Goal: Task Accomplishment & Management: Use online tool/utility

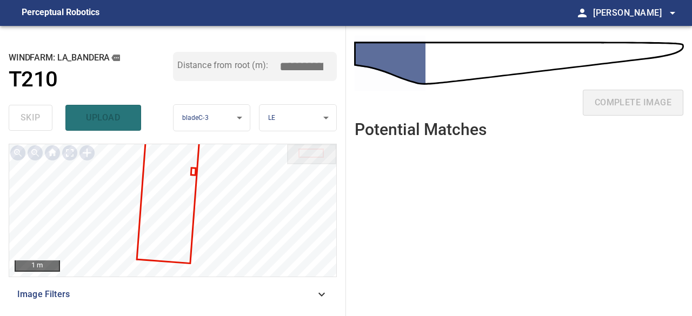
click at [588, 200] on ul at bounding box center [519, 223] width 329 height 153
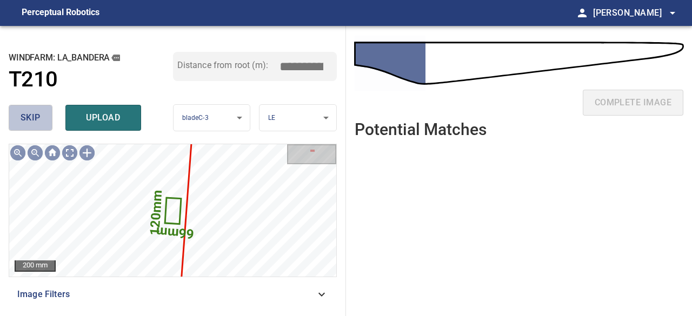
click at [29, 118] on span "skip" at bounding box center [31, 117] width 20 height 15
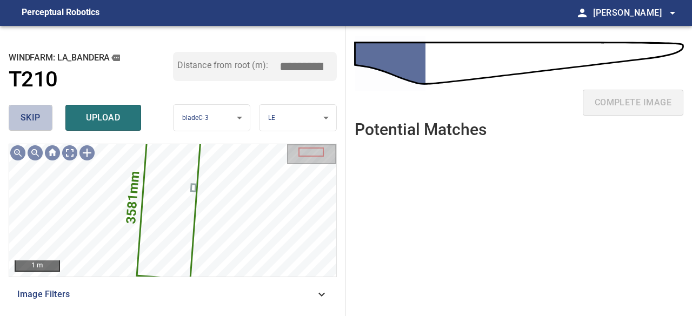
click at [37, 118] on span "skip" at bounding box center [31, 117] width 20 height 15
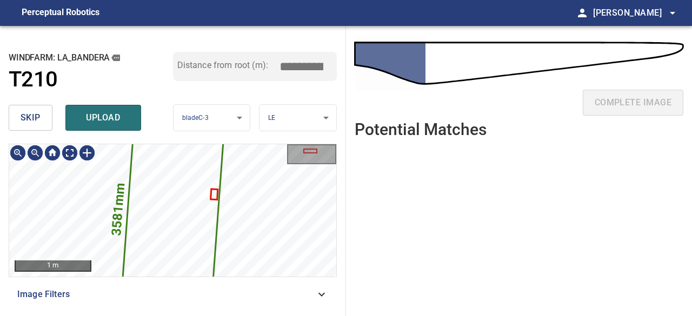
click at [38, 118] on span "skip" at bounding box center [31, 117] width 20 height 15
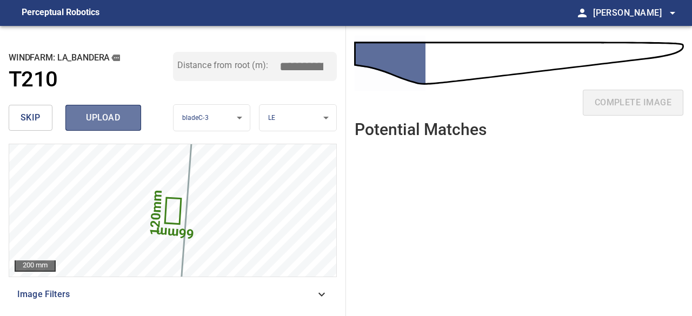
click at [90, 118] on span "upload" at bounding box center [103, 117] width 52 height 15
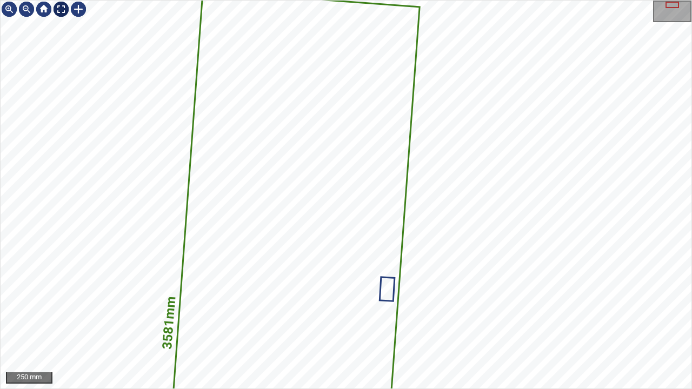
click at [66, 11] on div at bounding box center [60, 9] width 17 height 17
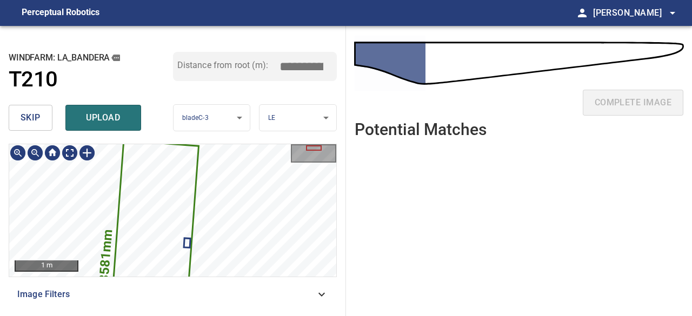
click at [149, 196] on icon at bounding box center [153, 257] width 90 height 231
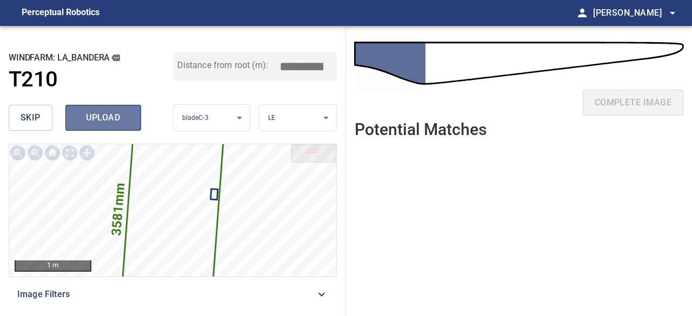
click at [112, 118] on span "upload" at bounding box center [103, 117] width 52 height 15
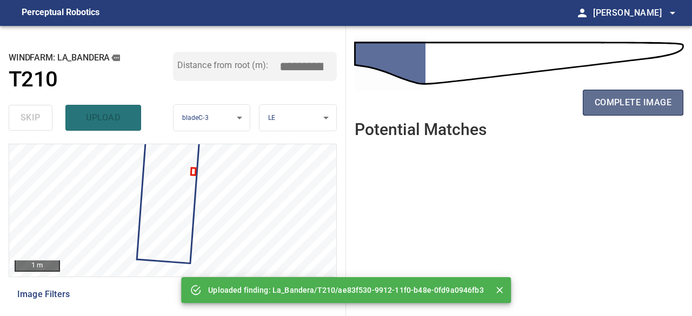
click at [647, 107] on span "complete image" at bounding box center [633, 102] width 77 height 15
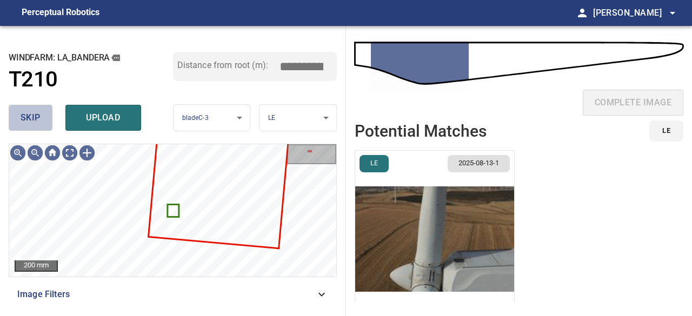
click at [37, 121] on span "skip" at bounding box center [31, 117] width 20 height 15
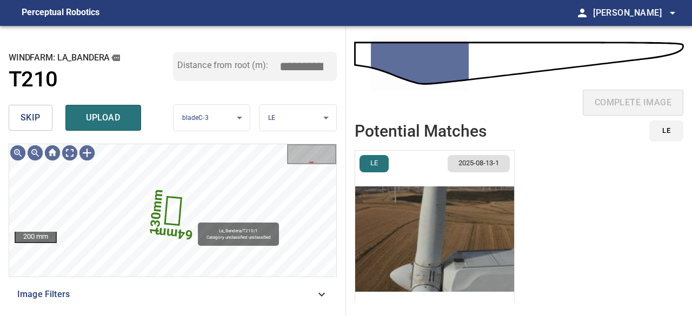
click at [41, 118] on button "skip" at bounding box center [31, 118] width 44 height 26
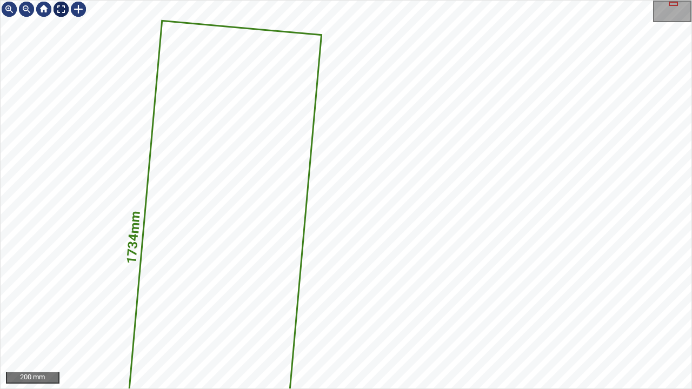
click at [61, 10] on div at bounding box center [60, 9] width 17 height 17
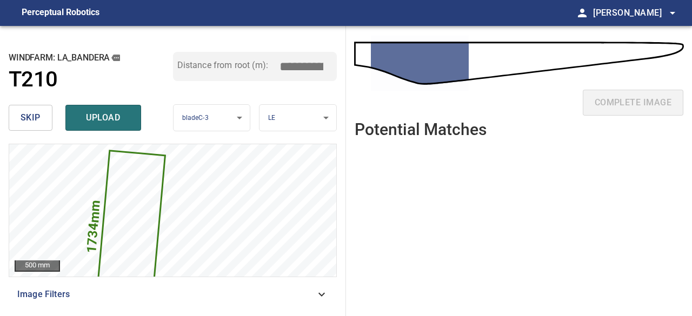
click at [92, 113] on span "upload" at bounding box center [103, 117] width 52 height 15
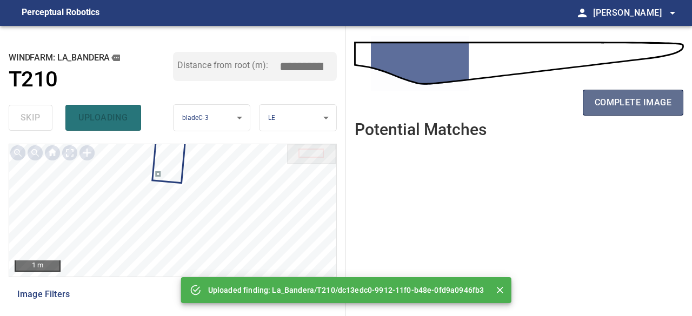
click at [618, 105] on span "complete image" at bounding box center [633, 102] width 77 height 15
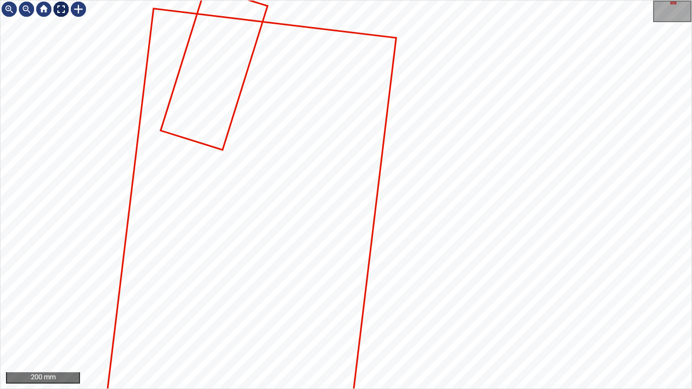
click at [57, 10] on div at bounding box center [60, 9] width 17 height 17
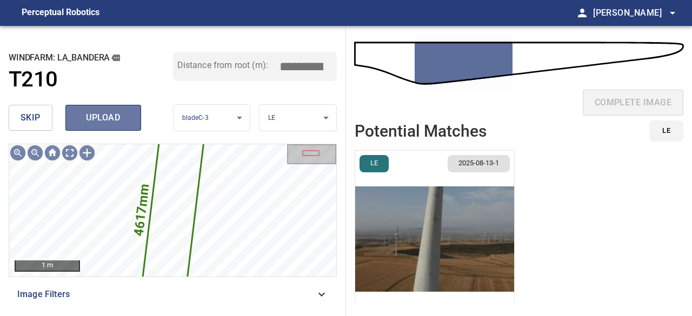
click at [104, 117] on span "upload" at bounding box center [103, 117] width 52 height 15
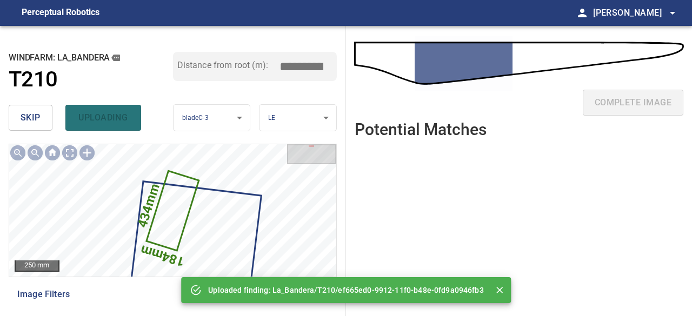
click at [103, 118] on div "skip uploading" at bounding box center [91, 118] width 164 height 35
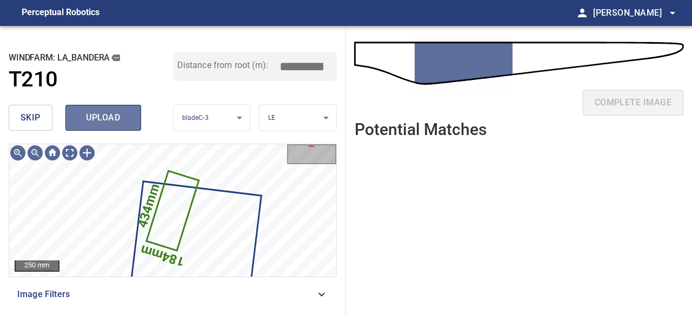
click at [110, 123] on span "upload" at bounding box center [103, 117] width 52 height 15
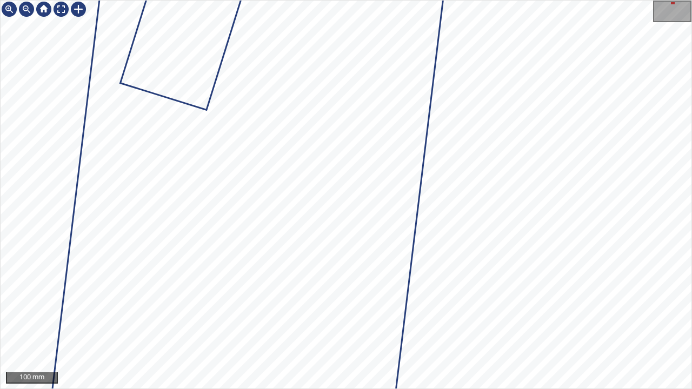
click at [453, 316] on div "100 mm" at bounding box center [346, 194] width 692 height 389
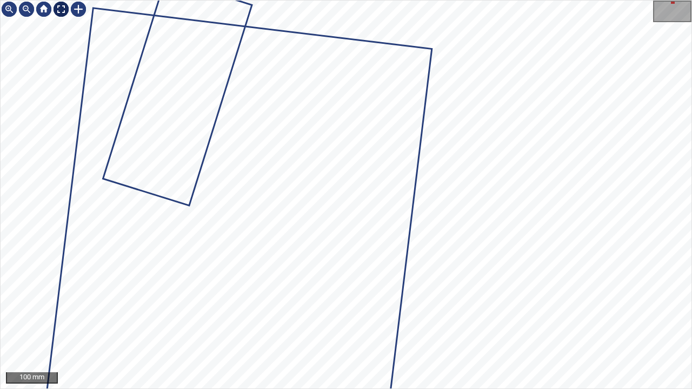
click at [57, 9] on div at bounding box center [60, 9] width 17 height 17
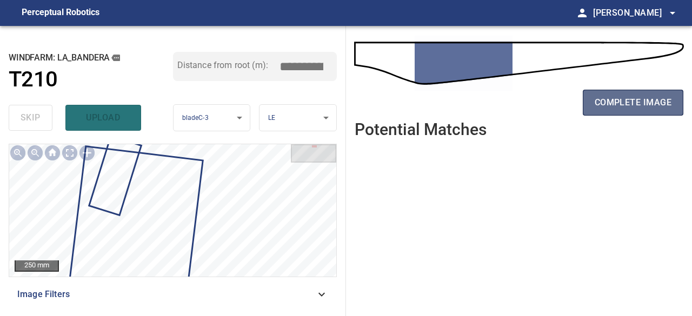
click at [663, 104] on span "complete image" at bounding box center [633, 102] width 77 height 15
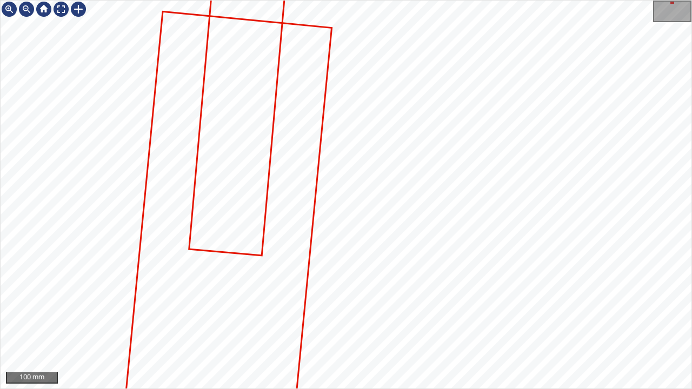
click at [419, 316] on div "100 mm" at bounding box center [346, 194] width 692 height 389
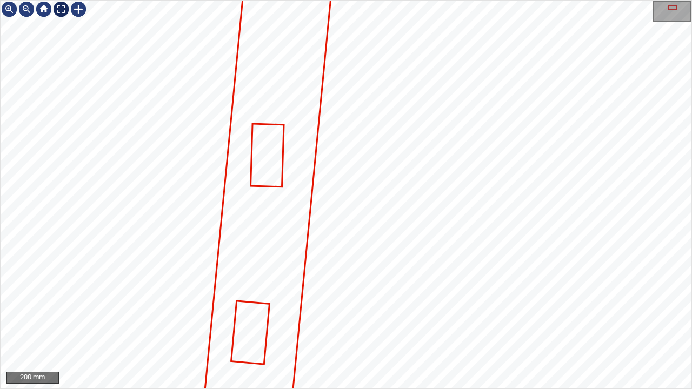
click at [59, 10] on div at bounding box center [60, 9] width 17 height 17
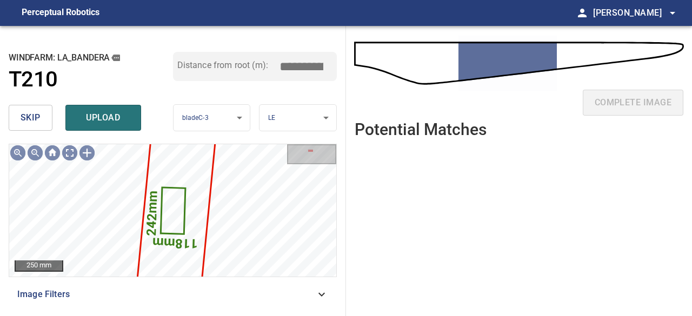
click at [41, 117] on button "skip" at bounding box center [31, 118] width 44 height 26
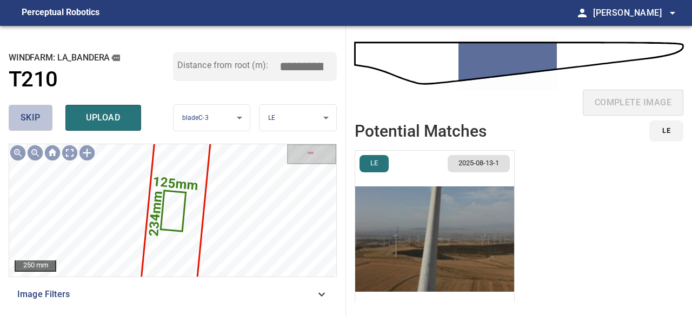
click at [41, 117] on button "skip" at bounding box center [31, 118] width 44 height 26
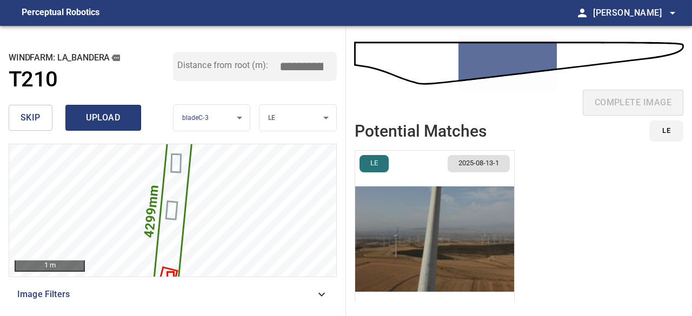
click at [87, 117] on span "upload" at bounding box center [103, 117] width 52 height 15
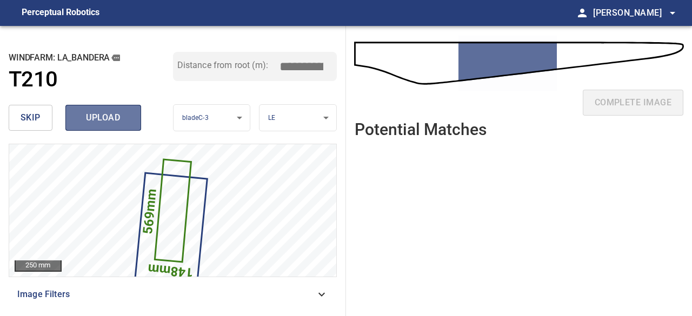
click at [87, 117] on span "upload" at bounding box center [103, 117] width 52 height 15
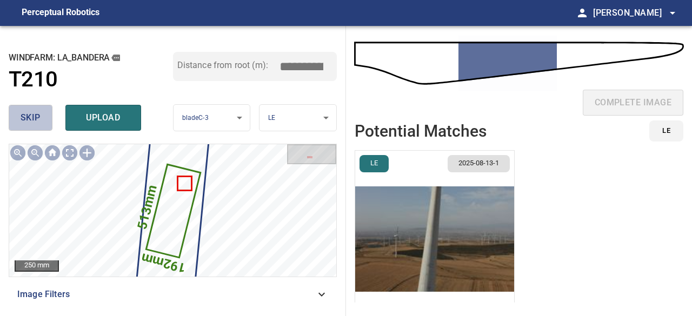
click at [35, 116] on span "skip" at bounding box center [31, 117] width 20 height 15
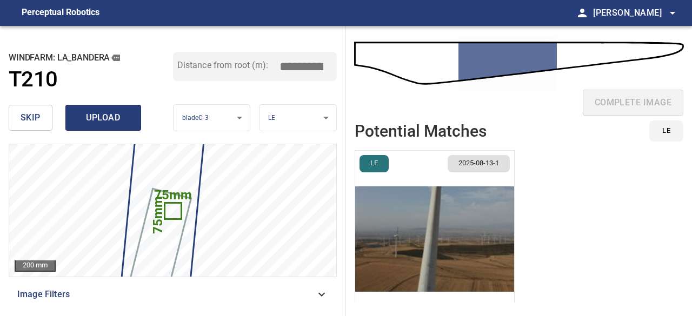
click at [77, 119] on span "upload" at bounding box center [103, 117] width 52 height 15
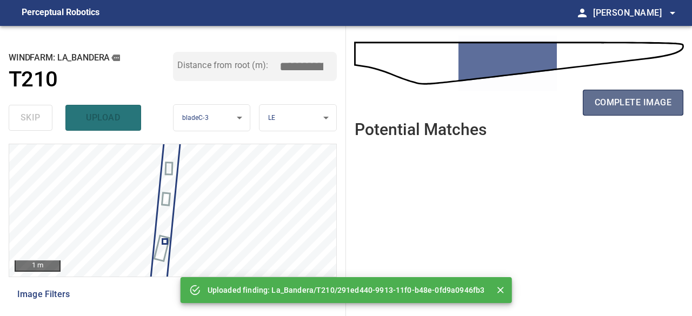
click at [630, 109] on span "complete image" at bounding box center [633, 102] width 77 height 15
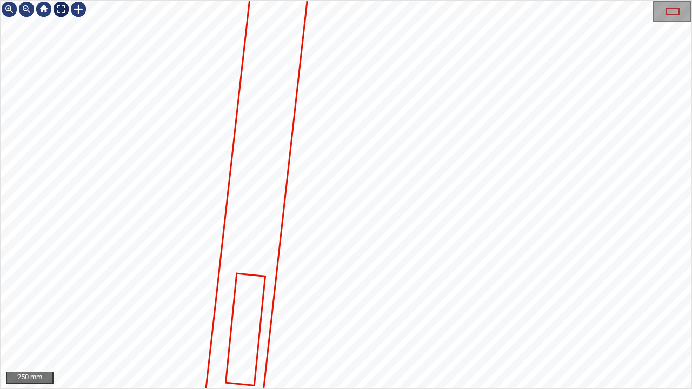
click at [58, 10] on div at bounding box center [60, 9] width 17 height 17
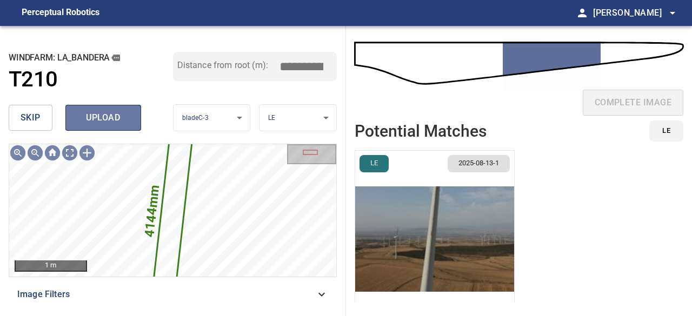
click at [109, 121] on span "upload" at bounding box center [103, 117] width 52 height 15
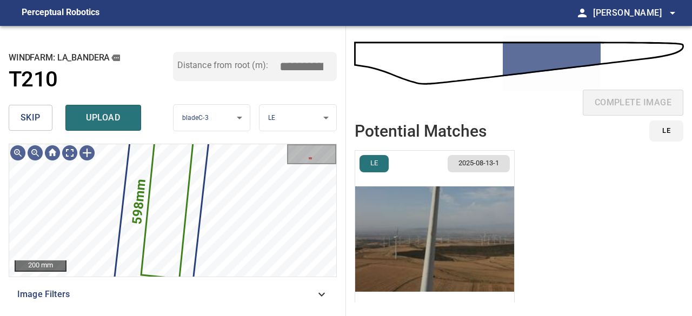
click at [83, 116] on span "upload" at bounding box center [103, 117] width 52 height 15
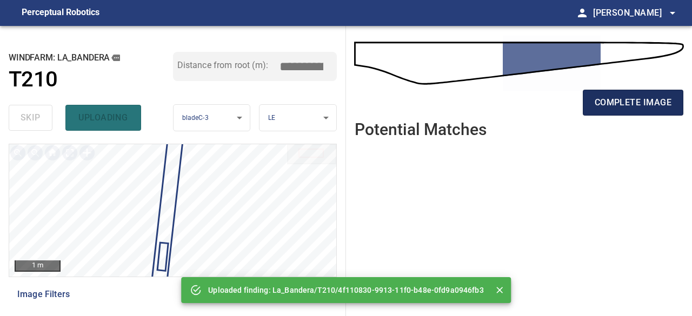
click at [613, 98] on span "complete image" at bounding box center [633, 102] width 77 height 15
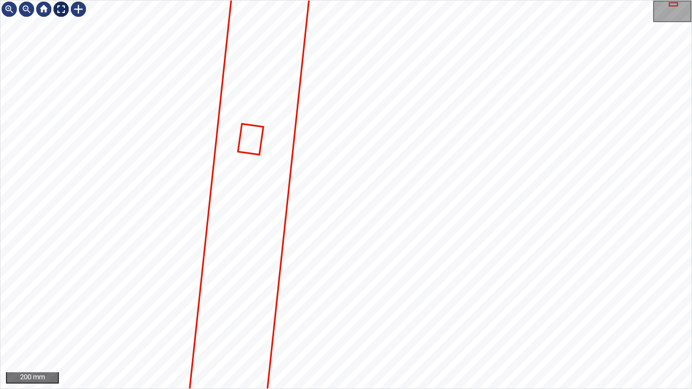
click at [62, 10] on div at bounding box center [60, 9] width 17 height 17
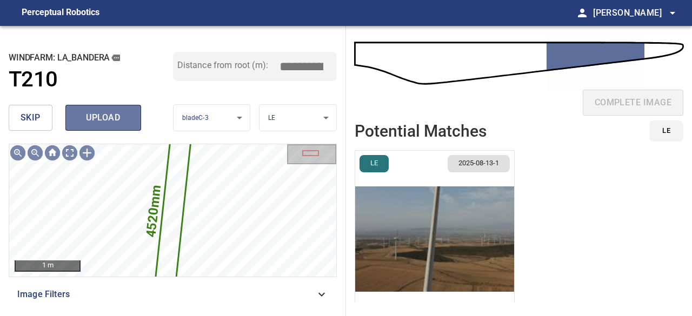
click at [105, 116] on span "upload" at bounding box center [103, 117] width 52 height 15
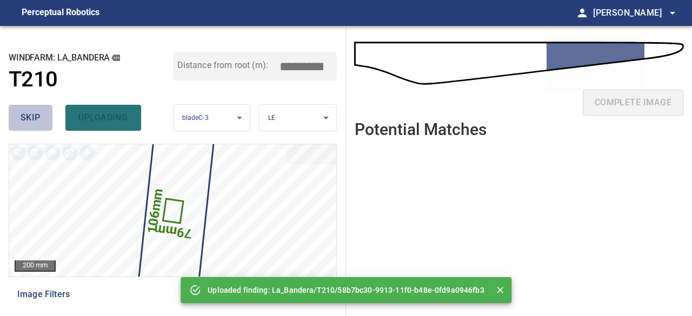
click at [29, 114] on span "skip" at bounding box center [31, 117] width 20 height 15
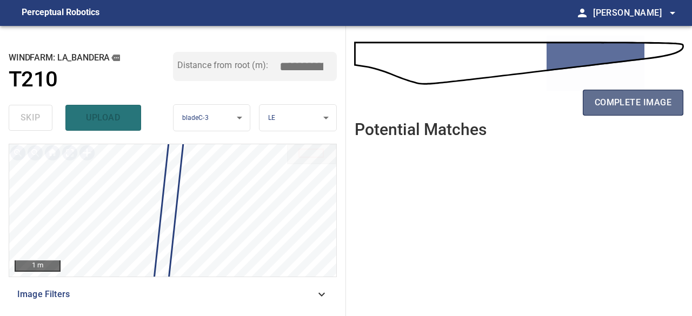
click at [601, 108] on span "complete image" at bounding box center [633, 102] width 77 height 15
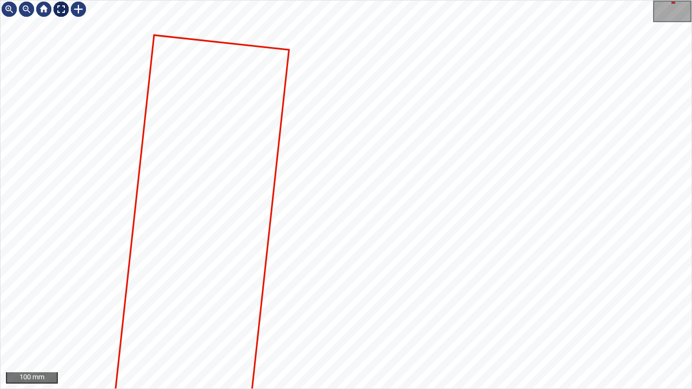
click at [56, 5] on div at bounding box center [60, 9] width 17 height 17
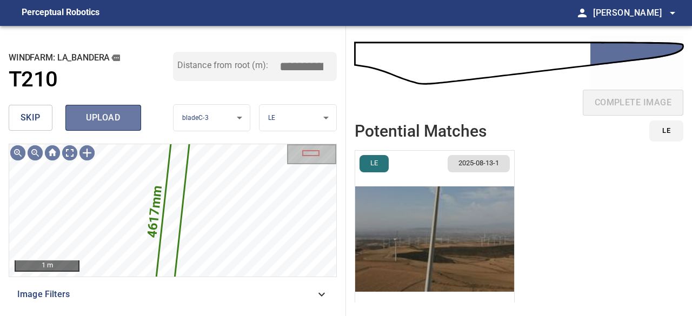
click at [104, 121] on span "upload" at bounding box center [103, 117] width 52 height 15
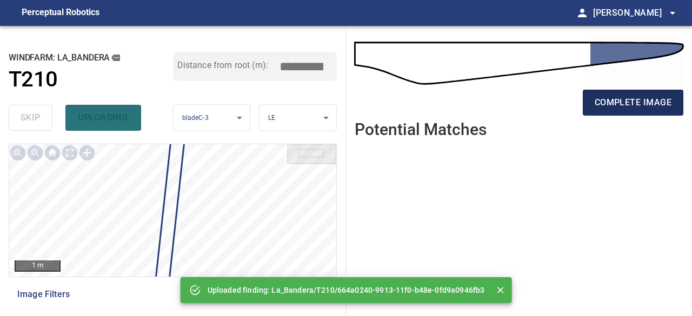
click at [618, 105] on span "complete image" at bounding box center [633, 102] width 77 height 15
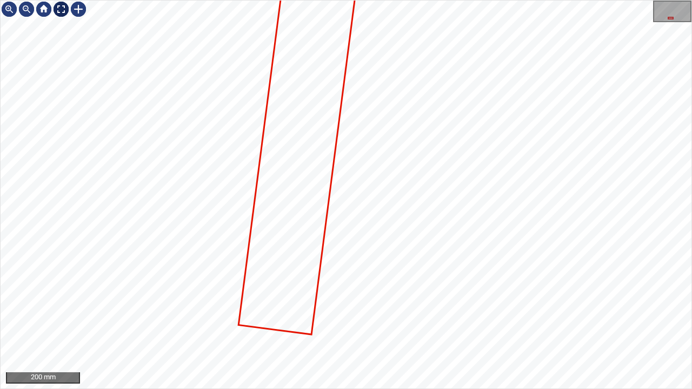
click at [59, 9] on div at bounding box center [60, 9] width 17 height 17
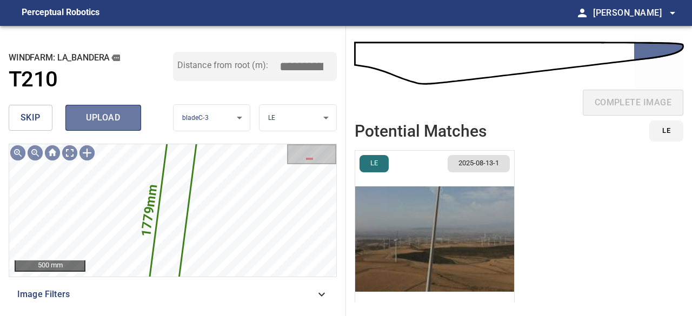
click at [116, 121] on span "upload" at bounding box center [103, 117] width 52 height 15
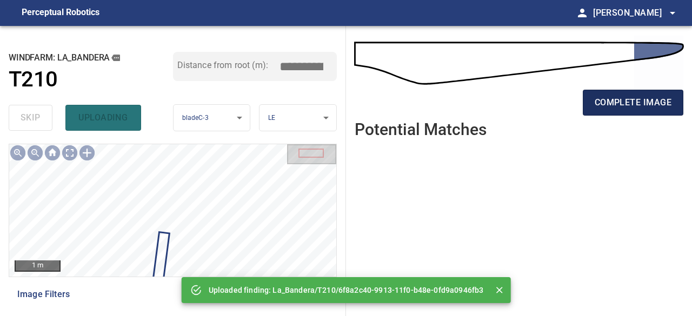
click at [636, 103] on span "complete image" at bounding box center [633, 102] width 77 height 15
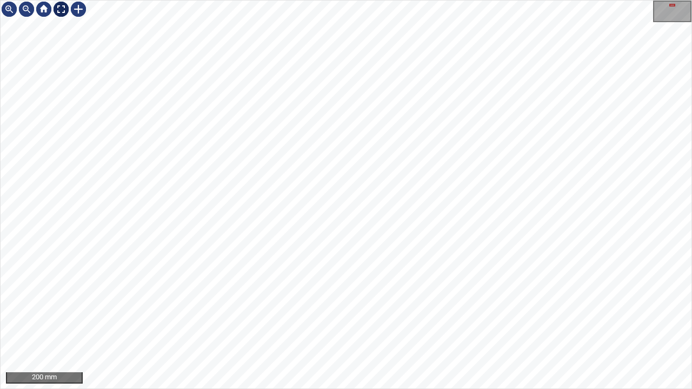
click at [59, 8] on div at bounding box center [60, 9] width 17 height 17
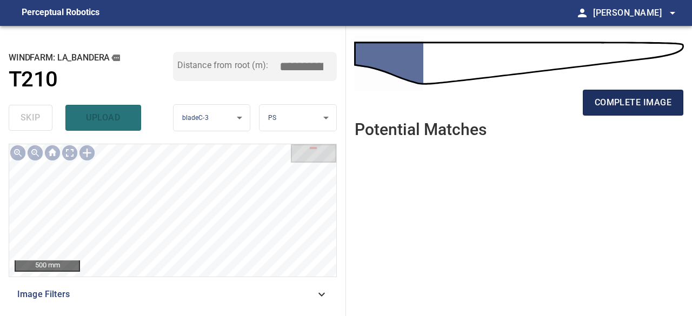
click at [639, 103] on span "complete image" at bounding box center [633, 102] width 77 height 15
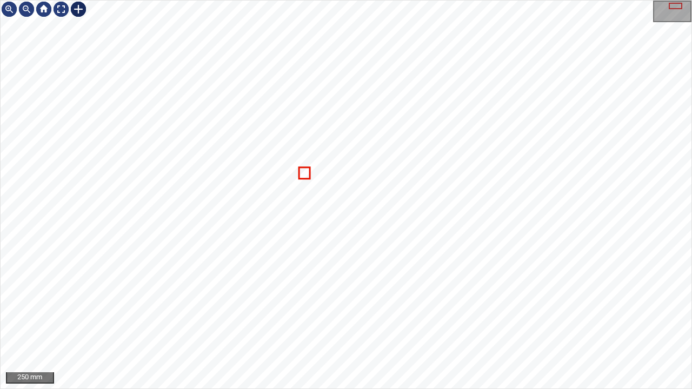
click at [78, 5] on div at bounding box center [78, 9] width 17 height 17
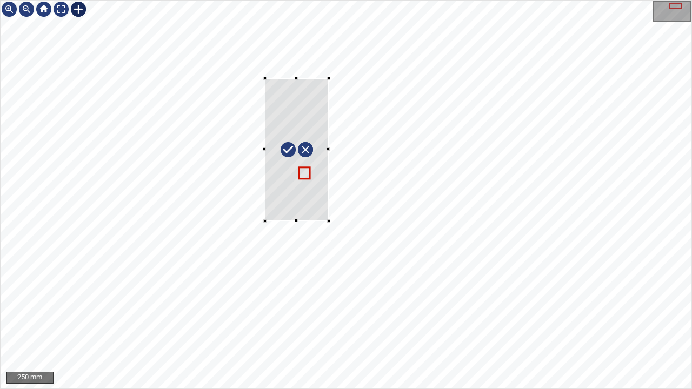
click at [329, 221] on div at bounding box center [346, 195] width 691 height 388
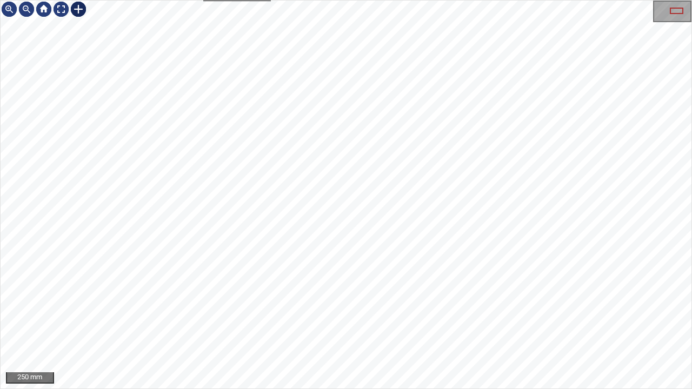
click at [79, 8] on div at bounding box center [78, 9] width 17 height 17
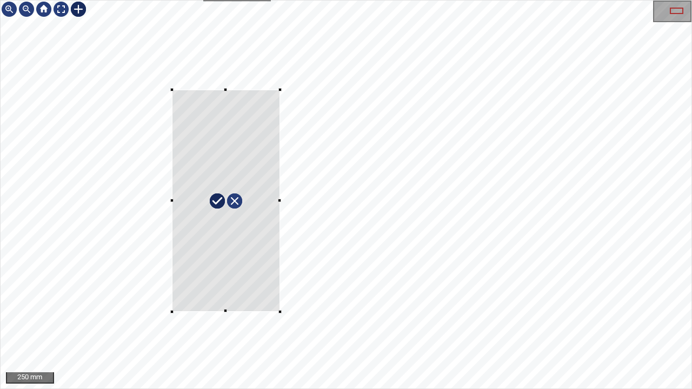
click at [281, 312] on div at bounding box center [346, 195] width 691 height 388
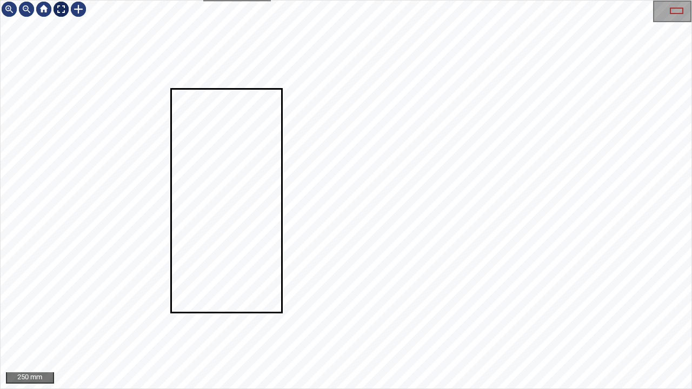
click at [62, 11] on div at bounding box center [60, 9] width 17 height 17
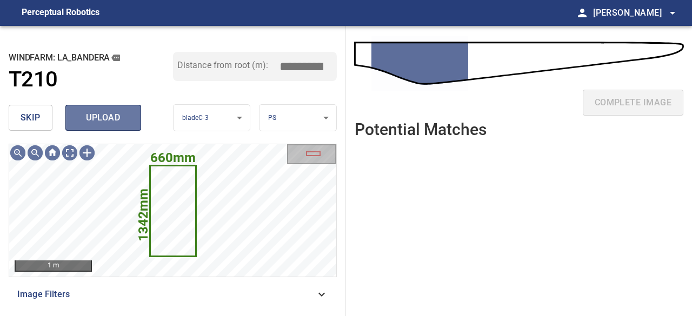
click at [110, 118] on span "upload" at bounding box center [103, 117] width 52 height 15
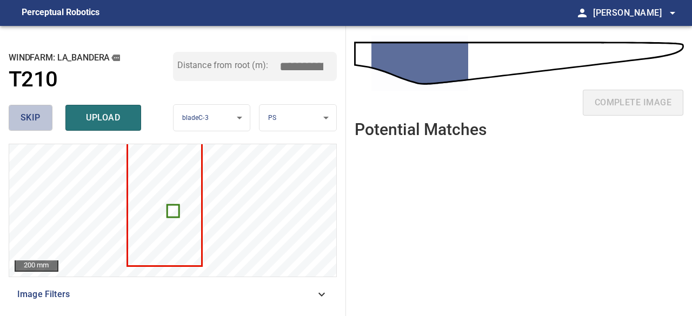
click at [36, 114] on span "skip" at bounding box center [31, 117] width 20 height 15
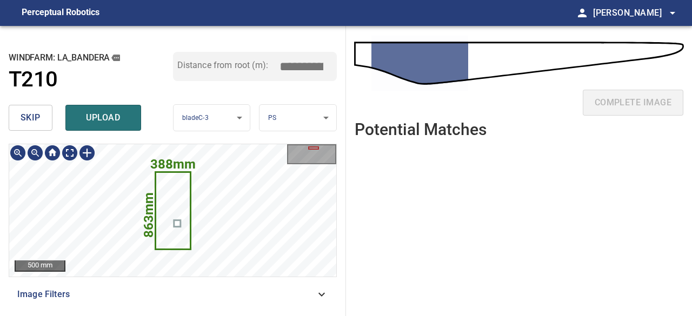
click at [167, 201] on icon at bounding box center [173, 211] width 34 height 76
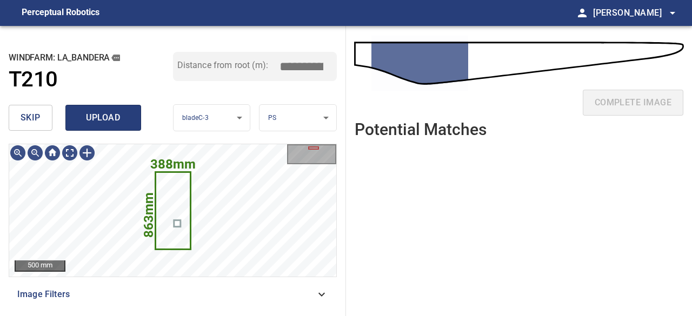
click at [122, 124] on span "upload" at bounding box center [103, 117] width 52 height 15
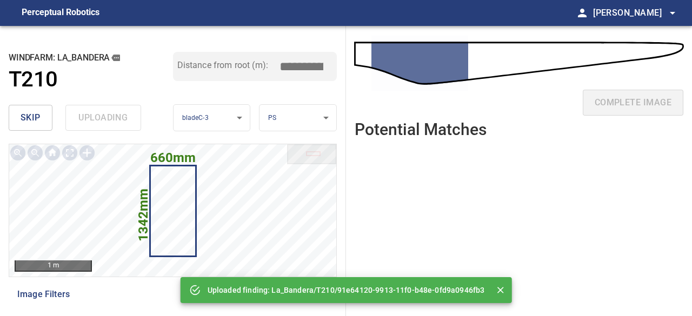
click at [122, 124] on div "skip uploading" at bounding box center [91, 118] width 164 height 35
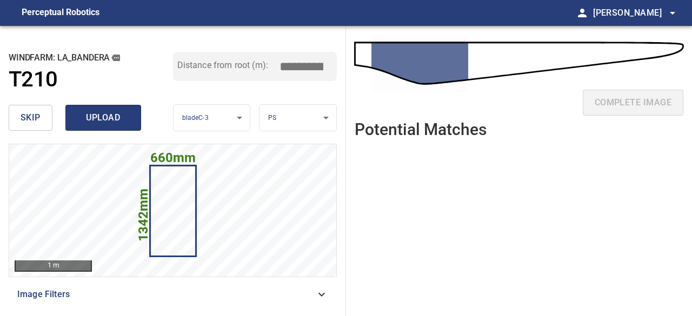
click at [124, 122] on span "upload" at bounding box center [103, 117] width 52 height 15
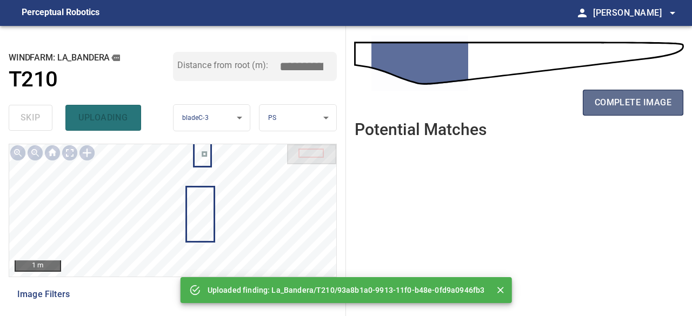
click at [628, 101] on span "complete image" at bounding box center [633, 102] width 77 height 15
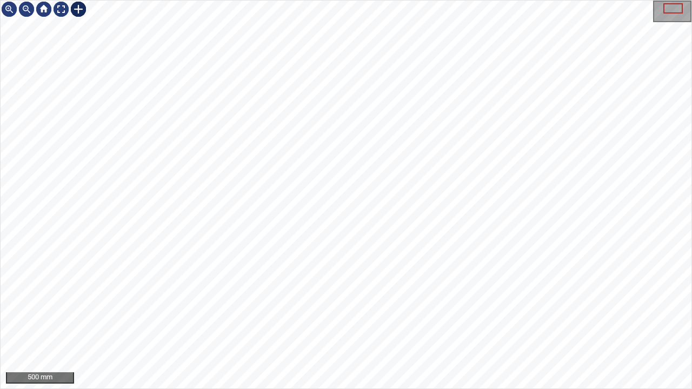
click at [81, 10] on div at bounding box center [78, 9] width 17 height 17
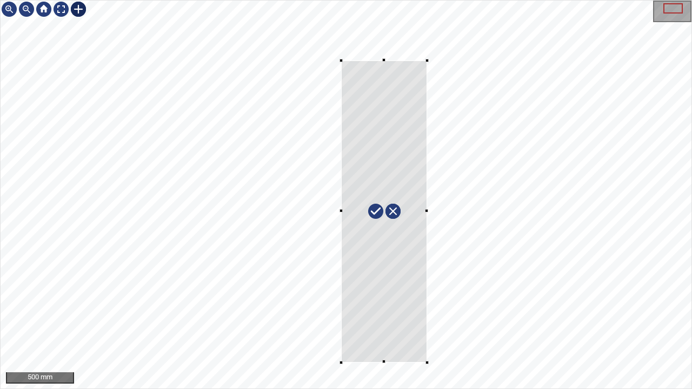
click at [427, 316] on div at bounding box center [346, 195] width 691 height 388
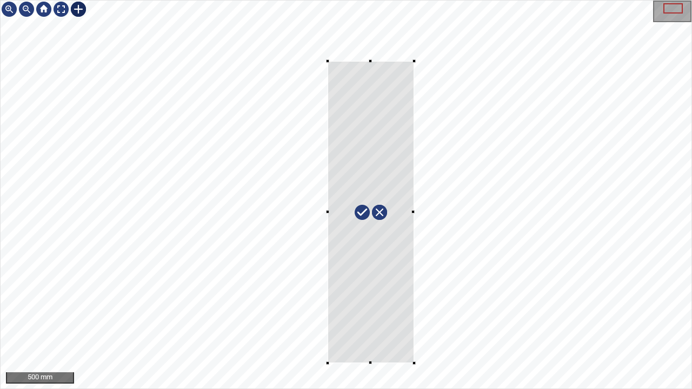
click at [401, 303] on div at bounding box center [371, 212] width 86 height 302
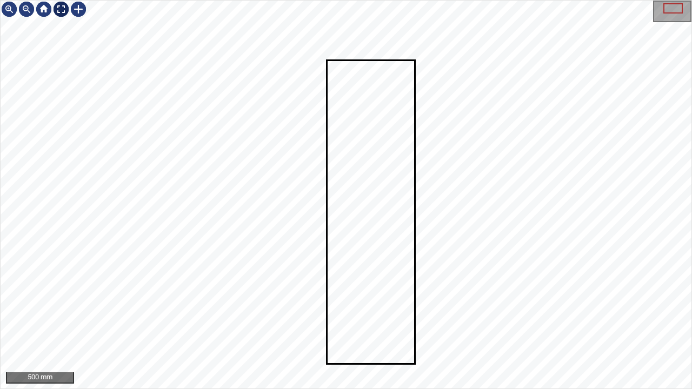
click at [62, 9] on div at bounding box center [60, 9] width 17 height 17
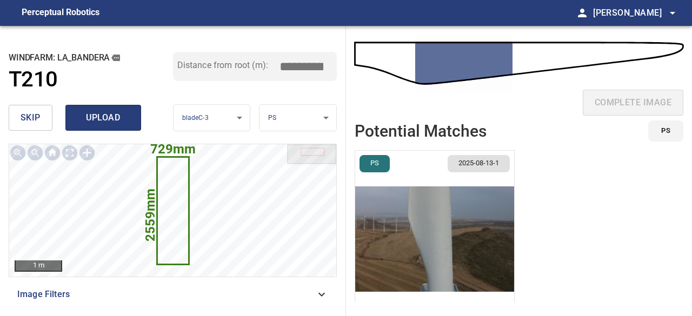
click at [110, 115] on span "upload" at bounding box center [103, 117] width 52 height 15
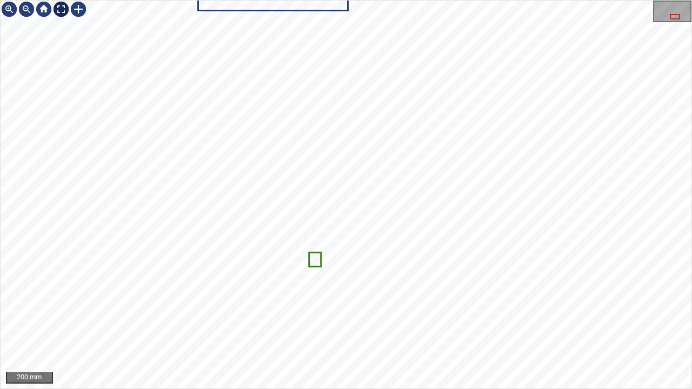
click at [61, 9] on div at bounding box center [60, 9] width 17 height 17
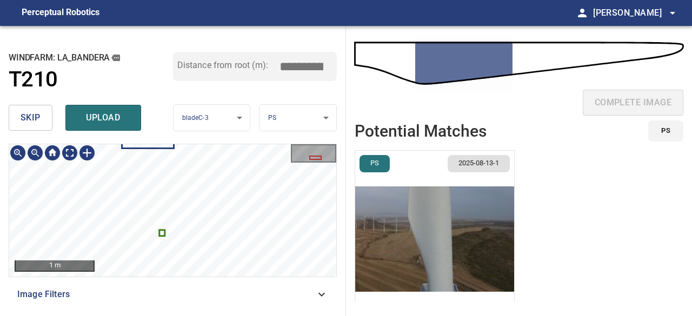
click at [163, 232] on icon at bounding box center [163, 233] width 4 height 4
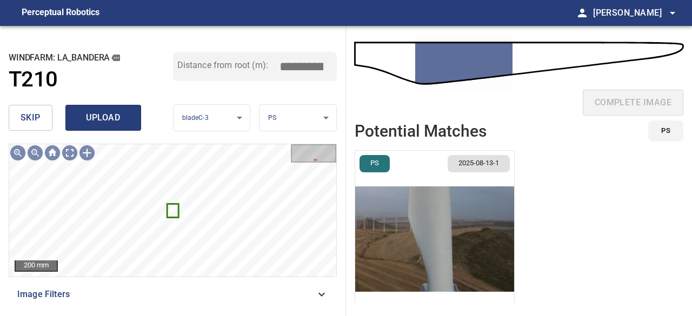
click at [94, 124] on span "upload" at bounding box center [103, 117] width 52 height 15
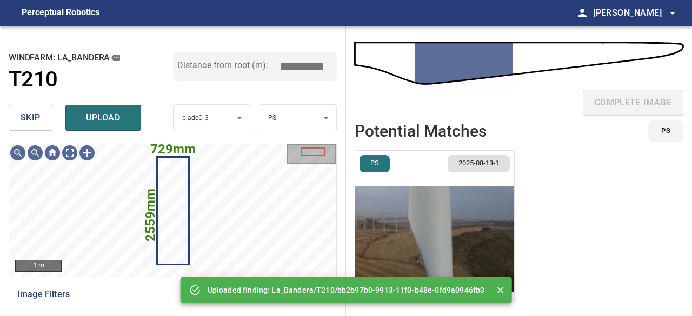
click at [468, 235] on img "button" at bounding box center [434, 239] width 159 height 177
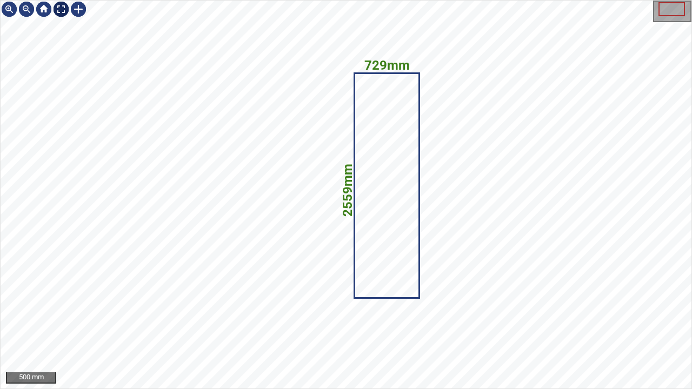
click at [61, 10] on div at bounding box center [60, 9] width 17 height 17
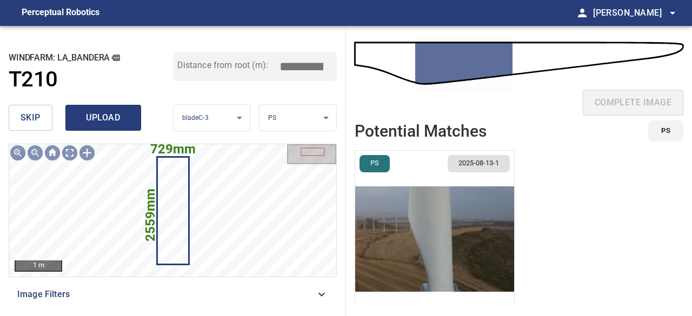
click at [103, 118] on span "upload" at bounding box center [103, 117] width 52 height 15
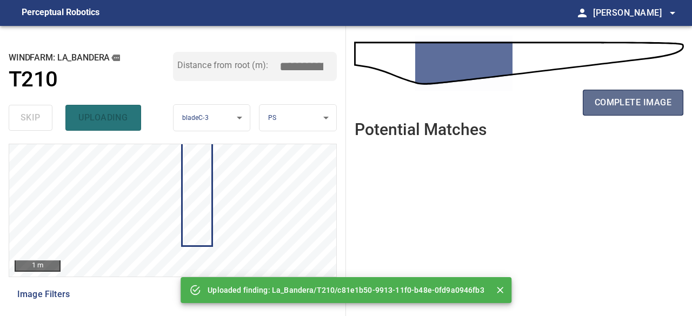
click at [631, 102] on span "complete image" at bounding box center [633, 102] width 77 height 15
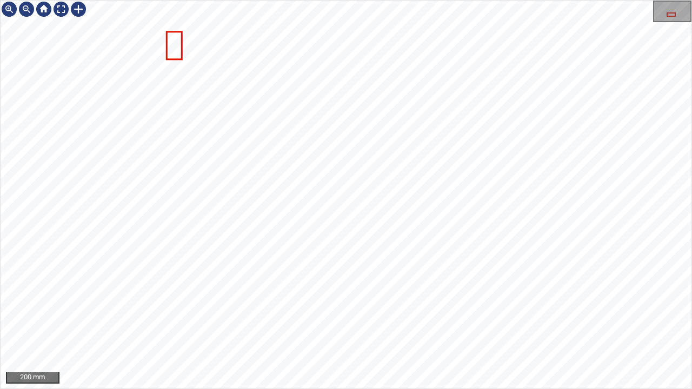
click at [305, 0] on div "200 mm" at bounding box center [346, 194] width 692 height 389
click at [79, 8] on div at bounding box center [78, 9] width 17 height 17
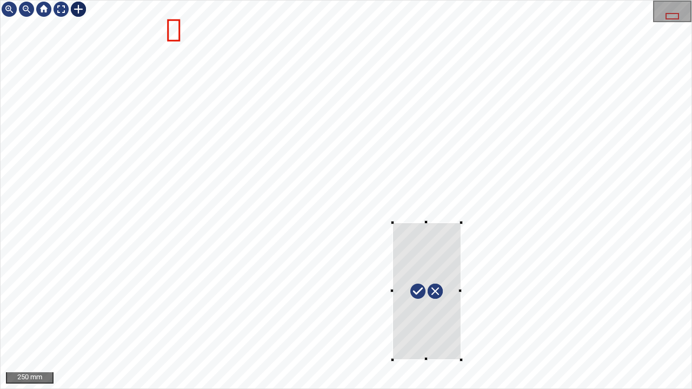
click at [461, 316] on div at bounding box center [346, 195] width 691 height 388
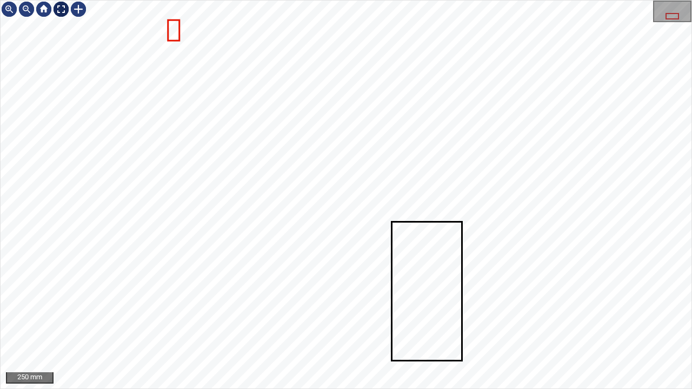
click at [62, 9] on div at bounding box center [60, 9] width 17 height 17
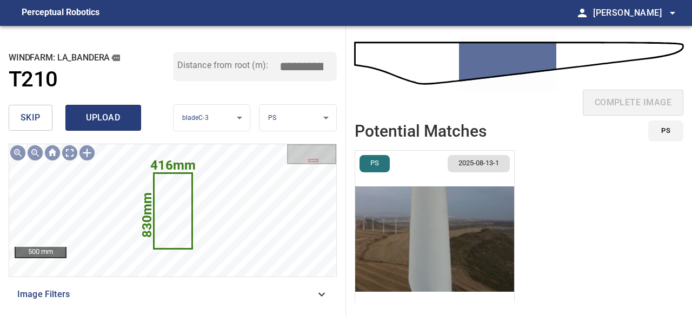
click at [109, 120] on span "upload" at bounding box center [103, 117] width 52 height 15
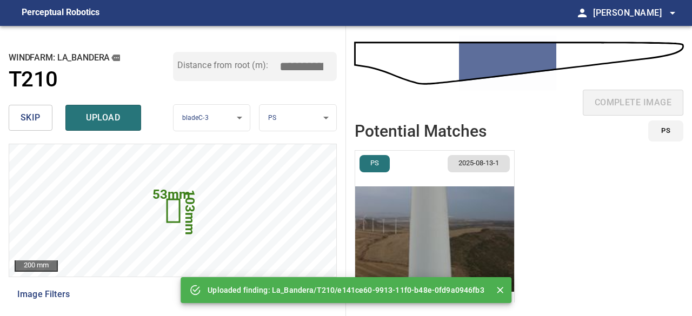
click at [25, 117] on span "skip" at bounding box center [31, 117] width 20 height 15
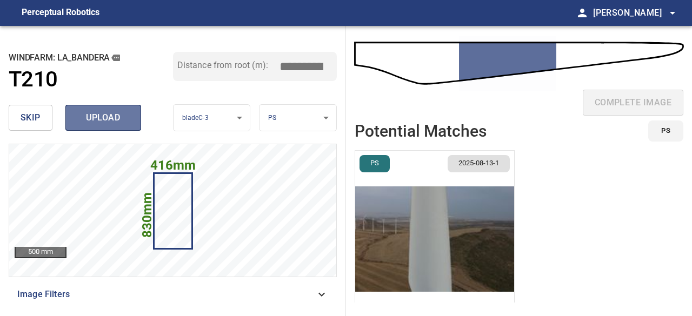
click at [102, 115] on span "upload" at bounding box center [103, 117] width 52 height 15
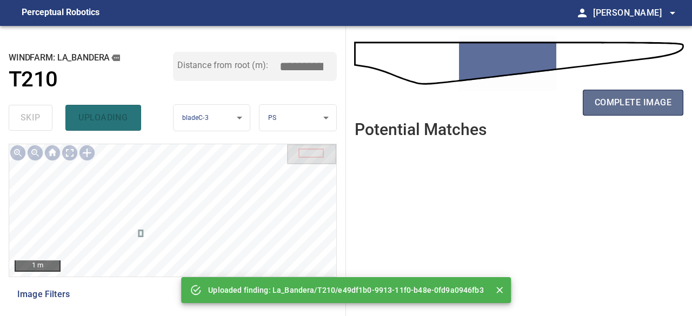
click at [610, 95] on span "complete image" at bounding box center [633, 102] width 77 height 15
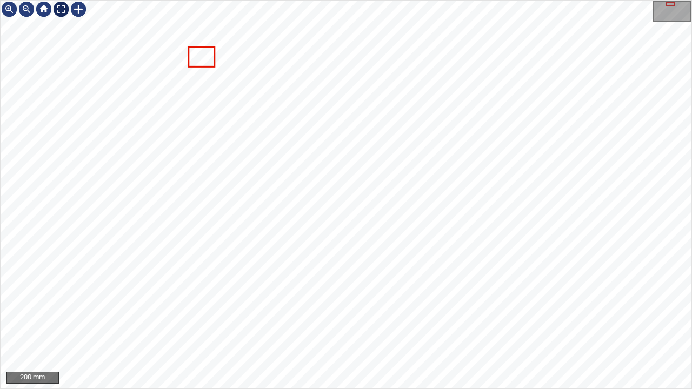
click at [61, 8] on div at bounding box center [60, 9] width 17 height 17
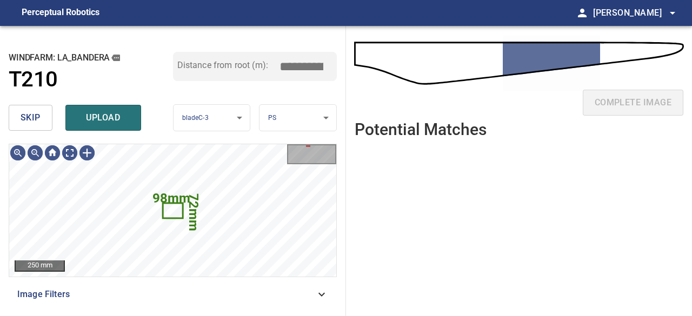
click at [112, 121] on span "upload" at bounding box center [103, 117] width 52 height 15
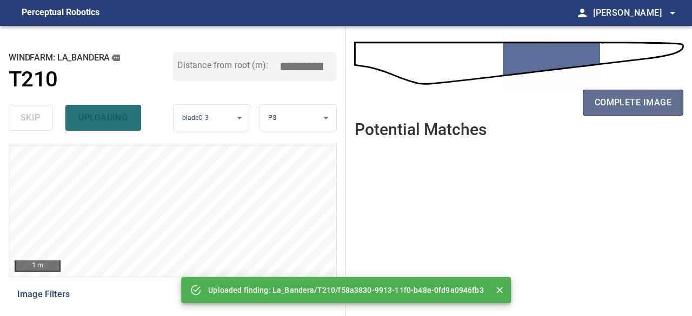
click at [628, 104] on span "complete image" at bounding box center [633, 102] width 77 height 15
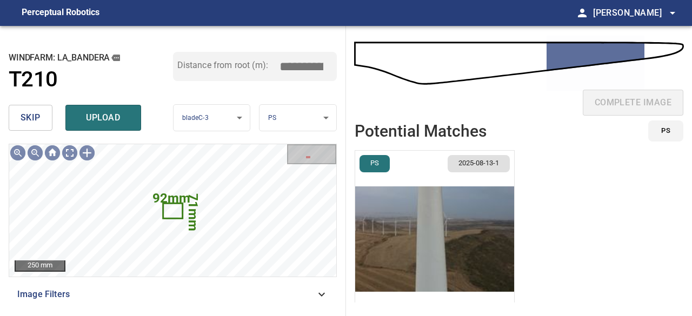
click at [394, 235] on img "button" at bounding box center [434, 239] width 159 height 177
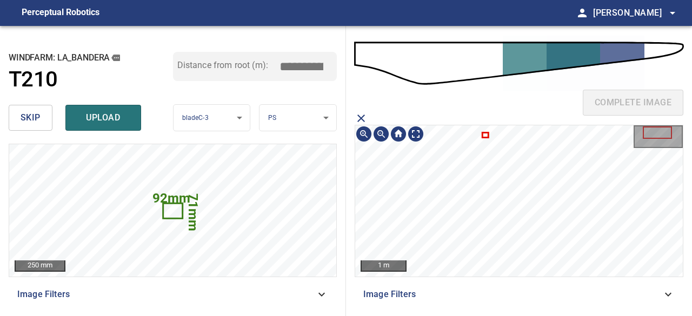
click at [485, 134] on icon at bounding box center [486, 135] width 4 height 3
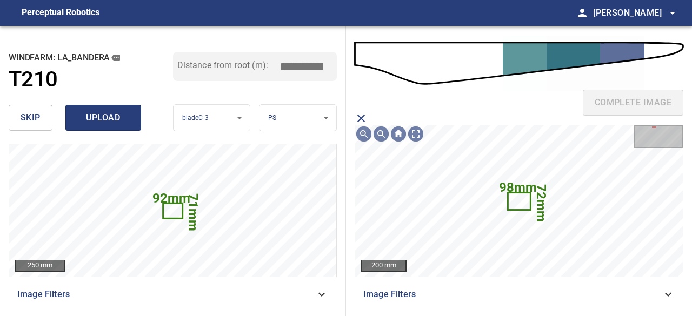
click at [100, 115] on span "upload" at bounding box center [103, 117] width 52 height 15
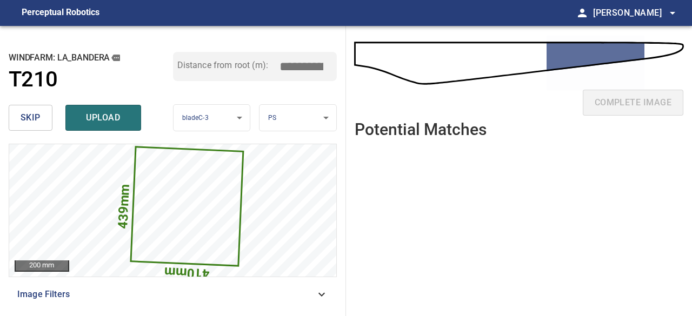
click at [37, 116] on span "skip" at bounding box center [31, 117] width 20 height 15
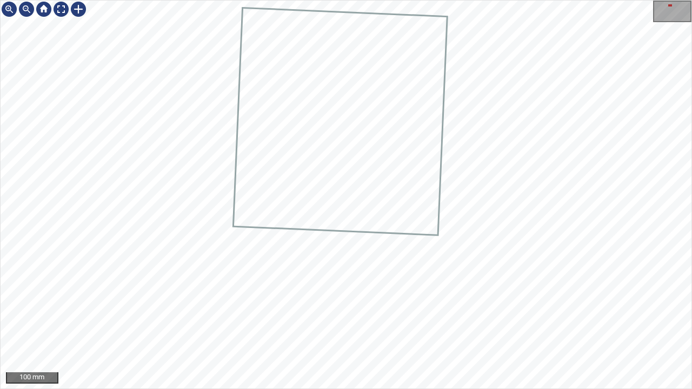
click at [389, 211] on icon at bounding box center [340, 121] width 212 height 226
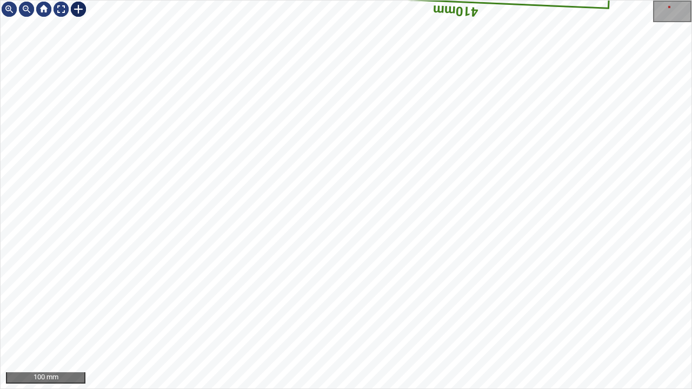
click at [78, 11] on div at bounding box center [78, 9] width 17 height 17
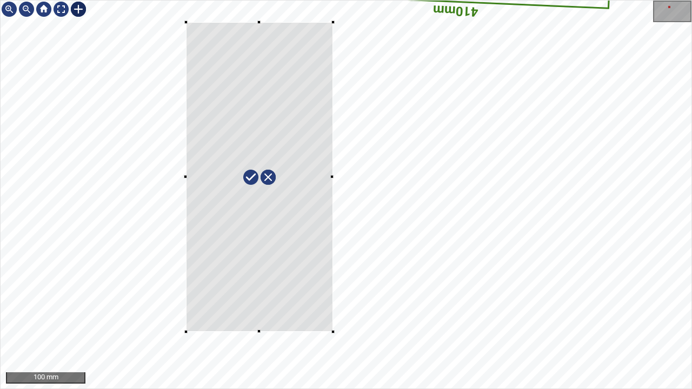
click at [333, 316] on div "439mm 410mm" at bounding box center [346, 195] width 691 height 388
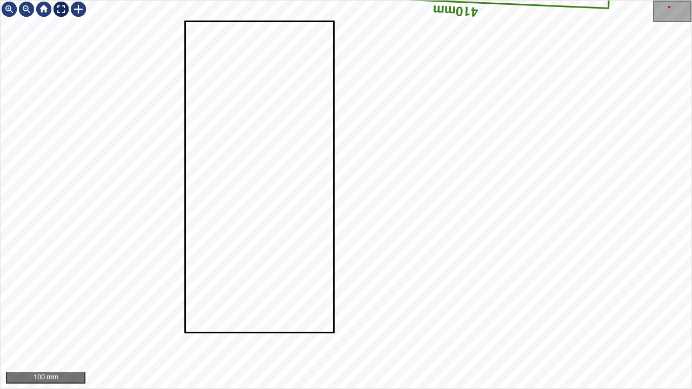
click at [61, 9] on div at bounding box center [60, 9] width 17 height 17
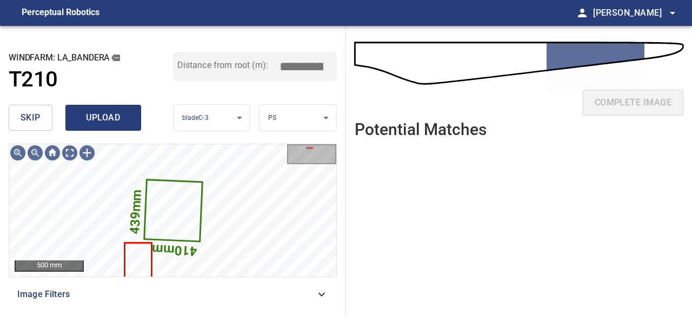
click at [124, 114] on span "upload" at bounding box center [103, 117] width 52 height 15
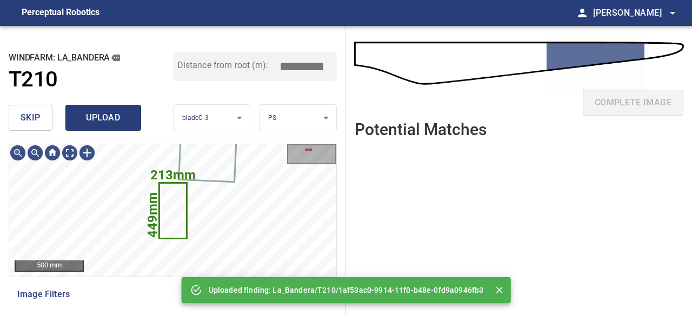
click at [98, 116] on span "upload" at bounding box center [103, 117] width 52 height 15
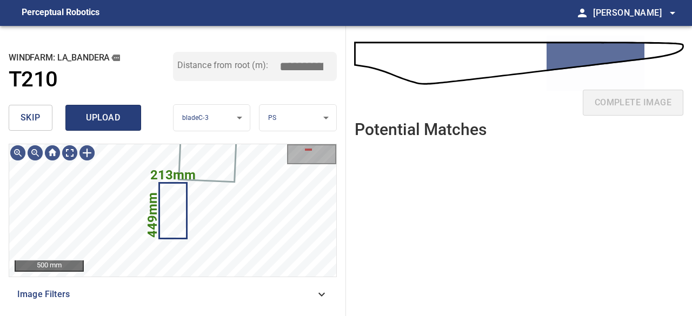
click at [103, 118] on span "upload" at bounding box center [103, 117] width 52 height 15
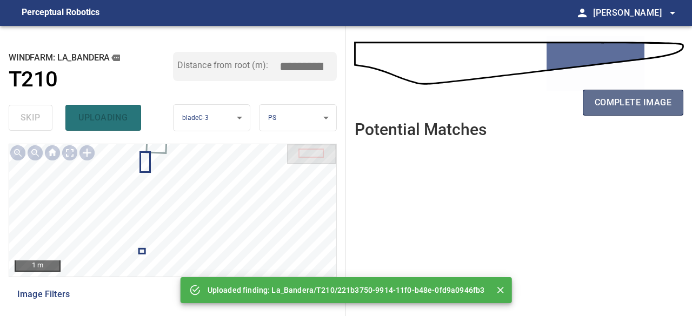
click at [618, 105] on span "complete image" at bounding box center [633, 102] width 77 height 15
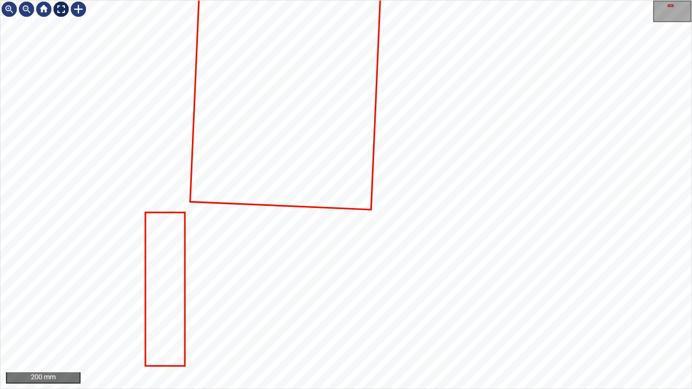
click at [58, 6] on div at bounding box center [60, 9] width 17 height 17
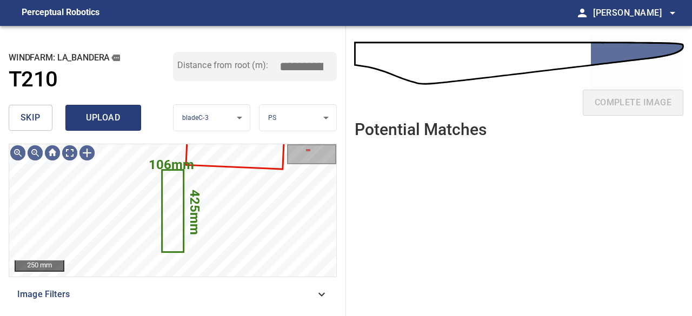
click at [98, 123] on span "upload" at bounding box center [103, 117] width 52 height 15
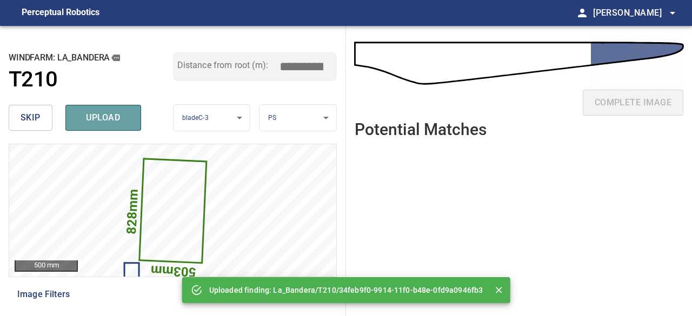
click at [99, 122] on span "upload" at bounding box center [103, 117] width 52 height 15
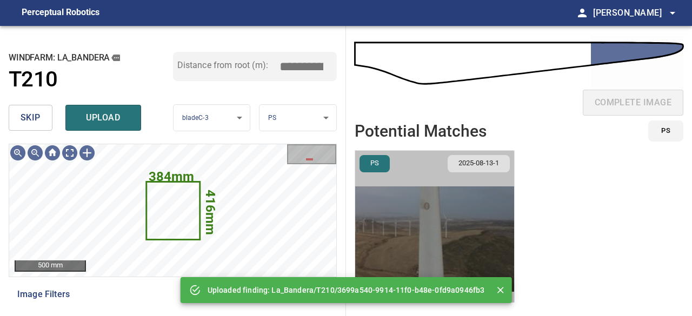
click at [431, 238] on img "button" at bounding box center [434, 239] width 159 height 177
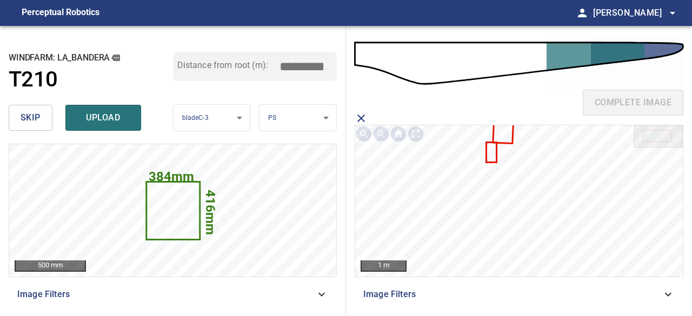
click at [504, 129] on icon at bounding box center [503, 133] width 19 height 20
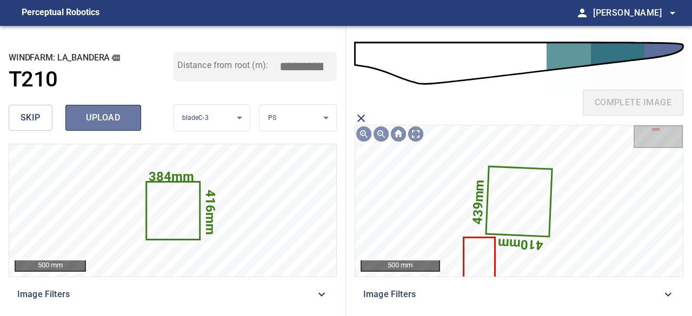
click at [110, 111] on span "upload" at bounding box center [103, 117] width 52 height 15
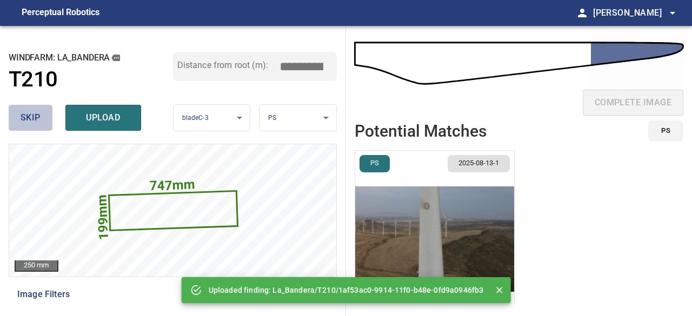
click at [27, 116] on span "skip" at bounding box center [31, 117] width 20 height 15
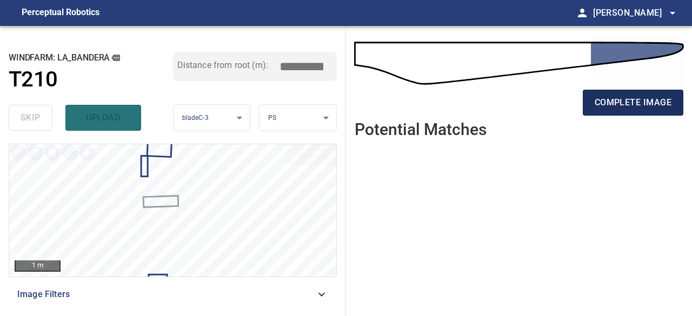
click at [650, 105] on span "complete image" at bounding box center [633, 102] width 77 height 15
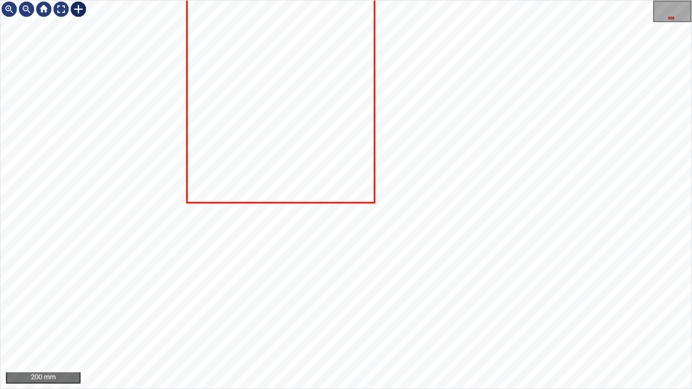
click at [75, 9] on div at bounding box center [78, 9] width 17 height 17
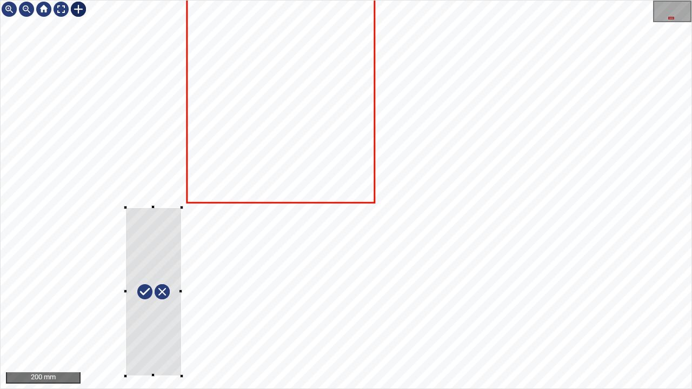
click at [181, 316] on div at bounding box center [346, 195] width 691 height 388
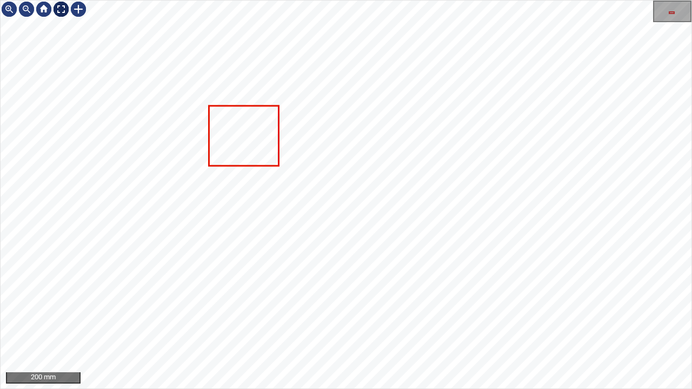
click at [59, 10] on div at bounding box center [60, 9] width 17 height 17
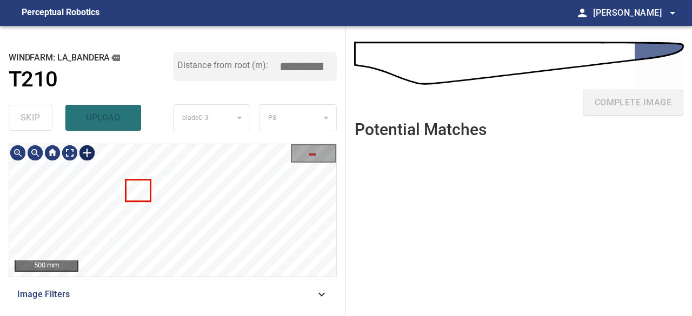
click at [87, 151] on div at bounding box center [86, 152] width 17 height 17
click at [151, 216] on div at bounding box center [172, 210] width 327 height 133
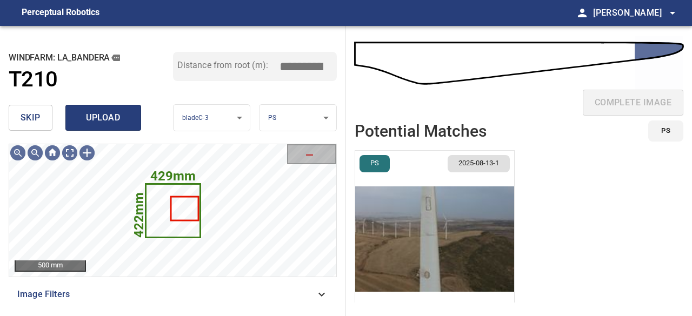
click at [110, 121] on span "upload" at bounding box center [103, 117] width 52 height 15
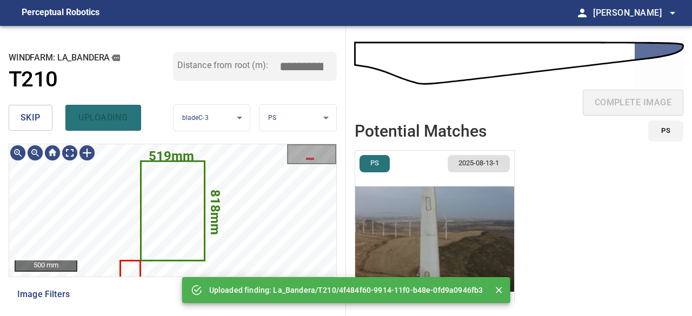
click at [413, 220] on img "button" at bounding box center [434, 239] width 159 height 177
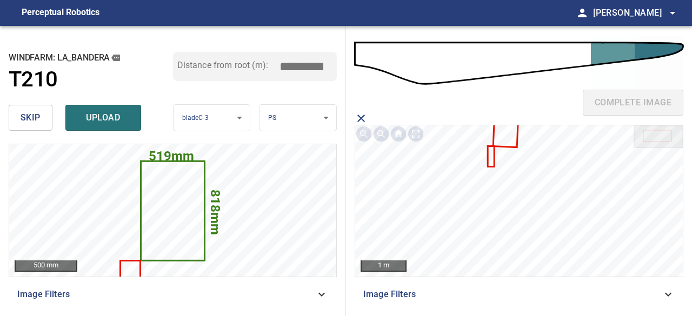
click at [507, 128] on icon at bounding box center [506, 127] width 24 height 37
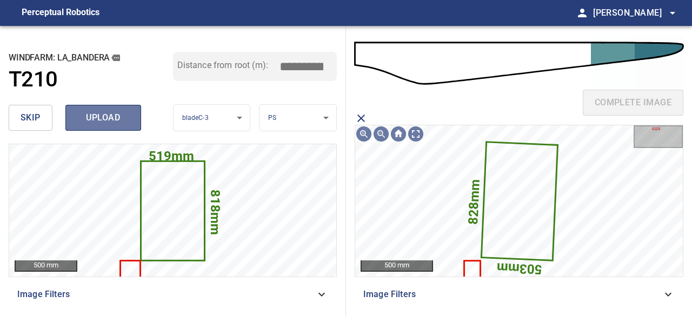
click at [91, 113] on span "upload" at bounding box center [103, 117] width 52 height 15
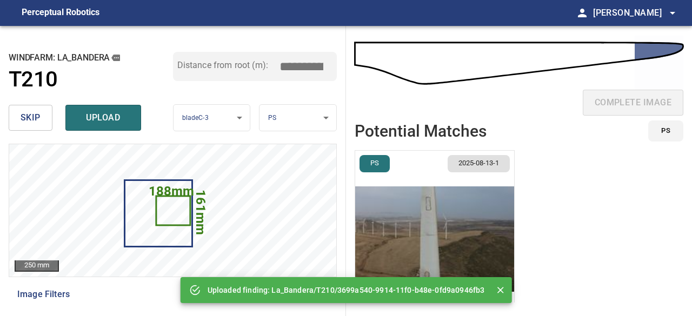
click at [29, 115] on span "skip" at bounding box center [31, 117] width 20 height 15
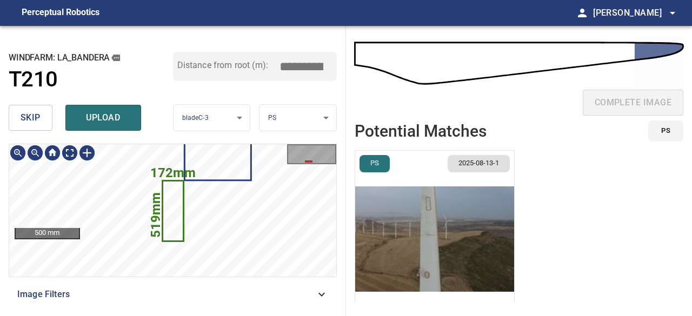
click at [176, 219] on icon at bounding box center [172, 211] width 19 height 59
click at [415, 258] on img "button" at bounding box center [434, 239] width 159 height 177
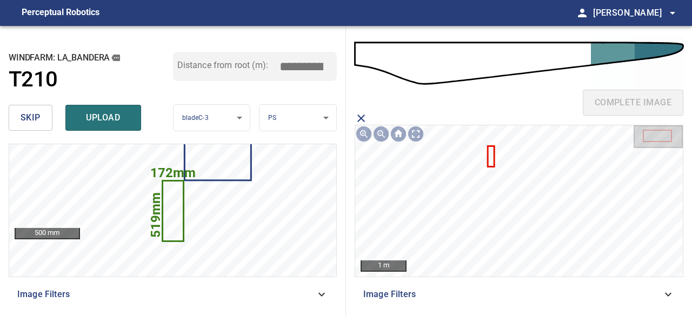
click at [491, 156] on icon at bounding box center [491, 156] width 5 height 19
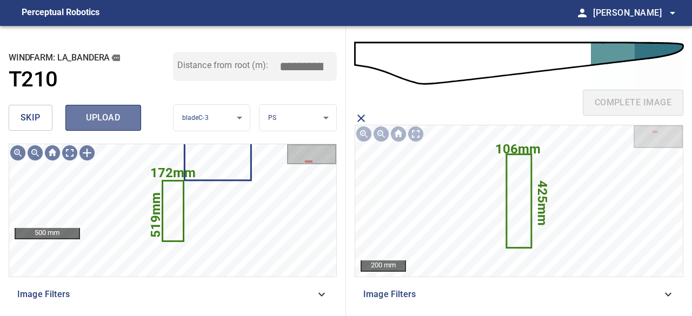
click at [108, 122] on span "upload" at bounding box center [103, 117] width 52 height 15
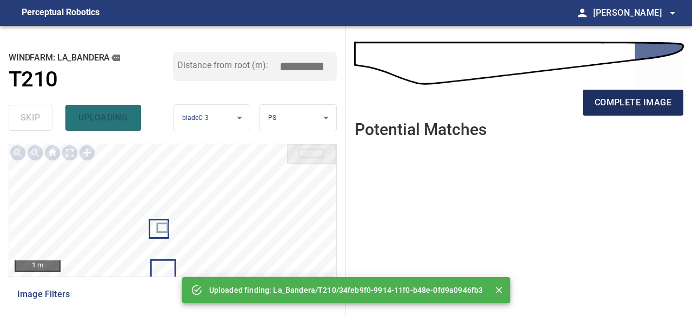
click at [613, 103] on span "complete image" at bounding box center [633, 102] width 77 height 15
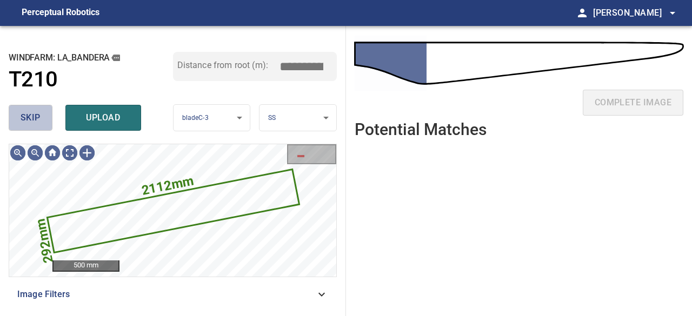
click at [39, 115] on span "skip" at bounding box center [31, 117] width 20 height 15
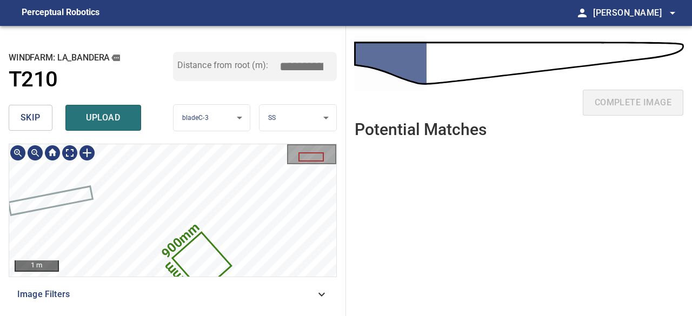
click at [201, 262] on icon at bounding box center [202, 262] width 57 height 57
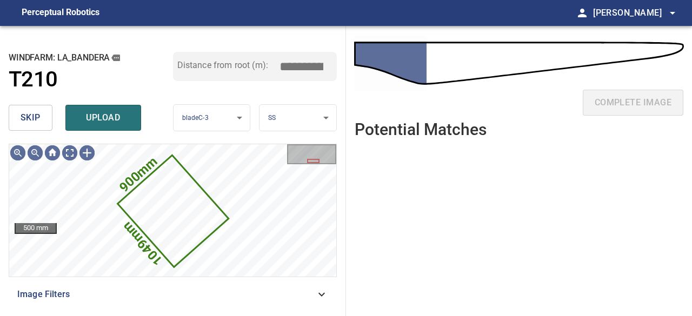
click at [35, 126] on button "skip" at bounding box center [31, 118] width 44 height 26
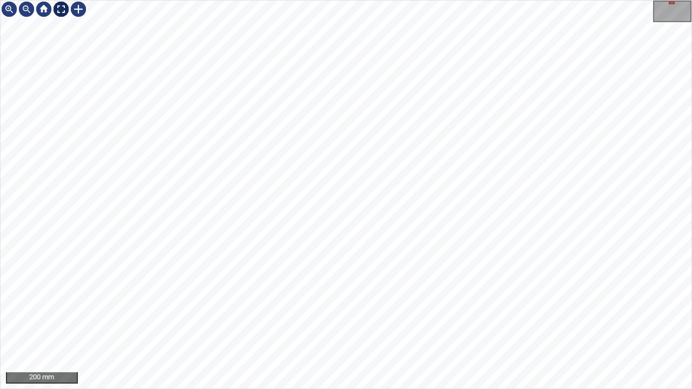
click at [61, 8] on div at bounding box center [60, 9] width 17 height 17
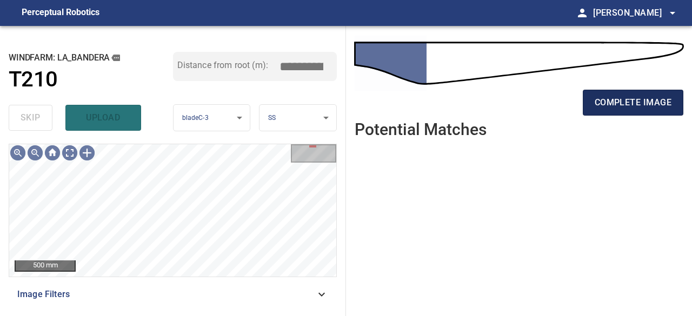
click at [611, 102] on span "complete image" at bounding box center [633, 102] width 77 height 15
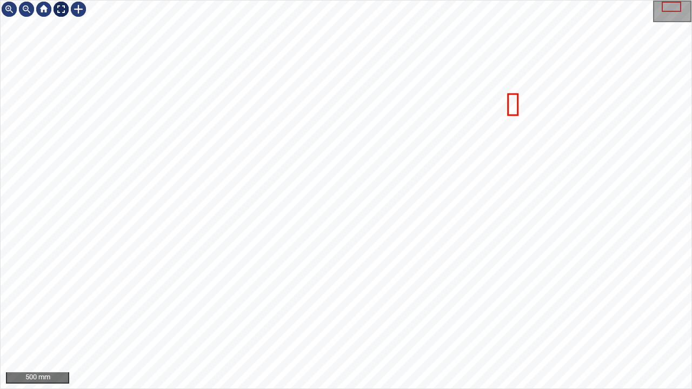
click at [57, 5] on div at bounding box center [60, 9] width 17 height 17
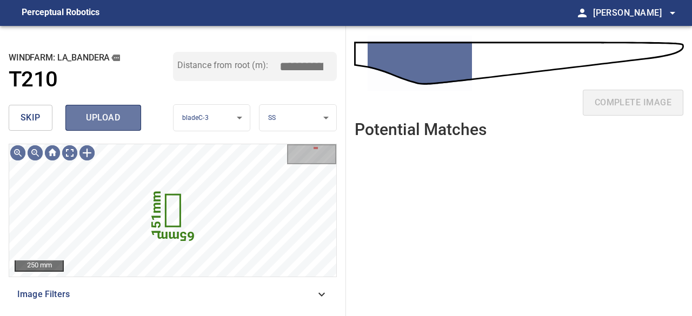
click at [118, 118] on span "upload" at bounding box center [103, 117] width 52 height 15
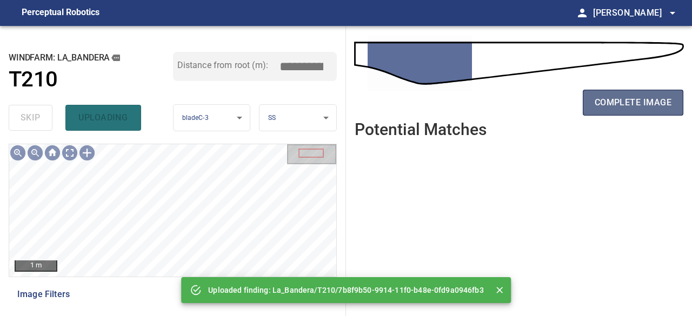
click at [617, 109] on span "complete image" at bounding box center [633, 102] width 77 height 15
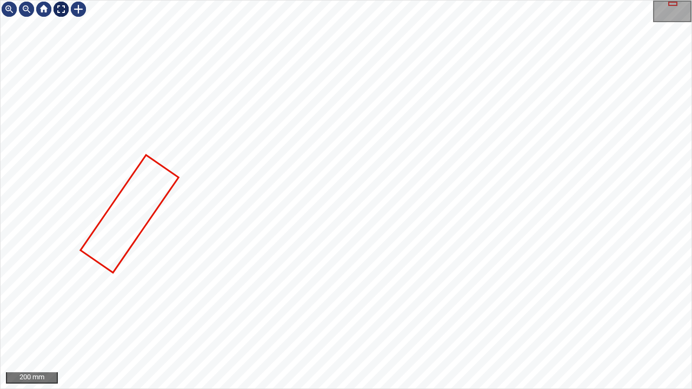
click at [63, 11] on div at bounding box center [60, 9] width 17 height 17
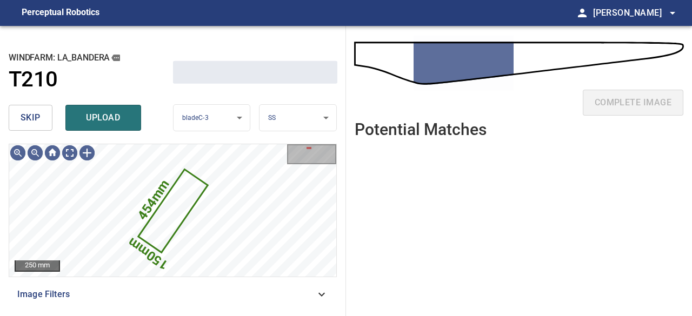
click at [32, 116] on span "skip" at bounding box center [31, 117] width 20 height 15
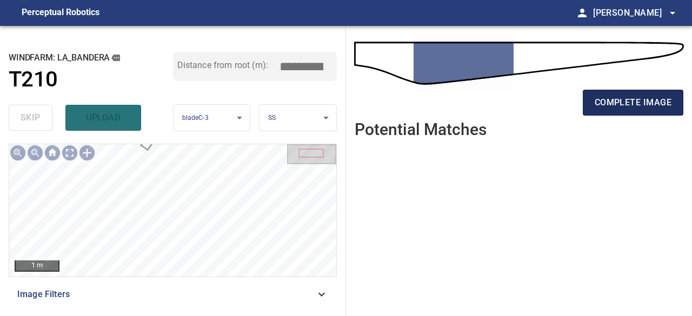
click at [649, 100] on span "complete image" at bounding box center [633, 102] width 77 height 15
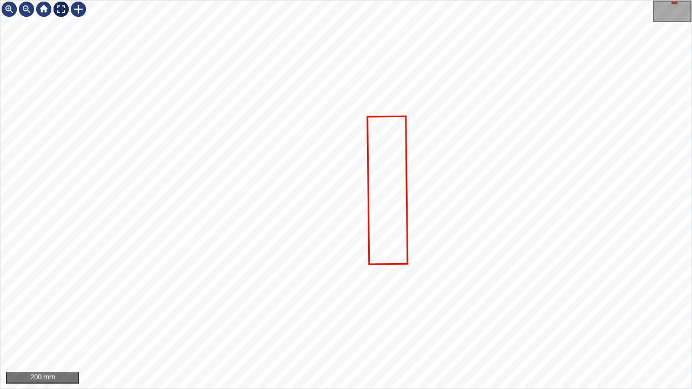
click at [57, 9] on div at bounding box center [60, 9] width 17 height 17
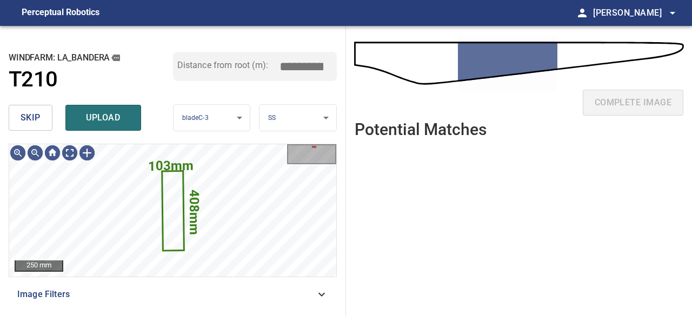
click at [27, 113] on span "skip" at bounding box center [31, 117] width 20 height 15
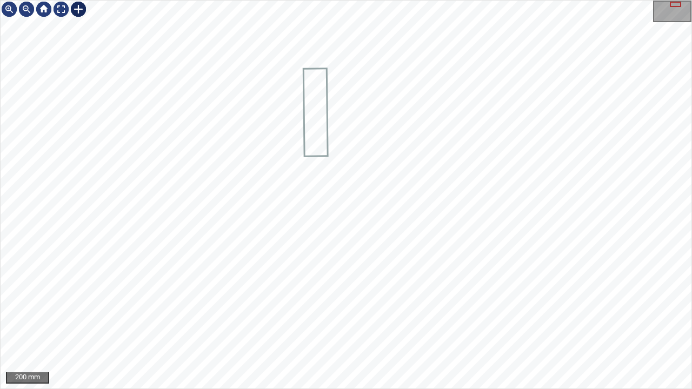
click at [78, 6] on div at bounding box center [78, 9] width 17 height 17
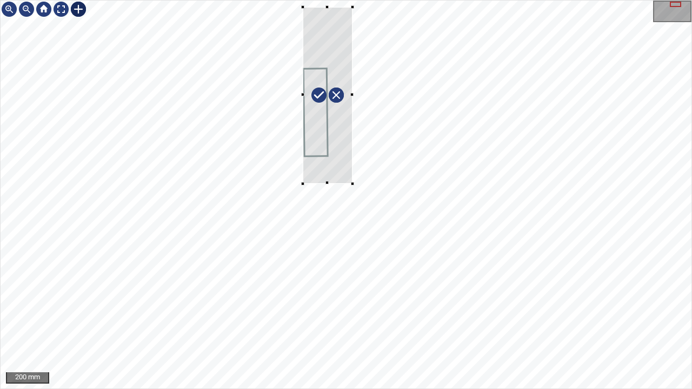
click at [353, 183] on div at bounding box center [346, 195] width 691 height 388
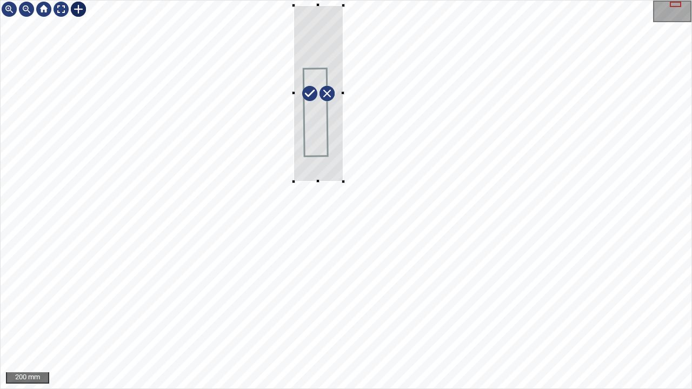
click at [335, 168] on div at bounding box center [319, 93] width 50 height 177
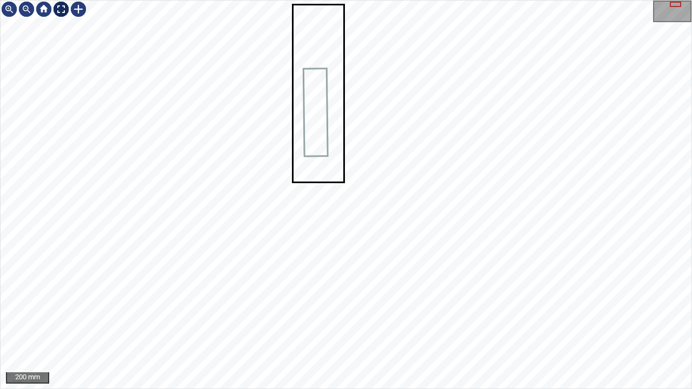
click at [61, 6] on div at bounding box center [60, 9] width 17 height 17
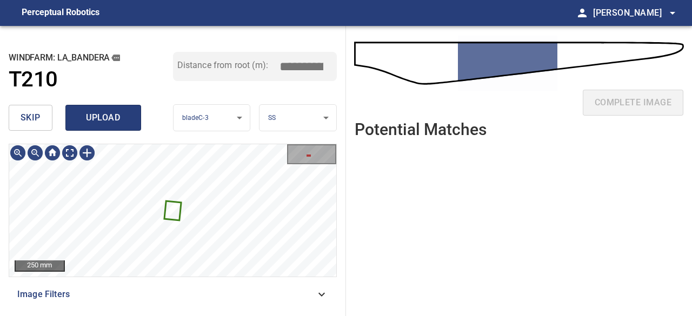
click at [134, 119] on button "upload" at bounding box center [103, 118] width 76 height 26
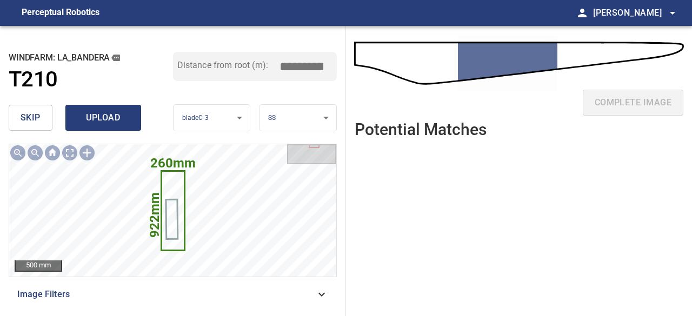
click at [106, 123] on span "upload" at bounding box center [103, 117] width 52 height 15
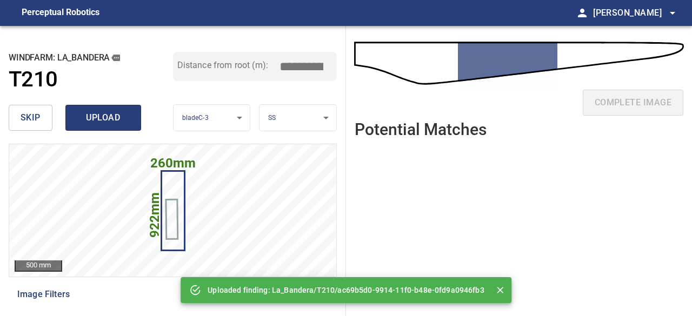
click at [106, 123] on span "upload" at bounding box center [103, 117] width 52 height 15
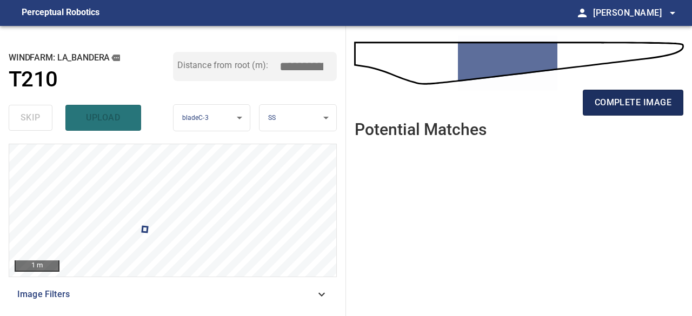
click at [598, 110] on span "complete image" at bounding box center [633, 102] width 77 height 15
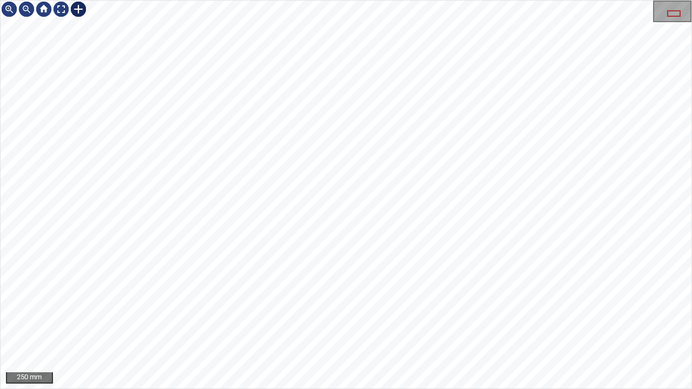
click at [76, 10] on div at bounding box center [78, 9] width 17 height 17
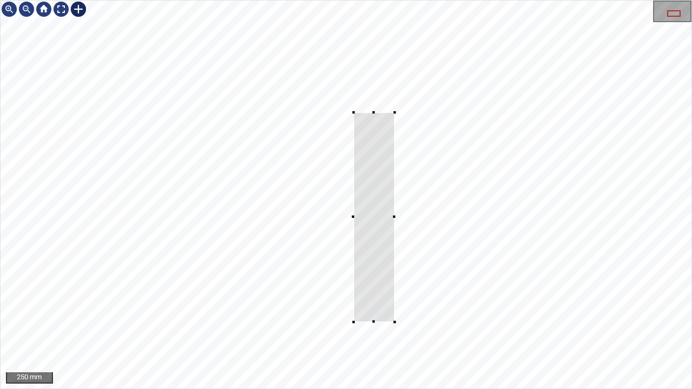
click at [395, 322] on div at bounding box center [346, 195] width 691 height 388
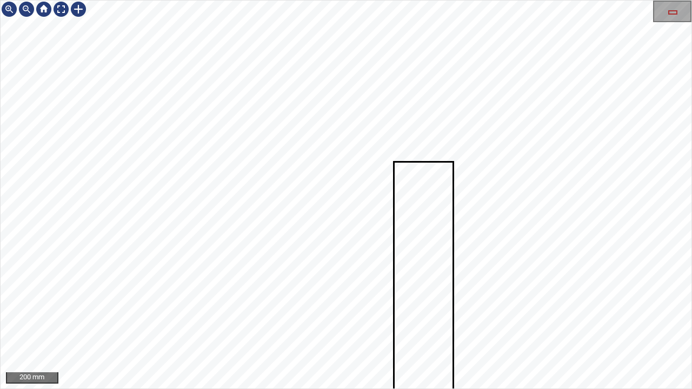
click at [273, 389] on div "200 mm" at bounding box center [346, 194] width 692 height 389
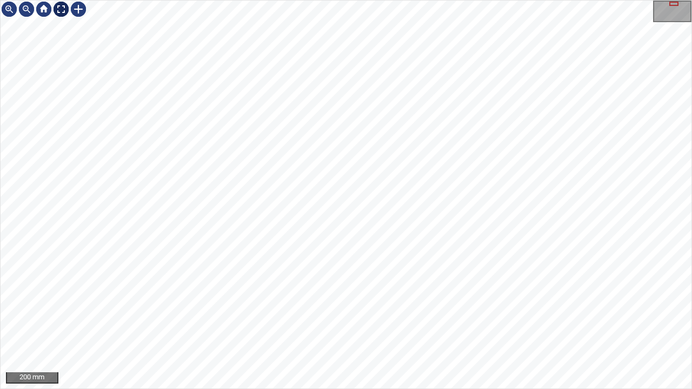
click at [62, 10] on div at bounding box center [60, 9] width 17 height 17
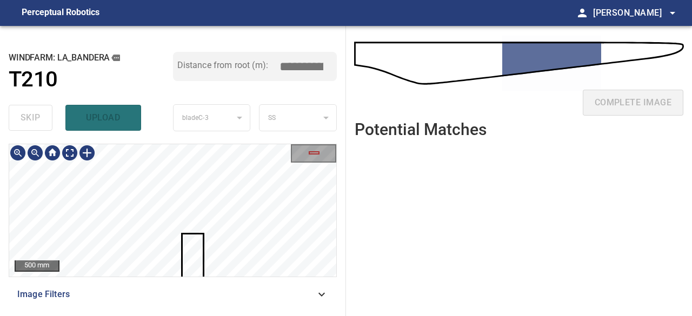
click at [169, 129] on div "**********" at bounding box center [173, 171] width 346 height 290
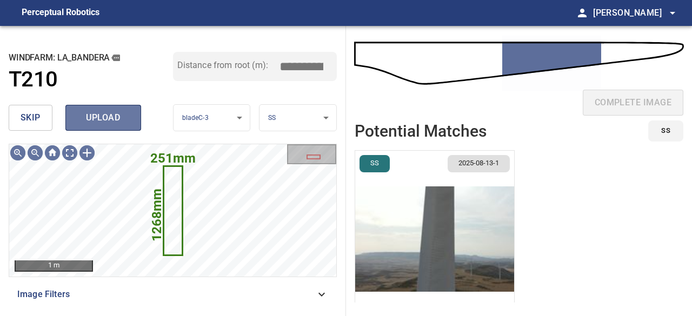
click at [112, 115] on span "upload" at bounding box center [103, 117] width 52 height 15
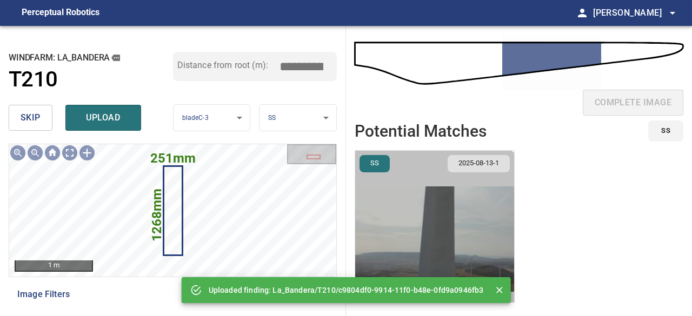
click at [433, 259] on img "button" at bounding box center [434, 239] width 159 height 177
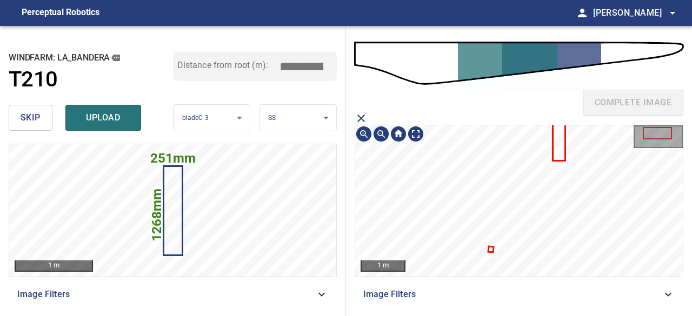
click at [565, 282] on section "1 m Image Filters" at bounding box center [519, 210] width 329 height 196
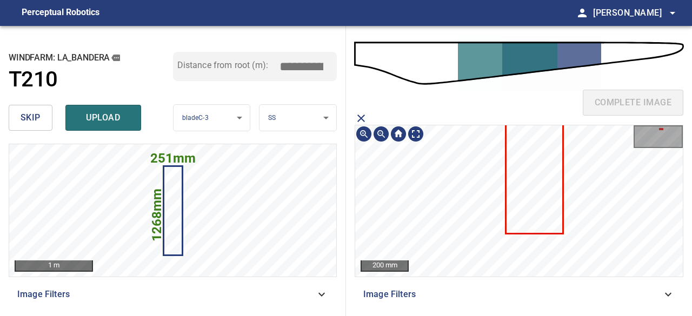
click at [548, 170] on icon at bounding box center [535, 134] width 56 height 198
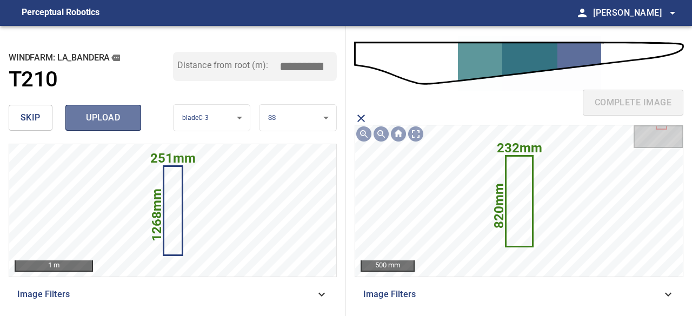
click at [115, 113] on span "upload" at bounding box center [103, 117] width 52 height 15
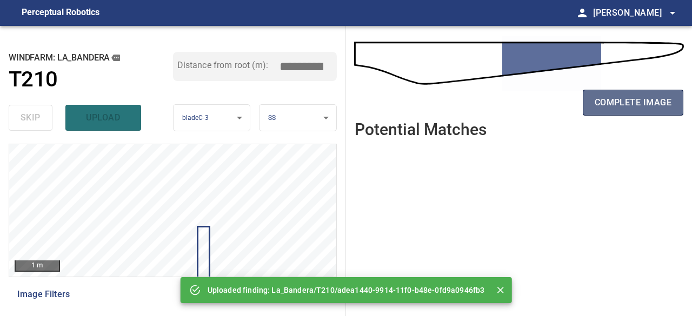
click at [664, 105] on span "complete image" at bounding box center [633, 102] width 77 height 15
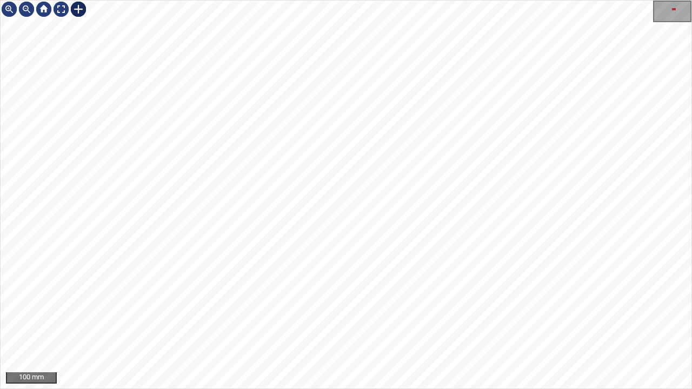
click at [77, 8] on div at bounding box center [78, 9] width 17 height 17
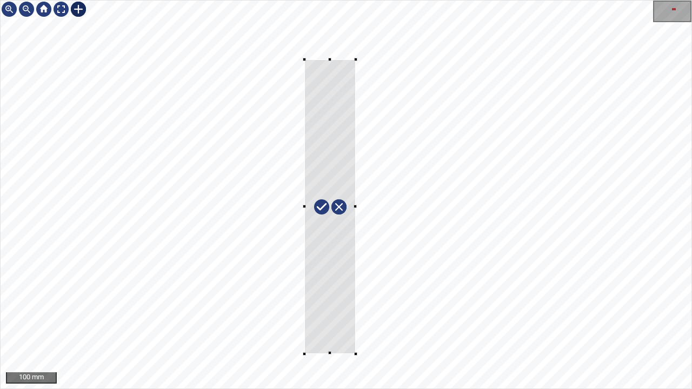
click at [356, 354] on div at bounding box center [346, 195] width 691 height 388
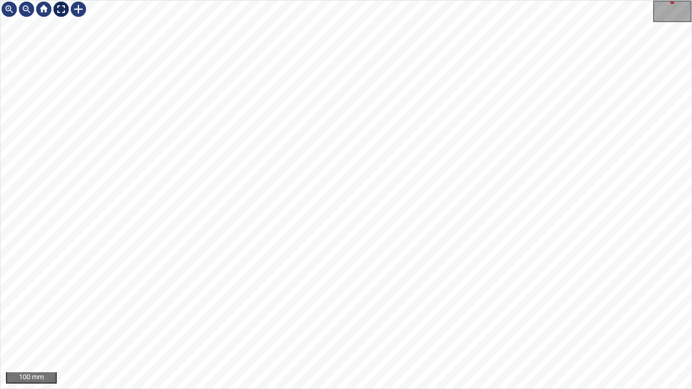
click at [60, 10] on div at bounding box center [60, 9] width 17 height 17
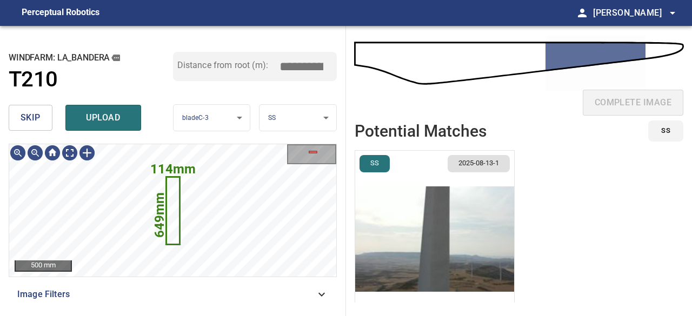
click at [408, 232] on img "button" at bounding box center [434, 239] width 159 height 177
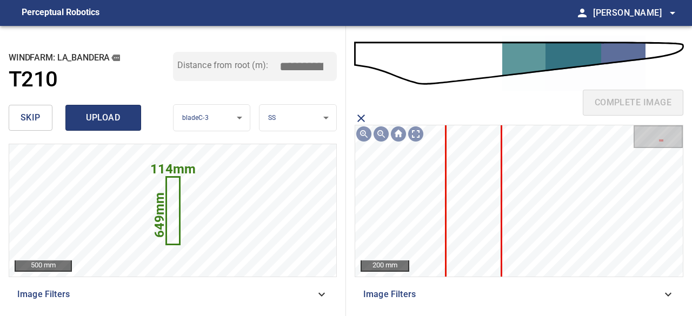
click at [113, 121] on span "upload" at bounding box center [103, 117] width 52 height 15
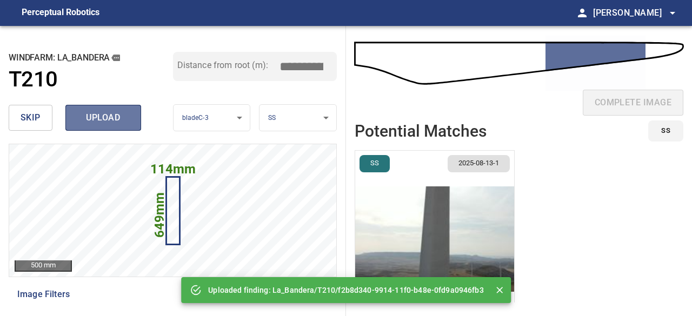
click at [113, 121] on span "upload" at bounding box center [103, 117] width 52 height 15
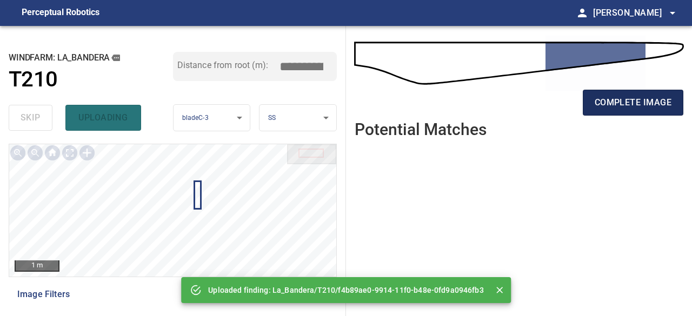
click at [615, 95] on span "complete image" at bounding box center [633, 102] width 77 height 15
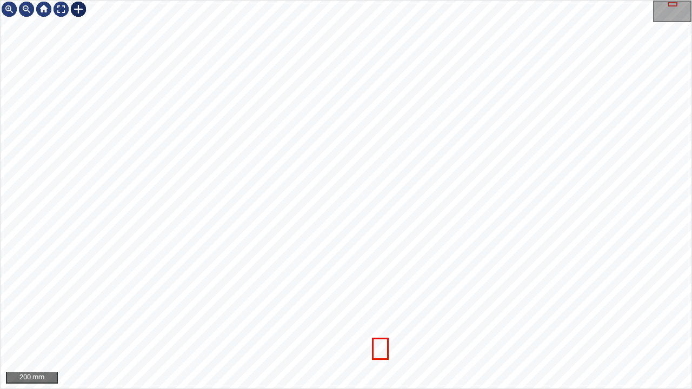
click at [76, 9] on div at bounding box center [78, 9] width 17 height 17
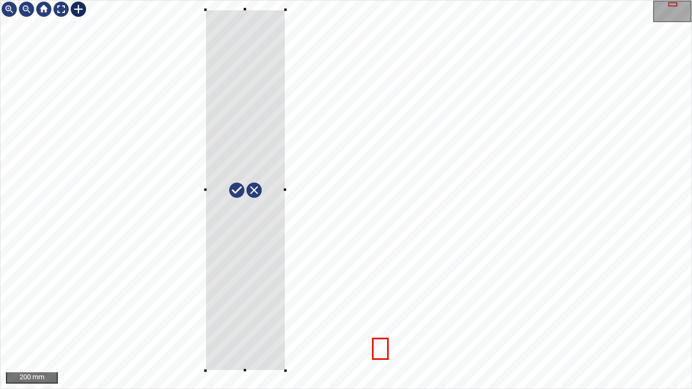
click at [286, 371] on div at bounding box center [346, 195] width 691 height 388
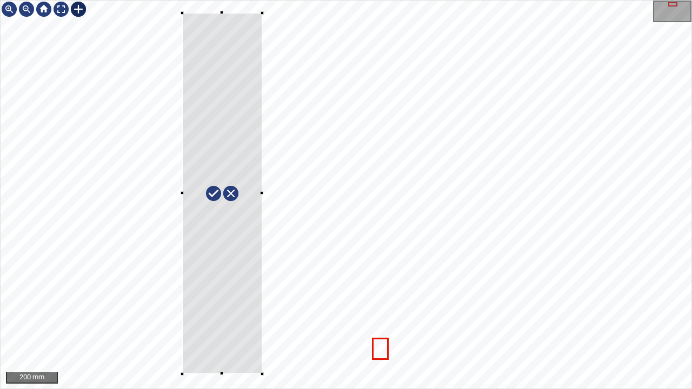
click at [250, 363] on div at bounding box center [222, 194] width 80 height 362
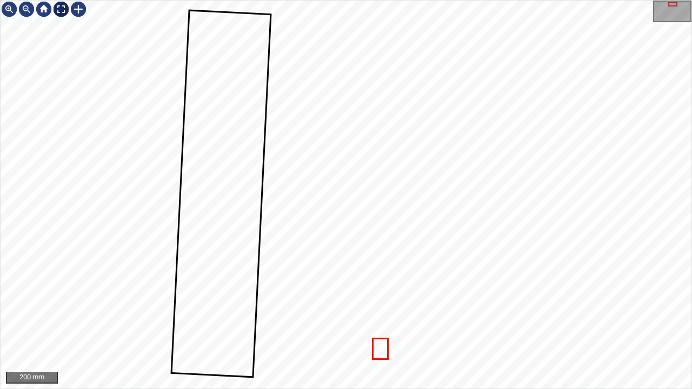
click at [62, 9] on div at bounding box center [60, 9] width 17 height 17
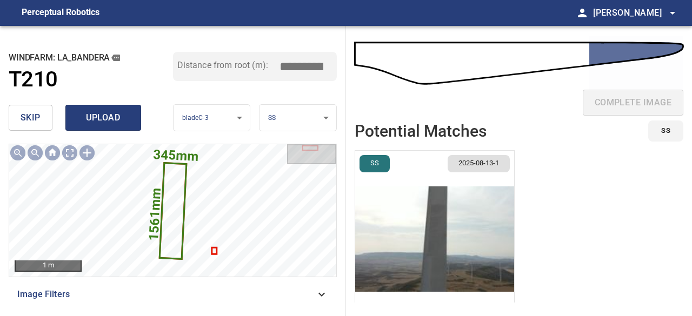
click at [110, 122] on span "upload" at bounding box center [103, 117] width 52 height 15
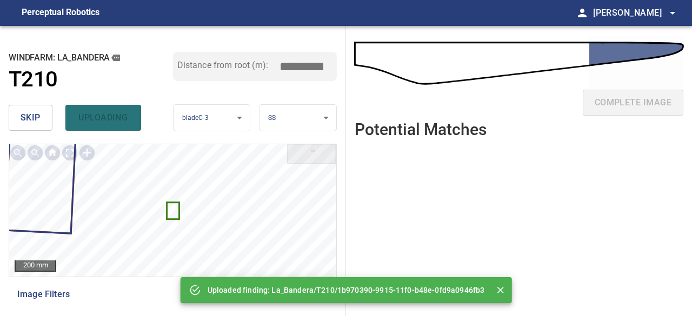
click at [34, 115] on span "skip" at bounding box center [31, 117] width 20 height 15
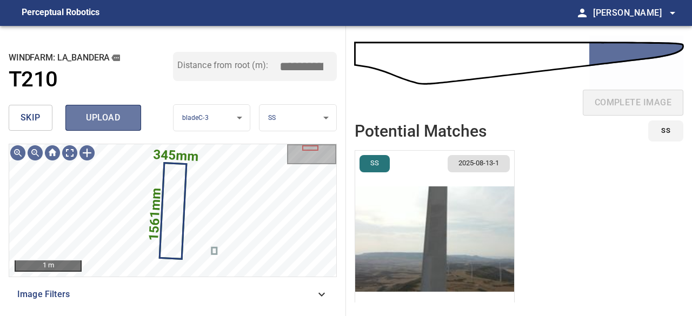
click at [122, 118] on span "upload" at bounding box center [103, 117] width 52 height 15
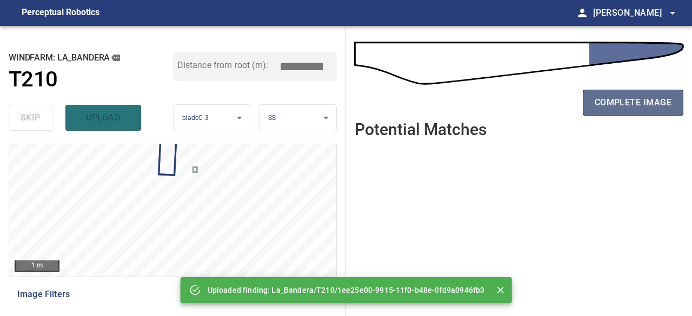
click at [632, 105] on span "complete image" at bounding box center [633, 102] width 77 height 15
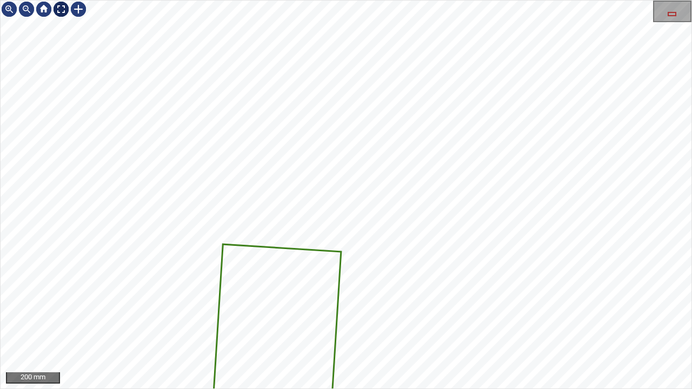
click at [63, 9] on div at bounding box center [60, 9] width 17 height 17
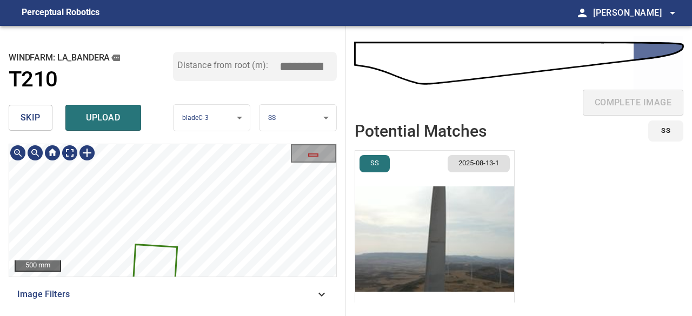
click at [149, 250] on icon at bounding box center [152, 304] width 47 height 117
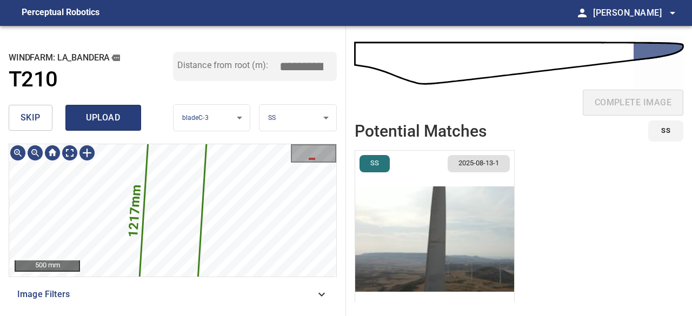
click at [106, 117] on span "upload" at bounding box center [103, 117] width 52 height 15
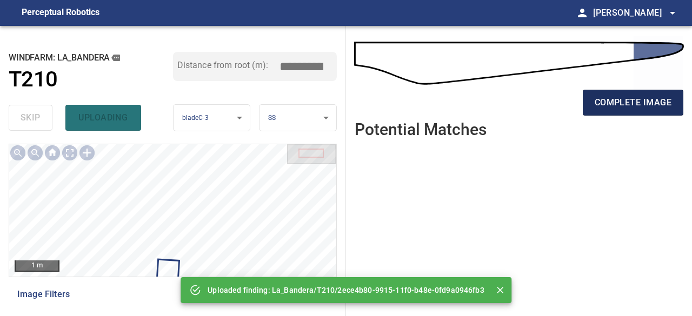
click at [601, 100] on span "complete image" at bounding box center [633, 102] width 77 height 15
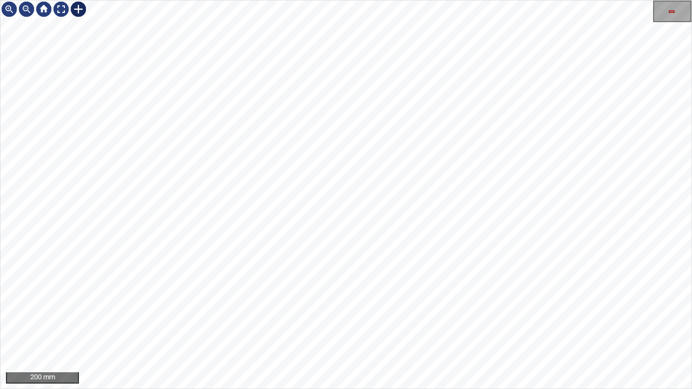
click at [75, 8] on div at bounding box center [78, 9] width 17 height 17
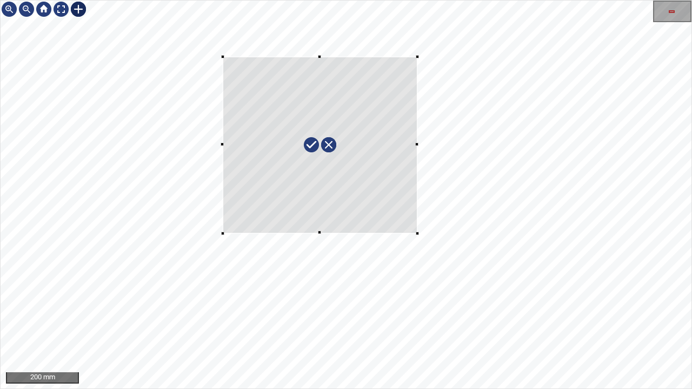
click at [418, 233] on div at bounding box center [346, 195] width 691 height 388
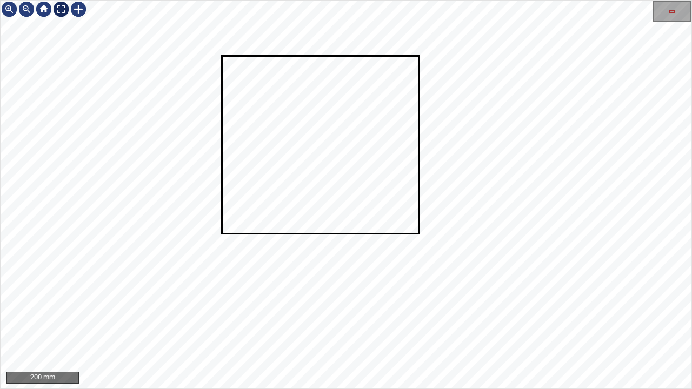
click at [60, 7] on div at bounding box center [60, 9] width 17 height 17
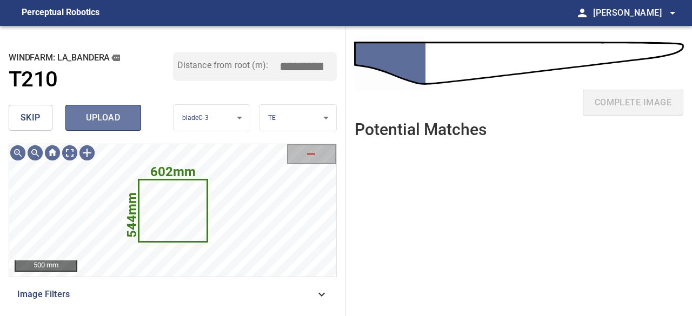
click at [98, 120] on span "upload" at bounding box center [103, 117] width 52 height 15
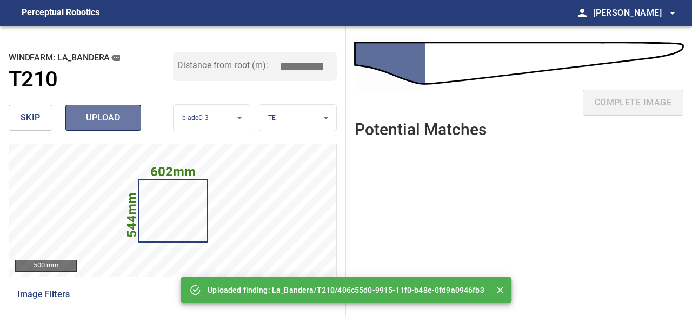
click at [98, 120] on span "upload" at bounding box center [103, 117] width 52 height 15
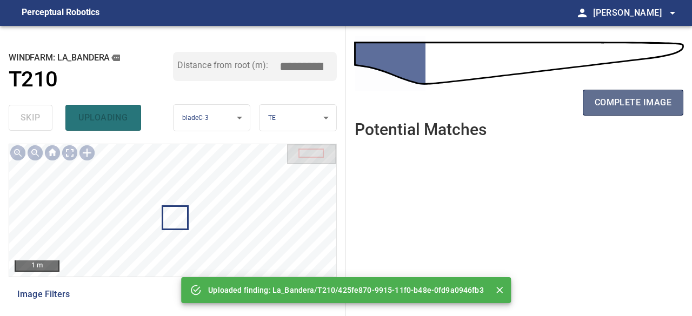
click at [607, 106] on span "complete image" at bounding box center [633, 102] width 77 height 15
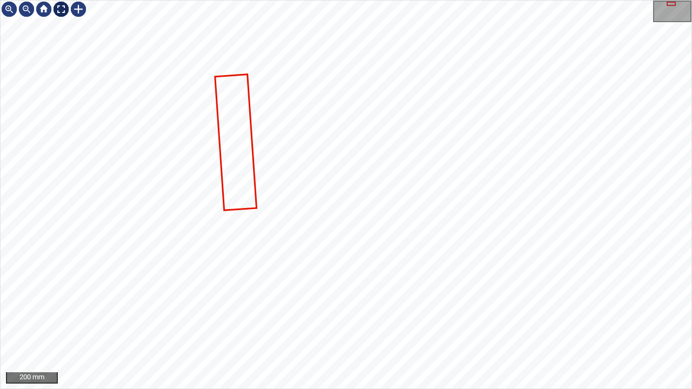
click at [64, 7] on div at bounding box center [60, 9] width 17 height 17
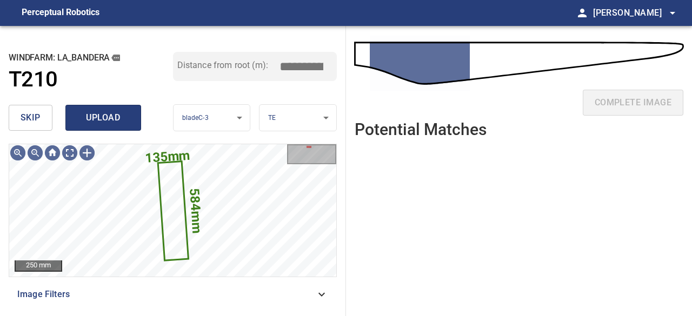
click at [107, 119] on span "upload" at bounding box center [103, 117] width 52 height 15
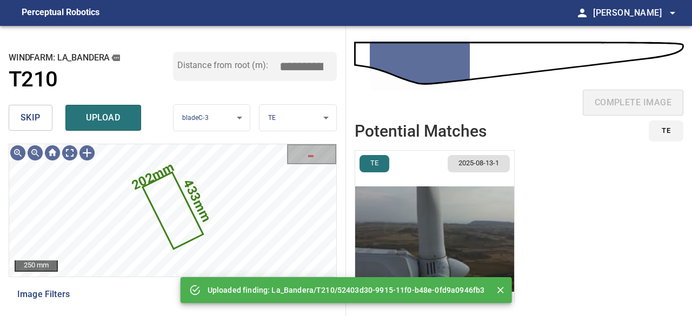
click at [34, 116] on span "skip" at bounding box center [31, 117] width 20 height 15
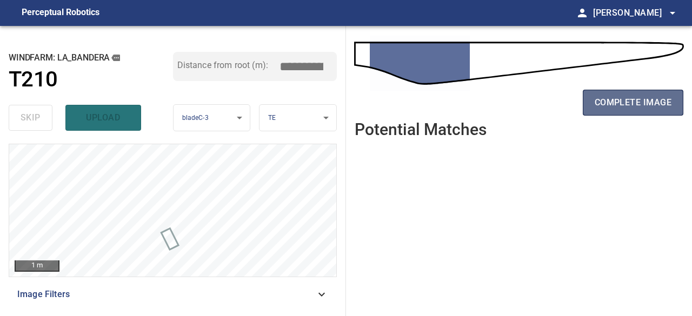
click at [614, 102] on span "complete image" at bounding box center [633, 102] width 77 height 15
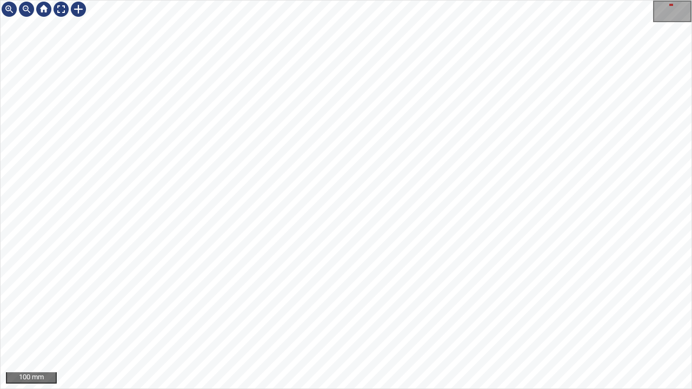
click at [262, 0] on div "100 mm" at bounding box center [346, 194] width 692 height 389
click at [216, 0] on div "100 mm" at bounding box center [346, 194] width 692 height 389
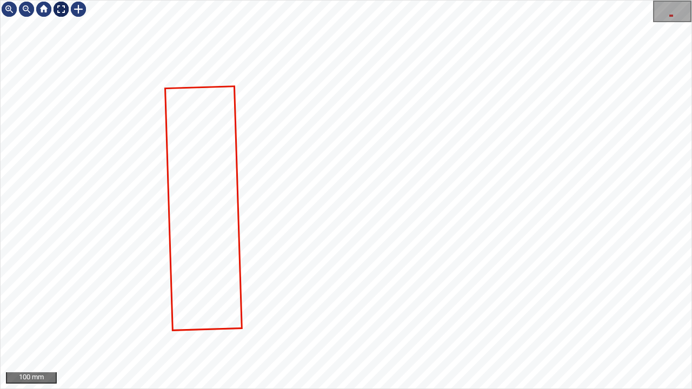
click at [61, 11] on div at bounding box center [60, 9] width 17 height 17
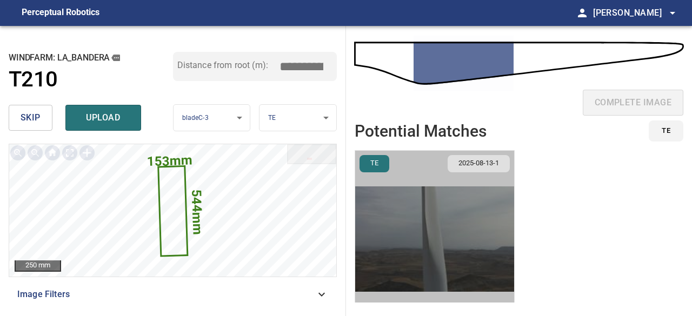
click at [436, 242] on img "button" at bounding box center [434, 239] width 159 height 177
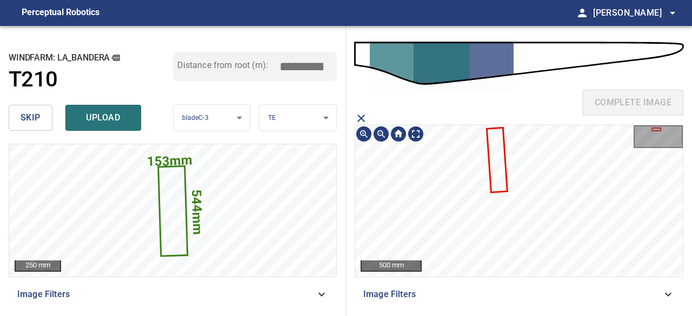
click at [497, 158] on icon at bounding box center [497, 160] width 18 height 63
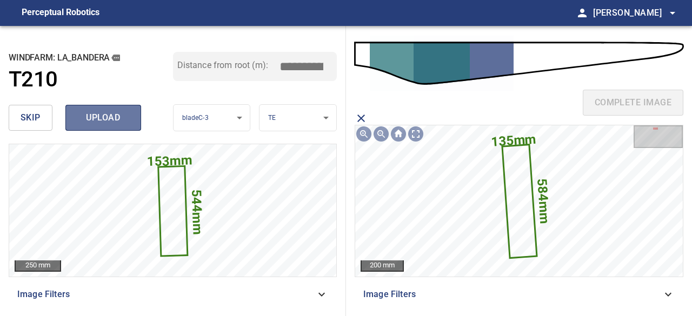
click at [118, 121] on span "upload" at bounding box center [103, 117] width 52 height 15
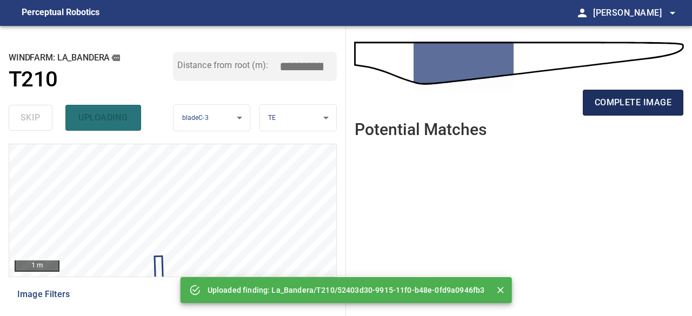
click at [633, 98] on span "complete image" at bounding box center [633, 102] width 77 height 15
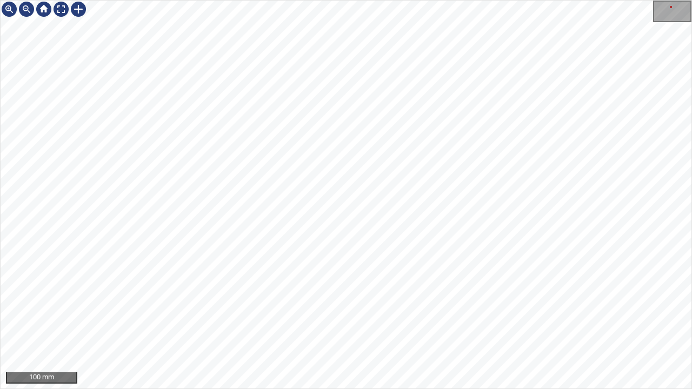
click at [314, 389] on div "100 mm" at bounding box center [346, 194] width 692 height 389
click at [80, 9] on div at bounding box center [78, 9] width 17 height 17
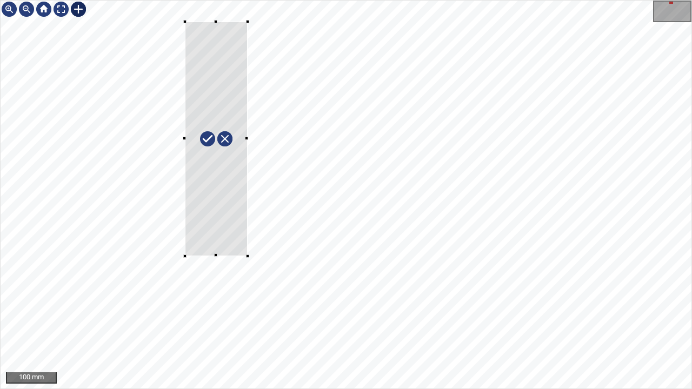
click at [247, 256] on div at bounding box center [346, 195] width 691 height 388
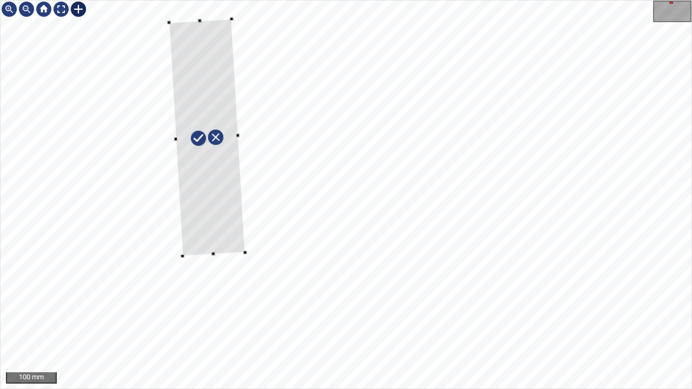
click at [226, 241] on div at bounding box center [207, 137] width 76 height 237
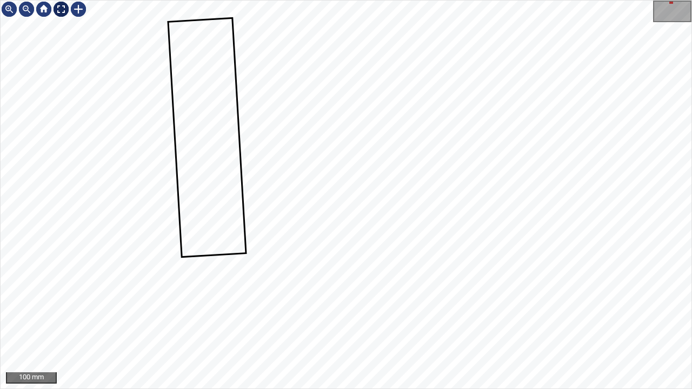
click at [57, 11] on div at bounding box center [60, 9] width 17 height 17
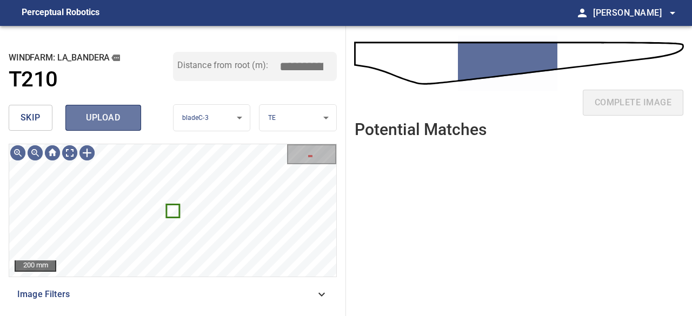
click at [105, 120] on span "upload" at bounding box center [103, 117] width 52 height 15
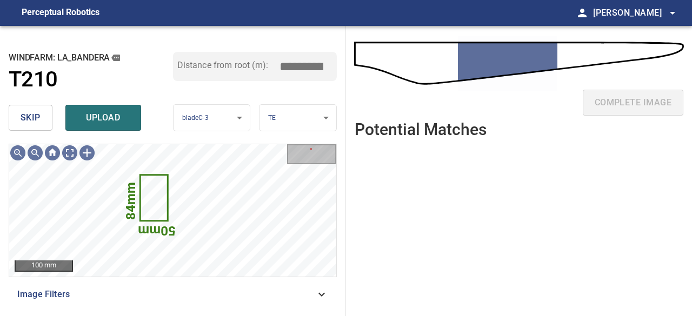
click at [38, 120] on span "skip" at bounding box center [31, 117] width 20 height 15
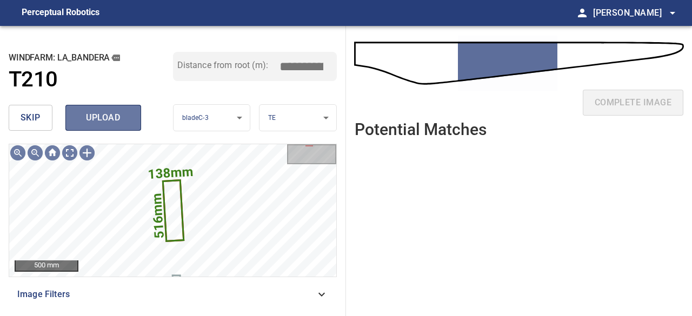
click at [100, 120] on span "upload" at bounding box center [103, 117] width 52 height 15
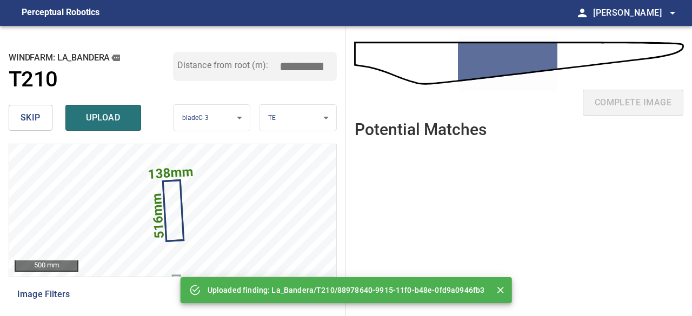
click at [100, 119] on span "upload" at bounding box center [103, 117] width 52 height 15
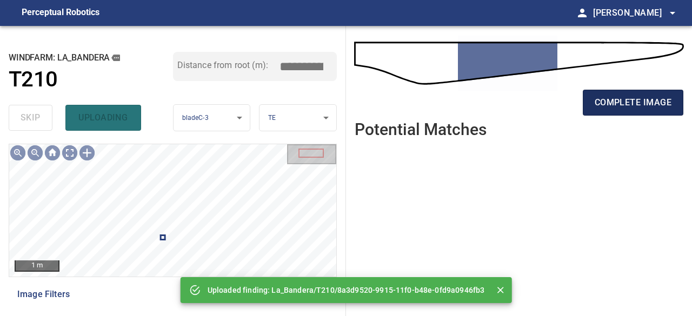
click at [638, 103] on span "complete image" at bounding box center [633, 102] width 77 height 15
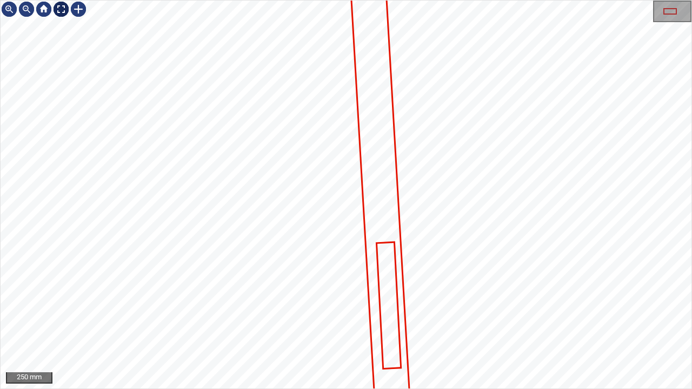
click at [65, 10] on div at bounding box center [60, 9] width 17 height 17
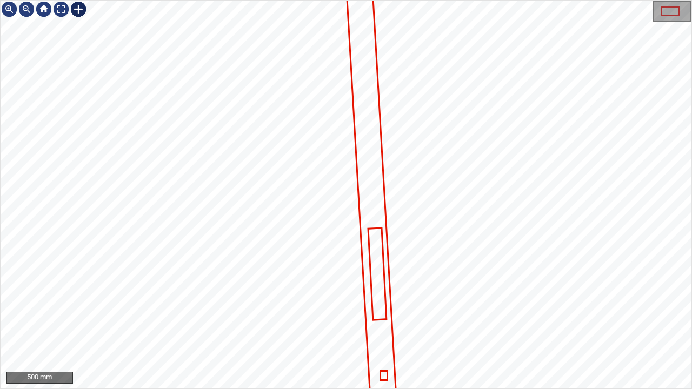
click at [77, 9] on div at bounding box center [78, 9] width 17 height 17
click at [369, 90] on icon at bounding box center [367, 123] width 55 height 539
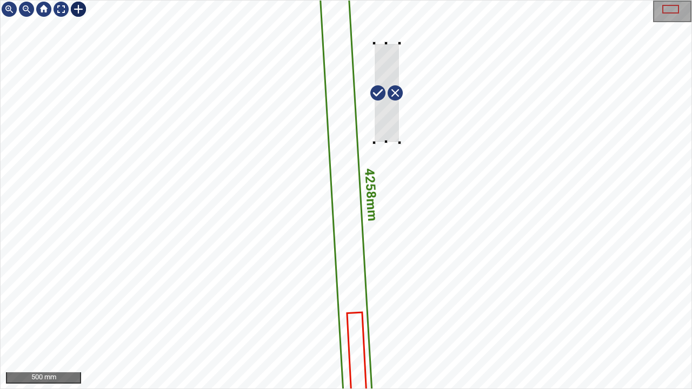
click at [396, 121] on div "4258mm 190mm" at bounding box center [346, 195] width 691 height 388
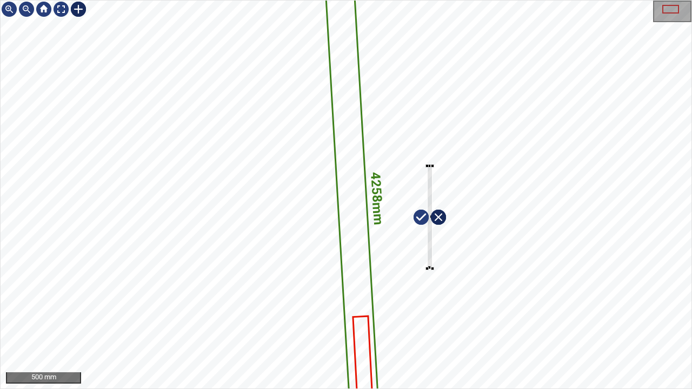
click at [427, 166] on div "4258mm 190mm" at bounding box center [346, 195] width 691 height 388
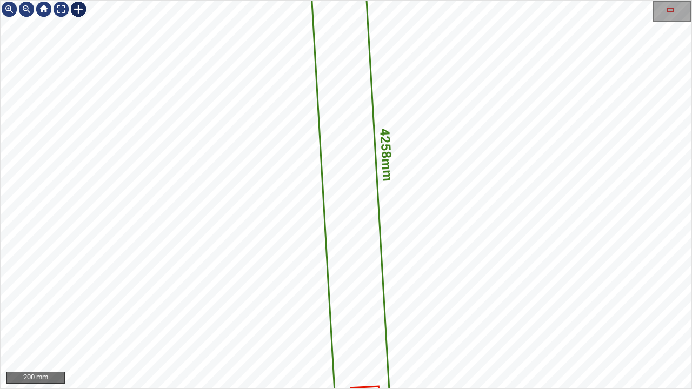
click at [78, 6] on img at bounding box center [78, 9] width 17 height 17
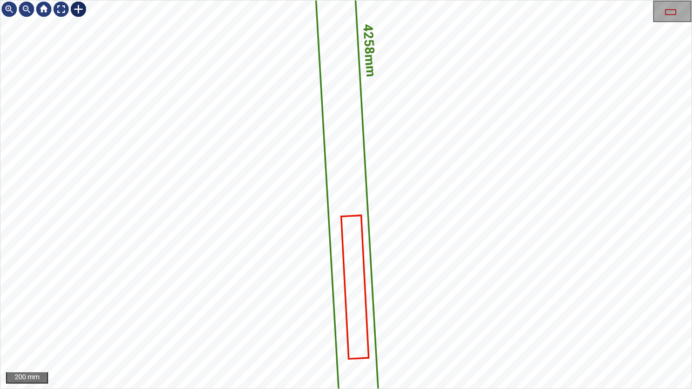
click at [77, 10] on div at bounding box center [78, 9] width 17 height 17
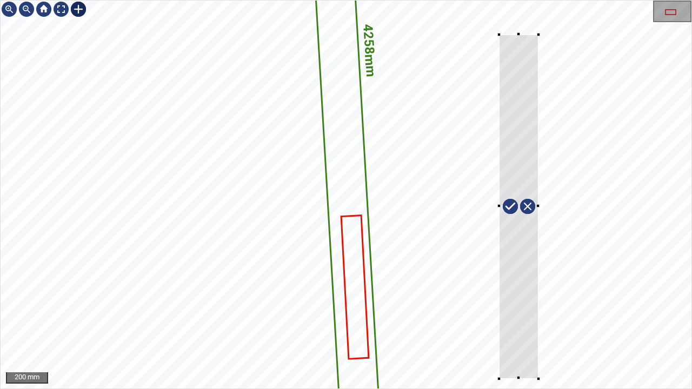
click at [539, 379] on div "4258mm 190mm" at bounding box center [346, 195] width 691 height 388
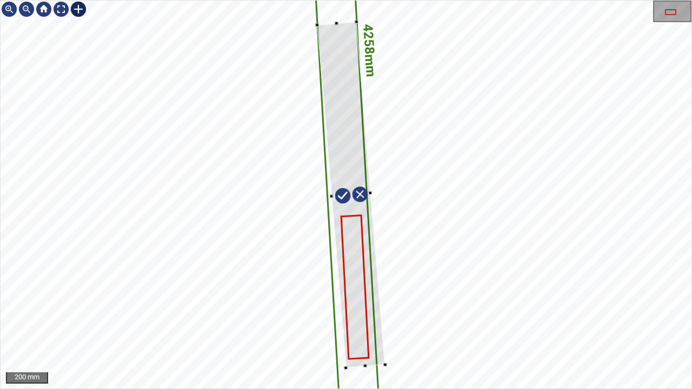
click at [369, 333] on div at bounding box center [352, 195] width 68 height 347
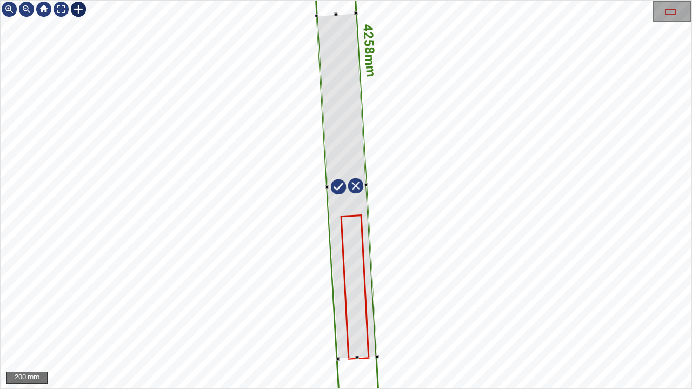
click at [366, 351] on div at bounding box center [346, 187] width 61 height 347
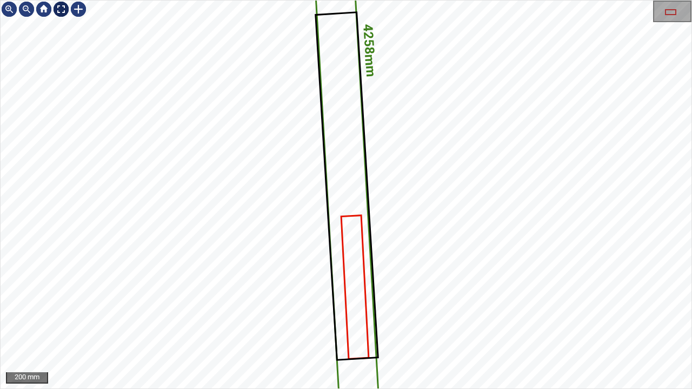
click at [62, 6] on div at bounding box center [60, 9] width 17 height 17
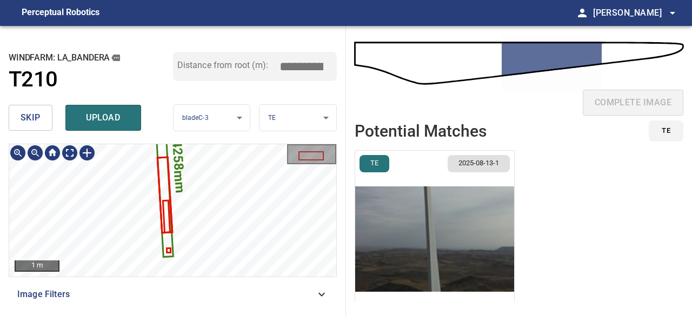
click at [106, 116] on span "upload" at bounding box center [103, 117] width 52 height 15
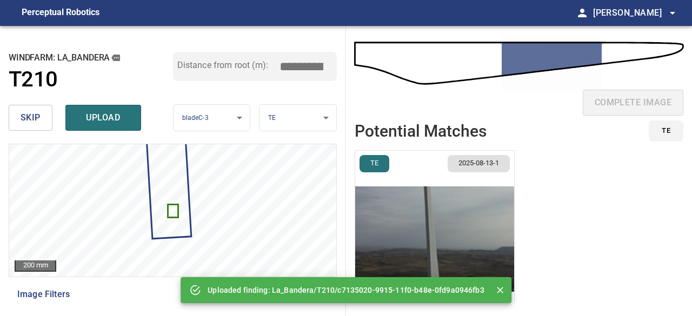
click at [39, 118] on span "skip" at bounding box center [31, 117] width 20 height 15
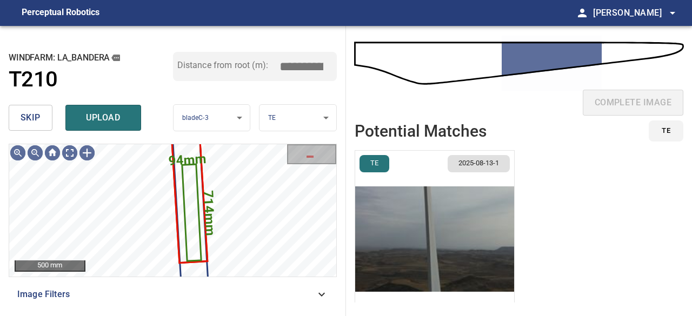
click at [42, 122] on button "skip" at bounding box center [31, 118] width 44 height 26
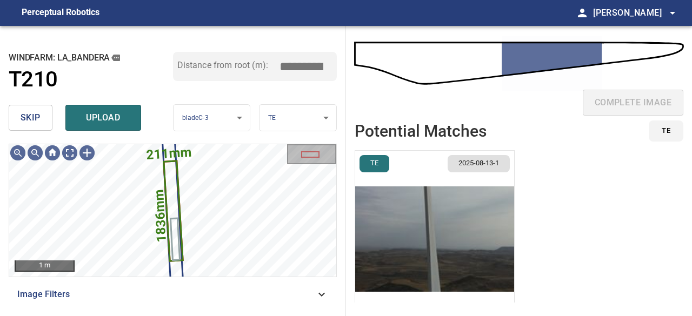
click at [21, 114] on span "skip" at bounding box center [31, 117] width 20 height 15
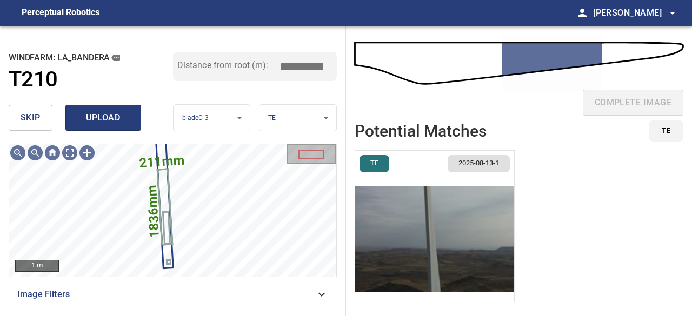
click at [100, 121] on span "upload" at bounding box center [103, 117] width 52 height 15
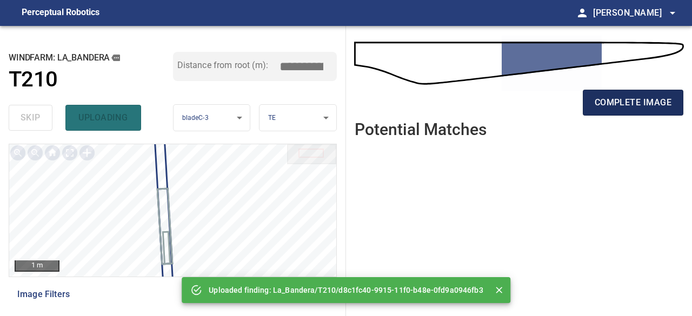
click at [627, 105] on span "complete image" at bounding box center [633, 102] width 77 height 15
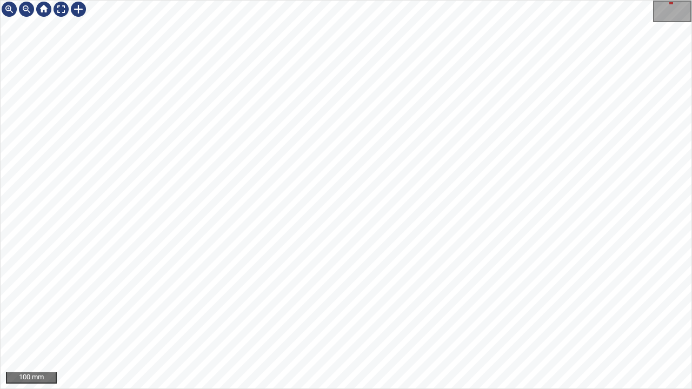
click at [361, 389] on div "100 mm" at bounding box center [346, 194] width 692 height 389
click at [338, 389] on div "100 mm" at bounding box center [346, 194] width 692 height 389
click at [58, 8] on div at bounding box center [60, 9] width 17 height 17
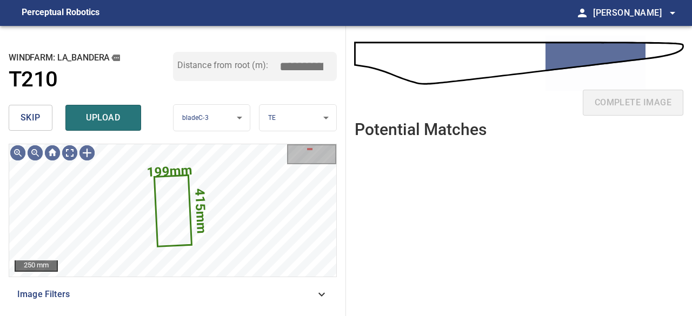
click at [37, 120] on span "skip" at bounding box center [31, 117] width 20 height 15
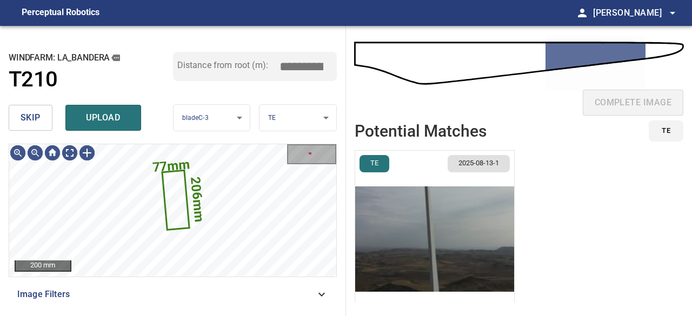
click at [43, 118] on button "skip" at bounding box center [31, 118] width 44 height 26
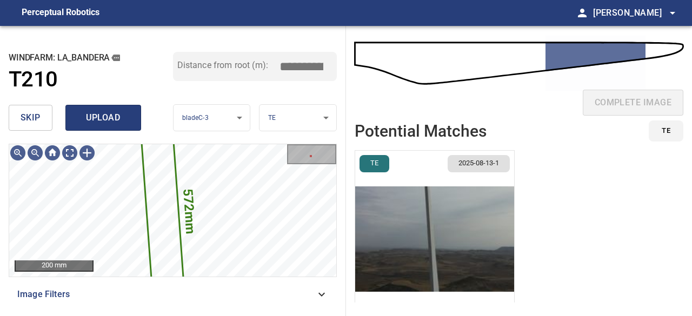
click at [102, 117] on span "upload" at bounding box center [103, 117] width 52 height 15
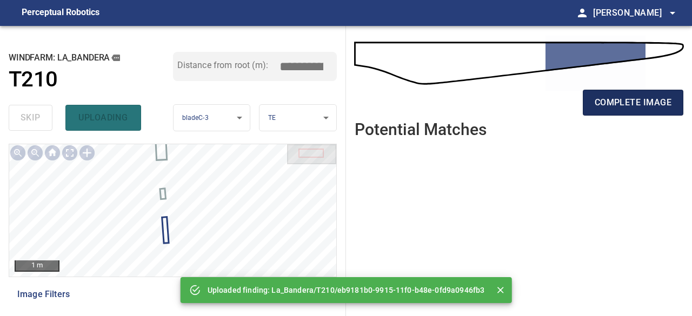
click at [614, 105] on span "complete image" at bounding box center [633, 102] width 77 height 15
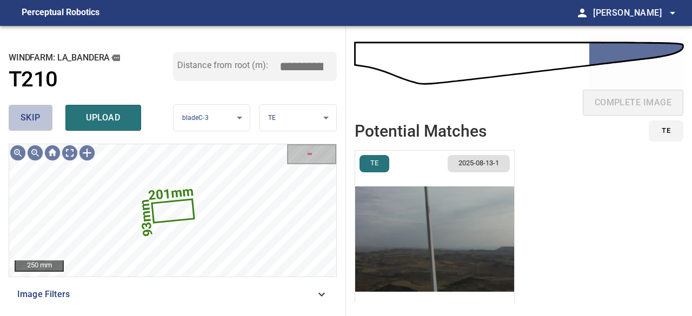
click at [22, 118] on span "skip" at bounding box center [31, 117] width 20 height 15
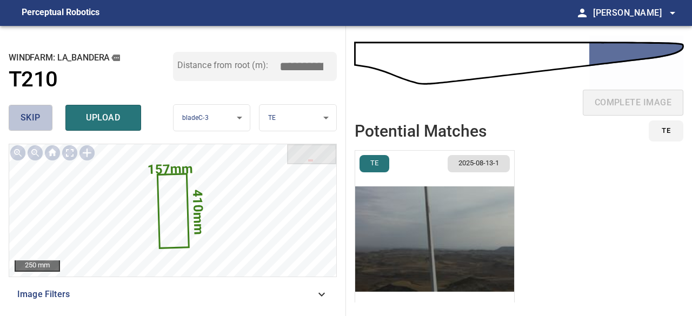
click at [22, 117] on span "skip" at bounding box center [31, 117] width 20 height 15
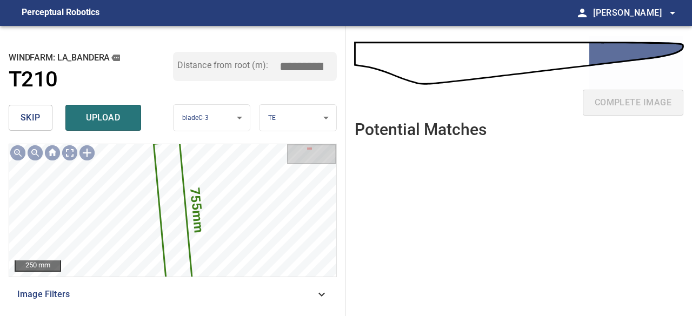
click at [21, 116] on span "skip" at bounding box center [31, 117] width 20 height 15
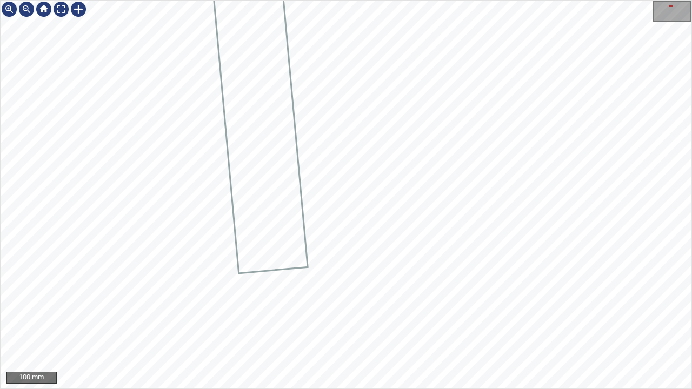
click at [382, 389] on div "100 mm" at bounding box center [346, 194] width 692 height 389
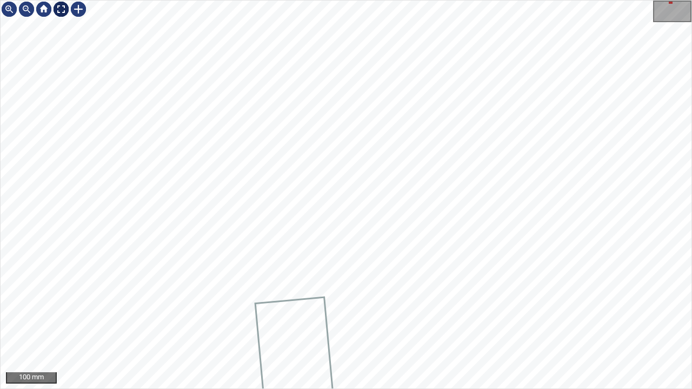
click at [62, 10] on div at bounding box center [60, 9] width 17 height 17
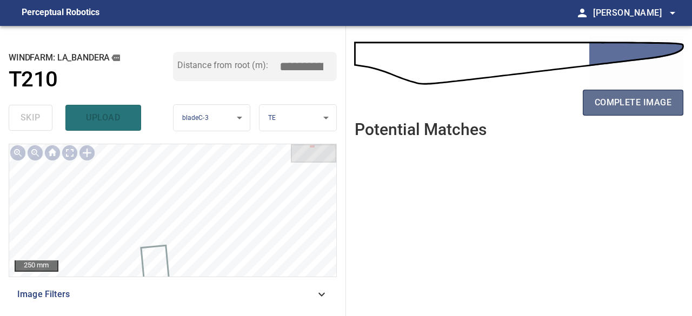
click at [633, 92] on button "complete image" at bounding box center [633, 103] width 101 height 26
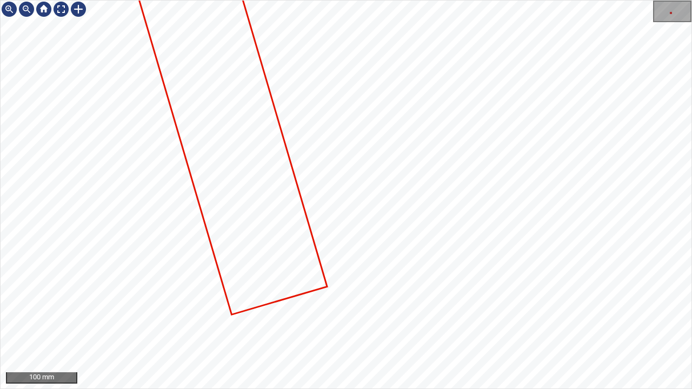
click at [358, 389] on div "100 mm" at bounding box center [346, 194] width 692 height 389
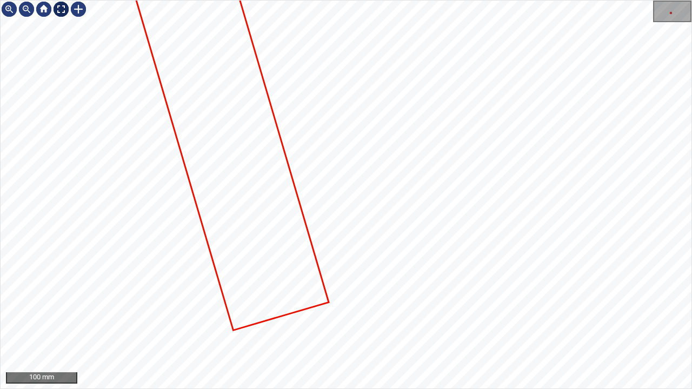
click at [63, 5] on div at bounding box center [60, 9] width 17 height 17
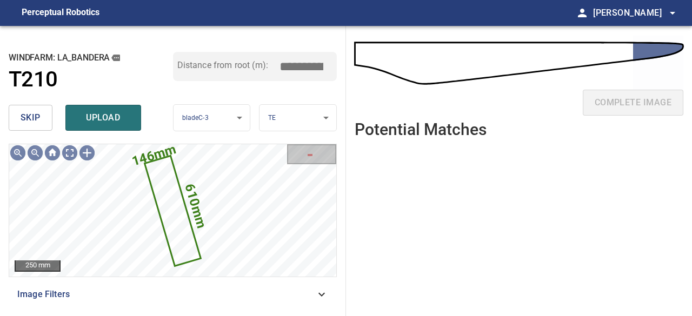
click at [35, 119] on span "skip" at bounding box center [31, 117] width 20 height 15
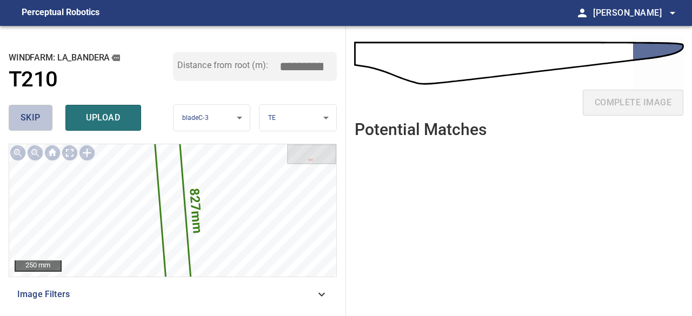
click at [35, 118] on span "skip" at bounding box center [31, 117] width 20 height 15
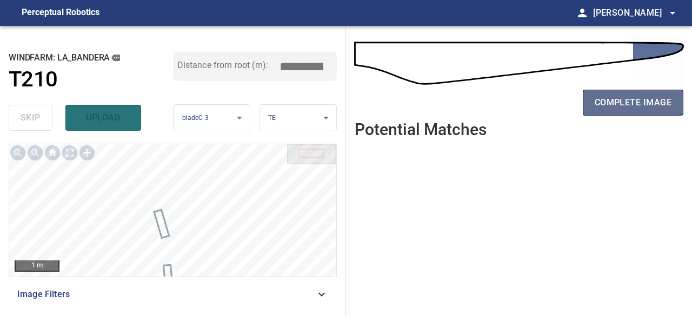
click at [616, 111] on button "complete image" at bounding box center [633, 103] width 101 height 26
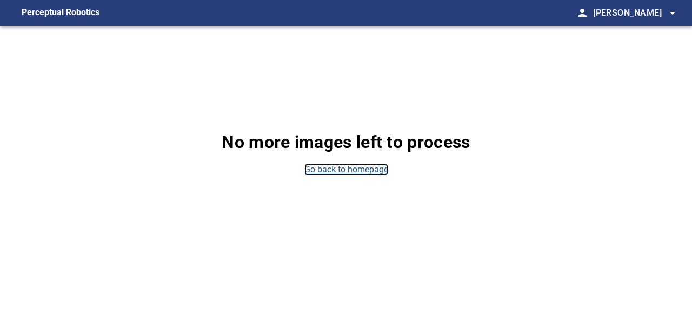
click at [378, 169] on link "Go back to homepage" at bounding box center [347, 170] width 84 height 12
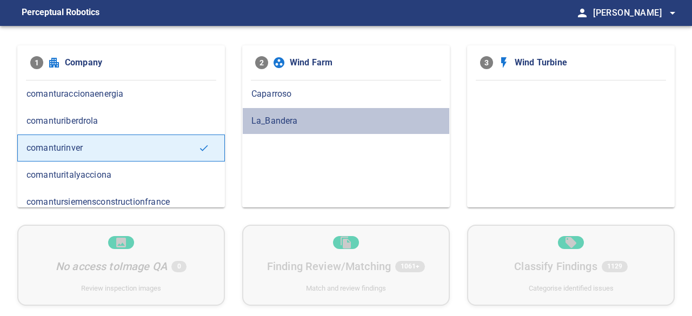
click at [287, 120] on span "La_Bandera" at bounding box center [346, 121] width 189 height 13
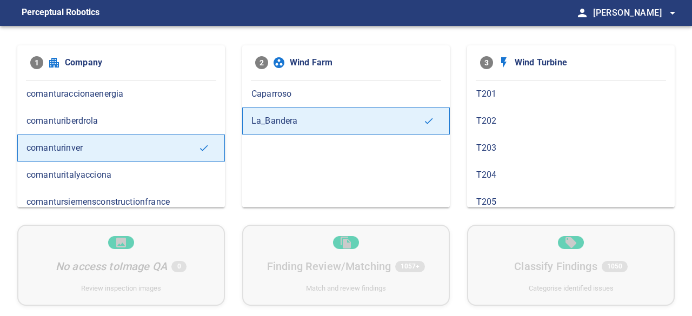
scroll to position [379, 0]
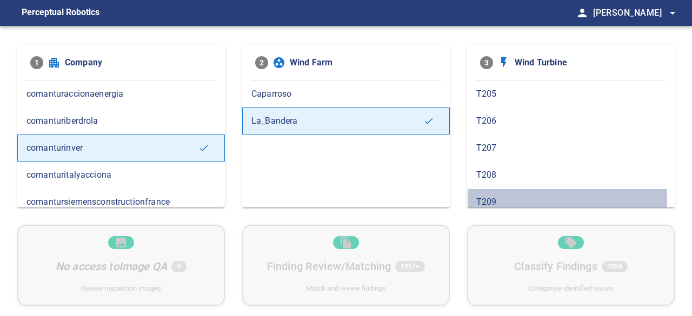
click at [492, 196] on span "T209" at bounding box center [571, 202] width 189 height 13
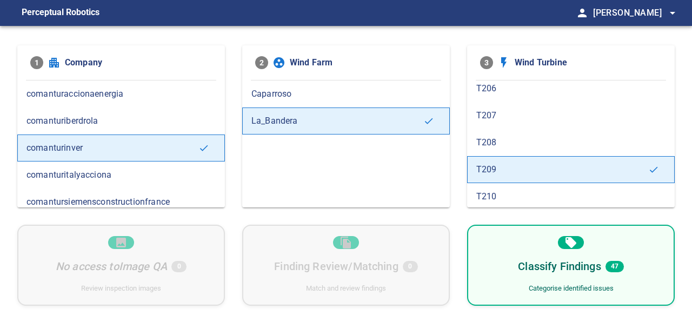
scroll to position [433, 0]
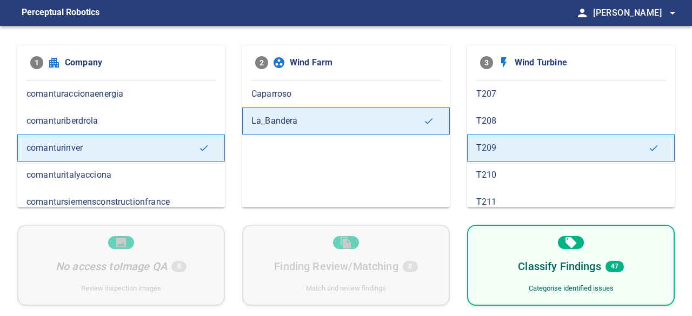
click at [524, 169] on span "T210" at bounding box center [571, 175] width 189 height 13
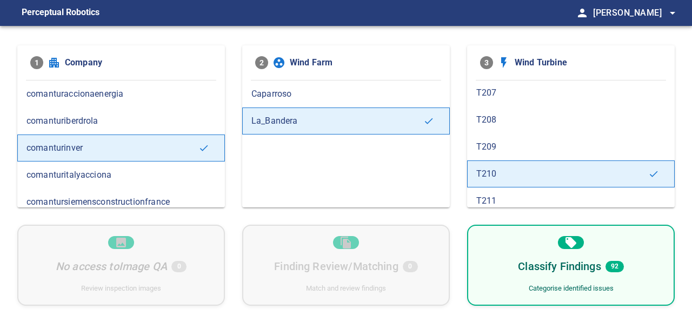
scroll to position [487, 0]
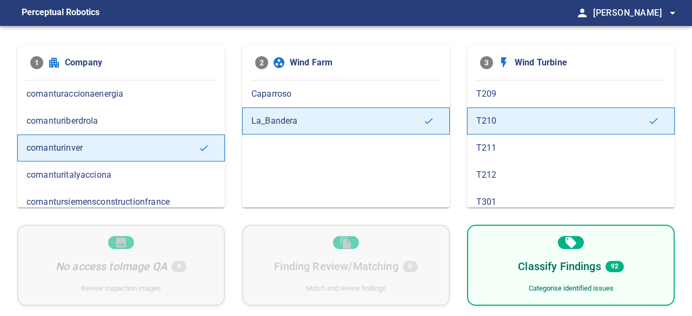
click at [504, 142] on span "T211" at bounding box center [571, 148] width 189 height 13
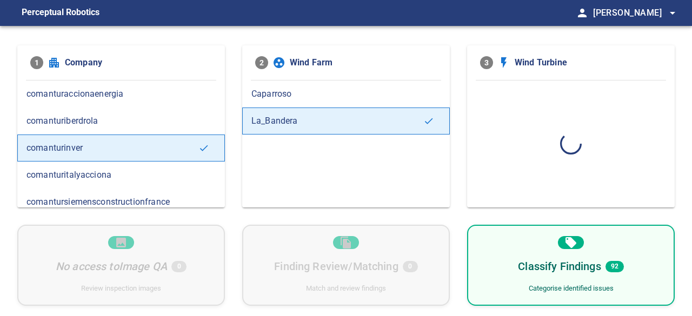
scroll to position [0, 0]
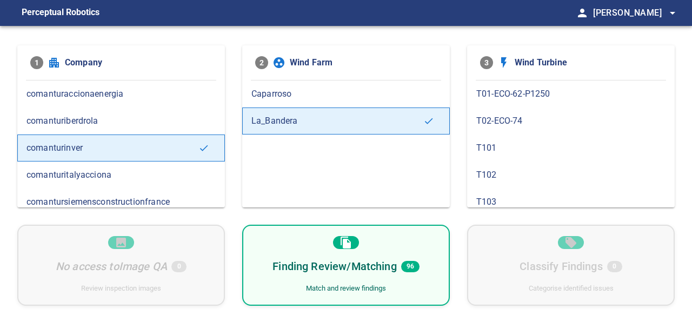
click at [352, 271] on h6 "Finding Review/Matching" at bounding box center [335, 266] width 124 height 17
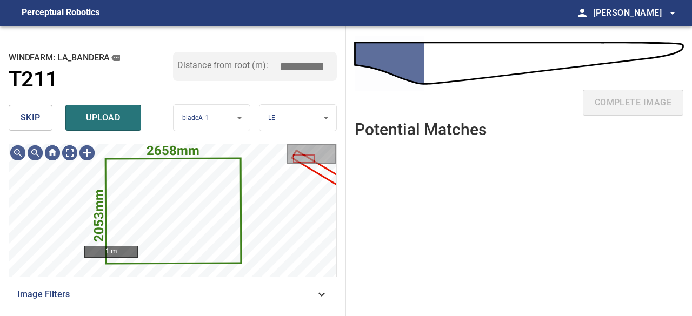
click at [29, 124] on span "skip" at bounding box center [31, 117] width 20 height 15
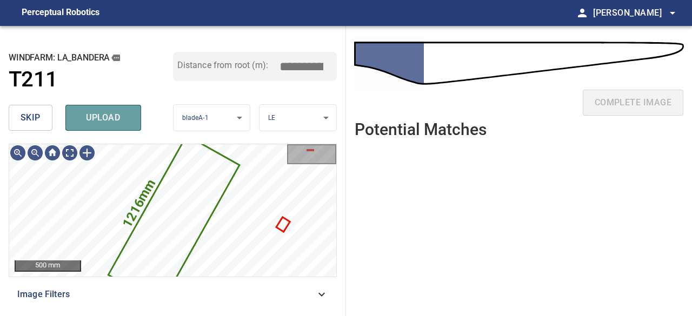
click at [97, 122] on span "upload" at bounding box center [103, 117] width 52 height 15
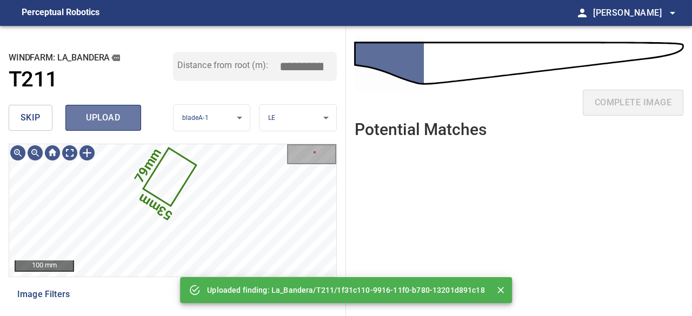
click at [104, 124] on span "upload" at bounding box center [103, 117] width 52 height 15
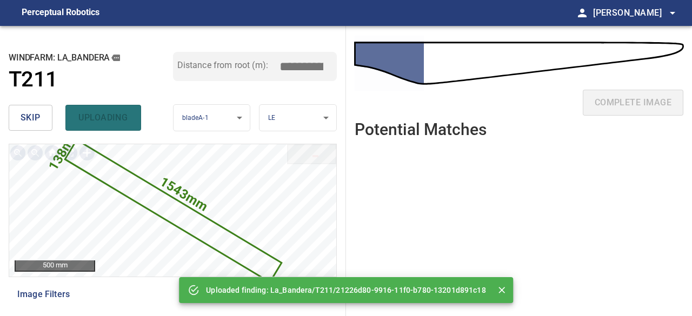
click at [38, 114] on span "skip" at bounding box center [31, 117] width 20 height 15
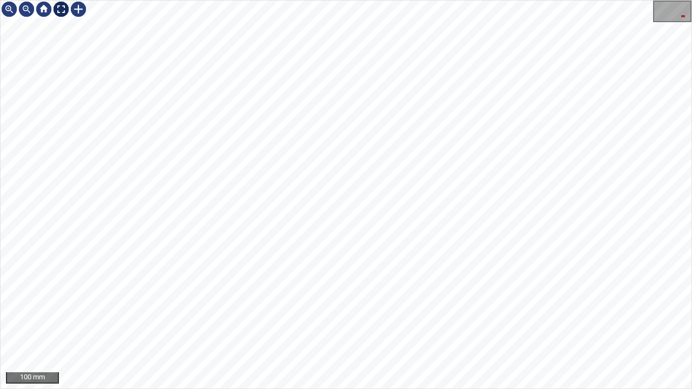
click at [58, 9] on div at bounding box center [60, 9] width 17 height 17
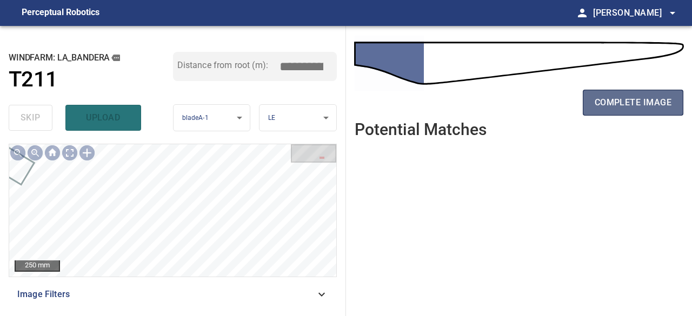
click at [608, 105] on span "complete image" at bounding box center [633, 102] width 77 height 15
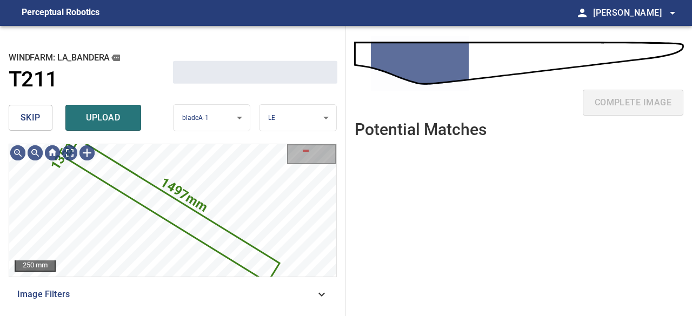
click at [42, 122] on button "skip" at bounding box center [31, 118] width 44 height 26
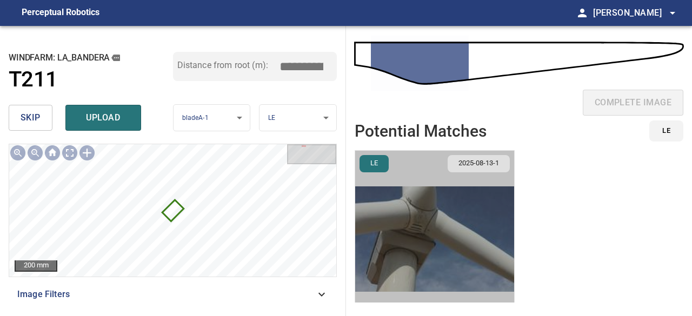
click at [449, 231] on img "button" at bounding box center [434, 239] width 159 height 177
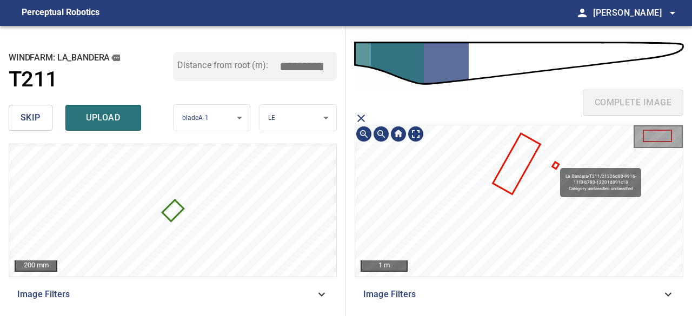
click at [555, 166] on icon at bounding box center [555, 165] width 4 height 4
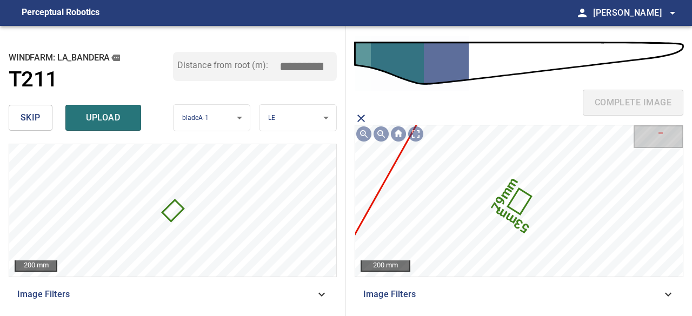
click at [100, 118] on span "upload" at bounding box center [103, 117] width 52 height 15
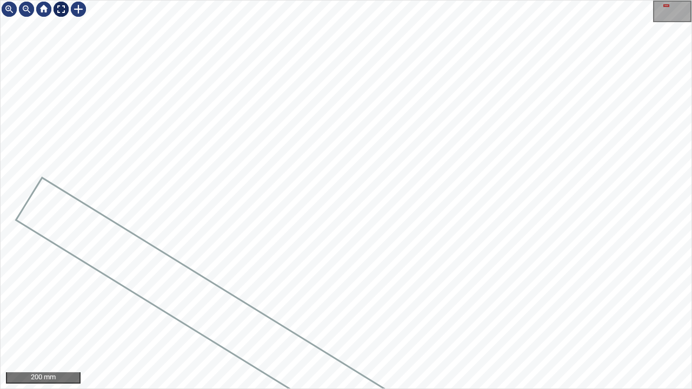
click at [59, 10] on div at bounding box center [60, 9] width 17 height 17
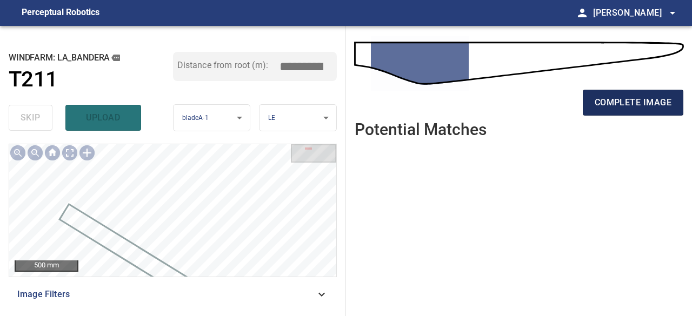
click at [635, 103] on span "complete image" at bounding box center [633, 102] width 77 height 15
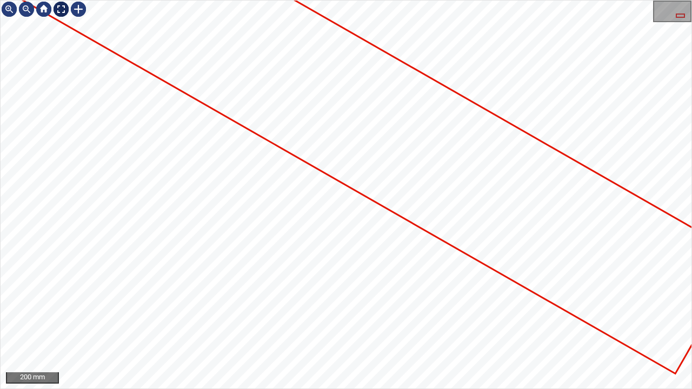
click at [63, 13] on div at bounding box center [60, 9] width 17 height 17
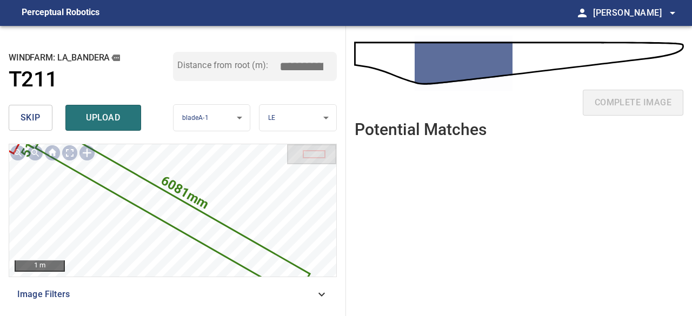
click at [37, 118] on span "skip" at bounding box center [31, 117] width 20 height 15
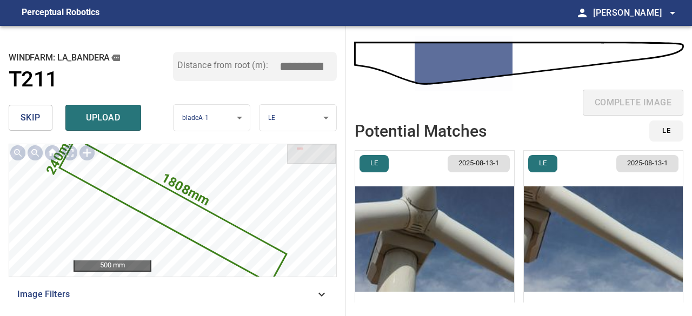
click at [37, 118] on span "skip" at bounding box center [31, 117] width 20 height 15
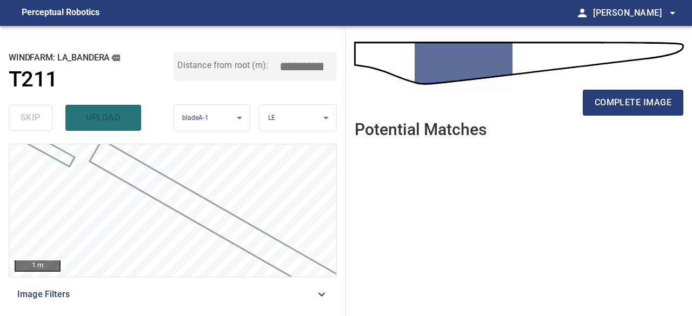
click at [657, 117] on body "**********" at bounding box center [346, 158] width 692 height 316
click at [640, 102] on div at bounding box center [346, 158] width 692 height 316
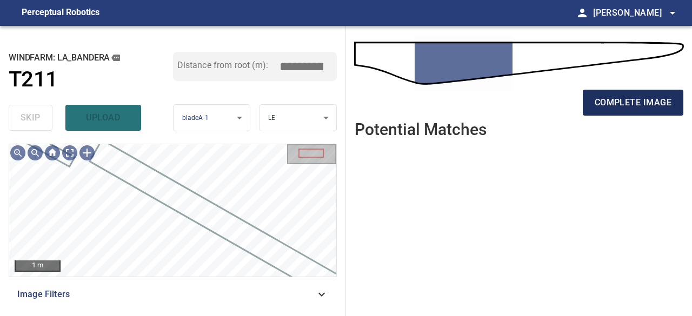
click at [645, 102] on span "complete image" at bounding box center [633, 102] width 77 height 15
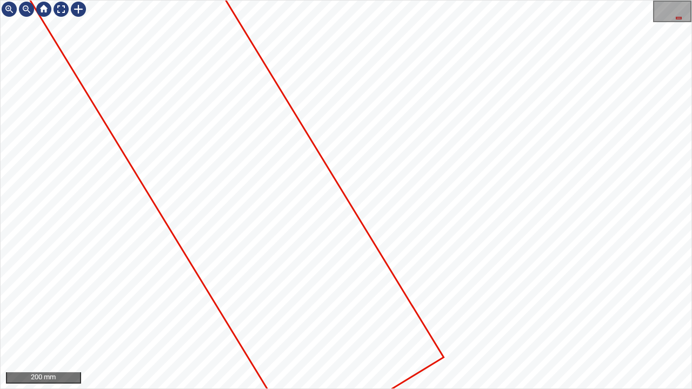
click at [76, 59] on div at bounding box center [346, 195] width 691 height 388
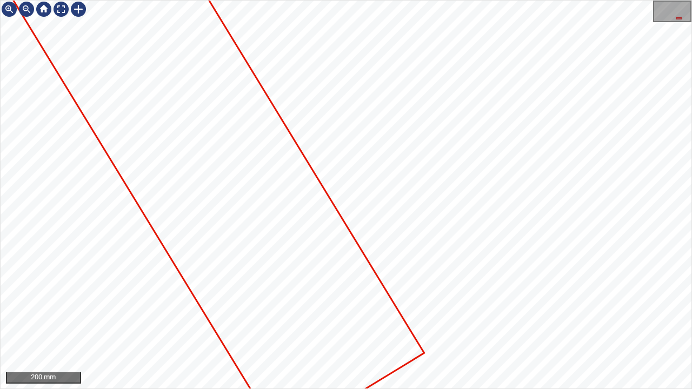
click at [96, 134] on div at bounding box center [346, 195] width 691 height 388
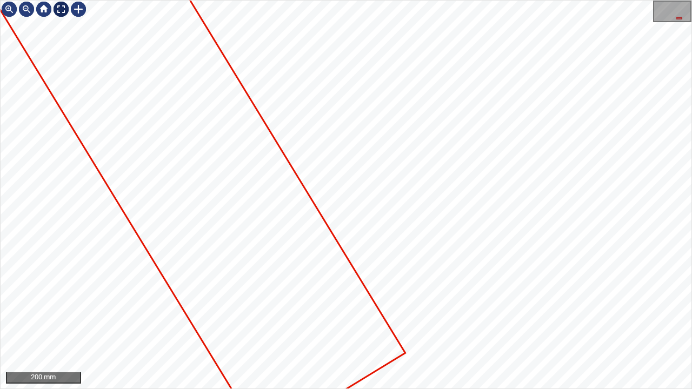
click at [58, 6] on div at bounding box center [60, 9] width 17 height 17
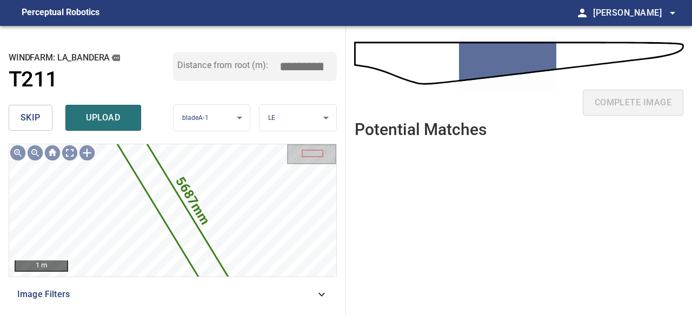
click at [30, 123] on span "skip" at bounding box center [31, 117] width 20 height 15
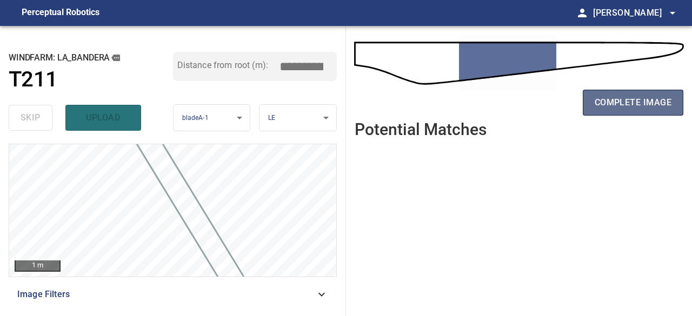
click at [645, 102] on span "complete image" at bounding box center [633, 102] width 77 height 15
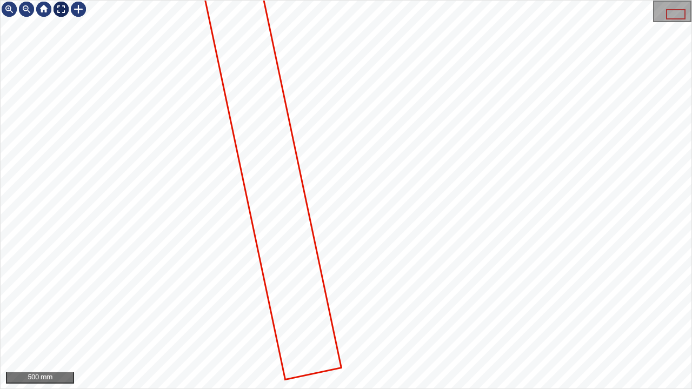
click at [64, 11] on div at bounding box center [60, 9] width 17 height 17
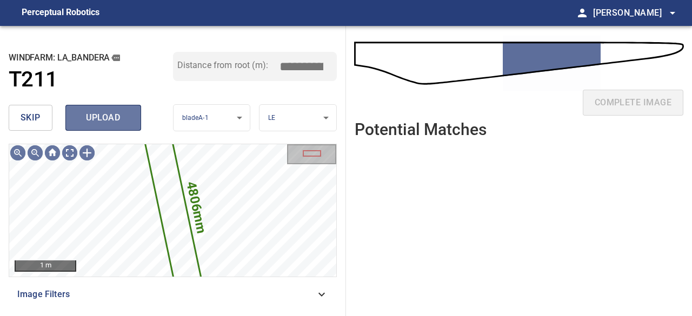
click at [113, 123] on span "upload" at bounding box center [103, 117] width 52 height 15
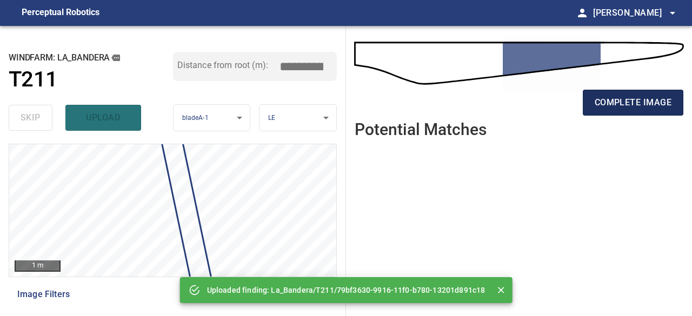
click at [620, 104] on span "complete image" at bounding box center [633, 102] width 77 height 15
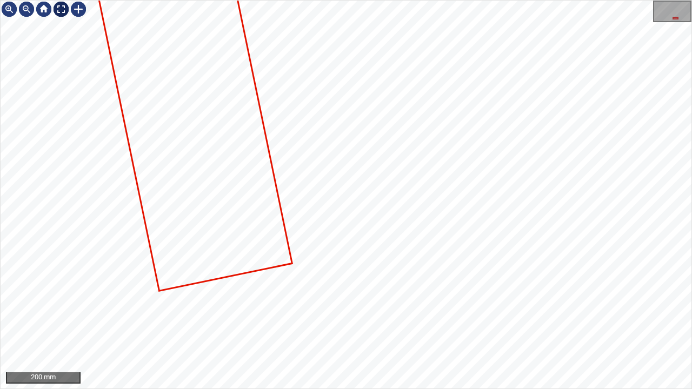
click at [61, 11] on div at bounding box center [60, 9] width 17 height 17
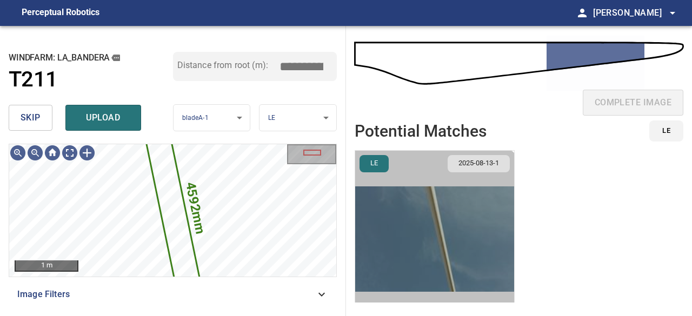
click at [421, 262] on img "button" at bounding box center [434, 239] width 159 height 177
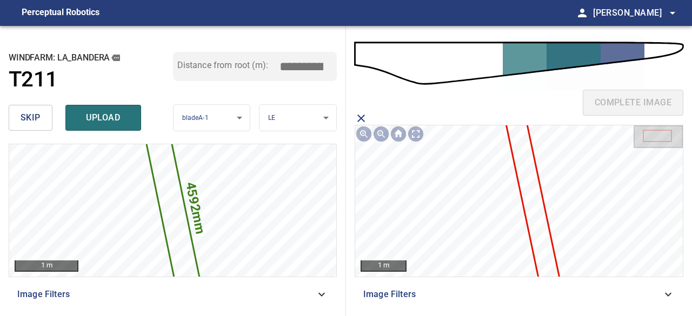
click at [543, 226] on icon at bounding box center [532, 198] width 63 height 217
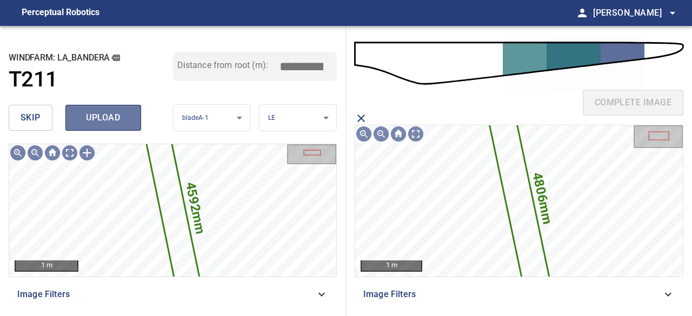
click at [111, 118] on span "upload" at bounding box center [103, 117] width 52 height 15
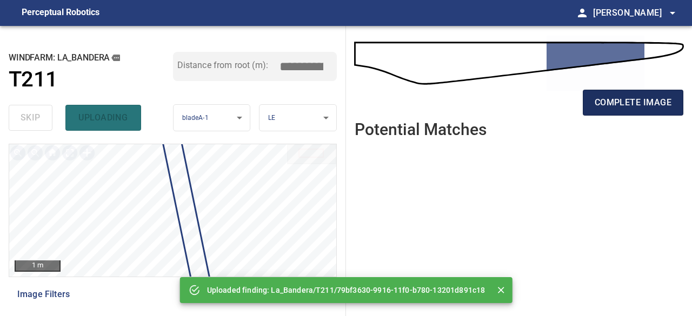
click at [610, 107] on span "complete image" at bounding box center [633, 102] width 77 height 15
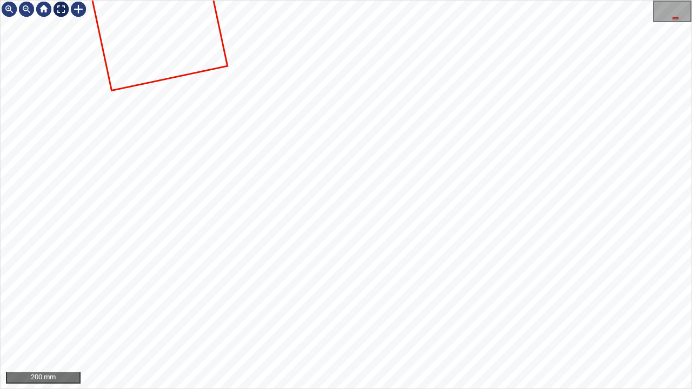
click at [59, 9] on div at bounding box center [60, 9] width 17 height 17
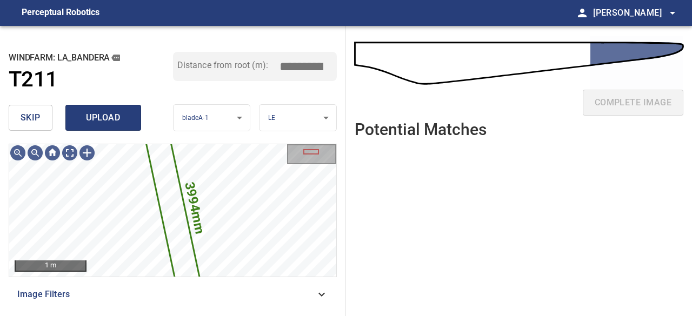
click at [103, 122] on span "upload" at bounding box center [103, 117] width 52 height 15
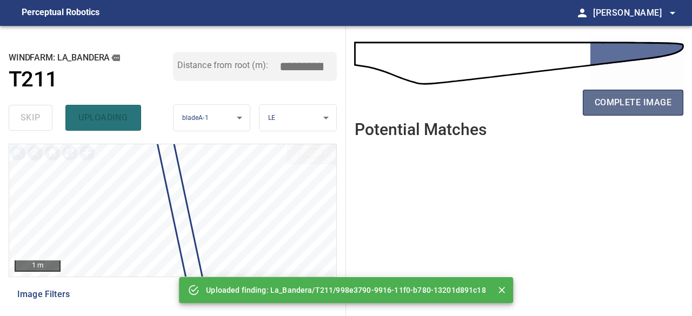
click at [637, 103] on span "complete image" at bounding box center [633, 102] width 77 height 15
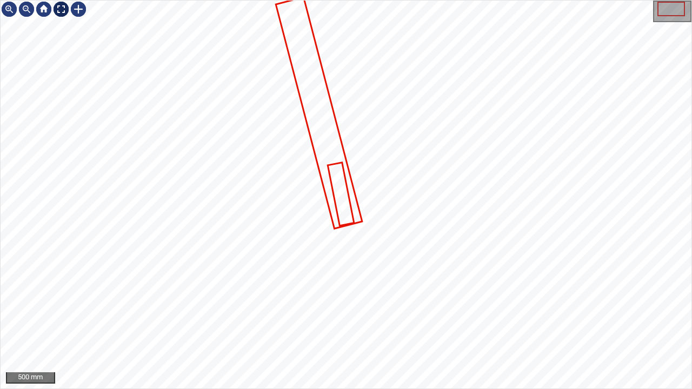
click at [62, 9] on div at bounding box center [60, 9] width 17 height 17
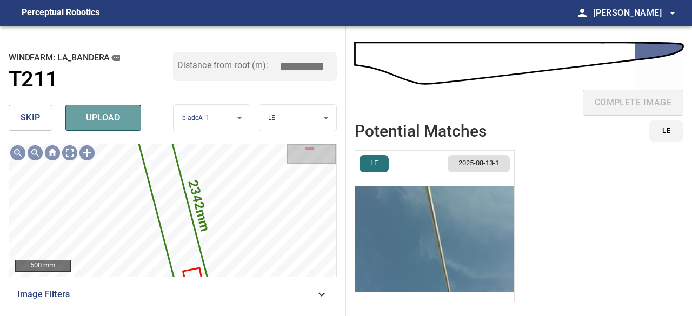
click at [106, 122] on span "upload" at bounding box center [103, 117] width 52 height 15
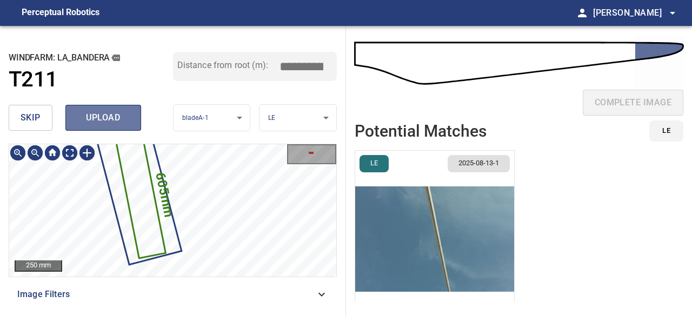
click at [94, 123] on span "upload" at bounding box center [103, 117] width 52 height 15
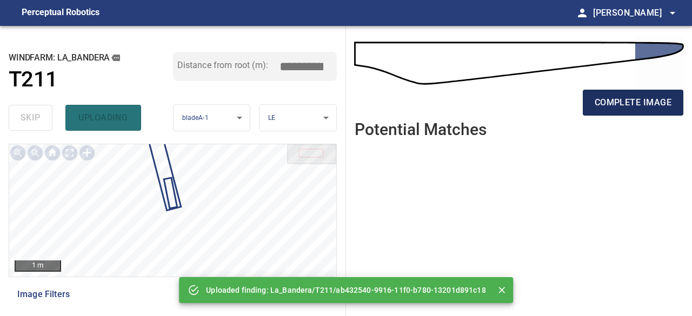
click at [640, 101] on span "complete image" at bounding box center [633, 102] width 77 height 15
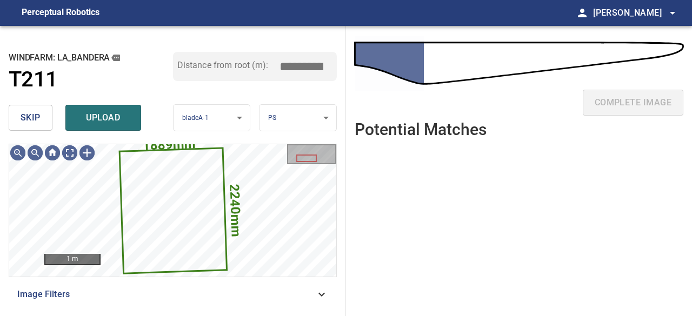
click at [33, 114] on span "skip" at bounding box center [31, 117] width 20 height 15
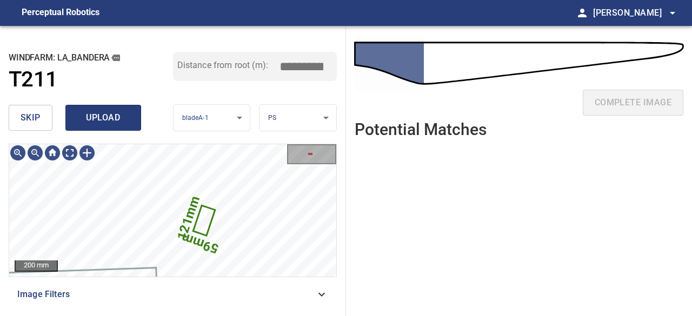
click at [104, 119] on span "upload" at bounding box center [103, 117] width 52 height 15
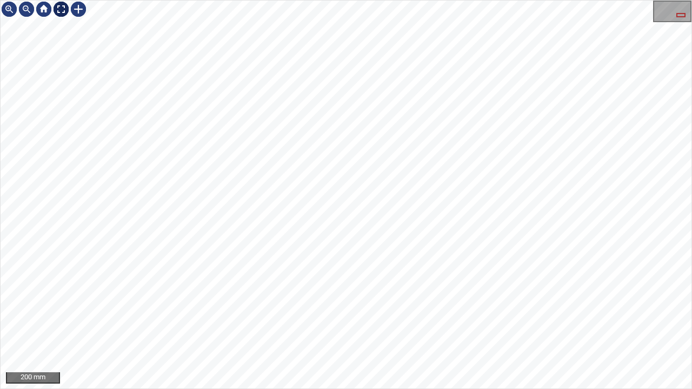
click at [56, 9] on div at bounding box center [60, 9] width 17 height 17
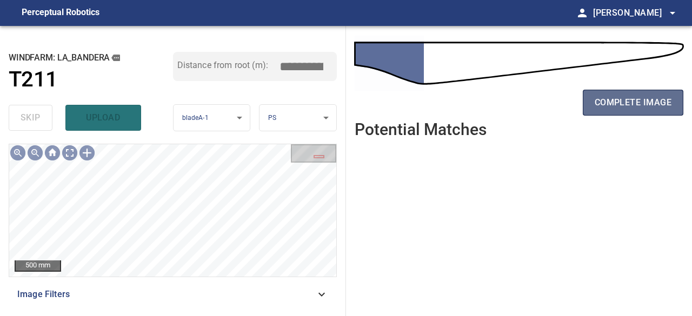
click at [604, 104] on span "complete image" at bounding box center [633, 102] width 77 height 15
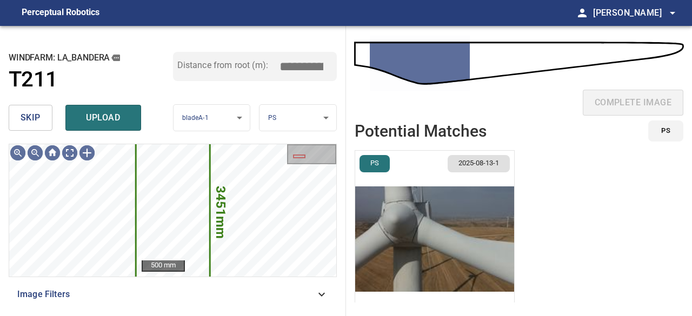
click at [22, 120] on span "skip" at bounding box center [31, 117] width 20 height 15
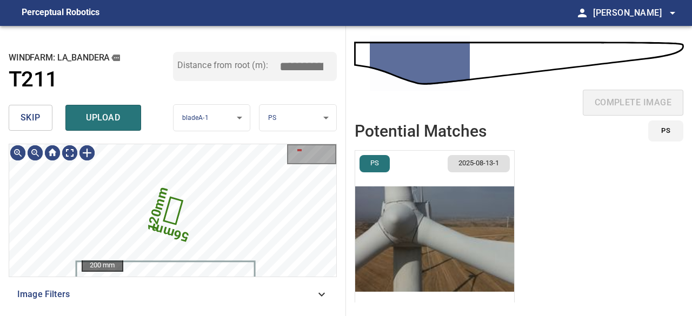
click at [399, 250] on img "button" at bounding box center [434, 239] width 159 height 177
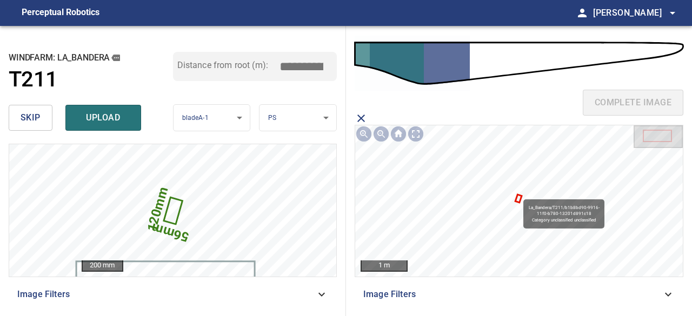
click at [519, 199] on icon at bounding box center [519, 199] width 4 height 6
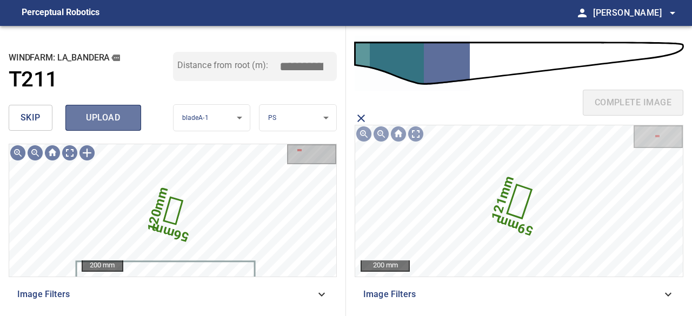
click at [117, 124] on span "upload" at bounding box center [103, 117] width 52 height 15
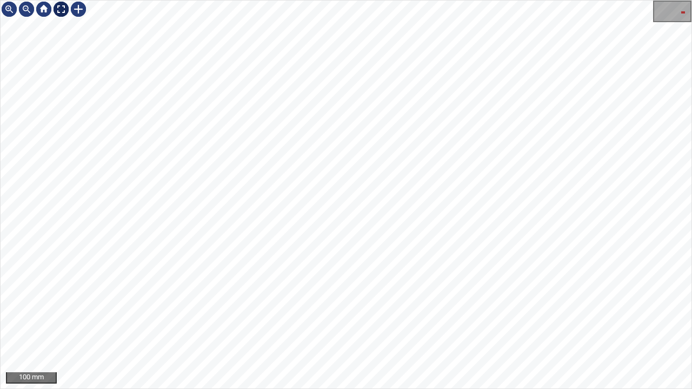
click at [57, 11] on div at bounding box center [60, 9] width 17 height 17
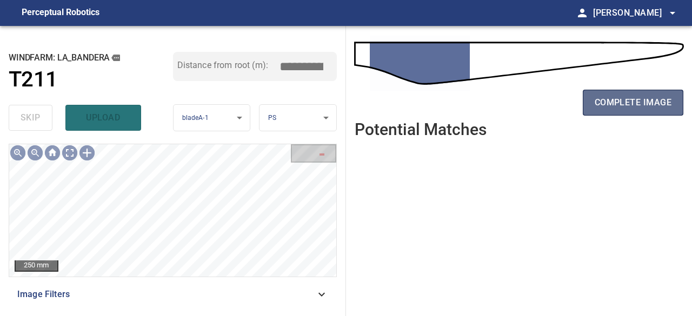
click at [611, 105] on span "complete image" at bounding box center [633, 102] width 77 height 15
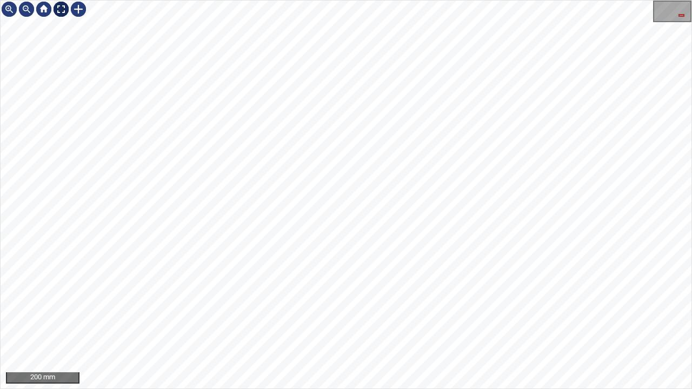
click at [61, 9] on div at bounding box center [60, 9] width 17 height 17
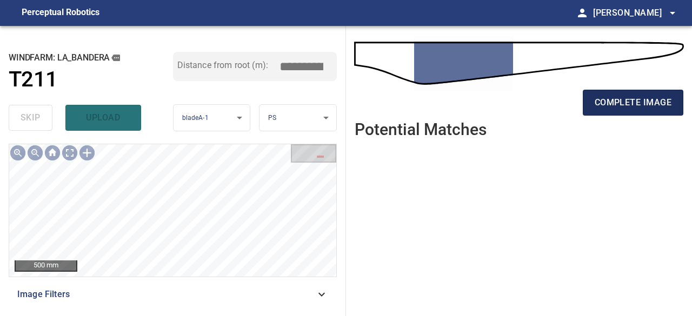
click at [614, 98] on span "complete image" at bounding box center [633, 102] width 77 height 15
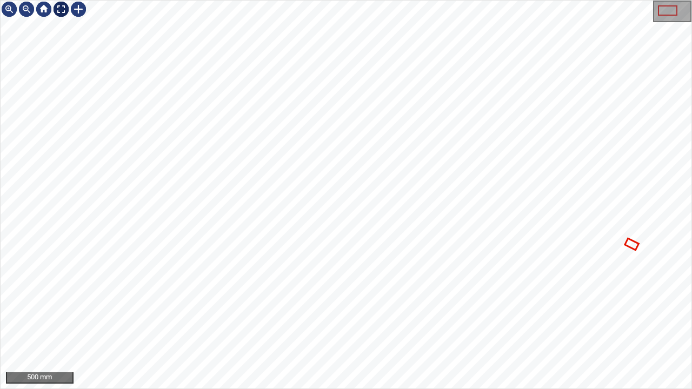
click at [62, 14] on div at bounding box center [60, 9] width 17 height 17
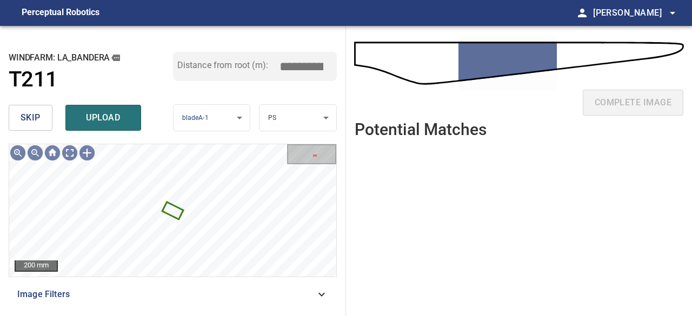
click at [24, 114] on span "skip" at bounding box center [31, 117] width 20 height 15
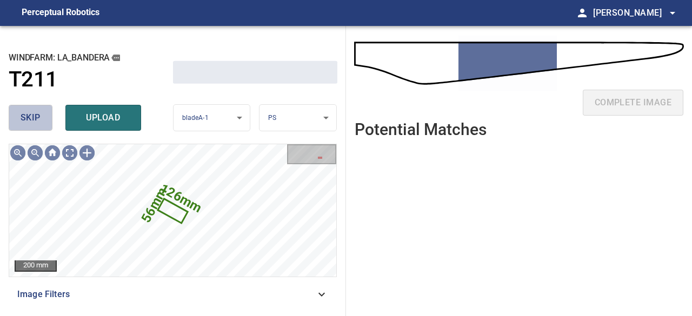
click at [25, 114] on span "skip" at bounding box center [31, 117] width 20 height 15
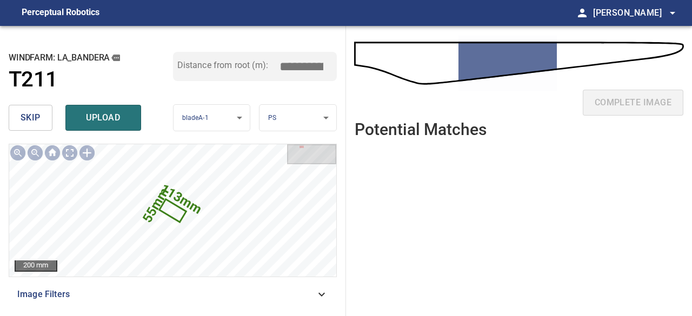
click at [26, 113] on span "skip" at bounding box center [31, 117] width 20 height 15
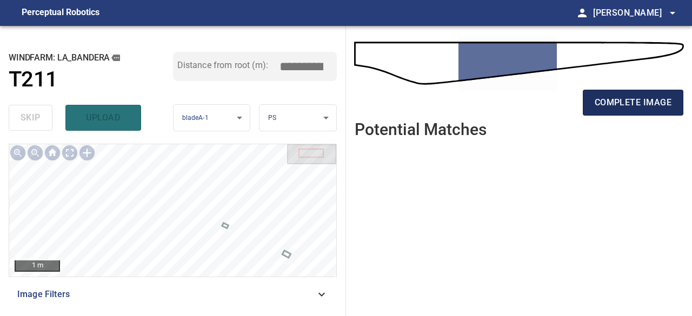
click at [650, 103] on span "complete image" at bounding box center [633, 102] width 77 height 15
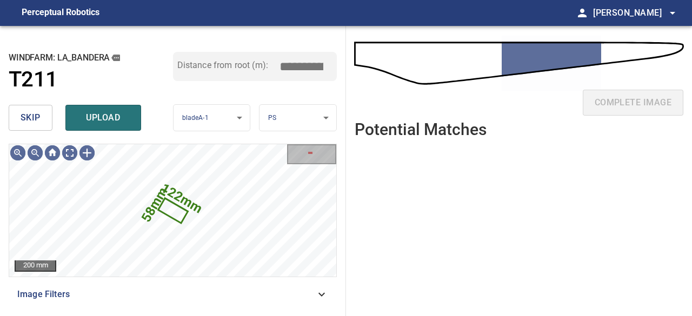
click at [29, 121] on span "skip" at bounding box center [31, 117] width 20 height 15
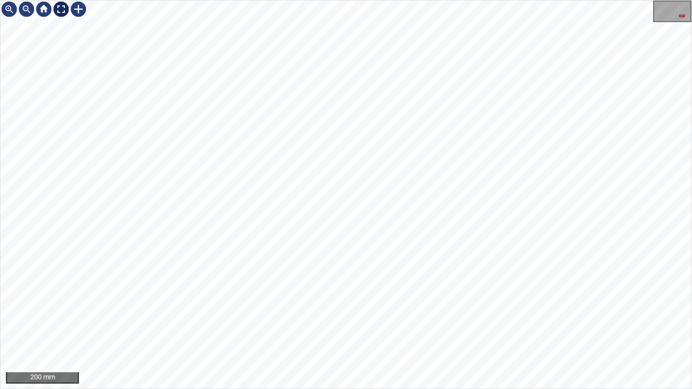
click at [59, 11] on div at bounding box center [60, 9] width 17 height 17
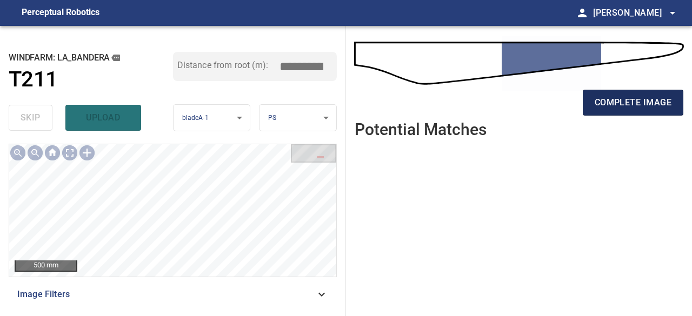
click at [604, 105] on span "complete image" at bounding box center [633, 102] width 77 height 15
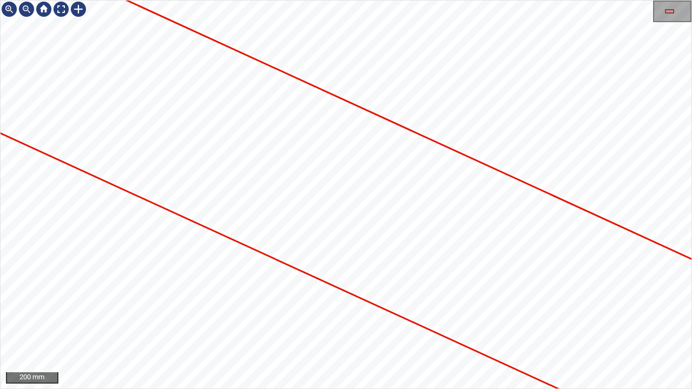
click at [170, 167] on icon at bounding box center [367, 205] width 1150 height 650
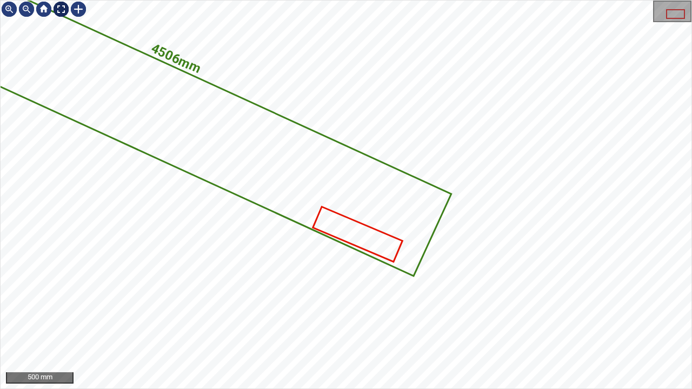
click at [61, 8] on div at bounding box center [60, 9] width 17 height 17
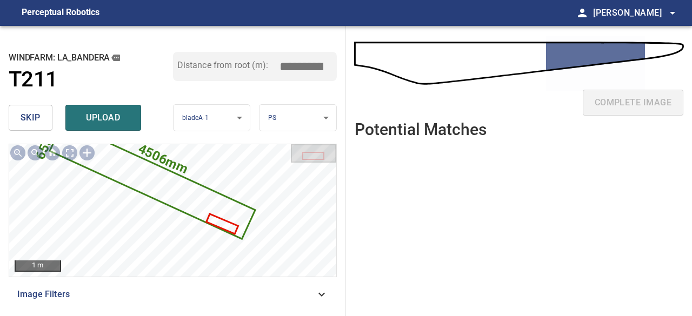
click at [34, 121] on span "skip" at bounding box center [31, 117] width 20 height 15
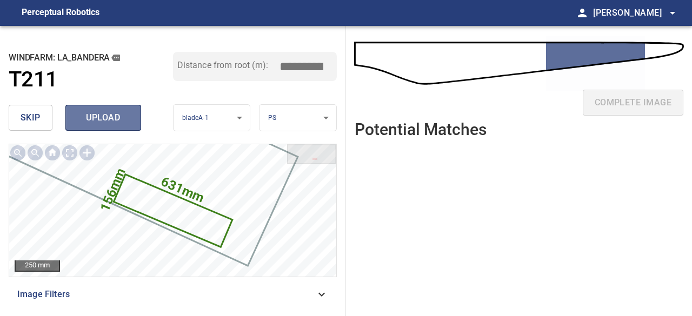
click at [96, 120] on span "upload" at bounding box center [103, 117] width 52 height 15
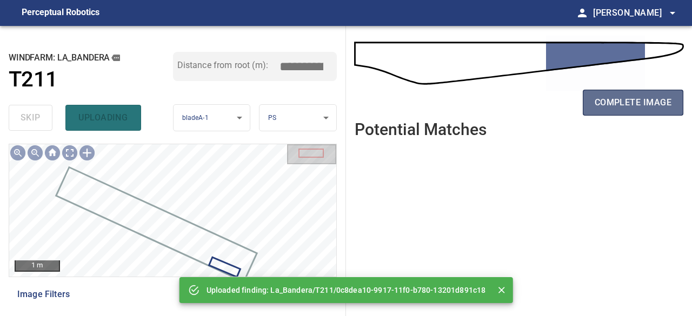
click at [605, 109] on span "complete image" at bounding box center [633, 102] width 77 height 15
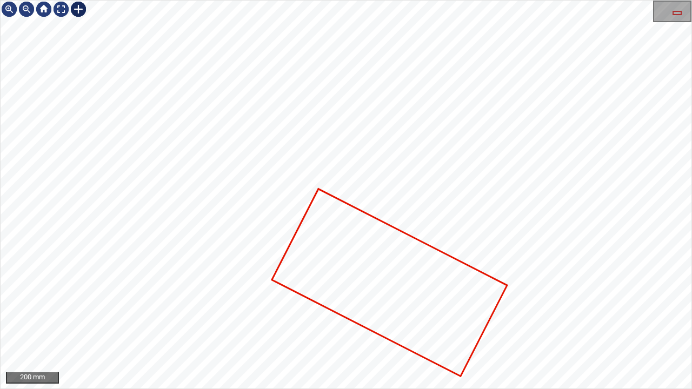
click at [78, 9] on div at bounding box center [78, 9] width 17 height 17
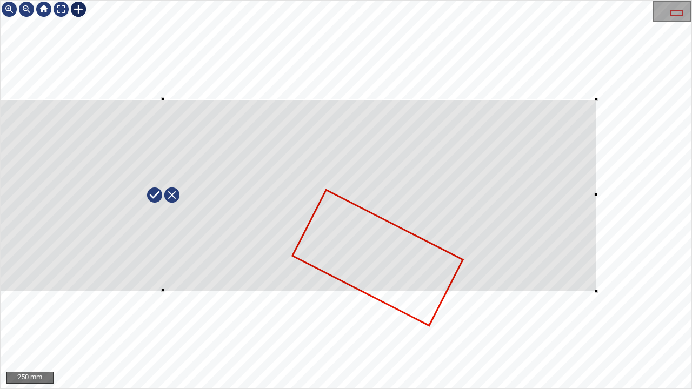
click at [489, 130] on div at bounding box center [163, 196] width 867 height 192
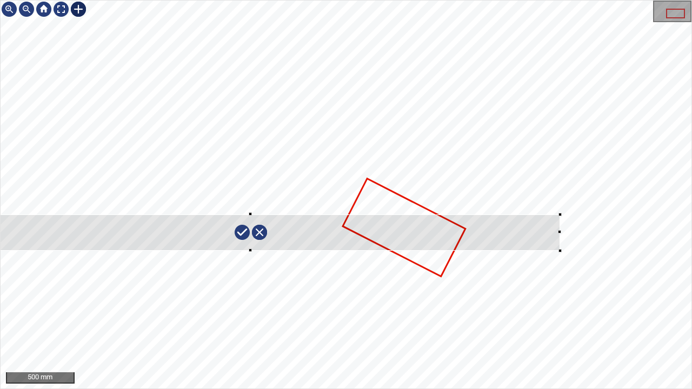
click at [239, 216] on div at bounding box center [251, 233] width 619 height 37
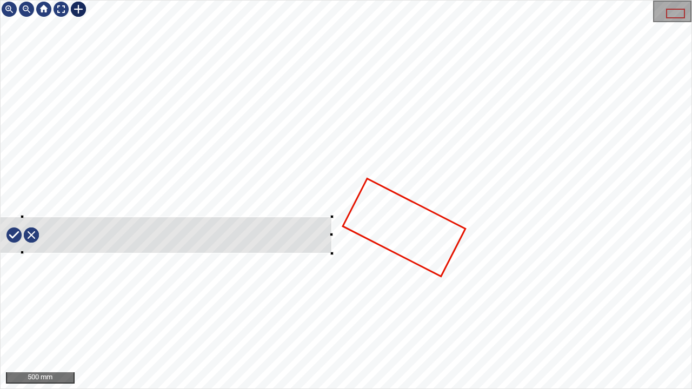
click at [263, 232] on div at bounding box center [22, 235] width 619 height 37
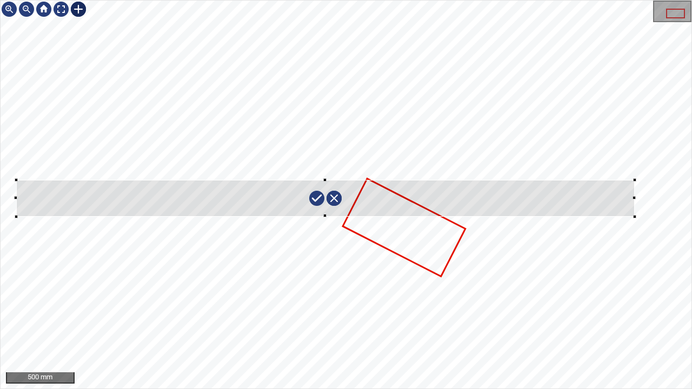
click at [510, 194] on div at bounding box center [325, 198] width 619 height 37
click at [654, 199] on div at bounding box center [346, 195] width 691 height 388
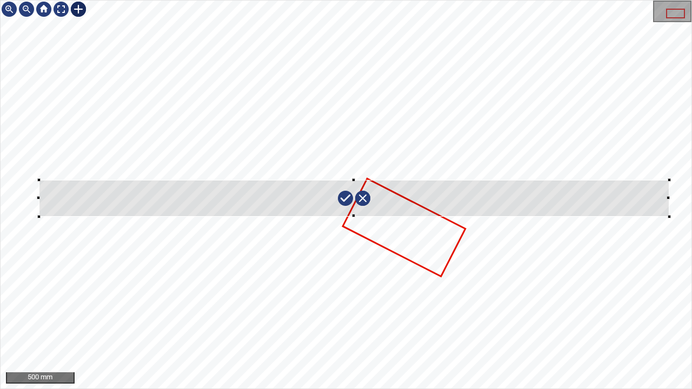
click at [121, 204] on div at bounding box center [354, 198] width 631 height 37
click at [42, 197] on div at bounding box center [346, 195] width 691 height 388
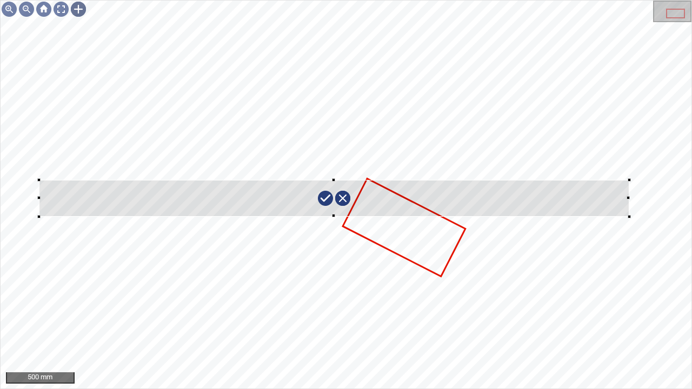
click at [0, 186] on div "500 mm" at bounding box center [346, 194] width 692 height 389
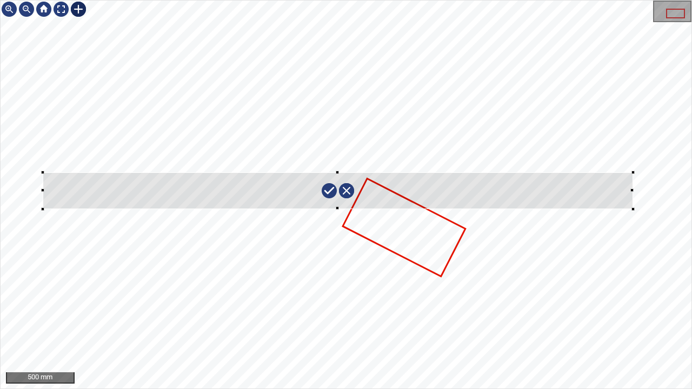
click at [640, 188] on div at bounding box center [346, 195] width 691 height 388
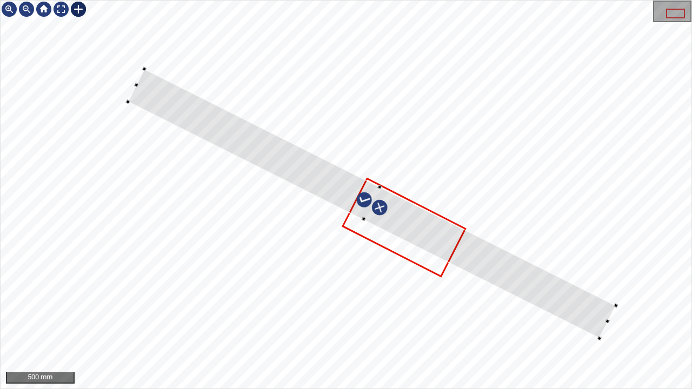
click at [674, 316] on div at bounding box center [346, 195] width 691 height 388
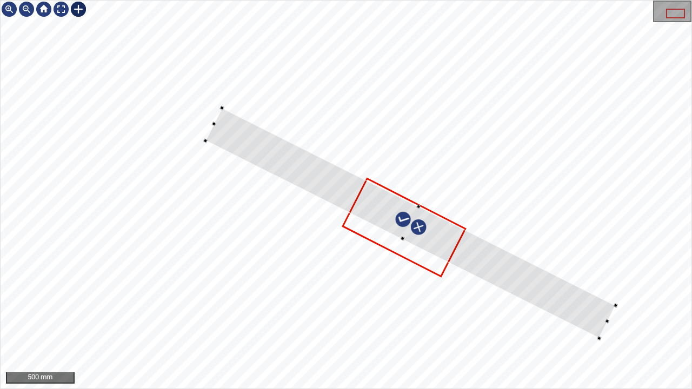
click at [690, 316] on div at bounding box center [346, 195] width 691 height 388
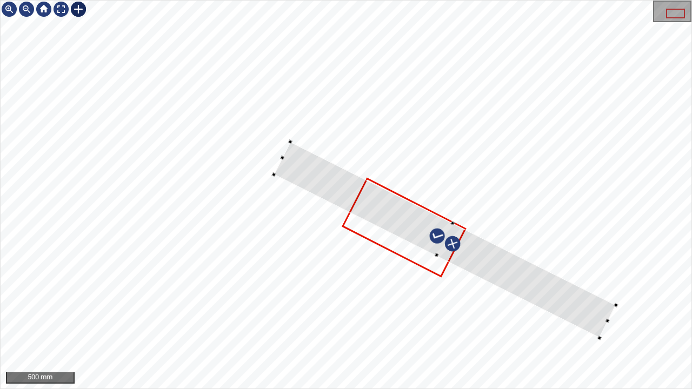
click at [687, 316] on div at bounding box center [346, 195] width 691 height 388
click at [642, 316] on div at bounding box center [346, 195] width 691 height 388
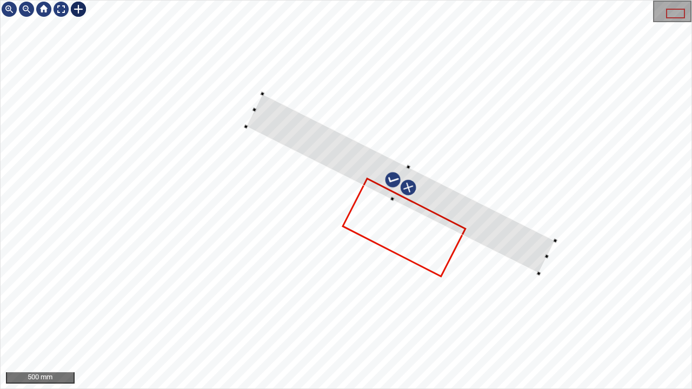
click at [524, 247] on div at bounding box center [400, 184] width 309 height 180
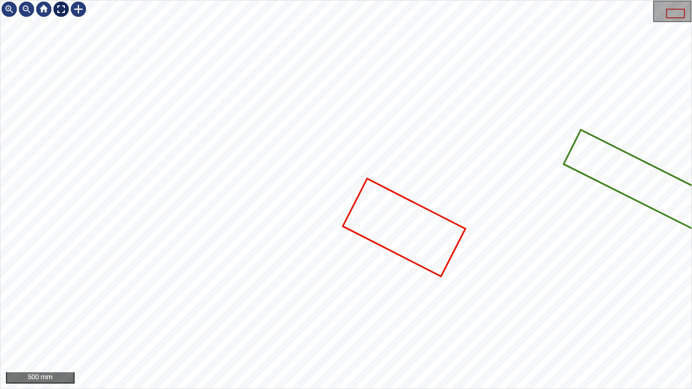
click at [62, 9] on div at bounding box center [60, 9] width 17 height 17
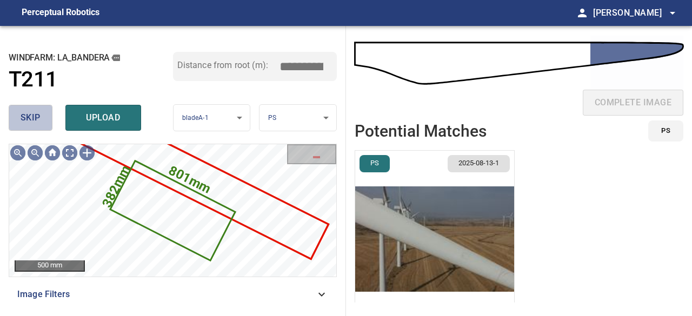
click at [29, 118] on span "skip" at bounding box center [31, 117] width 20 height 15
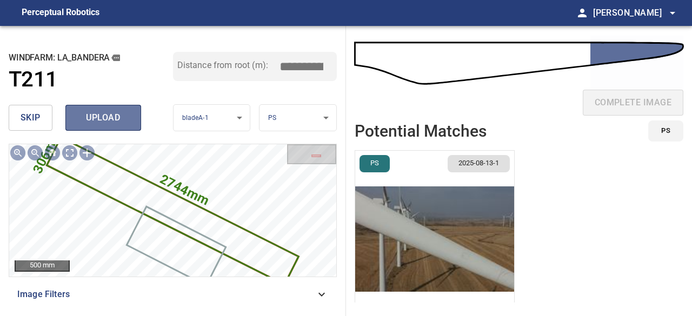
click at [108, 118] on span "upload" at bounding box center [103, 117] width 52 height 15
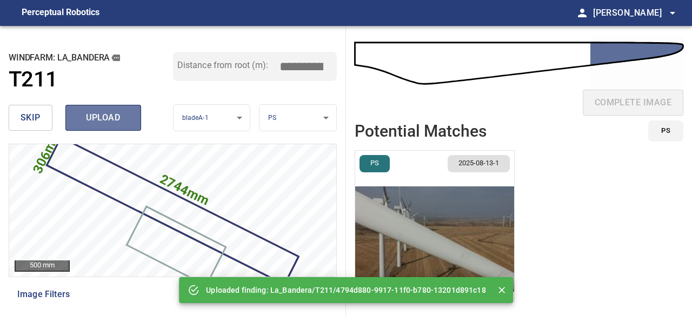
click at [109, 118] on span "upload" at bounding box center [103, 117] width 52 height 15
click at [108, 128] on div "skip uploading" at bounding box center [91, 118] width 164 height 35
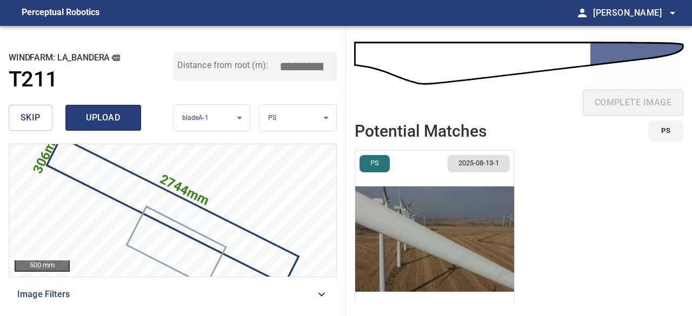
click at [109, 118] on span "upload" at bounding box center [103, 117] width 52 height 15
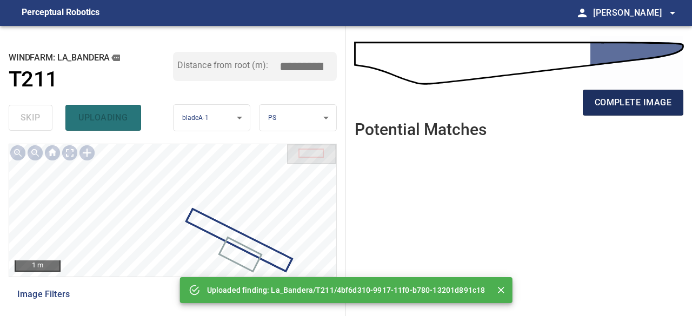
click at [634, 103] on span "complete image" at bounding box center [633, 102] width 77 height 15
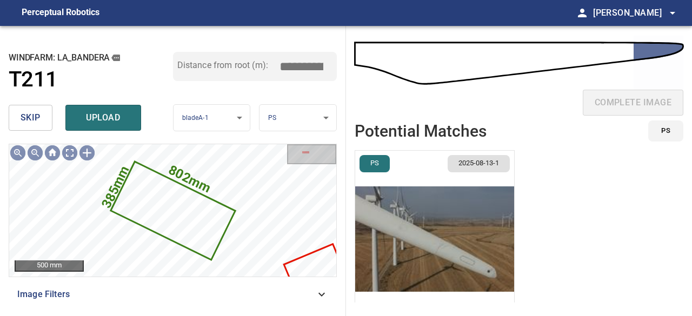
click at [28, 118] on span "skip" at bounding box center [31, 117] width 20 height 15
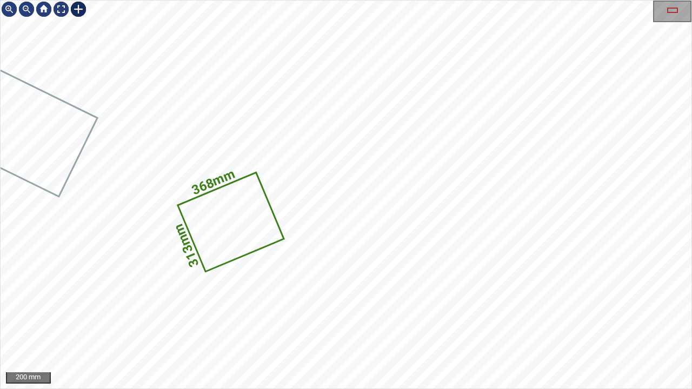
click at [78, 8] on div at bounding box center [78, 9] width 17 height 17
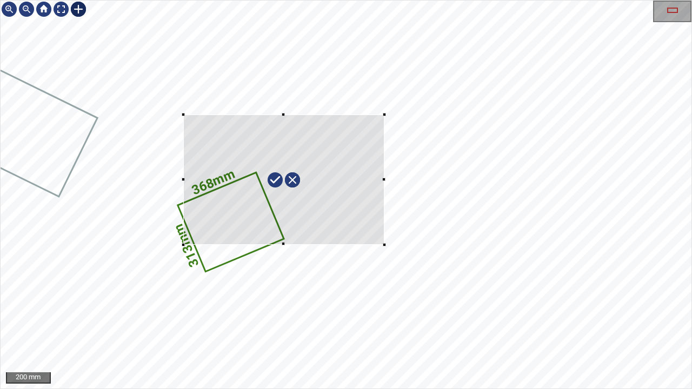
click at [385, 244] on div "368mm 313mm" at bounding box center [346, 195] width 691 height 388
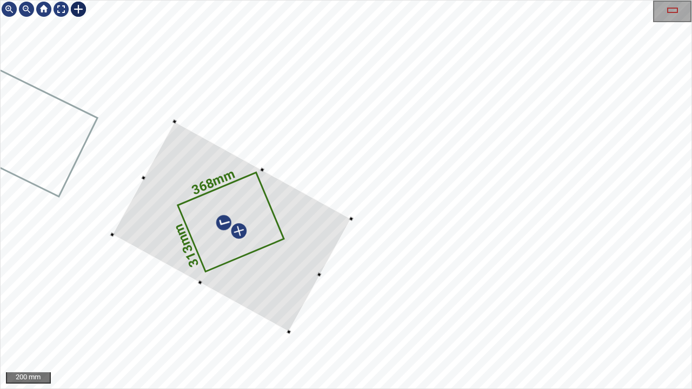
click at [276, 270] on div at bounding box center [231, 227] width 239 height 210
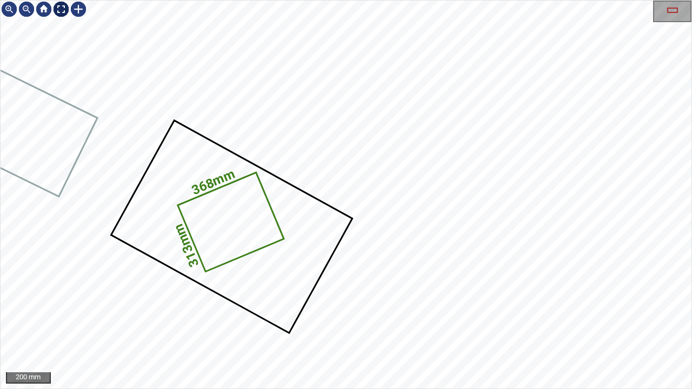
click at [59, 10] on div at bounding box center [60, 9] width 17 height 17
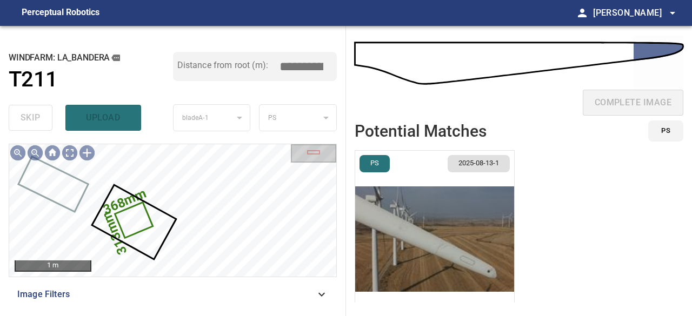
click at [32, 118] on div "skip upload" at bounding box center [91, 118] width 164 height 35
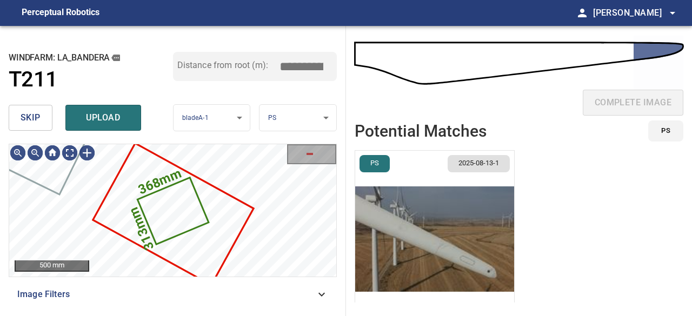
click at [44, 113] on button "skip" at bounding box center [31, 118] width 44 height 26
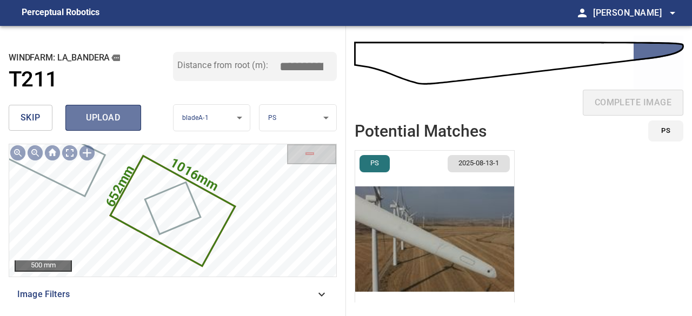
click at [103, 122] on span "upload" at bounding box center [103, 117] width 52 height 15
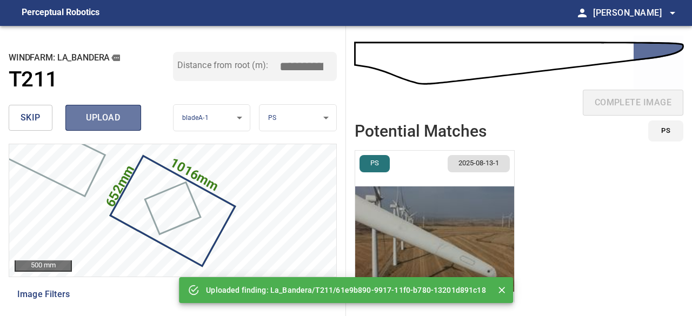
click at [102, 121] on span "upload" at bounding box center [103, 117] width 52 height 15
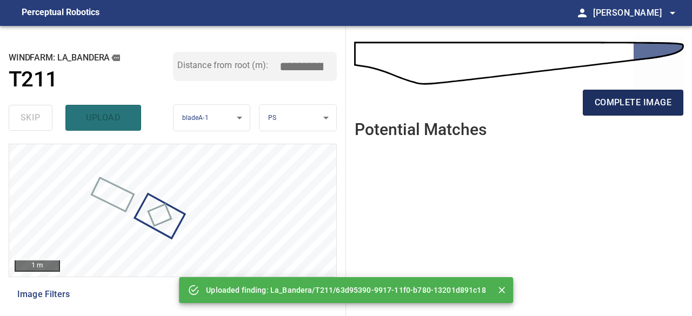
click at [621, 98] on span "complete image" at bounding box center [633, 102] width 77 height 15
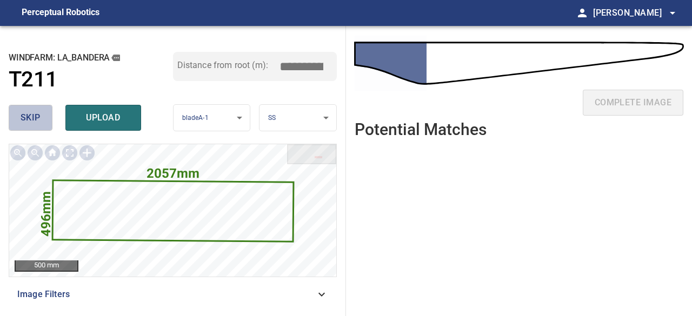
click at [30, 115] on span "skip" at bounding box center [31, 117] width 20 height 15
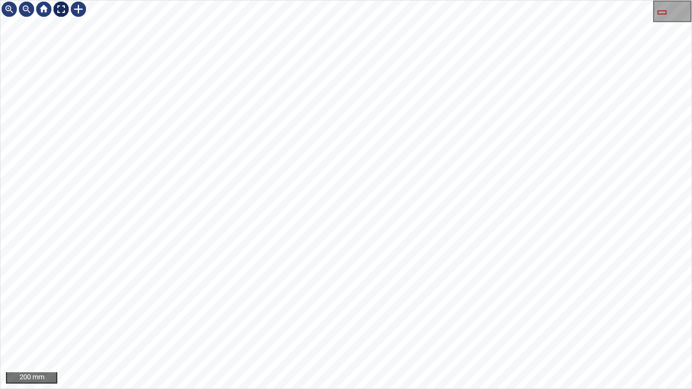
click at [57, 10] on div at bounding box center [60, 9] width 17 height 17
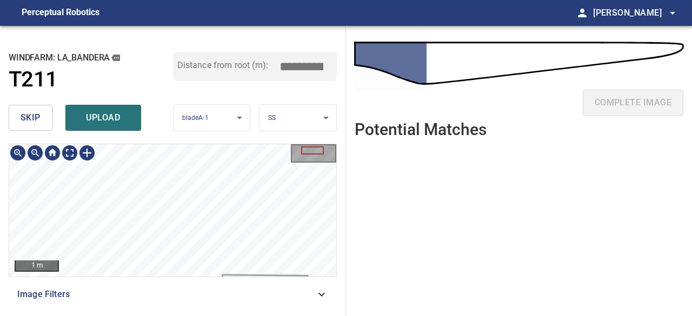
click at [169, 280] on div "1 m Image Filters" at bounding box center [173, 226] width 328 height 164
click at [215, 147] on icon at bounding box center [215, 146] width 6 height 5
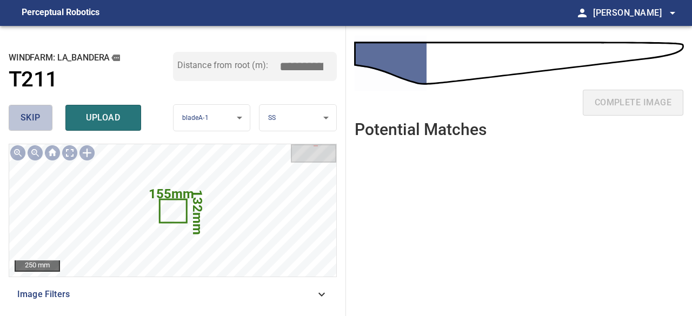
click at [30, 112] on span "skip" at bounding box center [31, 117] width 20 height 15
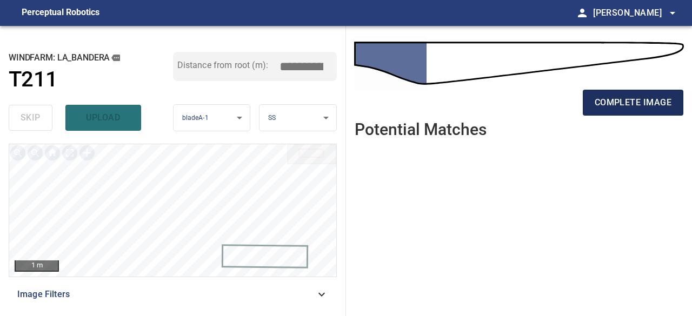
click at [610, 101] on span "complete image" at bounding box center [633, 102] width 77 height 15
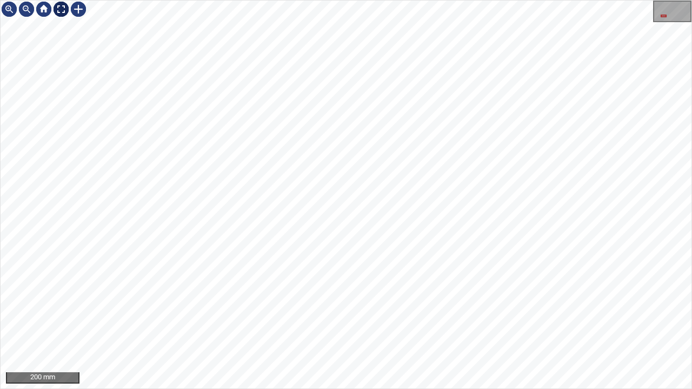
click at [62, 10] on div at bounding box center [60, 9] width 17 height 17
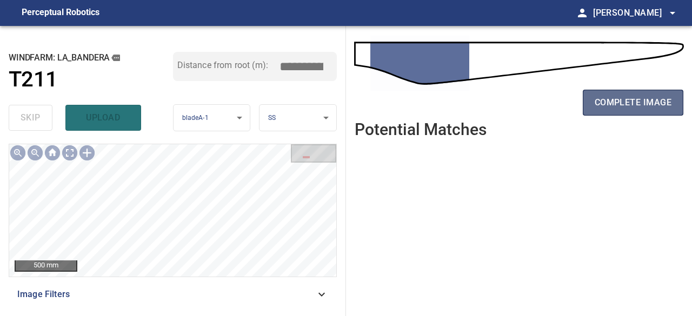
click at [622, 100] on span "complete image" at bounding box center [633, 102] width 77 height 15
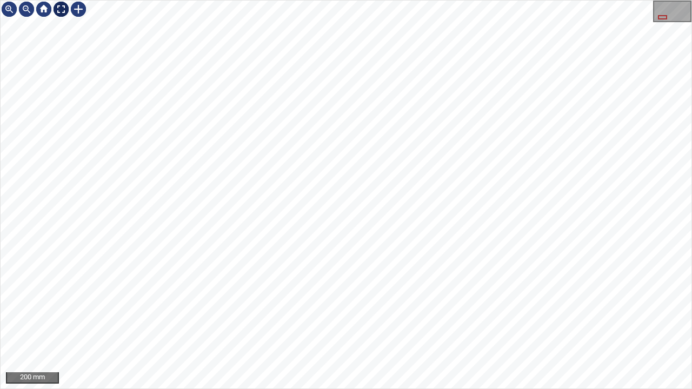
click at [59, 9] on div at bounding box center [60, 9] width 17 height 17
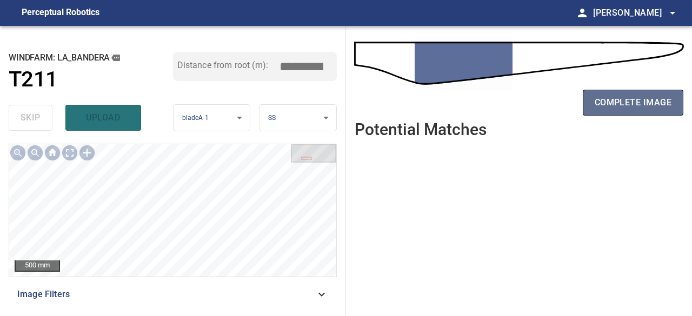
click at [620, 102] on span "complete image" at bounding box center [633, 102] width 77 height 15
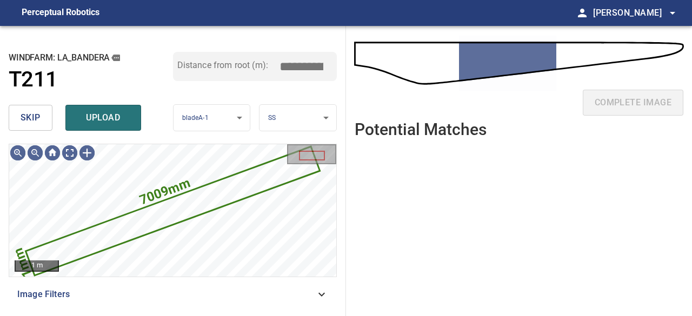
click at [34, 113] on span "skip" at bounding box center [31, 117] width 20 height 15
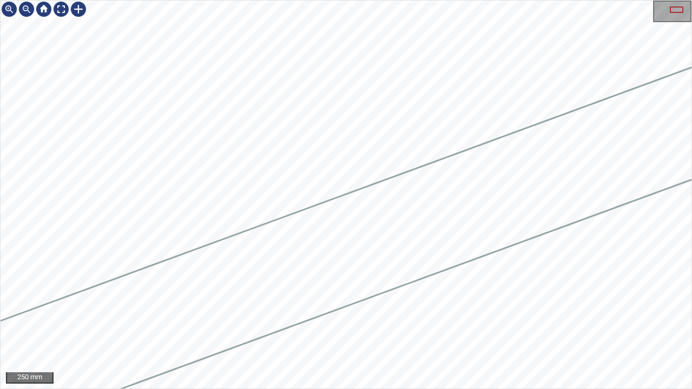
click at [535, 151] on icon at bounding box center [159, 320] width 1252 height 544
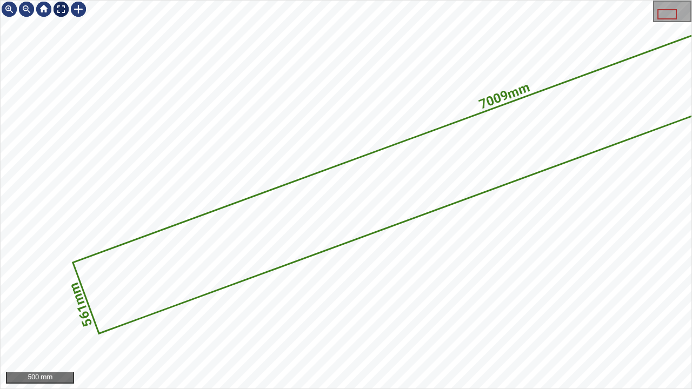
click at [61, 4] on div at bounding box center [60, 9] width 17 height 17
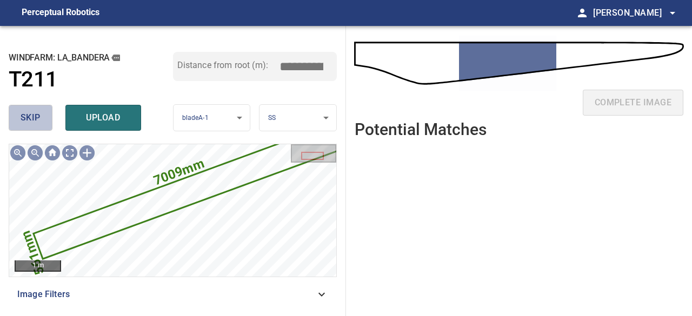
click at [35, 117] on span "skip" at bounding box center [31, 117] width 20 height 15
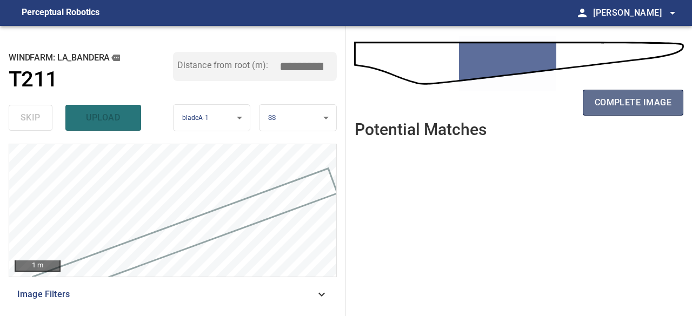
click at [634, 103] on span "complete image" at bounding box center [633, 102] width 77 height 15
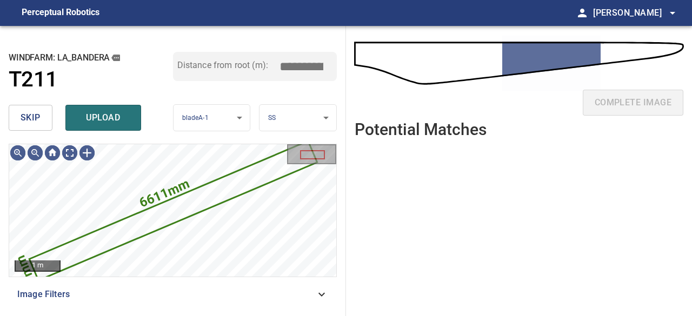
click at [38, 116] on span "skip" at bounding box center [31, 117] width 20 height 15
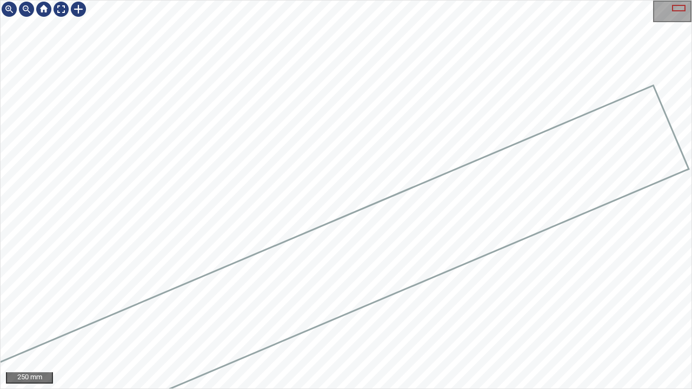
click at [200, 292] on div at bounding box center [346, 195] width 691 height 388
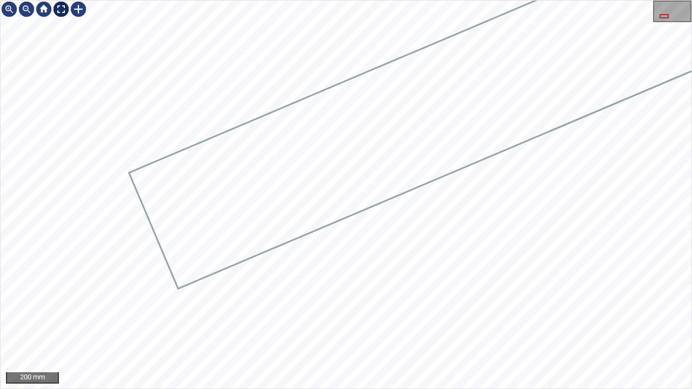
click at [60, 4] on div at bounding box center [60, 9] width 17 height 17
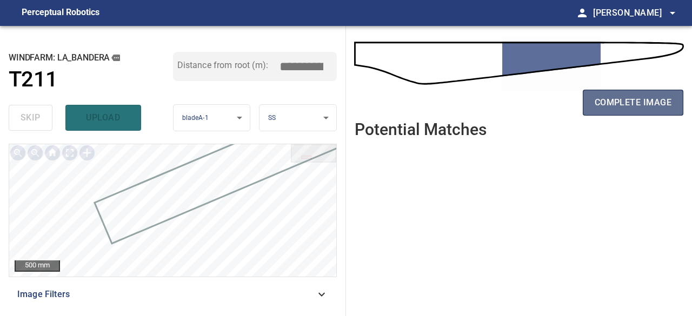
click at [650, 98] on span "complete image" at bounding box center [633, 102] width 77 height 15
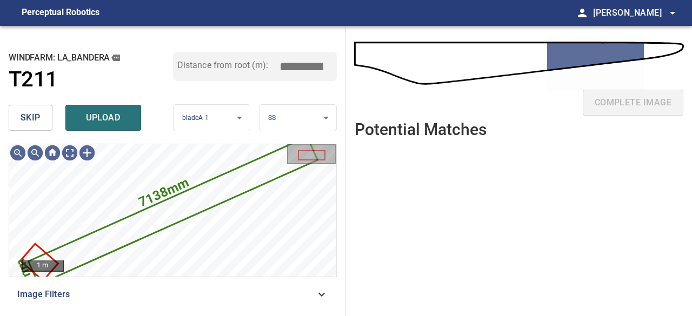
click at [39, 120] on span "skip" at bounding box center [31, 117] width 20 height 15
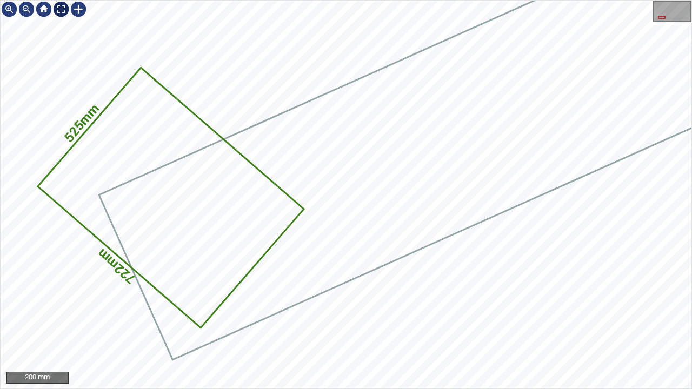
click at [62, 10] on div at bounding box center [60, 9] width 17 height 17
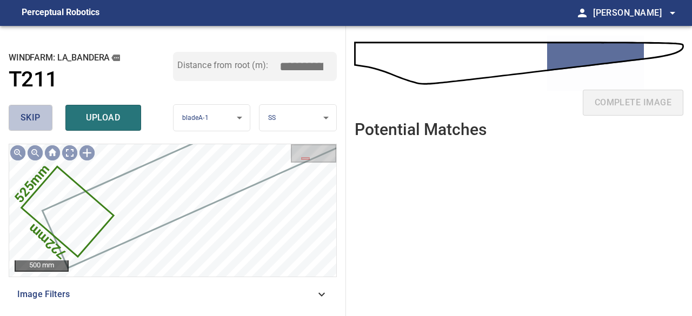
click at [40, 117] on span "skip" at bounding box center [31, 117] width 20 height 15
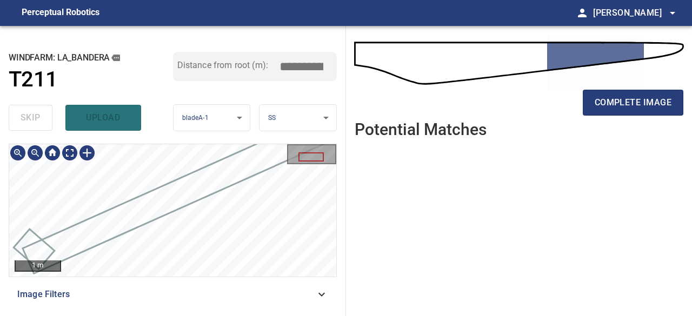
click at [198, 135] on div "**********" at bounding box center [173, 171] width 346 height 290
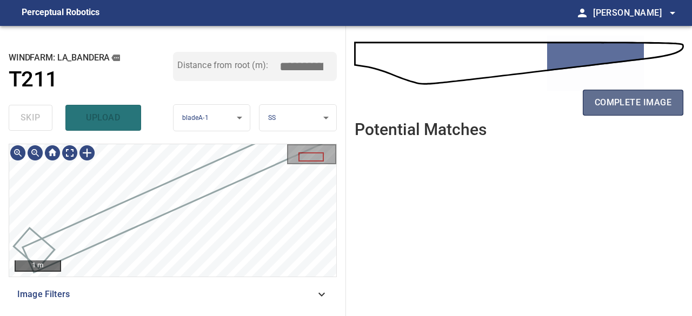
click at [624, 106] on span "complete image" at bounding box center [633, 102] width 77 height 15
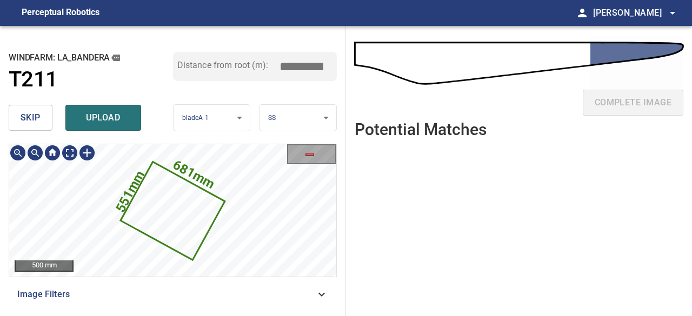
click at [187, 215] on icon at bounding box center [173, 211] width 102 height 96
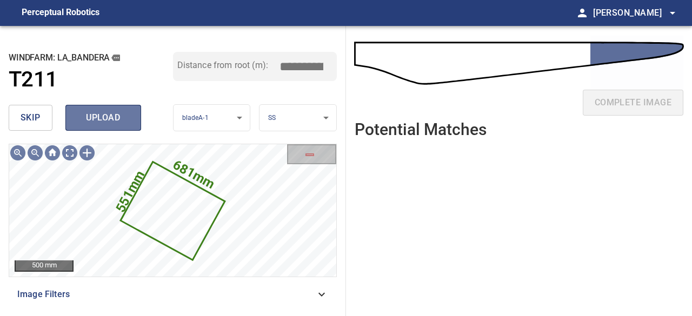
click at [103, 124] on span "upload" at bounding box center [103, 117] width 52 height 15
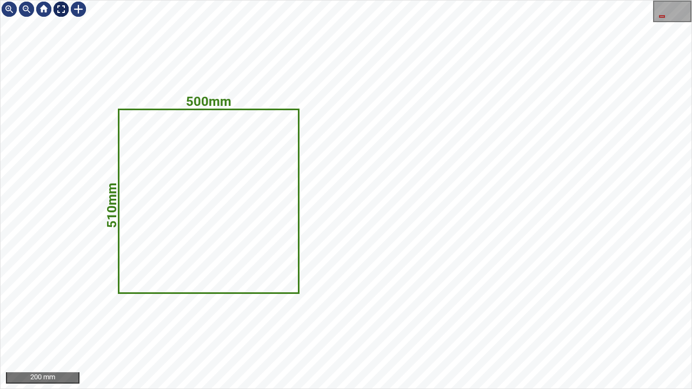
click at [56, 9] on div at bounding box center [60, 9] width 17 height 17
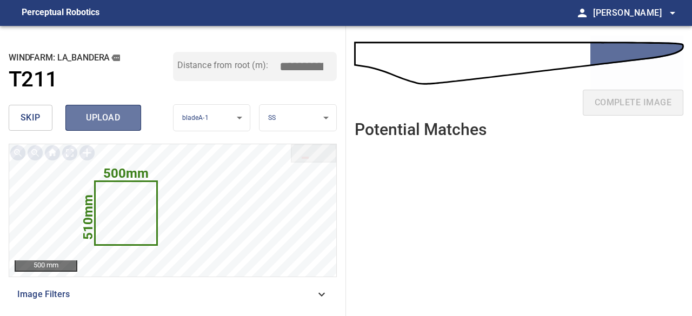
click at [109, 118] on span "upload" at bounding box center [103, 117] width 52 height 15
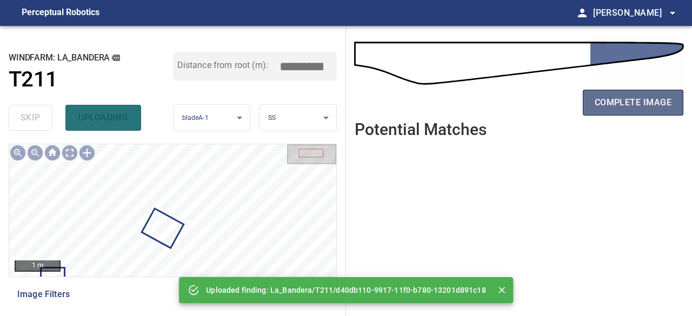
click at [637, 104] on span "complete image" at bounding box center [633, 102] width 77 height 15
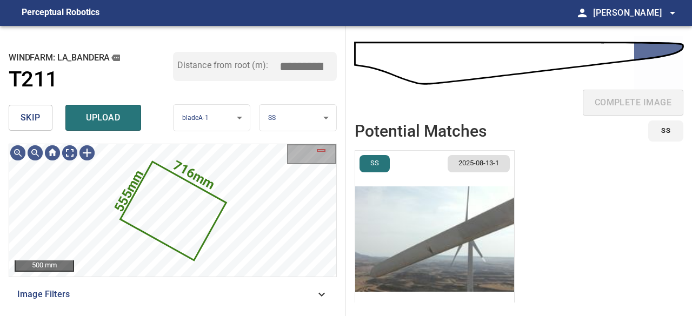
click at [452, 255] on img "button" at bounding box center [434, 239] width 159 height 177
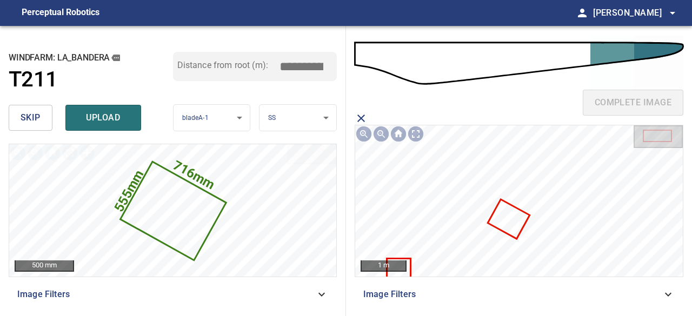
click at [508, 225] on icon at bounding box center [509, 219] width 39 height 37
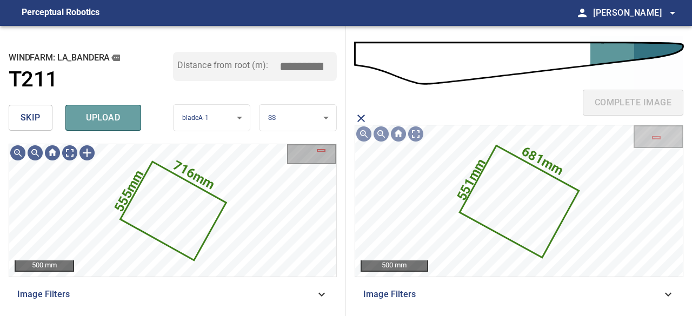
drag, startPoint x: 113, startPoint y: 119, endPoint x: 118, endPoint y: 117, distance: 6.2
click at [113, 118] on span "upload" at bounding box center [103, 117] width 52 height 15
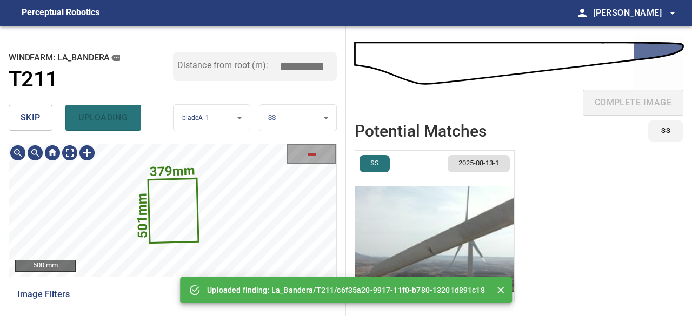
click at [393, 241] on img "button" at bounding box center [434, 239] width 159 height 177
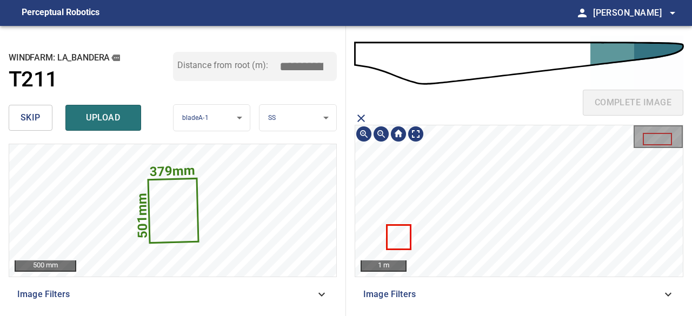
click at [402, 233] on icon at bounding box center [399, 237] width 22 height 23
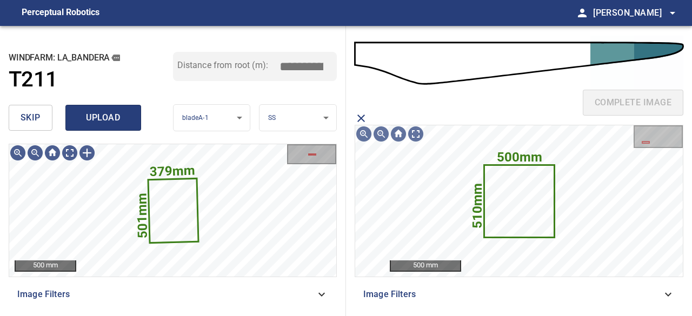
click at [99, 118] on span "upload" at bounding box center [103, 117] width 52 height 15
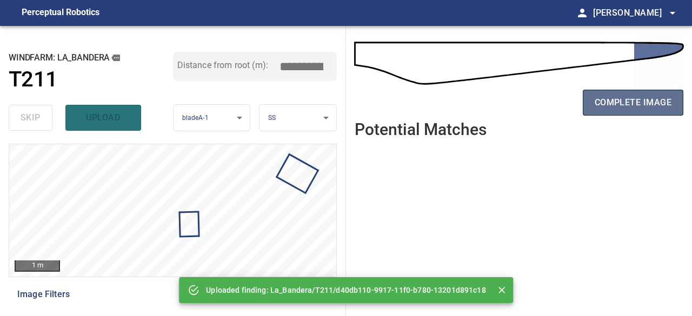
click at [606, 98] on span "complete image" at bounding box center [633, 102] width 77 height 15
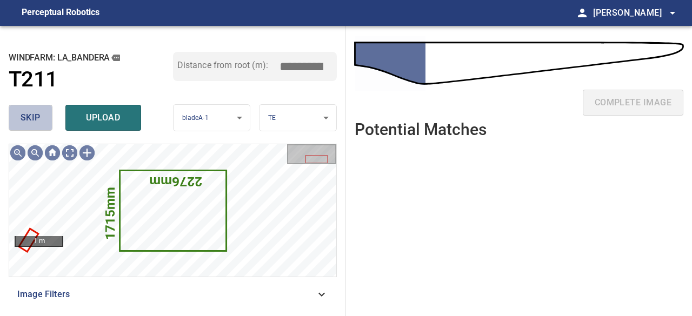
click at [39, 118] on span "skip" at bounding box center [31, 117] width 20 height 15
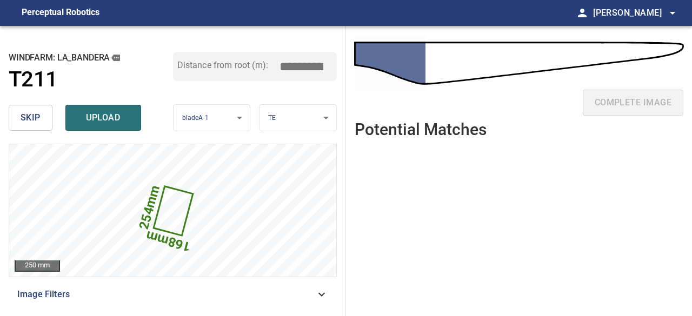
click at [40, 118] on button "skip" at bounding box center [31, 118] width 44 height 26
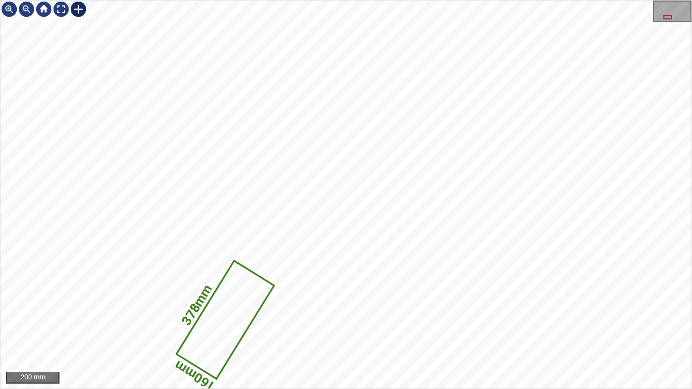
click at [80, 10] on div at bounding box center [78, 9] width 17 height 17
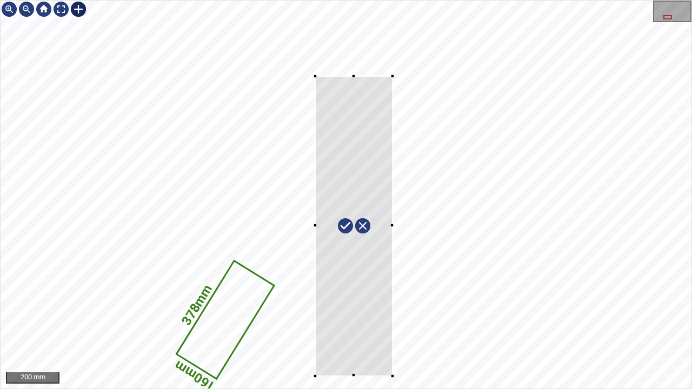
click at [393, 316] on div "378mm 160mm" at bounding box center [346, 195] width 691 height 388
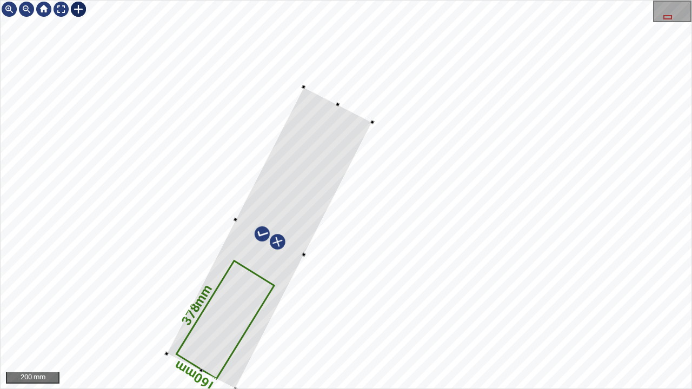
click at [254, 290] on div at bounding box center [270, 238] width 206 height 302
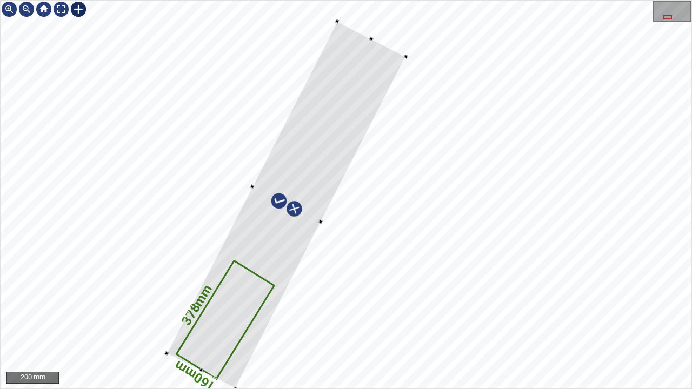
click at [371, 32] on div "378mm 160mm" at bounding box center [346, 195] width 691 height 388
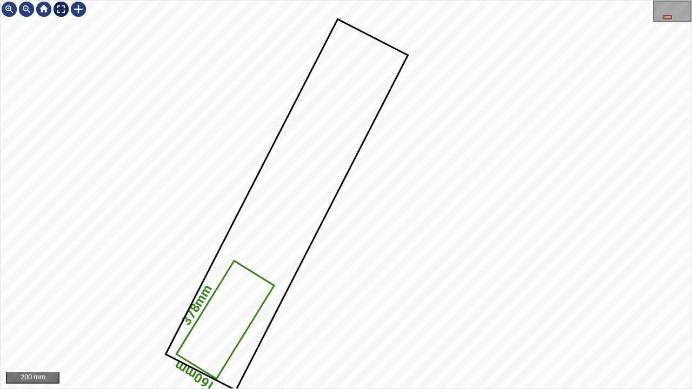
click at [62, 8] on div at bounding box center [60, 9] width 17 height 17
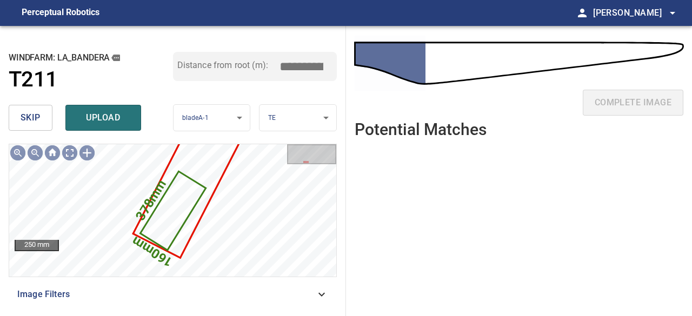
click at [40, 123] on span "skip" at bounding box center [31, 117] width 20 height 15
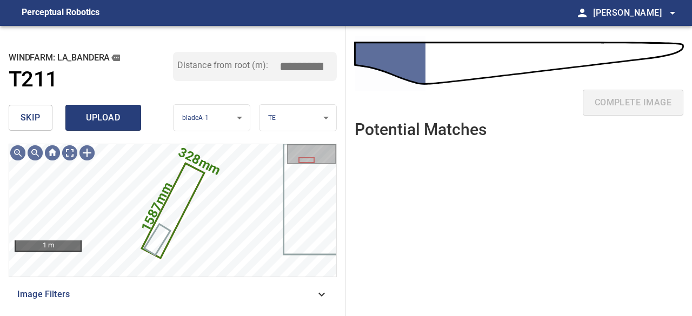
click at [105, 120] on span "upload" at bounding box center [103, 117] width 52 height 15
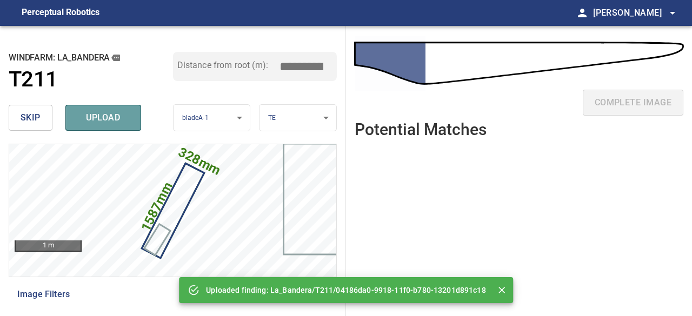
click at [105, 117] on span "upload" at bounding box center [103, 117] width 52 height 15
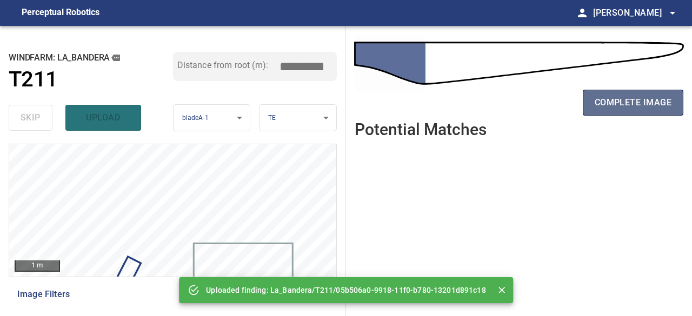
click at [646, 103] on span "complete image" at bounding box center [633, 102] width 77 height 15
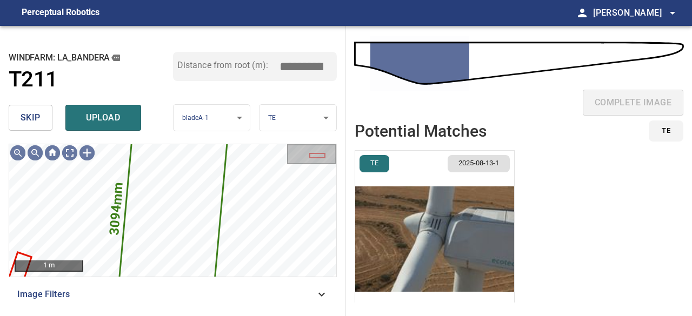
click at [34, 117] on span "skip" at bounding box center [31, 117] width 20 height 15
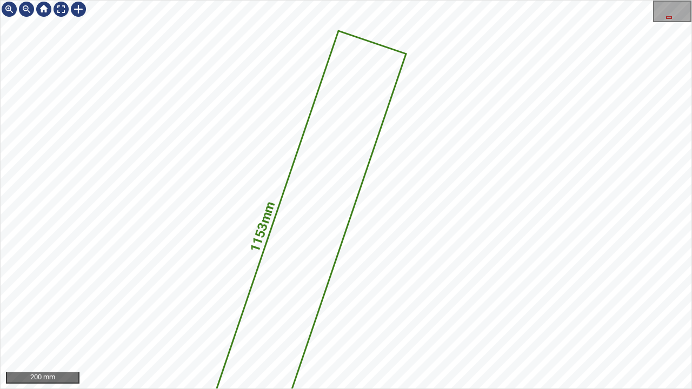
click at [345, 118] on div "1153mm 195mm" at bounding box center [346, 195] width 691 height 388
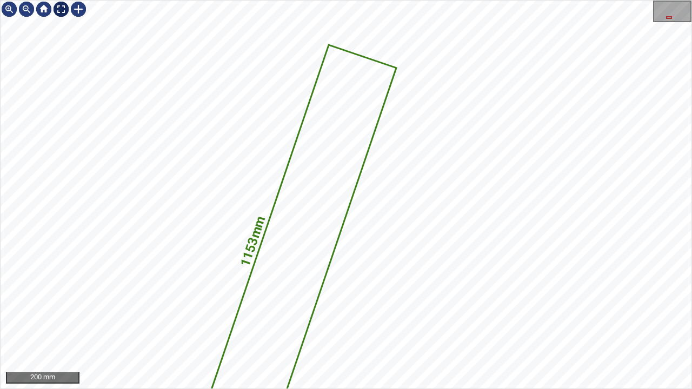
click at [57, 11] on div at bounding box center [60, 9] width 17 height 17
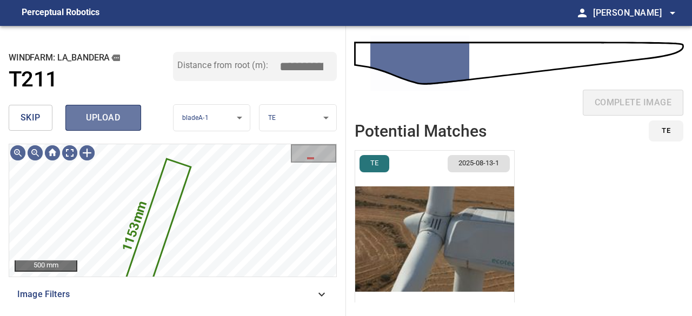
click at [115, 115] on span "upload" at bounding box center [103, 117] width 52 height 15
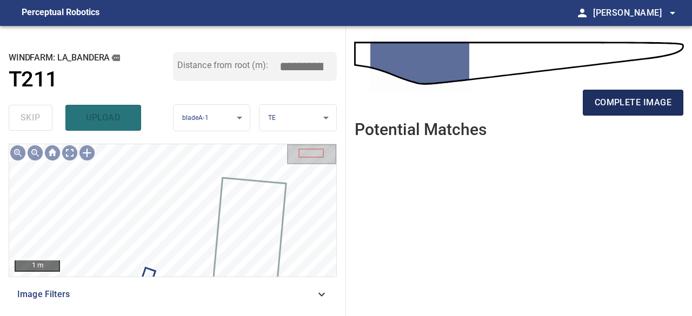
click at [627, 100] on span "complete image" at bounding box center [633, 102] width 77 height 15
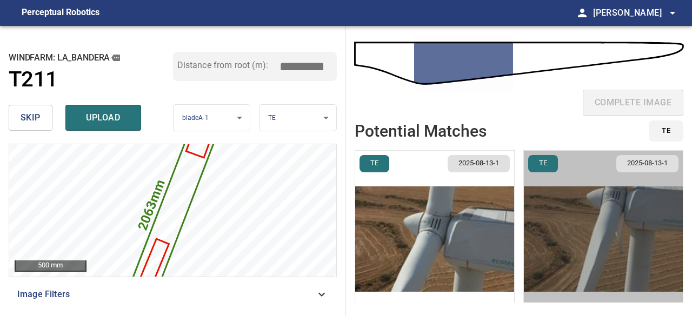
click at [603, 266] on img "button" at bounding box center [603, 239] width 159 height 177
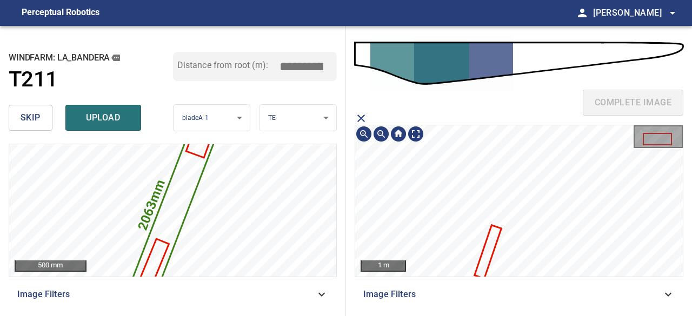
click at [485, 253] on icon at bounding box center [488, 251] width 25 height 51
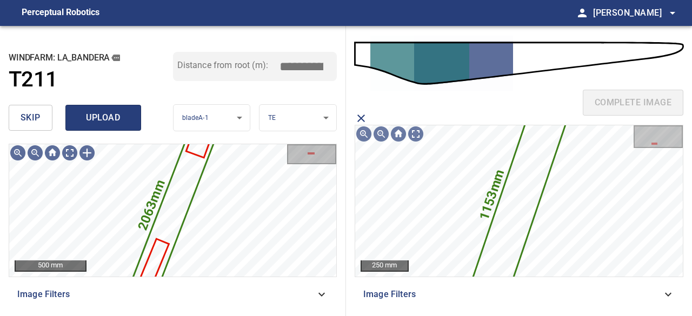
click at [89, 115] on span "upload" at bounding box center [103, 117] width 52 height 15
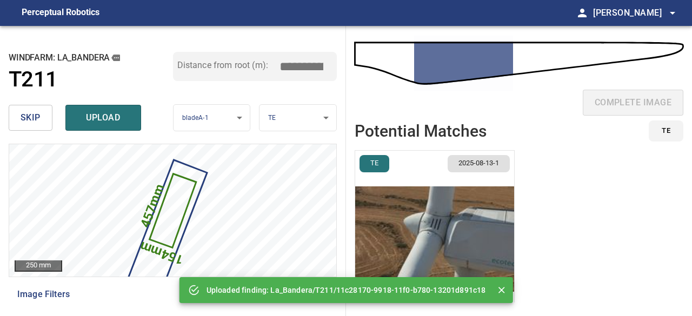
click at [35, 116] on span "skip" at bounding box center [31, 117] width 20 height 15
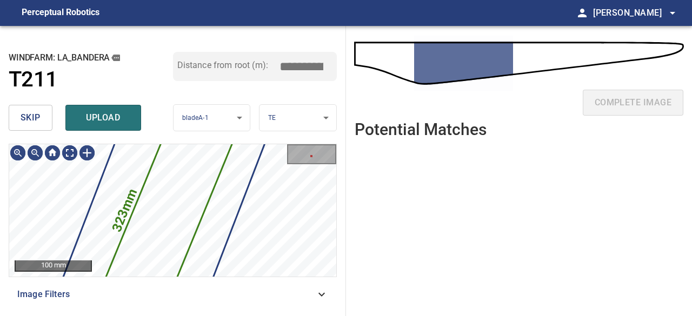
click at [25, 118] on span "skip" at bounding box center [31, 117] width 20 height 15
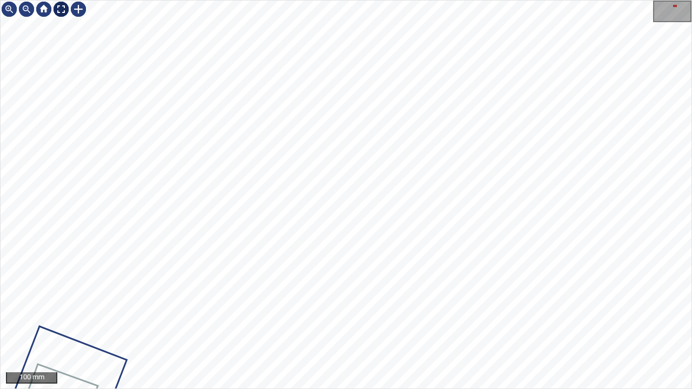
click at [57, 8] on div at bounding box center [60, 9] width 17 height 17
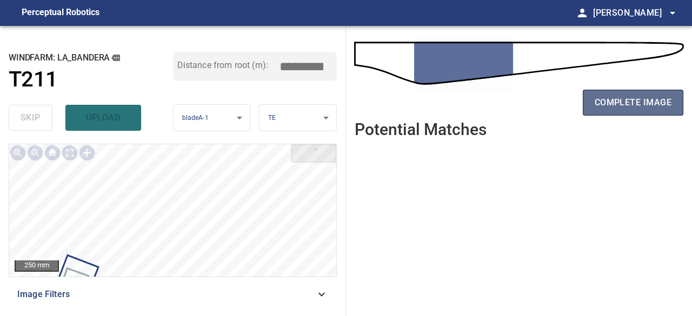
click at [636, 102] on span "complete image" at bounding box center [633, 102] width 77 height 15
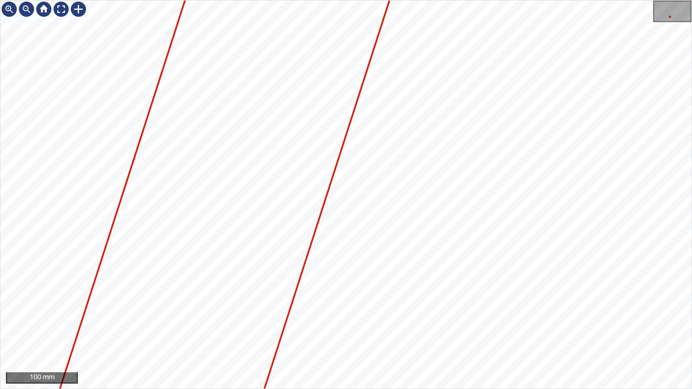
click at [320, 316] on div "100 mm" at bounding box center [346, 194] width 692 height 389
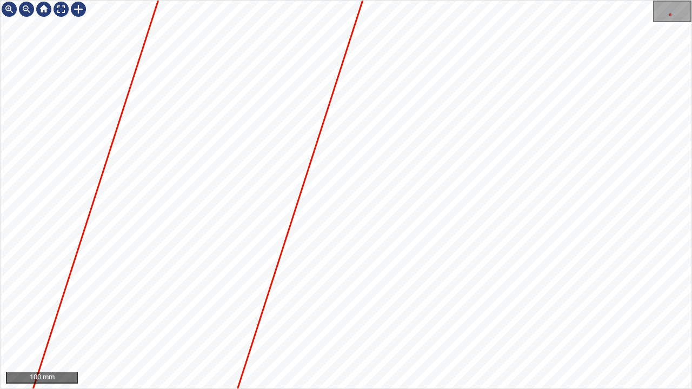
click at [286, 316] on div "100 mm" at bounding box center [346, 194] width 692 height 389
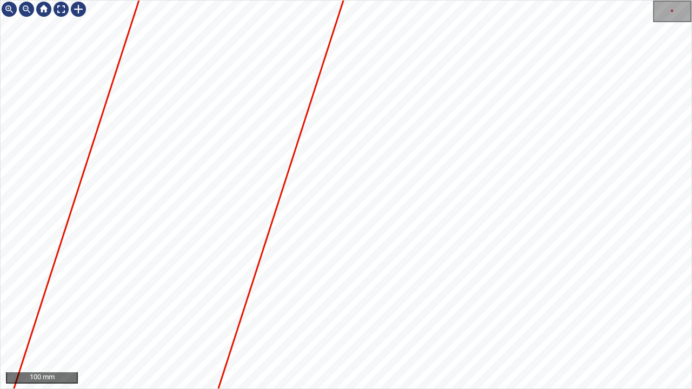
click at [283, 316] on div "100 mm" at bounding box center [346, 194] width 692 height 389
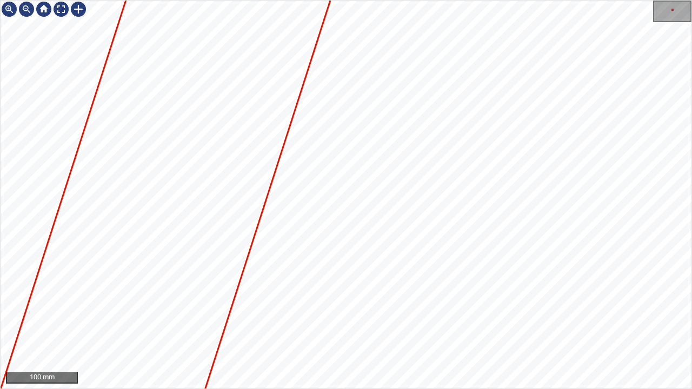
click at [277, 316] on div "100 mm" at bounding box center [346, 194] width 692 height 389
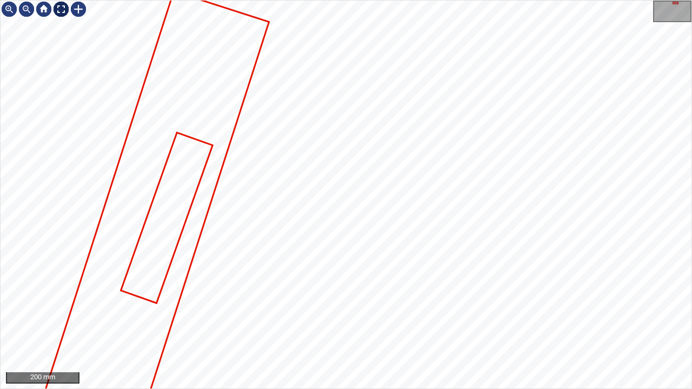
click at [61, 8] on div at bounding box center [60, 9] width 17 height 17
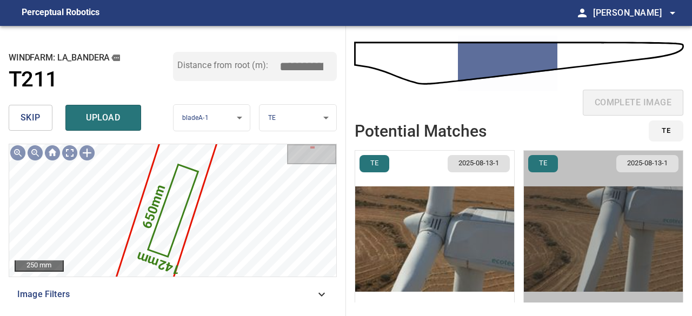
click at [605, 272] on img "button" at bounding box center [603, 239] width 159 height 177
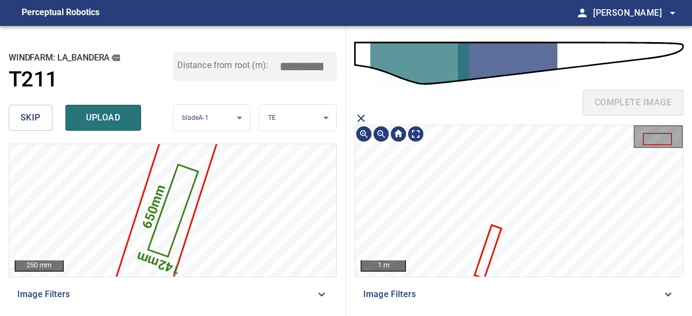
click at [363, 116] on icon "close matching imageResolution:" at bounding box center [362, 119] width 8 height 8
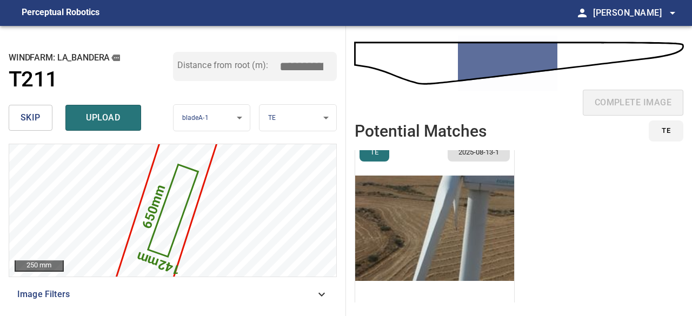
scroll to position [211, 0]
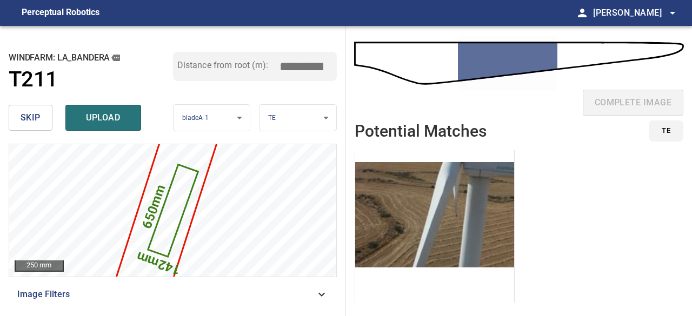
click at [421, 239] on img "button" at bounding box center [434, 215] width 159 height 177
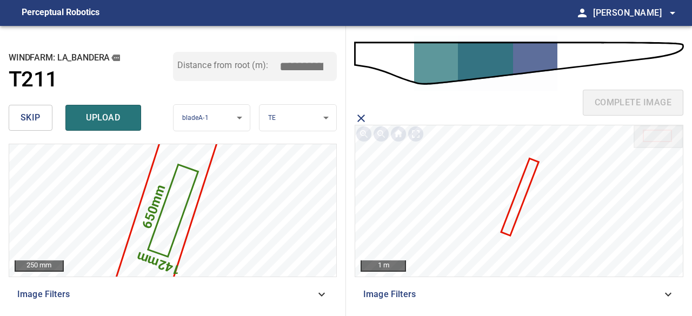
click at [510, 220] on icon at bounding box center [520, 197] width 36 height 75
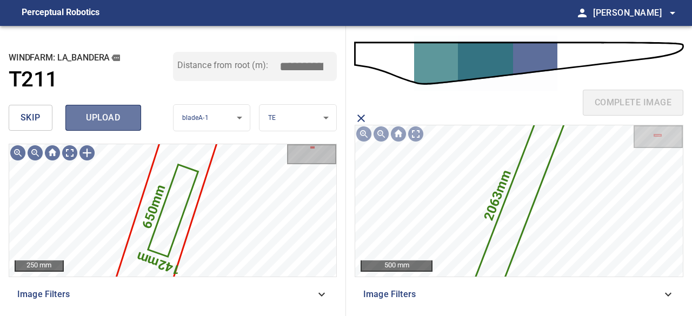
click at [119, 117] on span "upload" at bounding box center [103, 117] width 52 height 15
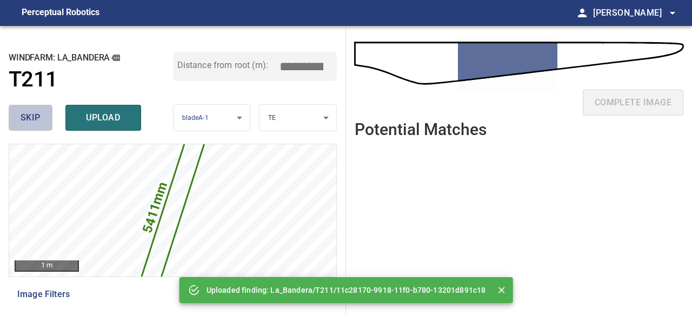
click at [35, 112] on span "skip" at bounding box center [31, 117] width 20 height 15
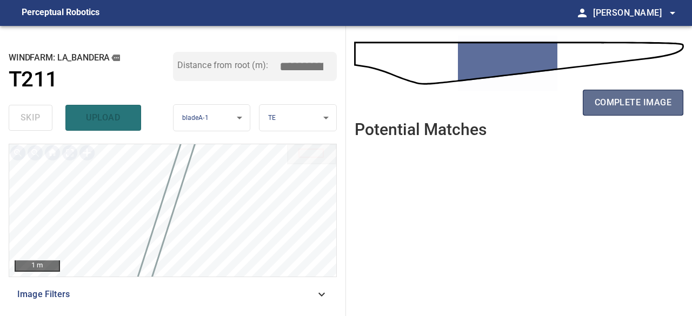
click at [609, 101] on span "complete image" at bounding box center [633, 102] width 77 height 15
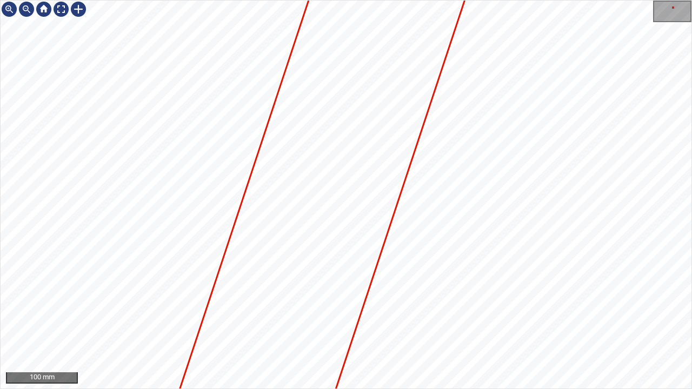
click at [271, 0] on div "100 mm" at bounding box center [346, 194] width 692 height 389
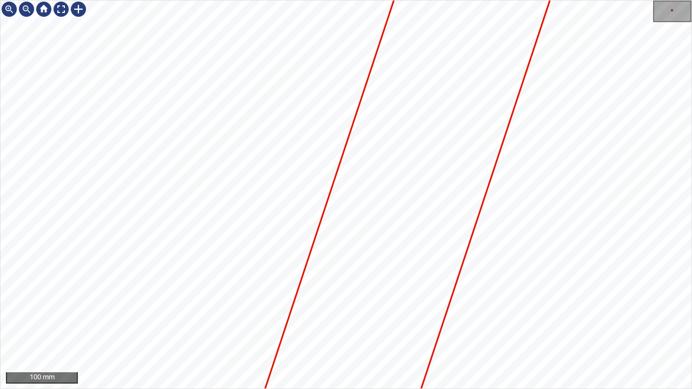
click at [338, 0] on div "100 mm" at bounding box center [346, 194] width 692 height 389
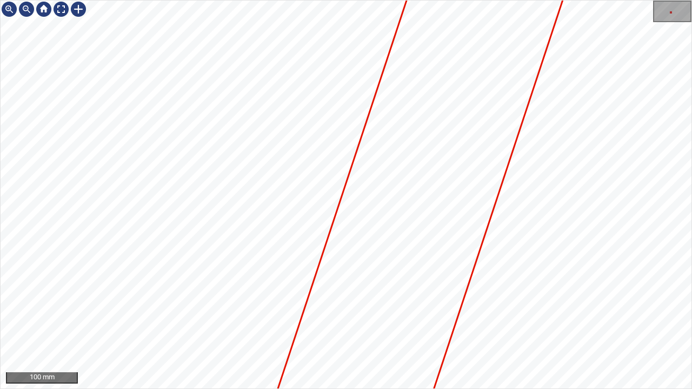
click at [342, 0] on div "100 mm" at bounding box center [346, 194] width 692 height 389
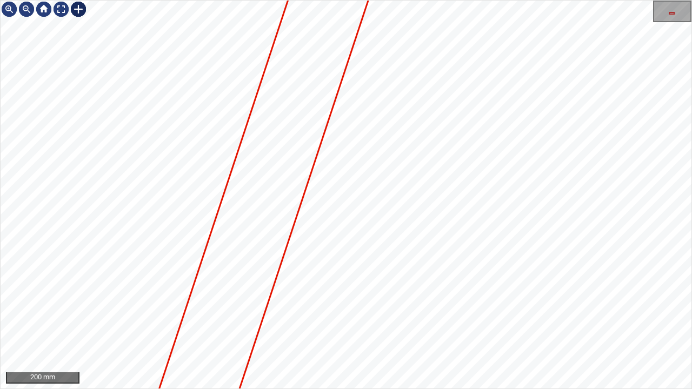
click at [78, 6] on div at bounding box center [78, 9] width 17 height 17
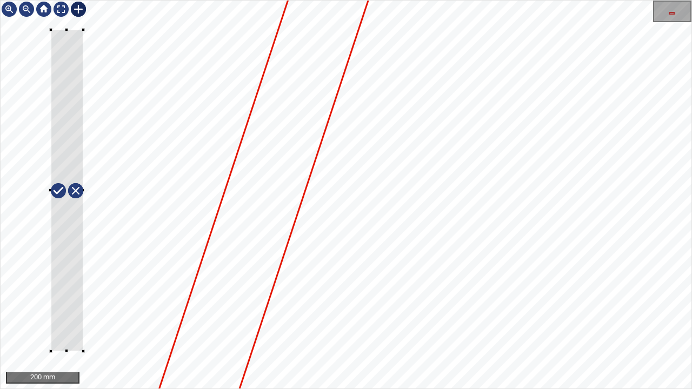
click at [83, 316] on div at bounding box center [346, 195] width 691 height 388
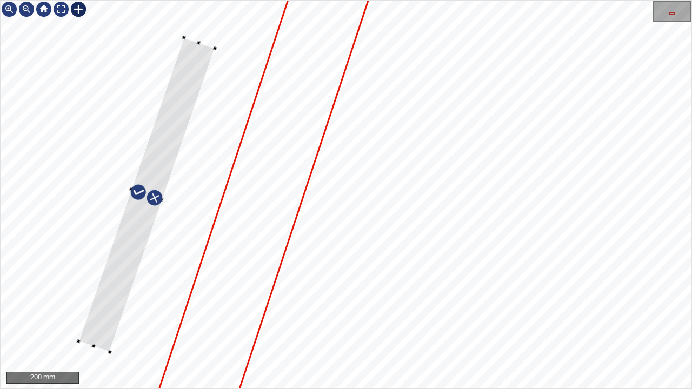
click at [120, 244] on div at bounding box center [146, 194] width 136 height 315
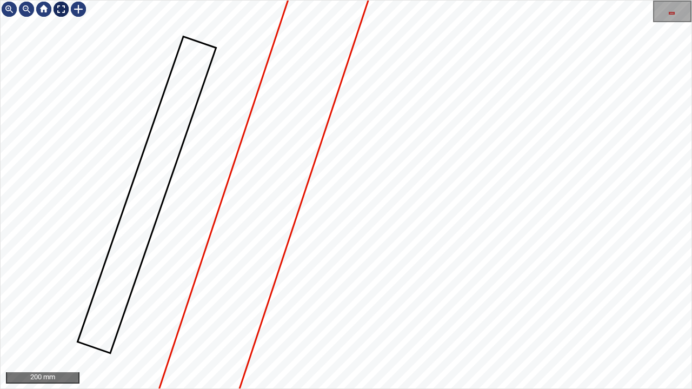
click at [57, 6] on div at bounding box center [60, 9] width 17 height 17
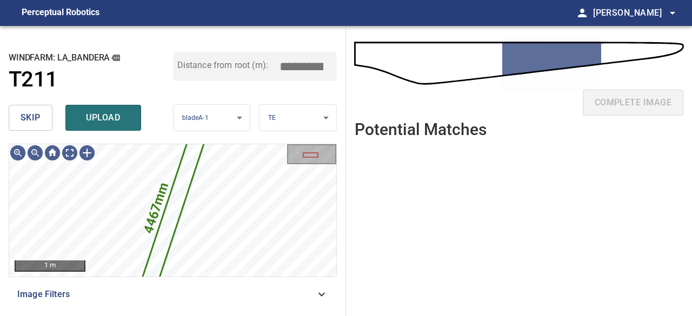
click at [25, 124] on span "skip" at bounding box center [31, 117] width 20 height 15
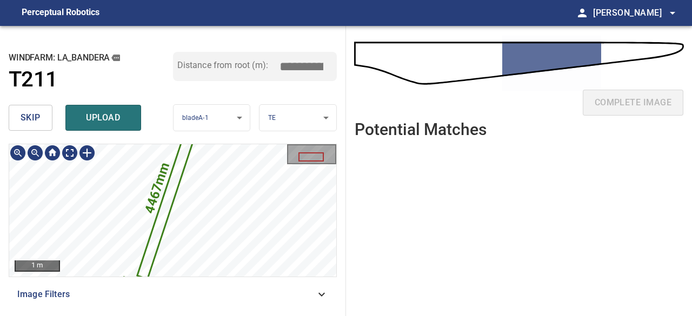
click at [226, 140] on div "**********" at bounding box center [173, 171] width 346 height 290
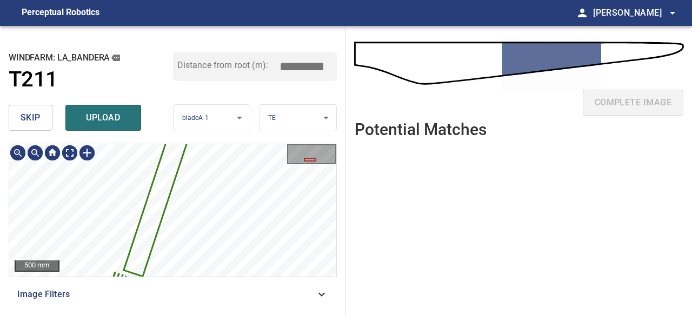
click at [34, 121] on span "skip" at bounding box center [31, 117] width 20 height 15
click at [160, 199] on icon at bounding box center [190, 103] width 130 height 346
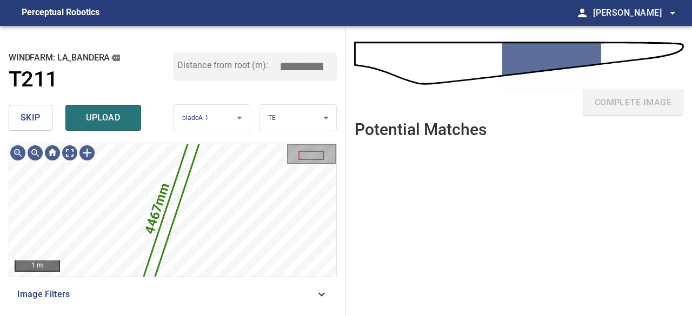
click at [39, 116] on span "skip" at bounding box center [31, 117] width 20 height 15
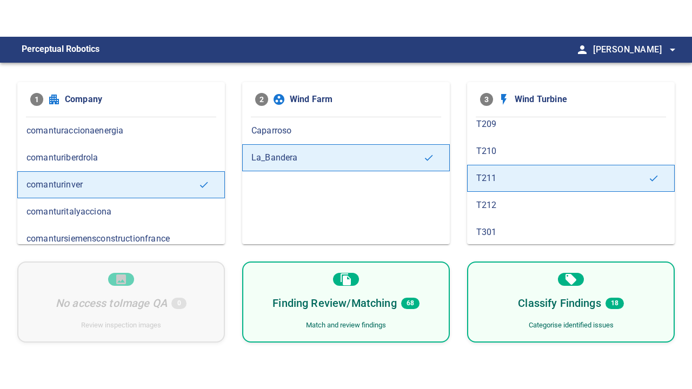
scroll to position [541, 0]
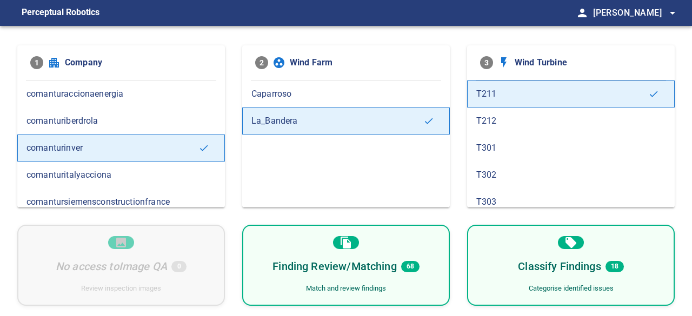
click at [336, 274] on h6 "Finding Review/Matching" at bounding box center [335, 266] width 124 height 17
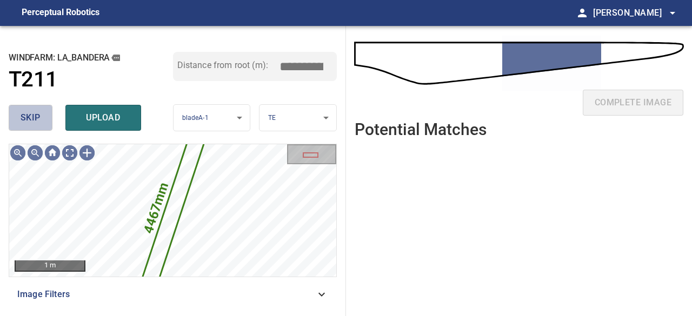
click at [14, 118] on button "skip" at bounding box center [31, 118] width 44 height 26
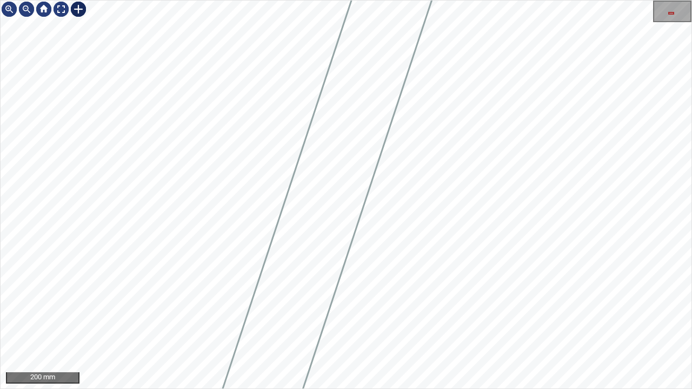
click at [79, 8] on div at bounding box center [78, 9] width 17 height 17
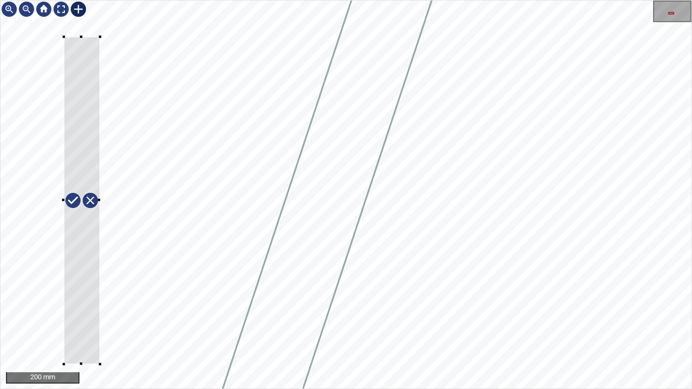
click at [100, 316] on div at bounding box center [346, 195] width 691 height 388
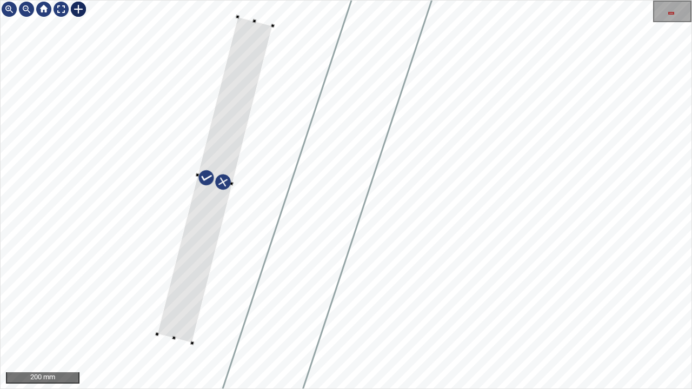
click at [179, 308] on div at bounding box center [215, 180] width 116 height 327
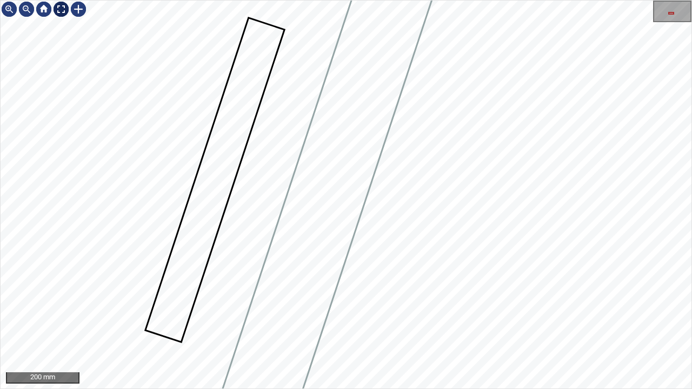
click at [61, 9] on div at bounding box center [60, 9] width 17 height 17
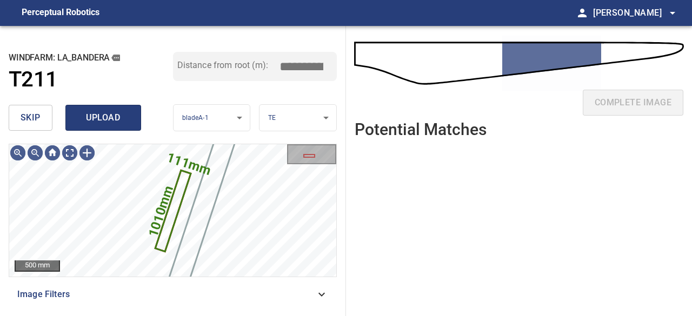
click at [115, 120] on span "upload" at bounding box center [103, 117] width 52 height 15
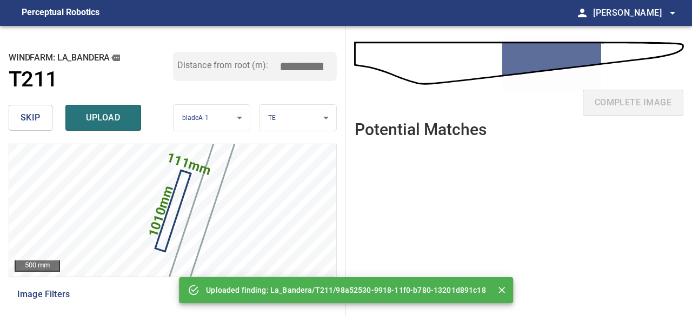
click at [116, 113] on span "upload" at bounding box center [103, 117] width 52 height 15
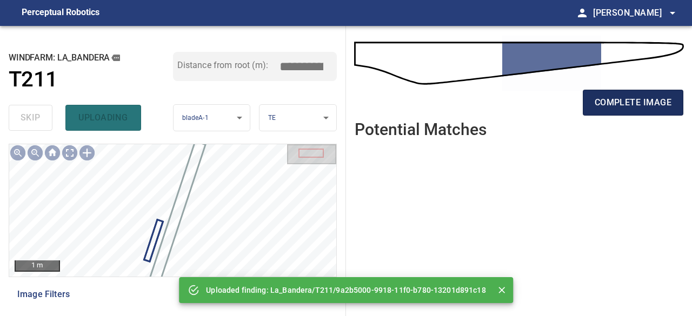
click at [624, 108] on span "complete image" at bounding box center [633, 102] width 77 height 15
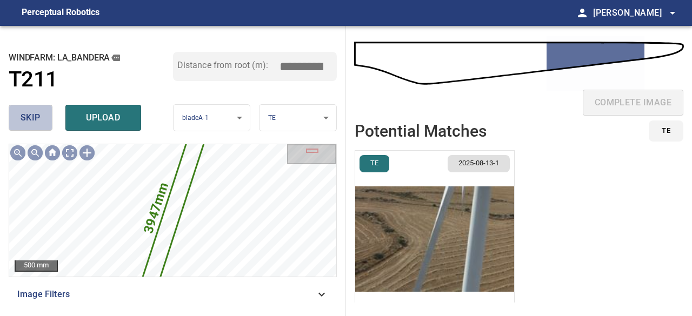
click at [29, 112] on span "skip" at bounding box center [31, 117] width 20 height 15
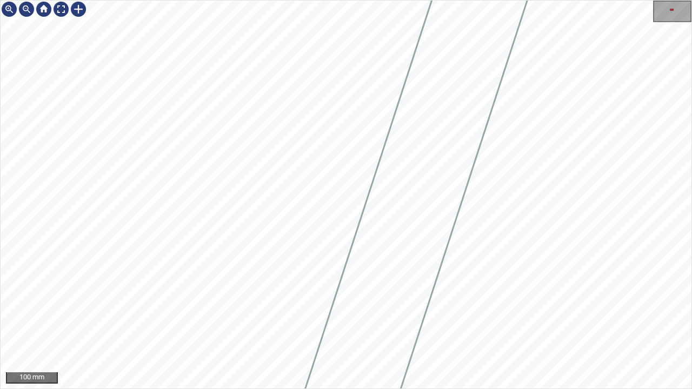
click at [231, 0] on div "100 mm" at bounding box center [346, 194] width 692 height 389
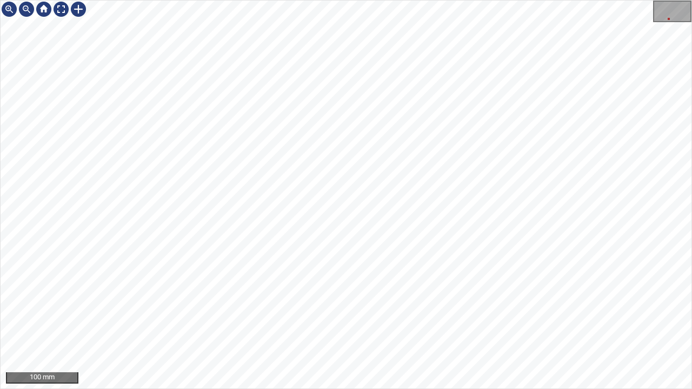
click at [250, 0] on div "100 mm" at bounding box center [346, 194] width 692 height 389
click at [56, 10] on div at bounding box center [60, 9] width 17 height 17
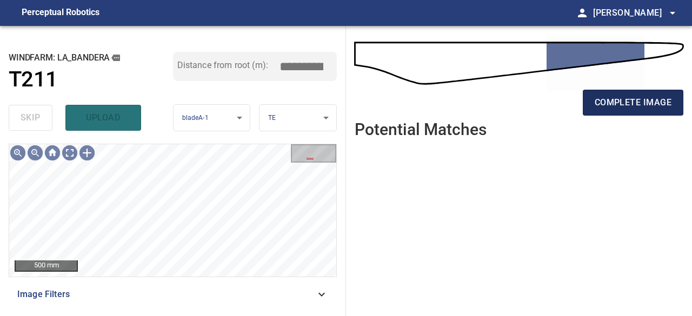
click at [610, 98] on span "complete image" at bounding box center [633, 102] width 77 height 15
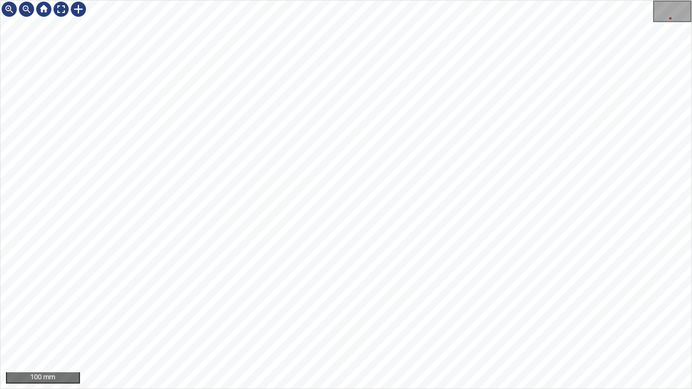
click at [401, 0] on div "100 mm" at bounding box center [346, 194] width 692 height 389
click at [397, 0] on div "100 mm" at bounding box center [346, 194] width 692 height 389
click at [62, 7] on div at bounding box center [60, 9] width 17 height 17
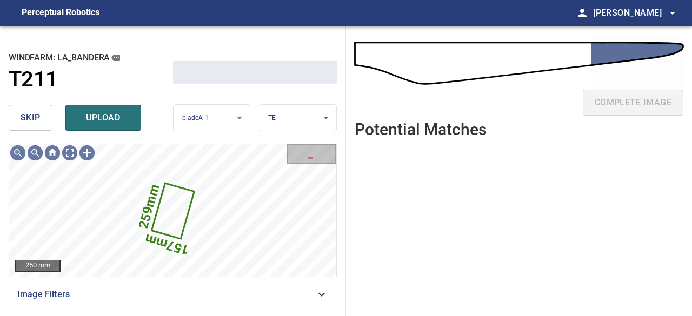
click at [23, 118] on span "skip" at bounding box center [31, 117] width 20 height 15
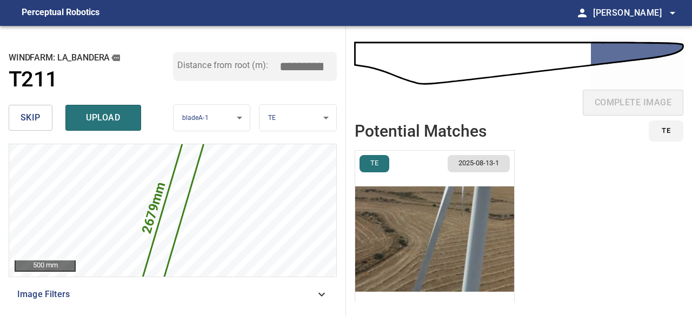
click at [24, 116] on span "skip" at bounding box center [31, 117] width 20 height 15
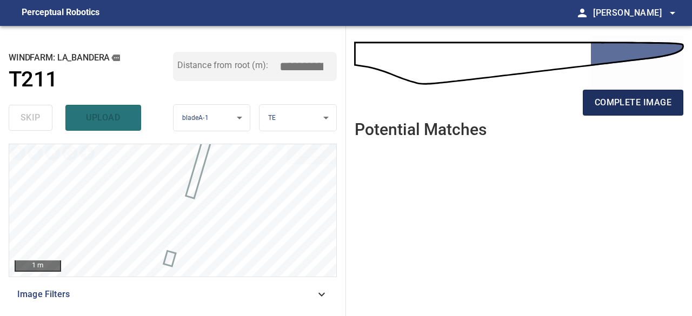
click at [627, 98] on span "complete image" at bounding box center [633, 102] width 77 height 15
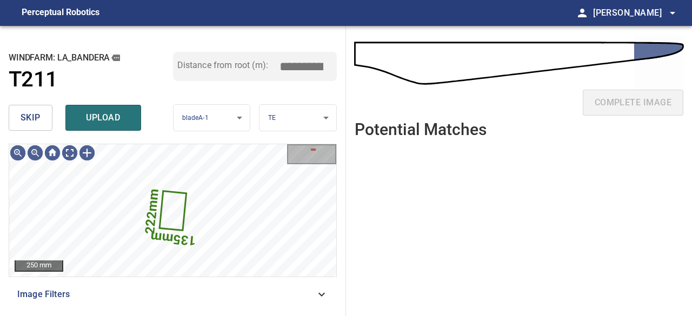
click at [35, 120] on span "skip" at bounding box center [31, 117] width 20 height 15
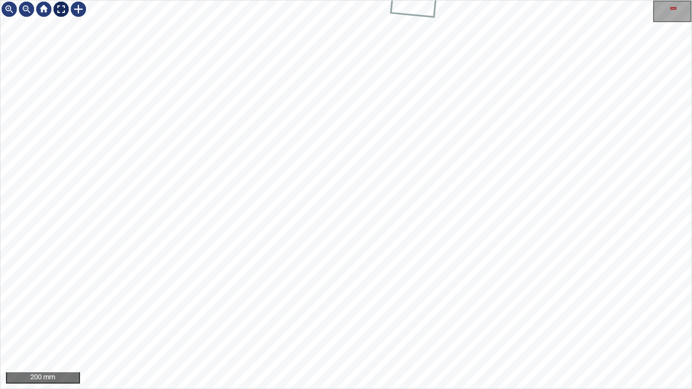
click at [62, 8] on div at bounding box center [60, 9] width 17 height 17
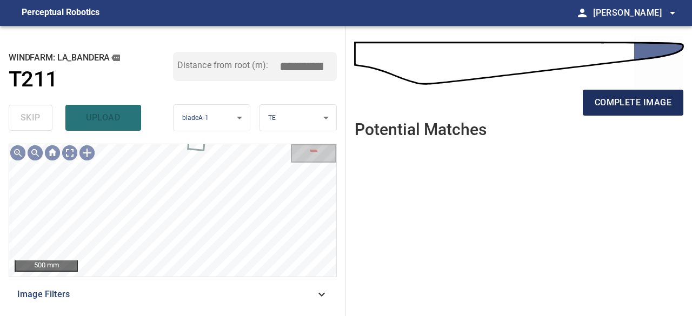
click at [625, 107] on span "complete image" at bounding box center [633, 102] width 77 height 15
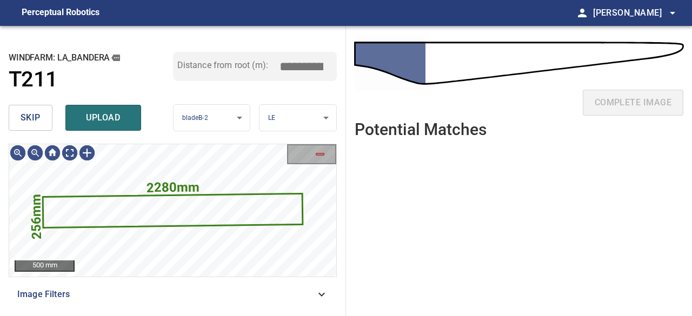
click at [34, 118] on span "skip" at bounding box center [31, 117] width 20 height 15
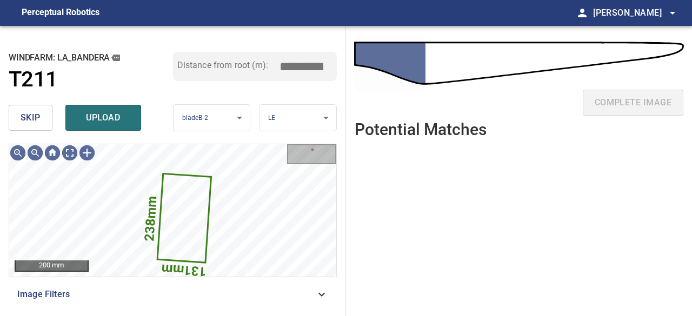
click at [32, 120] on span "skip" at bounding box center [31, 117] width 20 height 15
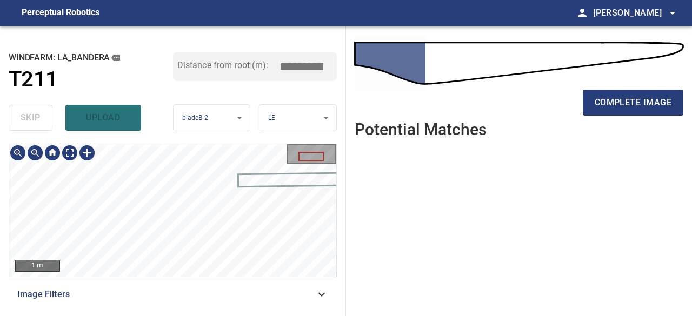
click at [237, 129] on div "**********" at bounding box center [173, 171] width 346 height 290
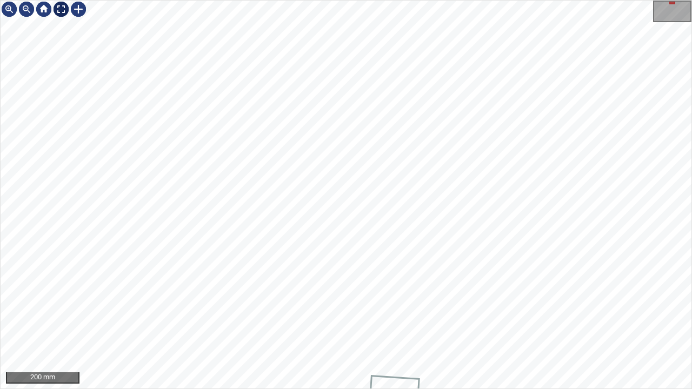
click at [61, 6] on div at bounding box center [60, 9] width 17 height 17
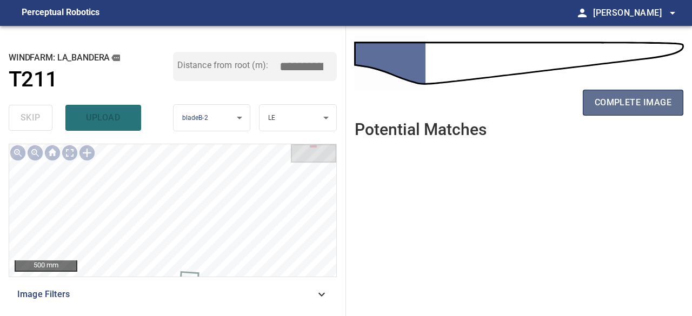
click at [615, 107] on span "complete image" at bounding box center [633, 102] width 77 height 15
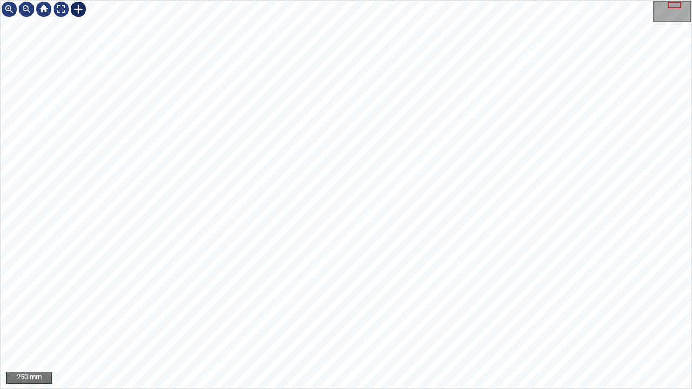
click at [76, 7] on div at bounding box center [78, 9] width 17 height 17
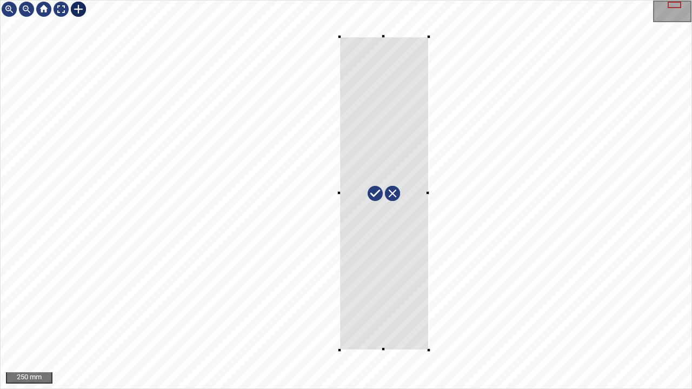
click at [428, 316] on div at bounding box center [346, 195] width 691 height 388
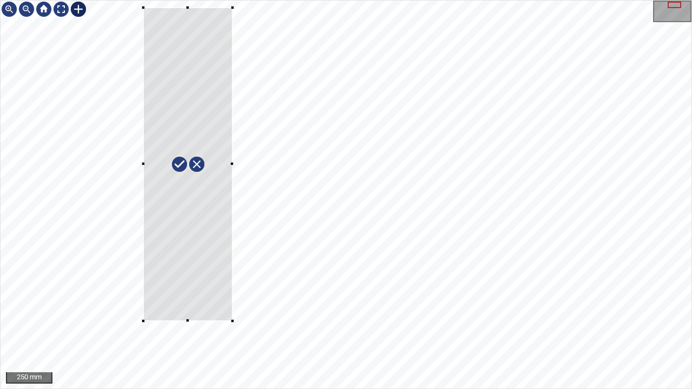
click at [216, 274] on div at bounding box center [187, 165] width 89 height 314
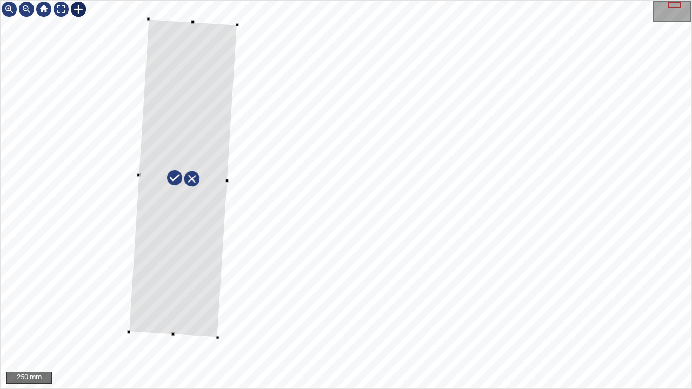
click at [175, 310] on div at bounding box center [183, 178] width 109 height 319
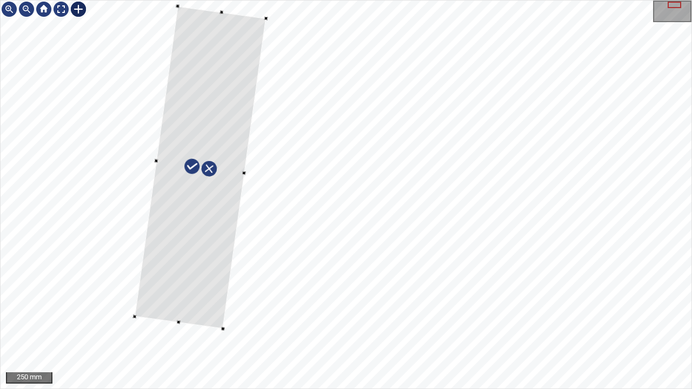
click at [178, 275] on div at bounding box center [200, 167] width 131 height 323
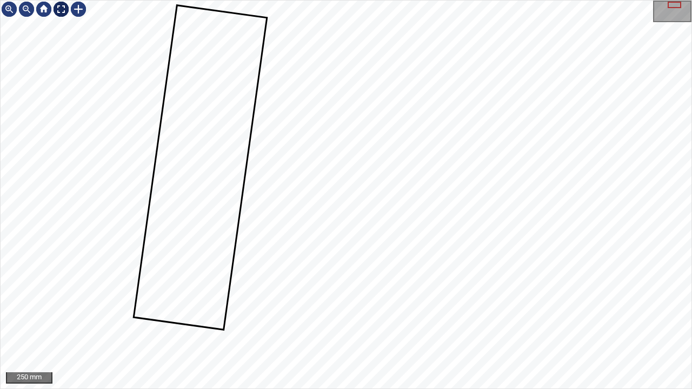
click at [58, 8] on div at bounding box center [60, 9] width 17 height 17
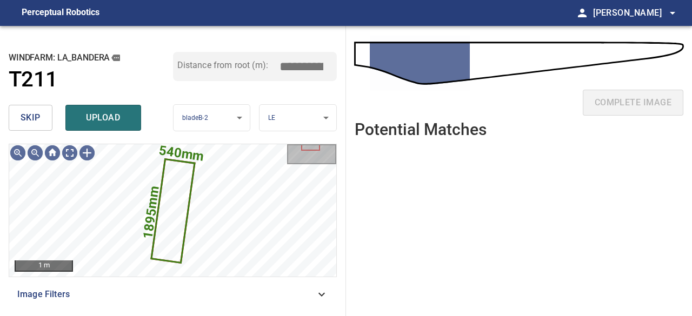
click at [118, 120] on span "upload" at bounding box center [103, 117] width 52 height 15
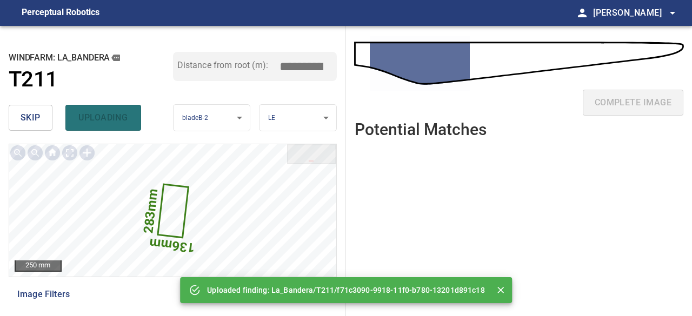
click at [37, 120] on span "skip" at bounding box center [31, 117] width 20 height 15
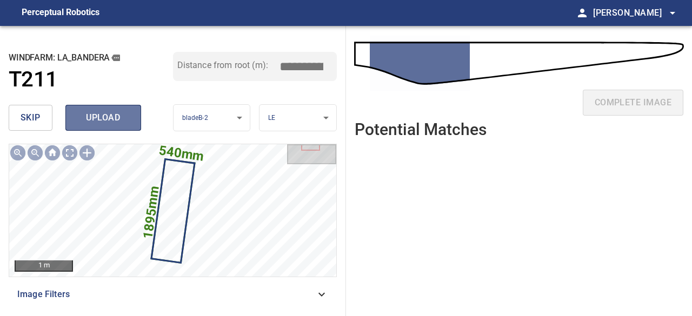
click at [107, 118] on span "upload" at bounding box center [103, 117] width 52 height 15
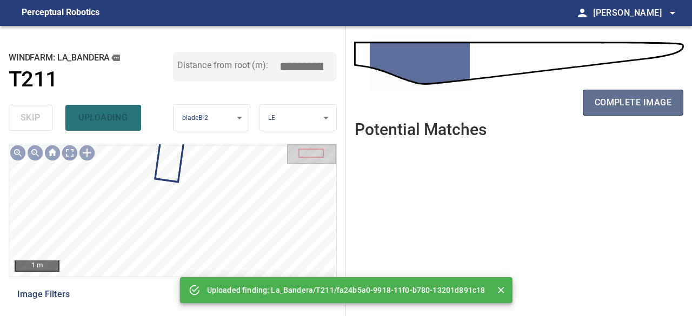
click at [619, 100] on span "complete image" at bounding box center [633, 102] width 77 height 15
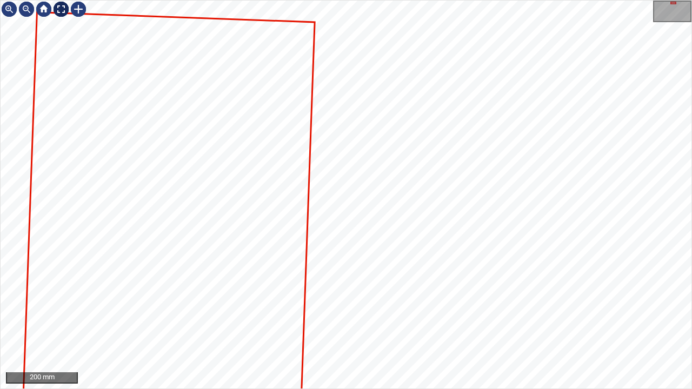
click at [63, 10] on div at bounding box center [60, 9] width 17 height 17
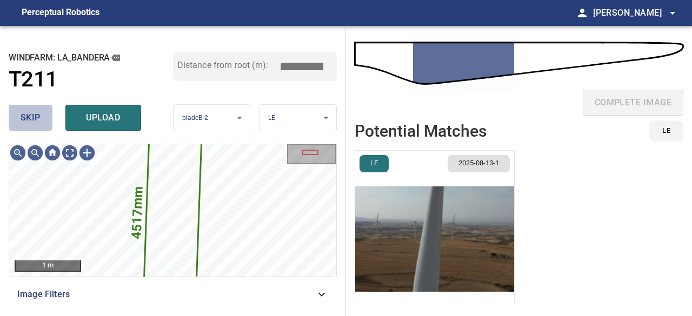
click at [26, 115] on span "skip" at bounding box center [31, 117] width 20 height 15
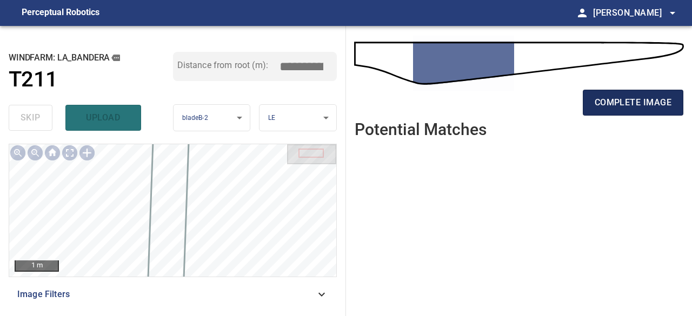
click at [607, 102] on span "complete image" at bounding box center [633, 102] width 77 height 15
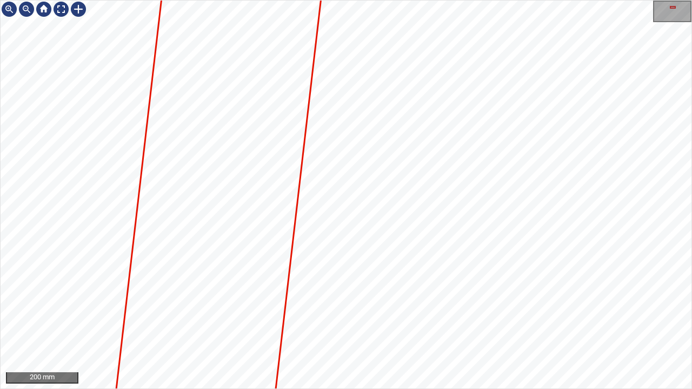
click at [343, 316] on div "200 mm" at bounding box center [346, 194] width 692 height 389
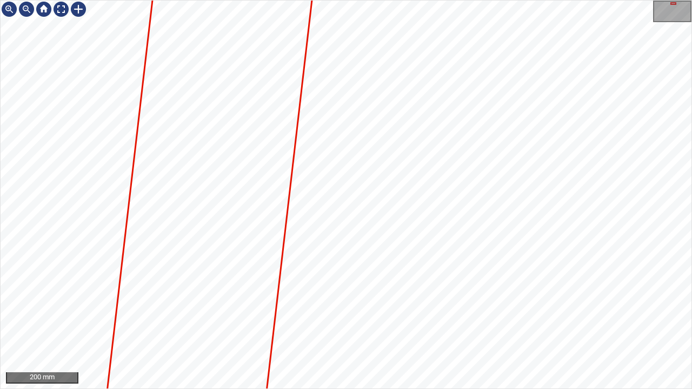
click at [342, 316] on div "200 mm" at bounding box center [346, 194] width 692 height 389
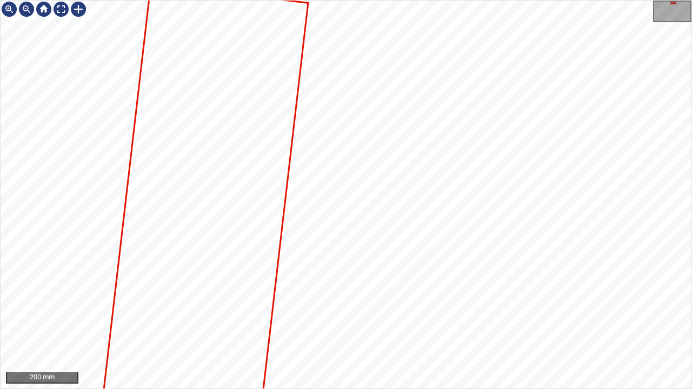
click at [348, 316] on div "200 mm" at bounding box center [346, 194] width 692 height 389
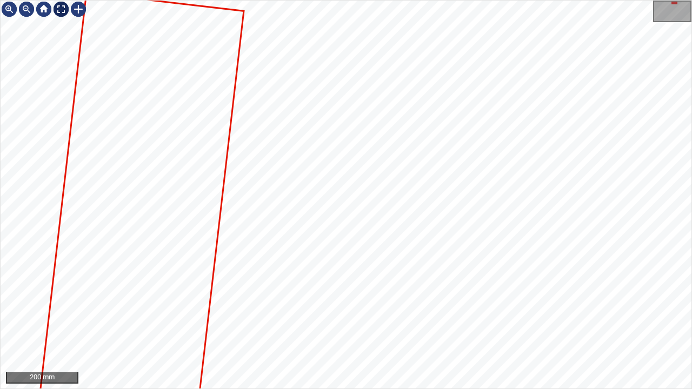
click at [58, 8] on div at bounding box center [60, 9] width 17 height 17
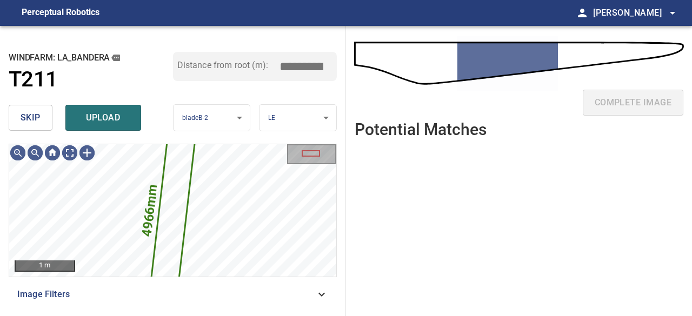
click at [35, 118] on span "skip" at bounding box center [31, 117] width 20 height 15
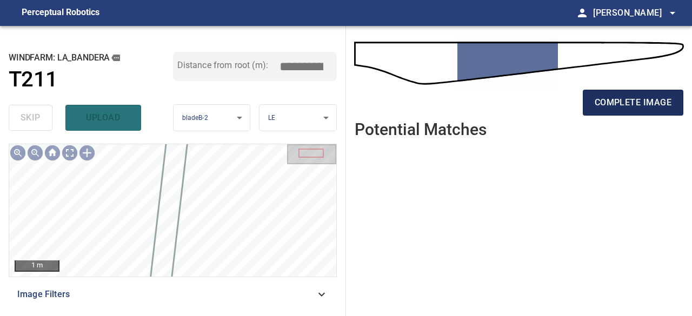
click at [622, 107] on span "complete image" at bounding box center [633, 102] width 77 height 15
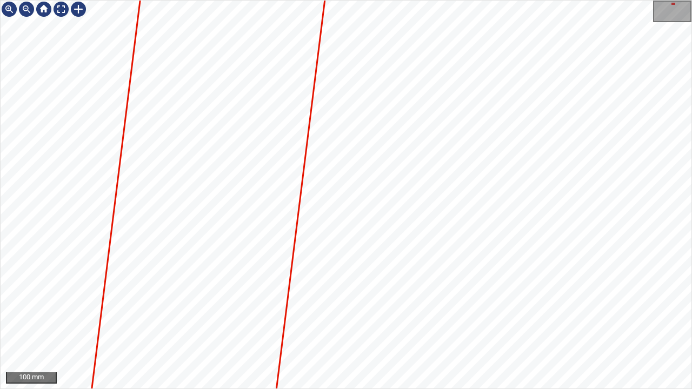
click at [339, 316] on div "100 mm" at bounding box center [346, 194] width 692 height 389
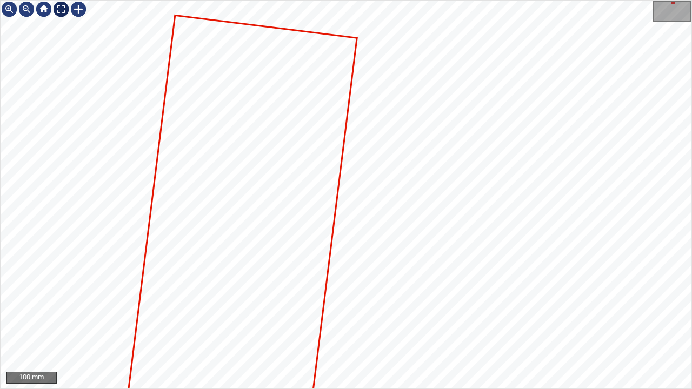
click at [57, 10] on div at bounding box center [60, 9] width 17 height 17
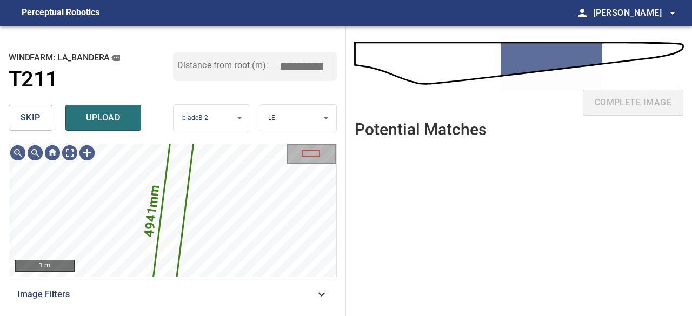
click at [29, 114] on span "skip" at bounding box center [31, 117] width 20 height 15
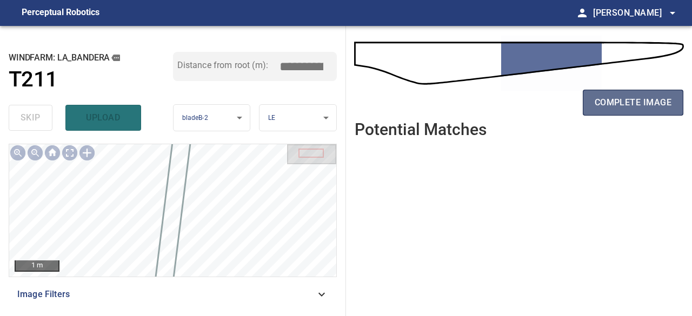
click at [650, 104] on span "complete image" at bounding box center [633, 102] width 77 height 15
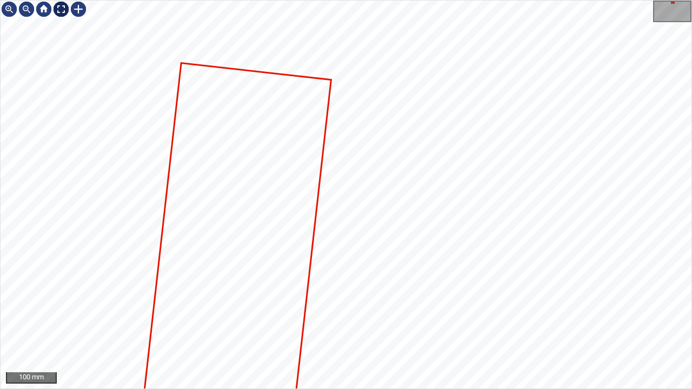
click at [59, 10] on div at bounding box center [60, 9] width 17 height 17
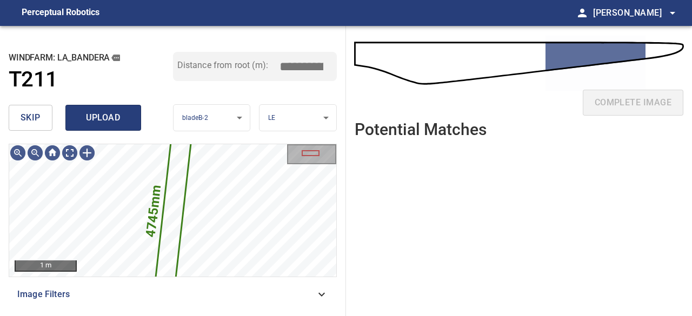
click at [107, 118] on span "upload" at bounding box center [103, 117] width 52 height 15
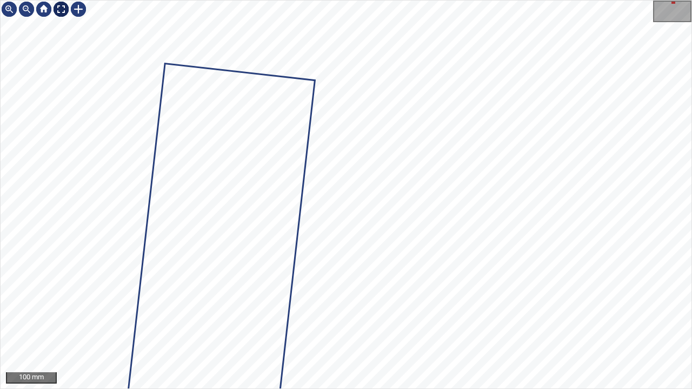
click at [58, 11] on div at bounding box center [60, 9] width 17 height 17
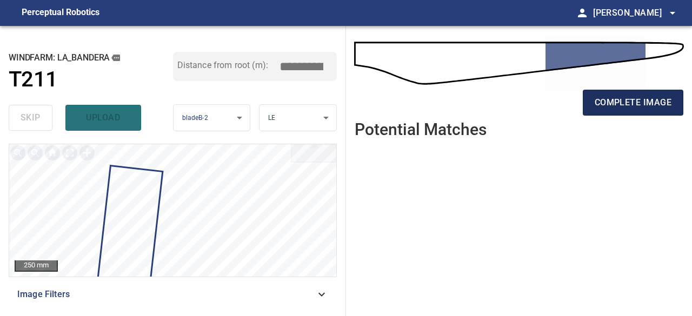
click at [636, 104] on span "complete image" at bounding box center [633, 102] width 77 height 15
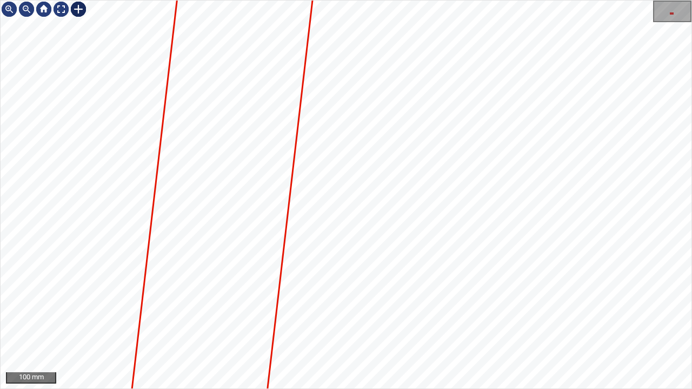
click at [78, 11] on div at bounding box center [78, 9] width 17 height 17
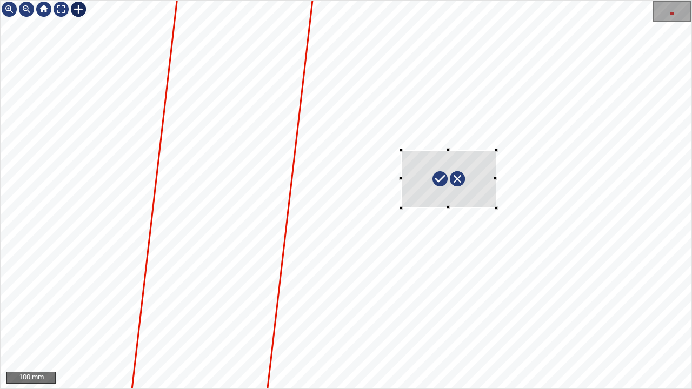
click at [496, 208] on div at bounding box center [346, 195] width 691 height 388
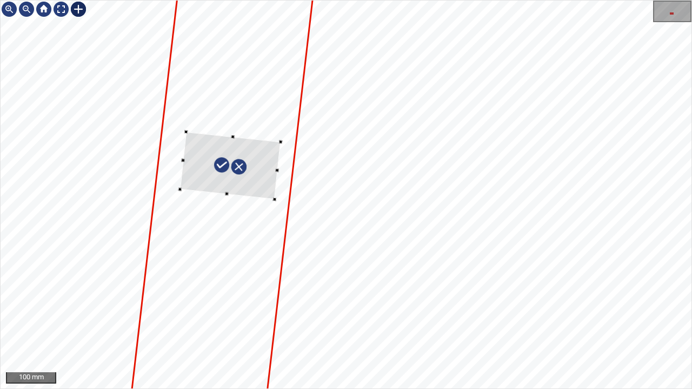
click at [258, 180] on div at bounding box center [230, 166] width 101 height 68
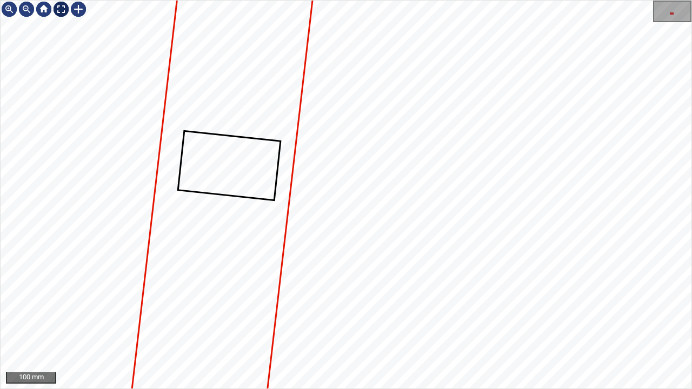
click at [59, 11] on div at bounding box center [60, 9] width 17 height 17
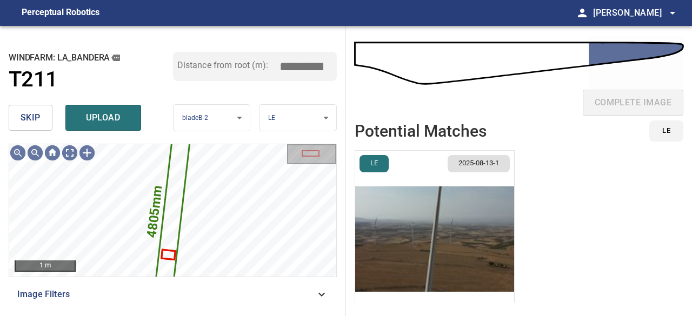
click at [104, 115] on span "upload" at bounding box center [103, 117] width 52 height 15
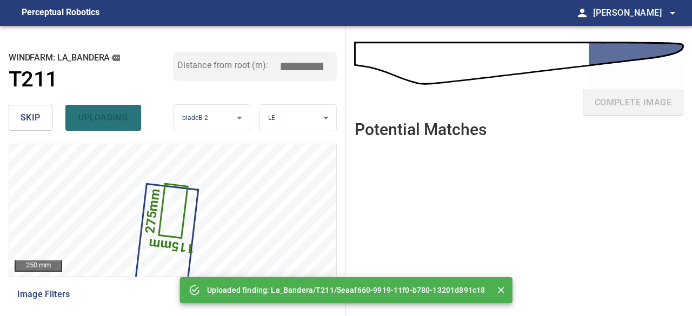
click at [109, 115] on div "skip uploading" at bounding box center [91, 118] width 164 height 35
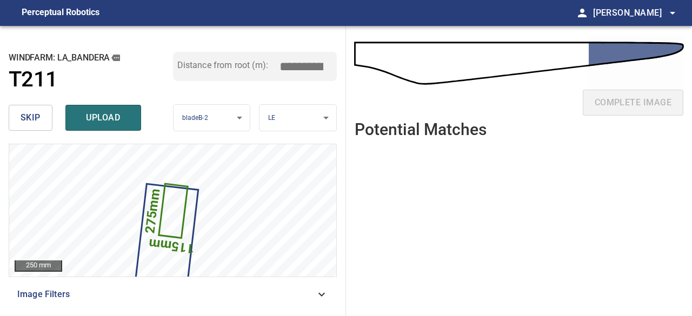
click at [109, 115] on span "upload" at bounding box center [103, 117] width 52 height 15
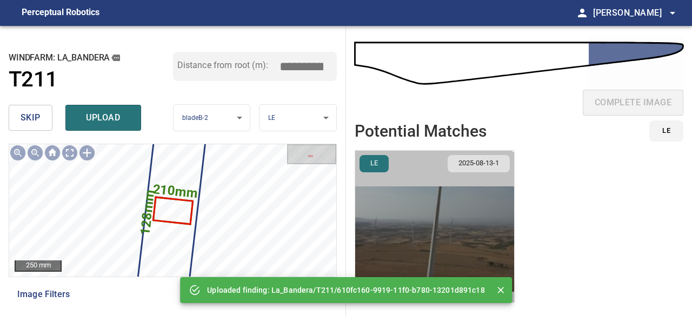
click at [425, 257] on img "button" at bounding box center [434, 239] width 159 height 177
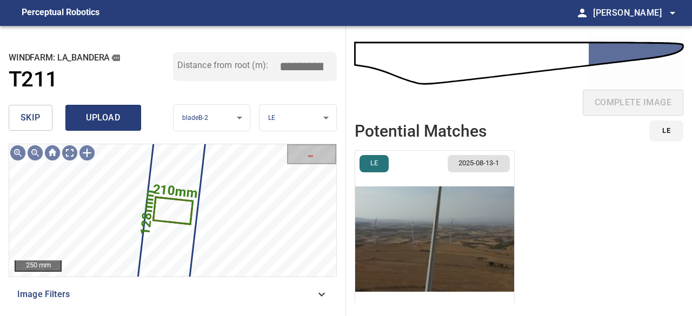
click at [101, 119] on span "upload" at bounding box center [103, 117] width 52 height 15
click at [116, 120] on span "upload" at bounding box center [103, 117] width 52 height 15
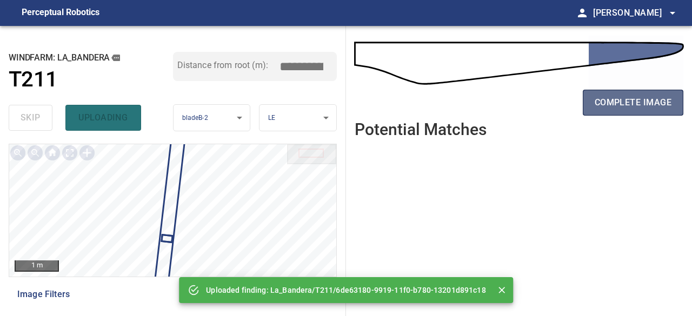
click at [630, 103] on span "complete image" at bounding box center [633, 102] width 77 height 15
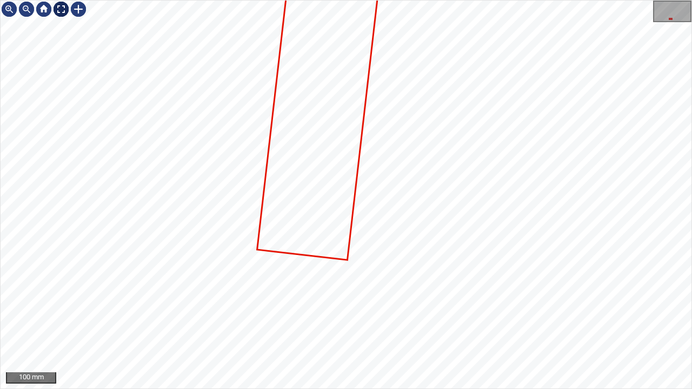
click at [63, 10] on div at bounding box center [60, 9] width 17 height 17
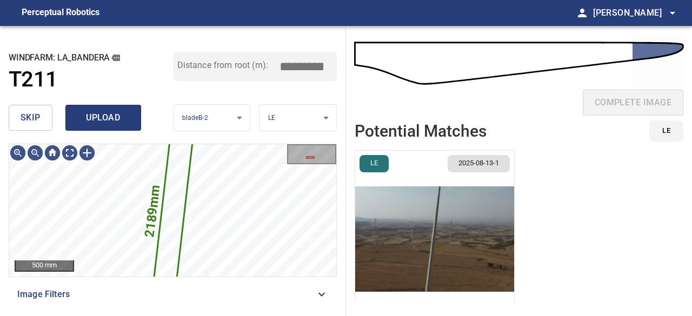
click at [100, 125] on button "upload" at bounding box center [103, 118] width 76 height 26
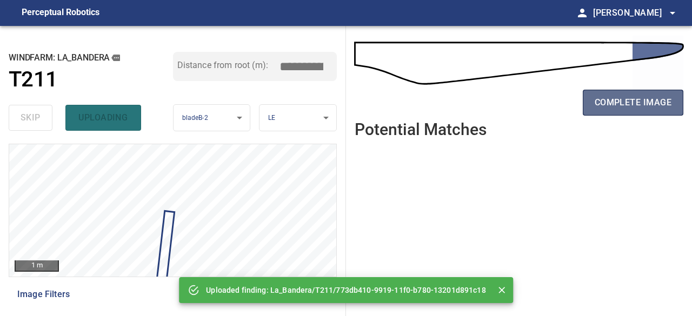
click at [640, 103] on span "complete image" at bounding box center [633, 102] width 77 height 15
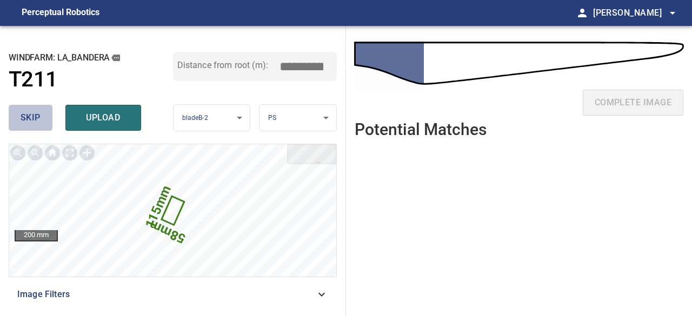
click at [44, 123] on button "skip" at bounding box center [31, 118] width 44 height 26
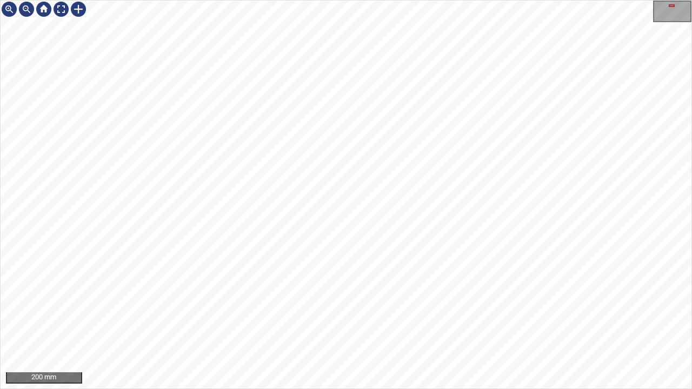
click at [272, 0] on div "200 mm" at bounding box center [346, 194] width 692 height 389
click at [61, 10] on div at bounding box center [60, 9] width 17 height 17
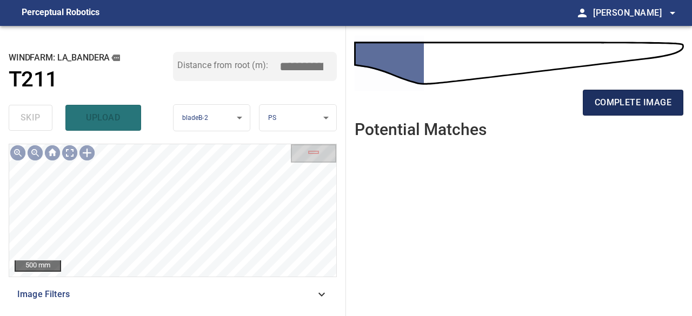
click at [612, 101] on span "complete image" at bounding box center [633, 102] width 77 height 15
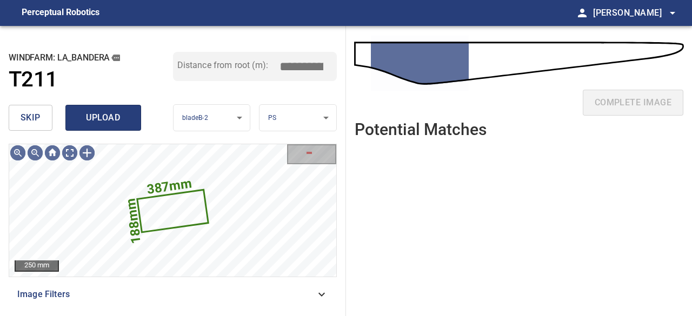
click at [101, 126] on button "upload" at bounding box center [103, 118] width 76 height 26
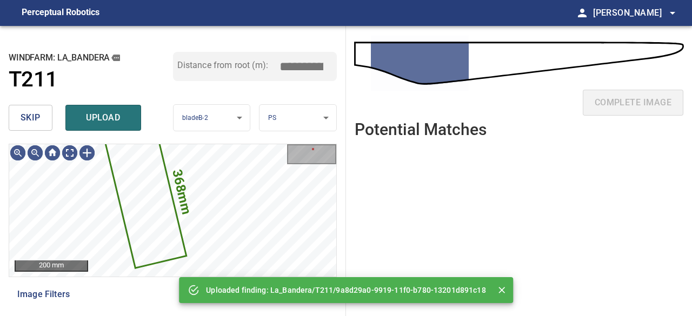
click at [16, 113] on button "skip" at bounding box center [31, 118] width 44 height 26
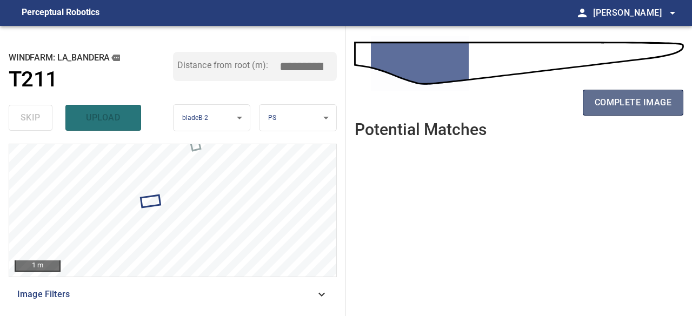
click at [630, 105] on span "complete image" at bounding box center [633, 102] width 77 height 15
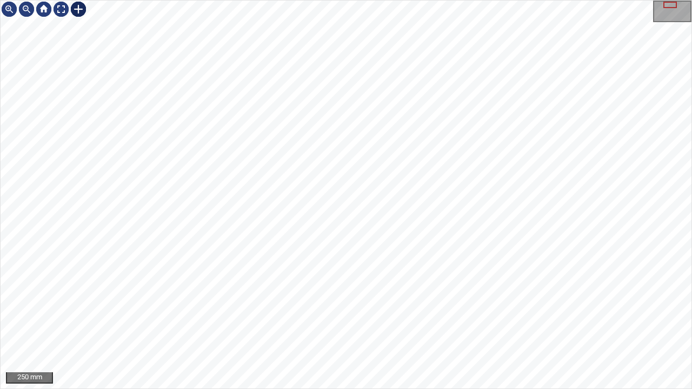
click at [80, 8] on div at bounding box center [78, 9] width 17 height 17
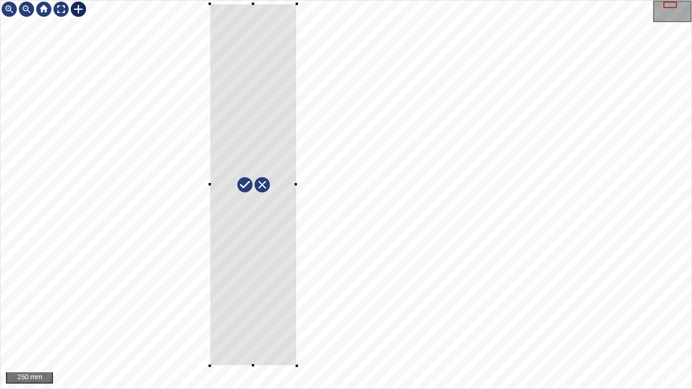
click at [297, 316] on div at bounding box center [346, 195] width 691 height 388
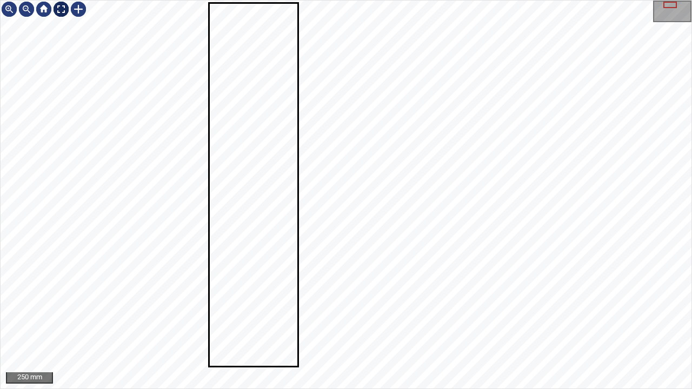
click at [61, 12] on div at bounding box center [60, 9] width 17 height 17
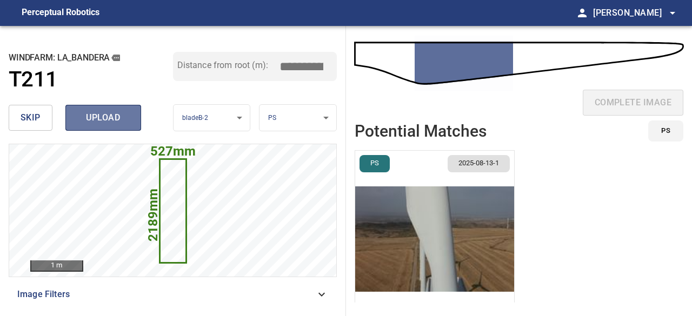
click at [90, 122] on span "upload" at bounding box center [103, 117] width 52 height 15
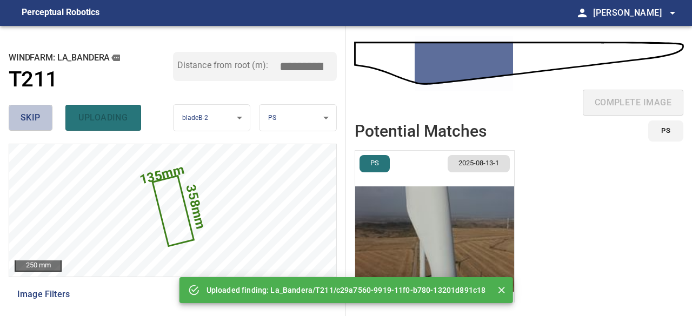
click at [35, 119] on span "skip" at bounding box center [31, 117] width 20 height 15
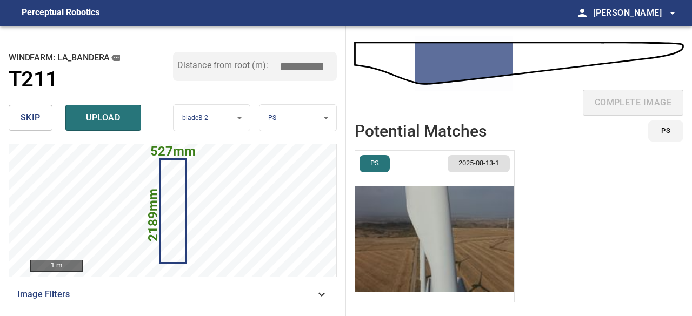
click at [81, 118] on span "upload" at bounding box center [103, 117] width 52 height 15
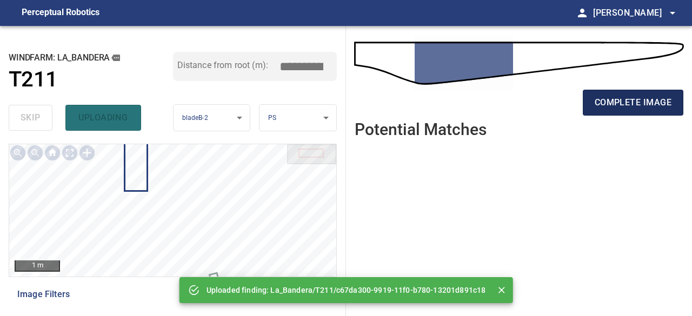
click at [612, 97] on span "complete image" at bounding box center [633, 102] width 77 height 15
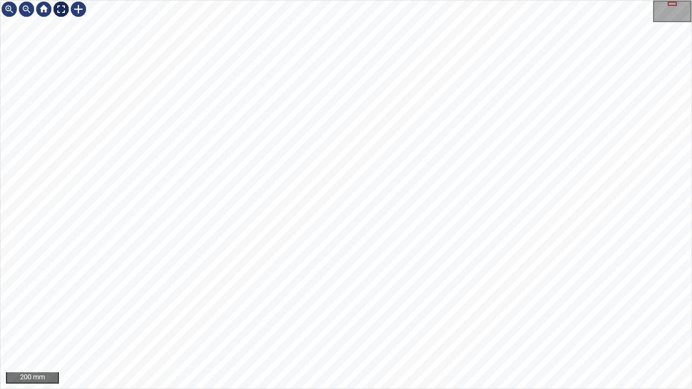
click at [56, 9] on div at bounding box center [60, 9] width 17 height 17
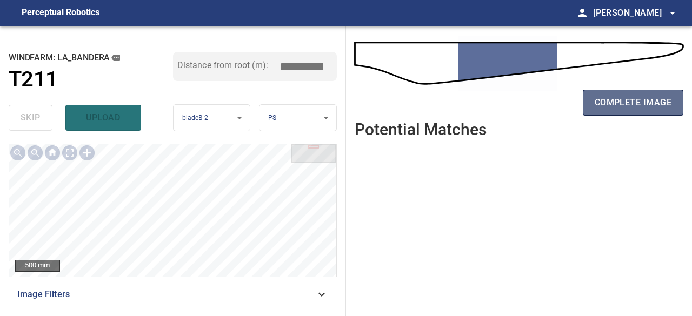
click at [631, 108] on span "complete image" at bounding box center [633, 102] width 77 height 15
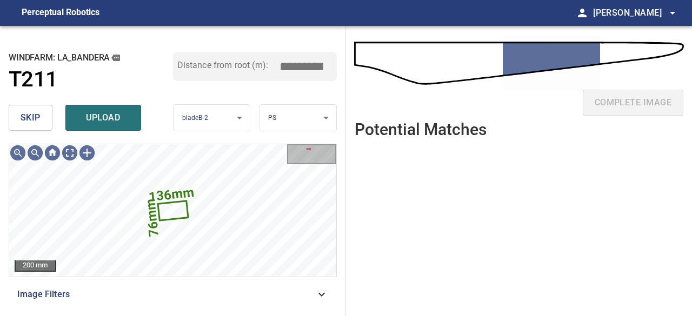
click at [42, 121] on button "skip" at bounding box center [31, 118] width 44 height 26
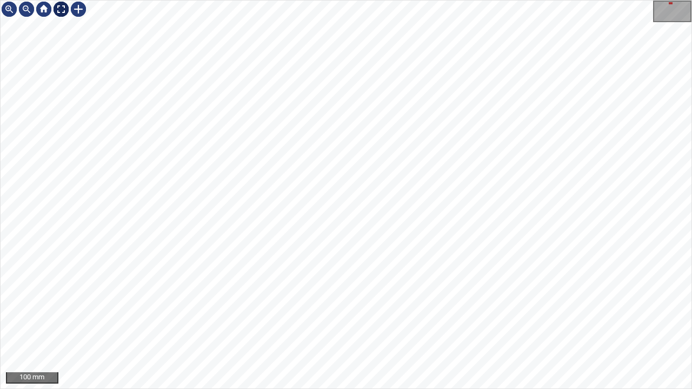
click at [62, 11] on div at bounding box center [60, 9] width 17 height 17
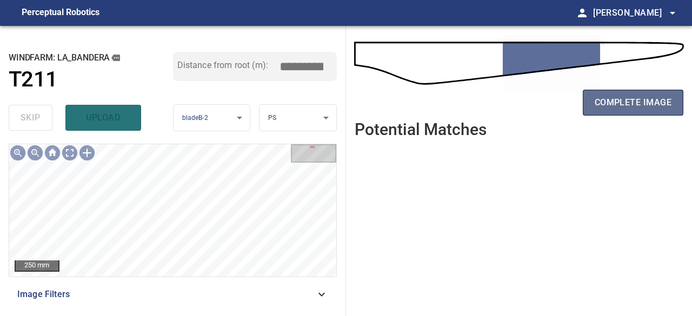
click at [636, 106] on span "complete image" at bounding box center [633, 102] width 77 height 15
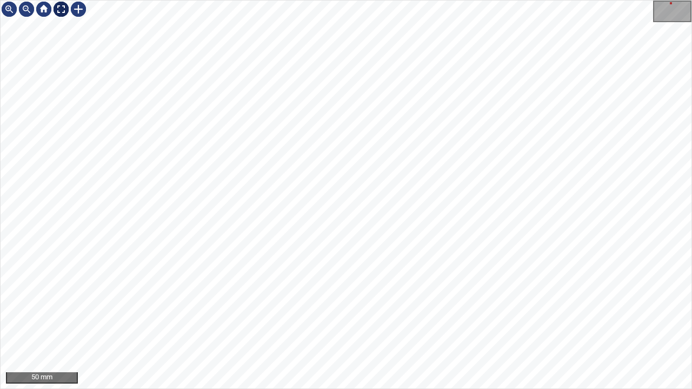
click at [58, 8] on div at bounding box center [60, 9] width 17 height 17
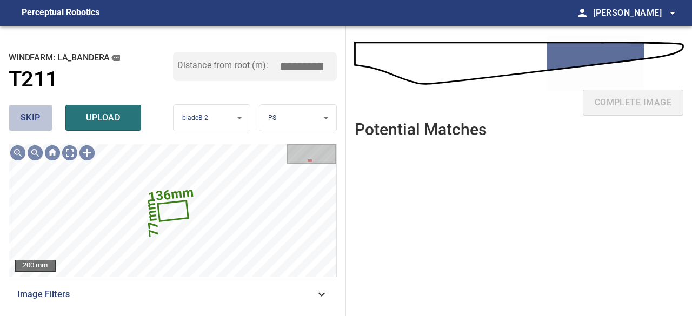
click at [39, 122] on span "skip" at bounding box center [31, 117] width 20 height 15
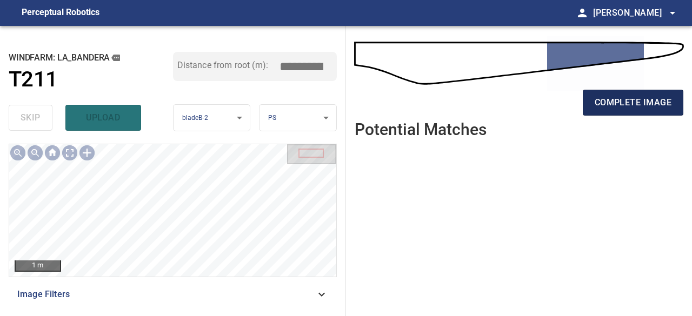
click at [630, 102] on span "complete image" at bounding box center [633, 102] width 77 height 15
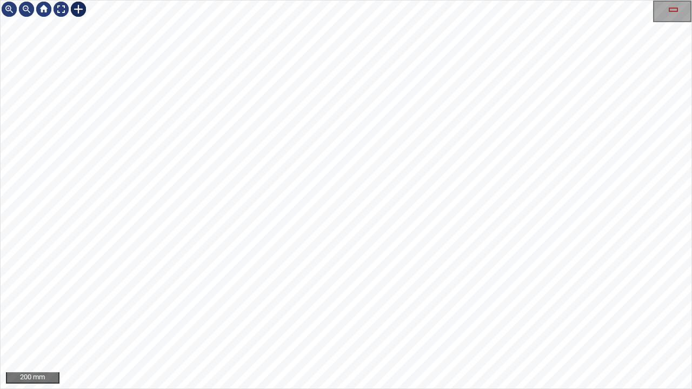
click at [78, 7] on div at bounding box center [78, 9] width 17 height 17
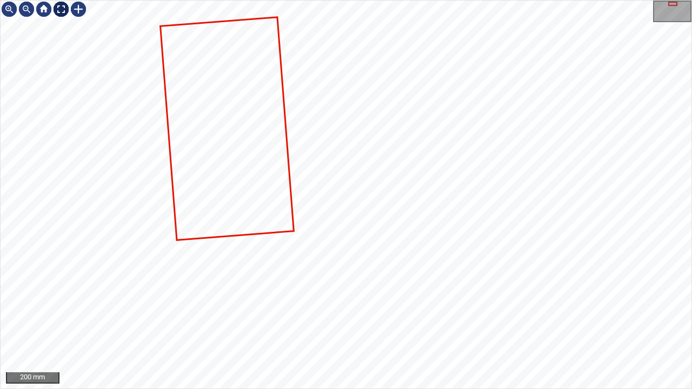
click at [65, 6] on div at bounding box center [60, 9] width 17 height 17
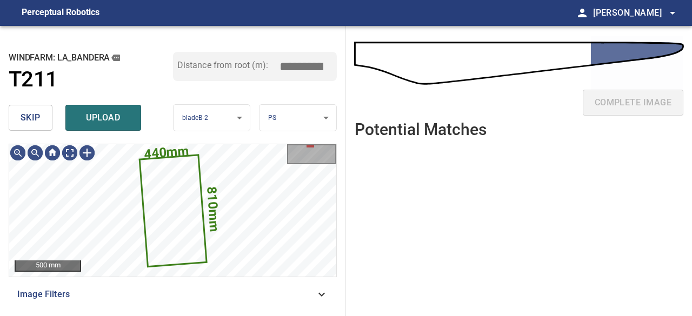
click at [28, 117] on span "skip" at bounding box center [31, 117] width 20 height 15
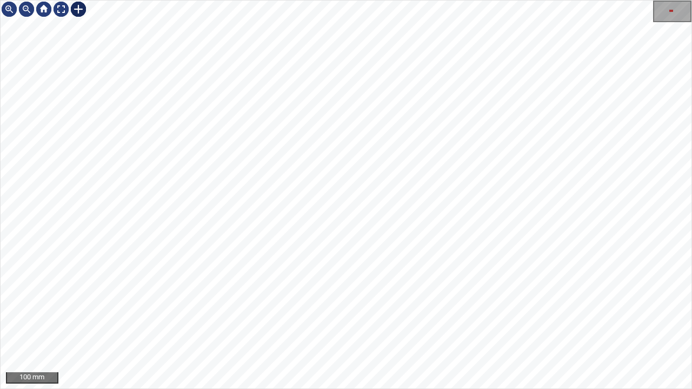
click at [78, 6] on div at bounding box center [78, 9] width 17 height 17
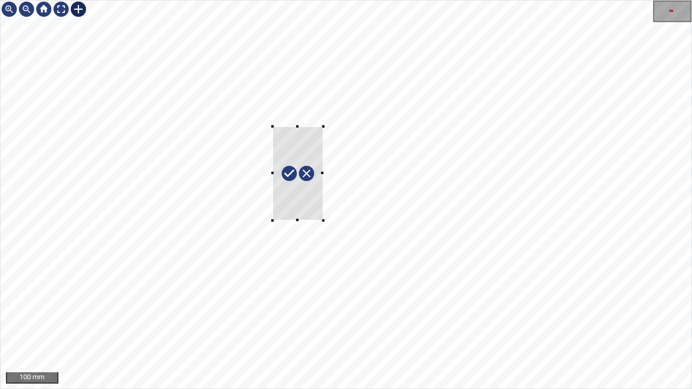
click at [323, 220] on div "810mm 440mm" at bounding box center [346, 195] width 691 height 388
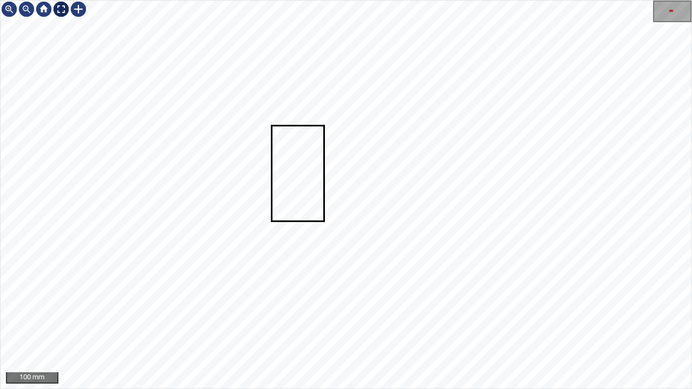
click at [64, 10] on div at bounding box center [60, 9] width 17 height 17
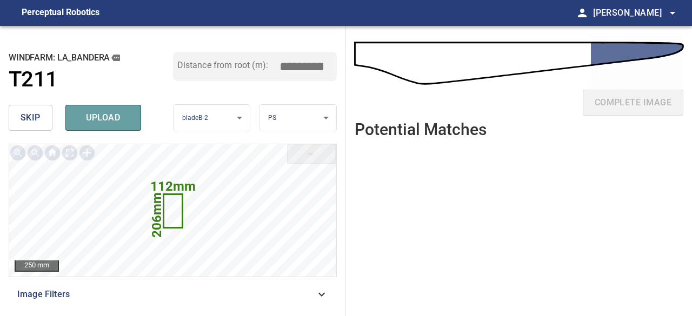
click at [77, 116] on span "upload" at bounding box center [103, 117] width 52 height 15
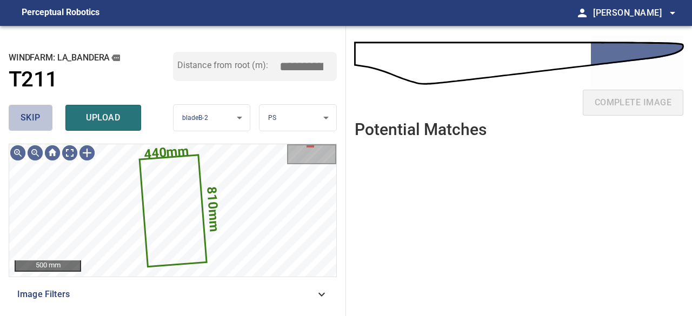
click at [19, 110] on button "skip" at bounding box center [31, 118] width 44 height 26
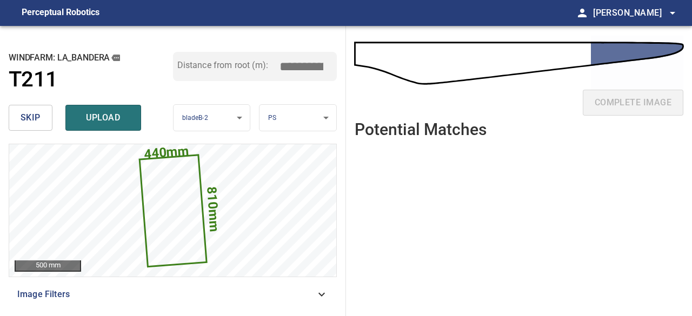
click at [35, 121] on span "skip" at bounding box center [31, 117] width 20 height 15
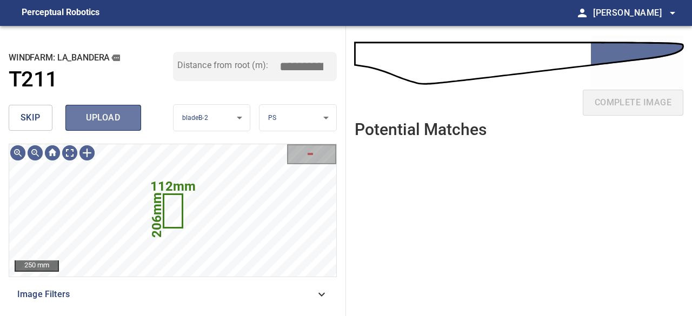
click at [118, 117] on span "upload" at bounding box center [103, 117] width 52 height 15
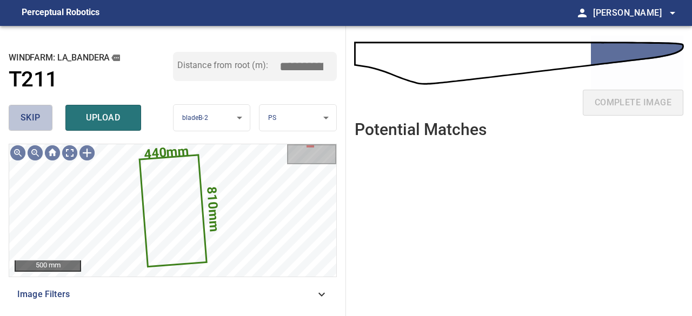
click at [36, 116] on span "skip" at bounding box center [31, 117] width 20 height 15
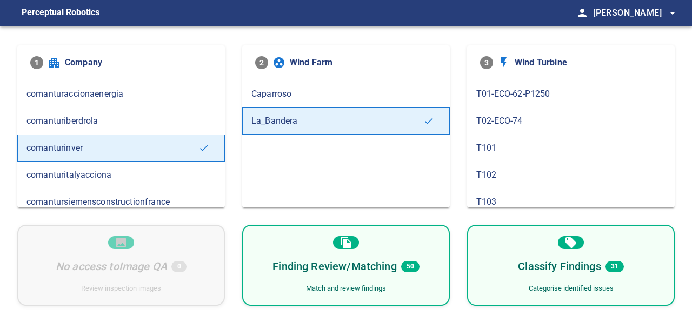
click at [268, 278] on div "Finding Review/Matching 50 Match and review findings" at bounding box center [346, 265] width 208 height 81
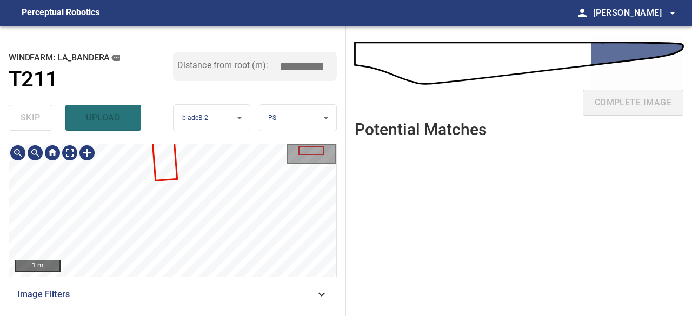
click at [225, 289] on div "1 m Image Filters" at bounding box center [173, 226] width 328 height 164
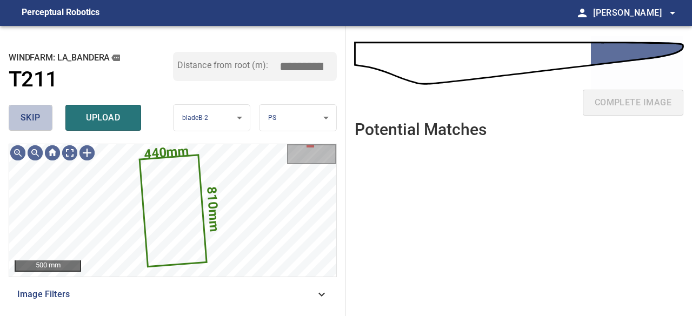
click at [32, 118] on span "skip" at bounding box center [31, 117] width 20 height 15
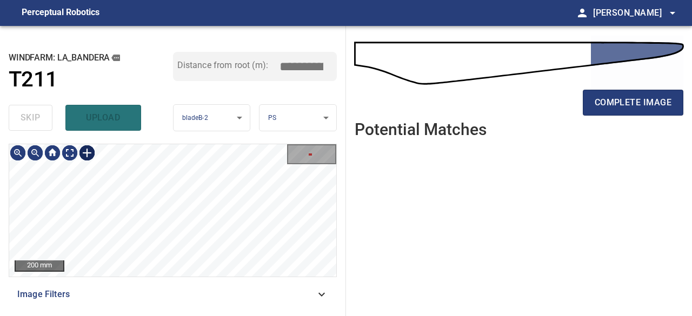
click at [87, 151] on div at bounding box center [86, 152] width 17 height 17
click at [176, 212] on div at bounding box center [172, 210] width 327 height 133
click at [167, 207] on div at bounding box center [159, 191] width 25 height 46
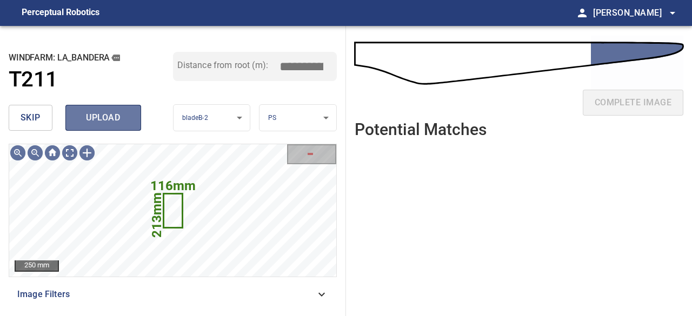
click at [114, 124] on span "upload" at bounding box center [103, 117] width 52 height 15
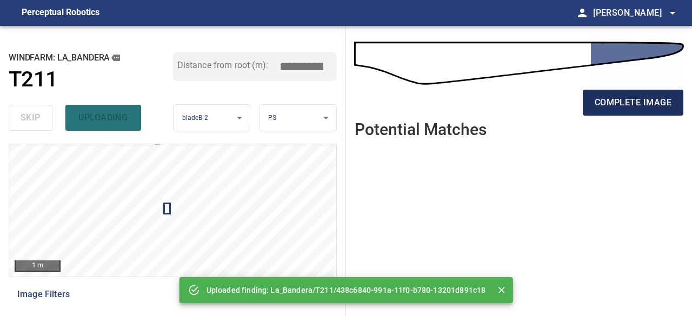
click at [621, 108] on span "complete image" at bounding box center [633, 102] width 77 height 15
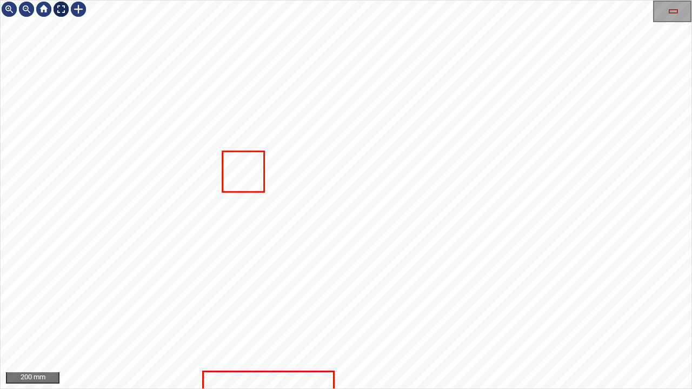
click at [61, 9] on div at bounding box center [60, 9] width 17 height 17
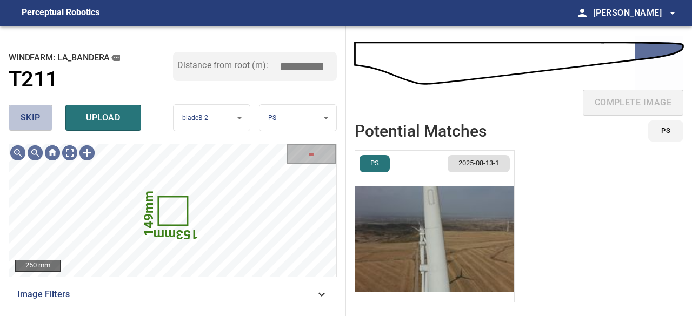
click at [40, 113] on span "skip" at bounding box center [31, 117] width 20 height 15
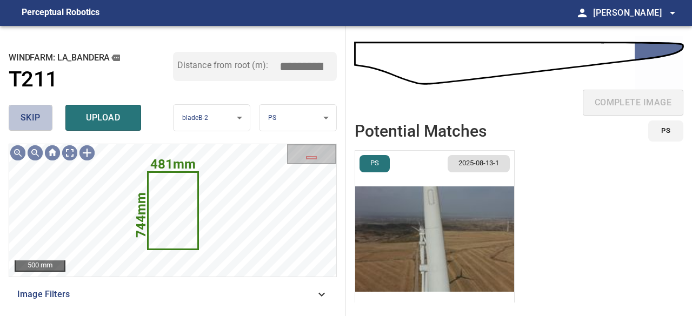
click at [41, 111] on button "skip" at bounding box center [31, 118] width 44 height 26
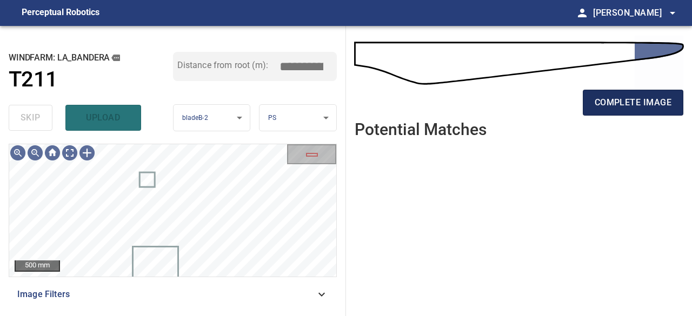
click at [636, 106] on span "complete image" at bounding box center [633, 102] width 77 height 15
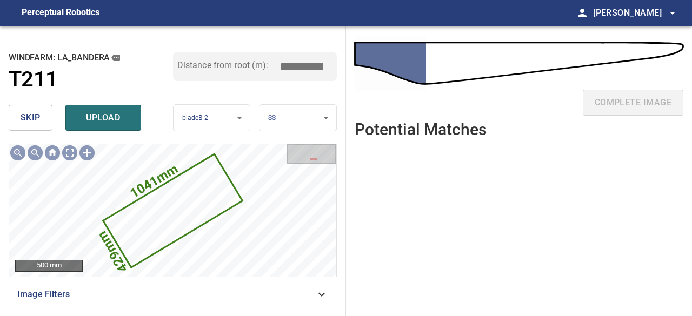
click at [37, 120] on span "skip" at bounding box center [31, 117] width 20 height 15
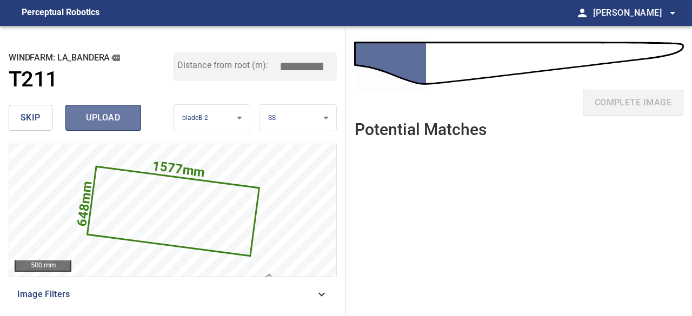
click at [95, 120] on span "upload" at bounding box center [103, 117] width 52 height 15
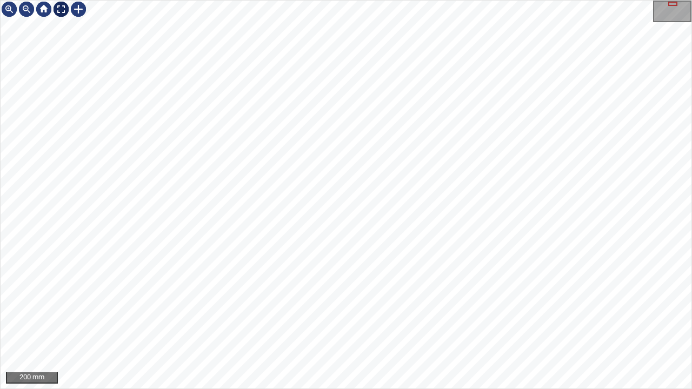
click at [61, 9] on div at bounding box center [60, 9] width 17 height 17
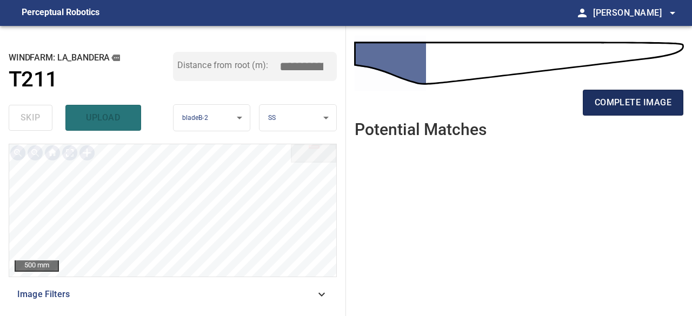
click at [642, 100] on span "complete image" at bounding box center [633, 102] width 77 height 15
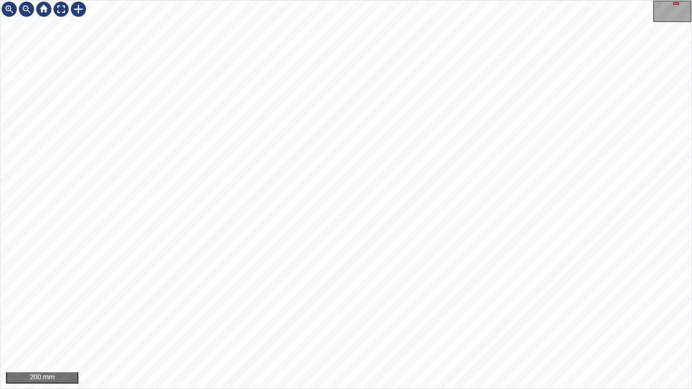
click at [293, 389] on div "200 mm" at bounding box center [346, 194] width 692 height 389
click at [311, 389] on div "200 mm" at bounding box center [346, 194] width 692 height 389
click at [63, 6] on div at bounding box center [60, 9] width 17 height 17
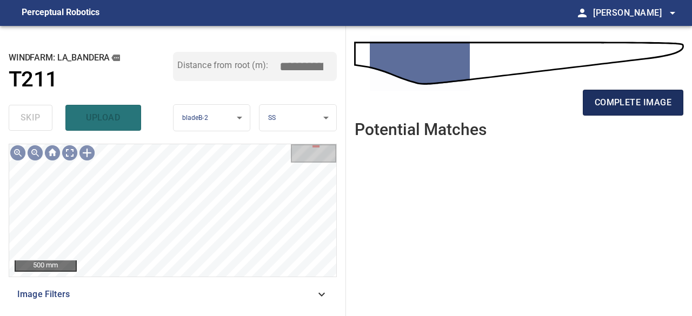
click at [647, 107] on span "complete image" at bounding box center [633, 102] width 77 height 15
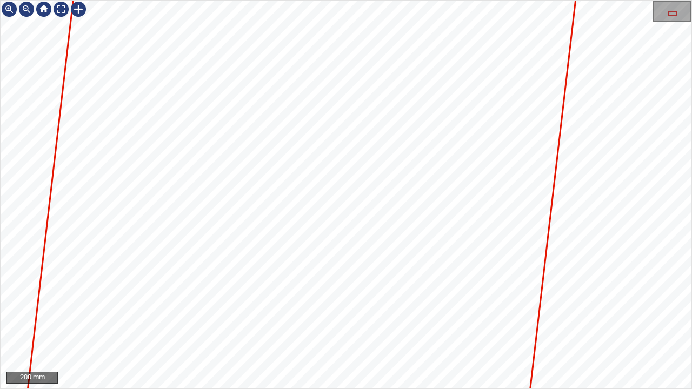
click at [270, 38] on icon at bounding box center [324, 3] width 644 height 1338
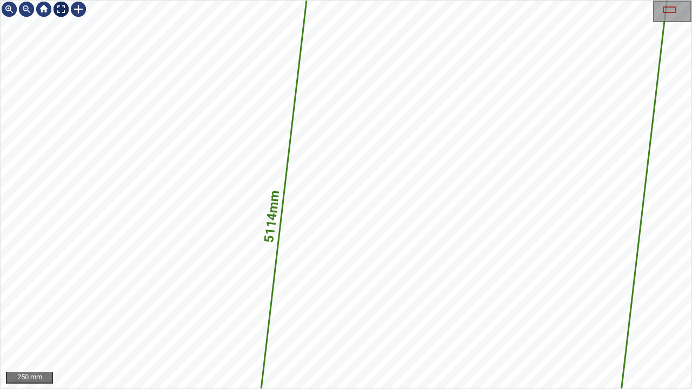
click at [59, 7] on div at bounding box center [60, 9] width 17 height 17
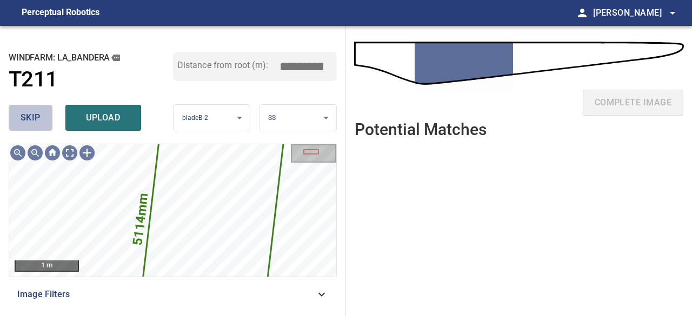
click at [34, 117] on span "skip" at bounding box center [31, 117] width 20 height 15
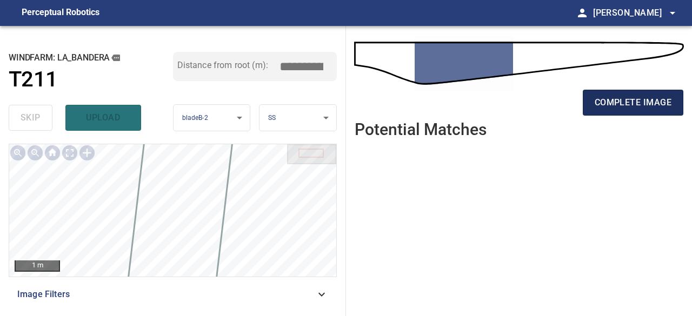
click at [612, 107] on span "complete image" at bounding box center [633, 102] width 77 height 15
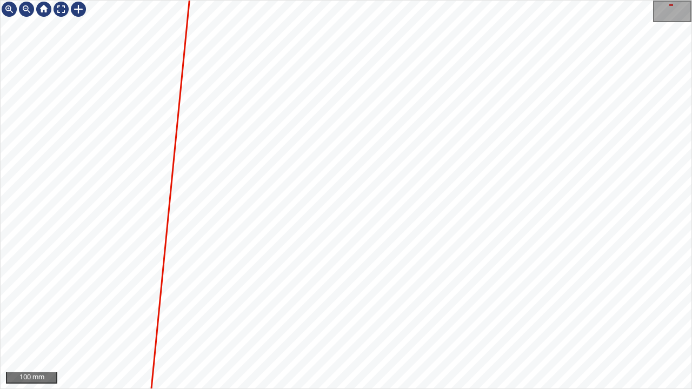
click at [108, 389] on div "100 mm" at bounding box center [346, 194] width 692 height 389
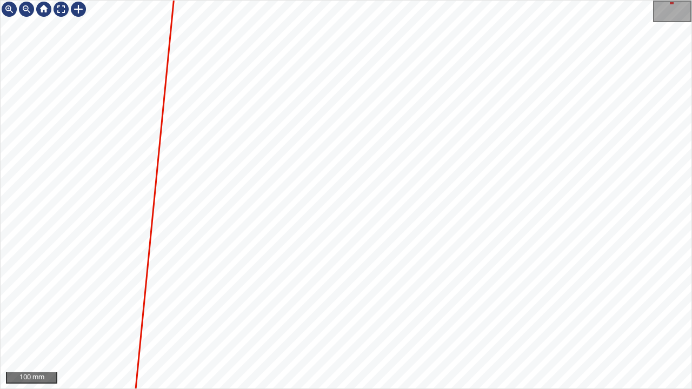
click at [102, 389] on div "100 mm" at bounding box center [346, 194] width 692 height 389
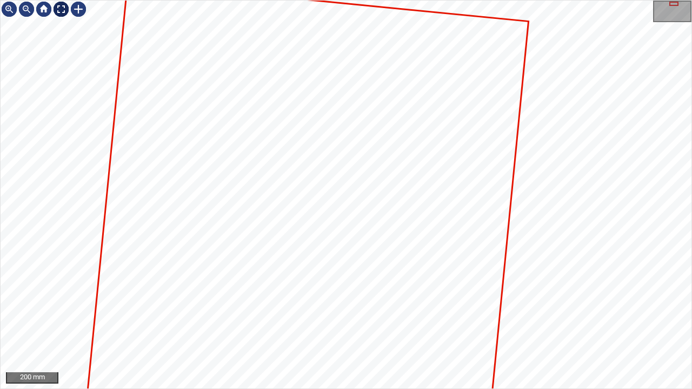
click at [59, 8] on div at bounding box center [60, 9] width 17 height 17
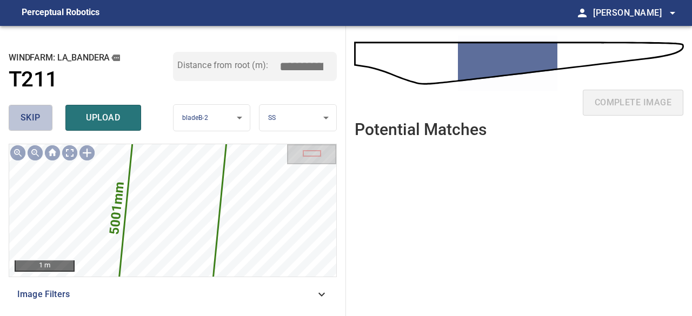
click at [34, 123] on span "skip" at bounding box center [31, 117] width 20 height 15
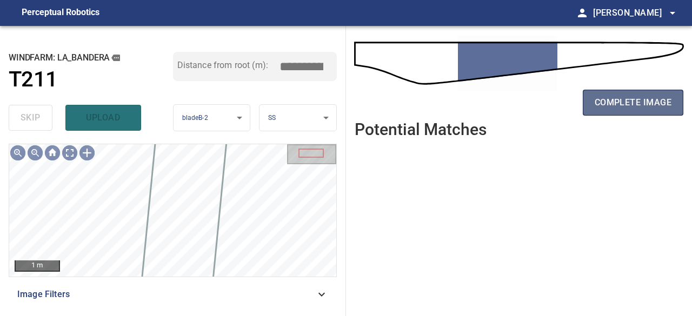
click at [620, 105] on span "complete image" at bounding box center [633, 102] width 77 height 15
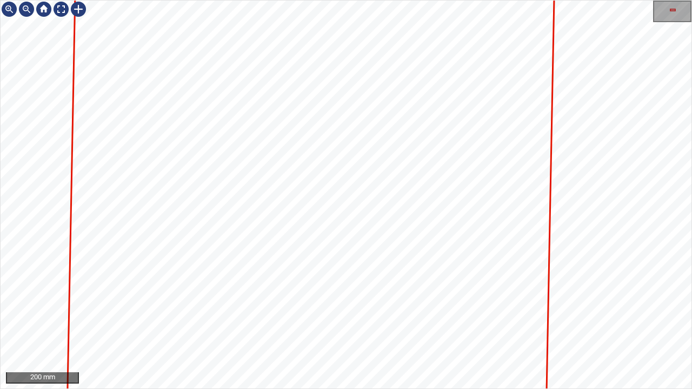
click at [579, 389] on div "200 mm" at bounding box center [346, 194] width 692 height 389
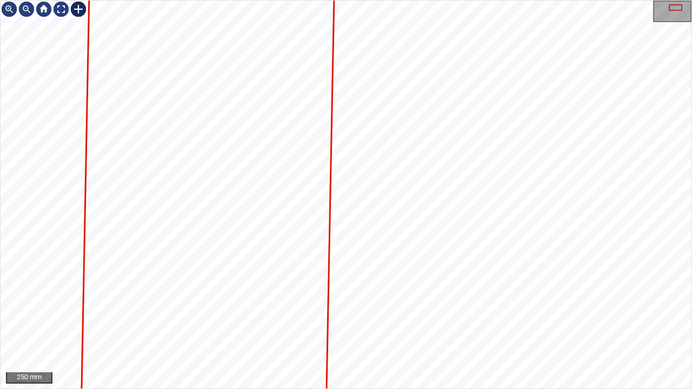
click at [74, 11] on div at bounding box center [78, 9] width 17 height 17
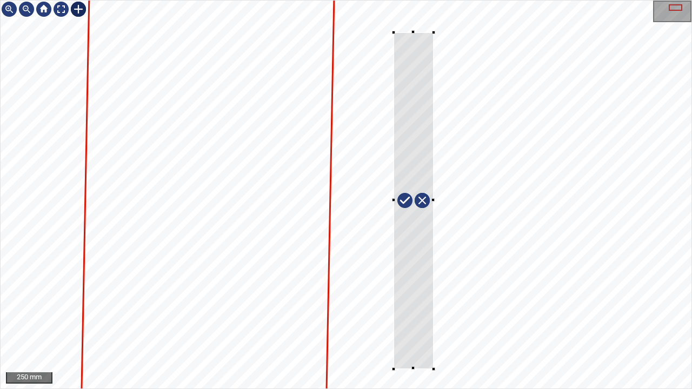
click at [434, 369] on div at bounding box center [346, 195] width 691 height 388
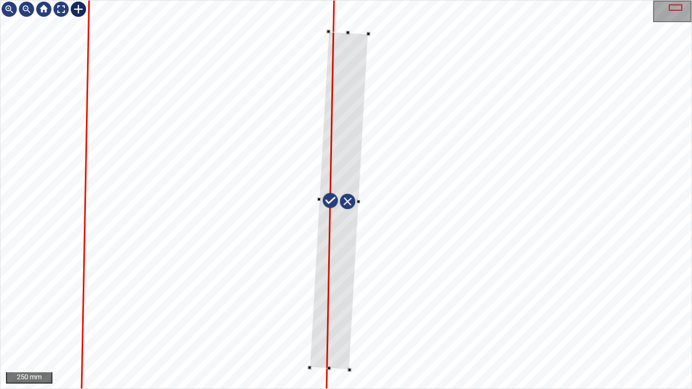
click at [331, 340] on div at bounding box center [338, 201] width 59 height 339
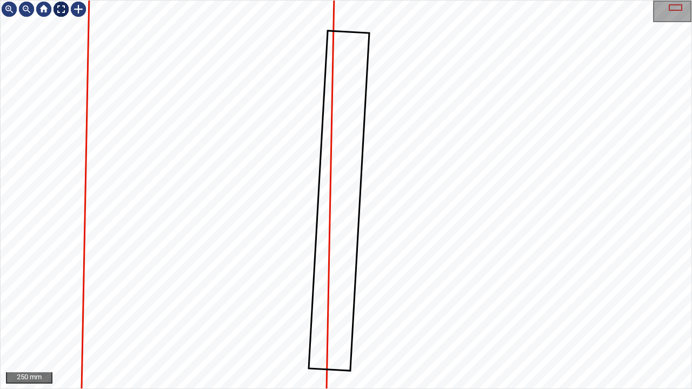
click at [62, 11] on div at bounding box center [60, 9] width 17 height 17
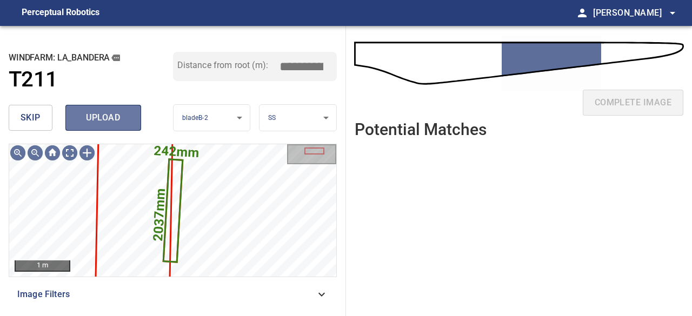
click at [105, 118] on span "upload" at bounding box center [103, 117] width 52 height 15
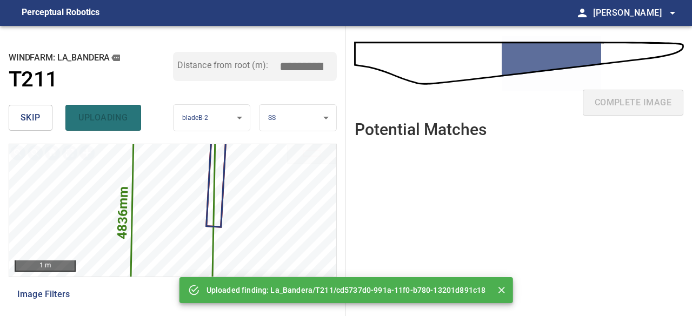
click at [41, 114] on button "skip" at bounding box center [31, 118] width 44 height 26
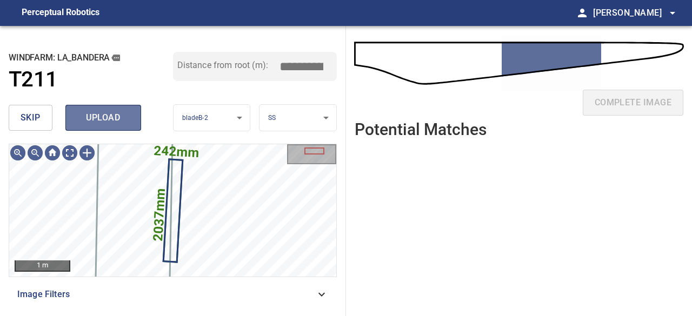
click at [89, 114] on span "upload" at bounding box center [103, 117] width 52 height 15
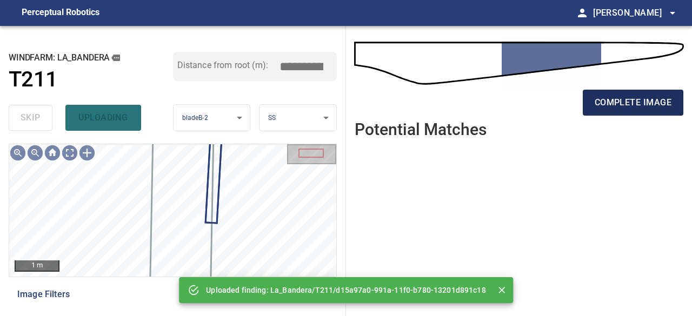
click at [632, 103] on span "complete image" at bounding box center [633, 102] width 77 height 15
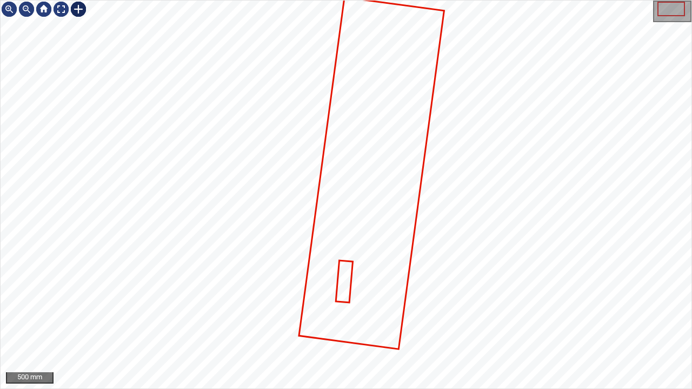
click at [78, 9] on div at bounding box center [78, 9] width 17 height 17
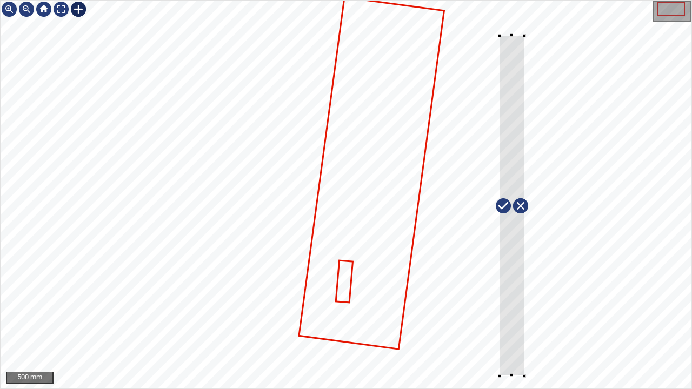
click at [524, 376] on div at bounding box center [346, 195] width 691 height 388
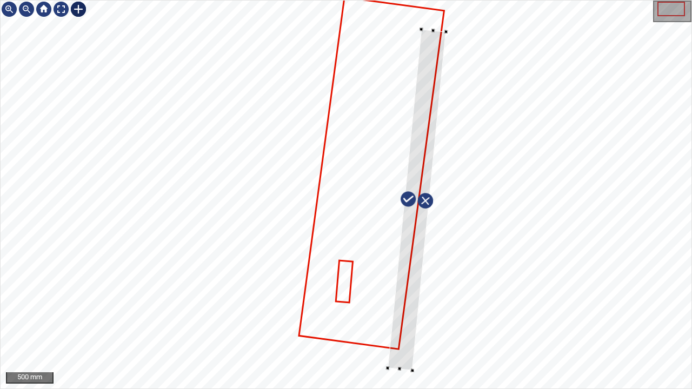
click at [388, 339] on div at bounding box center [346, 195] width 691 height 388
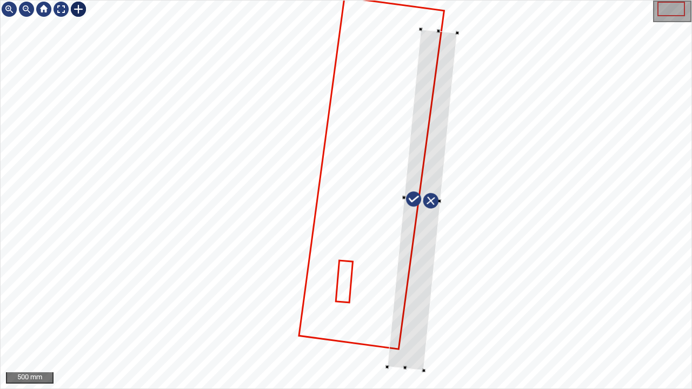
click at [423, 370] on div at bounding box center [424, 371] width 4 height 4
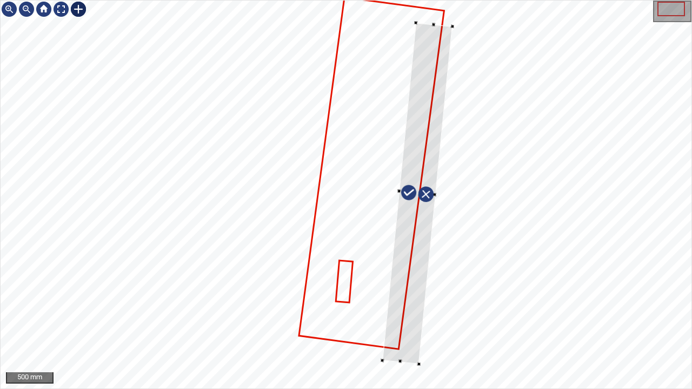
click at [411, 353] on div at bounding box center [418, 193] width 70 height 341
click at [416, 355] on div at bounding box center [417, 207] width 62 height 341
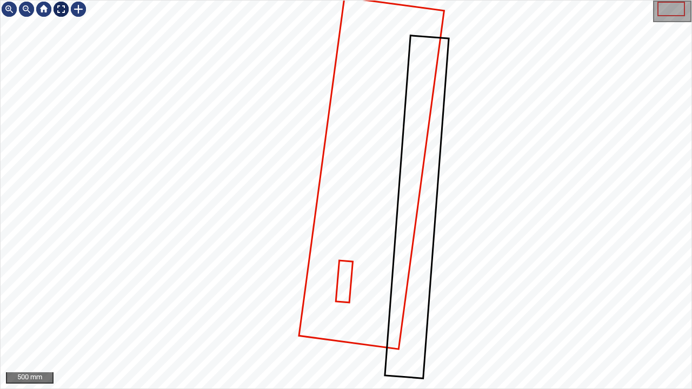
click at [59, 9] on div at bounding box center [60, 9] width 17 height 17
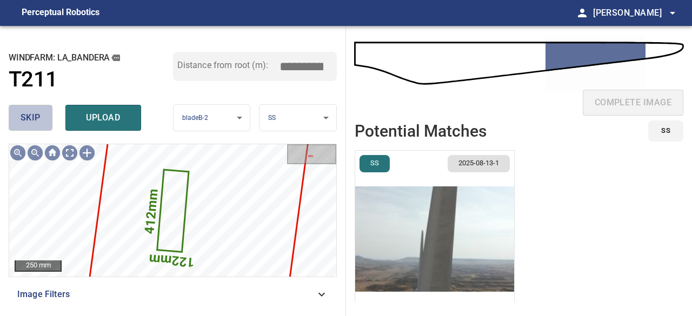
click at [28, 114] on span "skip" at bounding box center [31, 117] width 20 height 15
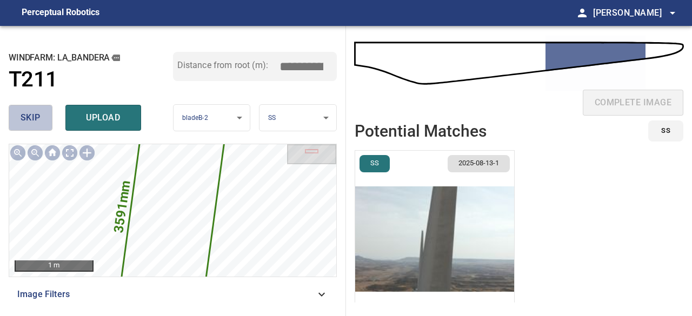
click at [28, 114] on span "skip" at bounding box center [31, 117] width 20 height 15
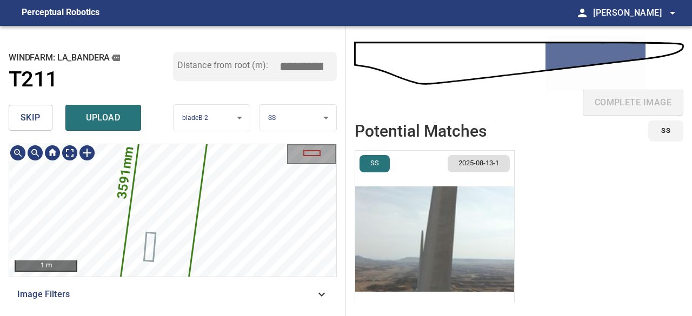
click at [186, 220] on icon at bounding box center [168, 175] width 95 height 232
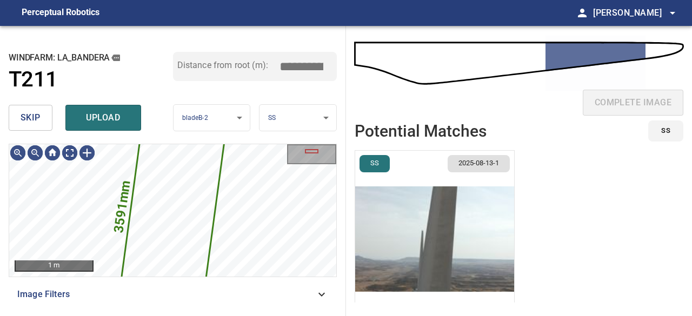
click at [20, 109] on button "skip" at bounding box center [31, 118] width 44 height 26
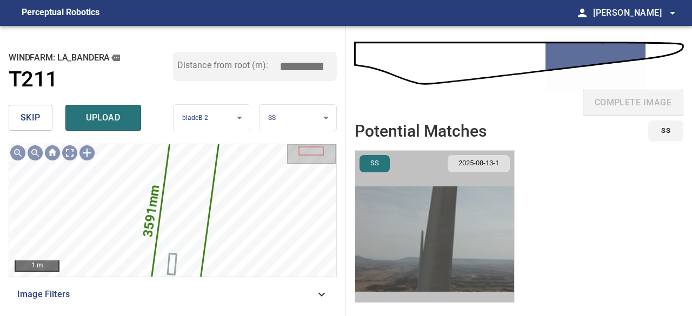
click at [480, 242] on img "button" at bounding box center [434, 239] width 159 height 177
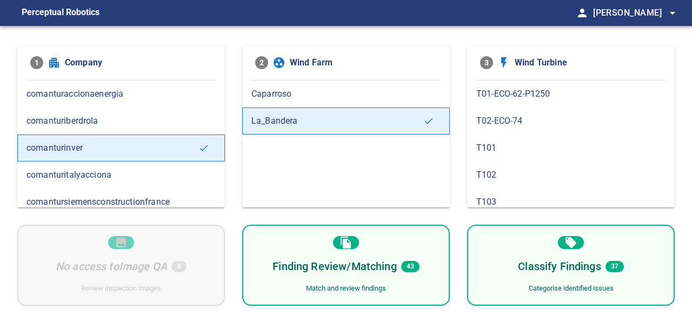
click at [308, 260] on h6 "Finding Review/Matching" at bounding box center [335, 266] width 124 height 17
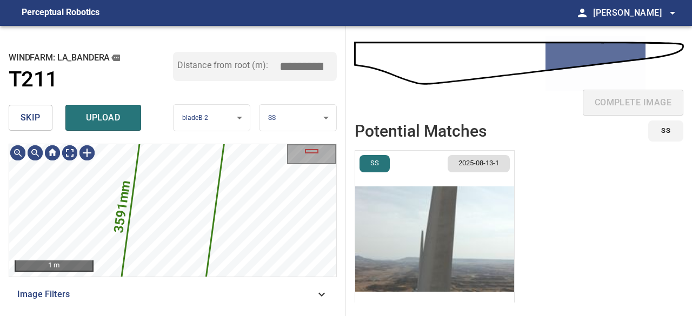
click at [37, 117] on span "skip" at bounding box center [31, 117] width 20 height 15
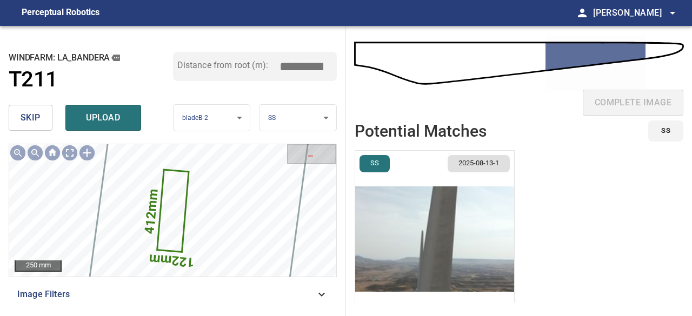
click at [37, 117] on span "skip" at bounding box center [31, 117] width 20 height 15
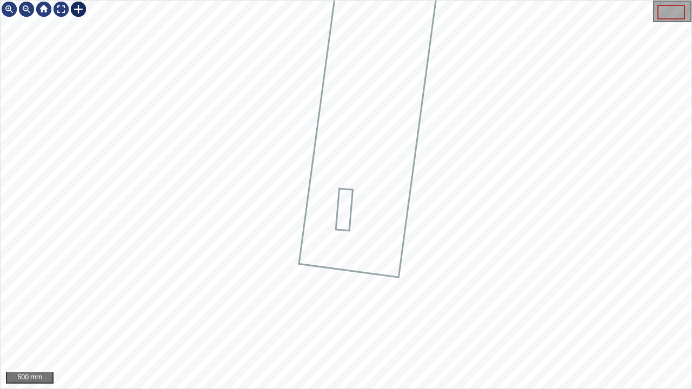
click at [77, 10] on div at bounding box center [78, 9] width 17 height 17
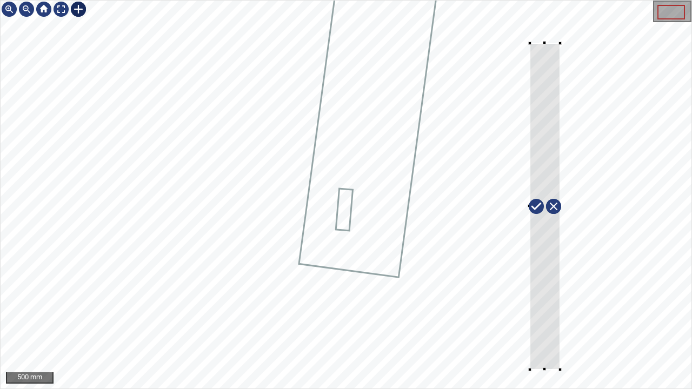
click at [560, 370] on div at bounding box center [346, 195] width 691 height 388
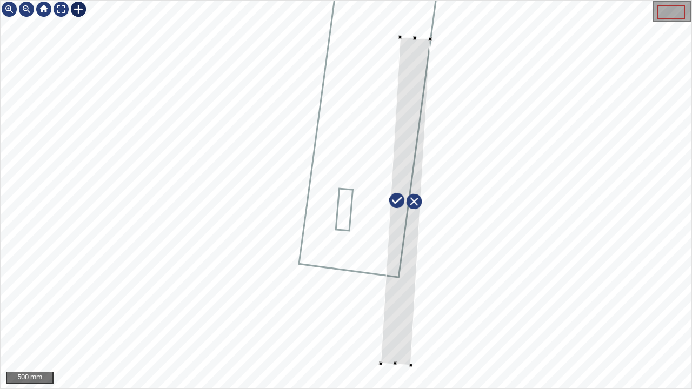
click at [398, 326] on div at bounding box center [406, 201] width 50 height 328
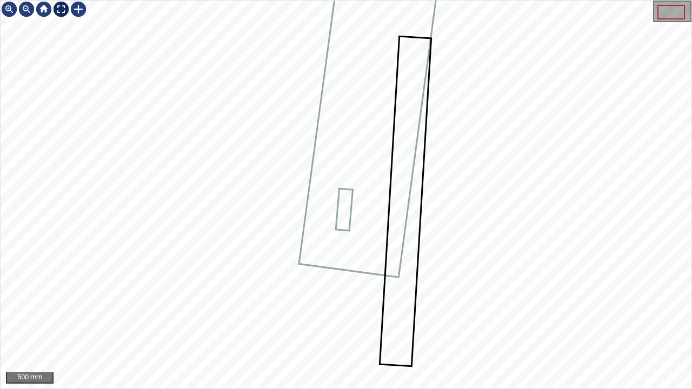
click at [59, 8] on div at bounding box center [60, 9] width 17 height 17
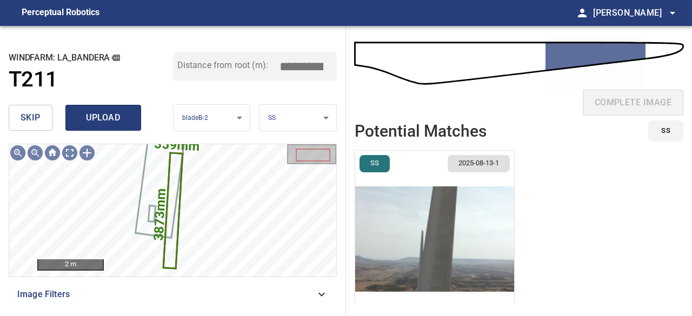
click at [106, 114] on span "upload" at bounding box center [103, 117] width 52 height 15
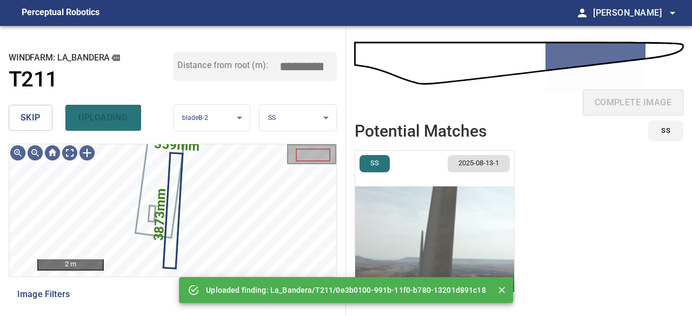
click at [415, 228] on img "button" at bounding box center [434, 239] width 159 height 177
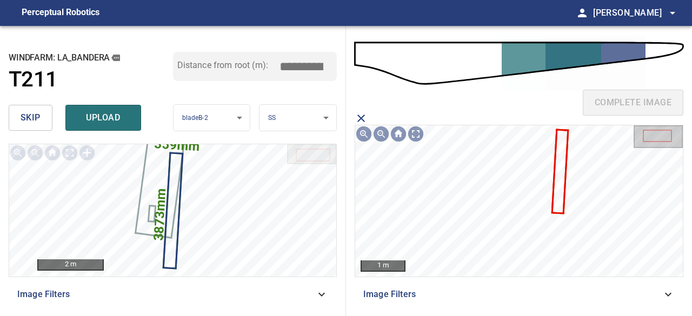
click at [563, 196] on icon at bounding box center [560, 171] width 14 height 82
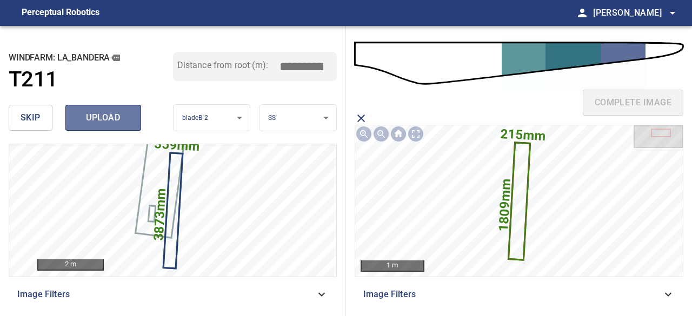
click at [116, 112] on span "upload" at bounding box center [103, 117] width 52 height 15
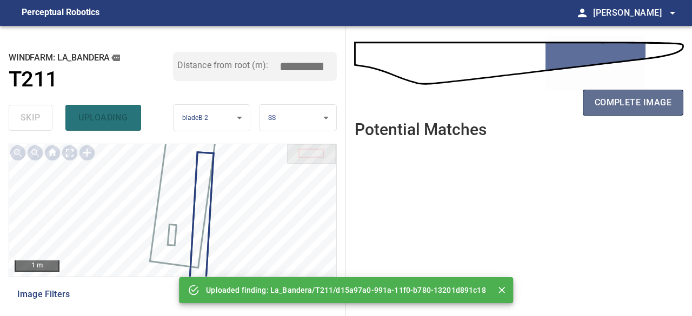
click at [614, 101] on span "complete image" at bounding box center [633, 102] width 77 height 15
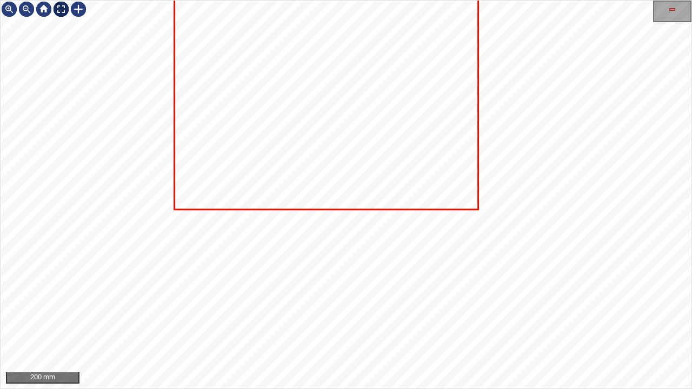
click at [59, 10] on div at bounding box center [60, 9] width 17 height 17
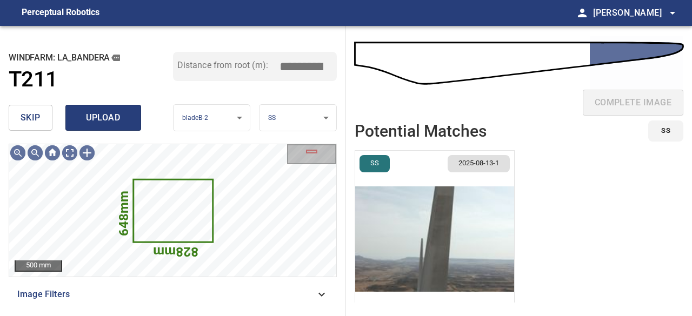
click at [107, 123] on span "upload" at bounding box center [103, 117] width 52 height 15
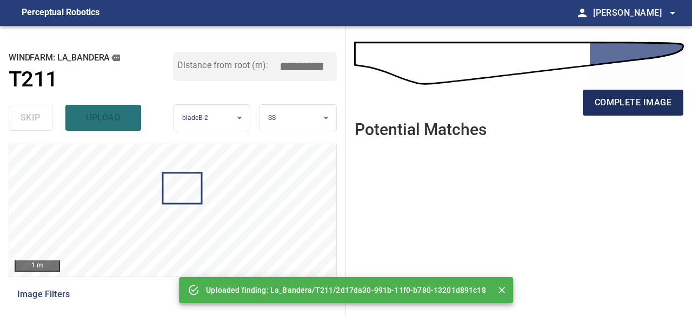
click at [604, 108] on span "complete image" at bounding box center [633, 102] width 77 height 15
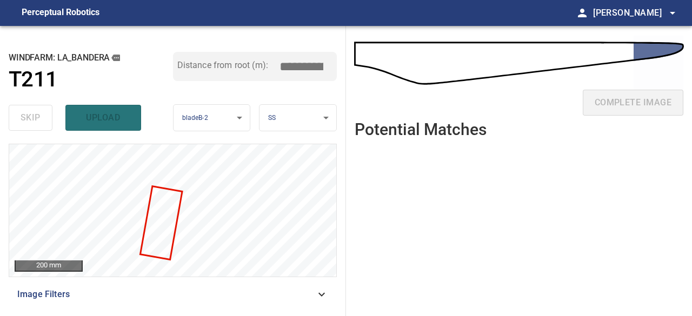
click at [35, 120] on div "skip upload" at bounding box center [91, 118] width 164 height 35
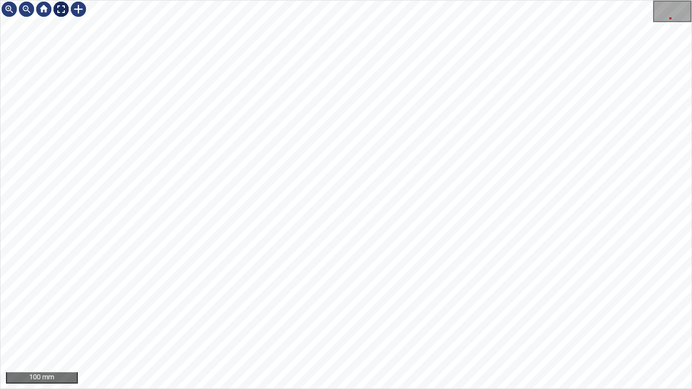
click at [63, 8] on div at bounding box center [60, 9] width 17 height 17
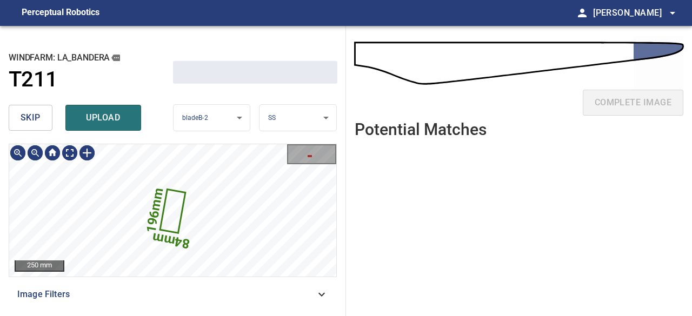
click at [34, 118] on span "skip" at bounding box center [31, 117] width 20 height 15
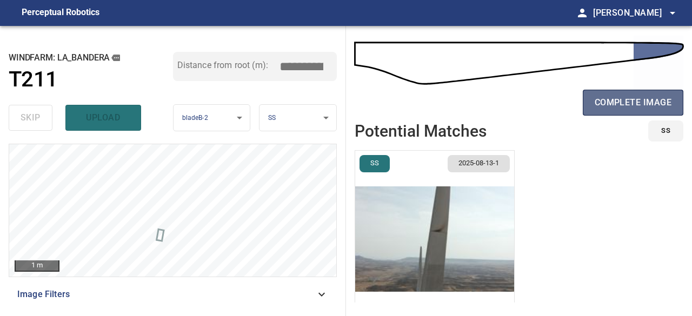
click at [640, 104] on span "complete image" at bounding box center [633, 102] width 77 height 15
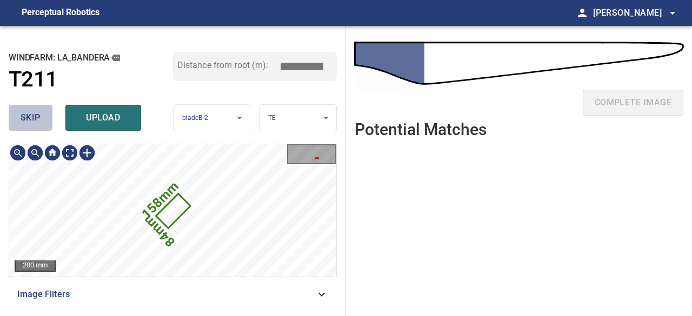
click at [27, 121] on span "skip" at bounding box center [31, 117] width 20 height 15
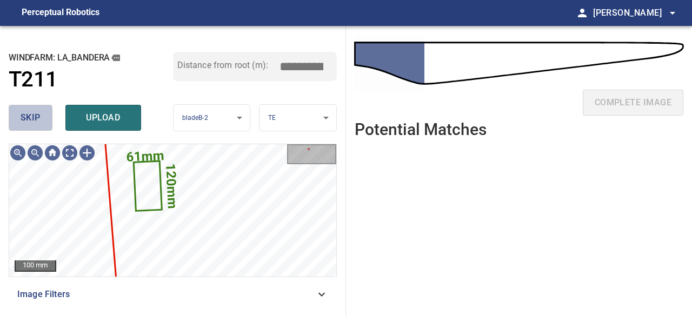
click at [34, 118] on span "skip" at bounding box center [31, 117] width 20 height 15
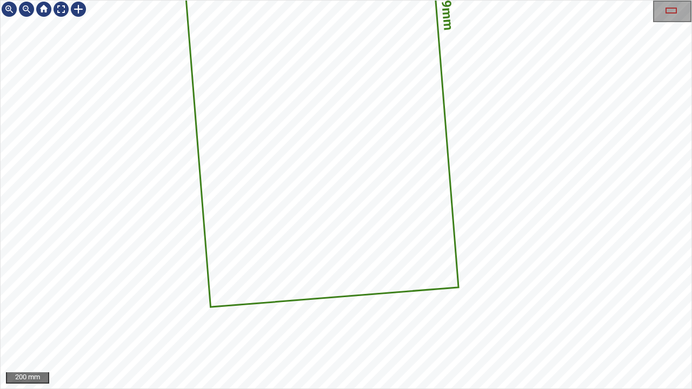
click at [366, 238] on icon at bounding box center [313, 13] width 292 height 587
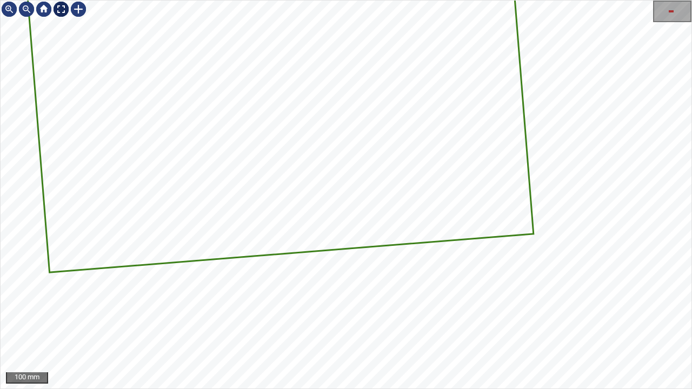
click at [57, 9] on div at bounding box center [60, 9] width 17 height 17
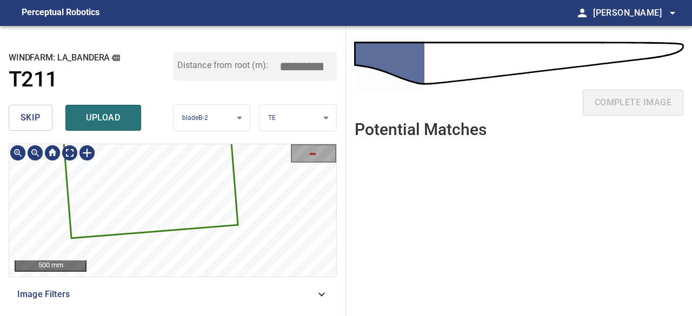
click at [200, 195] on icon at bounding box center [139, 41] width 195 height 394
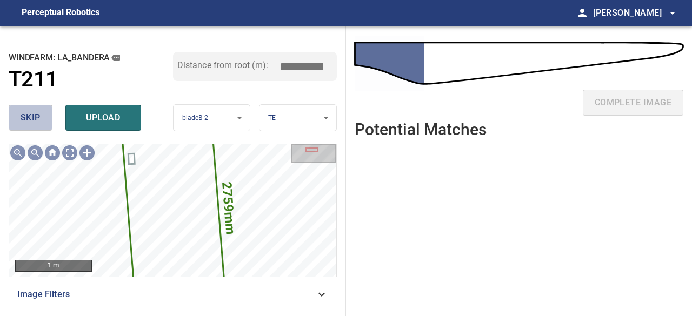
click at [33, 117] on span "skip" at bounding box center [31, 117] width 20 height 15
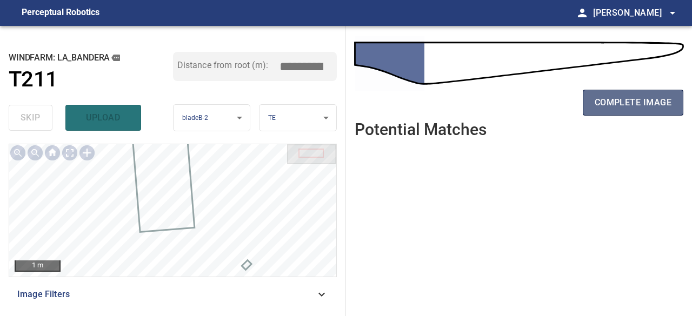
click at [608, 103] on span "complete image" at bounding box center [633, 102] width 77 height 15
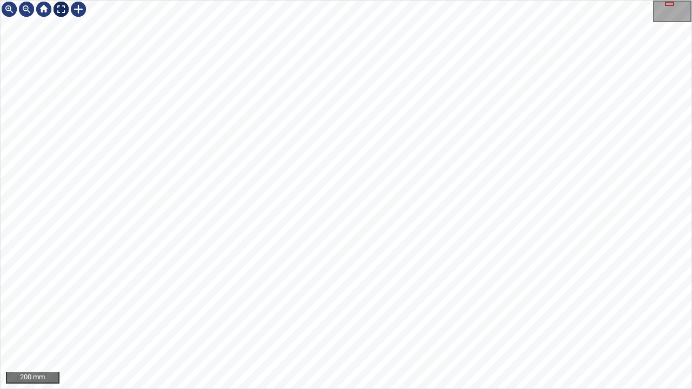
click at [56, 7] on div at bounding box center [60, 9] width 17 height 17
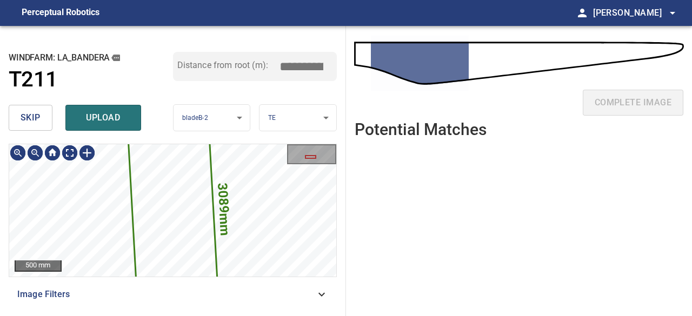
click at [35, 118] on span "skip" at bounding box center [31, 117] width 20 height 15
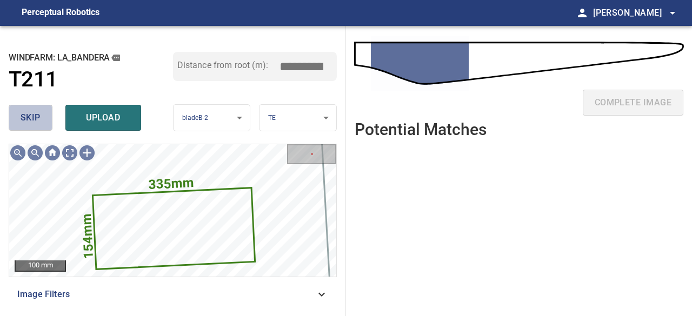
click at [28, 116] on span "skip" at bounding box center [31, 117] width 20 height 15
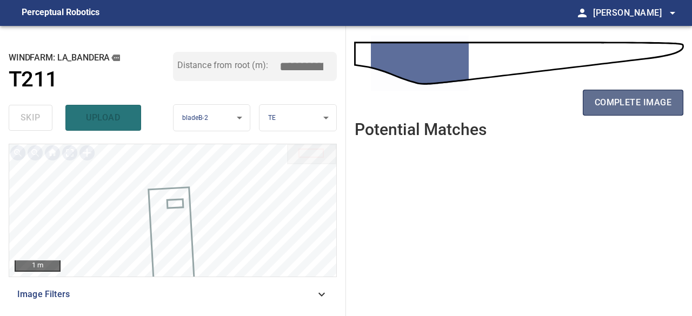
click at [636, 104] on span "complete image" at bounding box center [633, 102] width 77 height 15
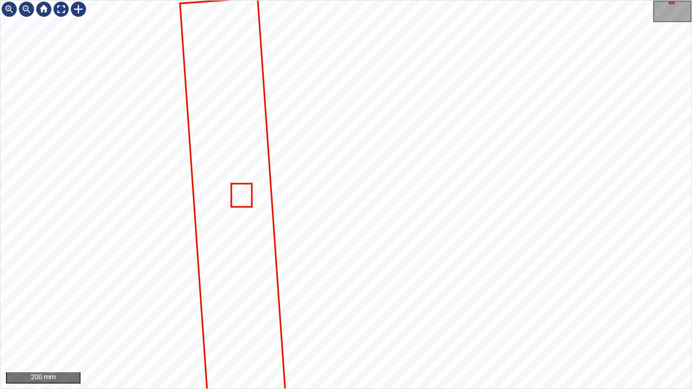
click at [369, 389] on div "200 mm" at bounding box center [346, 194] width 692 height 389
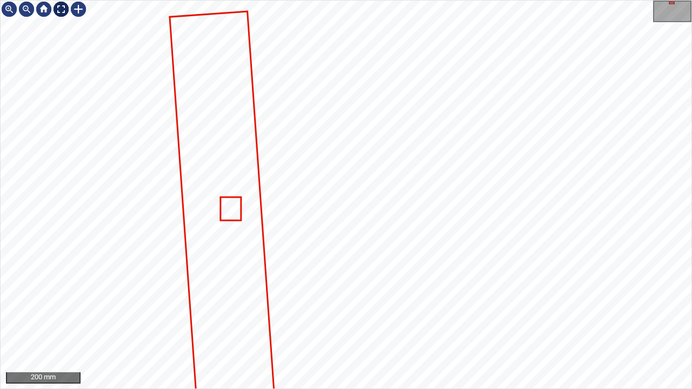
click at [56, 11] on div at bounding box center [60, 9] width 17 height 17
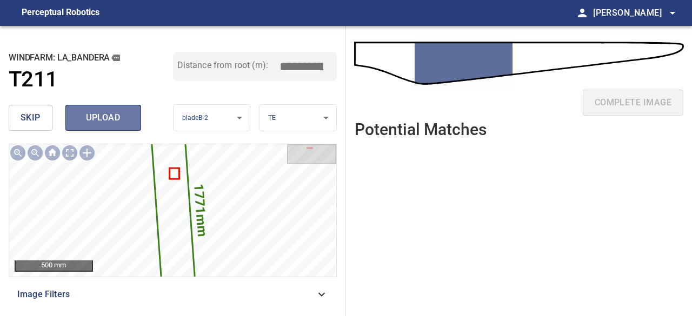
click at [101, 120] on span "upload" at bounding box center [103, 117] width 52 height 15
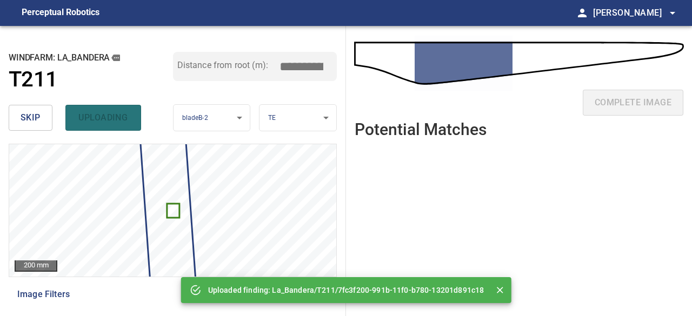
click at [32, 114] on span "skip" at bounding box center [31, 117] width 20 height 15
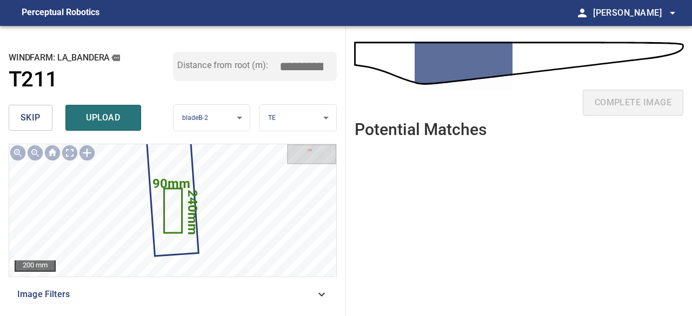
click at [34, 113] on span "skip" at bounding box center [31, 117] width 20 height 15
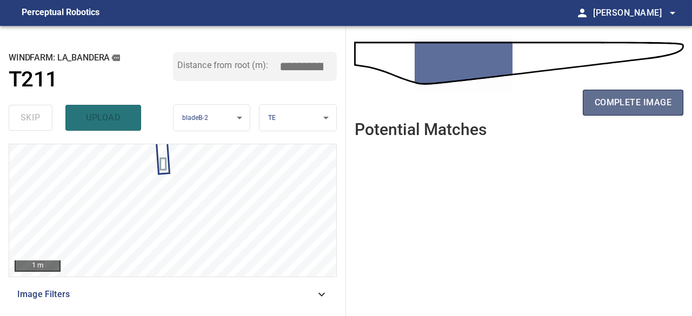
click at [624, 107] on span "complete image" at bounding box center [633, 102] width 77 height 15
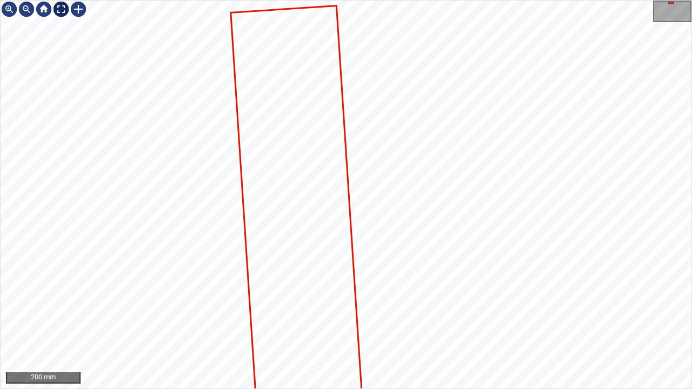
click at [59, 10] on div at bounding box center [60, 9] width 17 height 17
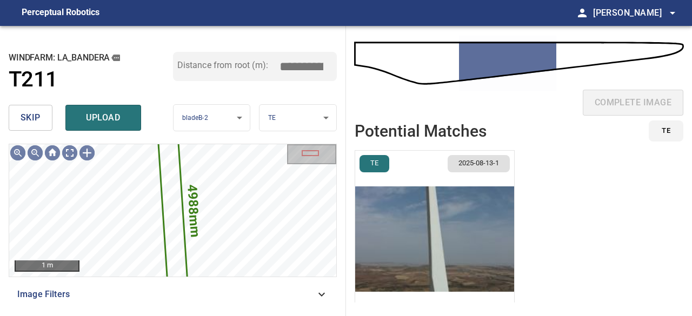
click at [22, 115] on span "skip" at bounding box center [31, 117] width 20 height 15
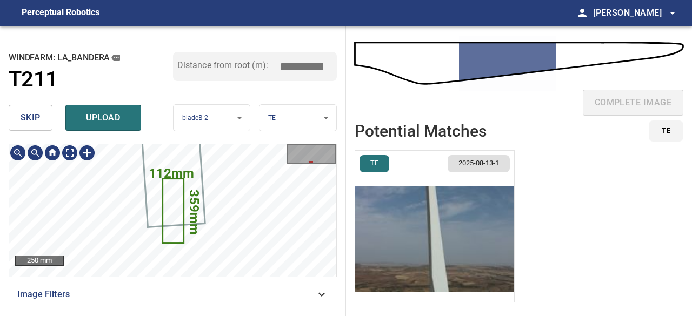
click at [174, 210] on icon at bounding box center [172, 211] width 19 height 63
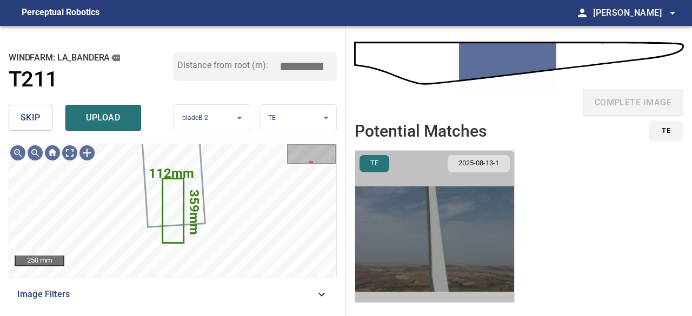
click at [420, 262] on img "button" at bounding box center [434, 239] width 159 height 177
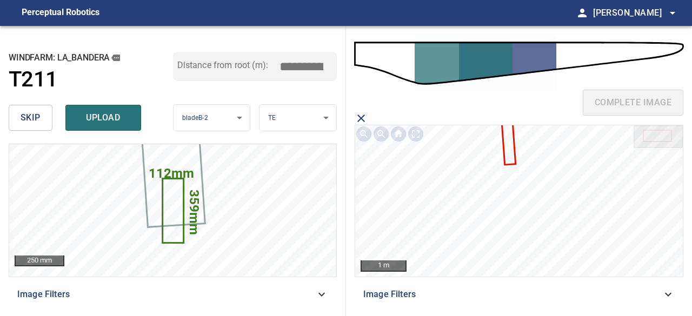
click at [511, 151] on icon at bounding box center [508, 129] width 14 height 70
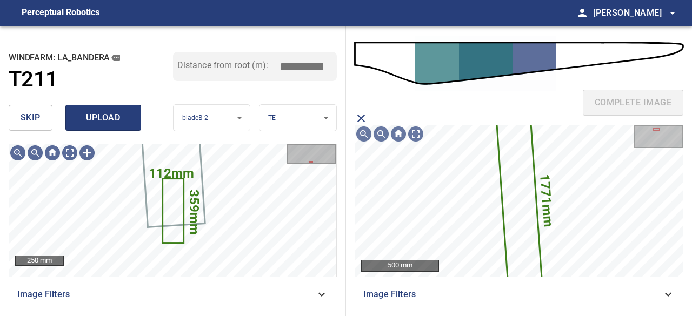
click at [97, 117] on span "upload" at bounding box center [103, 117] width 52 height 15
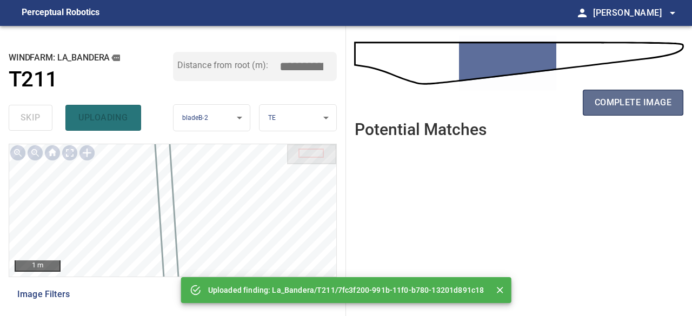
click at [627, 108] on span "complete image" at bounding box center [633, 102] width 77 height 15
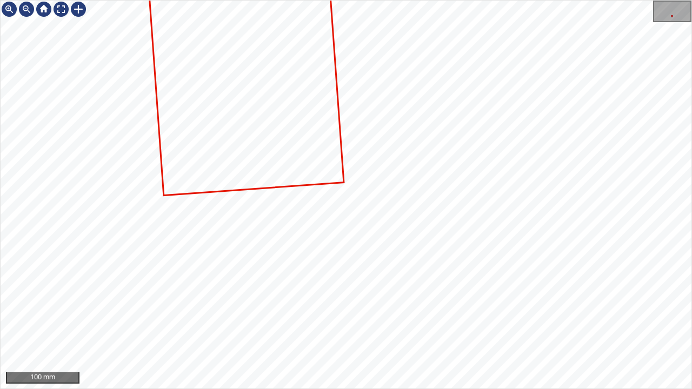
click at [352, 389] on div "100 mm" at bounding box center [346, 194] width 692 height 389
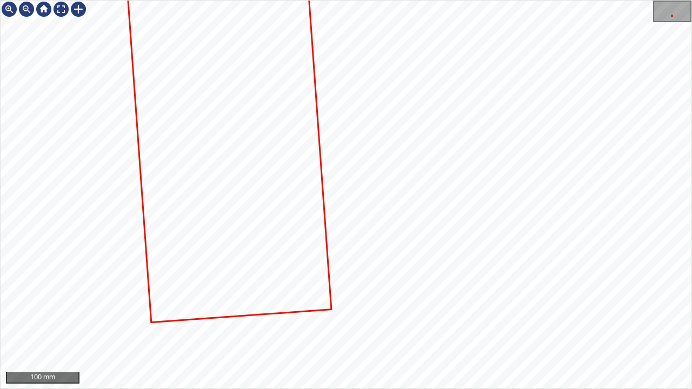
click at [456, 389] on div "100 mm" at bounding box center [346, 194] width 692 height 389
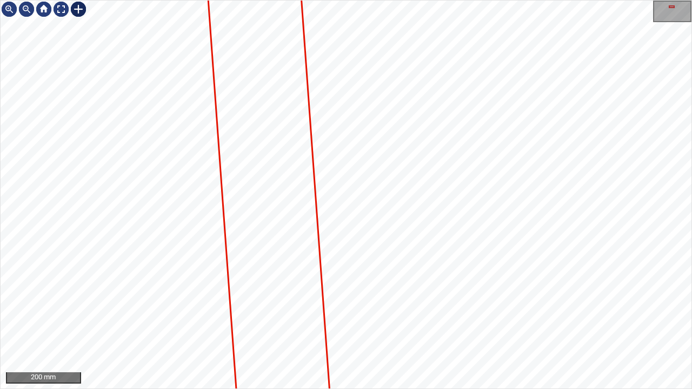
click at [81, 7] on div at bounding box center [78, 9] width 17 height 17
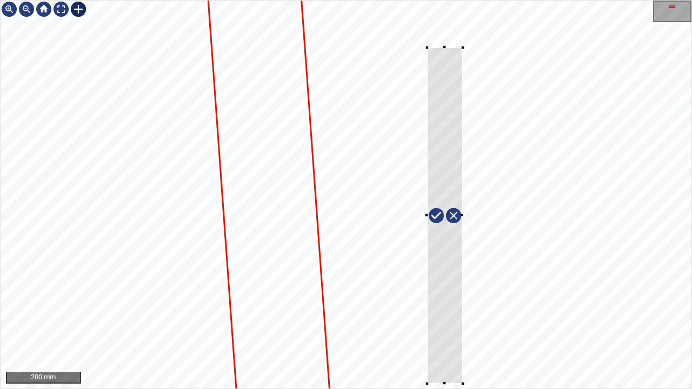
click at [462, 384] on div at bounding box center [346, 195] width 691 height 388
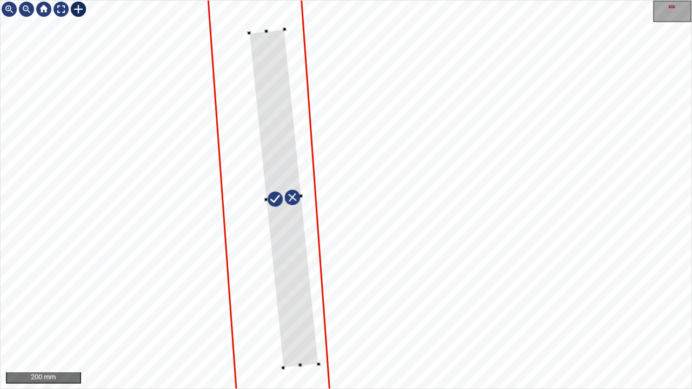
click at [294, 299] on div at bounding box center [284, 198] width 70 height 339
click at [299, 378] on div at bounding box center [346, 195] width 691 height 388
click at [268, 3] on div at bounding box center [346, 195] width 691 height 388
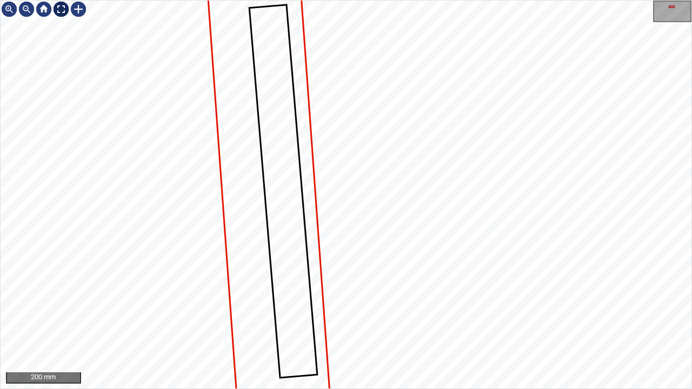
click at [63, 10] on div at bounding box center [60, 9] width 17 height 17
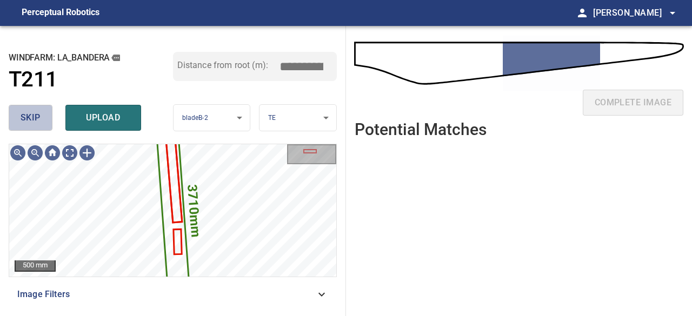
click at [33, 117] on span "skip" at bounding box center [31, 117] width 20 height 15
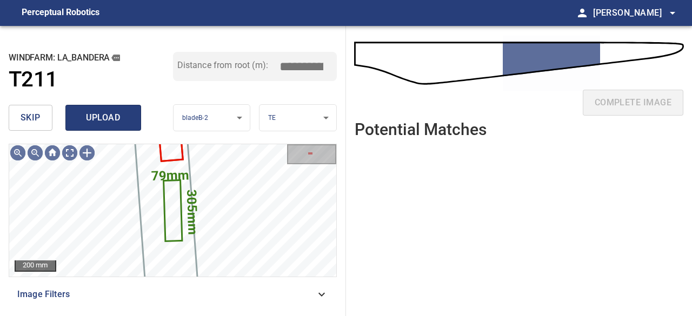
click at [98, 123] on span "upload" at bounding box center [103, 117] width 52 height 15
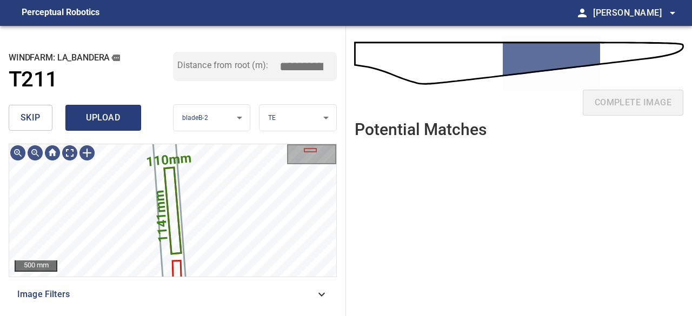
click at [108, 117] on span "upload" at bounding box center [103, 117] width 52 height 15
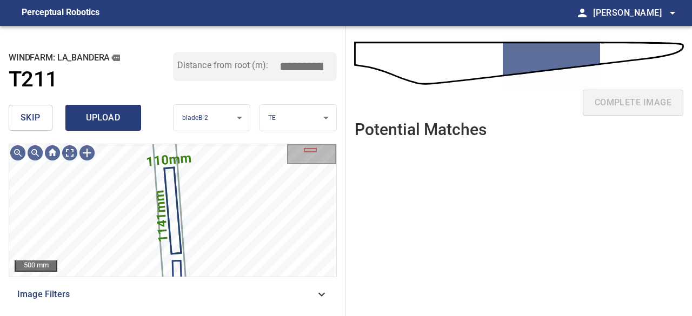
click at [110, 120] on span "upload" at bounding box center [103, 117] width 52 height 15
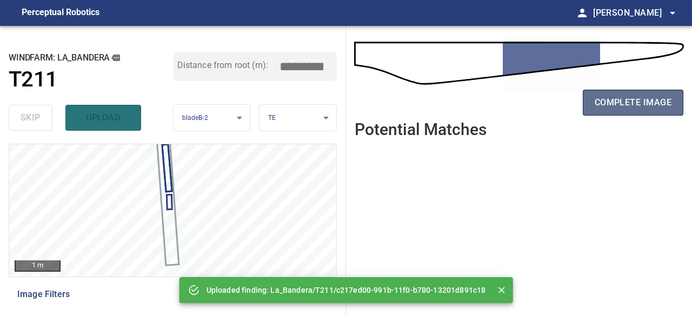
click at [631, 100] on span "complete image" at bounding box center [633, 102] width 77 height 15
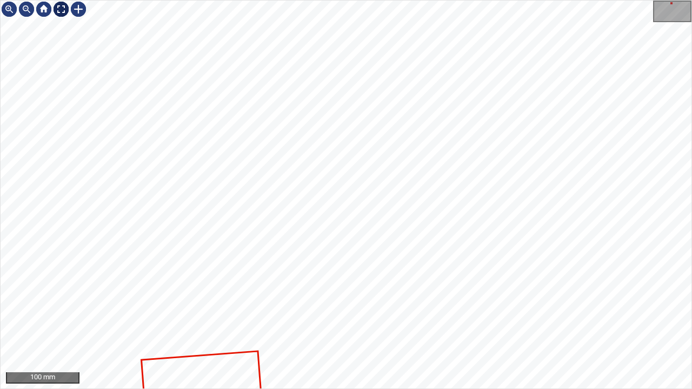
click at [61, 5] on div at bounding box center [60, 9] width 17 height 17
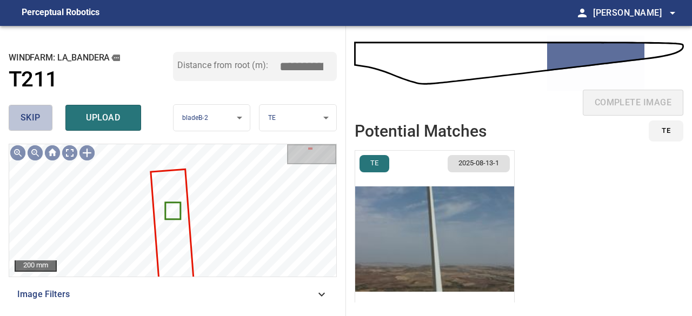
click at [31, 117] on span "skip" at bounding box center [31, 117] width 20 height 15
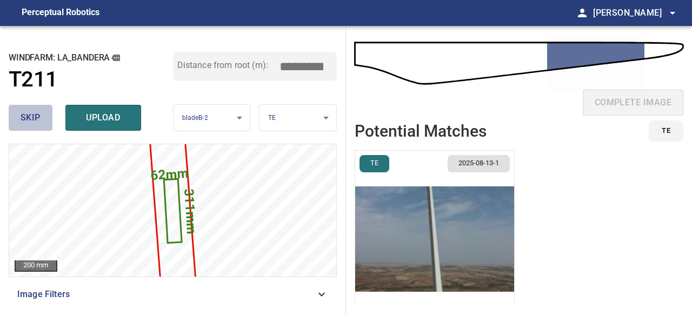
click at [32, 115] on span "skip" at bounding box center [31, 117] width 20 height 15
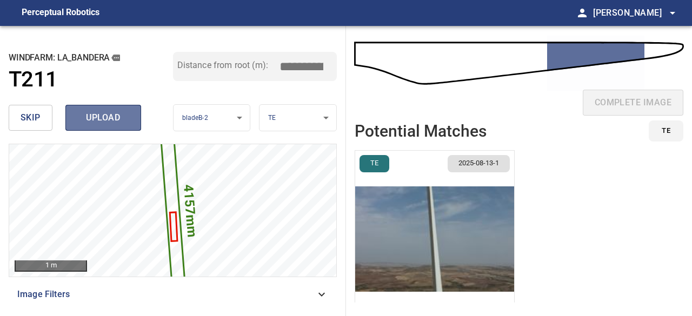
click at [98, 116] on span "upload" at bounding box center [103, 117] width 52 height 15
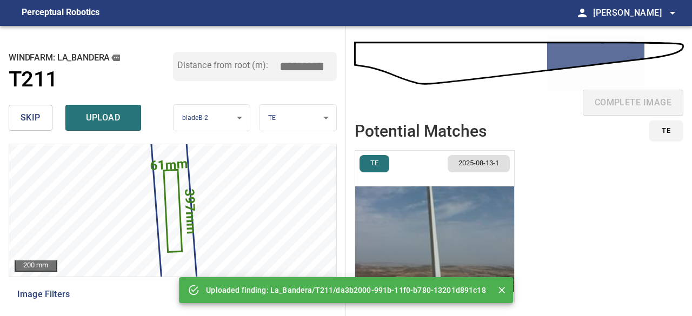
click at [31, 115] on span "skip" at bounding box center [31, 117] width 20 height 15
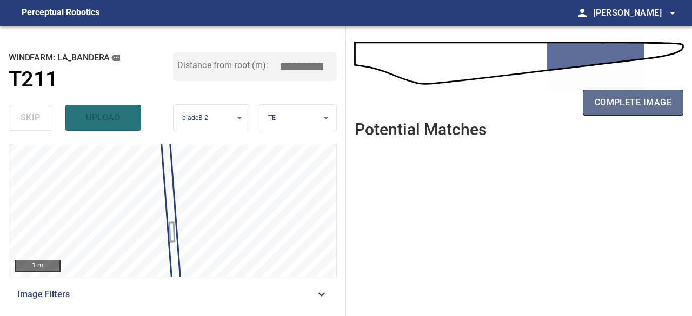
click at [623, 108] on span "complete image" at bounding box center [633, 102] width 77 height 15
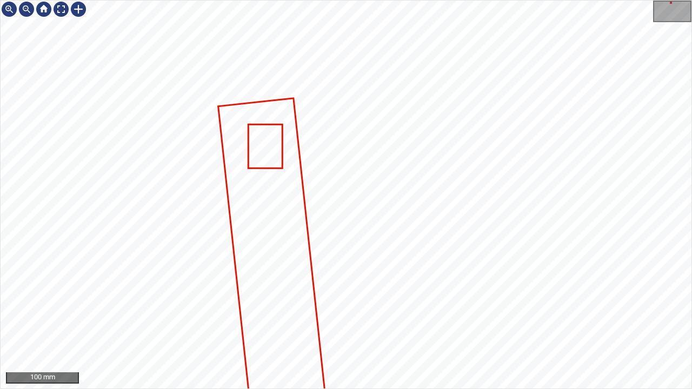
click at [365, 389] on div "100 mm" at bounding box center [346, 194] width 692 height 389
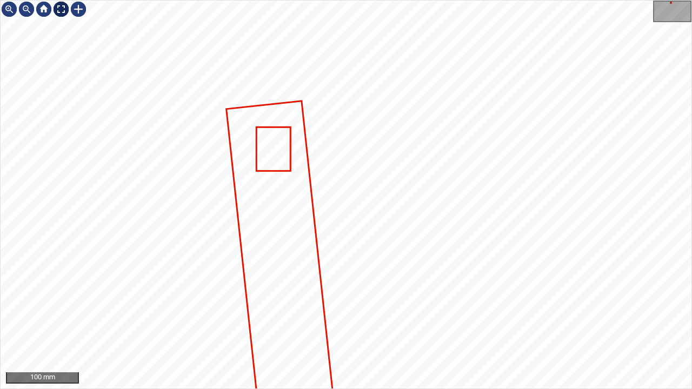
click at [58, 9] on div at bounding box center [60, 9] width 17 height 17
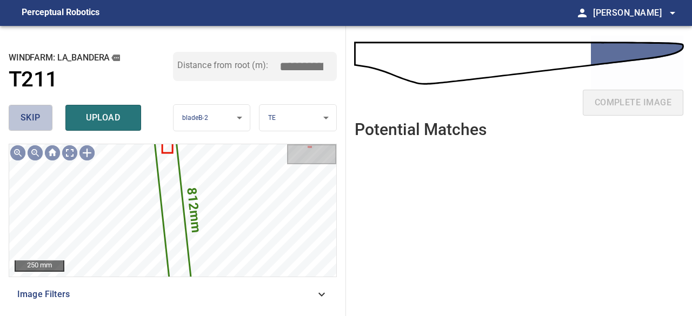
click at [27, 114] on span "skip" at bounding box center [31, 117] width 20 height 15
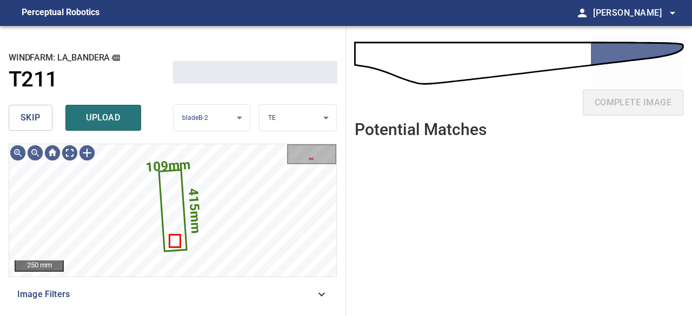
click at [28, 114] on span "skip" at bounding box center [31, 117] width 20 height 15
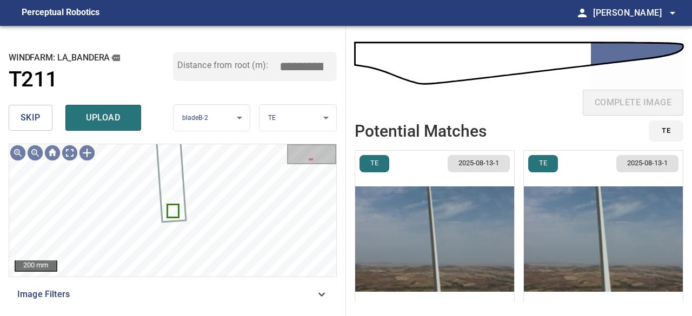
click at [30, 111] on span "skip" at bounding box center [31, 117] width 20 height 15
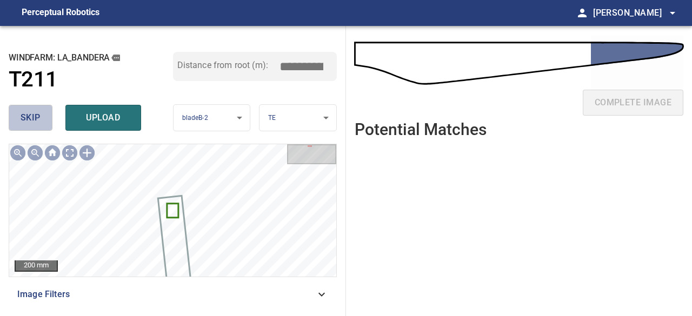
click at [31, 109] on button "skip" at bounding box center [31, 118] width 44 height 26
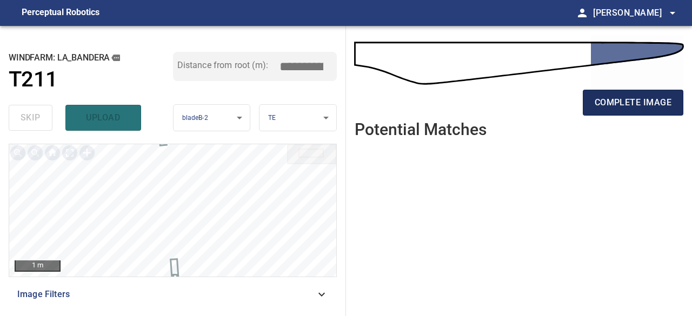
click at [629, 102] on span "complete image" at bounding box center [633, 102] width 77 height 15
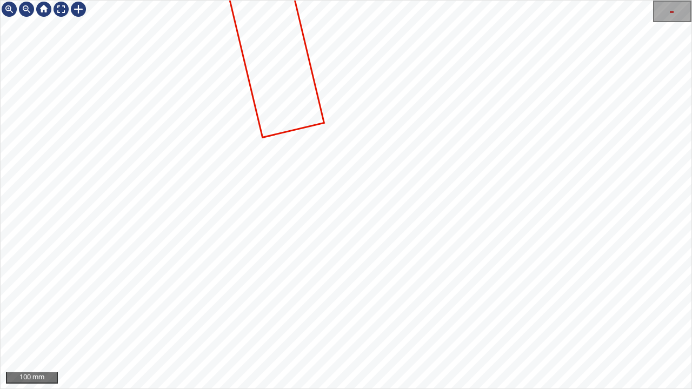
click at [369, 389] on div "100 mm" at bounding box center [346, 194] width 692 height 389
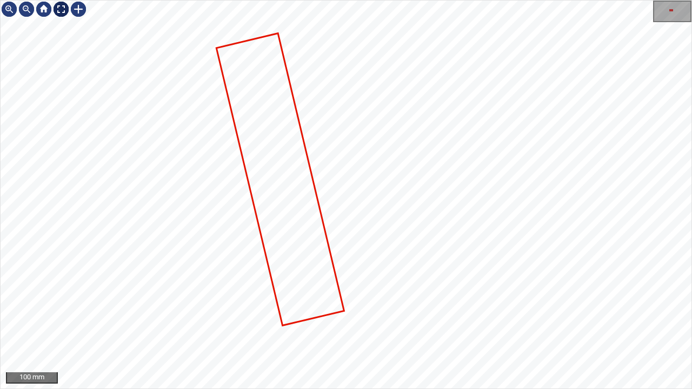
click at [62, 3] on div at bounding box center [60, 9] width 17 height 17
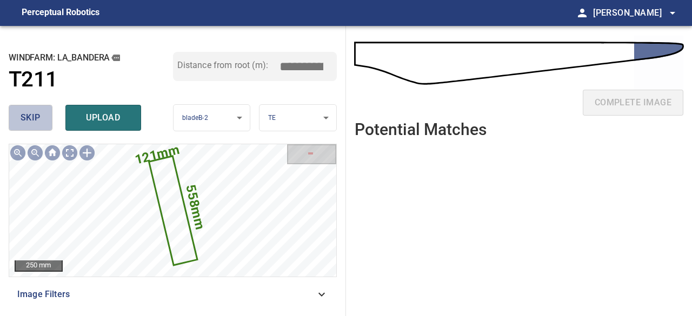
click at [28, 116] on span "skip" at bounding box center [31, 117] width 20 height 15
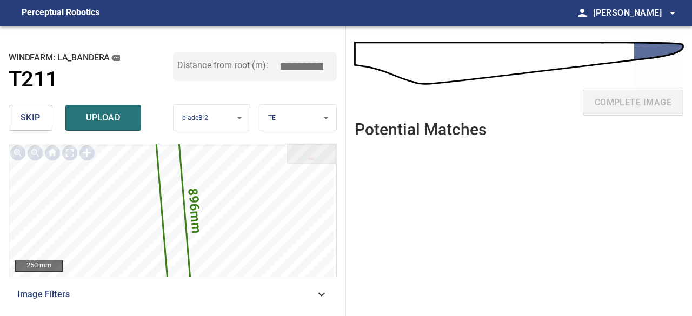
click at [29, 116] on span "skip" at bounding box center [31, 117] width 20 height 15
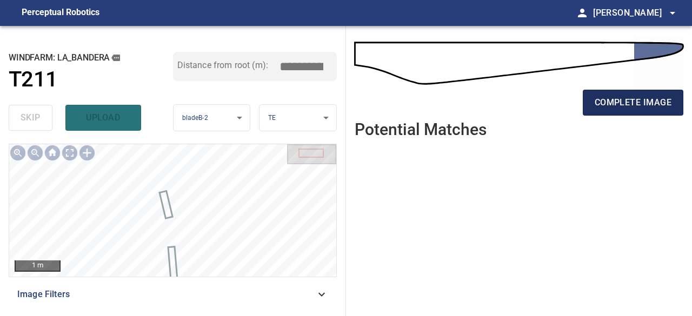
click at [616, 101] on span "complete image" at bounding box center [633, 102] width 77 height 15
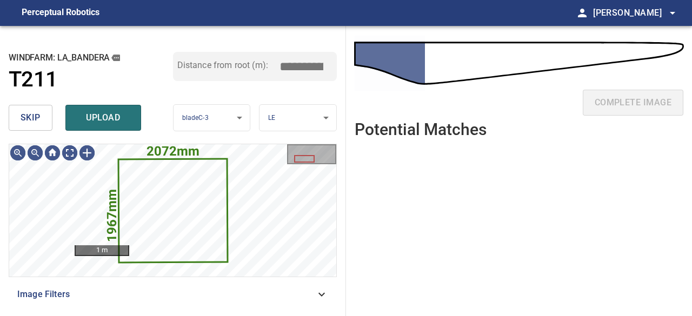
click at [23, 114] on span "skip" at bounding box center [31, 117] width 20 height 15
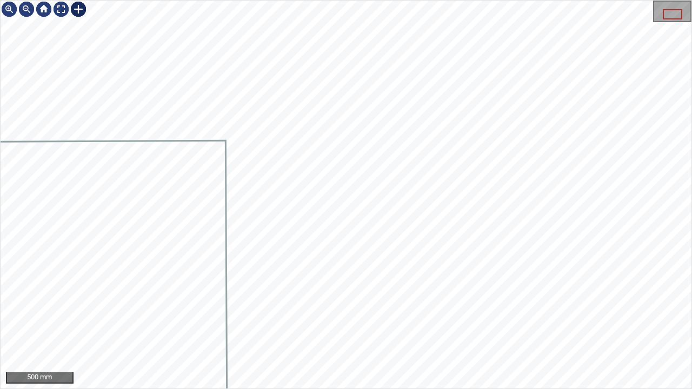
click at [77, 4] on div at bounding box center [78, 9] width 17 height 17
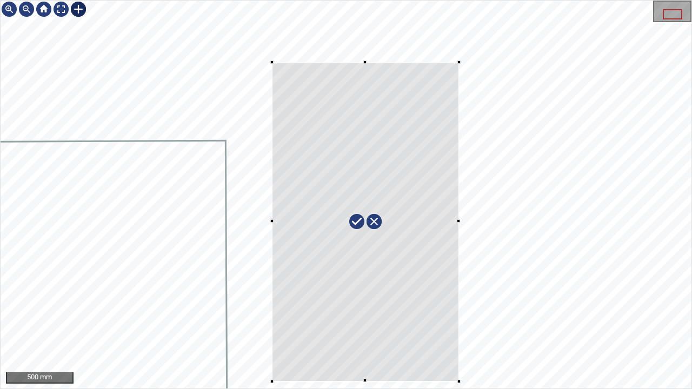
click at [459, 316] on div at bounding box center [346, 195] width 691 height 388
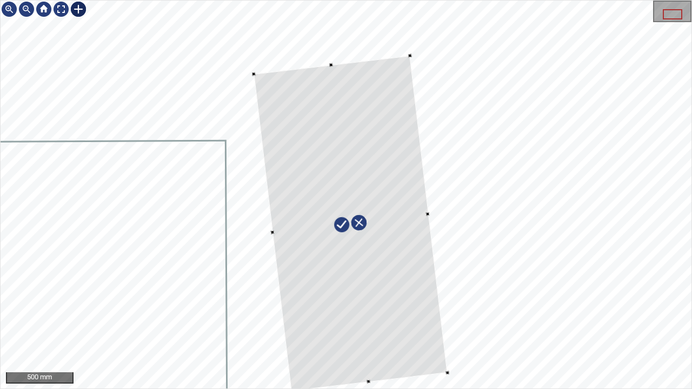
click at [425, 208] on div at bounding box center [351, 224] width 194 height 336
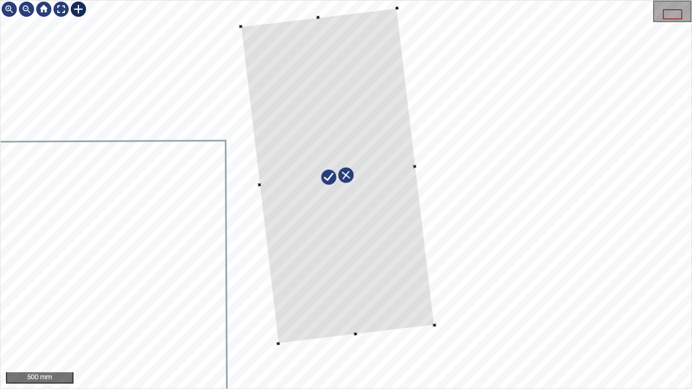
click at [393, 246] on div at bounding box center [338, 176] width 194 height 336
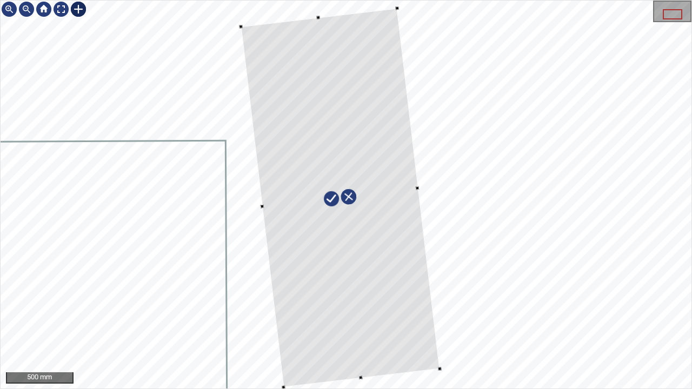
click at [365, 316] on div at bounding box center [346, 195] width 691 height 388
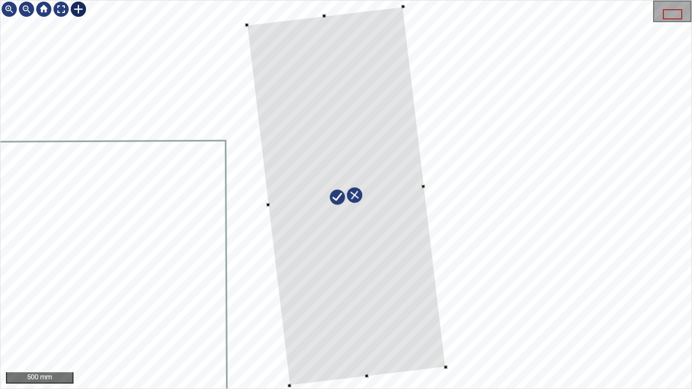
click at [422, 292] on div at bounding box center [346, 197] width 199 height 380
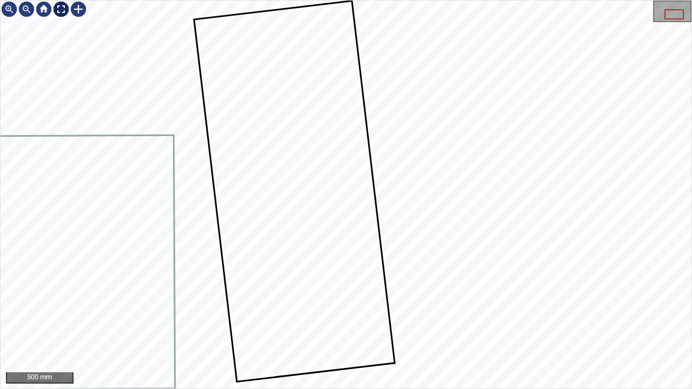
click at [59, 8] on div at bounding box center [60, 9] width 17 height 17
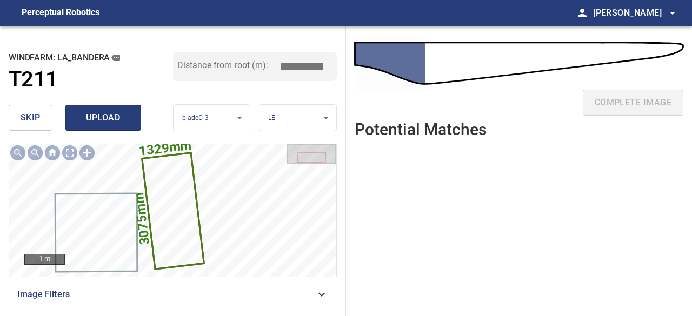
click at [90, 124] on span "upload" at bounding box center [103, 117] width 52 height 15
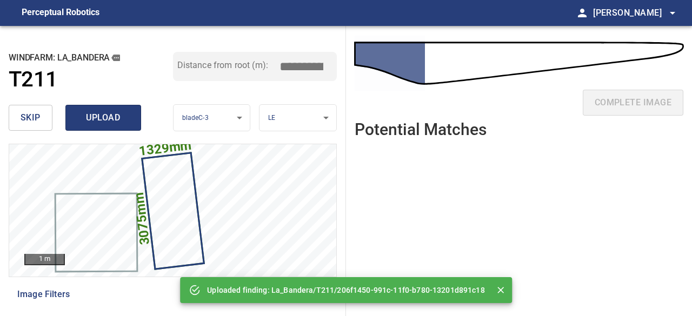
click at [90, 124] on span "upload" at bounding box center [103, 117] width 52 height 15
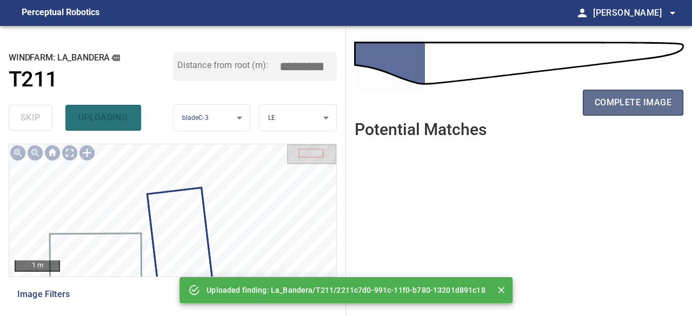
click at [618, 103] on span "complete image" at bounding box center [633, 102] width 77 height 15
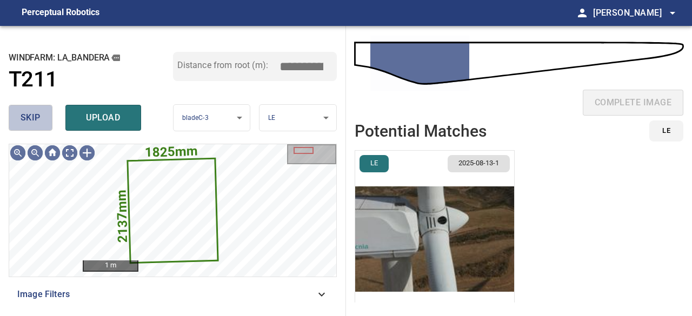
click at [34, 110] on span "skip" at bounding box center [31, 117] width 20 height 15
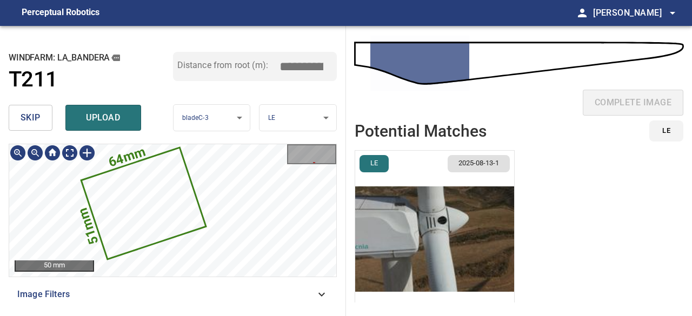
click at [38, 121] on span "skip" at bounding box center [31, 117] width 20 height 15
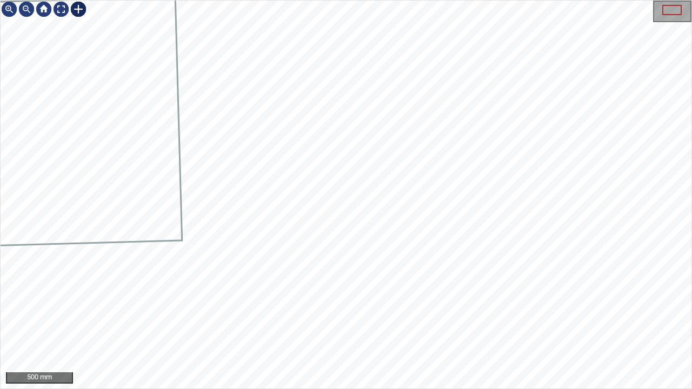
click at [77, 9] on div at bounding box center [78, 9] width 17 height 17
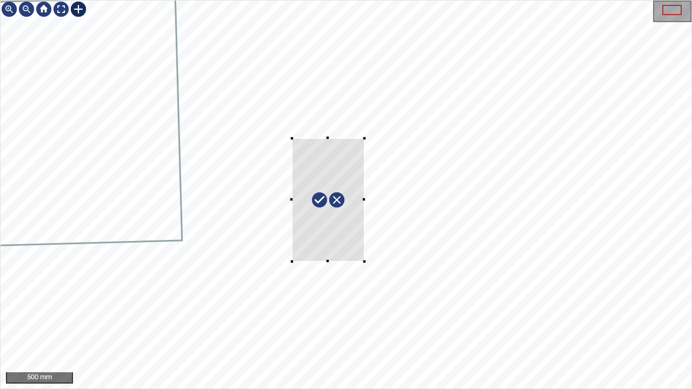
click at [367, 262] on div at bounding box center [346, 195] width 691 height 388
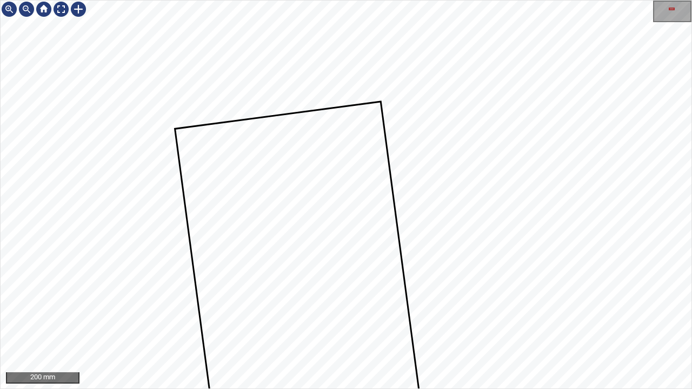
click at [450, 316] on div "200 mm" at bounding box center [346, 194] width 692 height 389
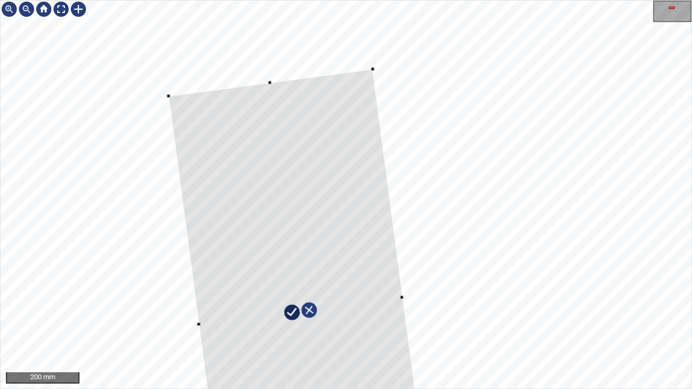
click at [265, 79] on div at bounding box center [346, 195] width 691 height 388
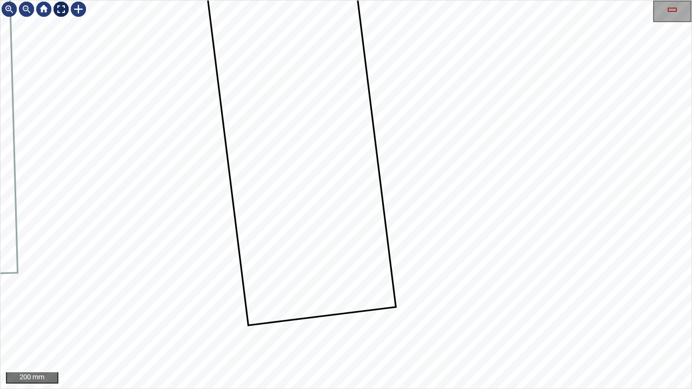
click at [60, 10] on div at bounding box center [60, 9] width 17 height 17
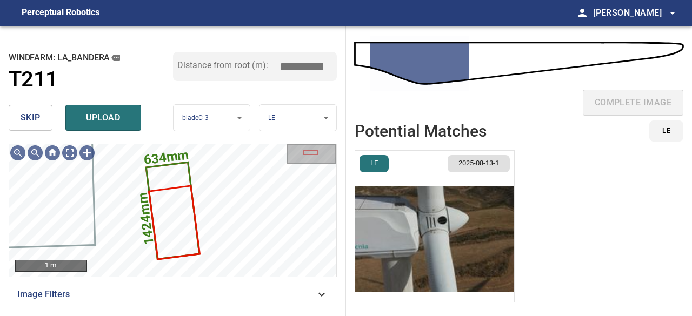
click at [438, 269] on img "button" at bounding box center [434, 239] width 159 height 177
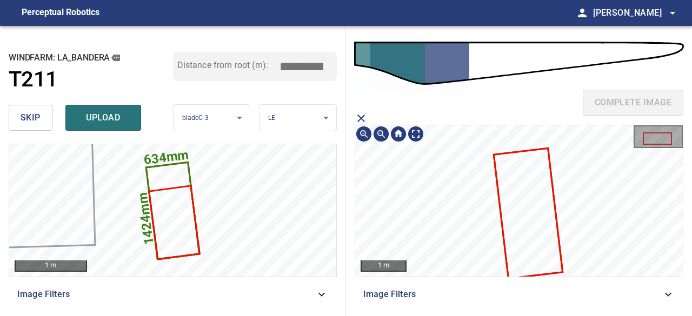
click at [113, 122] on span "upload" at bounding box center [103, 117] width 52 height 15
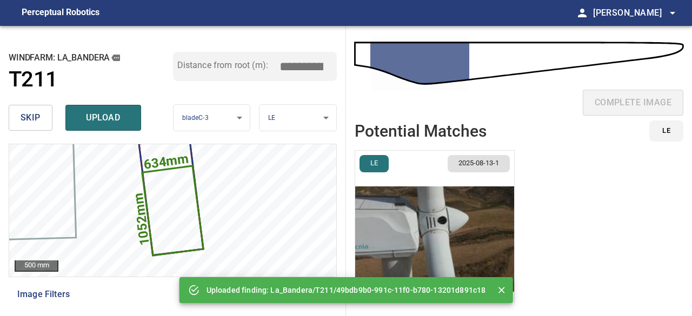
click at [24, 117] on span "skip" at bounding box center [31, 117] width 20 height 15
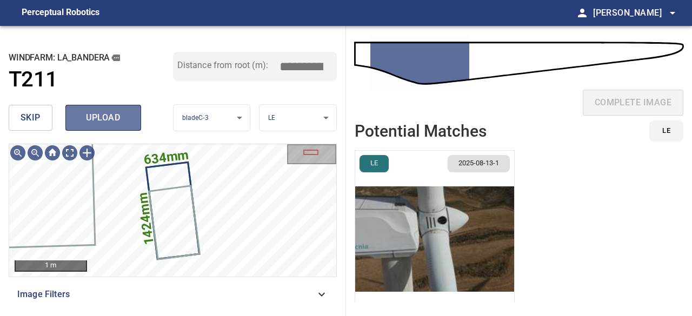
click at [107, 116] on span "upload" at bounding box center [103, 117] width 52 height 15
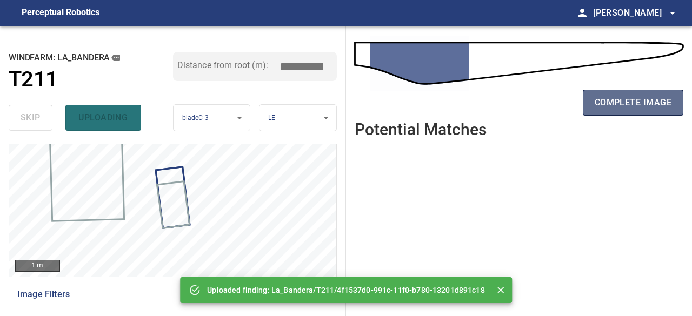
click at [646, 102] on span "complete image" at bounding box center [633, 102] width 77 height 15
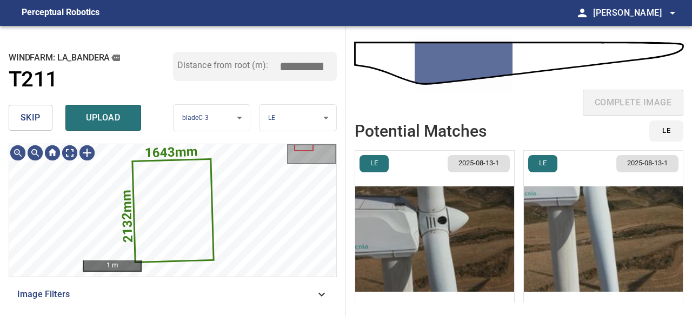
click at [28, 122] on span "skip" at bounding box center [31, 117] width 20 height 15
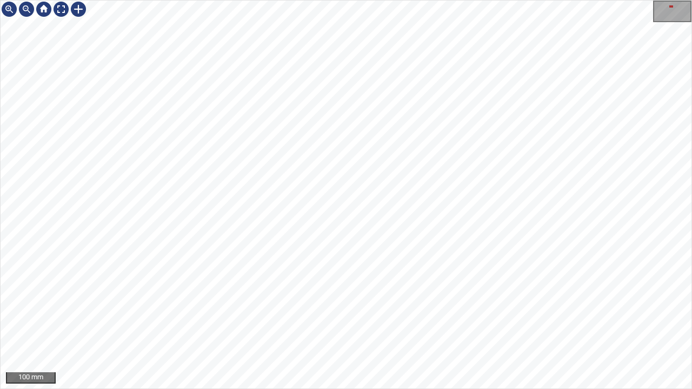
click at [303, 0] on div "915mm 236mm 100 mm" at bounding box center [346, 194] width 692 height 389
click at [301, 0] on div "915mm 236mm 100 mm" at bounding box center [346, 194] width 692 height 389
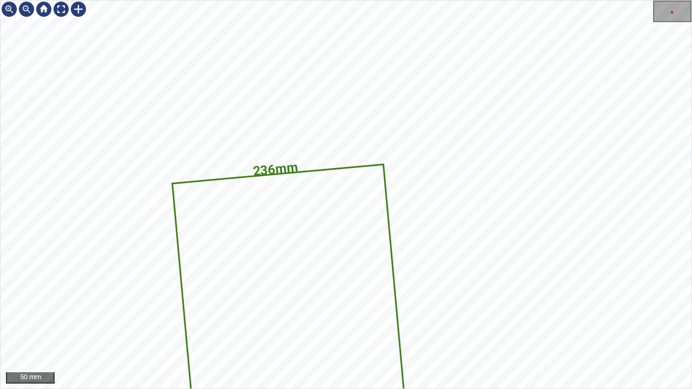
click at [367, 0] on div "915mm 236mm 50 mm" at bounding box center [346, 194] width 692 height 389
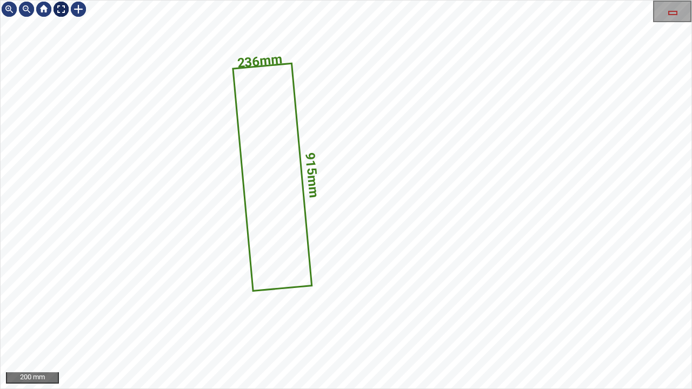
click at [61, 5] on div at bounding box center [60, 9] width 17 height 17
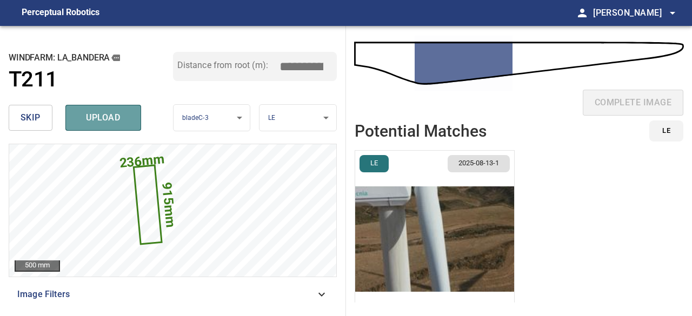
click at [108, 124] on span "upload" at bounding box center [103, 117] width 52 height 15
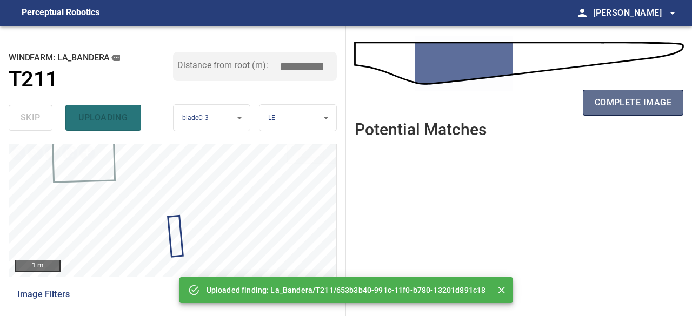
click at [611, 107] on span "complete image" at bounding box center [633, 102] width 77 height 15
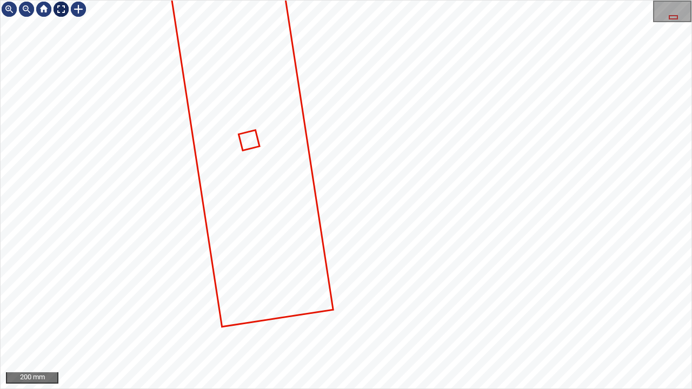
click at [61, 10] on div at bounding box center [60, 9] width 17 height 17
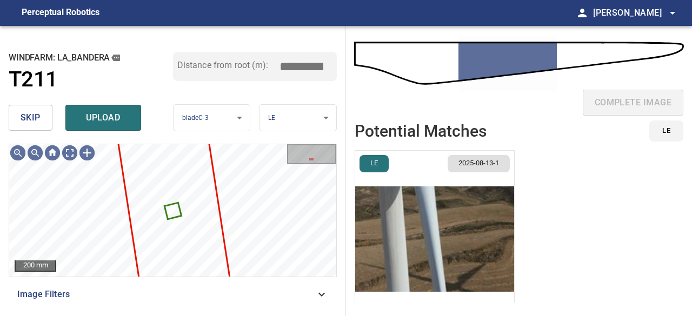
click at [34, 123] on span "skip" at bounding box center [31, 117] width 20 height 15
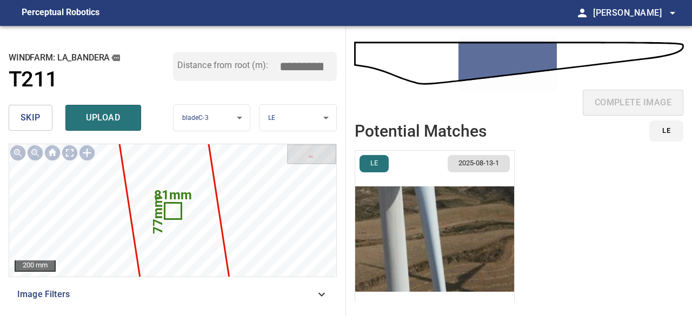
click at [34, 122] on span "skip" at bounding box center [31, 117] width 20 height 15
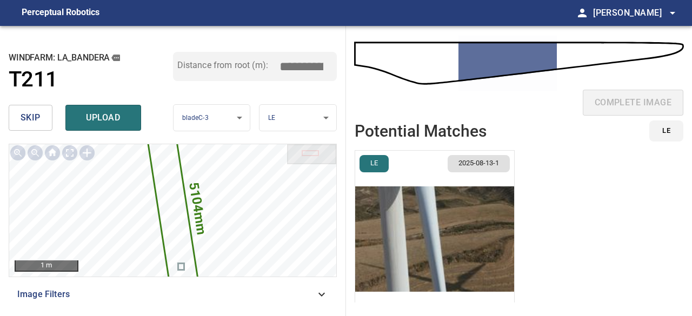
click at [34, 121] on span "skip" at bounding box center [31, 117] width 20 height 15
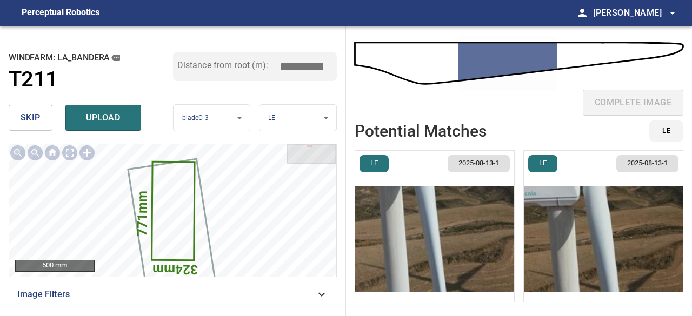
click at [472, 273] on img "button" at bounding box center [434, 239] width 159 height 177
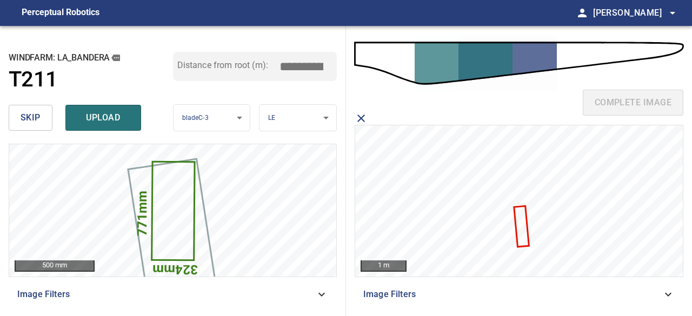
click at [525, 239] on icon at bounding box center [522, 226] width 14 height 39
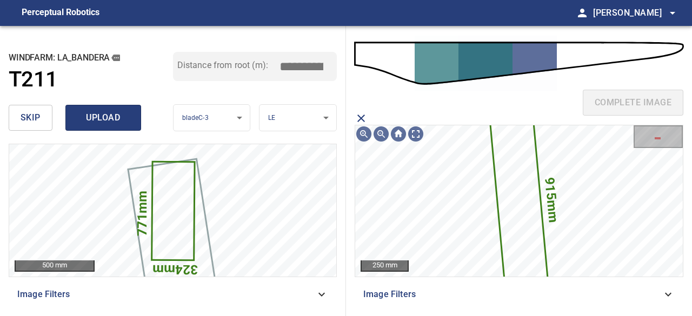
click at [115, 113] on span "upload" at bounding box center [103, 117] width 52 height 15
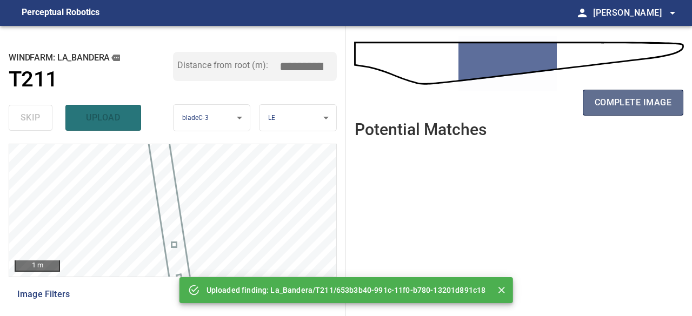
click at [643, 99] on span "complete image" at bounding box center [633, 102] width 77 height 15
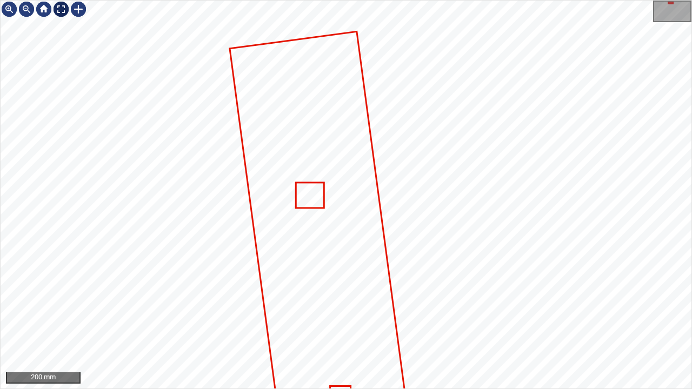
click at [62, 5] on div at bounding box center [60, 9] width 17 height 17
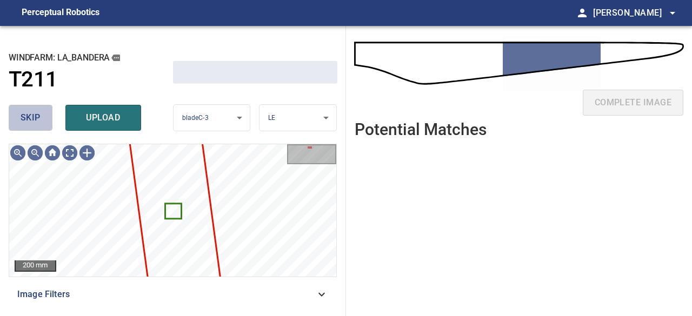
click at [34, 122] on span "skip" at bounding box center [31, 117] width 20 height 15
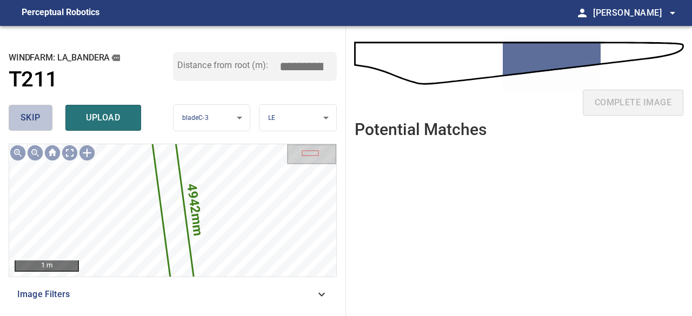
click at [35, 122] on span "skip" at bounding box center [31, 117] width 20 height 15
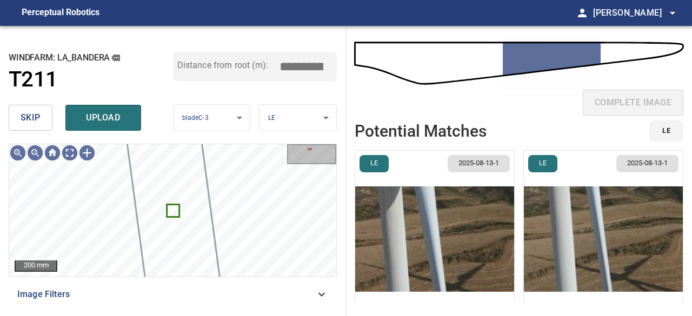
click at [35, 121] on span "skip" at bounding box center [31, 117] width 20 height 15
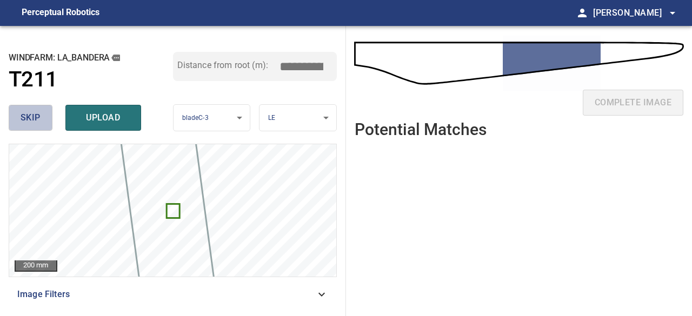
click at [42, 122] on button "skip" at bounding box center [31, 118] width 44 height 26
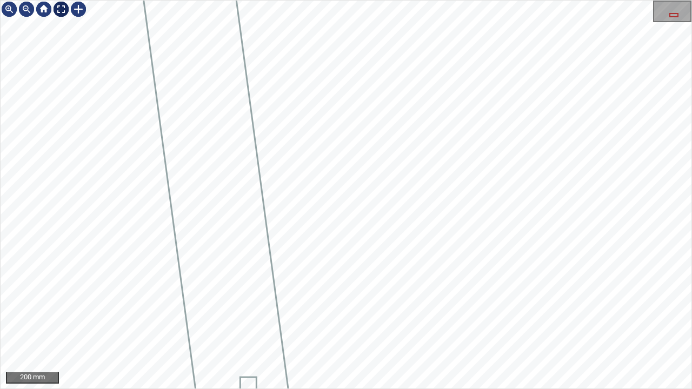
click at [61, 8] on div at bounding box center [60, 9] width 17 height 17
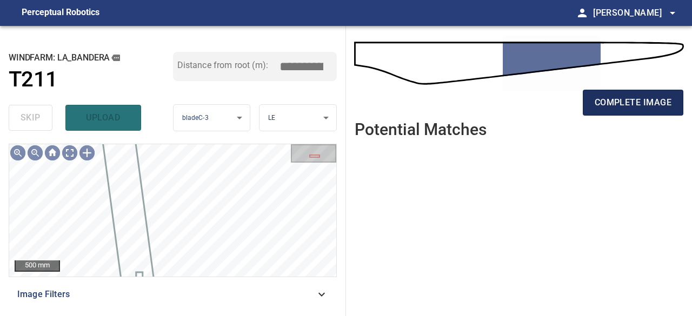
click at [621, 107] on span "complete image" at bounding box center [633, 102] width 77 height 15
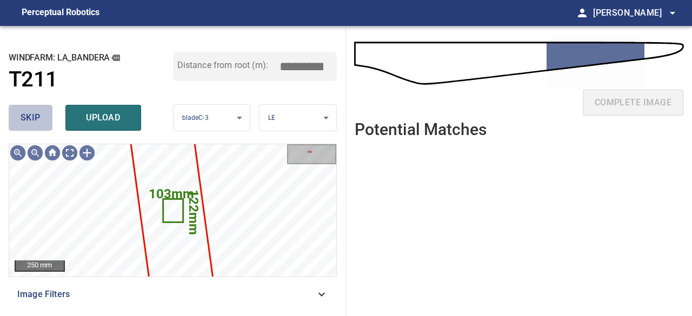
click at [32, 117] on span "skip" at bounding box center [31, 117] width 20 height 15
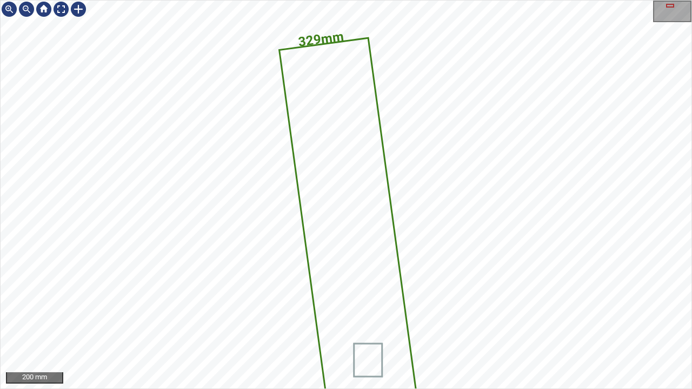
click at [336, 193] on div "4434mm 329mm" at bounding box center [346, 195] width 691 height 388
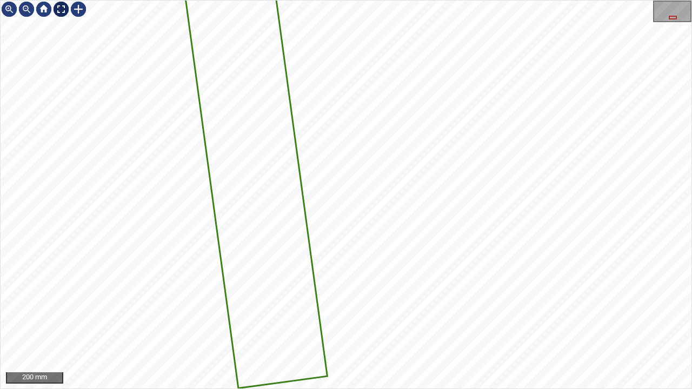
click at [60, 7] on div at bounding box center [60, 9] width 17 height 17
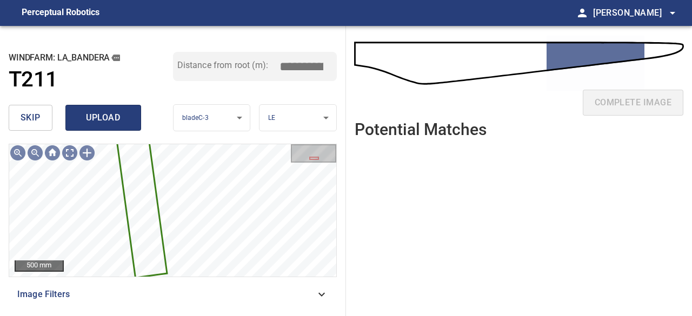
click at [100, 129] on button "upload" at bounding box center [103, 118] width 76 height 26
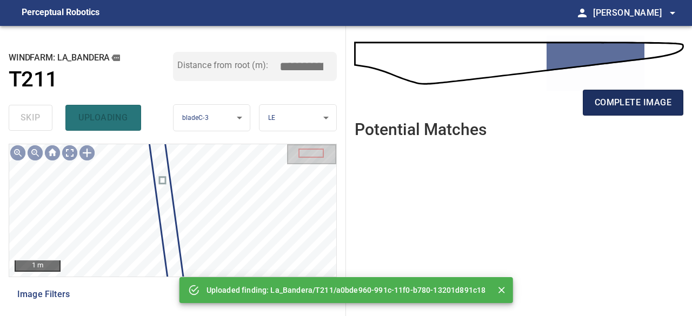
click at [605, 103] on span "complete image" at bounding box center [633, 102] width 77 height 15
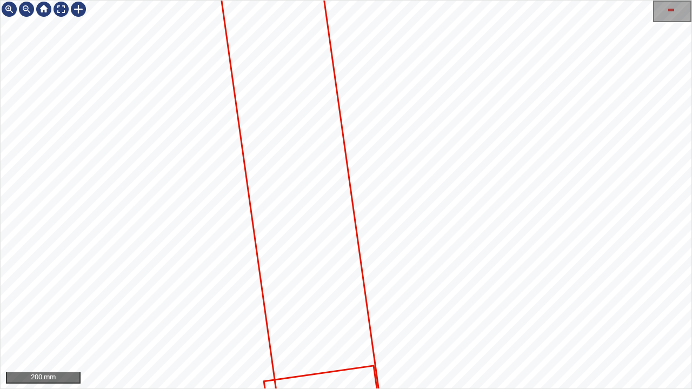
click at [414, 0] on div "200 mm" at bounding box center [346, 194] width 692 height 389
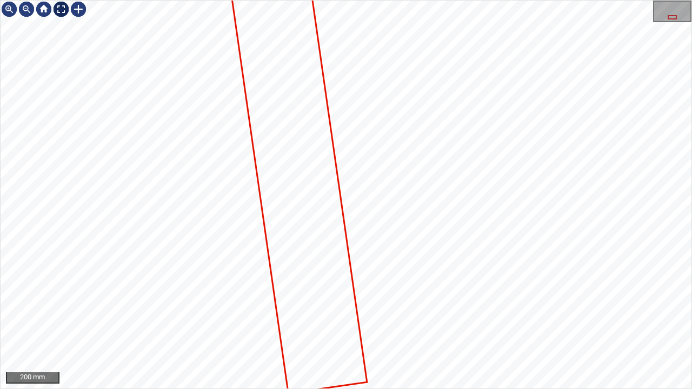
click at [59, 9] on div at bounding box center [60, 9] width 17 height 17
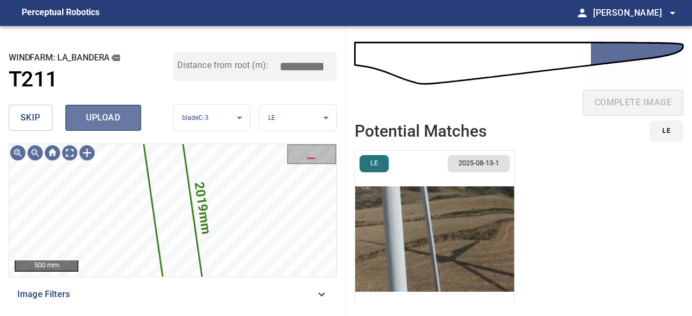
click at [111, 117] on span "upload" at bounding box center [103, 117] width 52 height 15
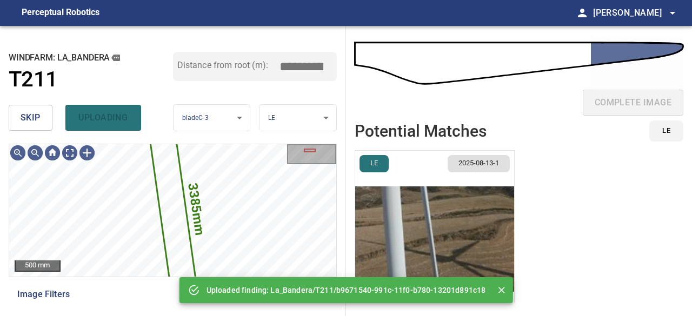
click at [435, 261] on img "button" at bounding box center [434, 239] width 159 height 177
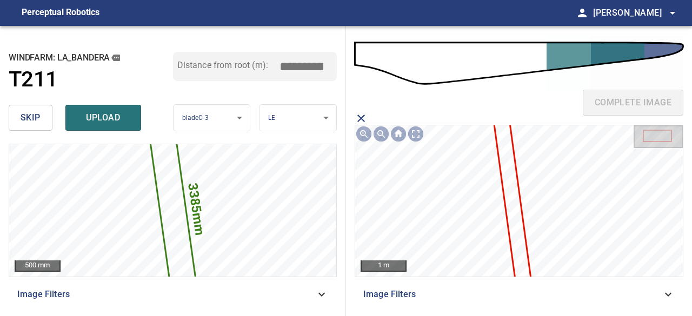
click at [512, 226] on icon at bounding box center [514, 215] width 39 height 191
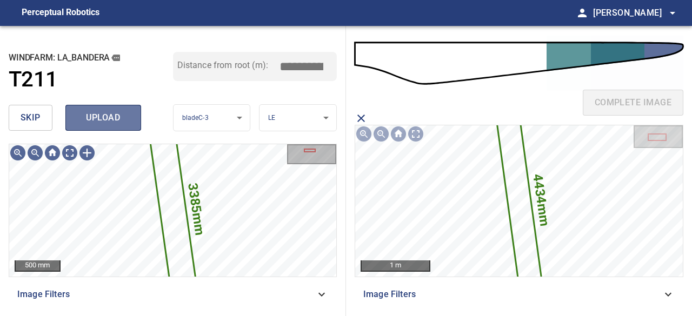
click at [107, 117] on span "upload" at bounding box center [103, 117] width 52 height 15
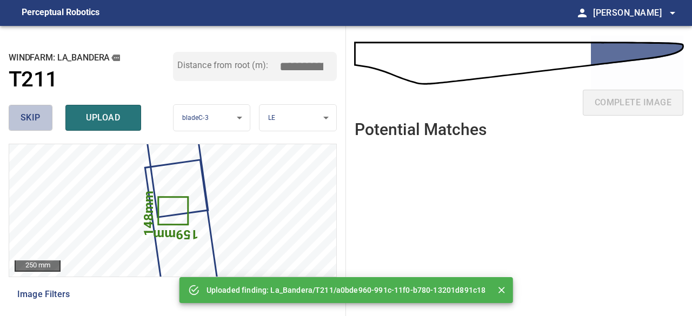
click at [36, 117] on span "skip" at bounding box center [31, 117] width 20 height 15
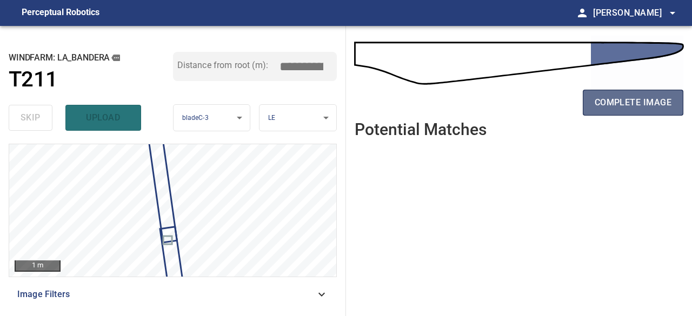
click at [623, 110] on button "complete image" at bounding box center [633, 103] width 101 height 26
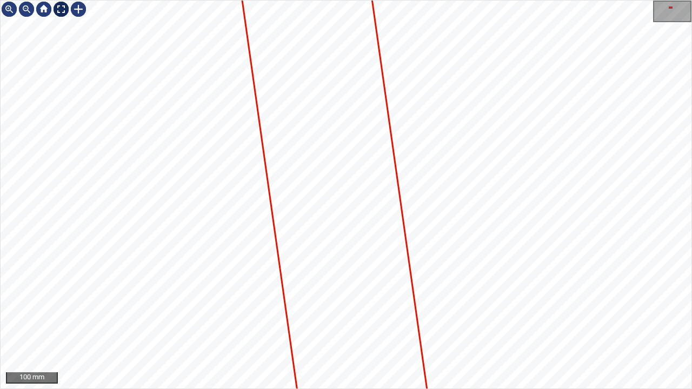
click at [62, 7] on div at bounding box center [60, 9] width 17 height 17
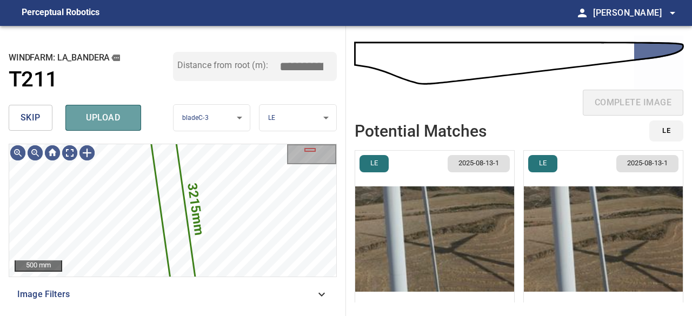
click at [104, 116] on span "upload" at bounding box center [103, 117] width 52 height 15
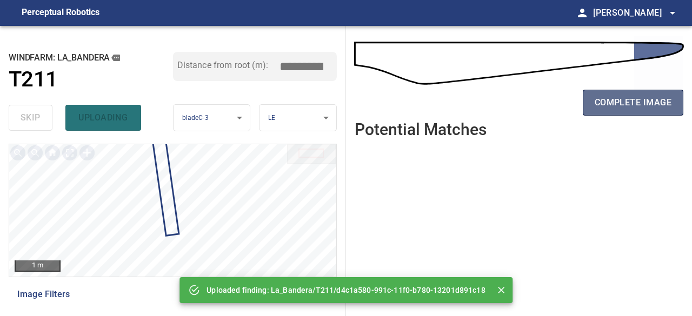
click at [611, 100] on span "complete image" at bounding box center [633, 102] width 77 height 15
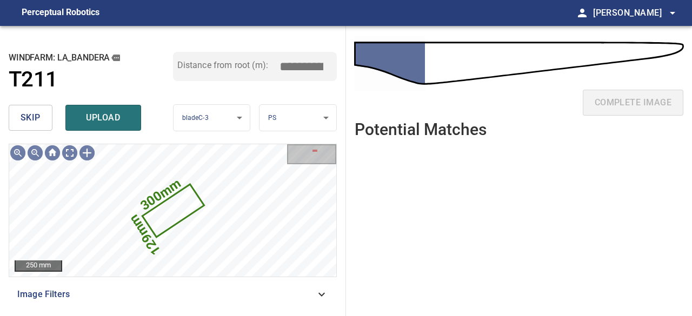
click at [31, 115] on span "skip" at bounding box center [31, 117] width 20 height 15
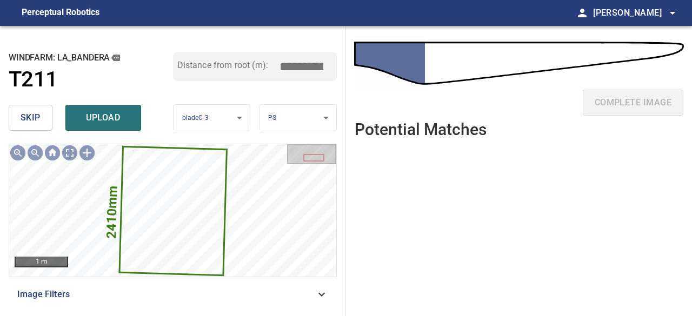
click at [31, 115] on span "skip" at bounding box center [31, 117] width 20 height 15
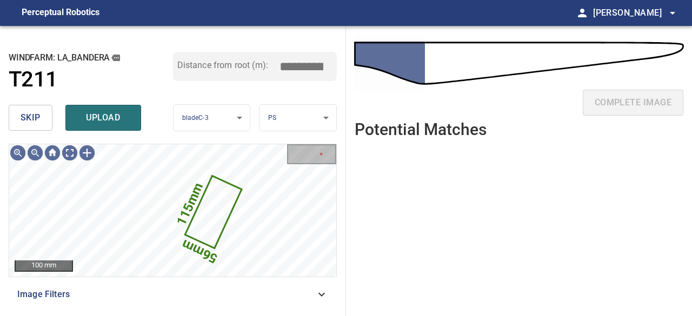
click at [34, 114] on span "skip" at bounding box center [31, 117] width 20 height 15
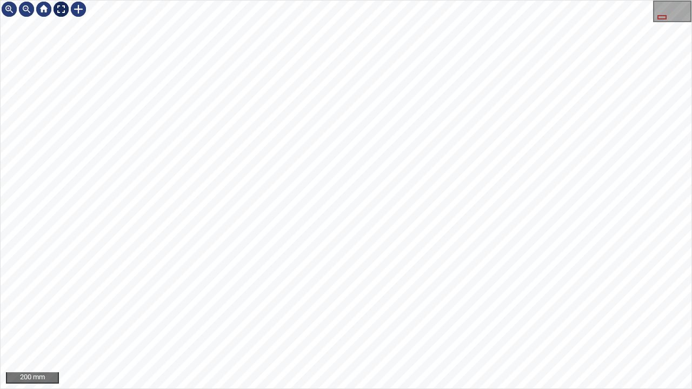
click at [59, 12] on div at bounding box center [60, 9] width 17 height 17
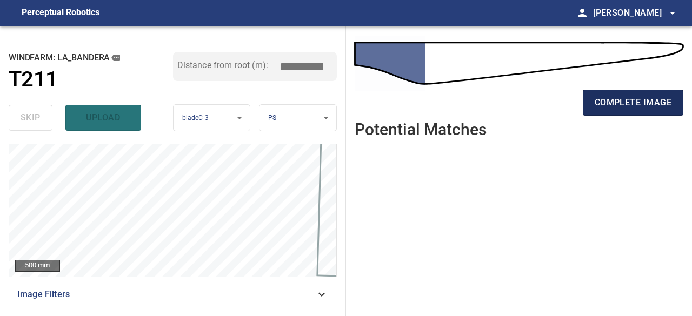
click at [641, 104] on span "complete image" at bounding box center [633, 102] width 77 height 15
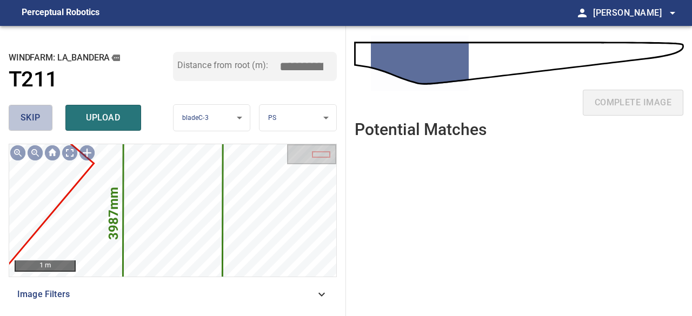
click at [31, 121] on span "skip" at bounding box center [31, 117] width 20 height 15
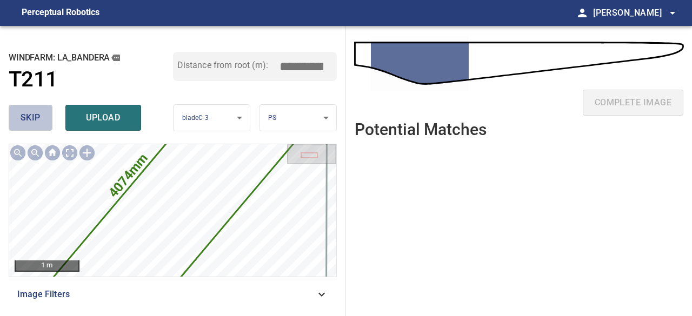
click at [32, 121] on span "skip" at bounding box center [31, 117] width 20 height 15
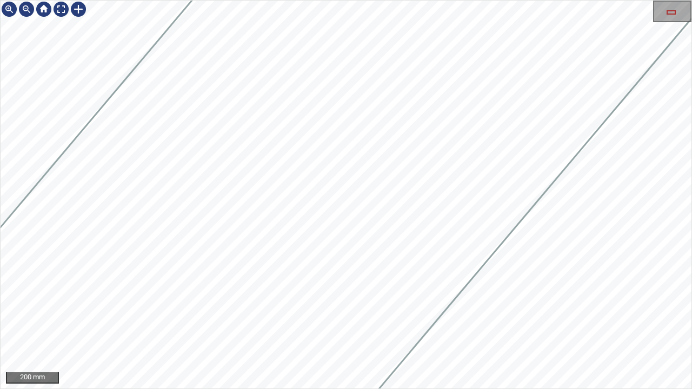
click at [320, 108] on icon at bounding box center [253, 233] width 990 height 1072
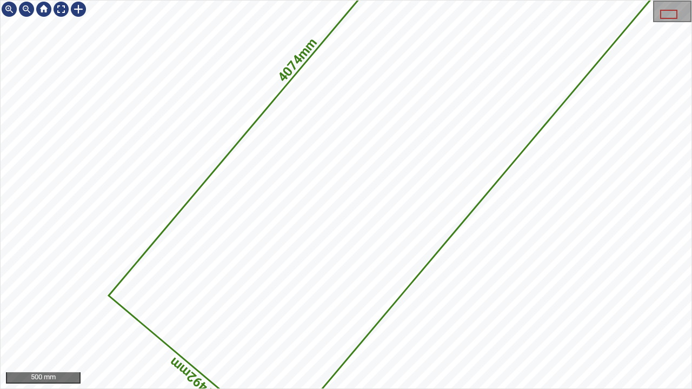
click at [538, 136] on div "4074mm 1492mm" at bounding box center [346, 195] width 691 height 388
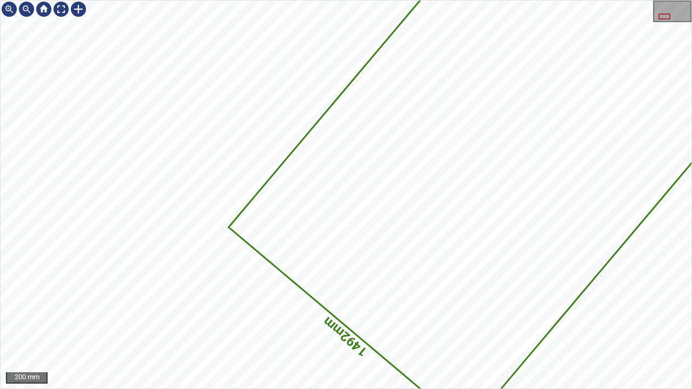
click at [642, 182] on div "4074mm 1492mm" at bounding box center [346, 195] width 691 height 388
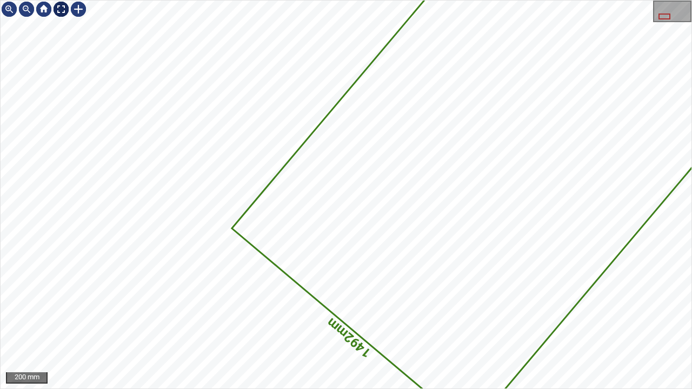
click at [58, 12] on div at bounding box center [60, 9] width 17 height 17
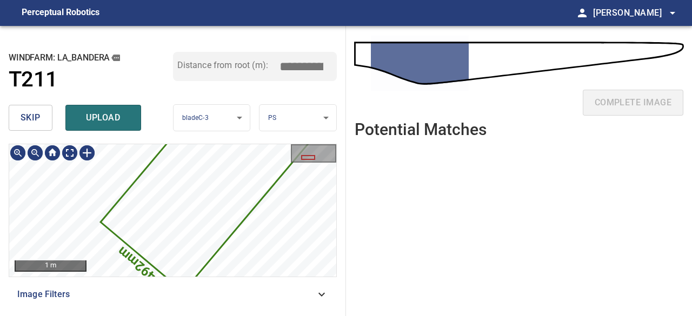
click at [186, 189] on icon at bounding box center [236, 146] width 268 height 290
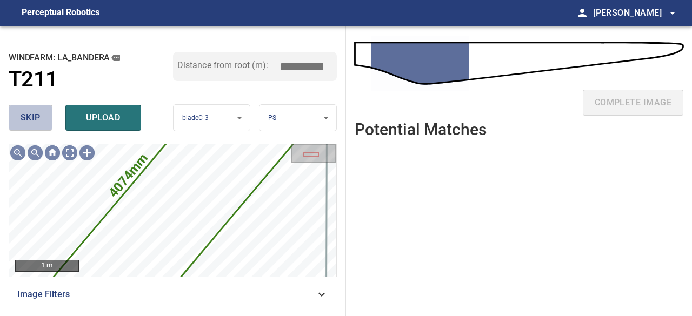
click at [30, 118] on span "skip" at bounding box center [31, 117] width 20 height 15
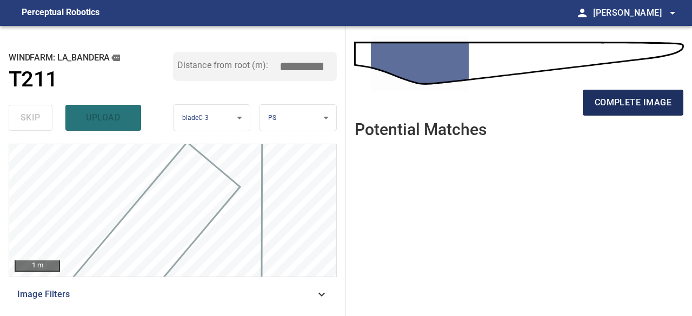
click at [633, 104] on span "complete image" at bounding box center [633, 102] width 77 height 15
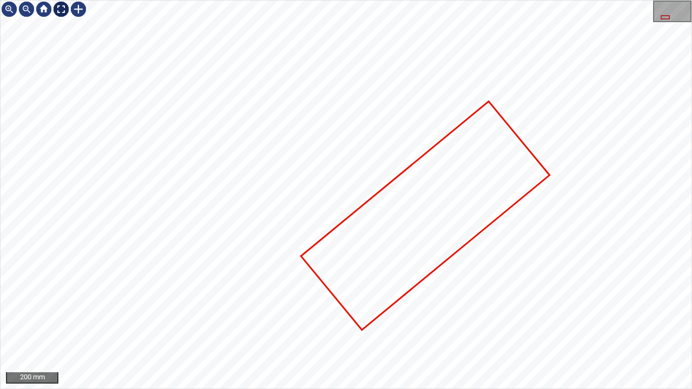
click at [63, 10] on div at bounding box center [60, 9] width 17 height 17
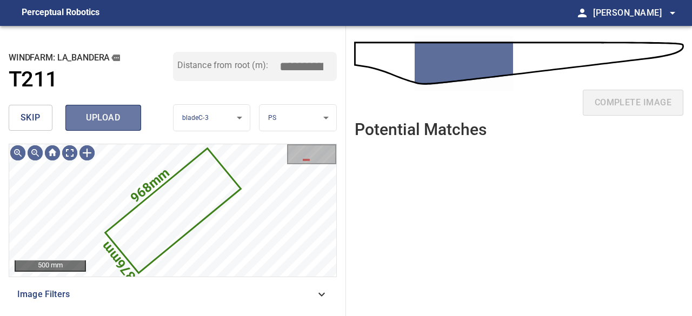
click at [107, 117] on span "upload" at bounding box center [103, 117] width 52 height 15
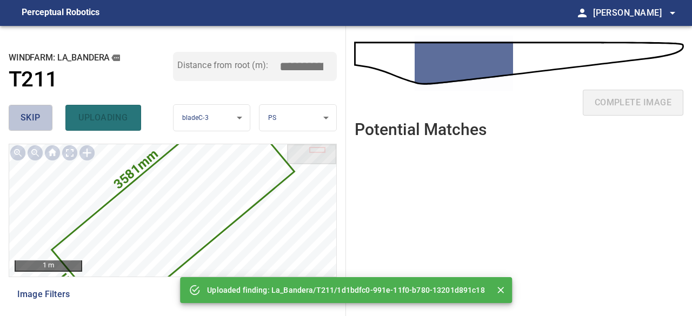
click at [39, 121] on span "skip" at bounding box center [31, 117] width 20 height 15
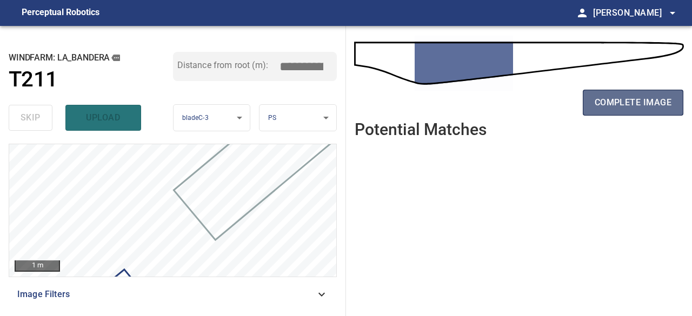
click at [627, 101] on span "complete image" at bounding box center [633, 102] width 77 height 15
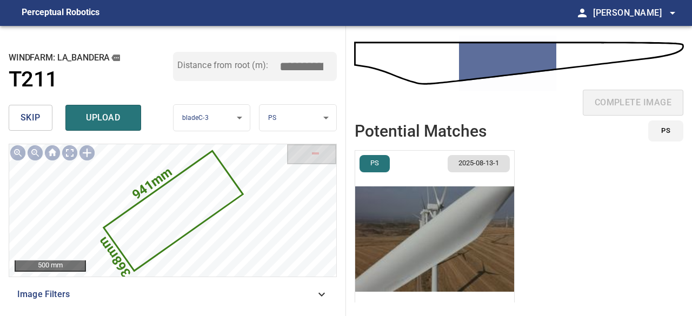
click at [465, 254] on img "button" at bounding box center [434, 239] width 159 height 177
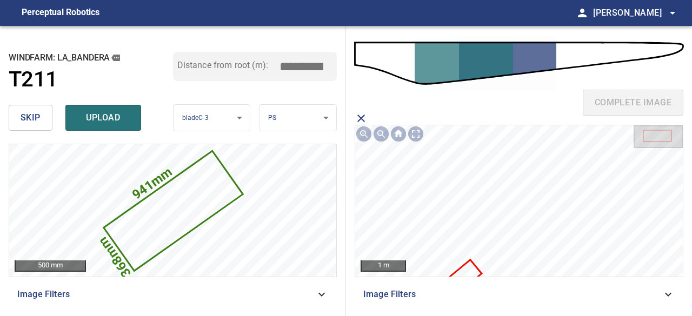
click at [470, 268] on icon at bounding box center [459, 280] width 43 height 39
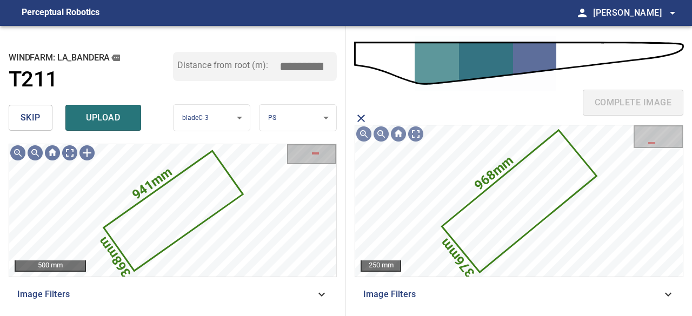
click at [121, 123] on span "upload" at bounding box center [103, 117] width 52 height 15
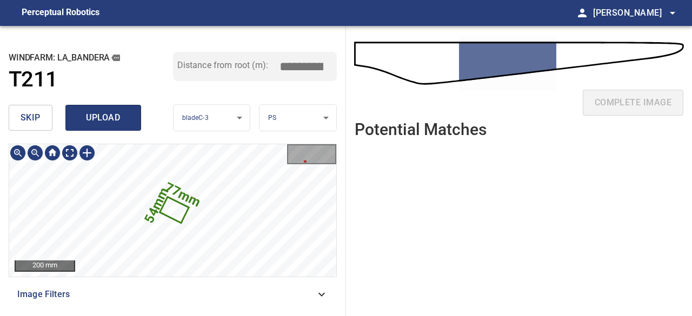
click at [96, 114] on span "upload" at bounding box center [103, 117] width 52 height 15
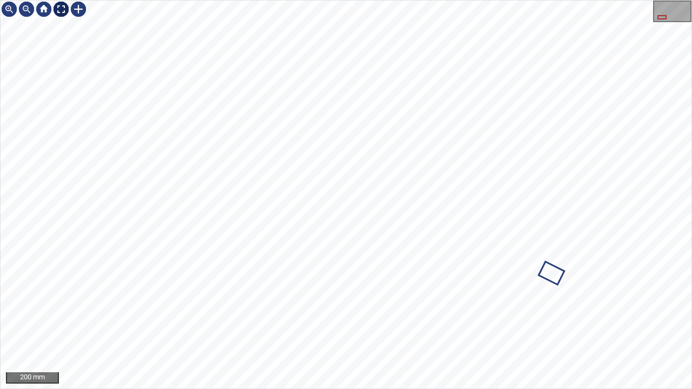
click at [62, 7] on div at bounding box center [60, 9] width 17 height 17
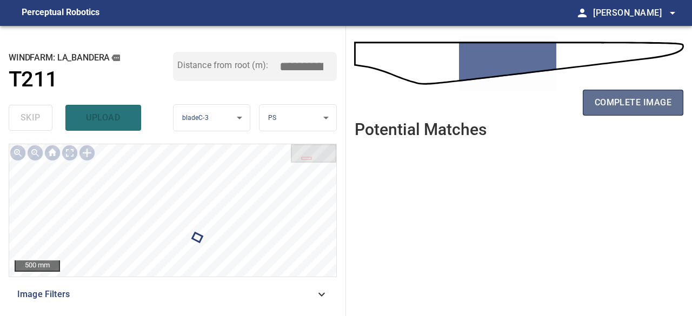
click at [624, 102] on span "complete image" at bounding box center [633, 102] width 77 height 15
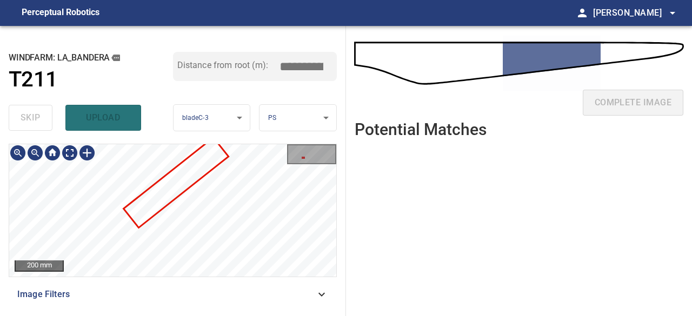
click at [294, 164] on div "200 mm" at bounding box center [172, 210] width 327 height 133
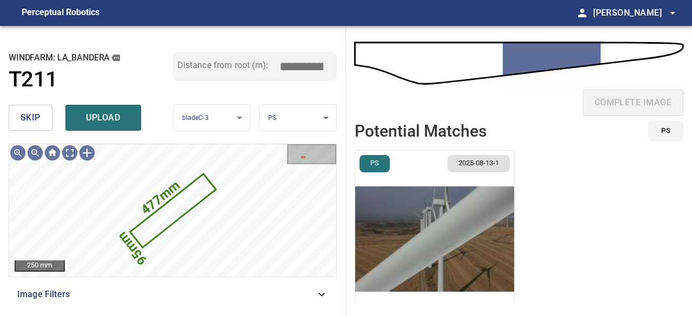
click at [31, 112] on span "skip" at bounding box center [31, 117] width 20 height 15
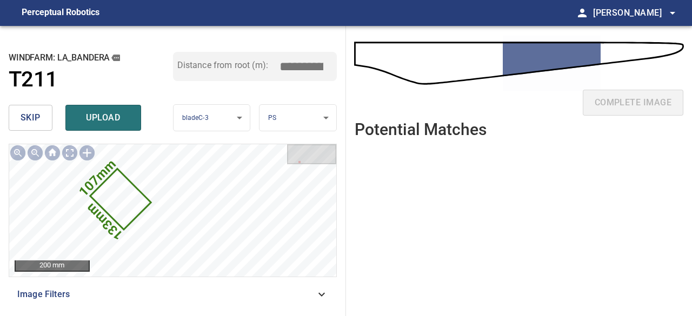
click at [33, 116] on span "skip" at bounding box center [31, 117] width 20 height 15
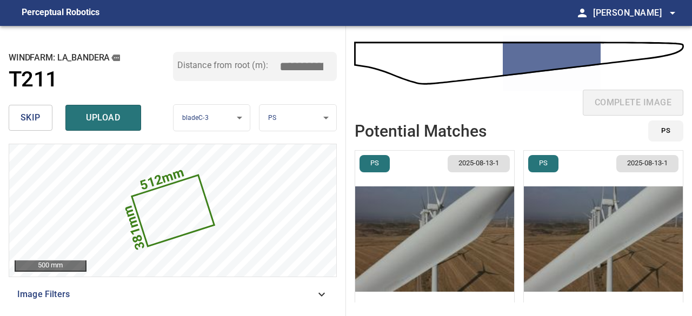
click at [435, 248] on img "button" at bounding box center [434, 239] width 159 height 177
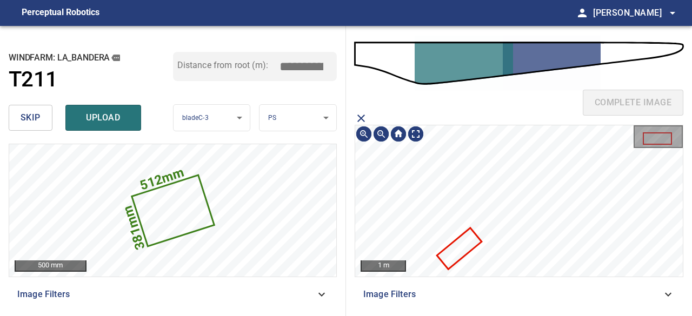
click at [410, 122] on div "complete image 1 m Image Filters" at bounding box center [519, 171] width 346 height 290
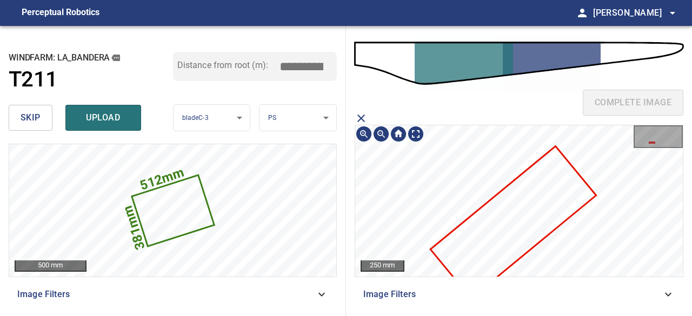
click at [453, 249] on icon at bounding box center [514, 222] width 164 height 150
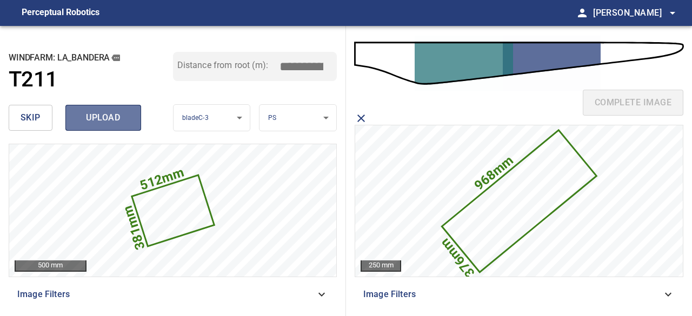
click at [115, 120] on span "upload" at bounding box center [103, 117] width 52 height 15
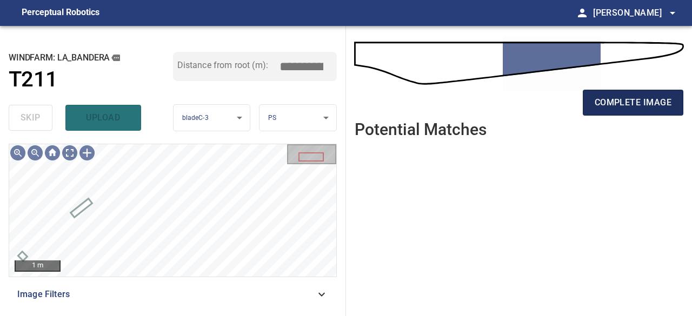
click at [648, 104] on span "complete image" at bounding box center [633, 102] width 77 height 15
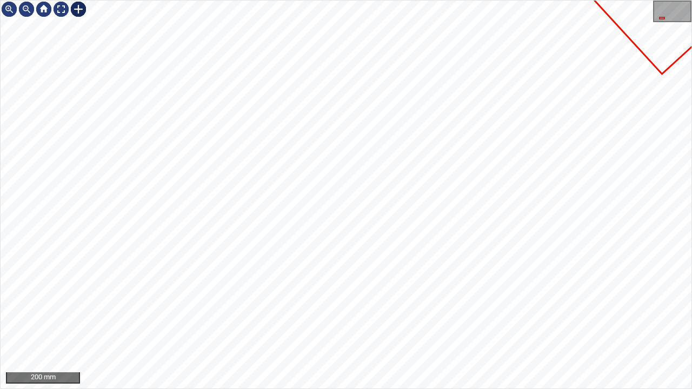
click at [77, 10] on div at bounding box center [78, 9] width 17 height 17
click at [325, 281] on div at bounding box center [346, 195] width 691 height 388
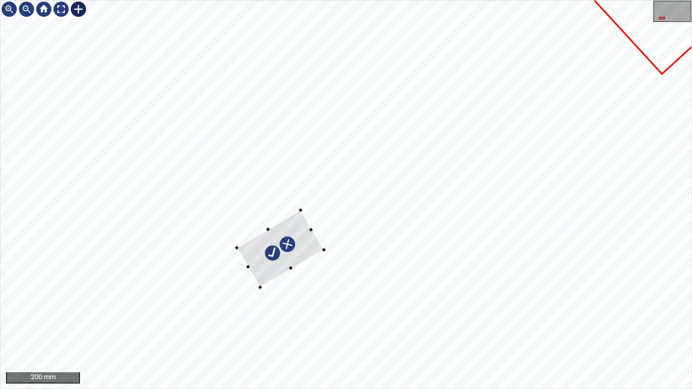
click at [300, 252] on div at bounding box center [280, 248] width 87 height 77
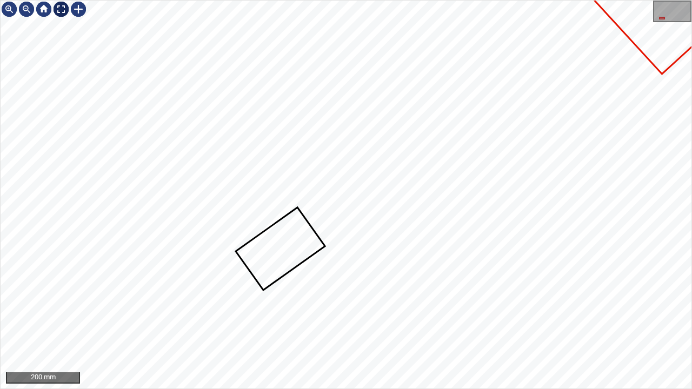
click at [58, 9] on div at bounding box center [60, 9] width 17 height 17
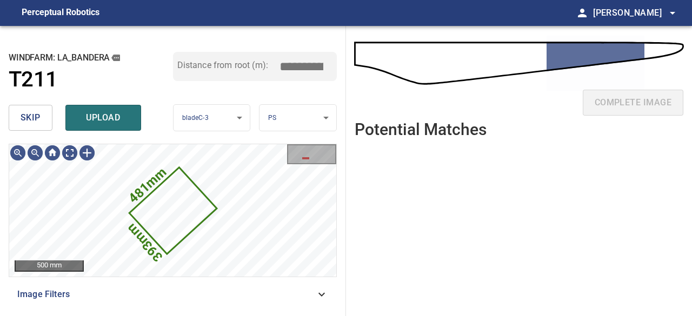
click at [36, 116] on span "skip" at bounding box center [31, 117] width 20 height 15
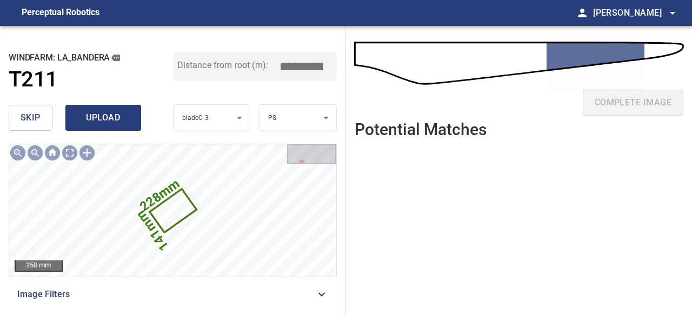
click at [116, 114] on span "upload" at bounding box center [103, 117] width 52 height 15
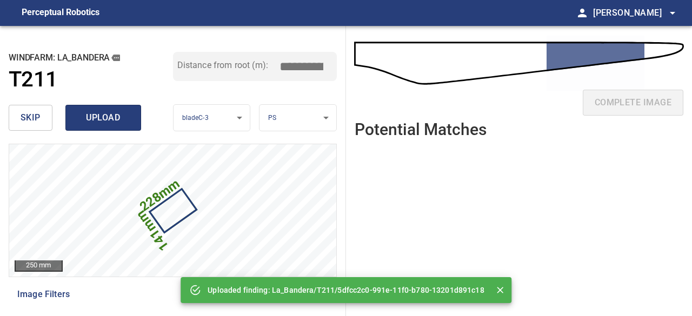
click at [116, 114] on span "upload" at bounding box center [103, 117] width 52 height 15
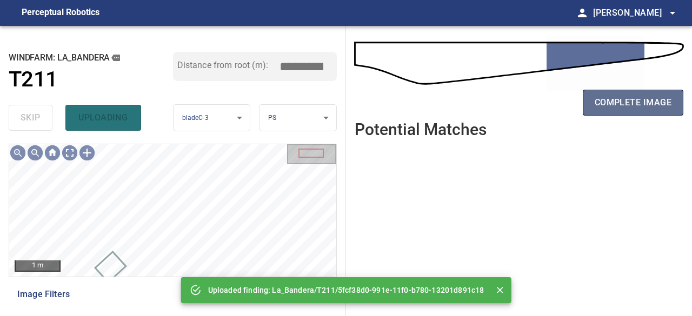
click at [617, 100] on span "complete image" at bounding box center [633, 102] width 77 height 15
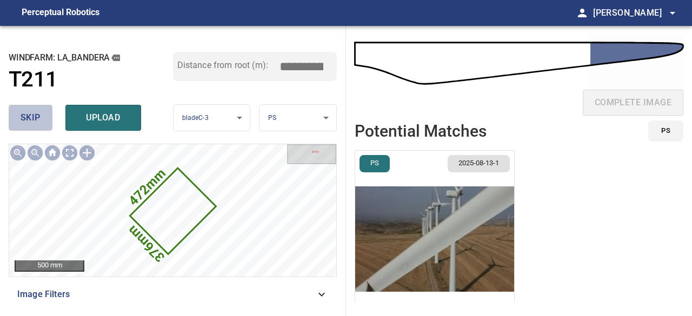
click at [45, 116] on button "skip" at bounding box center [31, 118] width 44 height 26
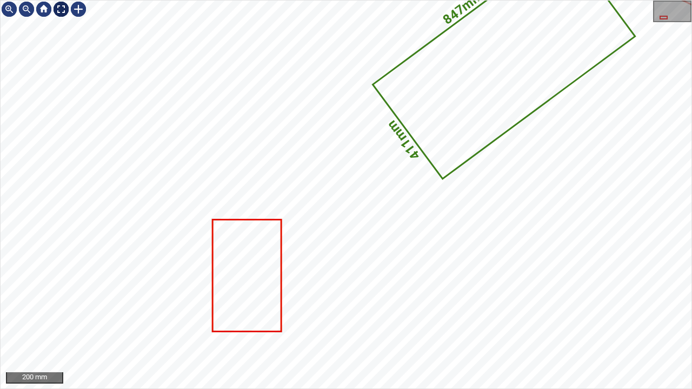
click at [59, 11] on div at bounding box center [60, 9] width 17 height 17
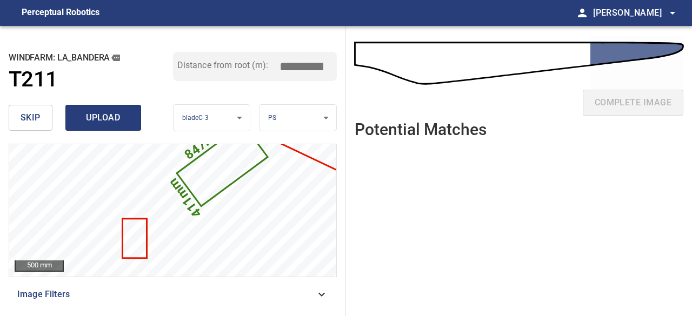
click at [105, 129] on button "upload" at bounding box center [103, 118] width 76 height 26
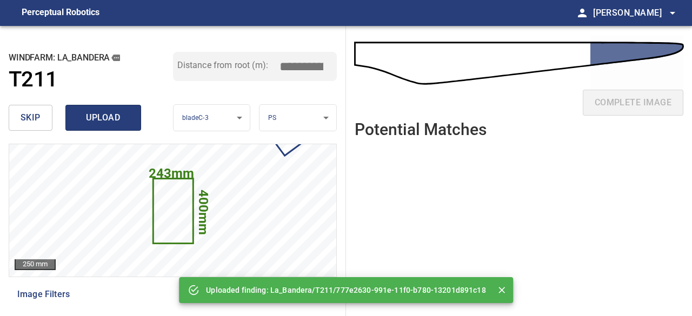
click at [111, 116] on span "upload" at bounding box center [103, 117] width 52 height 15
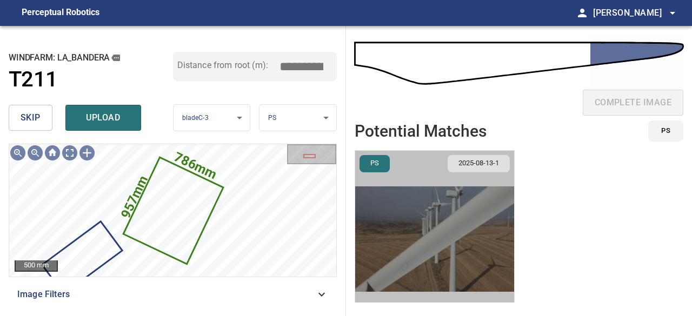
click at [373, 221] on img "button" at bounding box center [434, 239] width 159 height 177
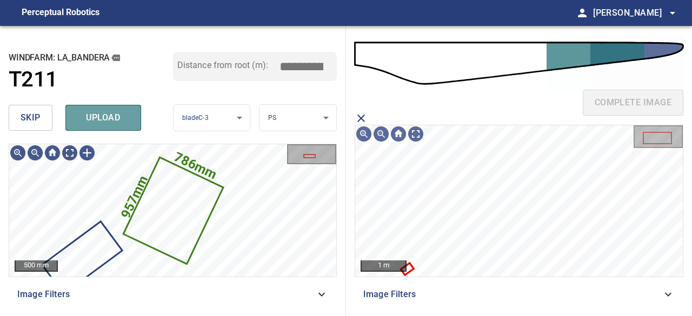
click at [104, 113] on span "upload" at bounding box center [103, 117] width 52 height 15
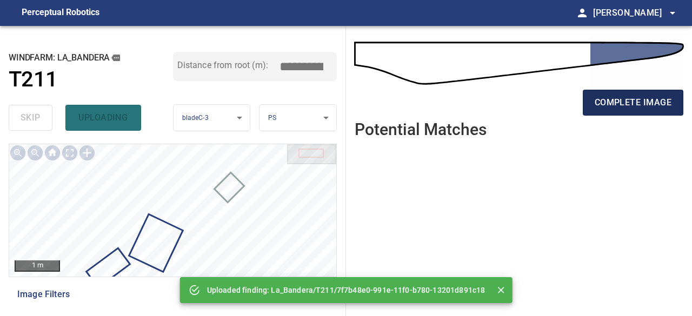
click at [645, 101] on span "complete image" at bounding box center [633, 102] width 77 height 15
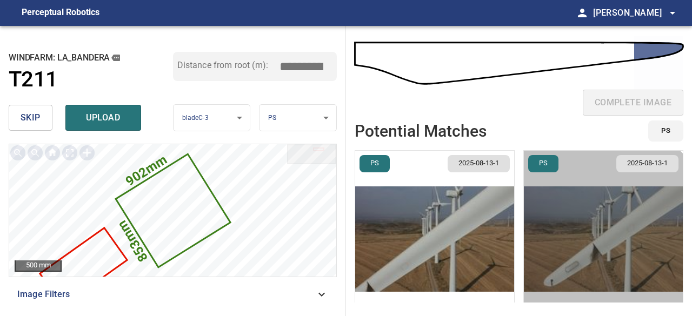
click at [577, 250] on img "button" at bounding box center [603, 239] width 159 height 177
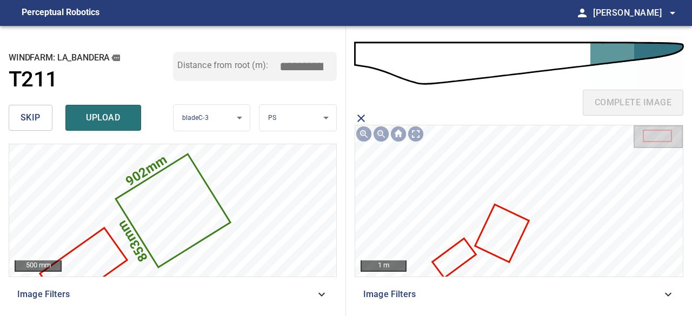
click at [502, 237] on icon at bounding box center [503, 234] width 52 height 56
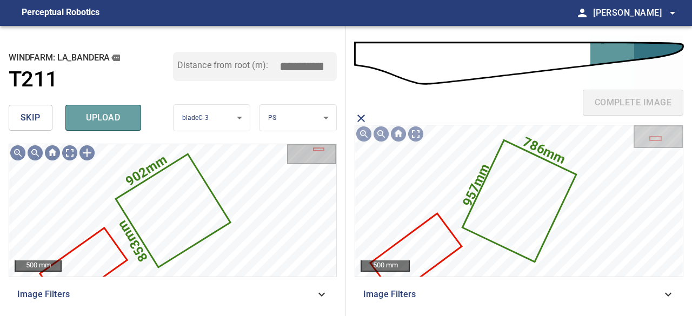
click at [117, 116] on span "upload" at bounding box center [103, 117] width 52 height 15
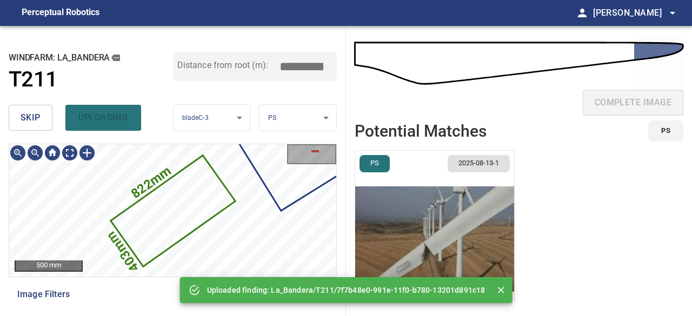
click at [388, 223] on img "button" at bounding box center [434, 239] width 159 height 177
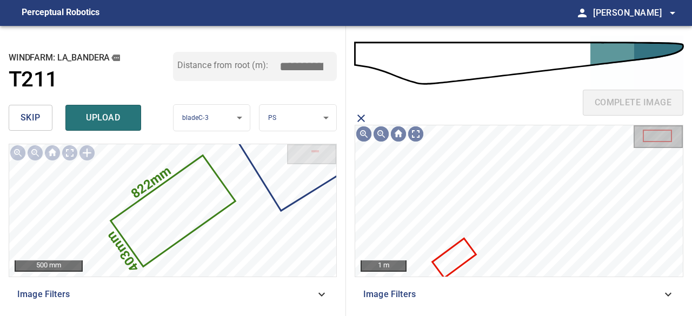
click at [454, 253] on icon at bounding box center [454, 258] width 41 height 37
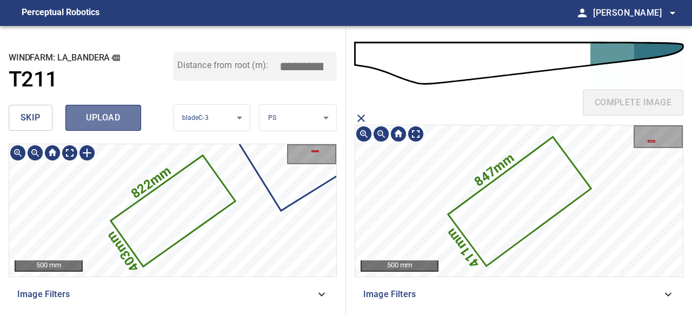
click at [108, 117] on span "upload" at bounding box center [103, 117] width 52 height 15
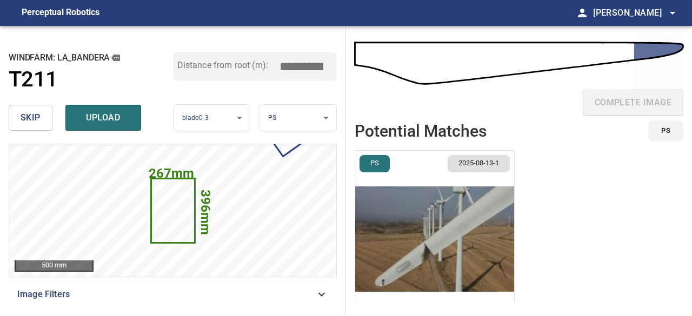
scroll to position [25, 0]
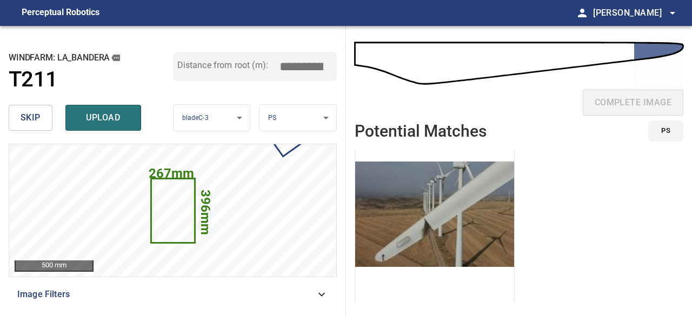
click at [382, 230] on img "button" at bounding box center [434, 214] width 159 height 177
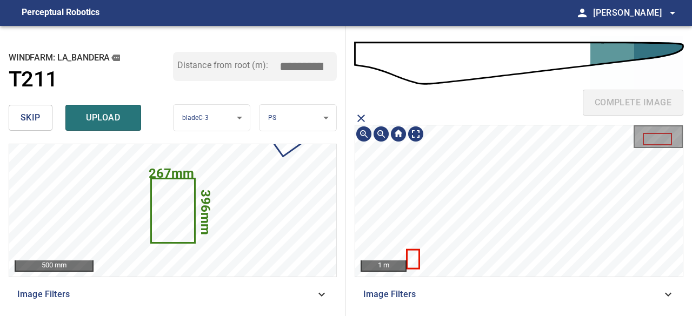
click at [414, 256] on icon at bounding box center [413, 259] width 11 height 17
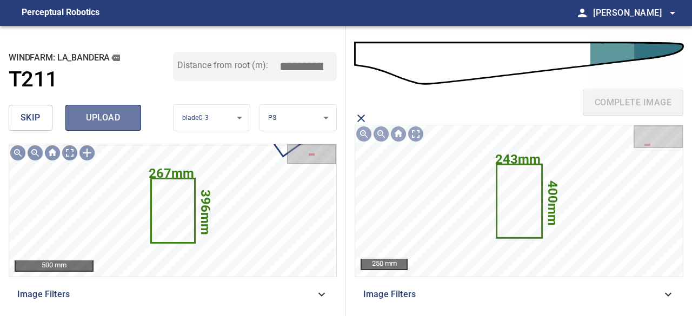
click at [98, 122] on span "upload" at bounding box center [103, 117] width 52 height 15
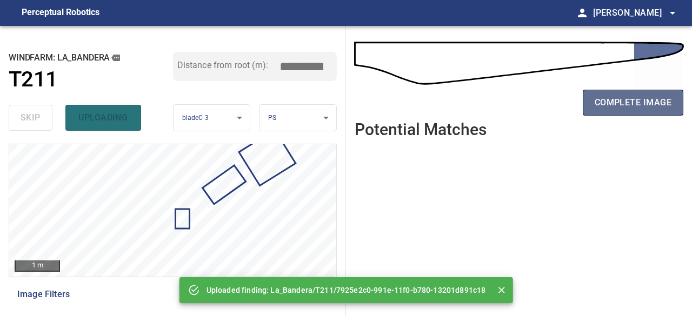
click at [650, 105] on span "complete image" at bounding box center [633, 102] width 77 height 15
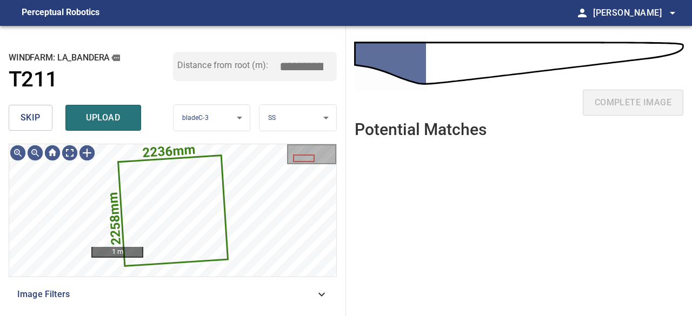
click at [34, 120] on span "skip" at bounding box center [31, 117] width 20 height 15
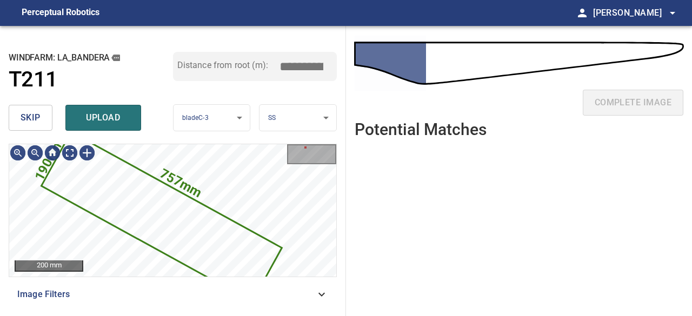
click at [39, 121] on span "skip" at bounding box center [31, 117] width 20 height 15
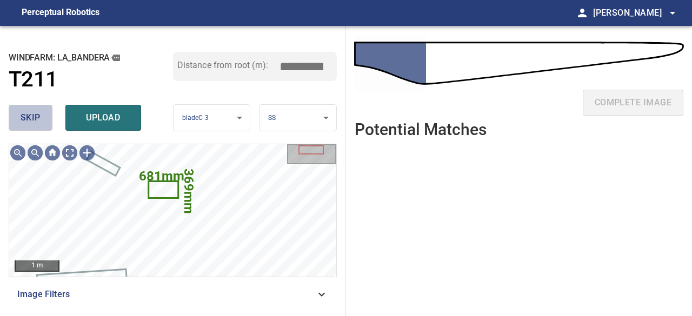
click at [41, 120] on button "skip" at bounding box center [31, 118] width 44 height 26
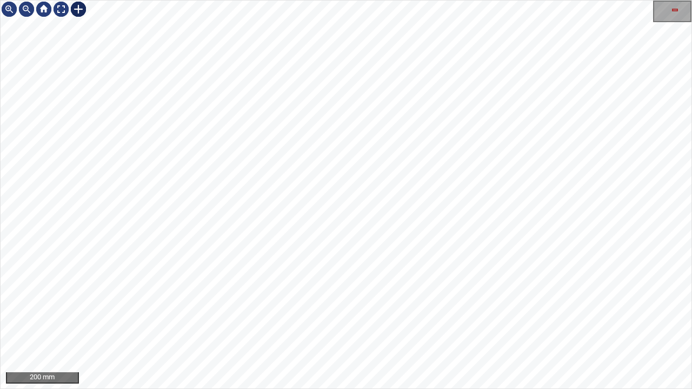
click at [78, 9] on div at bounding box center [78, 9] width 17 height 17
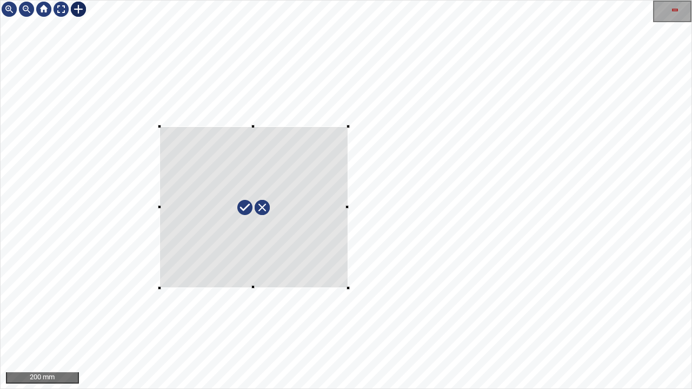
click at [348, 288] on div at bounding box center [346, 195] width 691 height 388
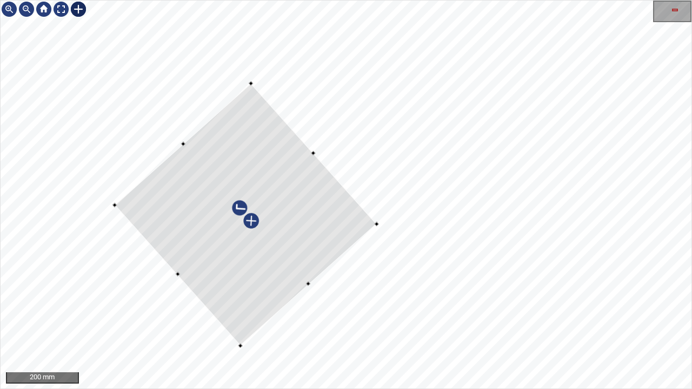
click at [169, 268] on div at bounding box center [346, 195] width 691 height 388
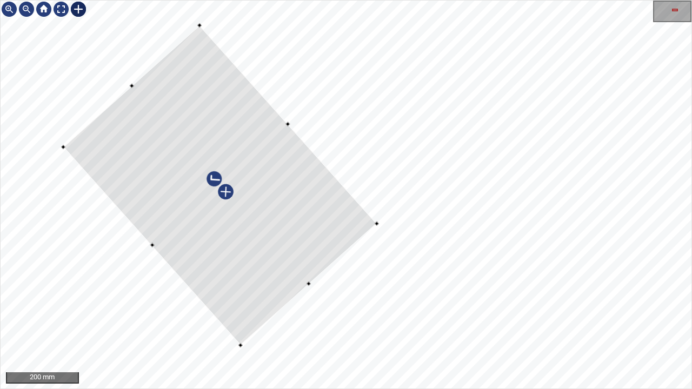
click at [122, 91] on div at bounding box center [346, 195] width 691 height 388
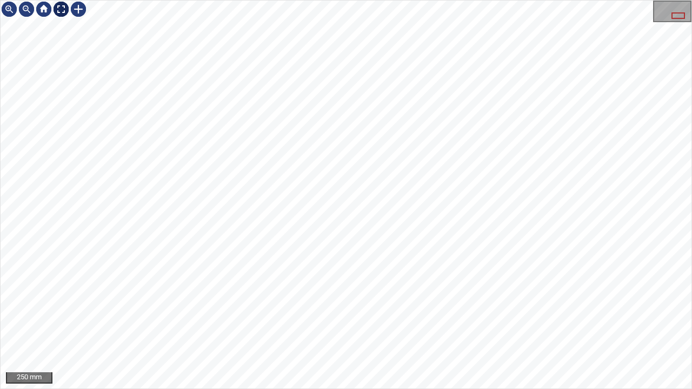
click at [57, 9] on div at bounding box center [60, 9] width 17 height 17
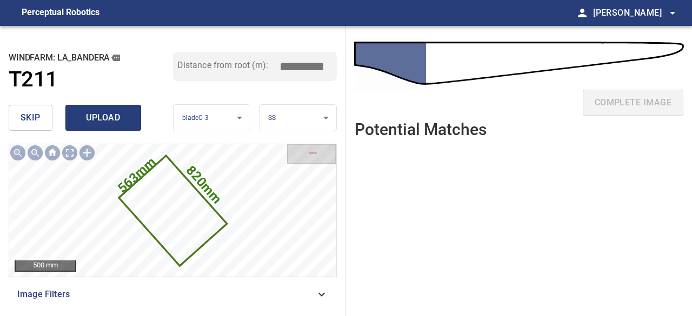
click at [106, 117] on span "upload" at bounding box center [103, 117] width 52 height 15
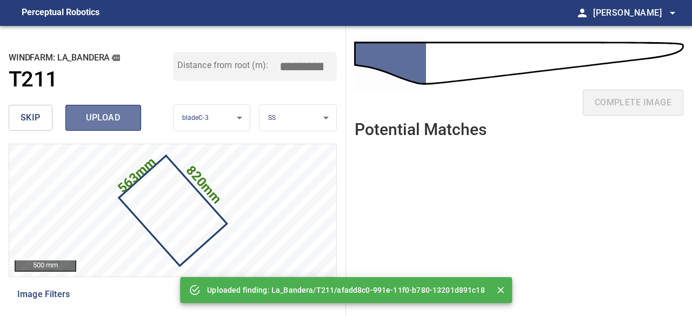
click at [106, 117] on span "upload" at bounding box center [103, 117] width 52 height 15
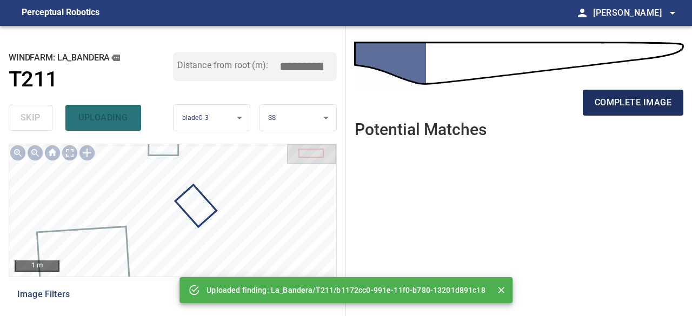
click at [627, 101] on span "complete image" at bounding box center [633, 102] width 77 height 15
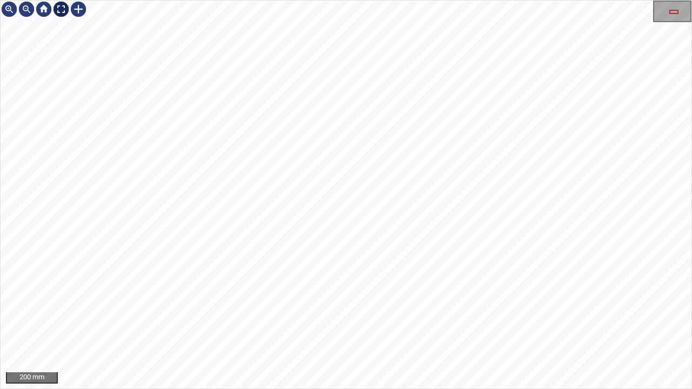
click at [58, 8] on div at bounding box center [60, 9] width 17 height 17
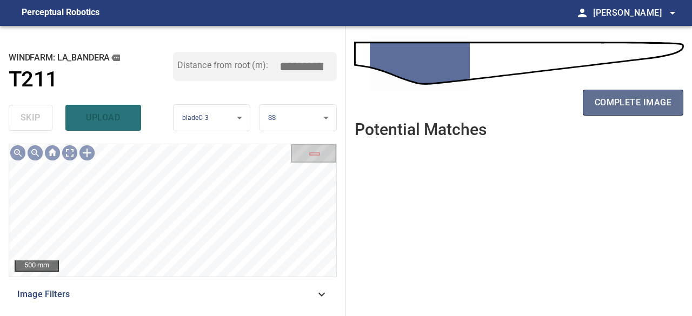
click at [607, 100] on span "complete image" at bounding box center [633, 102] width 77 height 15
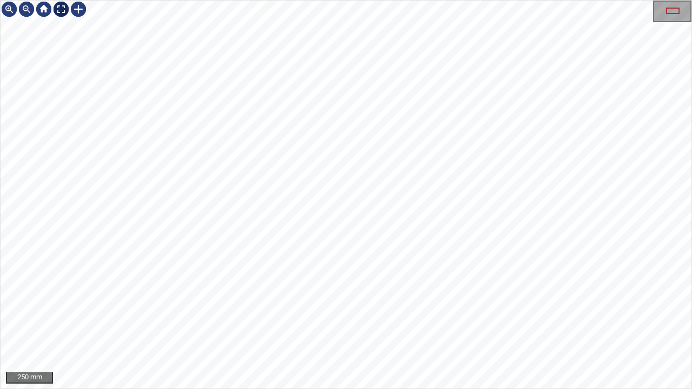
click at [58, 8] on div at bounding box center [60, 9] width 17 height 17
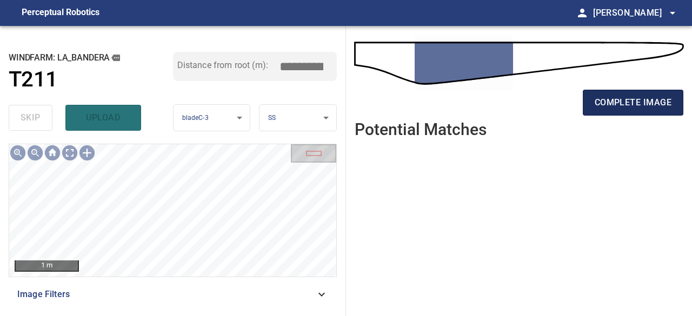
click at [611, 103] on span "complete image" at bounding box center [633, 102] width 77 height 15
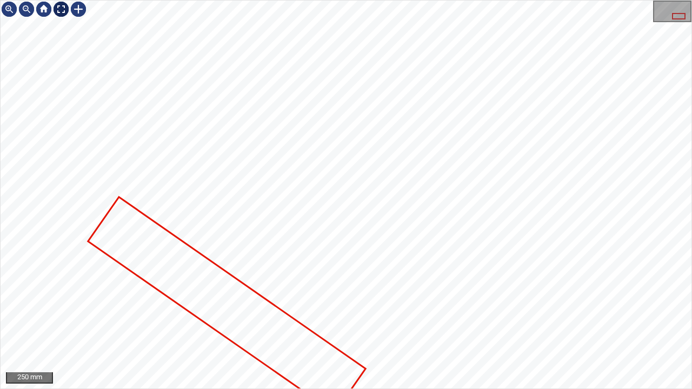
click at [59, 6] on div at bounding box center [60, 9] width 17 height 17
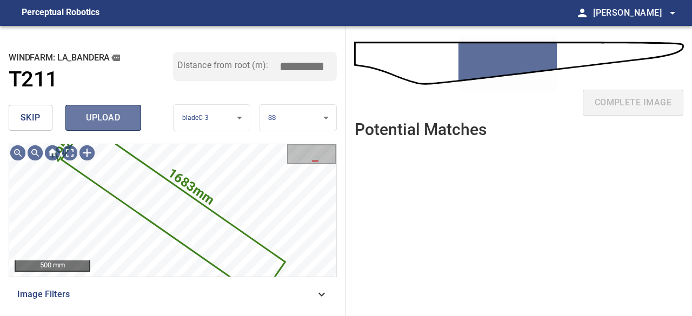
click at [107, 121] on span "upload" at bounding box center [103, 117] width 52 height 15
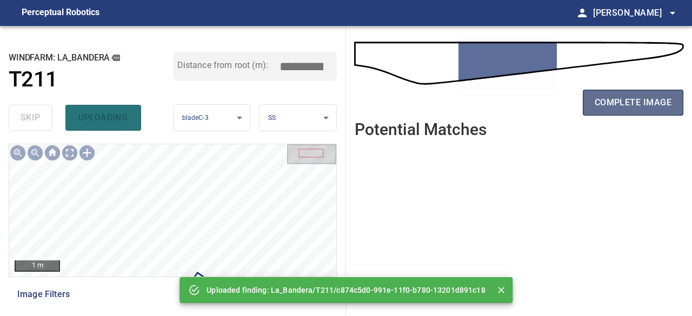
click at [629, 102] on span "complete image" at bounding box center [633, 102] width 77 height 15
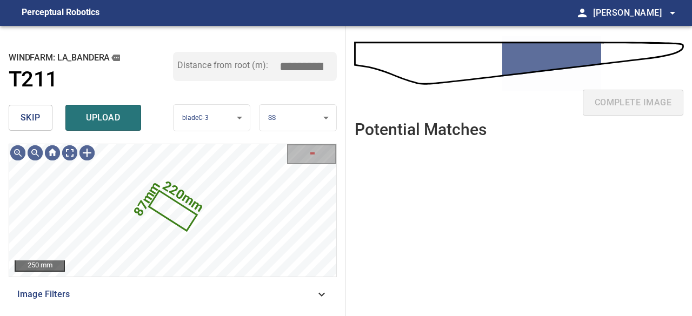
click at [38, 118] on span "skip" at bounding box center [31, 117] width 20 height 15
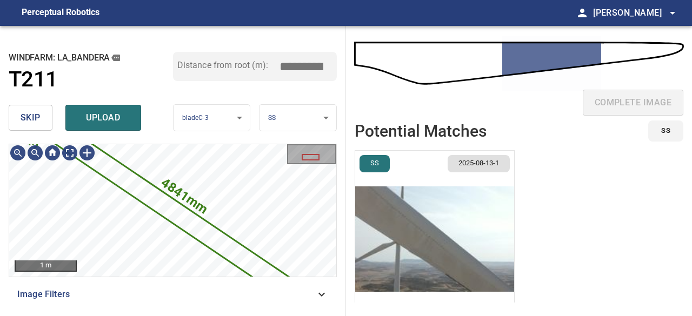
click at [404, 240] on img "button" at bounding box center [434, 239] width 159 height 177
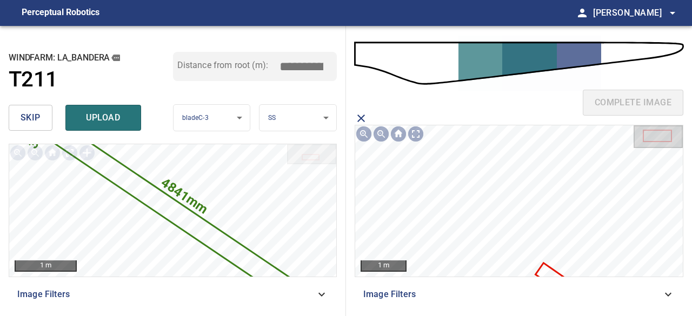
click at [546, 267] on icon at bounding box center [570, 290] width 67 height 52
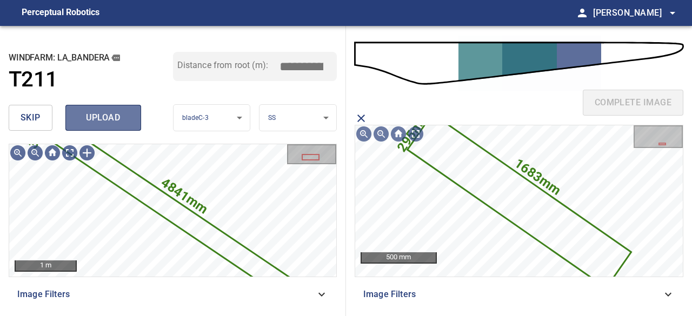
click at [74, 117] on button "upload" at bounding box center [103, 118] width 76 height 26
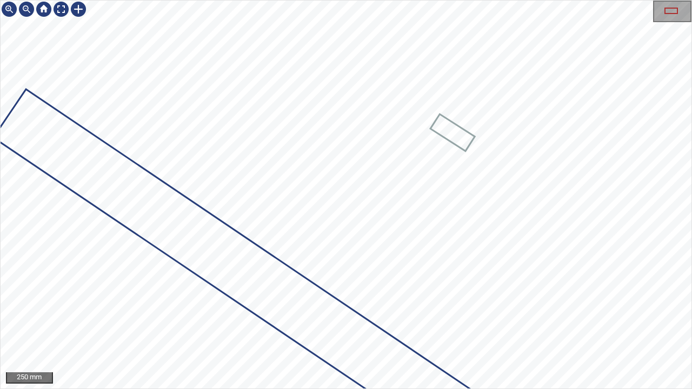
click at [65, 0] on div "250 mm" at bounding box center [346, 194] width 692 height 389
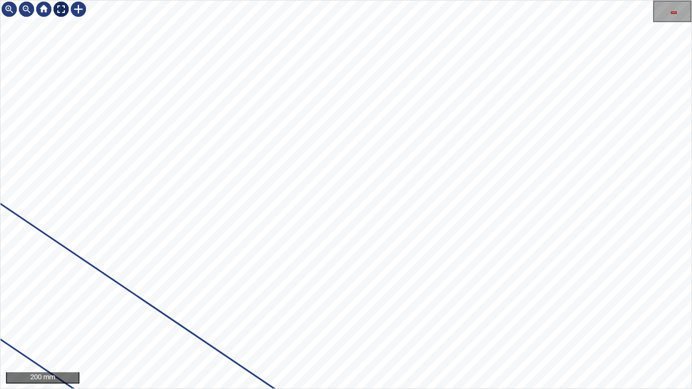
click at [60, 8] on div at bounding box center [60, 9] width 17 height 17
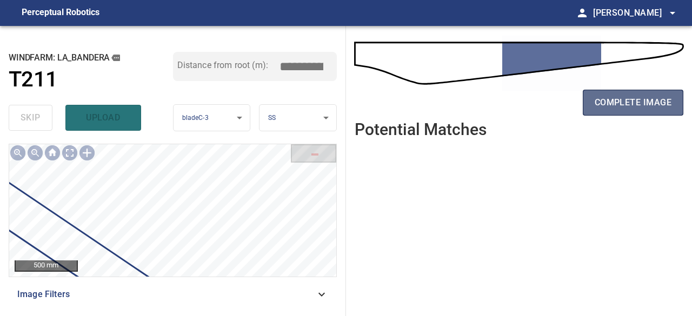
click at [640, 107] on span "complete image" at bounding box center [633, 102] width 77 height 15
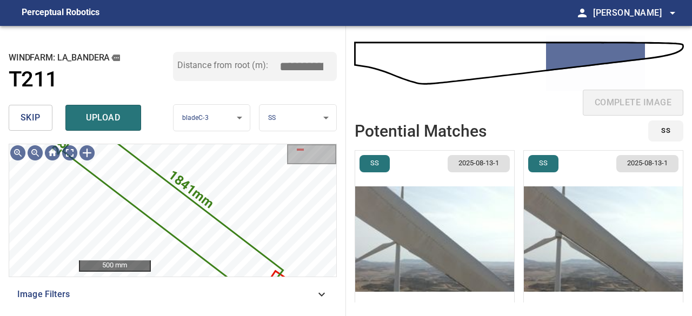
click at [563, 243] on img "button" at bounding box center [603, 239] width 159 height 177
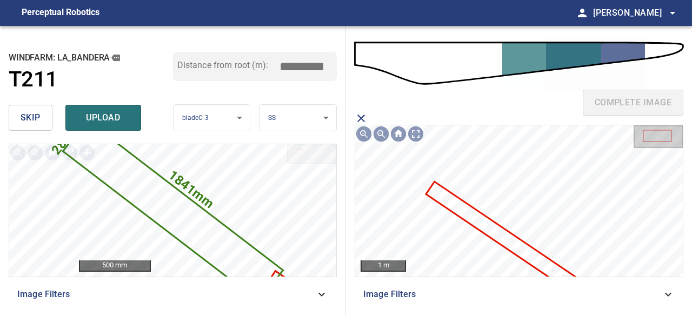
click at [529, 255] on icon at bounding box center [519, 248] width 185 height 131
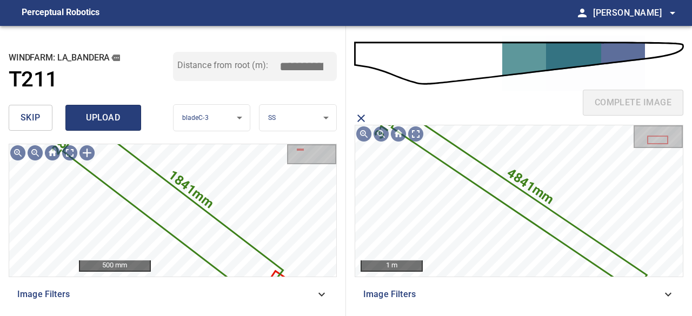
click at [118, 115] on span "upload" at bounding box center [103, 117] width 52 height 15
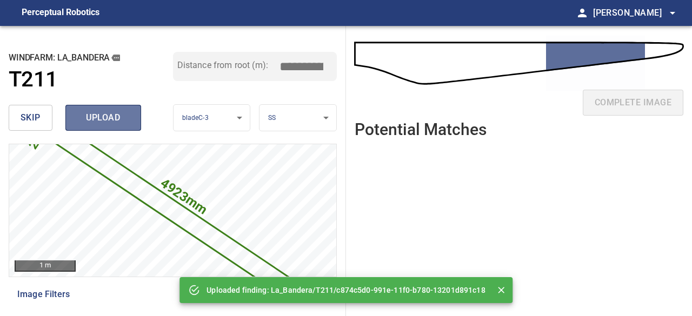
click at [118, 115] on span "upload" at bounding box center [103, 117] width 52 height 15
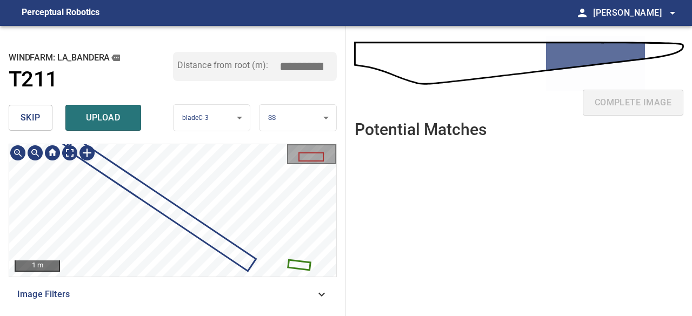
click at [184, 140] on div "**********" at bounding box center [173, 171] width 346 height 290
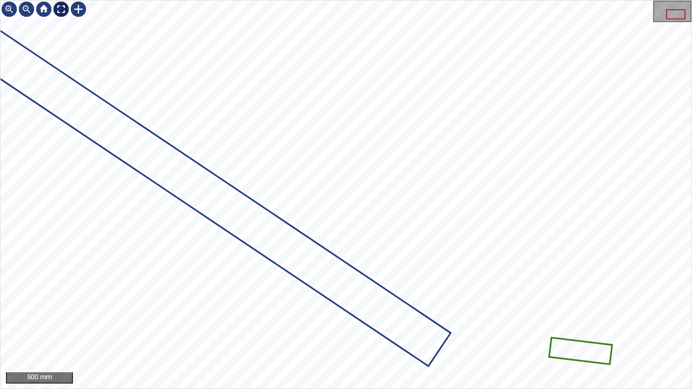
click at [61, 9] on div at bounding box center [60, 9] width 17 height 17
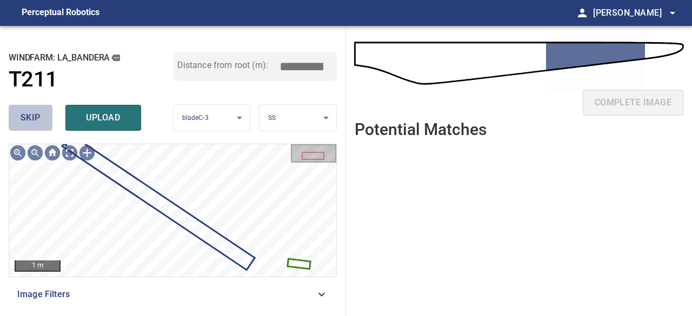
click at [32, 117] on span "skip" at bounding box center [31, 117] width 20 height 15
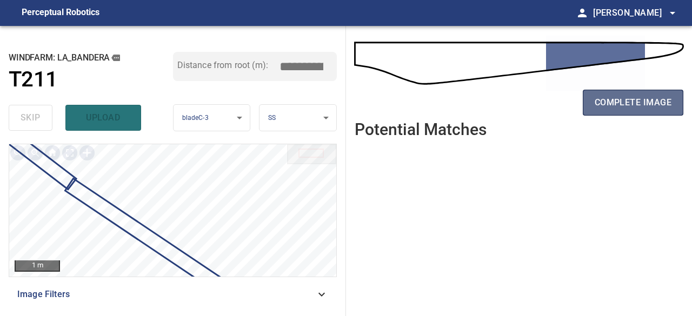
click at [645, 108] on span "complete image" at bounding box center [633, 102] width 77 height 15
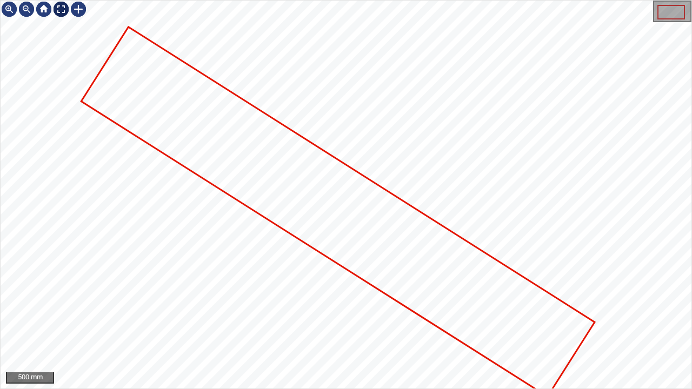
click at [63, 9] on div at bounding box center [60, 9] width 17 height 17
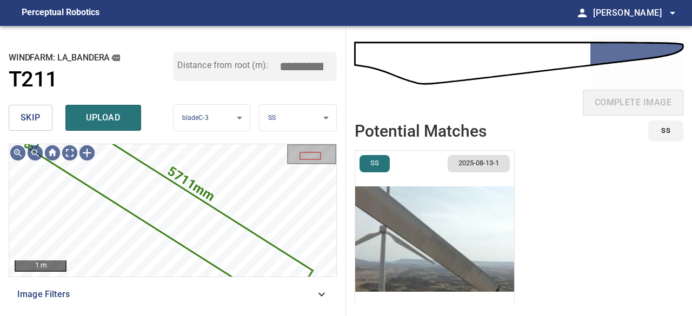
click at [31, 121] on span "skip" at bounding box center [31, 117] width 20 height 15
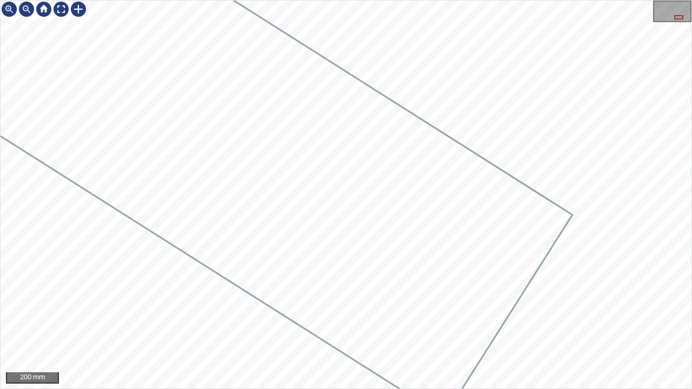
click at [321, 0] on div "200 mm" at bounding box center [346, 194] width 692 height 389
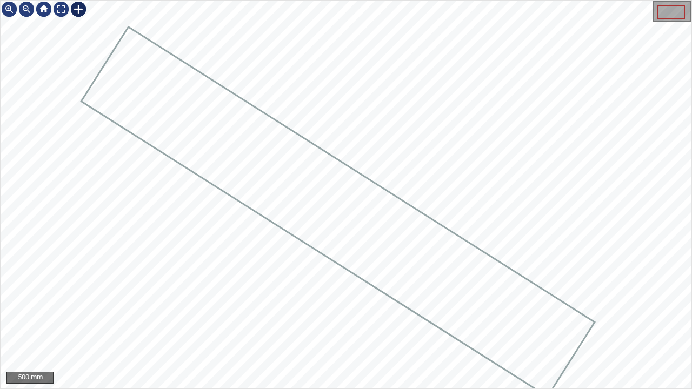
click at [78, 10] on div at bounding box center [78, 9] width 17 height 17
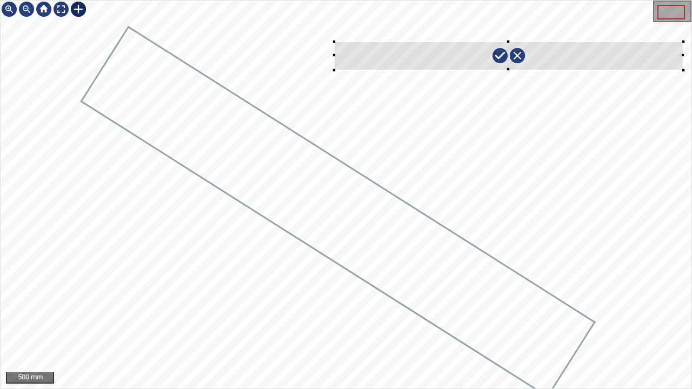
click at [684, 70] on div at bounding box center [346, 195] width 691 height 388
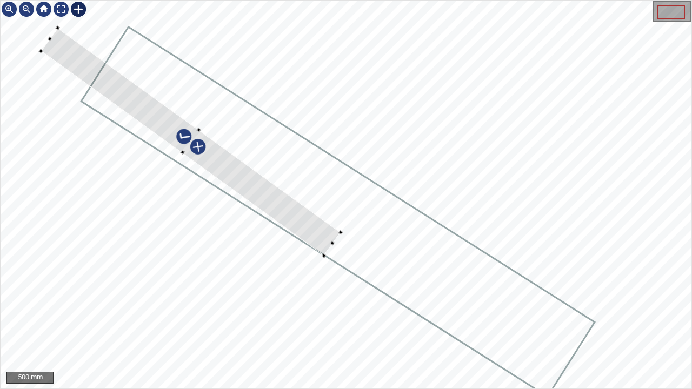
click at [253, 210] on div at bounding box center [346, 195] width 691 height 388
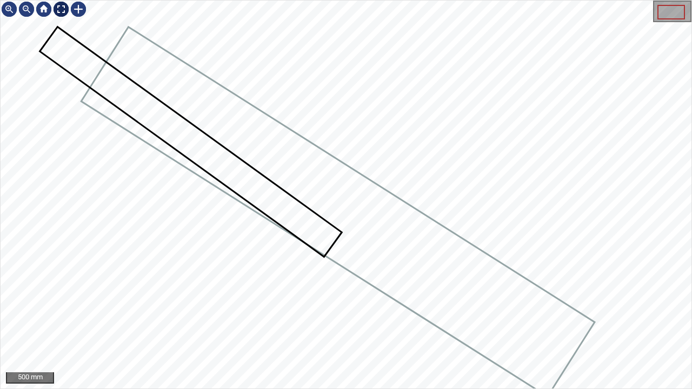
click at [58, 6] on div at bounding box center [60, 9] width 17 height 17
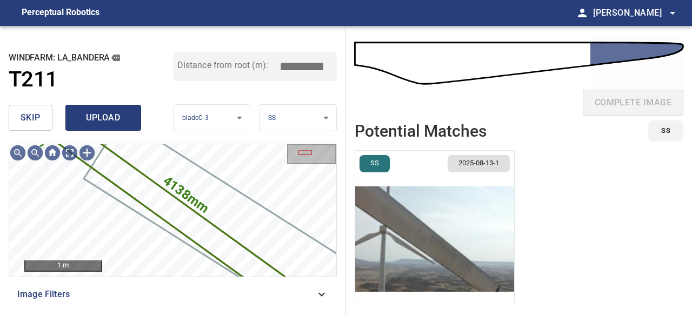
click at [102, 118] on span "upload" at bounding box center [103, 117] width 52 height 15
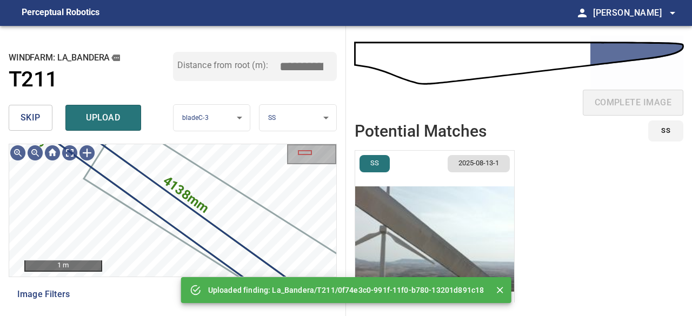
click at [398, 247] on img "button" at bounding box center [434, 239] width 159 height 177
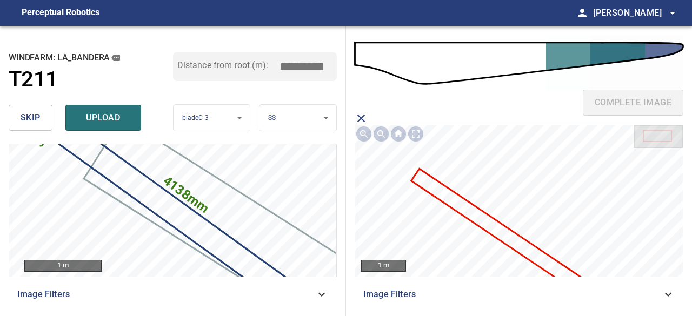
click at [462, 205] on icon at bounding box center [507, 236] width 189 height 133
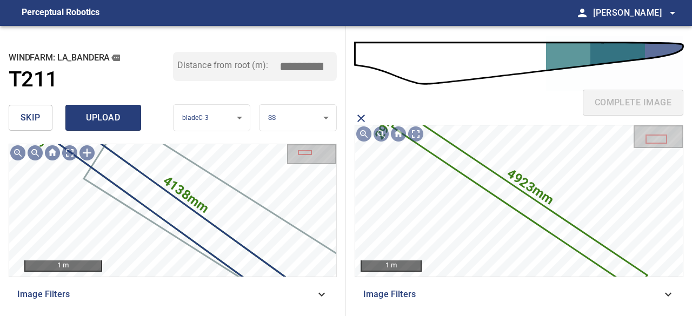
click at [110, 121] on span "upload" at bounding box center [103, 117] width 52 height 15
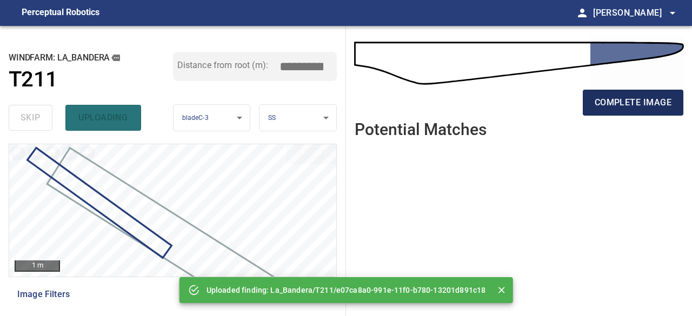
click at [606, 102] on span "complete image" at bounding box center [633, 102] width 77 height 15
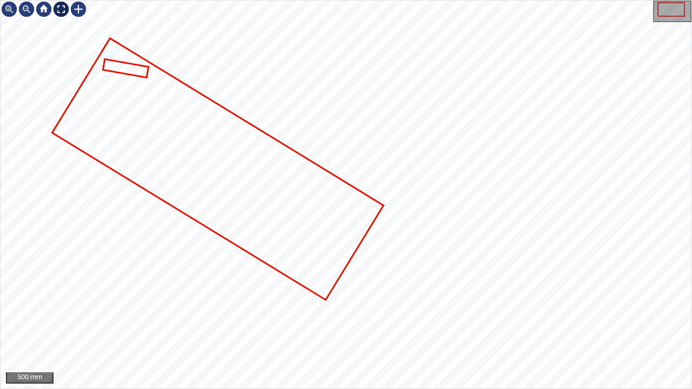
click at [58, 9] on div at bounding box center [60, 9] width 17 height 17
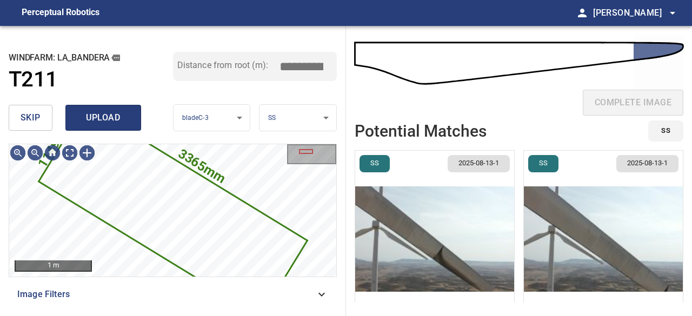
click at [100, 123] on span "upload" at bounding box center [103, 117] width 52 height 15
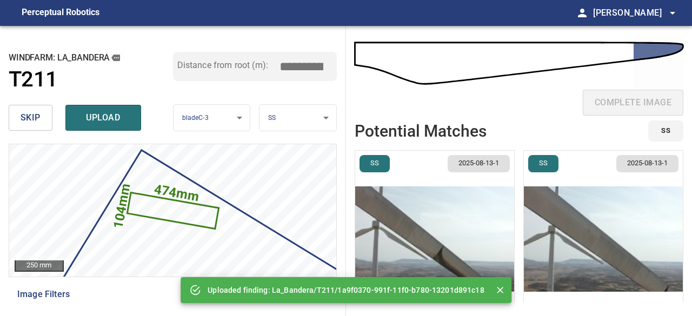
click at [36, 115] on span "skip" at bounding box center [31, 117] width 20 height 15
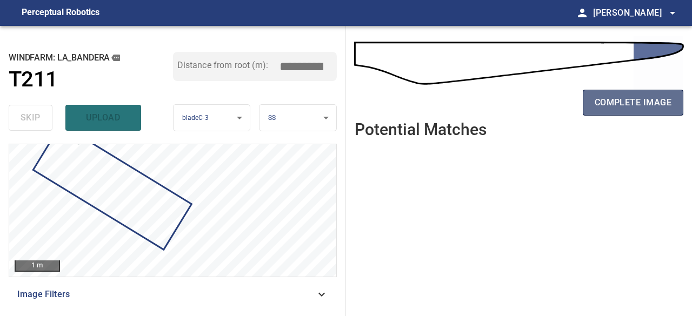
click at [633, 101] on span "complete image" at bounding box center [633, 102] width 77 height 15
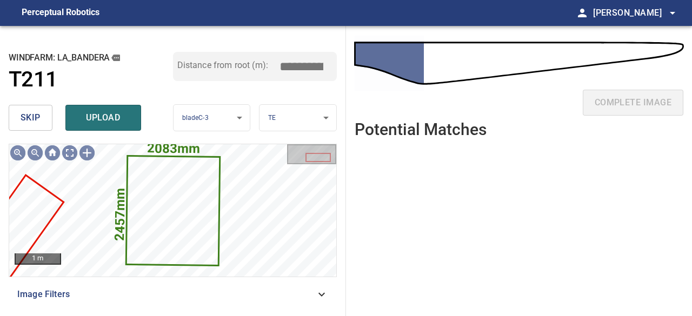
click at [33, 114] on span "skip" at bounding box center [31, 117] width 20 height 15
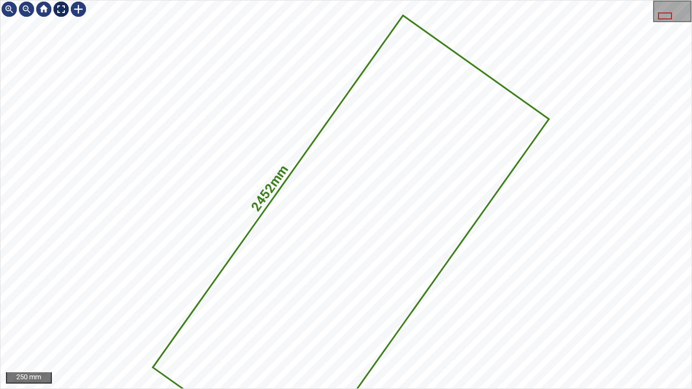
click at [63, 9] on div at bounding box center [60, 9] width 17 height 17
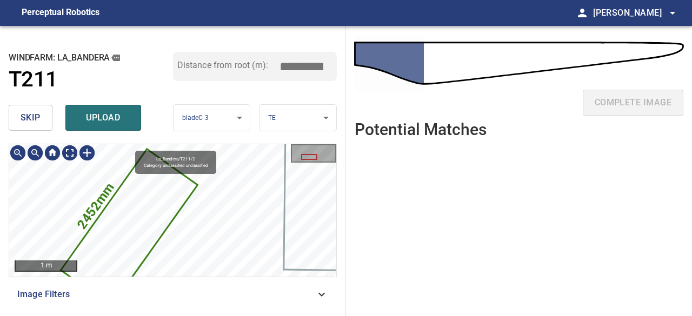
click at [137, 219] on icon at bounding box center [129, 227] width 135 height 155
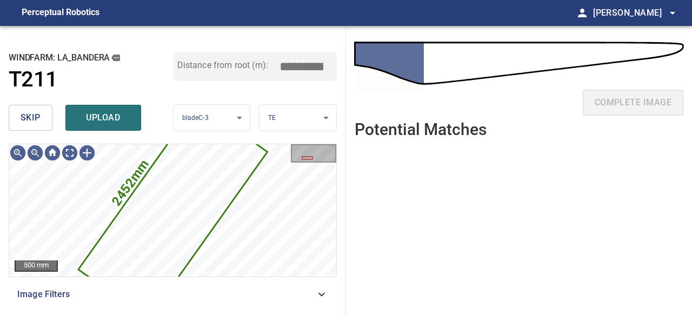
click at [31, 116] on span "skip" at bounding box center [31, 117] width 20 height 15
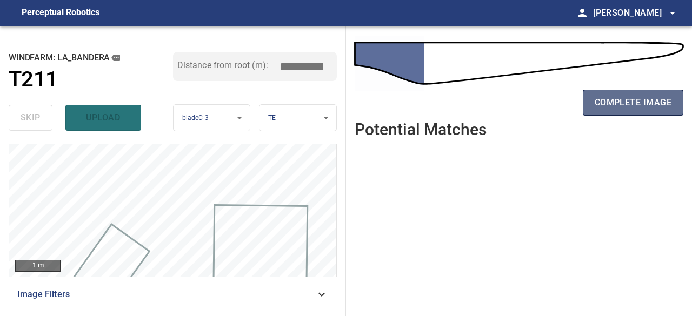
click at [614, 107] on span "complete image" at bounding box center [633, 102] width 77 height 15
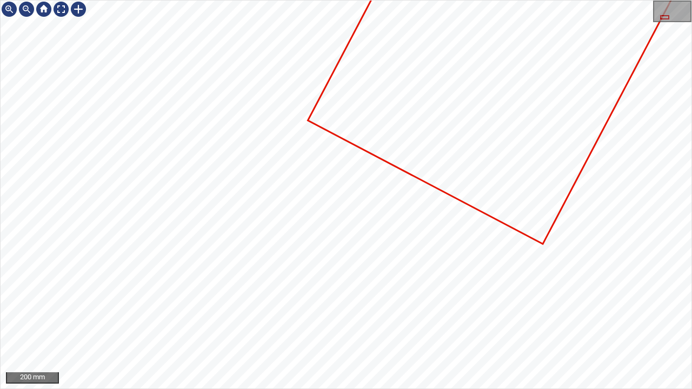
click at [509, 200] on div at bounding box center [346, 195] width 691 height 388
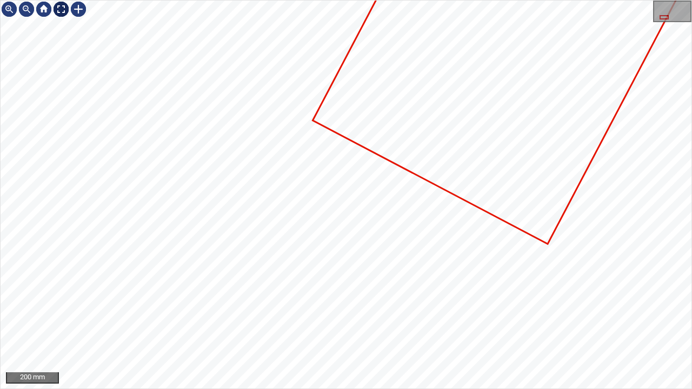
click at [59, 9] on div at bounding box center [60, 9] width 17 height 17
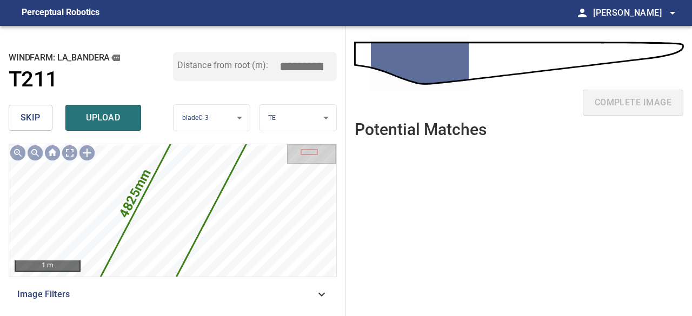
click at [31, 123] on span "skip" at bounding box center [31, 117] width 20 height 15
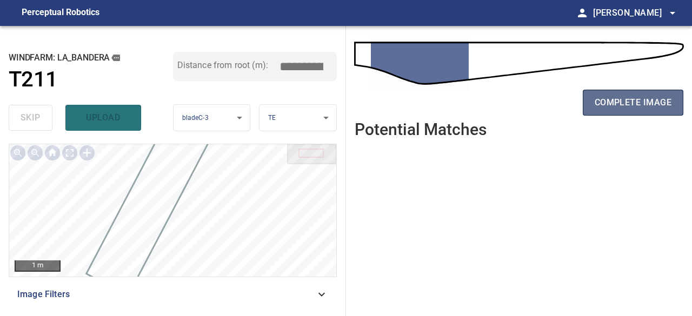
click at [602, 99] on span "complete image" at bounding box center [633, 102] width 77 height 15
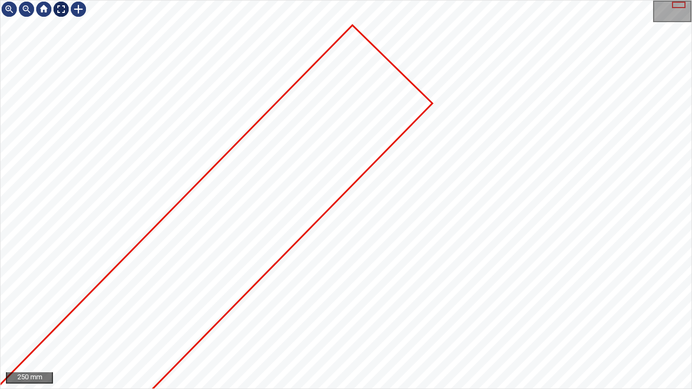
click at [58, 8] on div at bounding box center [60, 9] width 17 height 17
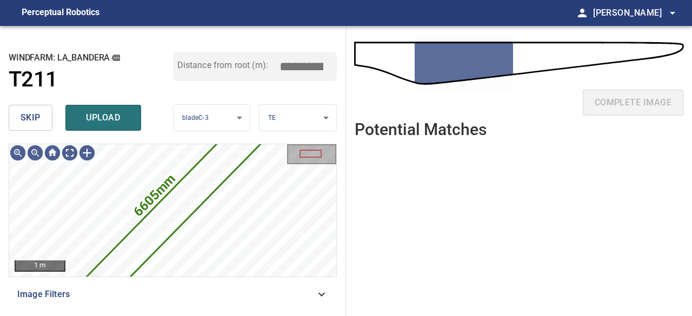
click at [32, 121] on span "skip" at bounding box center [31, 117] width 20 height 15
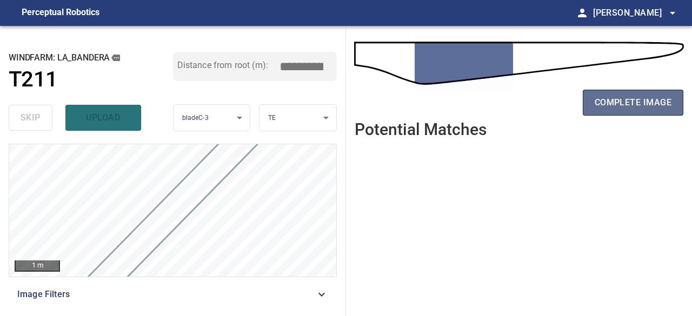
click at [640, 104] on span "complete image" at bounding box center [633, 102] width 77 height 15
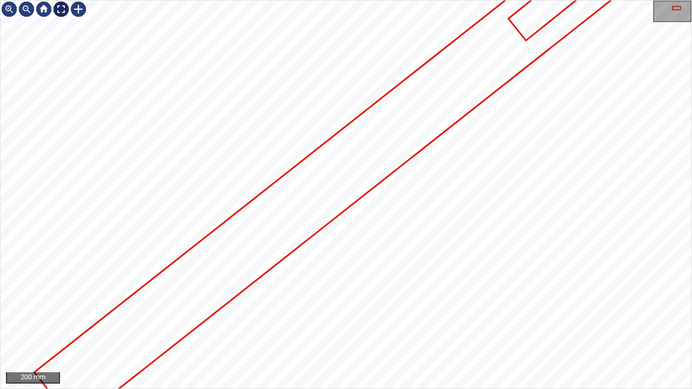
click at [61, 10] on div at bounding box center [60, 9] width 17 height 17
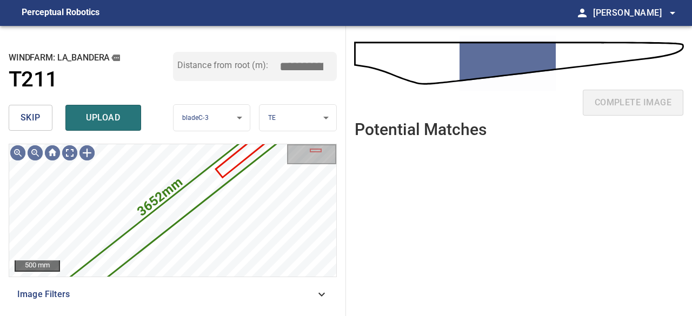
click at [84, 120] on span "upload" at bounding box center [103, 117] width 52 height 15
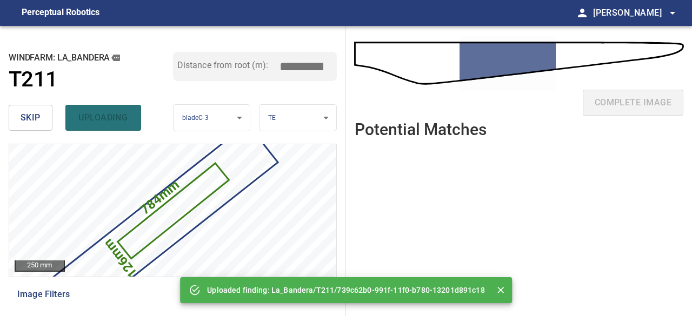
click at [21, 121] on span "skip" at bounding box center [31, 117] width 20 height 15
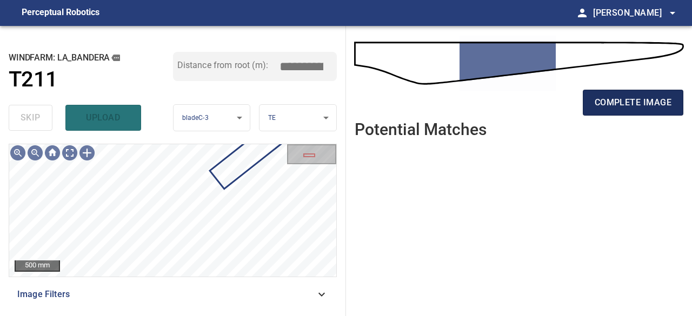
click at [610, 100] on span "complete image" at bounding box center [633, 102] width 77 height 15
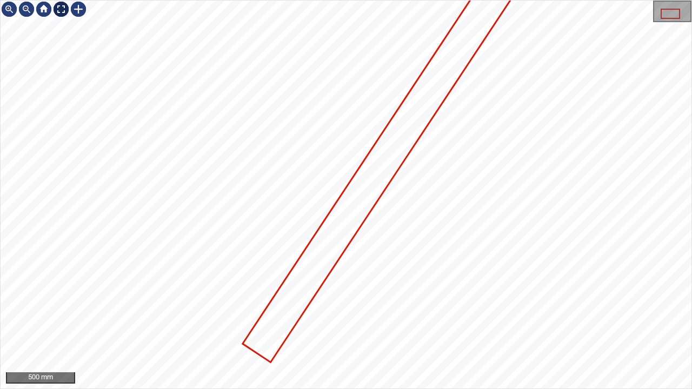
click at [62, 6] on div at bounding box center [60, 9] width 17 height 17
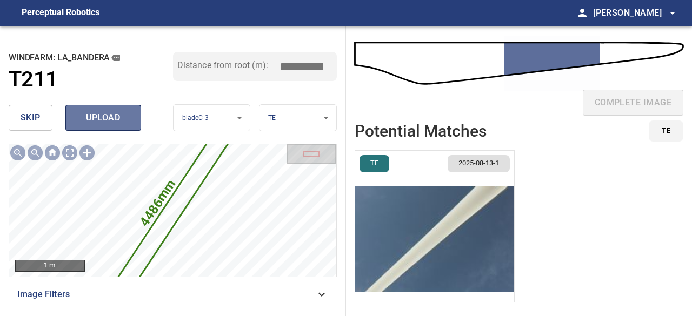
click at [99, 115] on span "upload" at bounding box center [103, 117] width 52 height 15
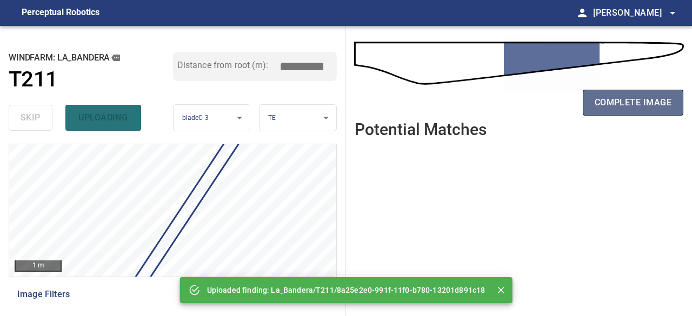
click at [638, 108] on span "complete image" at bounding box center [633, 102] width 77 height 15
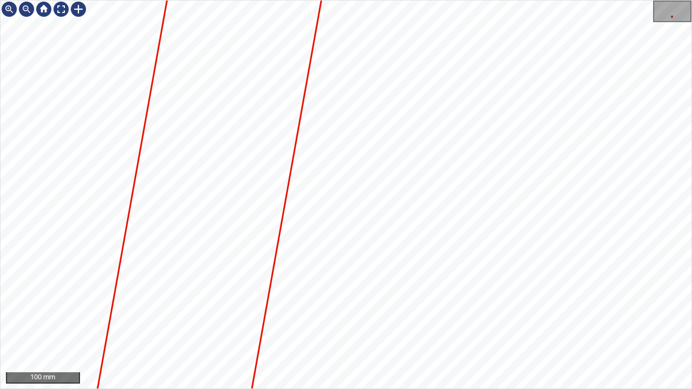
click at [299, 316] on div "100 mm" at bounding box center [346, 194] width 692 height 389
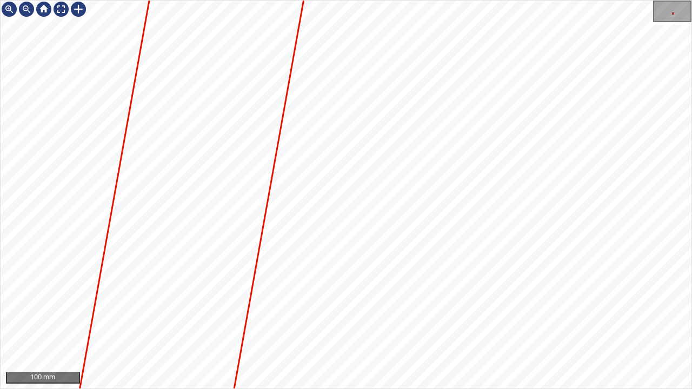
click at [295, 316] on div "100 mm" at bounding box center [346, 194] width 692 height 389
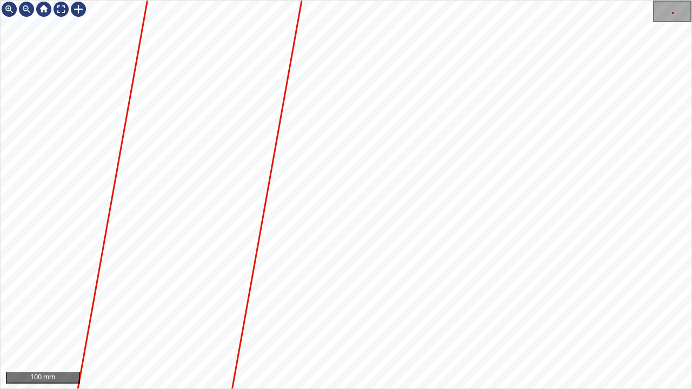
click at [285, 316] on div "100 mm" at bounding box center [346, 194] width 692 height 389
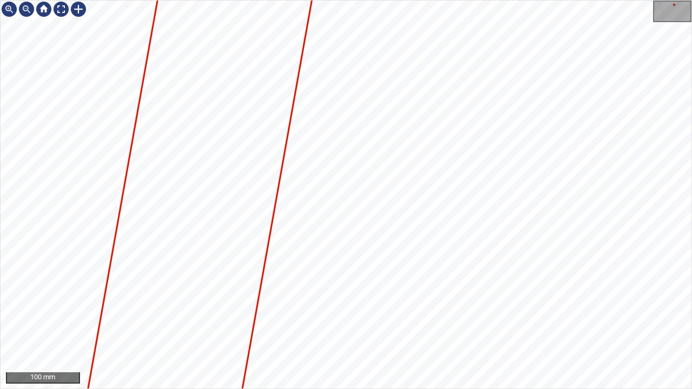
click at [294, 316] on div "100 mm" at bounding box center [346, 194] width 692 height 389
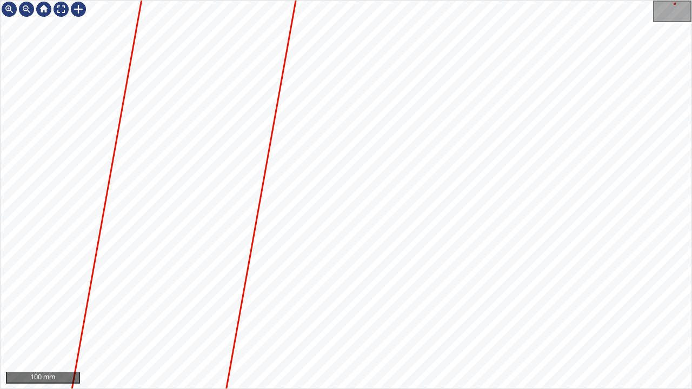
click at [283, 316] on div "100 mm" at bounding box center [346, 194] width 692 height 389
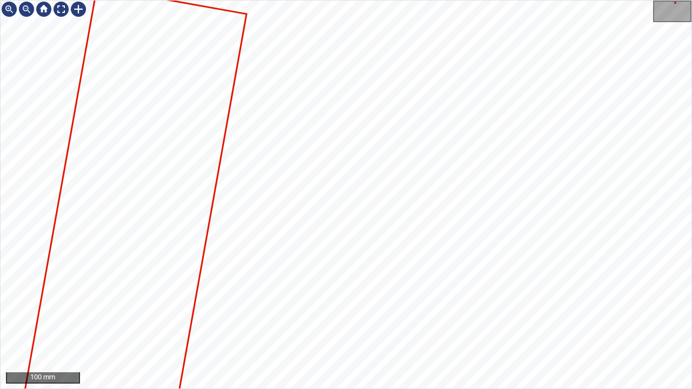
click at [255, 316] on div "100 mm" at bounding box center [346, 194] width 692 height 389
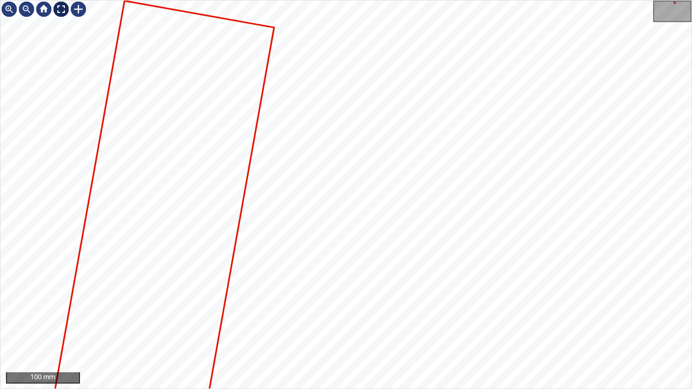
click at [59, 8] on div at bounding box center [60, 9] width 17 height 17
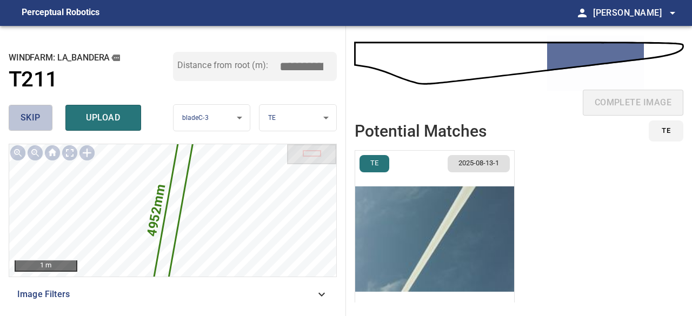
click at [41, 116] on button "skip" at bounding box center [31, 118] width 44 height 26
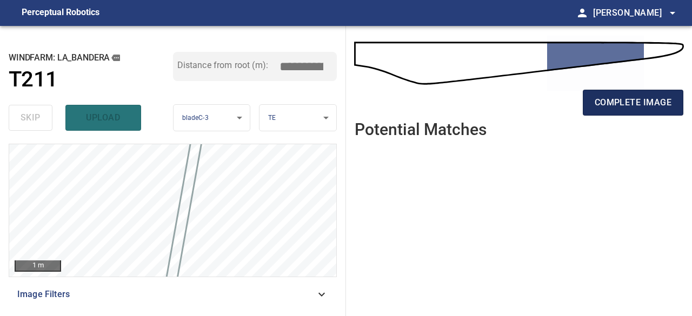
click at [603, 101] on span "complete image" at bounding box center [633, 102] width 77 height 15
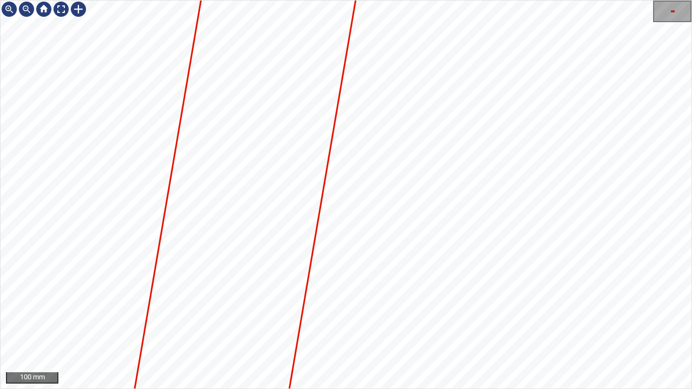
click at [419, 0] on div "100 mm" at bounding box center [346, 194] width 692 height 389
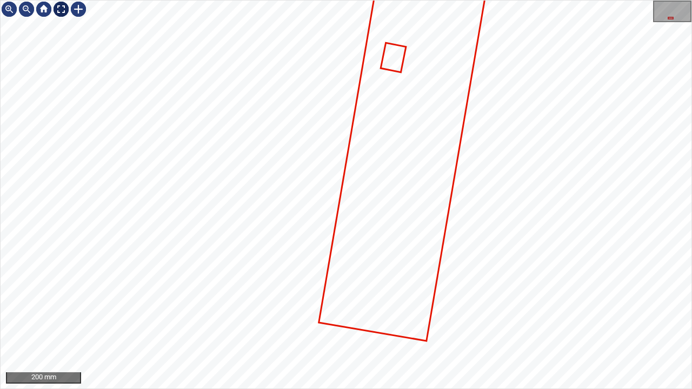
click at [60, 9] on div at bounding box center [60, 9] width 17 height 17
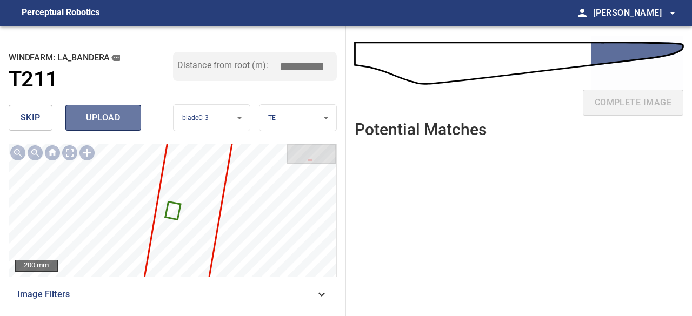
click at [81, 114] on span "upload" at bounding box center [103, 117] width 52 height 15
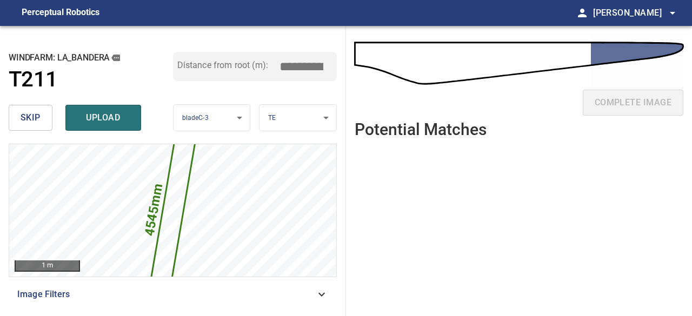
click at [45, 117] on button "skip" at bounding box center [31, 118] width 44 height 26
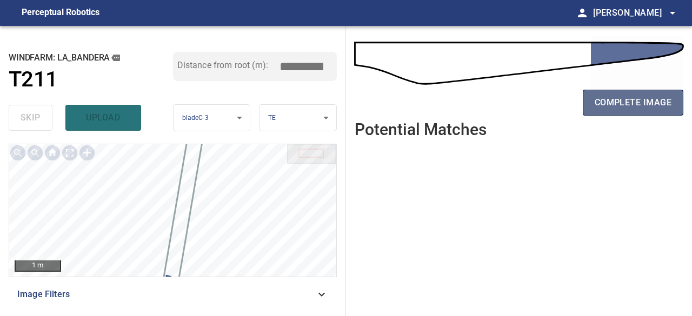
click at [606, 111] on button "complete image" at bounding box center [633, 103] width 101 height 26
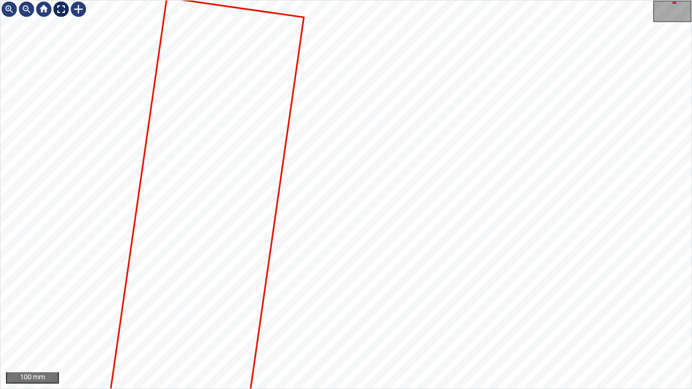
click at [62, 9] on div at bounding box center [60, 9] width 17 height 17
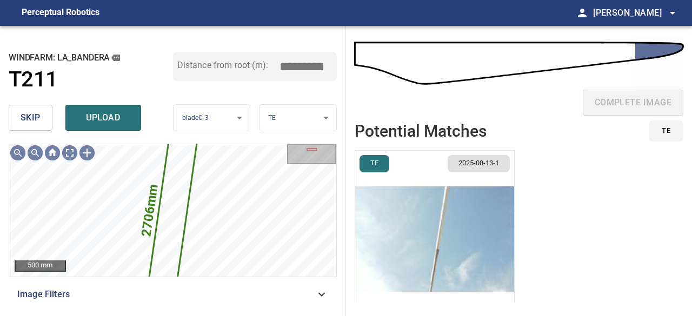
click at [41, 119] on button "skip" at bounding box center [31, 118] width 44 height 26
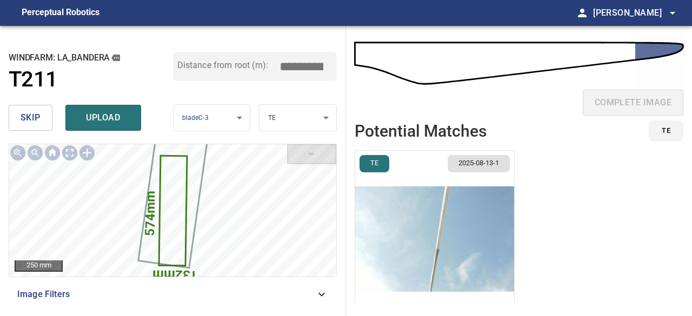
click at [44, 119] on button "skip" at bounding box center [31, 118] width 44 height 26
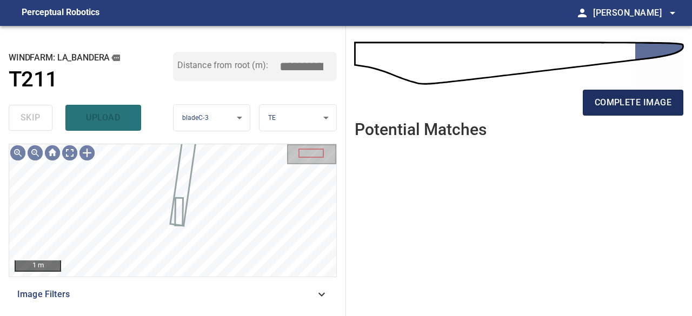
click at [621, 92] on button "complete image" at bounding box center [633, 103] width 101 height 26
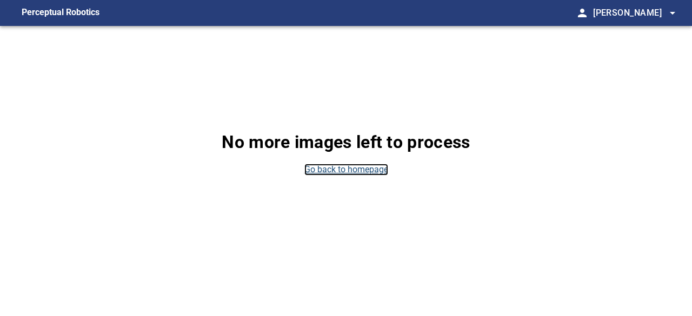
click at [319, 171] on link "Go back to homepage" at bounding box center [347, 170] width 84 height 12
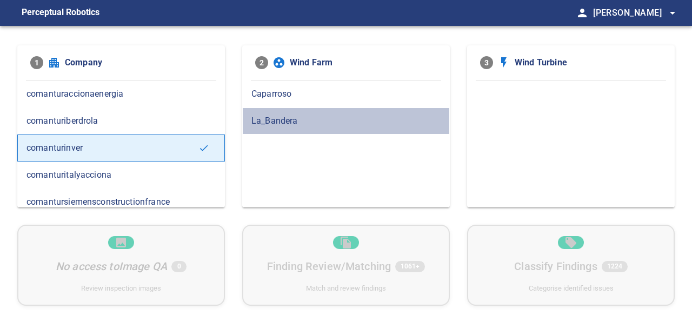
click at [283, 122] on span "La_Bandera" at bounding box center [346, 121] width 189 height 13
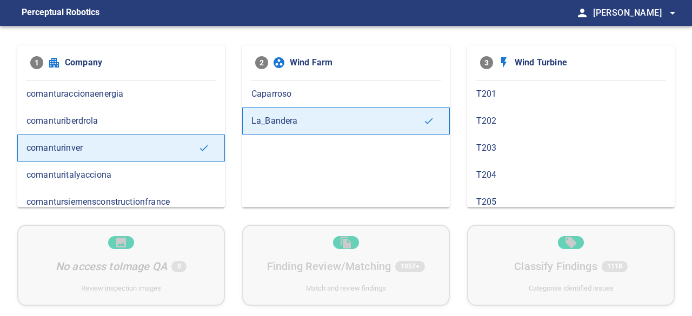
scroll to position [433, 0]
click at [513, 169] on span "T210" at bounding box center [571, 175] width 189 height 13
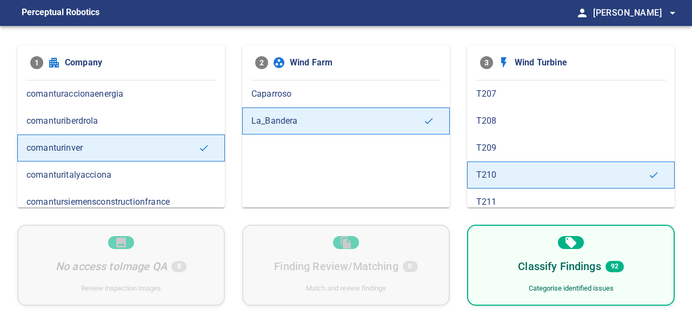
scroll to position [487, 0]
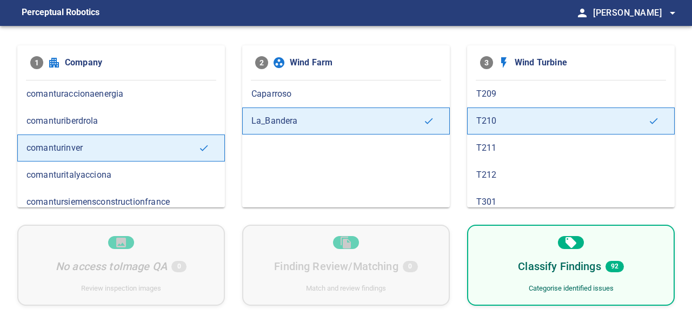
click at [512, 142] on span "T211" at bounding box center [571, 148] width 189 height 13
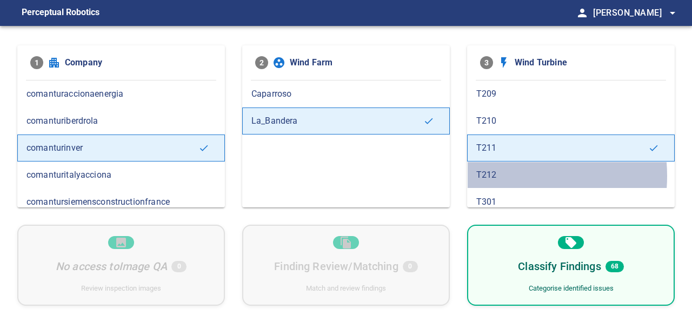
click at [505, 169] on span "T212" at bounding box center [571, 175] width 189 height 13
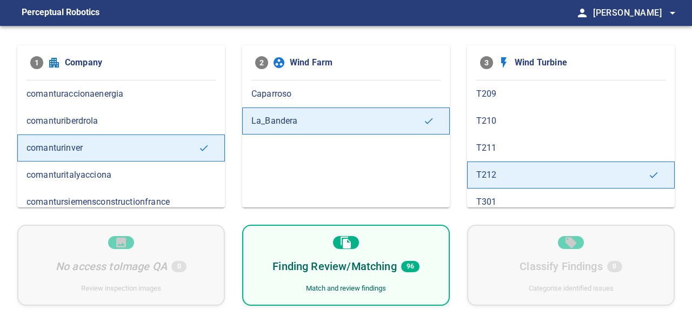
click at [507, 142] on span "T211" at bounding box center [571, 148] width 189 height 13
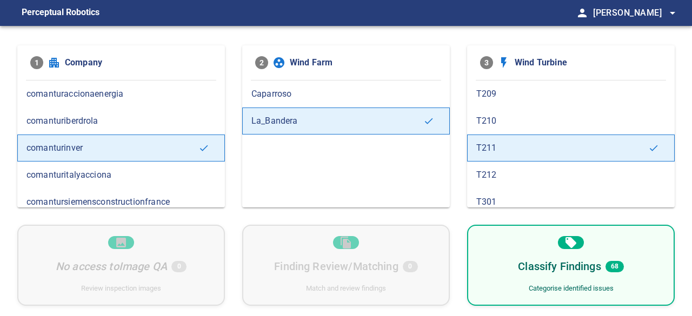
click at [501, 169] on span "T212" at bounding box center [571, 175] width 189 height 13
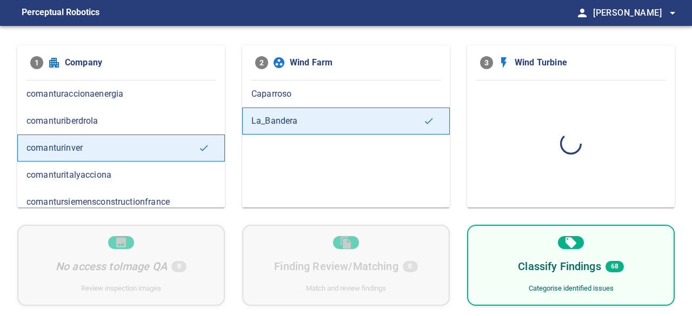
scroll to position [0, 0]
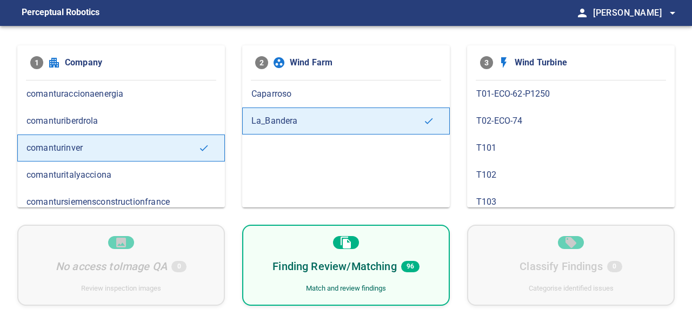
click at [355, 270] on h6 "Finding Review/Matching" at bounding box center [335, 266] width 124 height 17
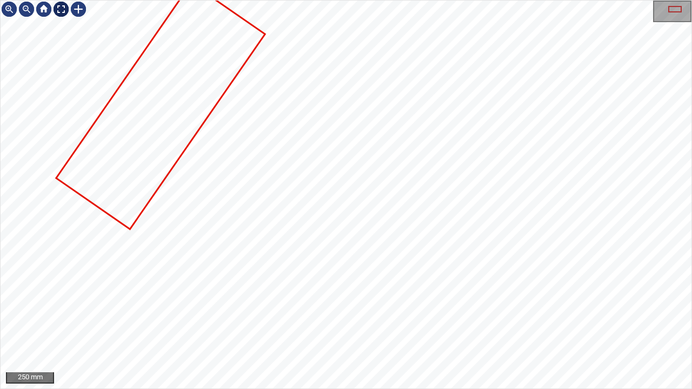
click at [61, 10] on div at bounding box center [60, 9] width 17 height 17
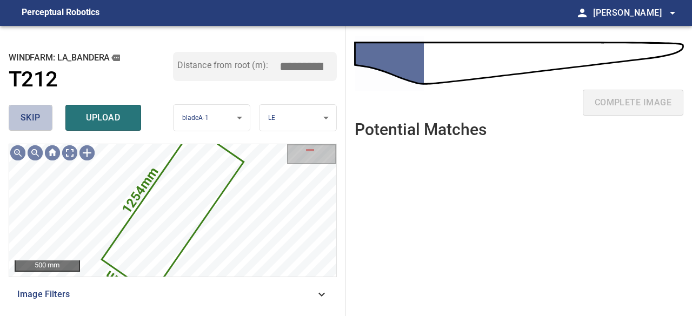
click at [30, 120] on span "skip" at bounding box center [31, 117] width 20 height 15
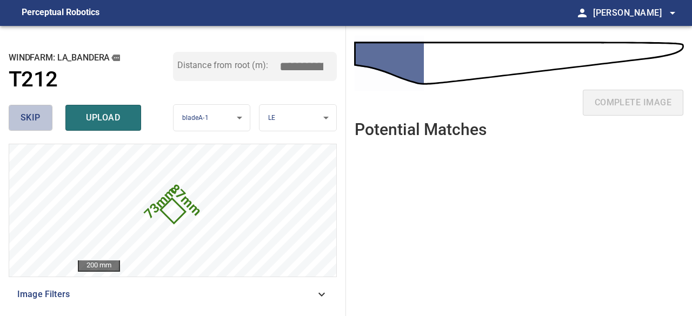
click at [31, 116] on span "skip" at bounding box center [31, 117] width 20 height 15
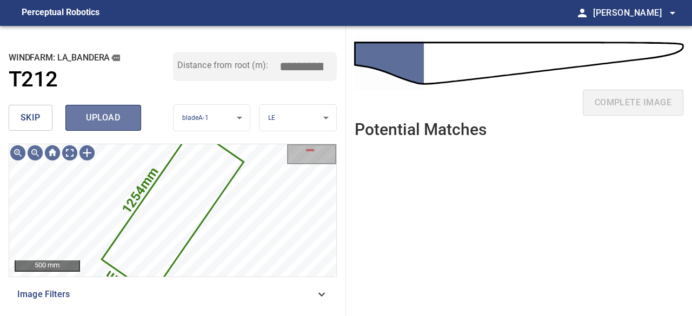
click at [111, 115] on span "upload" at bounding box center [103, 117] width 52 height 15
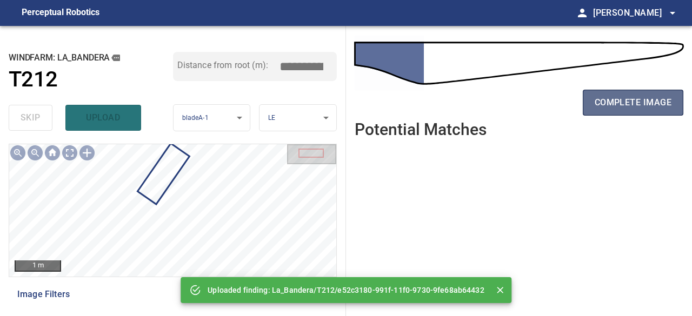
click at [637, 103] on span "complete image" at bounding box center [633, 102] width 77 height 15
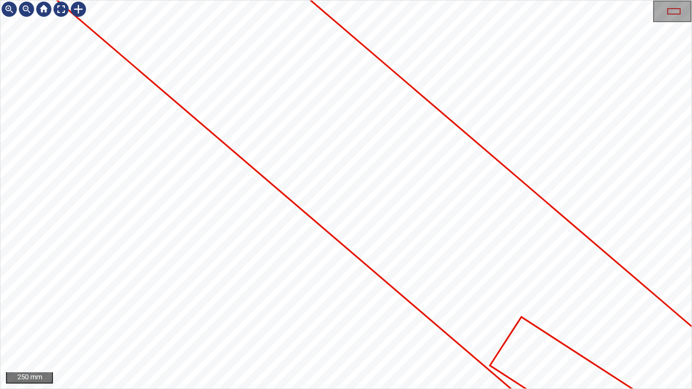
click at [291, 127] on icon at bounding box center [446, 225] width 791 height 710
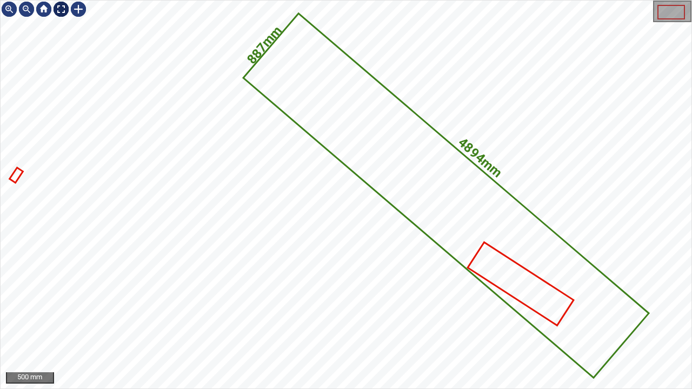
click at [61, 9] on div at bounding box center [60, 9] width 17 height 17
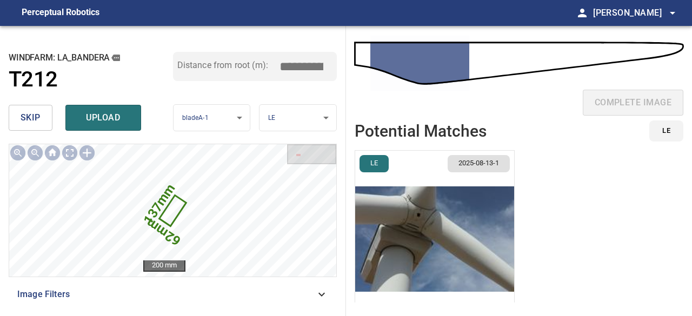
click at [39, 120] on span "skip" at bounding box center [31, 117] width 20 height 15
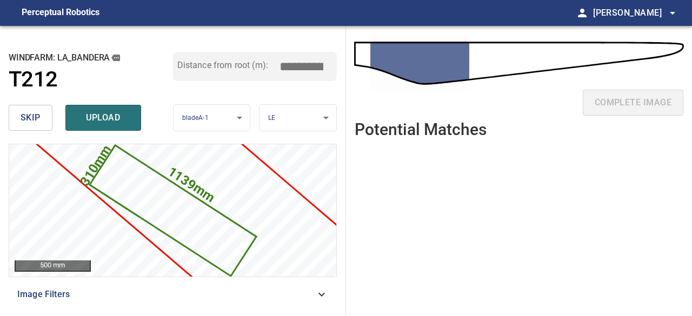
click at [38, 120] on span "skip" at bounding box center [31, 117] width 20 height 15
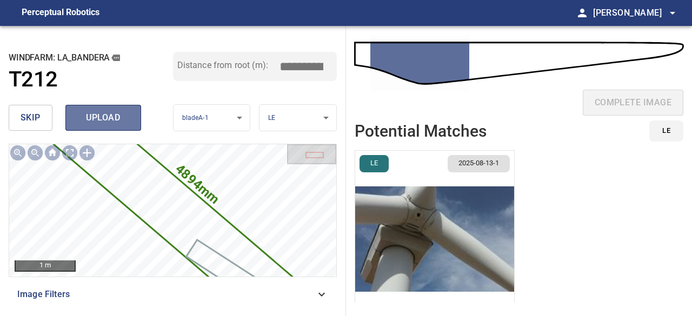
click at [100, 121] on span "upload" at bounding box center [103, 117] width 52 height 15
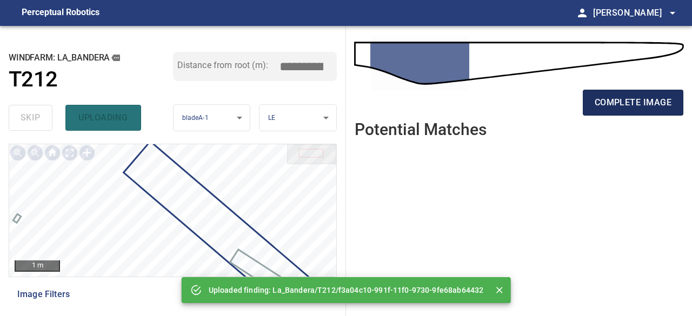
click at [637, 110] on button "complete image" at bounding box center [633, 103] width 101 height 26
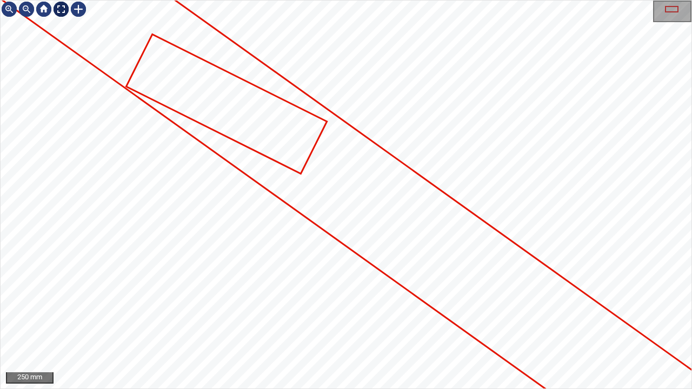
click at [57, 10] on div at bounding box center [60, 9] width 17 height 17
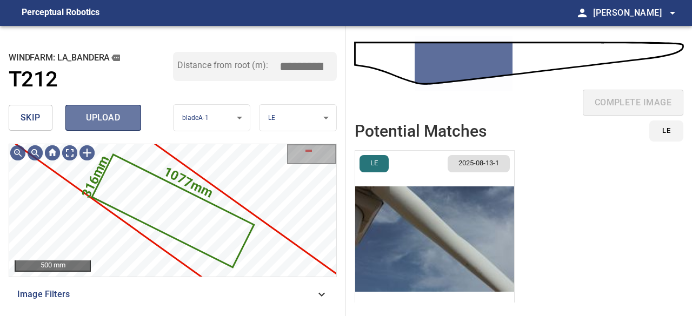
click at [105, 118] on span "upload" at bounding box center [103, 117] width 52 height 15
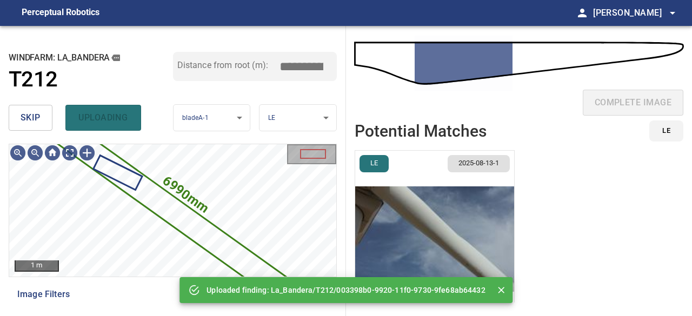
click at [401, 261] on img "button" at bounding box center [434, 239] width 159 height 177
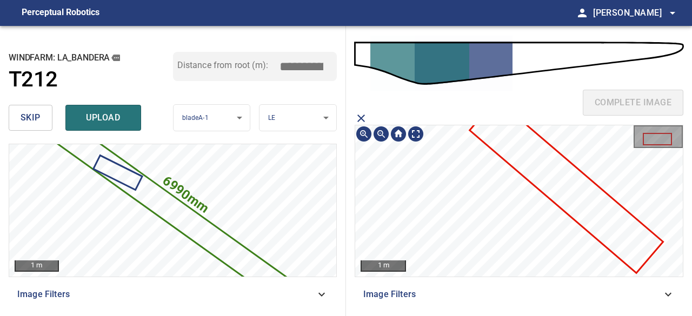
click at [605, 224] on icon at bounding box center [566, 186] width 191 height 172
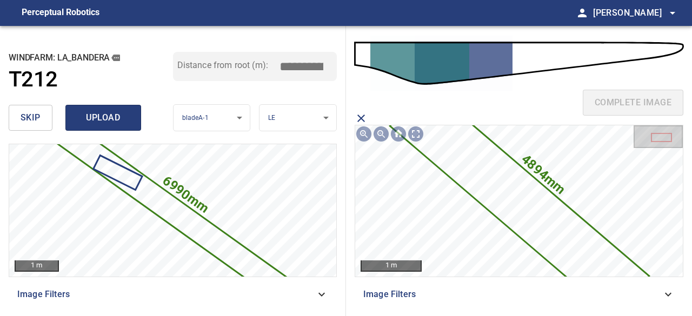
click at [120, 116] on span "upload" at bounding box center [103, 117] width 52 height 15
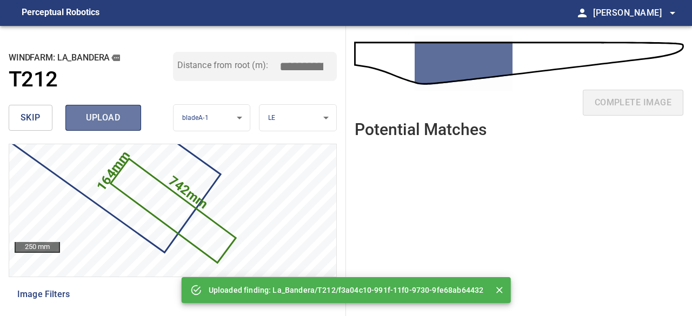
click at [120, 116] on span "upload" at bounding box center [103, 117] width 52 height 15
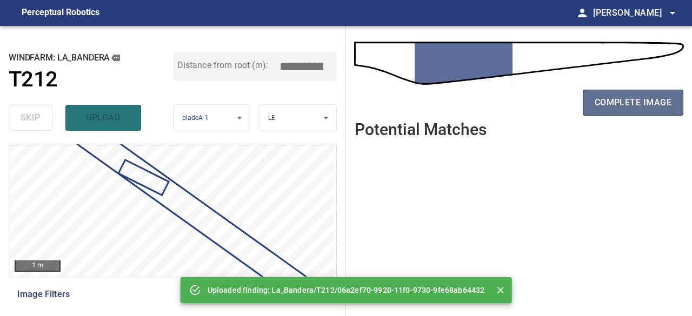
click at [650, 103] on span "complete image" at bounding box center [633, 102] width 77 height 15
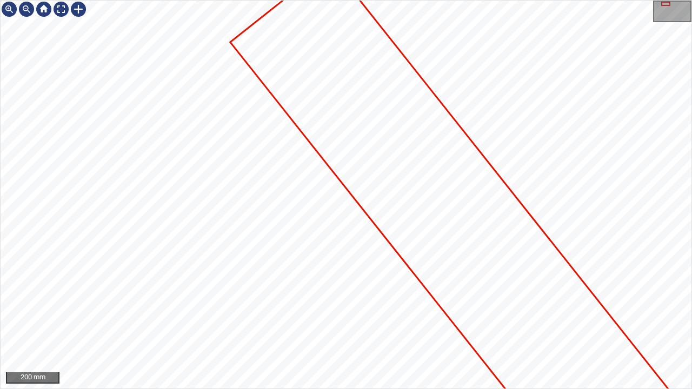
click at [672, 316] on div "200 mm" at bounding box center [346, 194] width 692 height 389
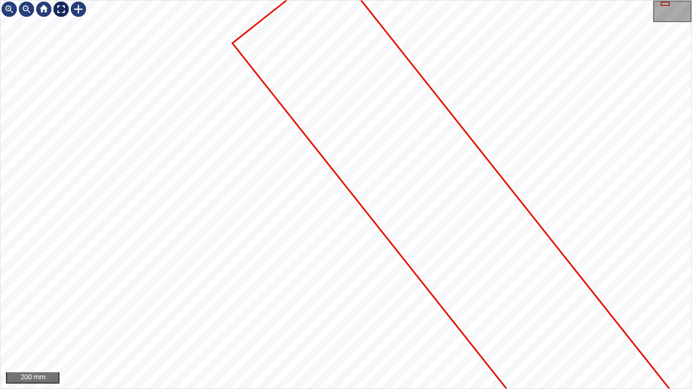
click at [59, 8] on div at bounding box center [60, 9] width 17 height 17
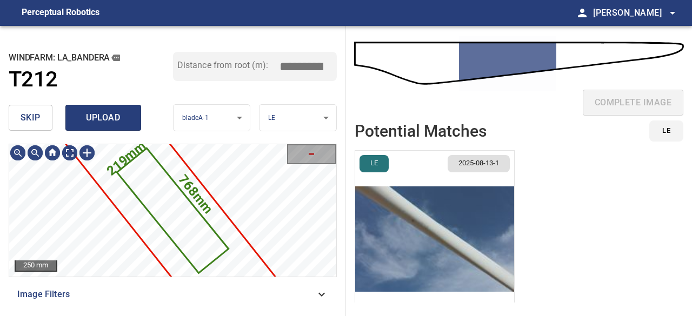
click at [114, 120] on span "upload" at bounding box center [103, 117] width 52 height 15
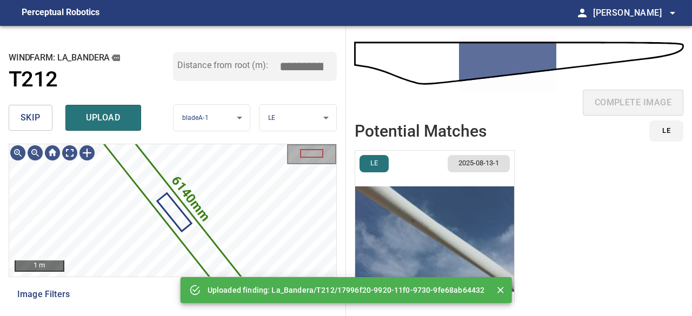
click at [388, 250] on img "button" at bounding box center [434, 239] width 159 height 177
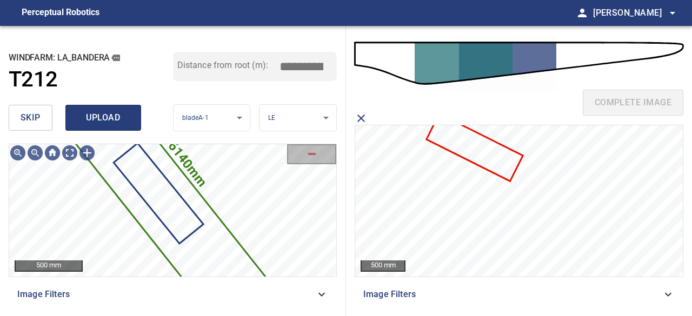
click at [118, 111] on span "upload" at bounding box center [103, 117] width 52 height 15
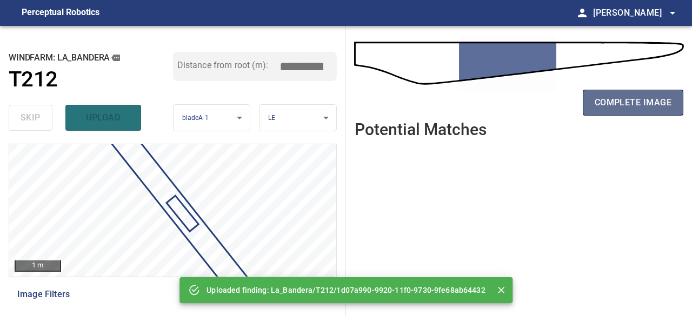
click at [647, 97] on span "complete image" at bounding box center [633, 102] width 77 height 15
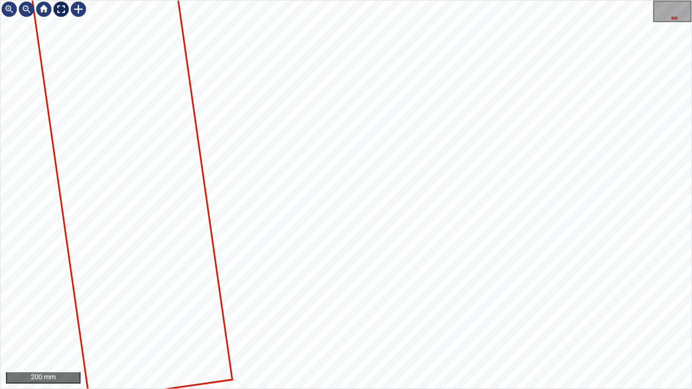
click at [59, 9] on div at bounding box center [60, 9] width 17 height 17
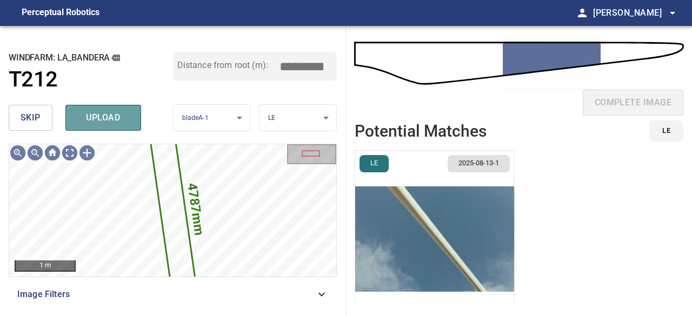
click at [89, 114] on span "upload" at bounding box center [103, 117] width 52 height 15
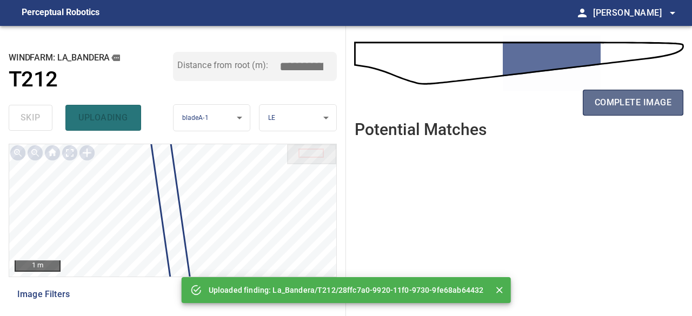
click at [616, 101] on span "complete image" at bounding box center [633, 102] width 77 height 15
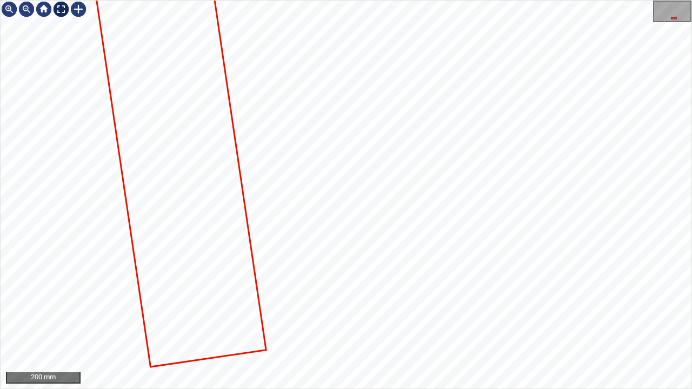
click at [61, 8] on div at bounding box center [60, 9] width 17 height 17
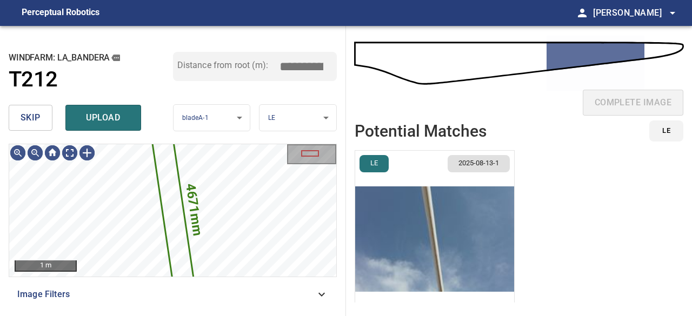
click at [114, 126] on button "upload" at bounding box center [103, 118] width 76 height 26
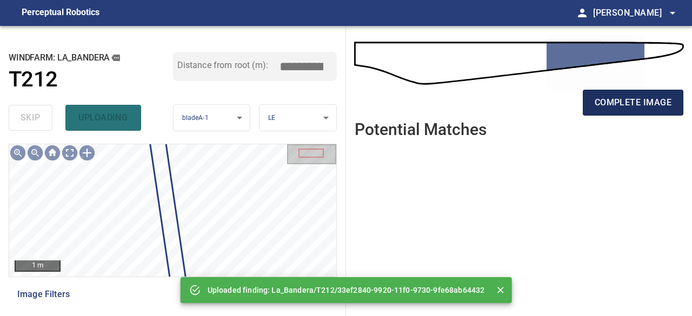
click at [601, 108] on span "complete image" at bounding box center [633, 102] width 77 height 15
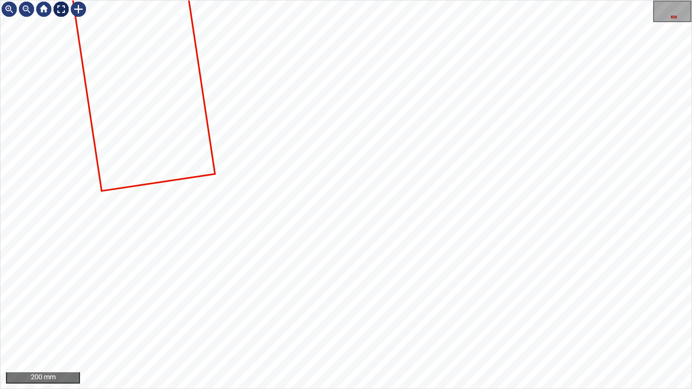
click at [57, 8] on div at bounding box center [60, 9] width 17 height 17
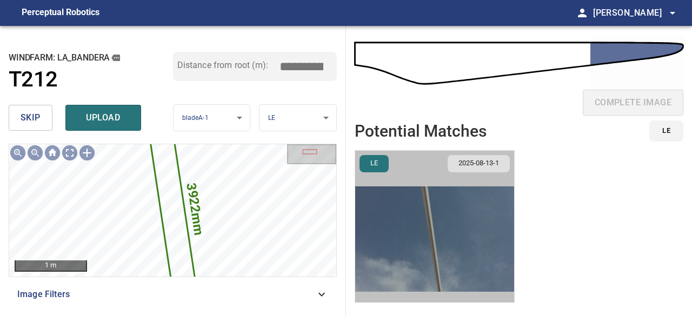
click at [471, 253] on img "button" at bounding box center [434, 239] width 159 height 177
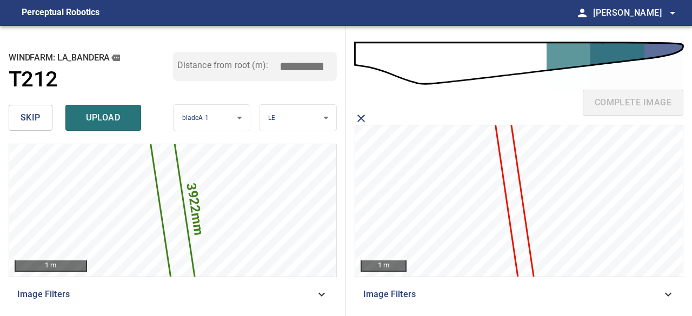
click at [522, 214] on icon at bounding box center [514, 199] width 45 height 215
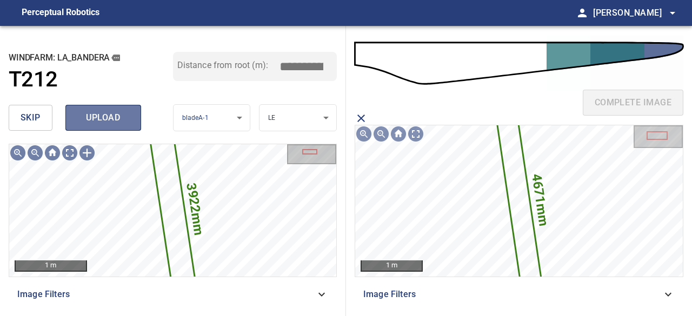
click at [102, 116] on span "upload" at bounding box center [103, 117] width 52 height 15
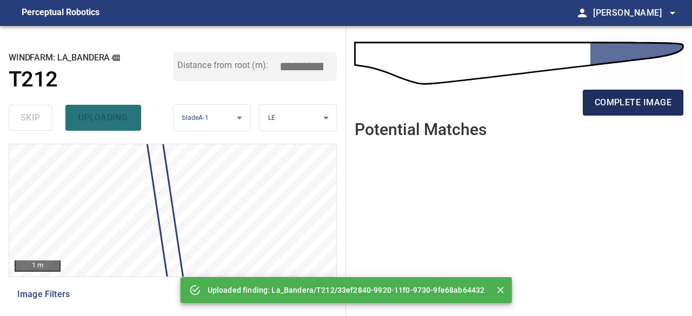
click at [614, 102] on span "complete image" at bounding box center [633, 102] width 77 height 15
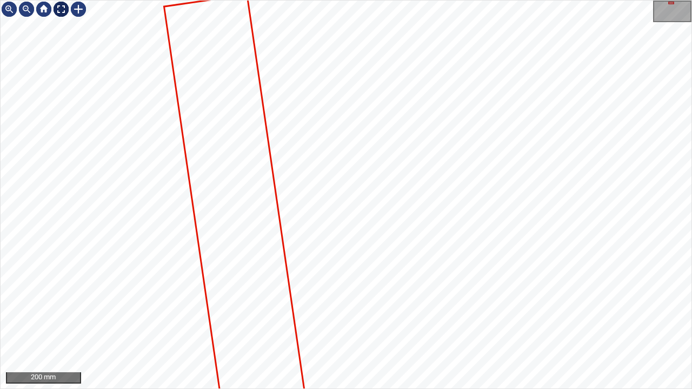
click at [57, 10] on div at bounding box center [60, 9] width 17 height 17
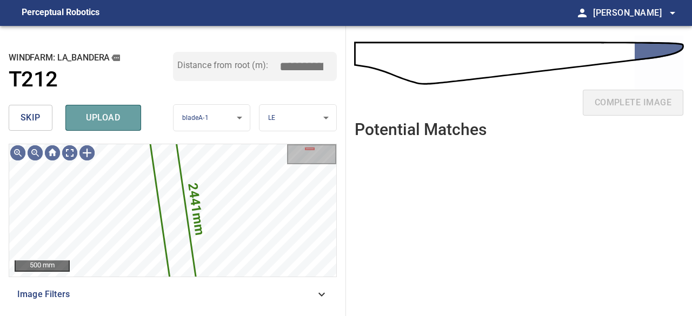
click at [88, 117] on span "upload" at bounding box center [103, 117] width 52 height 15
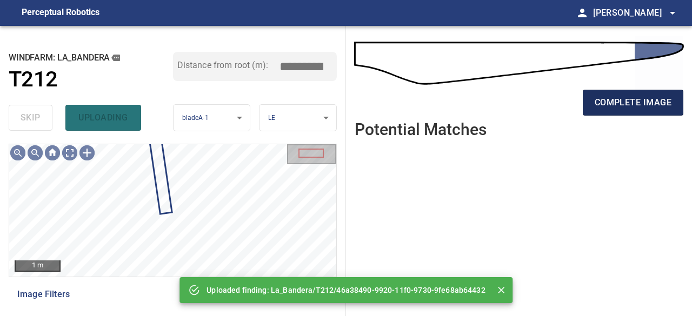
click at [616, 100] on span "complete image" at bounding box center [633, 102] width 77 height 15
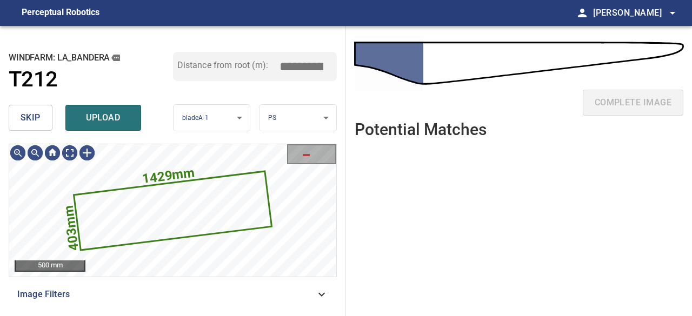
click at [33, 120] on span "skip" at bounding box center [31, 117] width 20 height 15
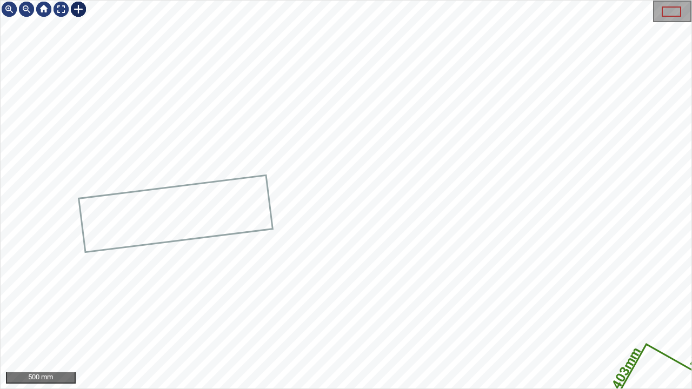
click at [71, 7] on div at bounding box center [78, 9] width 17 height 17
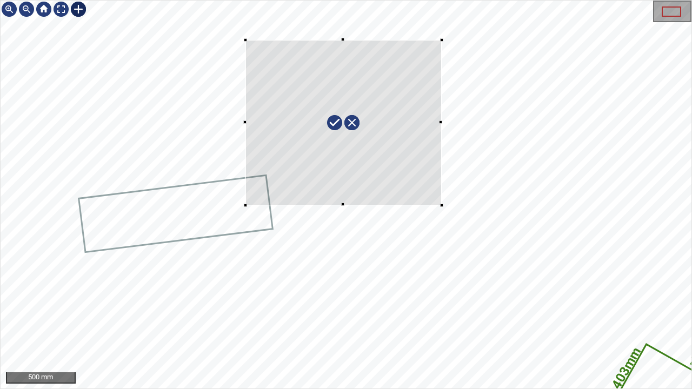
click at [441, 205] on div "1078mm 403mm" at bounding box center [346, 195] width 691 height 388
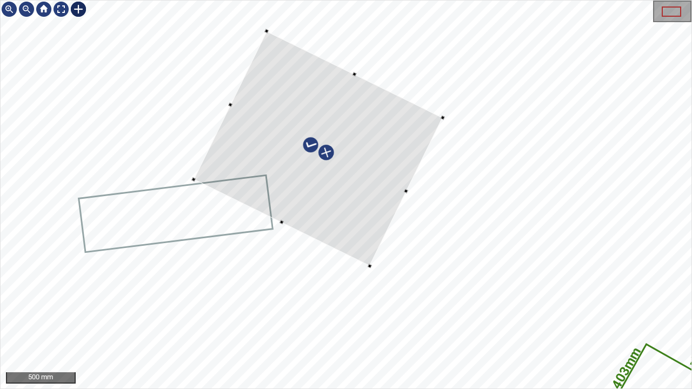
click at [349, 232] on div at bounding box center [318, 148] width 249 height 235
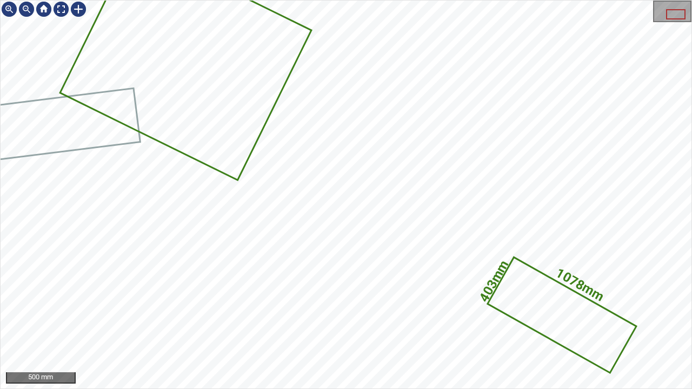
click at [194, 90] on div "1078mm 403mm" at bounding box center [346, 195] width 691 height 388
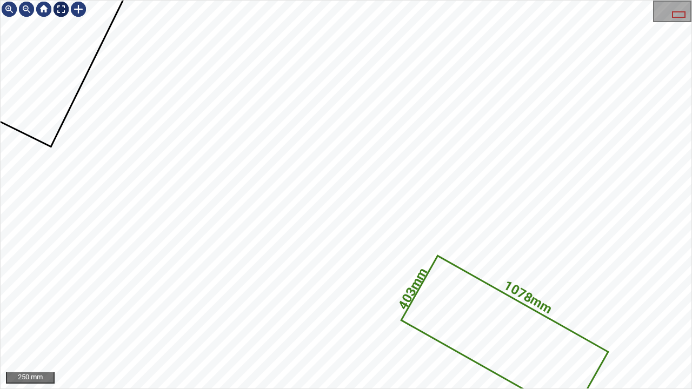
click at [63, 8] on div at bounding box center [60, 9] width 17 height 17
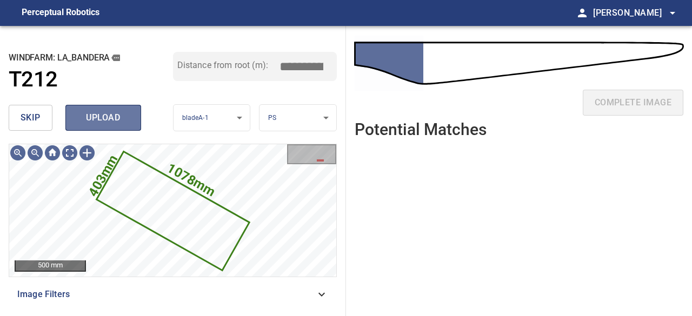
click at [120, 117] on span "upload" at bounding box center [103, 117] width 52 height 15
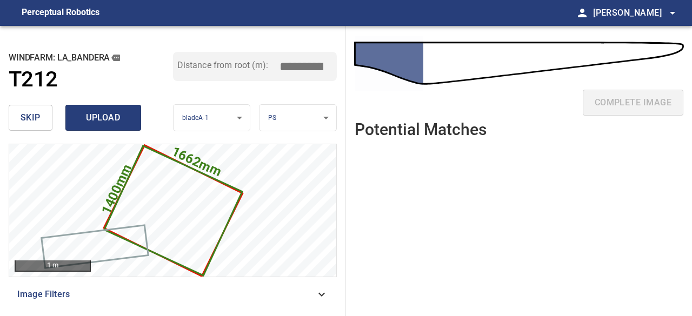
click at [100, 121] on span "upload" at bounding box center [103, 117] width 52 height 15
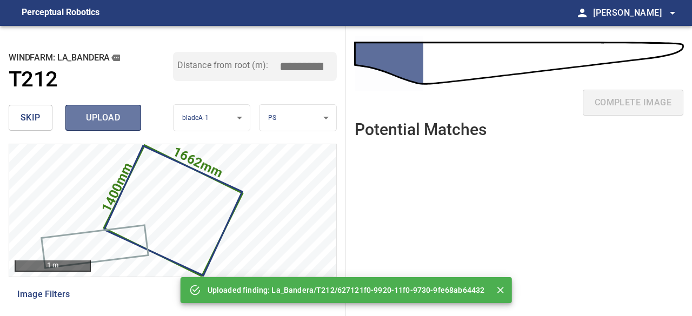
click at [100, 121] on span "upload" at bounding box center [103, 117] width 52 height 15
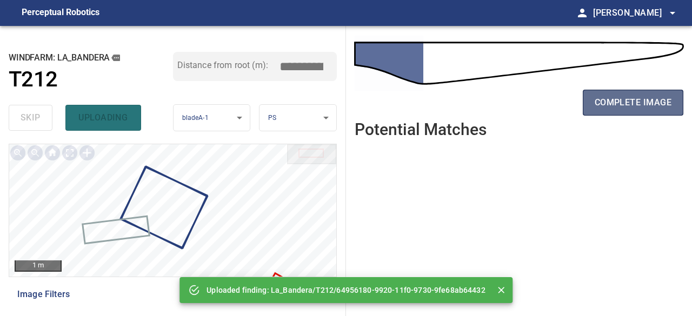
click at [628, 107] on span "complete image" at bounding box center [633, 102] width 77 height 15
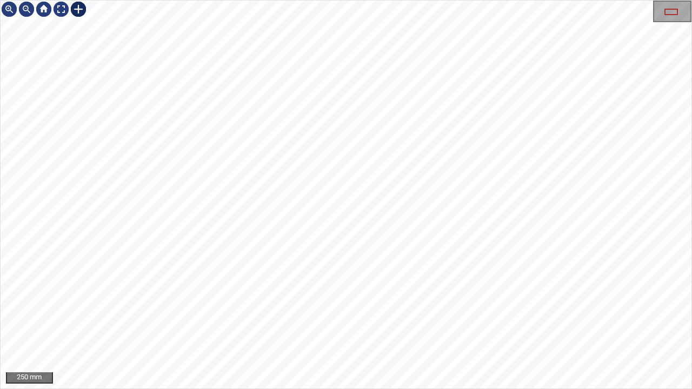
click at [75, 9] on div at bounding box center [78, 9] width 17 height 17
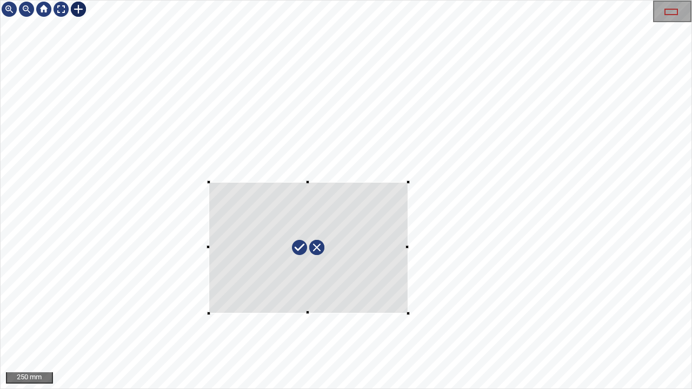
click at [412, 310] on div at bounding box center [346, 195] width 691 height 388
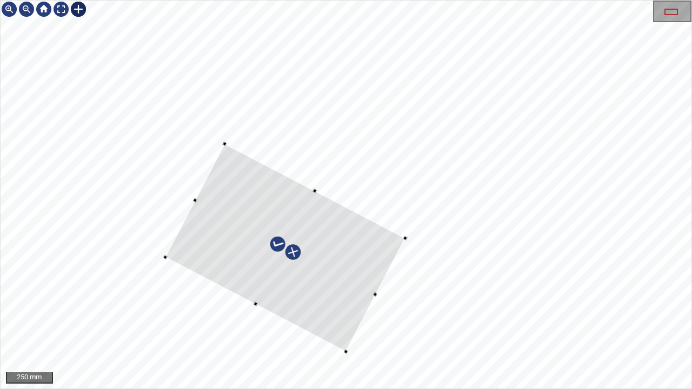
click at [339, 306] on div at bounding box center [285, 248] width 240 height 208
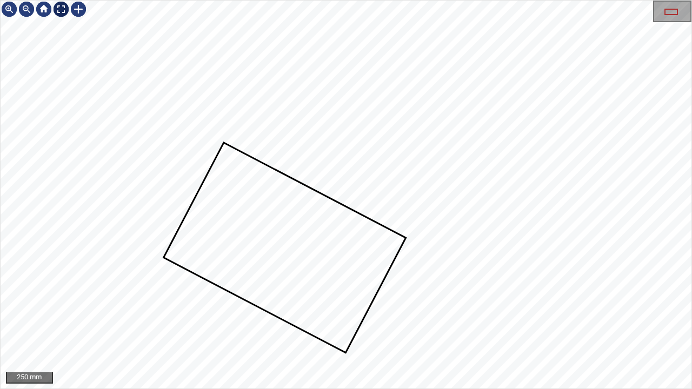
click at [61, 10] on div at bounding box center [60, 9] width 17 height 17
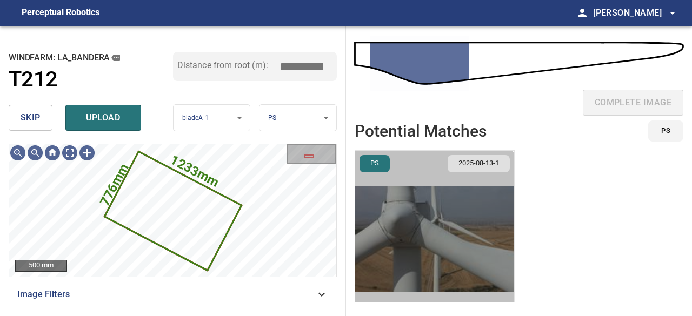
click at [419, 255] on img "button" at bounding box center [434, 239] width 159 height 177
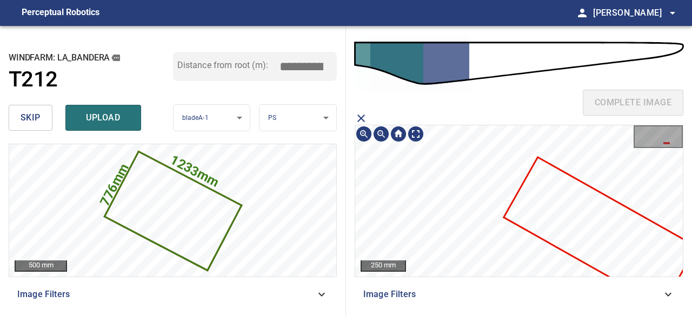
click at [625, 243] on icon at bounding box center [600, 232] width 190 height 148
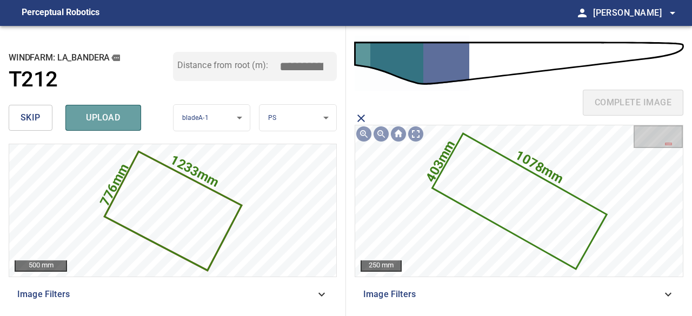
click at [86, 108] on button "upload" at bounding box center [103, 118] width 76 height 26
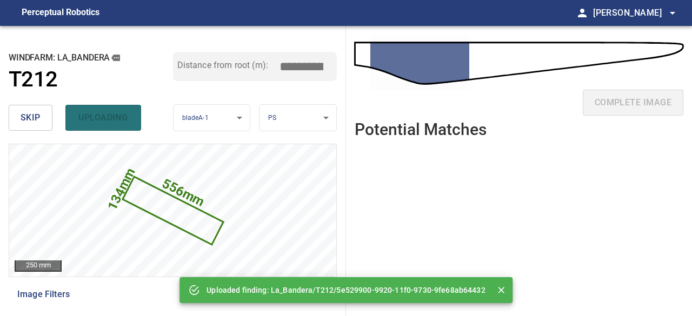
click at [39, 120] on span "skip" at bounding box center [31, 117] width 20 height 15
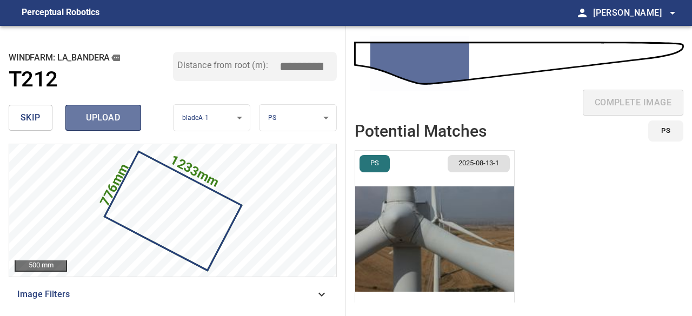
click at [113, 124] on span "upload" at bounding box center [103, 117] width 52 height 15
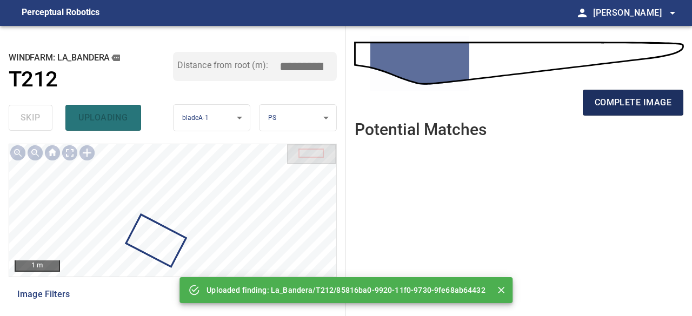
click at [626, 108] on span "complete image" at bounding box center [633, 102] width 77 height 15
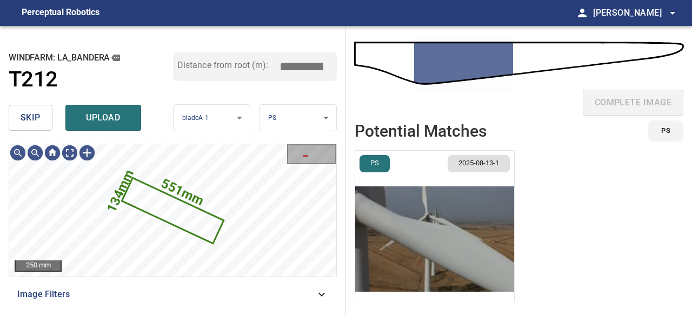
click at [38, 121] on span "skip" at bounding box center [31, 117] width 20 height 15
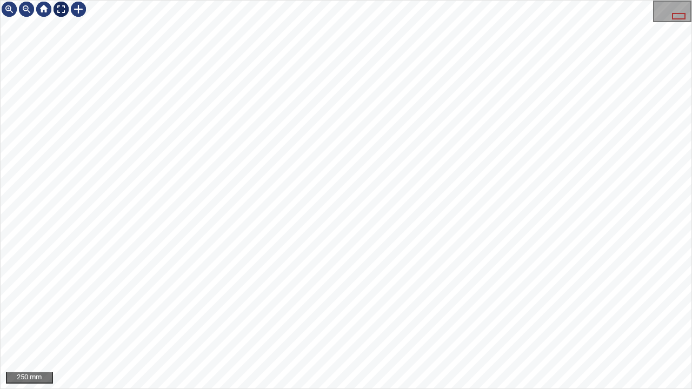
click at [64, 9] on div at bounding box center [60, 9] width 17 height 17
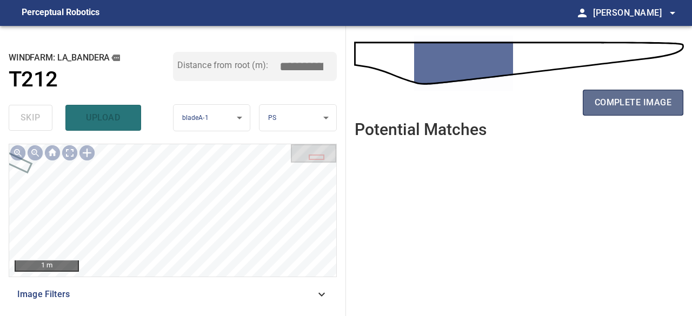
drag, startPoint x: 600, startPoint y: 110, endPoint x: 587, endPoint y: 111, distance: 13.0
click at [600, 109] on button "complete image" at bounding box center [633, 103] width 101 height 26
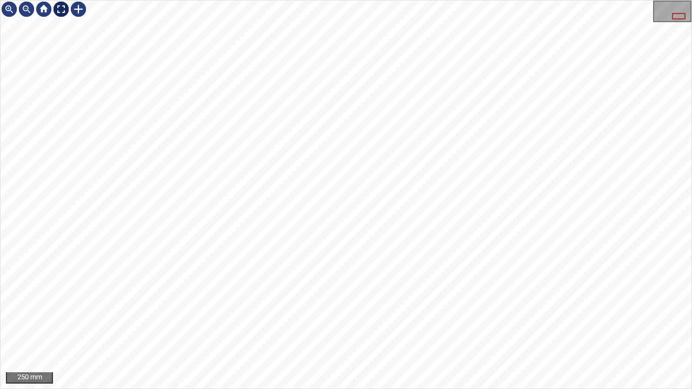
click at [62, 9] on div at bounding box center [60, 9] width 17 height 17
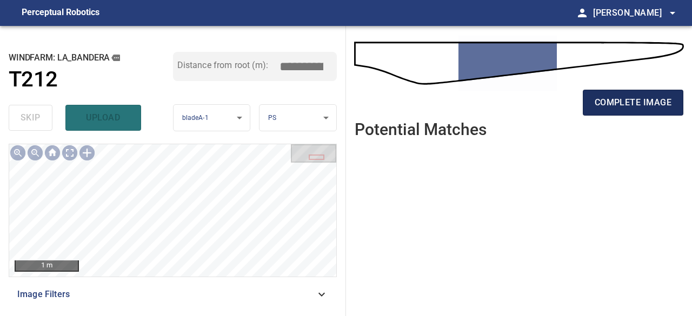
click at [616, 98] on span "complete image" at bounding box center [633, 102] width 77 height 15
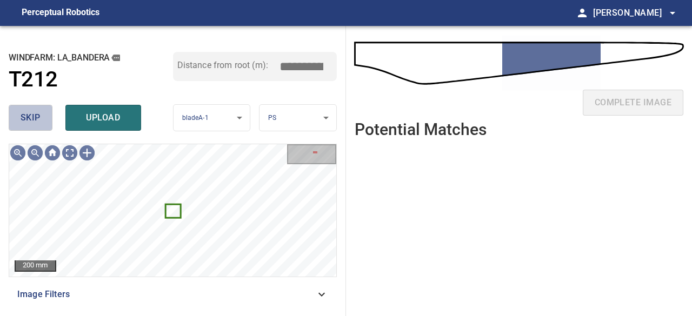
click at [35, 118] on span "skip" at bounding box center [31, 117] width 20 height 15
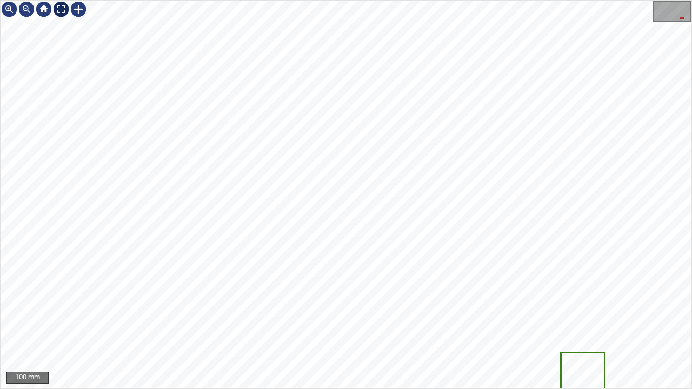
click at [57, 6] on div at bounding box center [60, 9] width 17 height 17
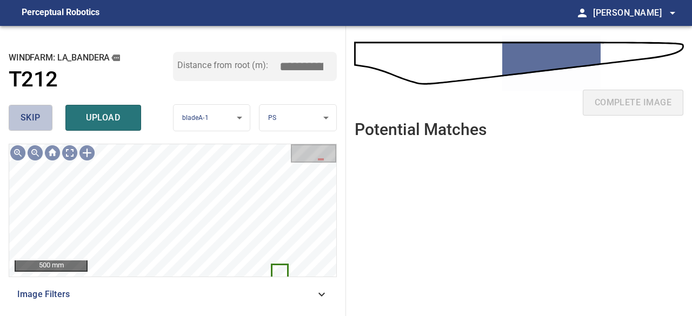
click at [31, 118] on span "skip" at bounding box center [31, 117] width 20 height 15
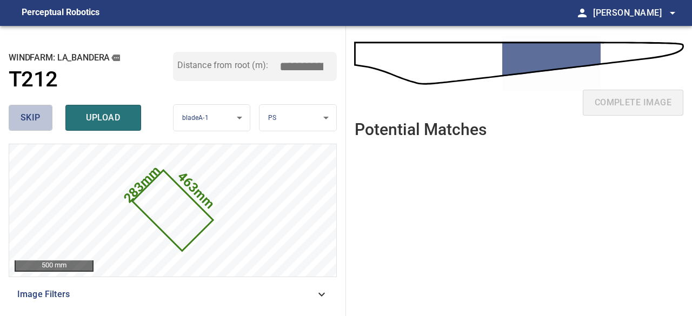
click at [31, 118] on span "skip" at bounding box center [31, 117] width 20 height 15
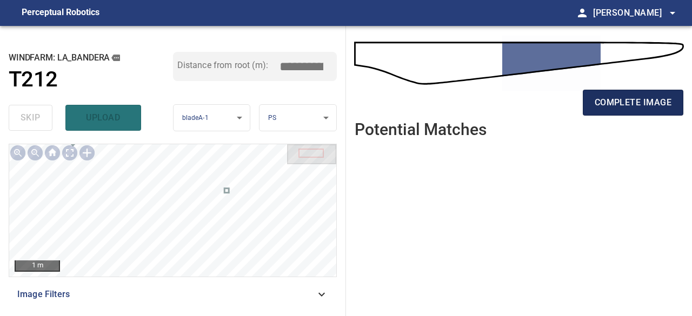
click at [611, 107] on span "complete image" at bounding box center [633, 102] width 77 height 15
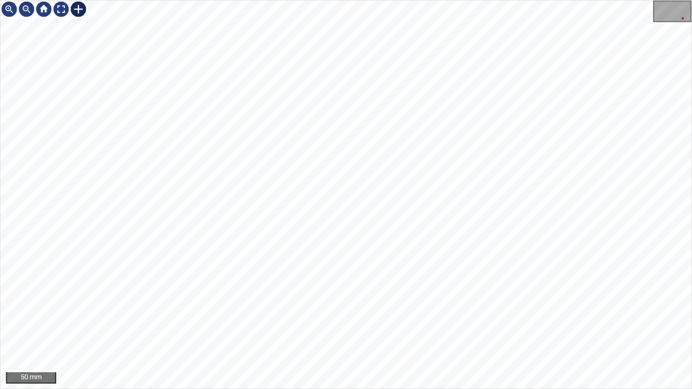
click at [79, 8] on div at bounding box center [78, 9] width 17 height 17
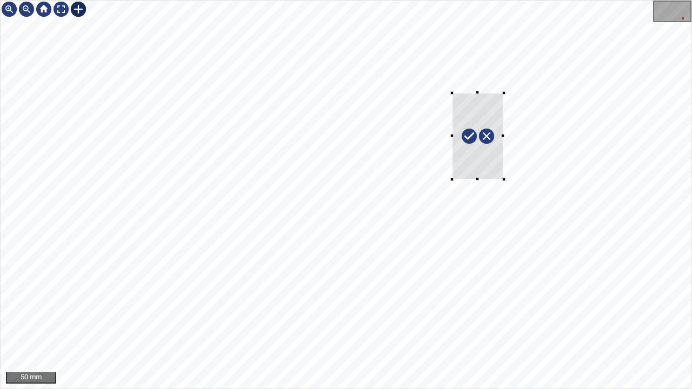
click at [504, 180] on div at bounding box center [346, 195] width 691 height 388
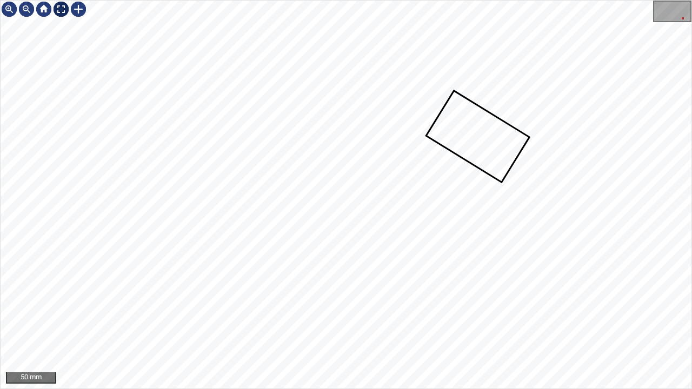
click at [59, 8] on div at bounding box center [60, 9] width 17 height 17
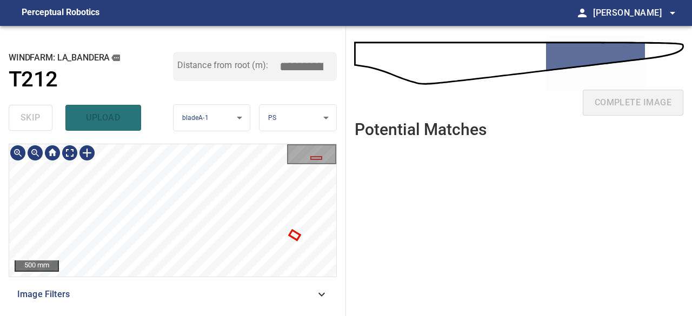
click at [298, 236] on div at bounding box center [172, 210] width 327 height 133
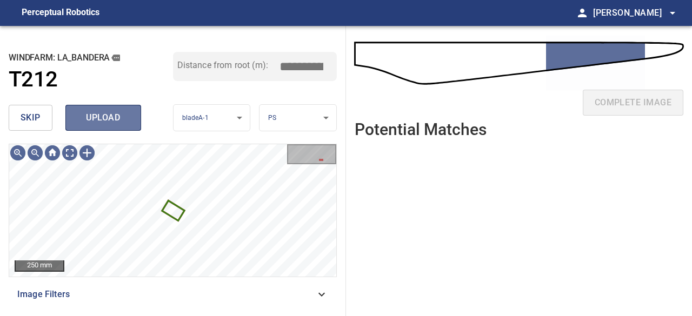
click at [96, 118] on span "upload" at bounding box center [103, 117] width 52 height 15
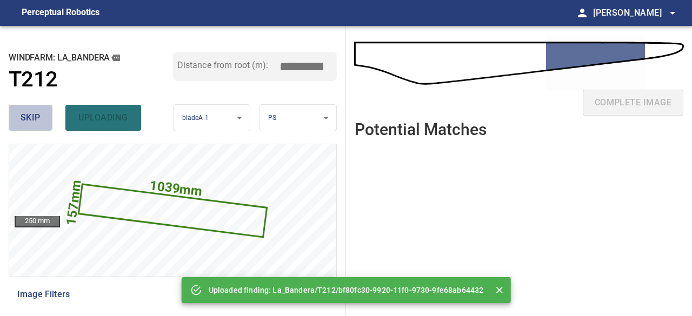
click at [32, 117] on span "skip" at bounding box center [31, 117] width 20 height 15
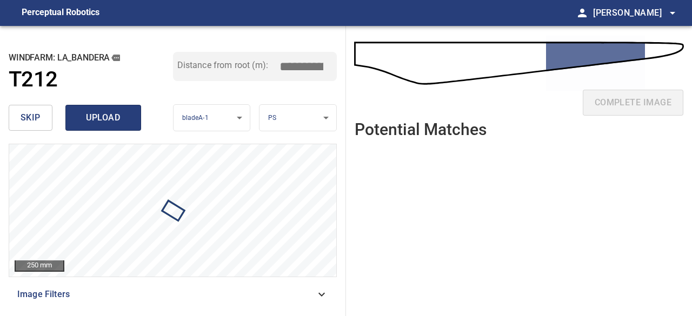
click at [102, 122] on span "upload" at bounding box center [103, 117] width 52 height 15
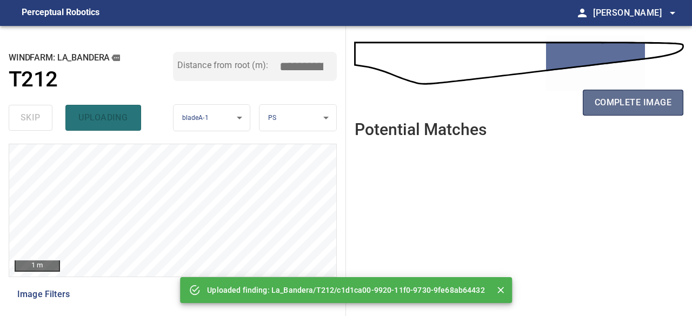
click at [611, 107] on span "complete image" at bounding box center [633, 102] width 77 height 15
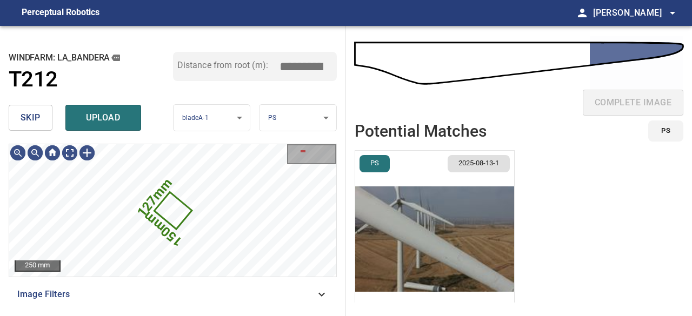
click at [34, 115] on span "skip" at bounding box center [31, 117] width 20 height 15
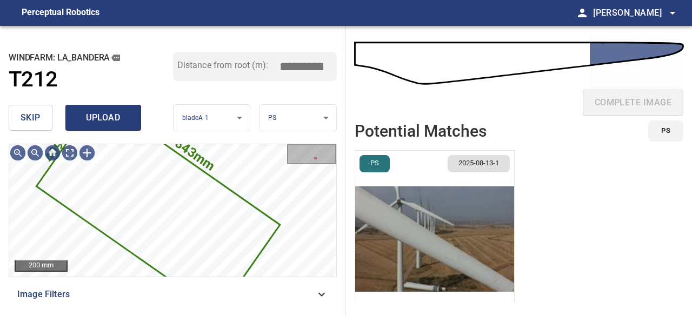
click at [89, 123] on span "upload" at bounding box center [103, 117] width 52 height 15
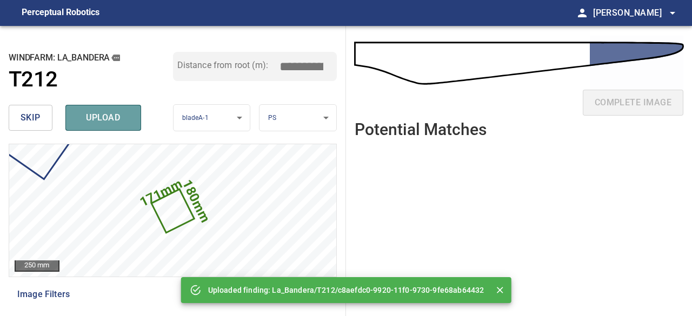
click at [90, 125] on span "upload" at bounding box center [103, 117] width 52 height 15
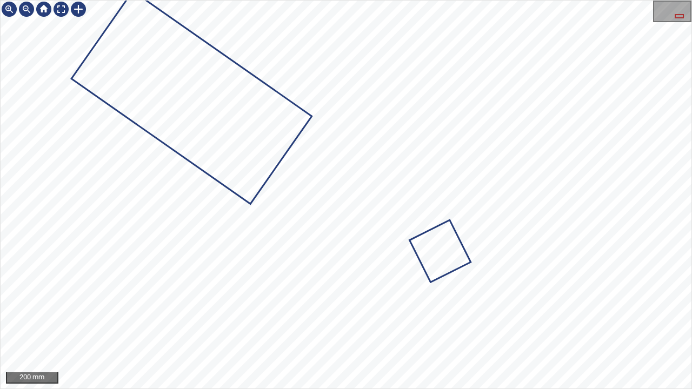
click at [0, 20] on div "200 mm" at bounding box center [346, 194] width 692 height 389
click at [60, 8] on div at bounding box center [60, 9] width 17 height 17
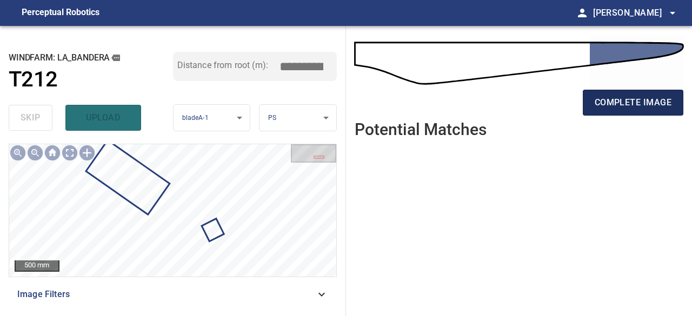
click at [624, 99] on span "complete image" at bounding box center [633, 102] width 77 height 15
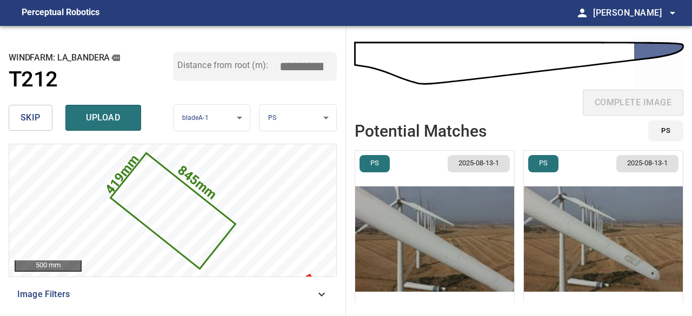
click at [618, 255] on img "button" at bounding box center [603, 239] width 159 height 177
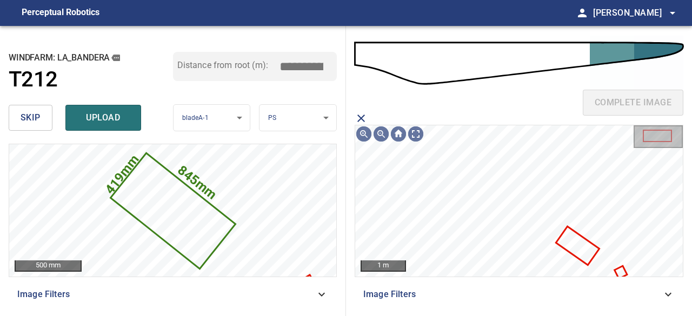
click at [581, 247] on icon at bounding box center [577, 246] width 41 height 36
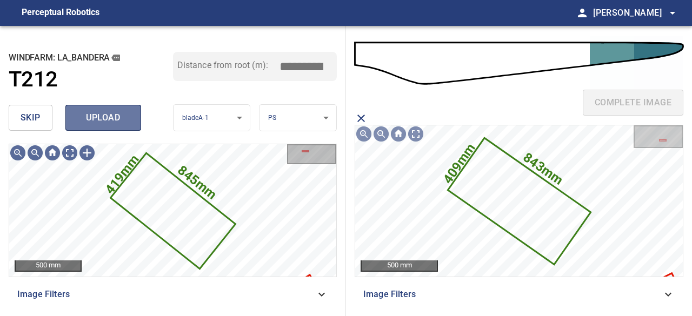
click at [103, 118] on span "upload" at bounding box center [103, 117] width 52 height 15
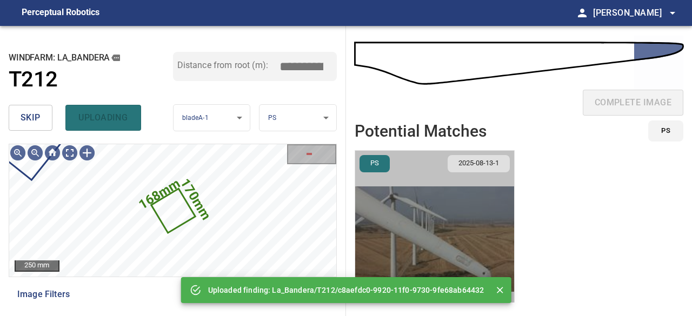
click at [488, 245] on img "button" at bounding box center [434, 239] width 159 height 177
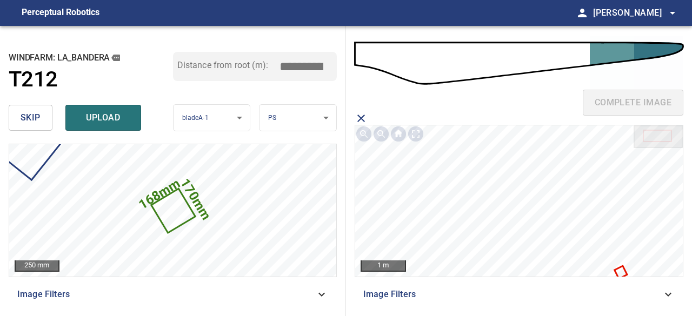
click at [622, 271] on icon at bounding box center [621, 272] width 10 height 10
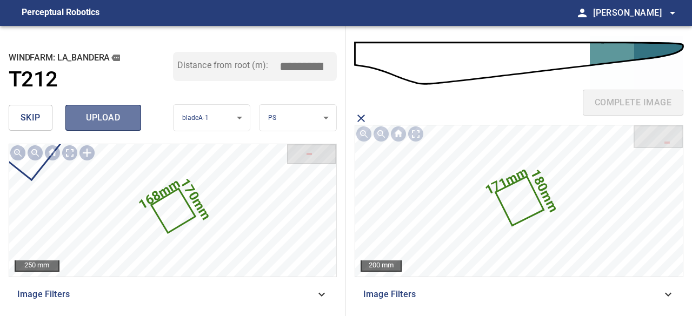
click at [102, 123] on span "upload" at bounding box center [103, 117] width 52 height 15
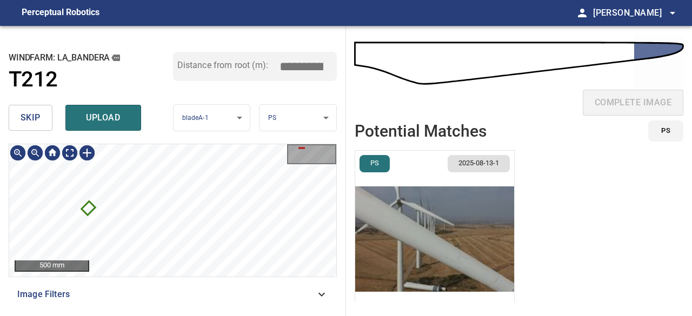
click at [35, 123] on span "skip" at bounding box center [31, 117] width 20 height 15
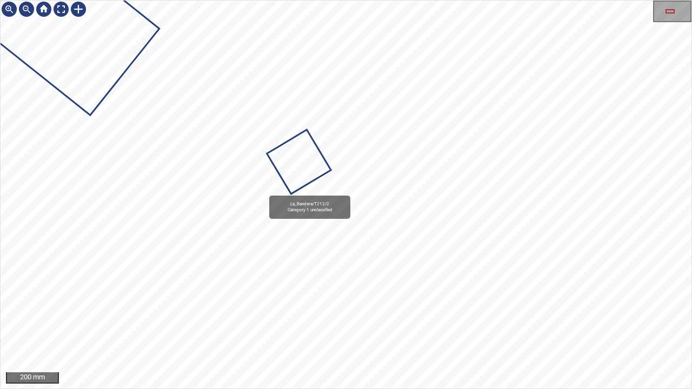
click at [294, 182] on icon at bounding box center [299, 162] width 62 height 62
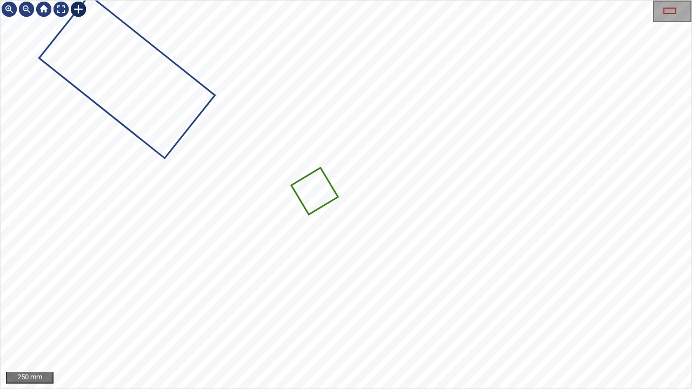
click at [77, 6] on div at bounding box center [78, 9] width 17 height 17
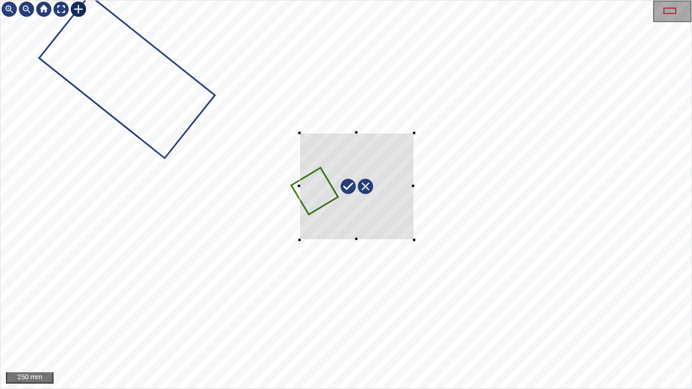
click at [415, 242] on div at bounding box center [346, 195] width 691 height 388
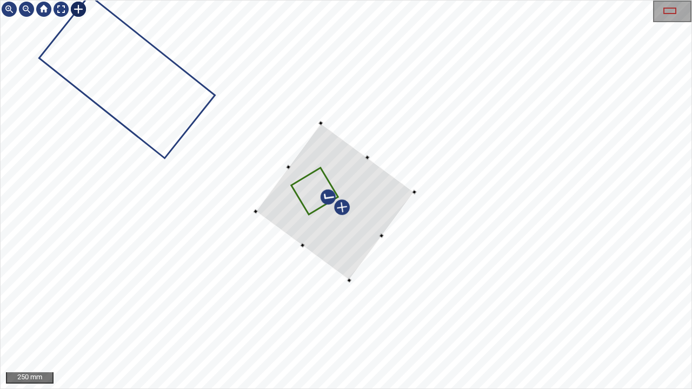
click at [347, 253] on div at bounding box center [335, 201] width 159 height 157
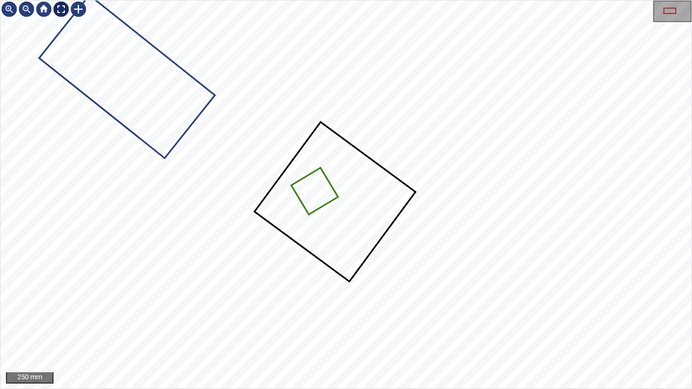
click at [59, 10] on div at bounding box center [60, 9] width 17 height 17
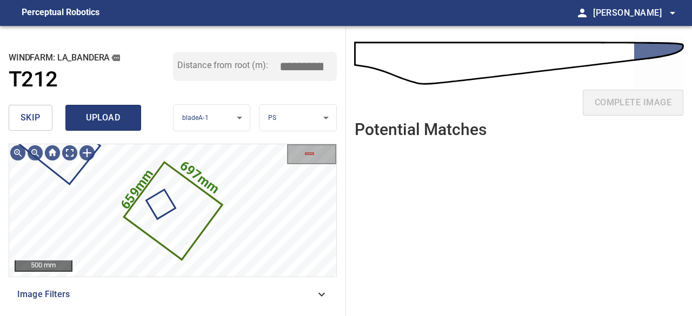
click at [115, 119] on span "upload" at bounding box center [103, 117] width 52 height 15
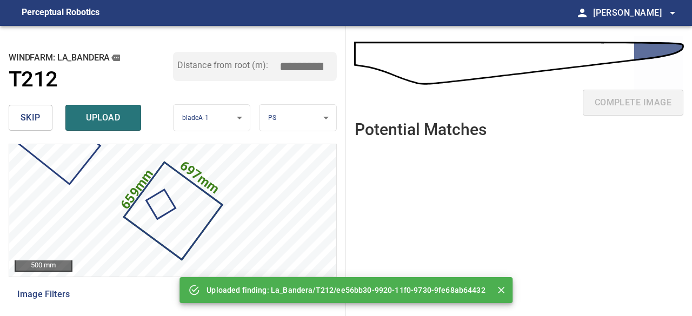
click at [117, 121] on span "upload" at bounding box center [103, 117] width 52 height 15
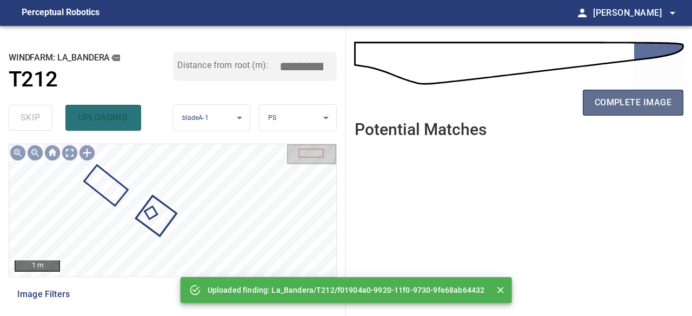
click at [617, 94] on button "complete image" at bounding box center [633, 103] width 101 height 26
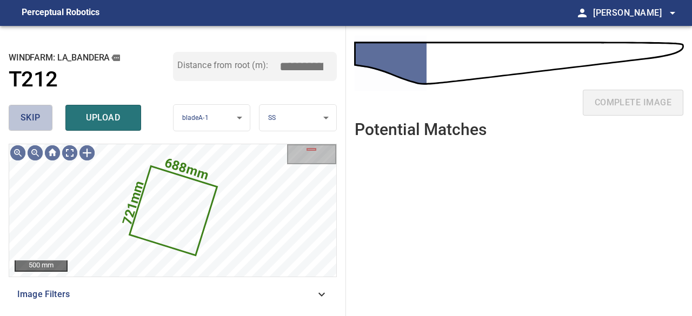
click at [38, 116] on span "skip" at bounding box center [31, 117] width 20 height 15
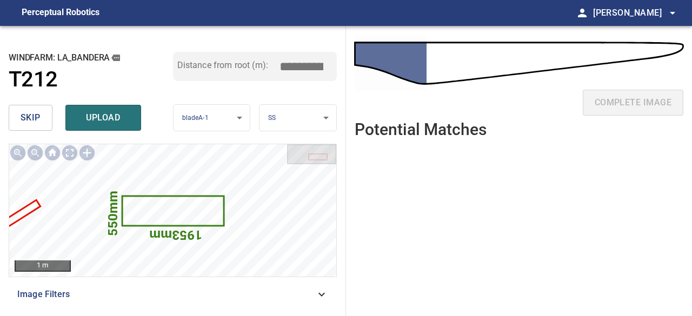
click at [38, 116] on span "skip" at bounding box center [31, 117] width 20 height 15
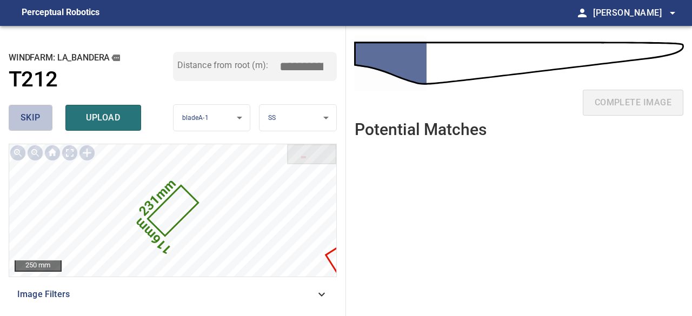
click at [38, 116] on span "skip" at bounding box center [31, 117] width 20 height 15
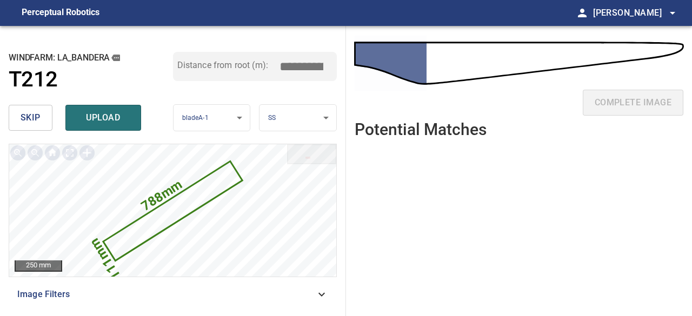
click at [39, 116] on span "skip" at bounding box center [31, 117] width 20 height 15
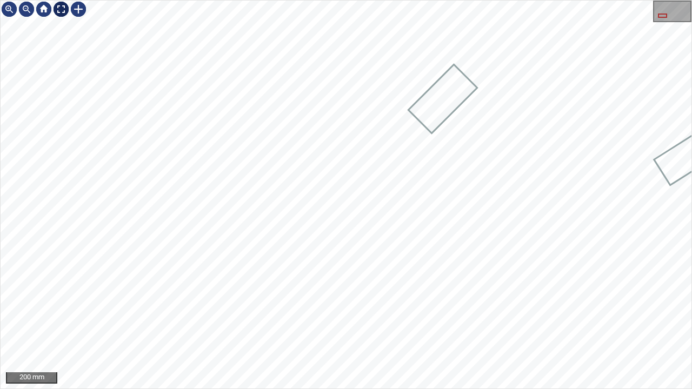
click at [61, 9] on div at bounding box center [60, 9] width 17 height 17
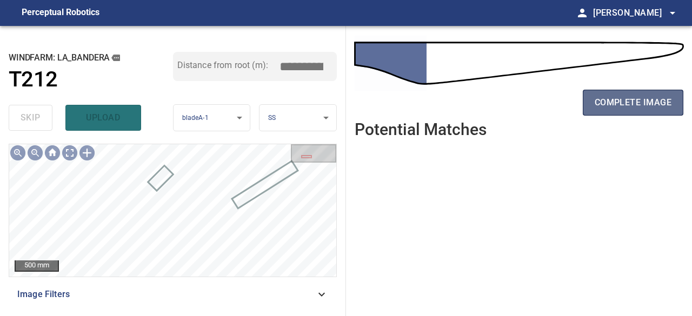
click at [629, 104] on span "complete image" at bounding box center [633, 102] width 77 height 15
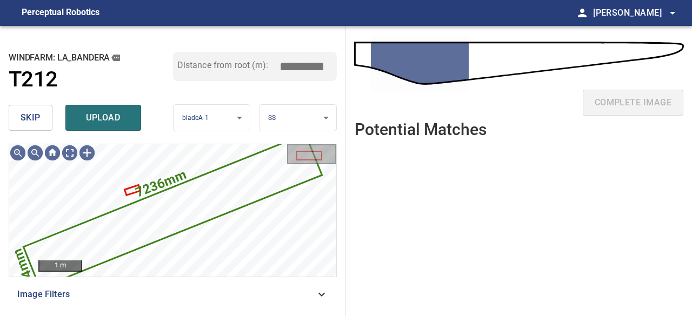
click at [40, 117] on span "skip" at bounding box center [31, 117] width 20 height 15
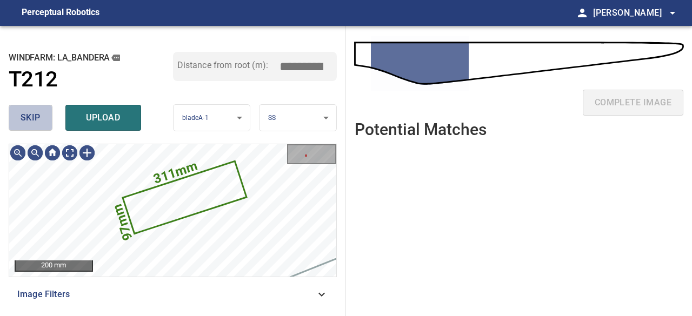
click at [29, 120] on span "skip" at bounding box center [31, 117] width 20 height 15
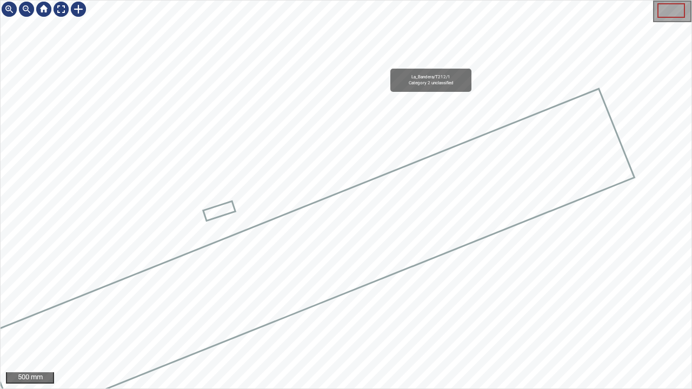
click at [402, 184] on icon at bounding box center [308, 257] width 651 height 334
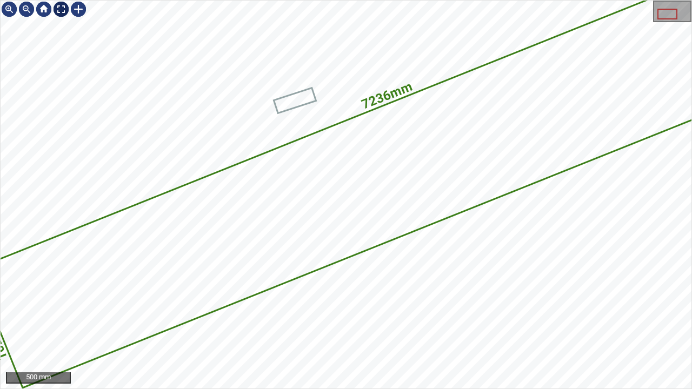
click at [63, 7] on div at bounding box center [60, 9] width 17 height 17
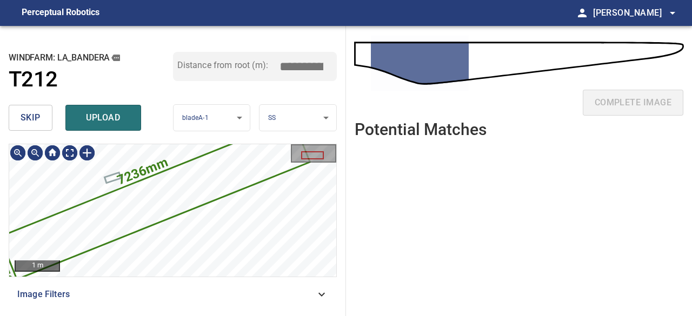
click at [108, 213] on icon at bounding box center [155, 200] width 308 height 158
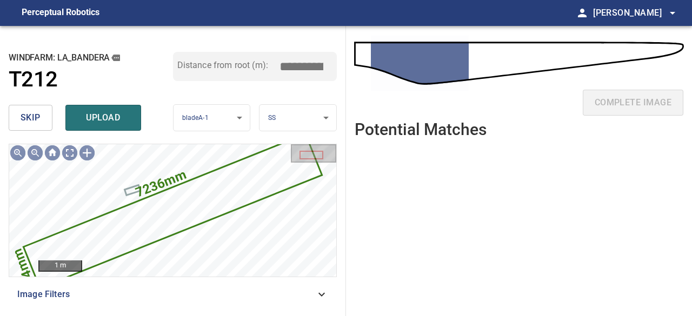
click at [34, 113] on span "skip" at bounding box center [31, 117] width 20 height 15
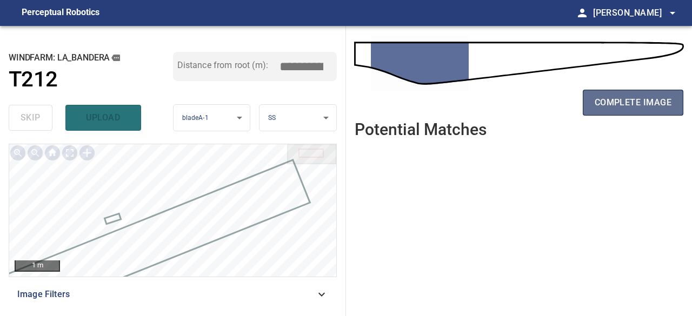
click at [630, 109] on span "complete image" at bounding box center [633, 102] width 77 height 15
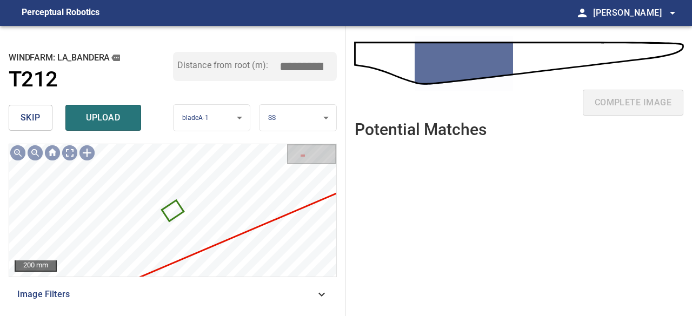
click at [32, 117] on span "skip" at bounding box center [31, 117] width 20 height 15
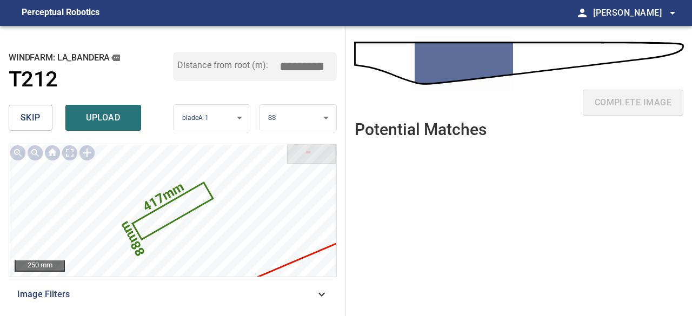
click at [32, 117] on span "skip" at bounding box center [31, 117] width 20 height 15
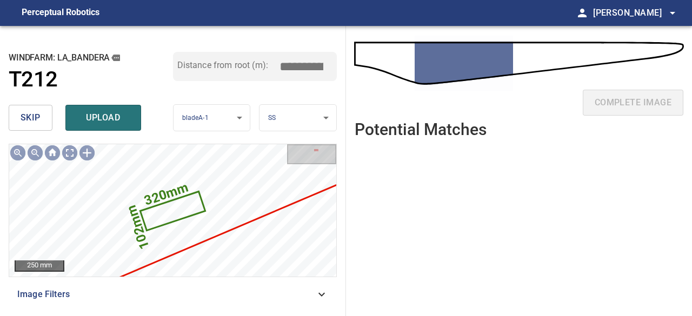
click at [32, 117] on span "skip" at bounding box center [31, 117] width 20 height 15
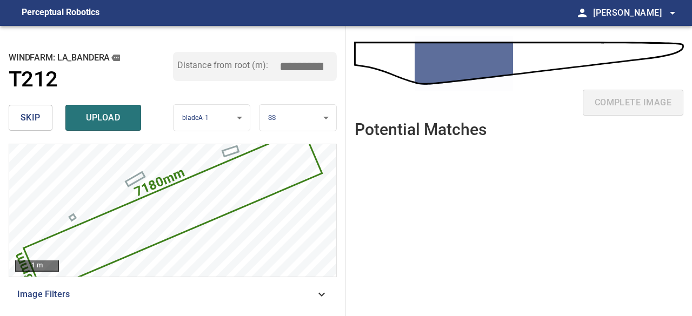
click at [32, 117] on span "skip" at bounding box center [31, 117] width 20 height 15
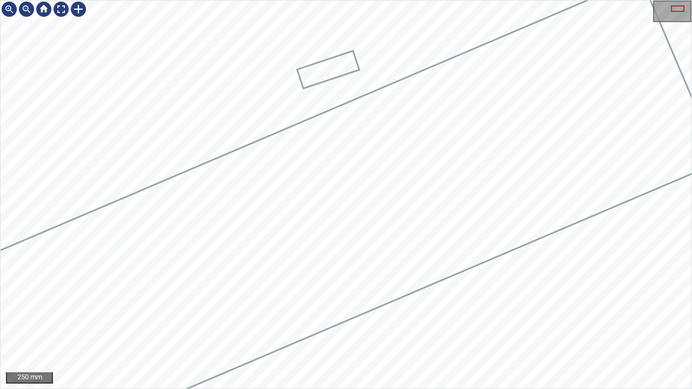
click at [398, 316] on div "250 mm" at bounding box center [346, 194] width 692 height 389
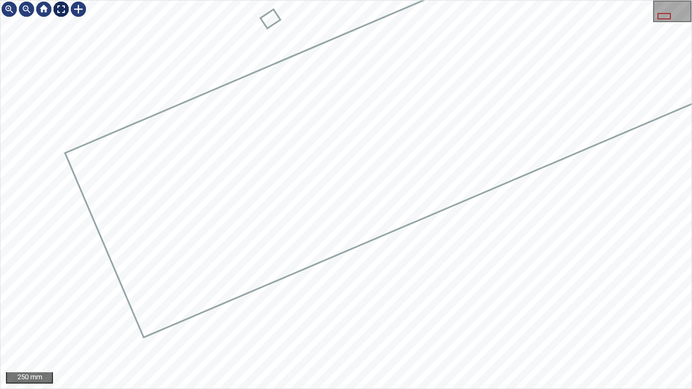
click at [60, 6] on div at bounding box center [60, 9] width 17 height 17
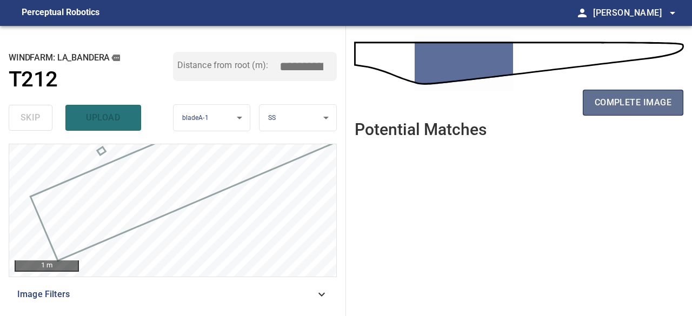
click at [637, 104] on span "complete image" at bounding box center [633, 102] width 77 height 15
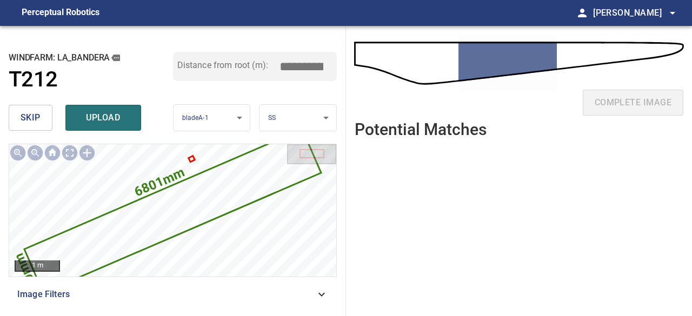
click at [37, 125] on button "skip" at bounding box center [31, 118] width 44 height 26
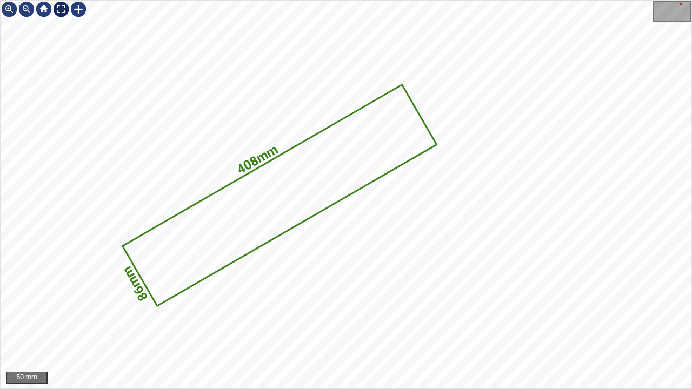
click at [62, 11] on div at bounding box center [60, 9] width 17 height 17
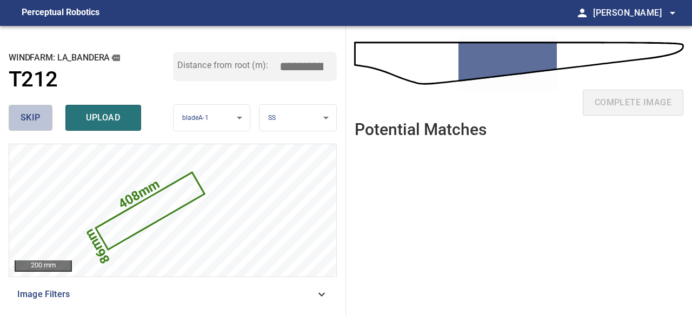
click at [29, 120] on span "skip" at bounding box center [31, 117] width 20 height 15
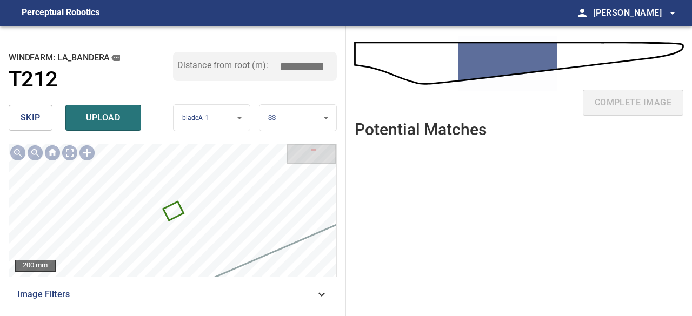
click at [29, 120] on span "skip" at bounding box center [31, 117] width 20 height 15
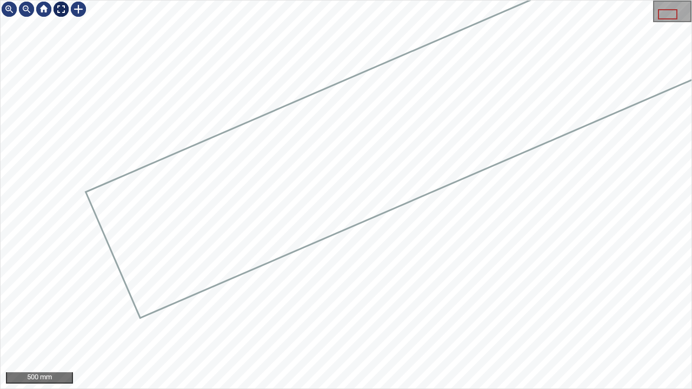
click at [61, 10] on div at bounding box center [60, 9] width 17 height 17
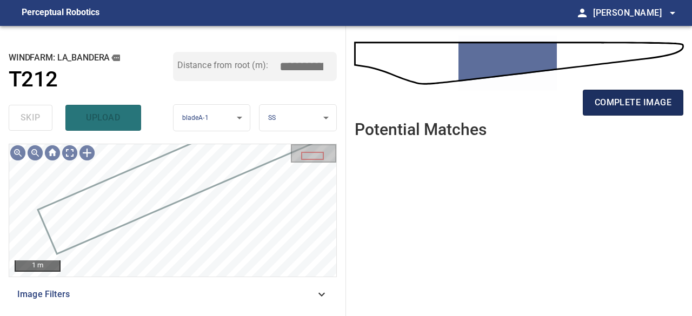
click at [631, 107] on span "complete image" at bounding box center [633, 102] width 77 height 15
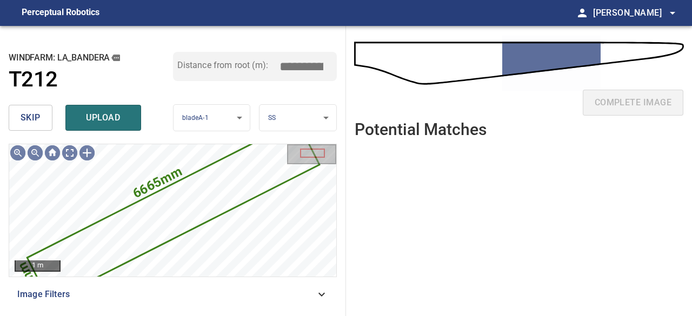
click at [27, 124] on span "skip" at bounding box center [31, 117] width 20 height 15
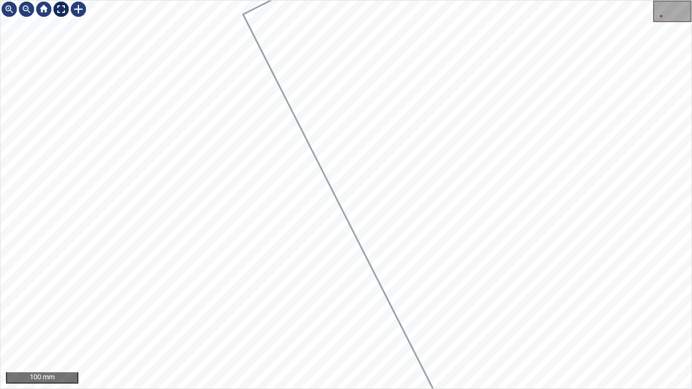
click at [61, 9] on div at bounding box center [60, 9] width 17 height 17
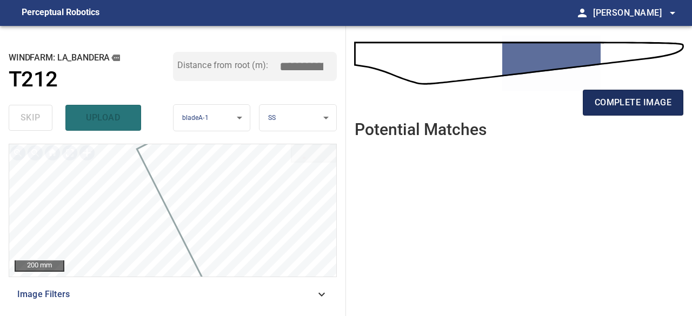
click at [645, 107] on span "complete image" at bounding box center [633, 102] width 77 height 15
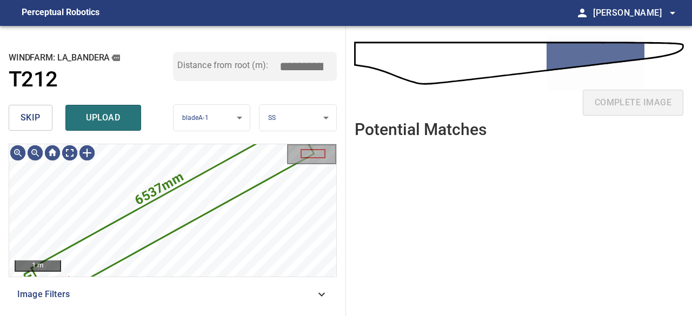
click at [34, 121] on span "skip" at bounding box center [31, 117] width 20 height 15
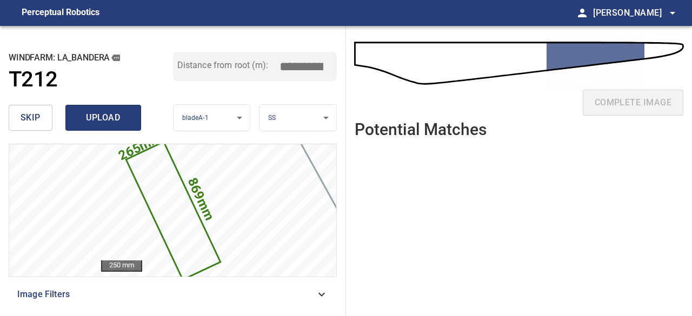
click at [99, 121] on span "upload" at bounding box center [103, 117] width 52 height 15
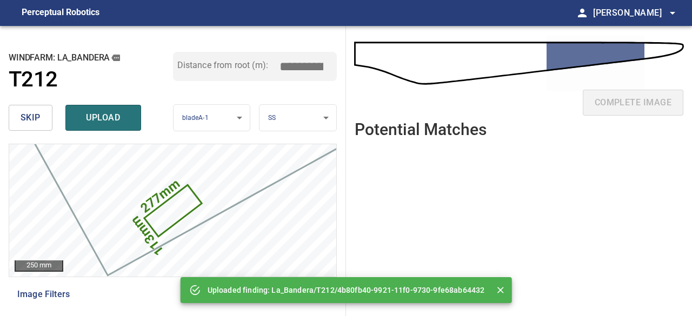
click at [27, 115] on span "skip" at bounding box center [31, 117] width 20 height 15
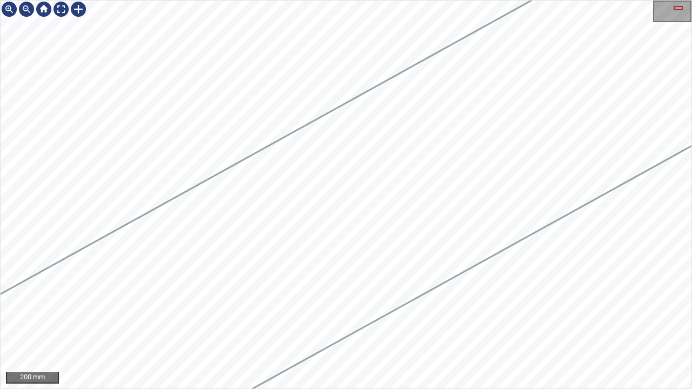
click at [539, 217] on icon at bounding box center [89, 363] width 1610 height 1014
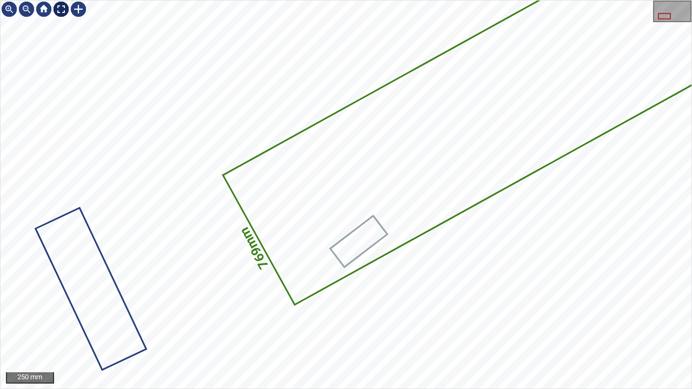
click at [62, 8] on div at bounding box center [60, 9] width 17 height 17
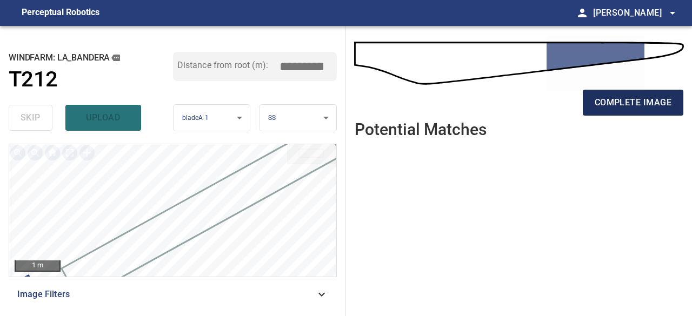
click at [650, 105] on span "complete image" at bounding box center [633, 102] width 77 height 15
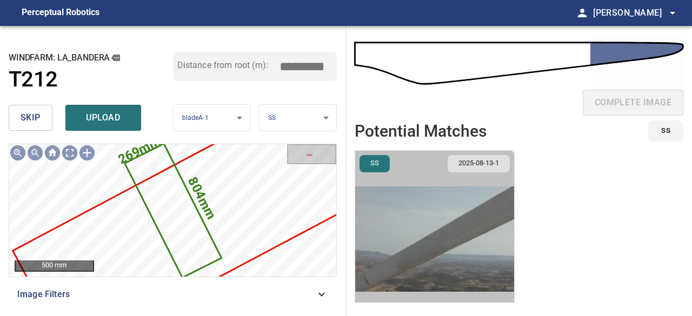
click at [391, 270] on img "button" at bounding box center [434, 239] width 159 height 177
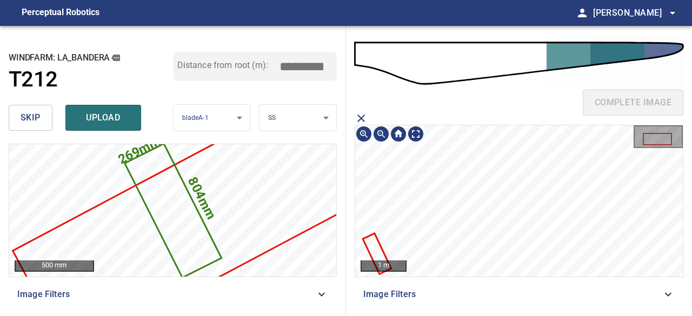
click at [373, 248] on icon at bounding box center [377, 254] width 26 height 38
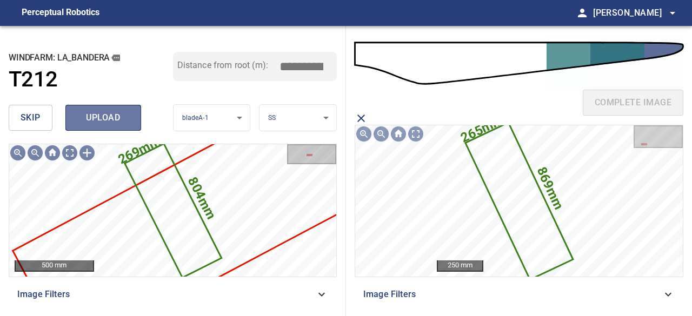
click at [98, 114] on span "upload" at bounding box center [103, 117] width 52 height 15
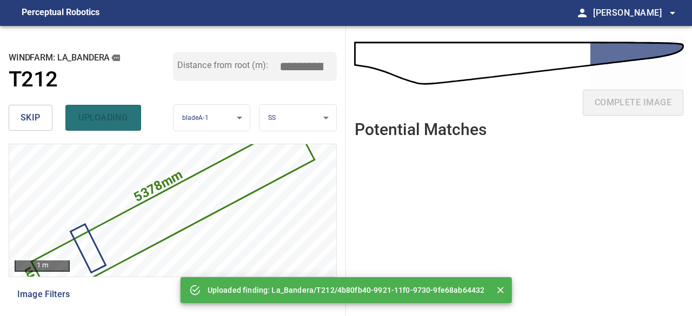
click at [36, 118] on span "skip" at bounding box center [31, 117] width 20 height 15
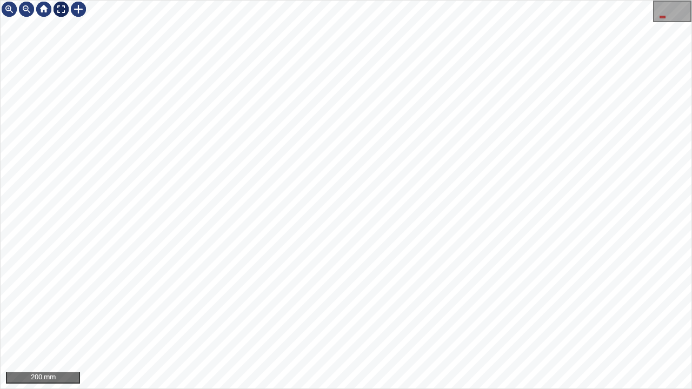
click at [64, 10] on div at bounding box center [60, 9] width 17 height 17
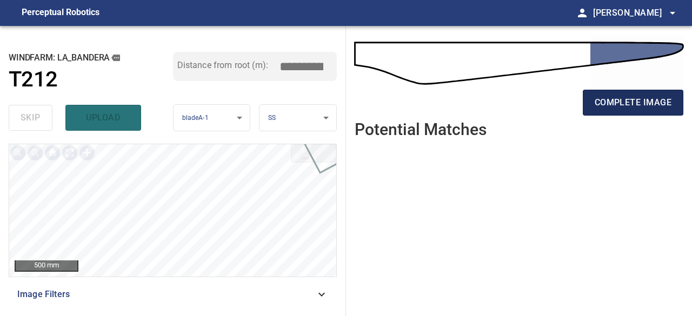
click at [612, 102] on span "complete image" at bounding box center [633, 102] width 77 height 15
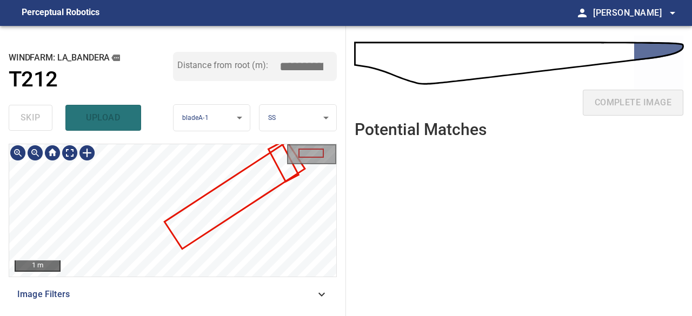
click at [289, 153] on div at bounding box center [311, 155] width 47 height 18
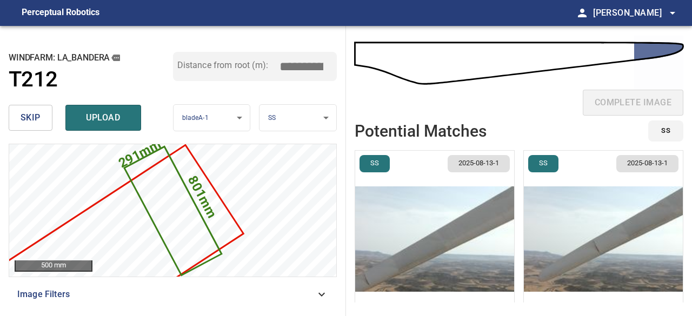
click at [564, 250] on img "button" at bounding box center [603, 239] width 159 height 177
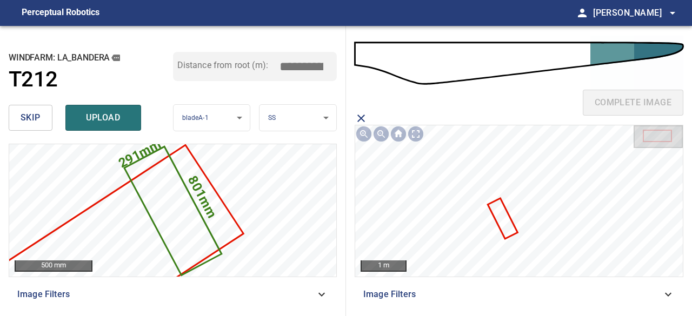
click at [510, 227] on icon at bounding box center [503, 219] width 28 height 38
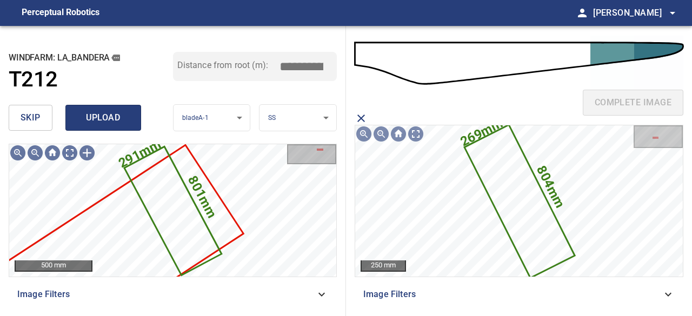
click at [112, 118] on span "upload" at bounding box center [103, 117] width 52 height 15
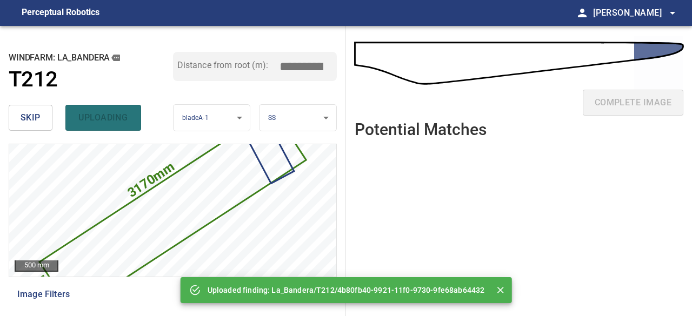
click at [26, 112] on span "skip" at bounding box center [31, 117] width 20 height 15
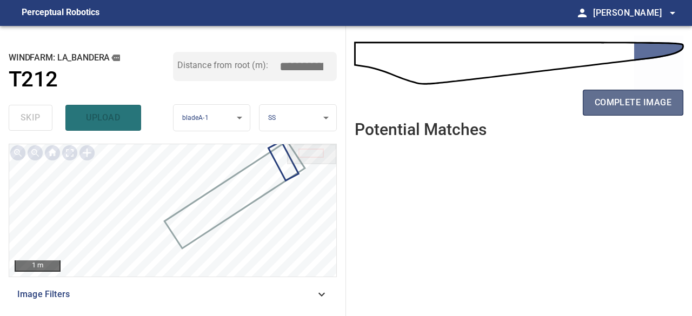
click at [614, 103] on span "complete image" at bounding box center [633, 102] width 77 height 15
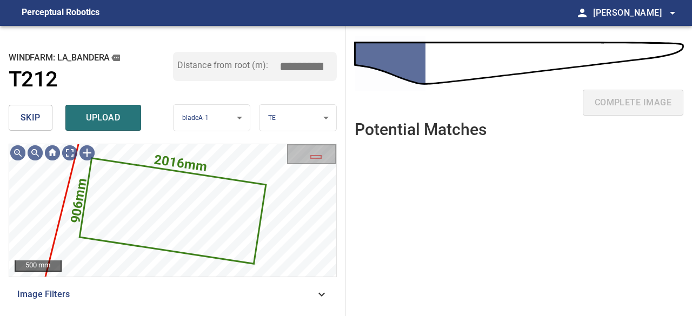
click at [37, 115] on span "skip" at bounding box center [31, 117] width 20 height 15
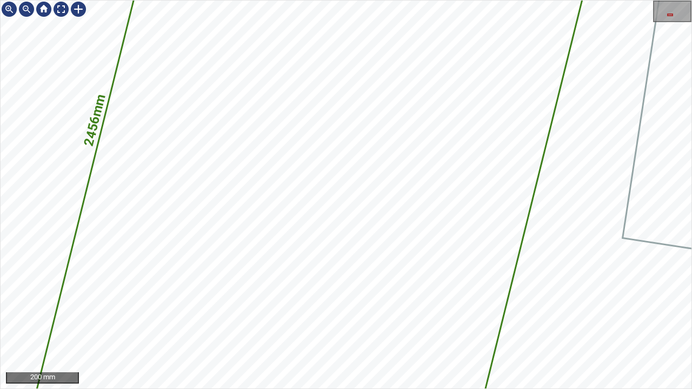
click at [380, 110] on icon at bounding box center [315, 172] width 632 height 955
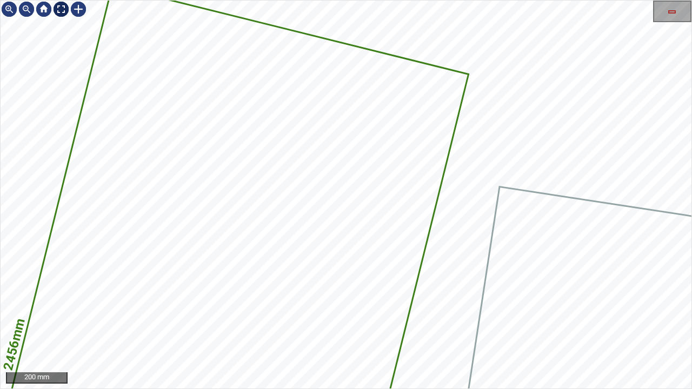
click at [64, 10] on div at bounding box center [60, 9] width 17 height 17
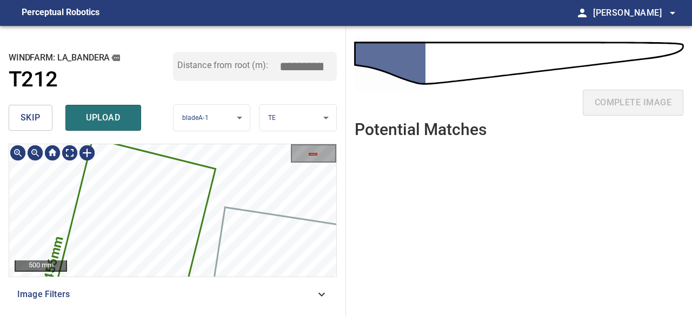
click at [123, 221] on icon at bounding box center [123, 277] width 182 height 275
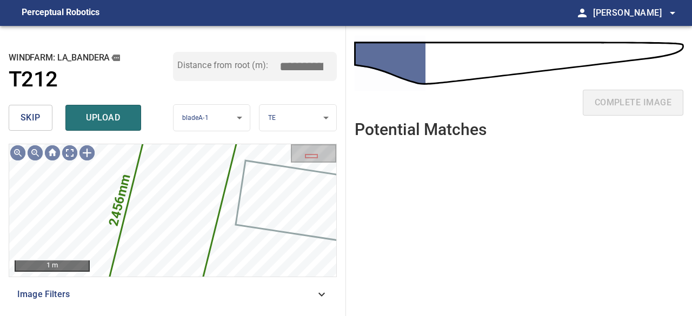
click at [110, 122] on span "upload" at bounding box center [103, 117] width 52 height 15
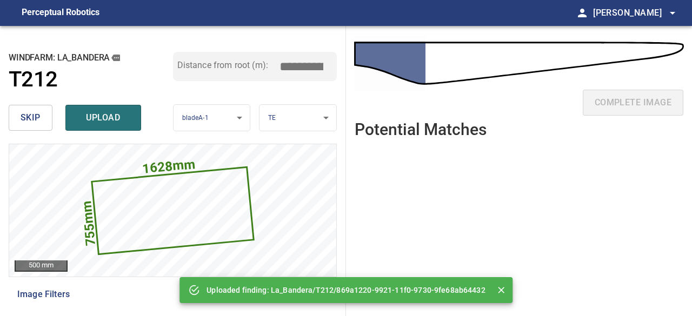
click at [30, 119] on span "skip" at bounding box center [31, 117] width 20 height 15
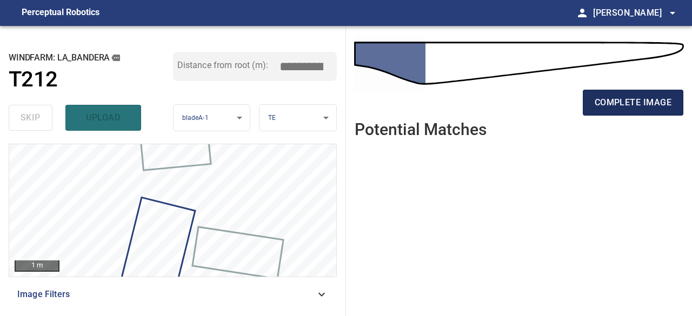
click at [599, 107] on span "complete image" at bounding box center [633, 102] width 77 height 15
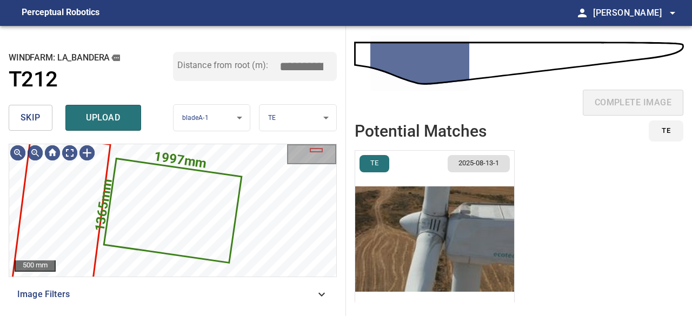
click at [28, 119] on span "skip" at bounding box center [31, 117] width 20 height 15
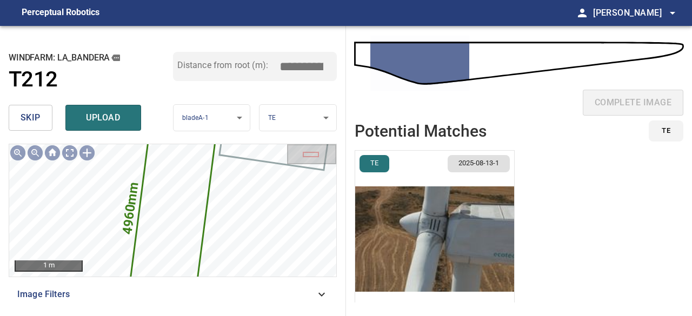
click at [36, 116] on span "skip" at bounding box center [31, 117] width 20 height 15
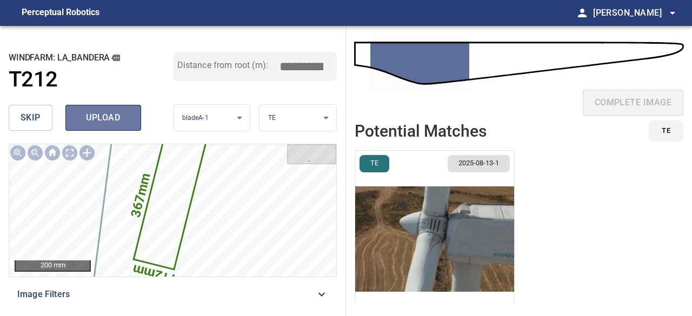
click at [105, 116] on span "upload" at bounding box center [103, 117] width 52 height 15
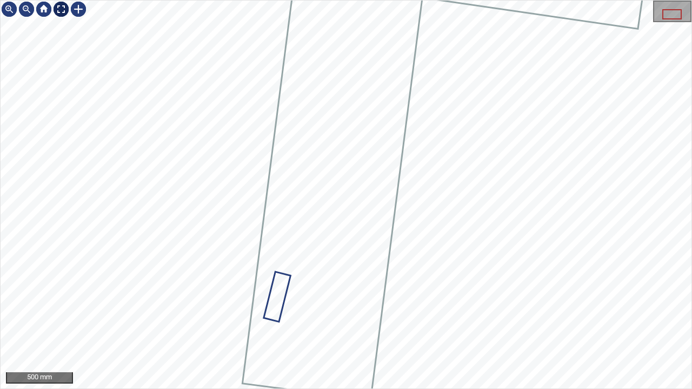
click at [63, 9] on div at bounding box center [60, 9] width 17 height 17
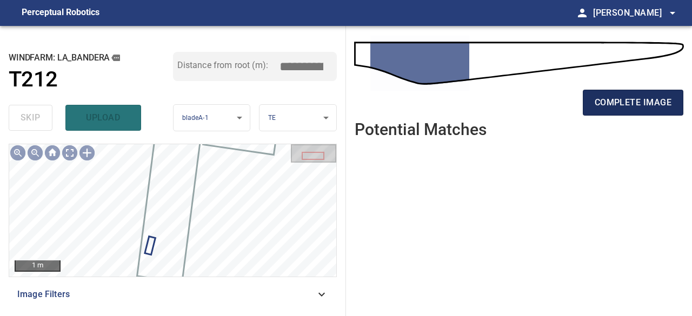
click at [651, 101] on span "complete image" at bounding box center [633, 102] width 77 height 15
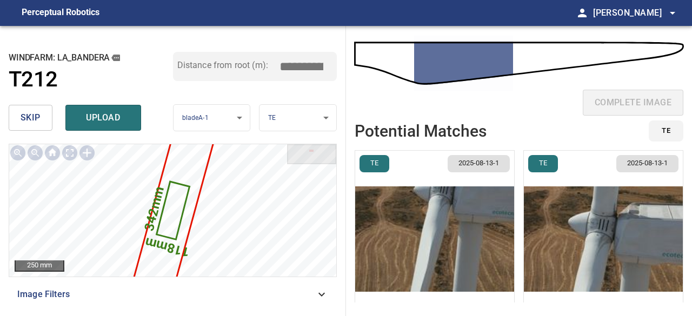
click at [455, 262] on img "button" at bounding box center [434, 239] width 159 height 177
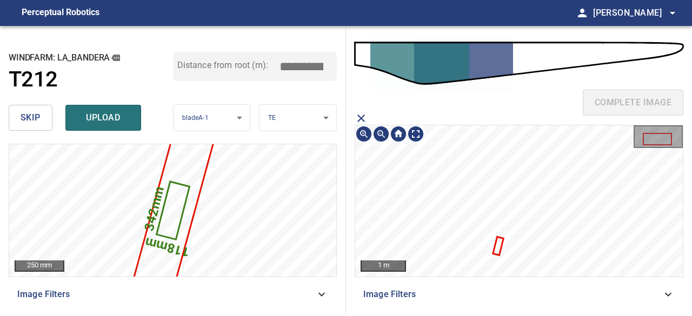
click at [497, 248] on icon at bounding box center [498, 246] width 9 height 16
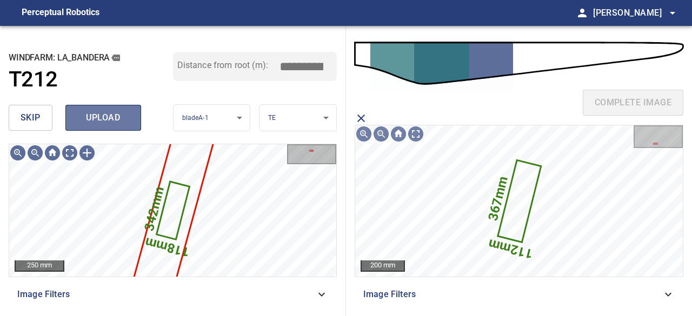
click at [98, 118] on span "upload" at bounding box center [103, 117] width 52 height 15
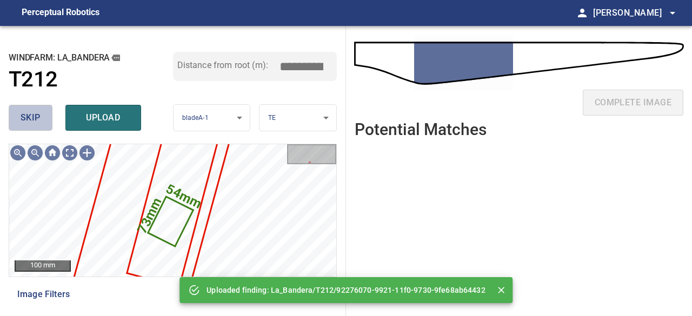
click at [30, 112] on span "skip" at bounding box center [31, 117] width 20 height 15
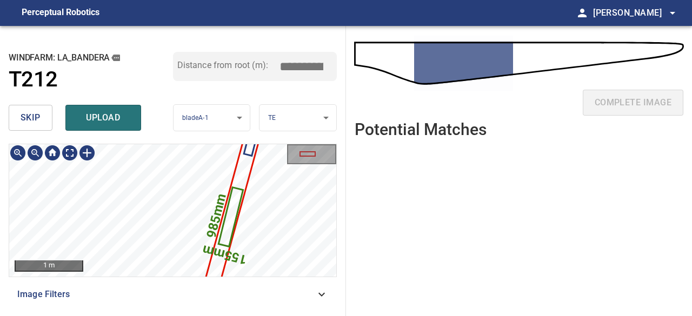
click at [226, 216] on icon at bounding box center [231, 216] width 22 height 57
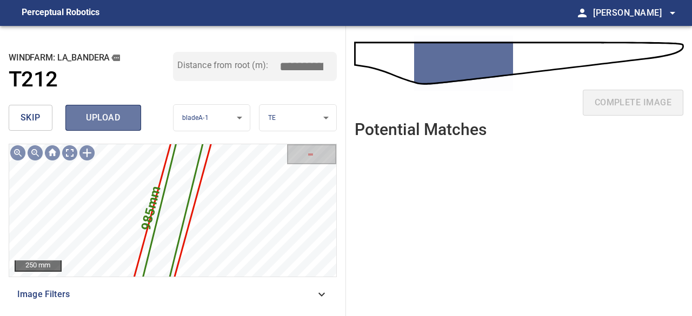
click at [94, 121] on span "upload" at bounding box center [103, 117] width 52 height 15
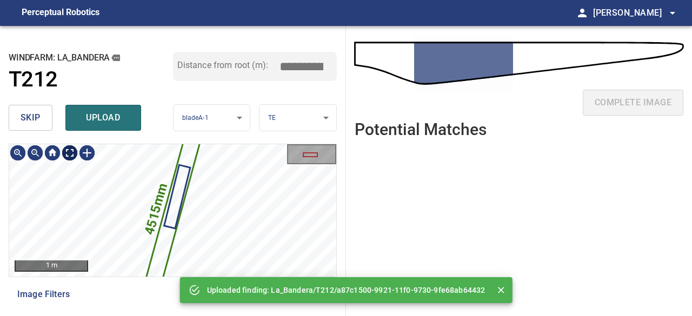
click at [72, 156] on img at bounding box center [69, 152] width 17 height 17
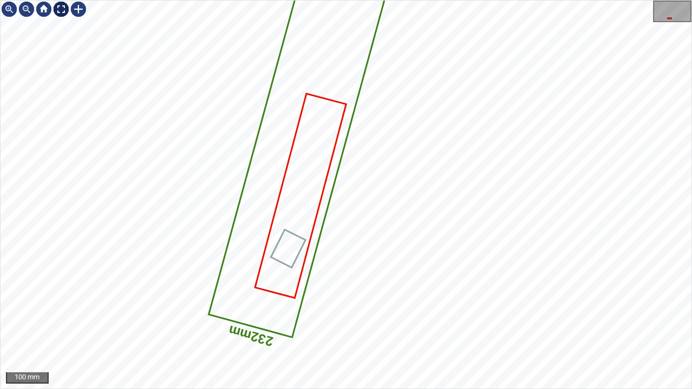
click at [61, 9] on div at bounding box center [60, 9] width 17 height 17
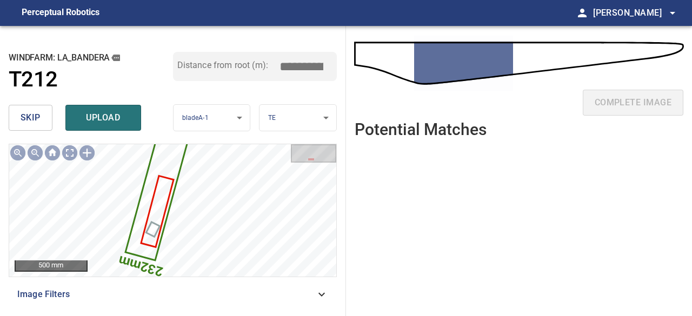
click at [37, 120] on span "skip" at bounding box center [31, 117] width 20 height 15
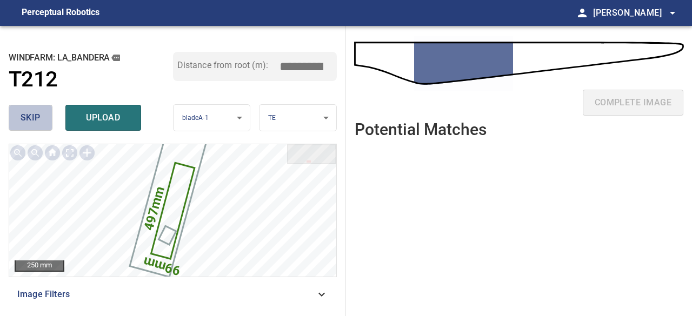
click at [37, 120] on span "skip" at bounding box center [31, 117] width 20 height 15
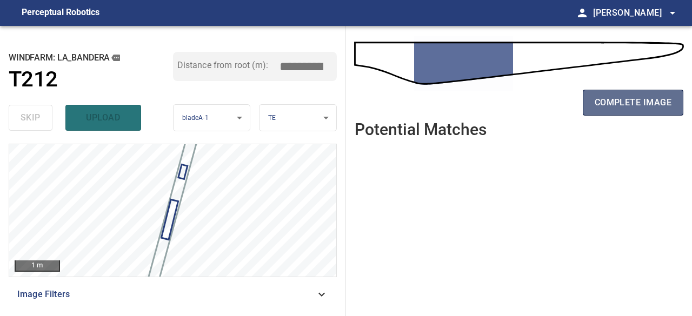
click at [621, 103] on span "complete image" at bounding box center [633, 102] width 77 height 15
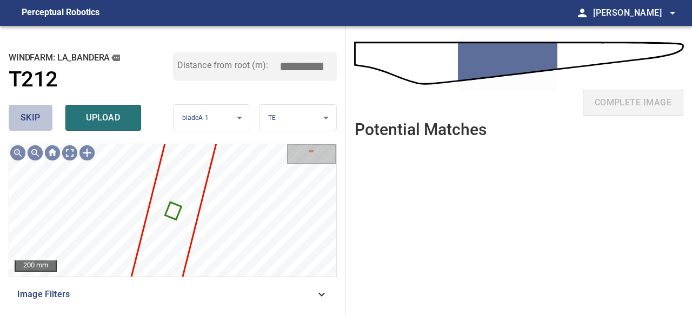
click at [35, 120] on span "skip" at bounding box center [31, 117] width 20 height 15
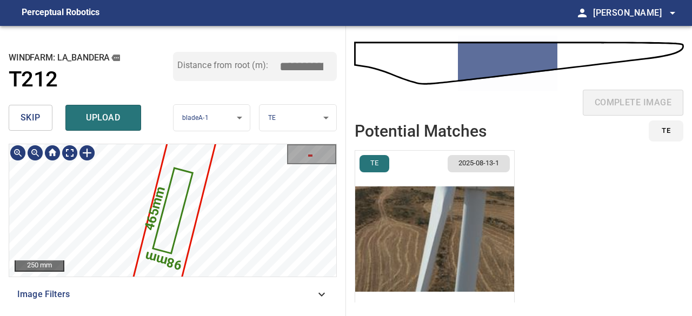
click at [169, 220] on icon at bounding box center [173, 210] width 38 height 83
click at [432, 243] on img "button" at bounding box center [434, 239] width 159 height 177
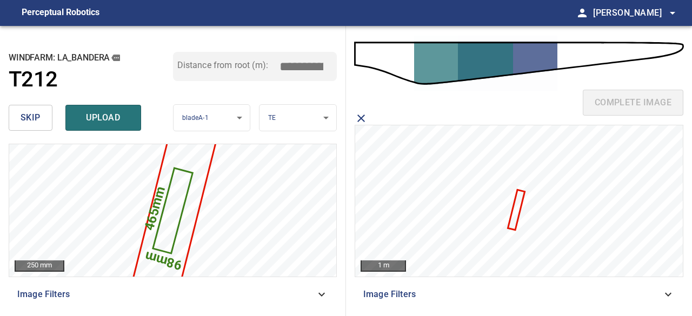
click at [513, 220] on icon at bounding box center [516, 210] width 15 height 38
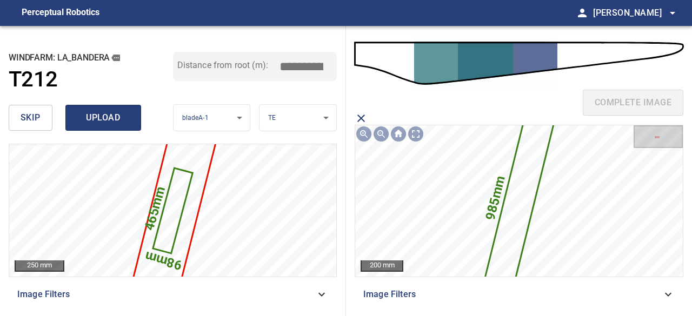
click at [120, 123] on span "upload" at bounding box center [103, 117] width 52 height 15
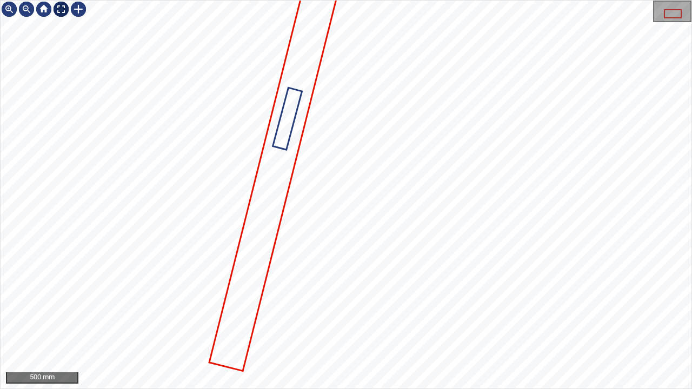
click at [62, 9] on div at bounding box center [60, 9] width 17 height 17
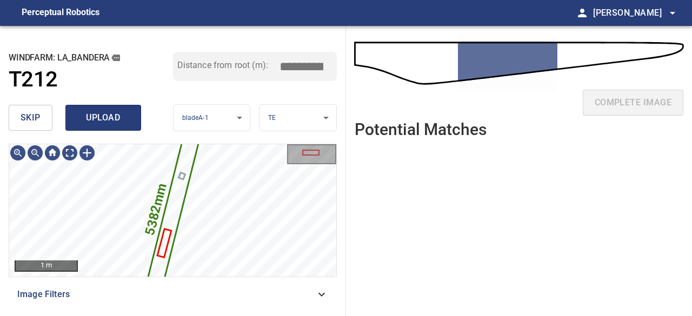
click at [124, 118] on span "upload" at bounding box center [103, 117] width 52 height 15
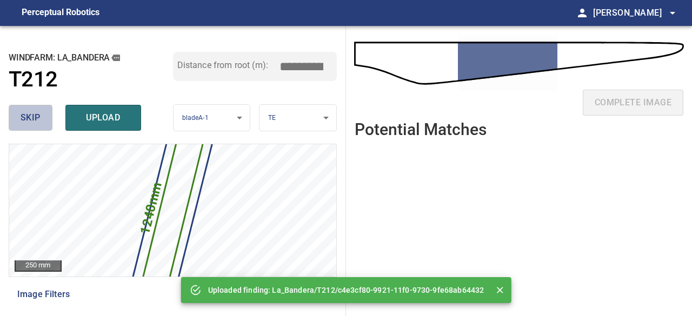
click at [42, 121] on button "skip" at bounding box center [31, 118] width 44 height 26
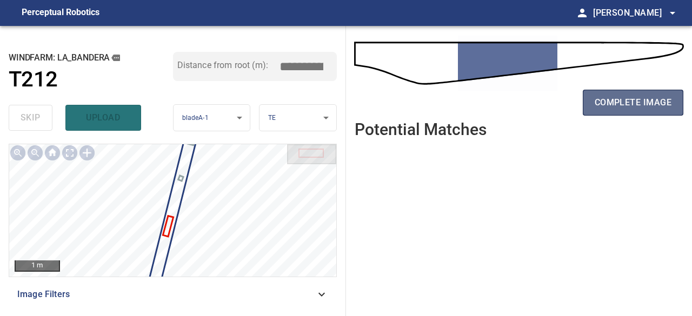
click at [613, 96] on span "complete image" at bounding box center [633, 102] width 77 height 15
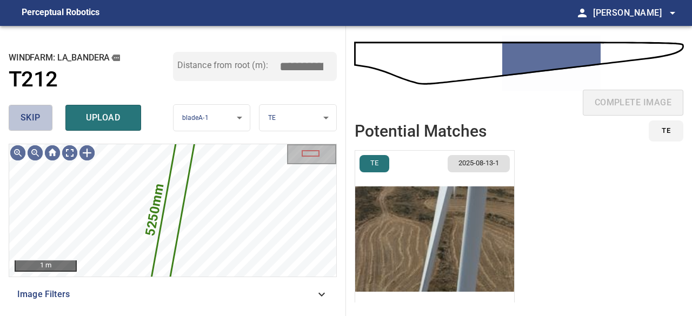
click at [39, 119] on span "skip" at bounding box center [31, 117] width 20 height 15
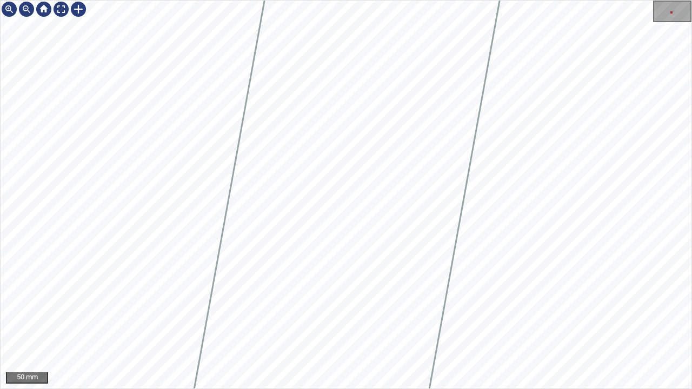
click at [572, 0] on div "439mm 101mm 50 mm" at bounding box center [346, 194] width 692 height 389
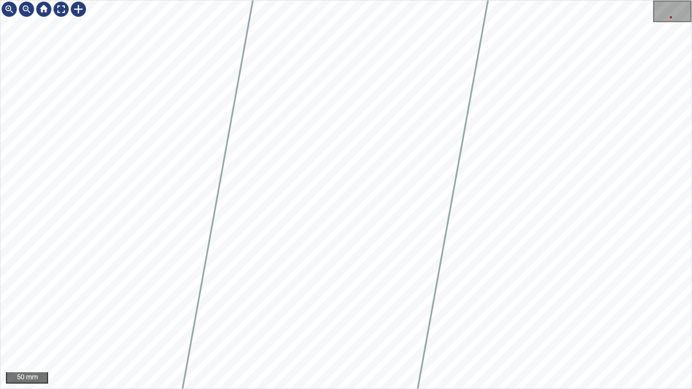
click at [556, 0] on div "439mm 101mm 50 mm" at bounding box center [346, 194] width 692 height 389
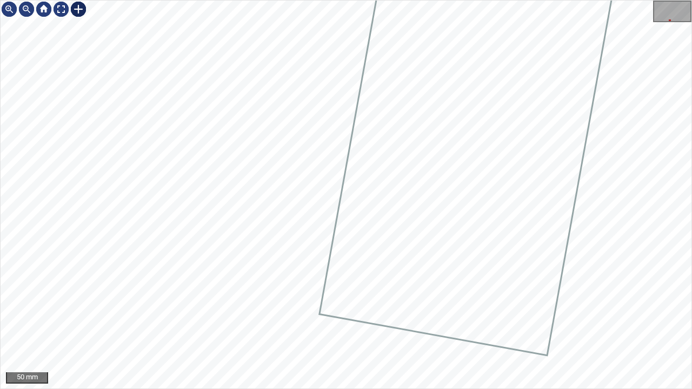
click at [78, 9] on div at bounding box center [78, 9] width 17 height 17
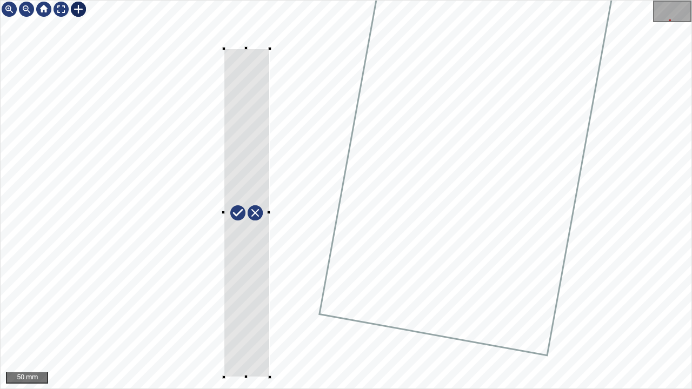
click at [269, 316] on div "439mm 101mm" at bounding box center [346, 195] width 691 height 388
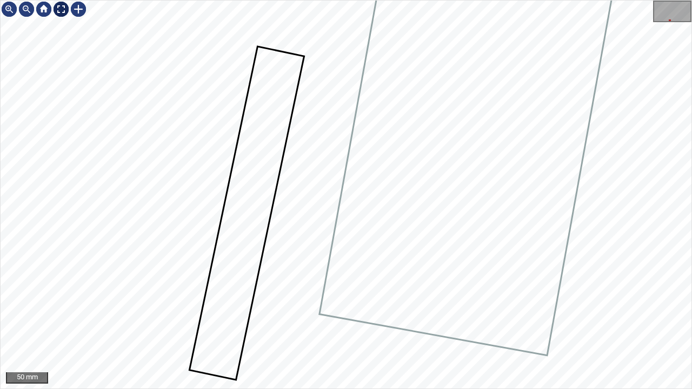
click at [59, 9] on div at bounding box center [60, 9] width 17 height 17
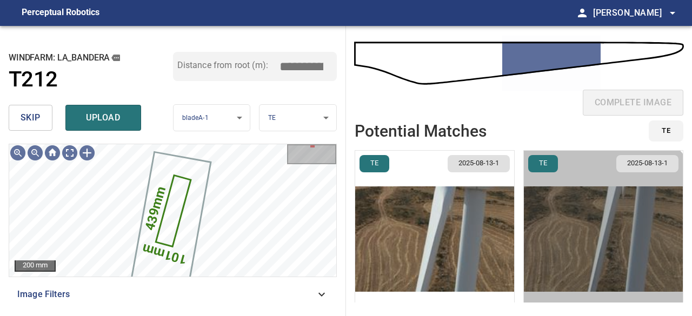
click at [563, 252] on img "button" at bounding box center [603, 239] width 159 height 177
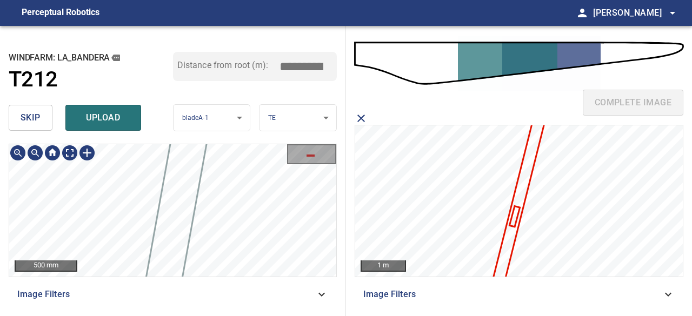
click at [266, 116] on div "**********" at bounding box center [173, 171] width 346 height 290
click at [246, 129] on div "**********" at bounding box center [173, 171] width 346 height 290
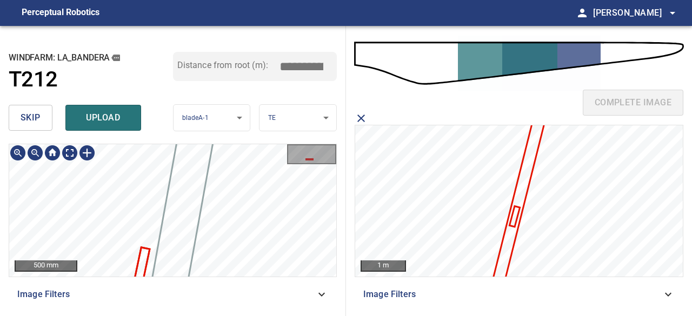
click at [253, 142] on div "**********" at bounding box center [173, 171] width 346 height 290
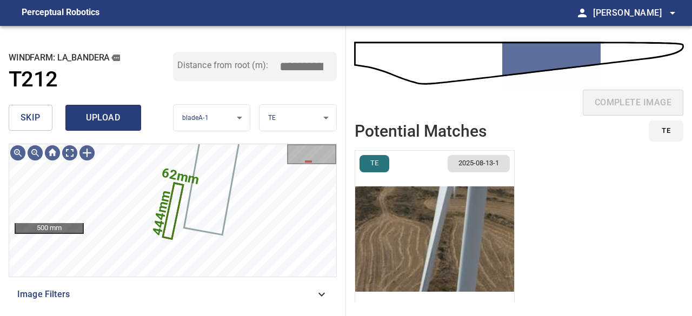
click at [109, 122] on span "upload" at bounding box center [103, 117] width 52 height 15
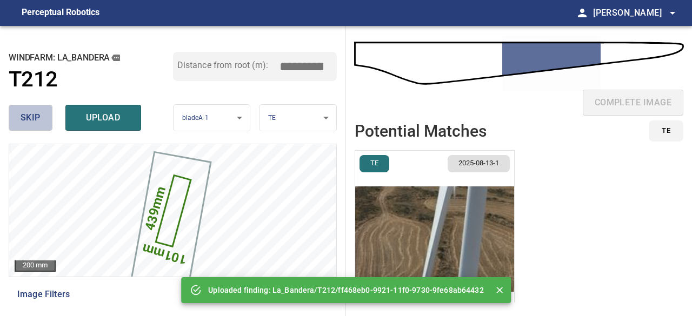
click at [30, 116] on span "skip" at bounding box center [31, 117] width 20 height 15
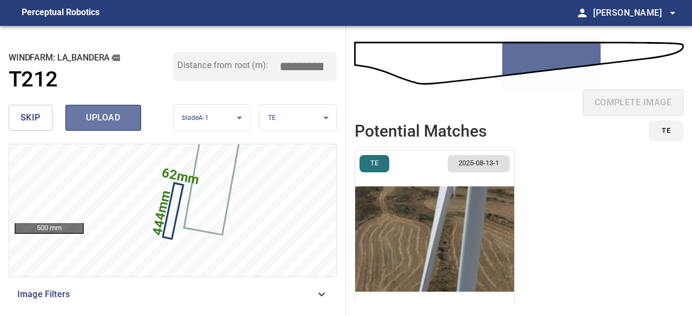
click at [74, 123] on button "upload" at bounding box center [103, 118] width 76 height 26
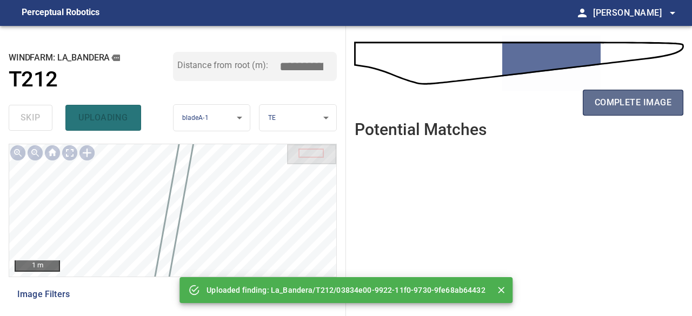
click at [634, 100] on span "complete image" at bounding box center [633, 102] width 77 height 15
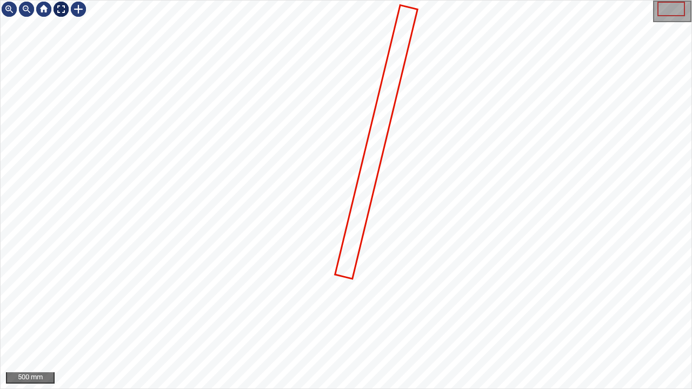
click at [61, 9] on div at bounding box center [60, 9] width 17 height 17
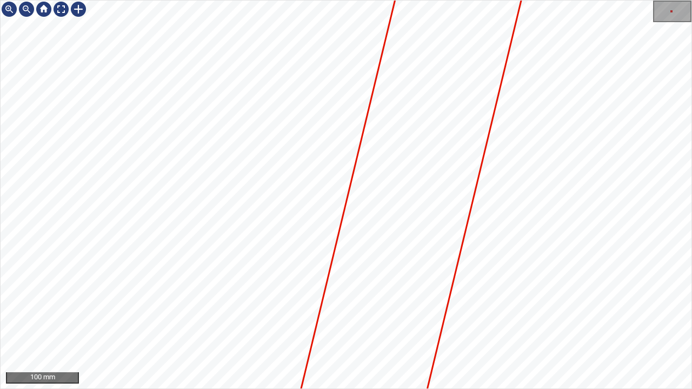
click at [213, 0] on div "100 mm" at bounding box center [346, 194] width 692 height 389
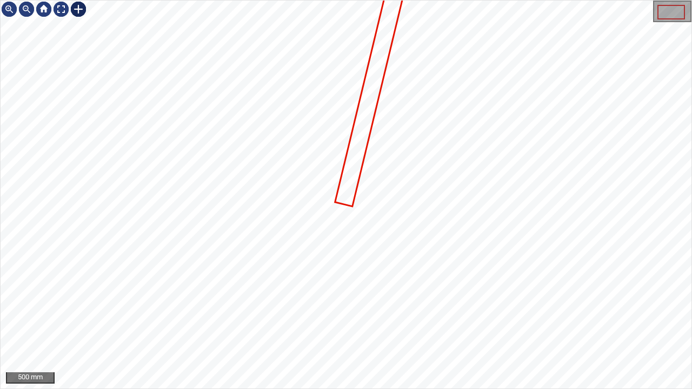
click at [79, 6] on div at bounding box center [78, 9] width 17 height 17
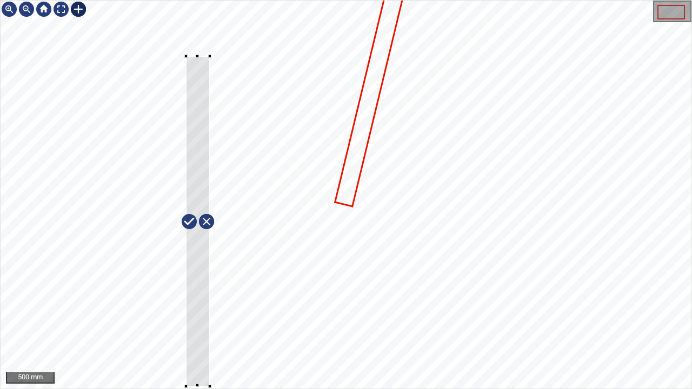
click at [209, 316] on div at bounding box center [346, 195] width 691 height 388
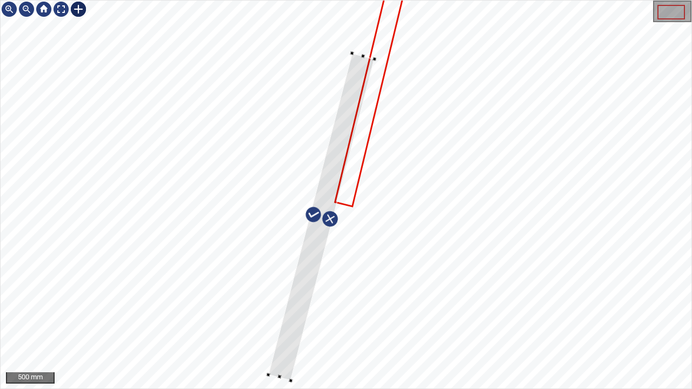
click at [339, 316] on div at bounding box center [346, 195] width 691 height 388
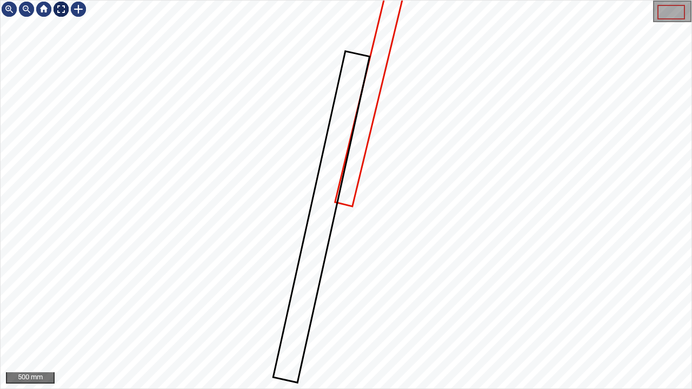
click at [58, 5] on div at bounding box center [60, 9] width 17 height 17
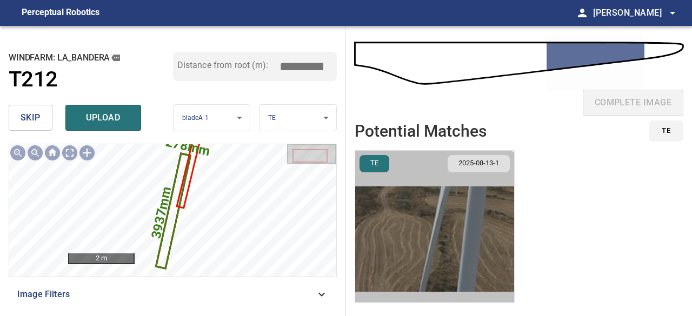
click at [391, 276] on img "button" at bounding box center [434, 239] width 159 height 177
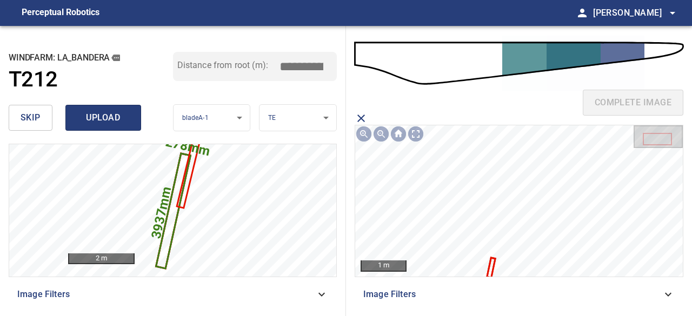
click at [103, 121] on span "upload" at bounding box center [103, 117] width 52 height 15
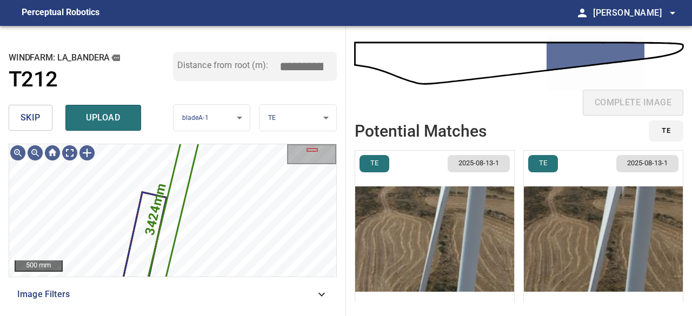
click at [31, 122] on span "skip" at bounding box center [31, 117] width 20 height 15
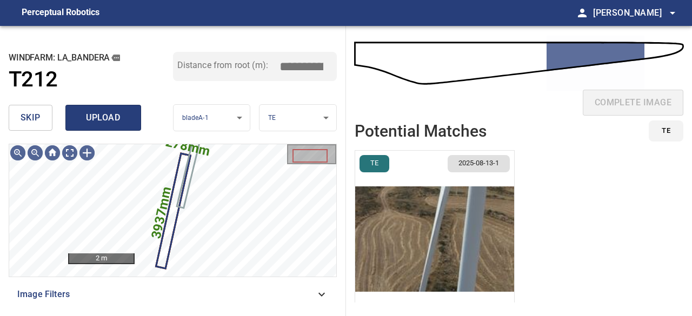
click at [102, 116] on span "upload" at bounding box center [103, 117] width 52 height 15
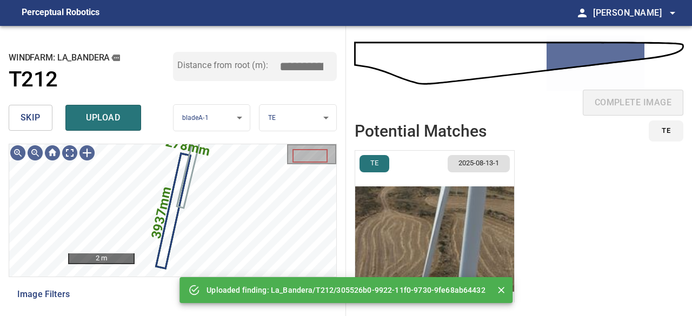
click at [397, 259] on img "button" at bounding box center [434, 239] width 159 height 177
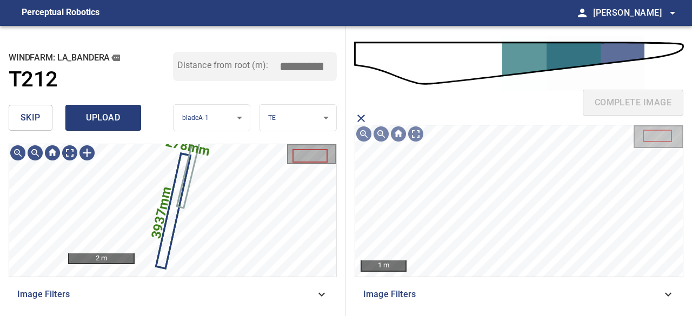
click at [89, 118] on span "upload" at bounding box center [103, 117] width 52 height 15
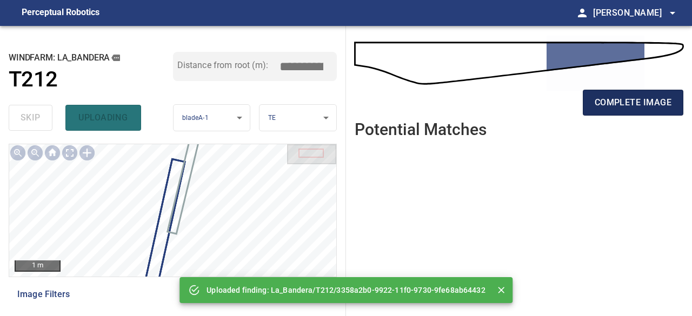
click at [613, 105] on span "complete image" at bounding box center [633, 102] width 77 height 15
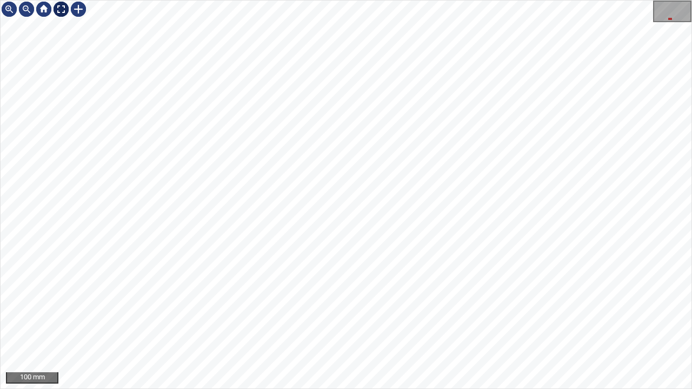
click at [56, 9] on div at bounding box center [60, 9] width 17 height 17
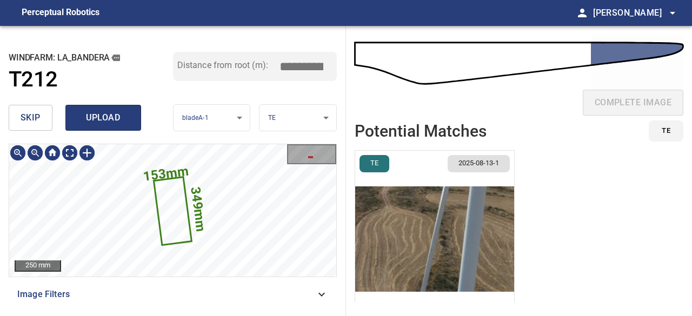
click at [104, 120] on span "upload" at bounding box center [103, 117] width 52 height 15
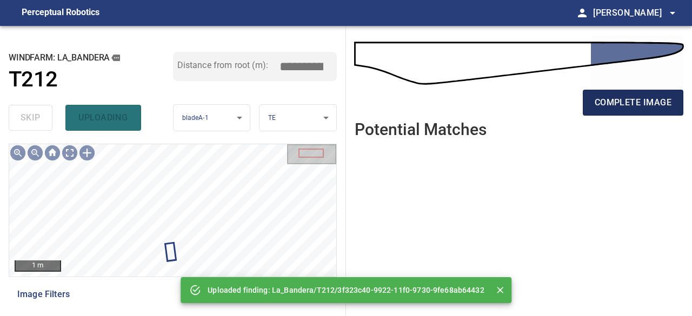
click at [624, 109] on span "complete image" at bounding box center [633, 102] width 77 height 15
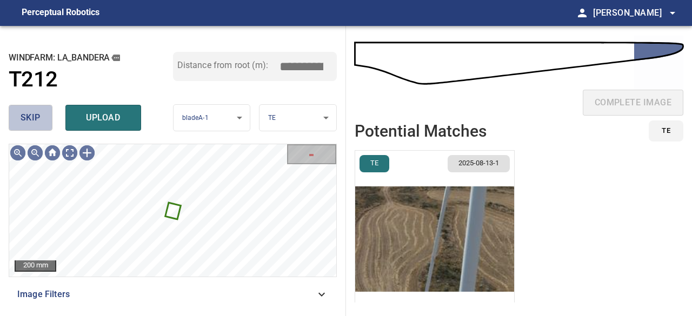
click at [47, 120] on button "skip" at bounding box center [31, 118] width 44 height 26
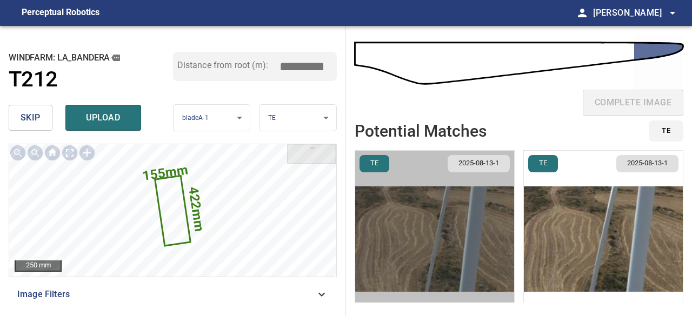
click at [447, 260] on img "button" at bounding box center [434, 239] width 159 height 177
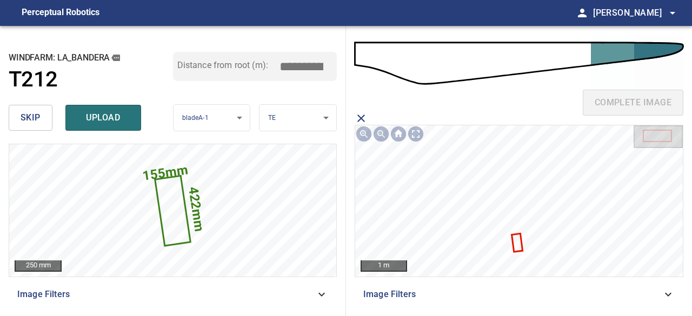
click at [517, 244] on icon at bounding box center [517, 243] width 9 height 17
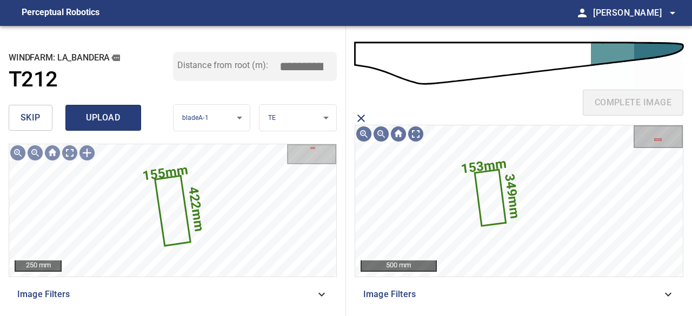
click at [118, 120] on span "upload" at bounding box center [103, 117] width 52 height 15
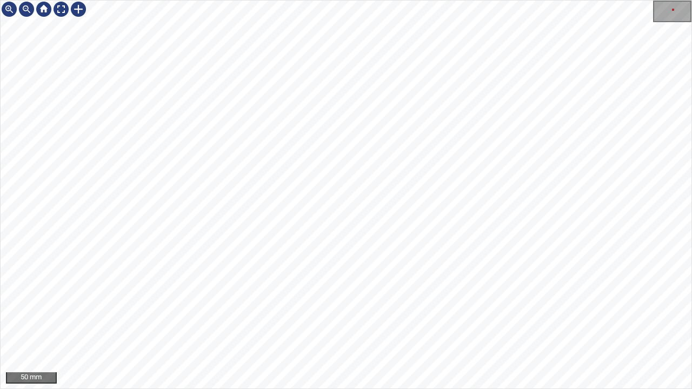
click at [470, 0] on div "50 mm" at bounding box center [346, 194] width 692 height 389
click at [68, 8] on div at bounding box center [60, 9] width 17 height 17
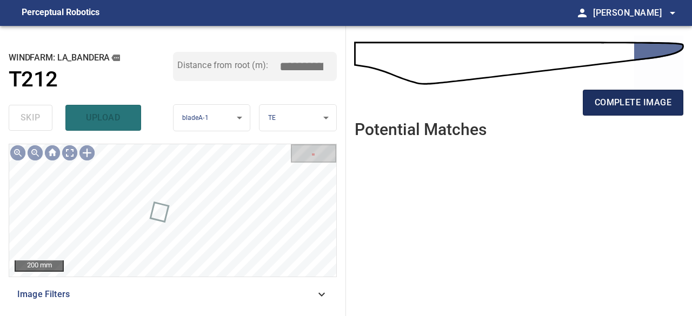
click at [623, 102] on span "complete image" at bounding box center [633, 102] width 77 height 15
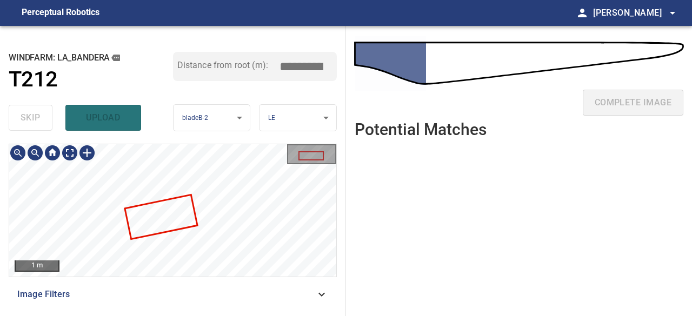
click at [233, 129] on div "**********" at bounding box center [173, 171] width 346 height 290
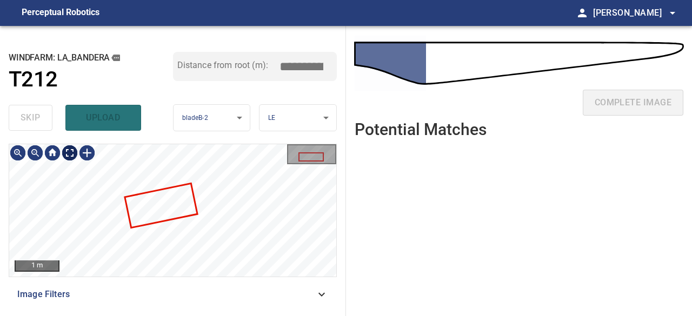
click at [77, 157] on div "1 m" at bounding box center [172, 210] width 327 height 133
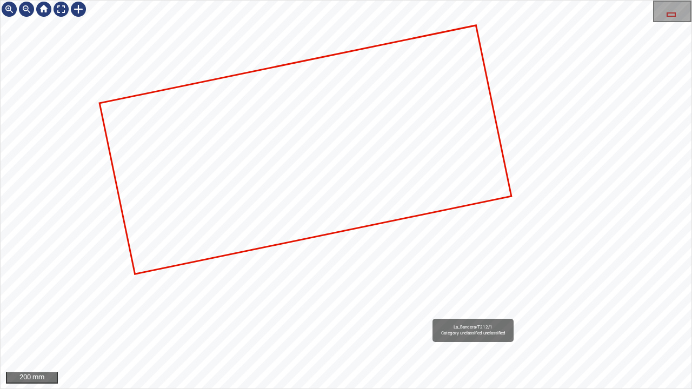
click at [315, 252] on div "La_Bandera/T212/1 Category unclassified unclassified" at bounding box center [346, 195] width 691 height 388
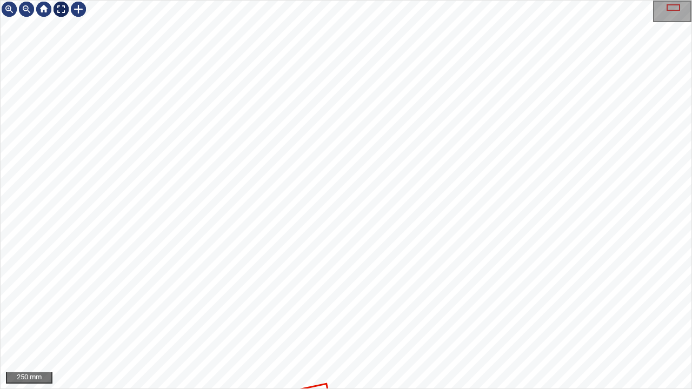
click at [55, 6] on div at bounding box center [60, 9] width 17 height 17
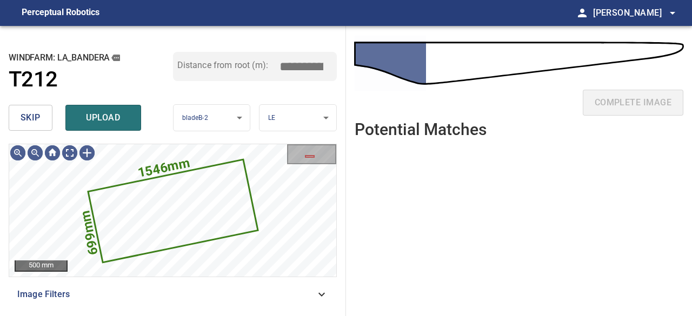
click at [27, 117] on span "skip" at bounding box center [31, 117] width 20 height 15
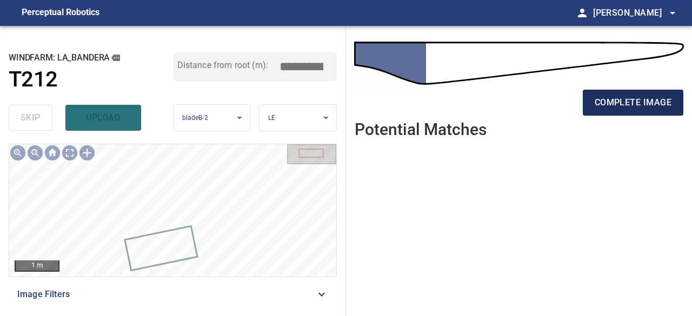
click at [610, 99] on span "complete image" at bounding box center [633, 102] width 77 height 15
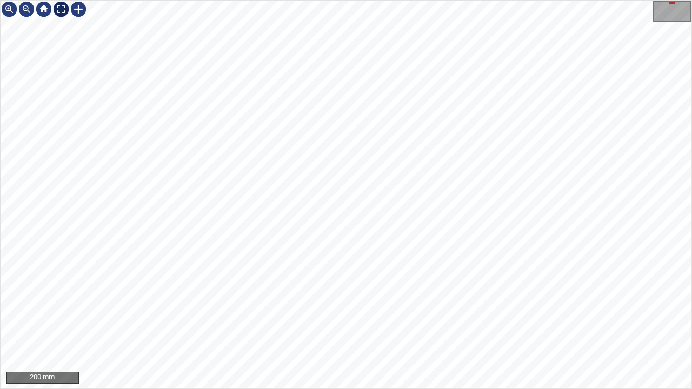
click at [57, 3] on div at bounding box center [60, 9] width 17 height 17
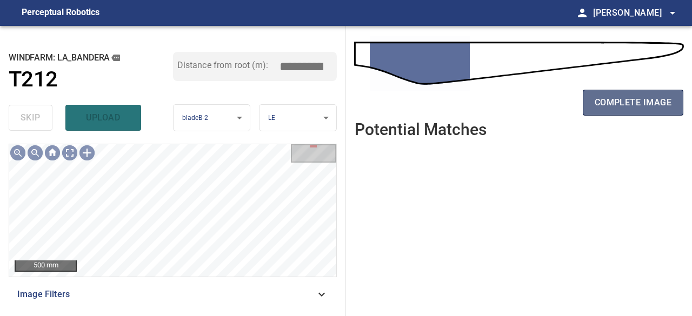
click at [611, 100] on span "complete image" at bounding box center [633, 102] width 77 height 15
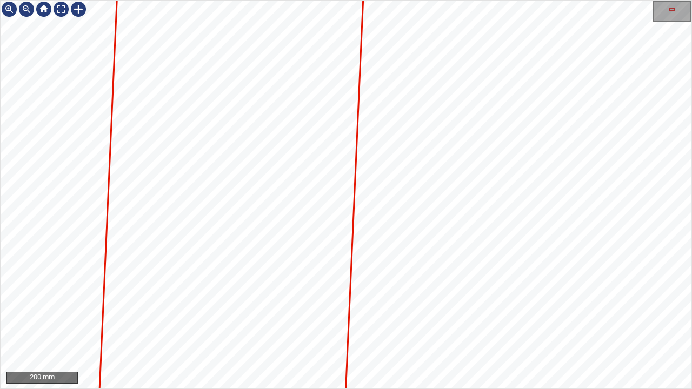
click at [94, 316] on div "La_Bandera/T212/1 Category unclassified unclassified" at bounding box center [346, 195] width 691 height 388
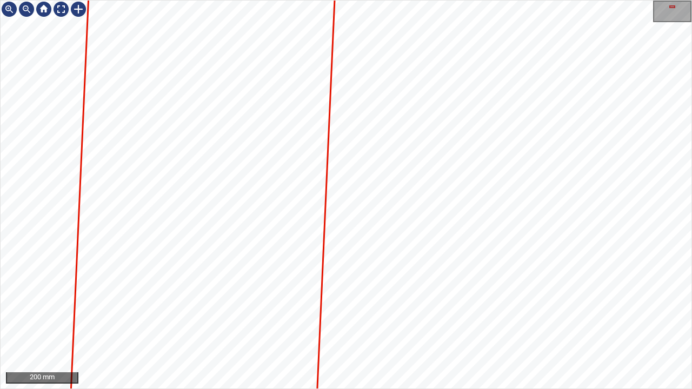
click at [458, 316] on div "200 mm" at bounding box center [346, 194] width 692 height 389
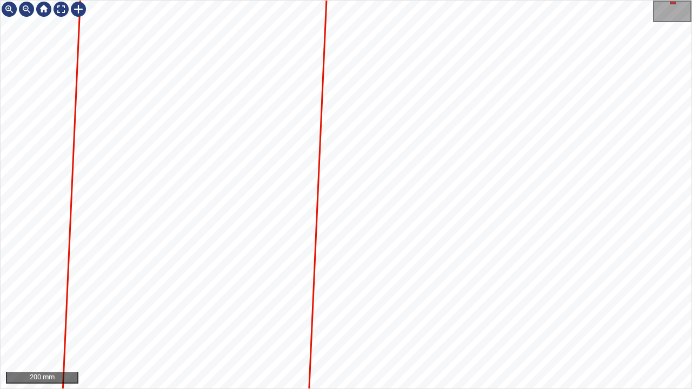
click at [429, 316] on div "200 mm" at bounding box center [346, 194] width 692 height 389
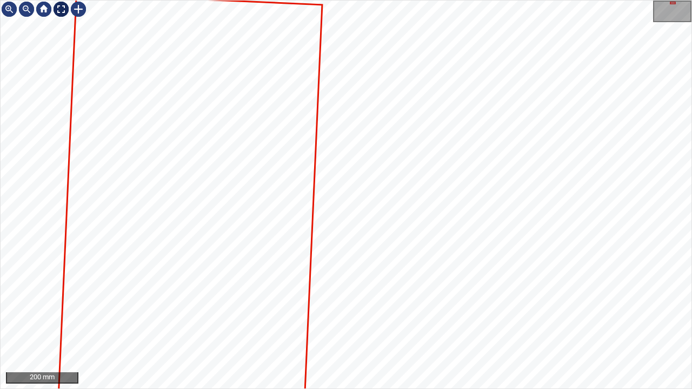
click at [61, 7] on div at bounding box center [60, 9] width 17 height 17
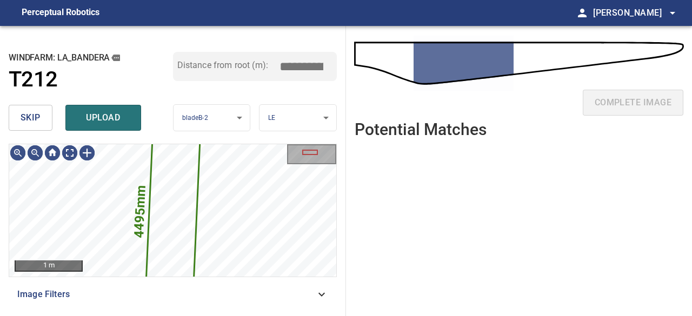
click at [30, 117] on span "skip" at bounding box center [31, 117] width 20 height 15
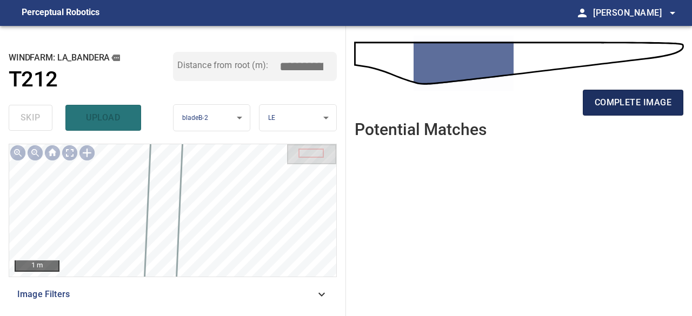
click at [633, 103] on span "complete image" at bounding box center [633, 102] width 77 height 15
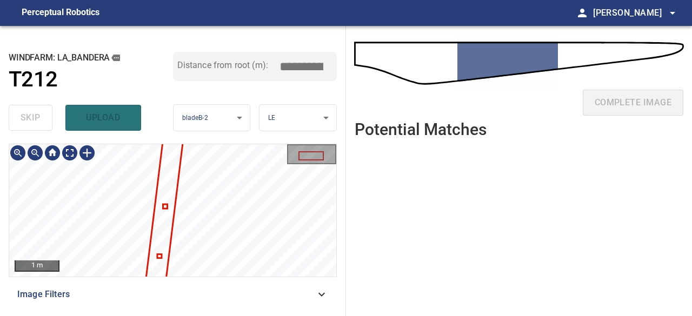
click at [134, 133] on div "**********" at bounding box center [173, 171] width 346 height 290
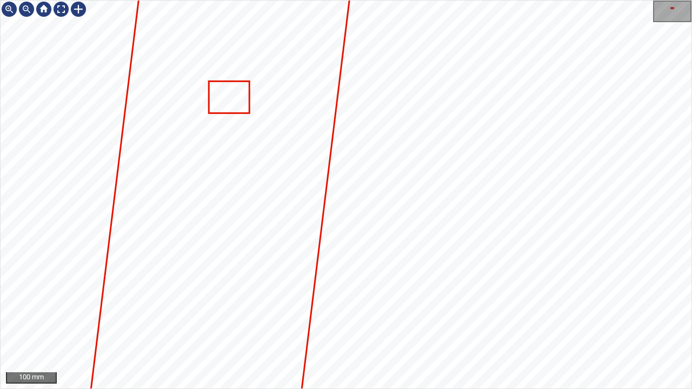
click at [387, 316] on div "100 mm" at bounding box center [346, 194] width 692 height 389
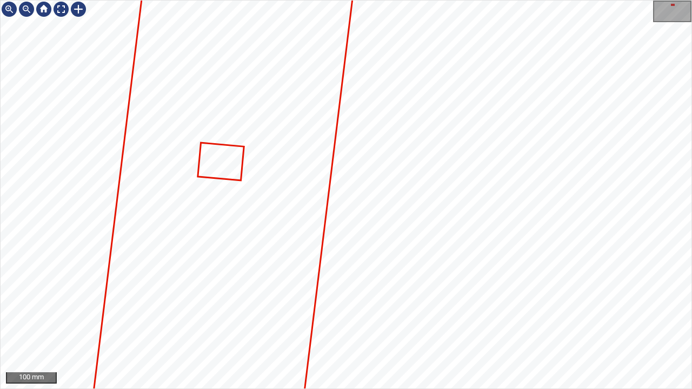
click at [378, 316] on div "100 mm" at bounding box center [346, 194] width 692 height 389
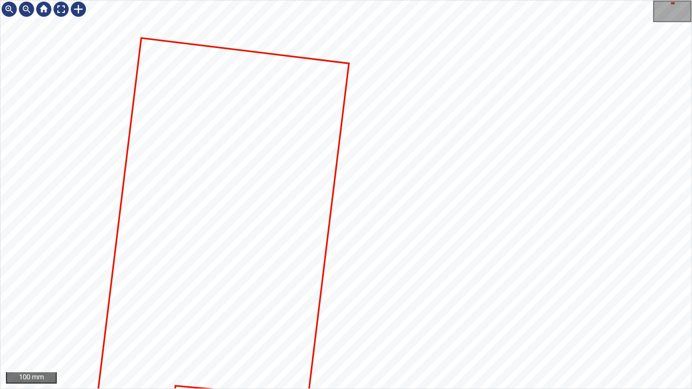
click at [371, 316] on div "100 mm" at bounding box center [346, 194] width 692 height 389
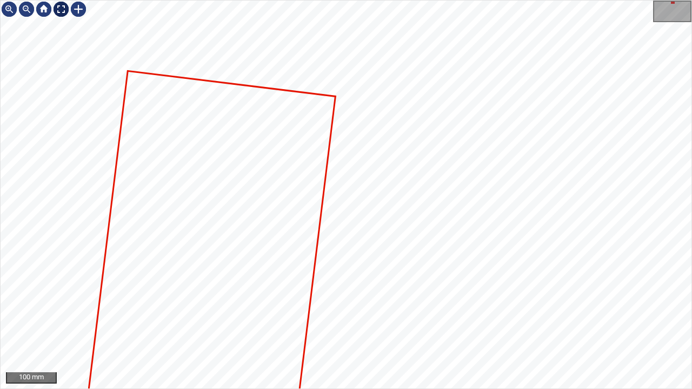
click at [59, 3] on div at bounding box center [60, 9] width 17 height 17
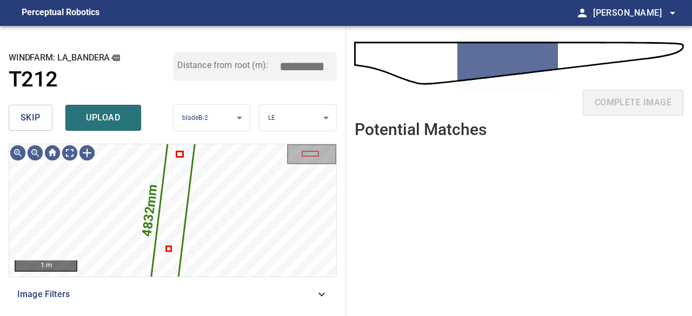
click at [25, 119] on span "skip" at bounding box center [31, 117] width 20 height 15
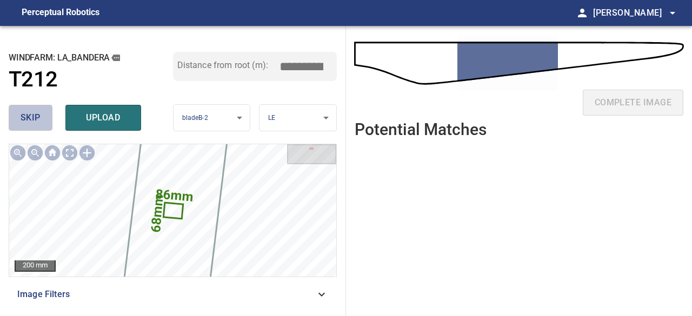
click at [25, 115] on span "skip" at bounding box center [31, 117] width 20 height 15
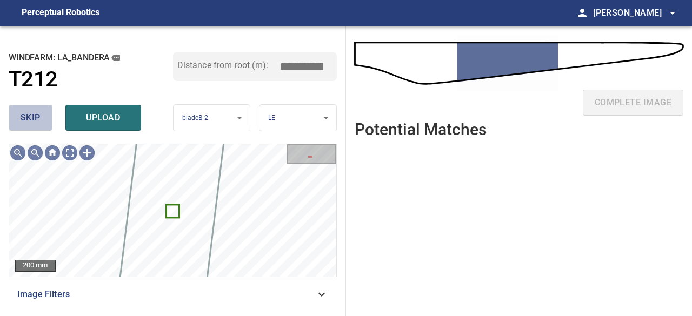
click at [25, 115] on span "skip" at bounding box center [31, 117] width 20 height 15
click at [25, 114] on span "skip" at bounding box center [31, 117] width 20 height 15
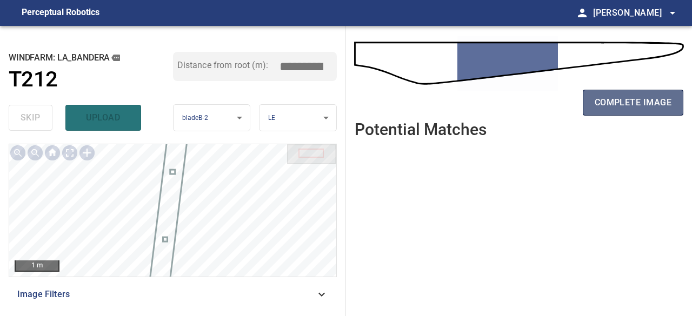
click at [612, 107] on span "complete image" at bounding box center [633, 102] width 77 height 15
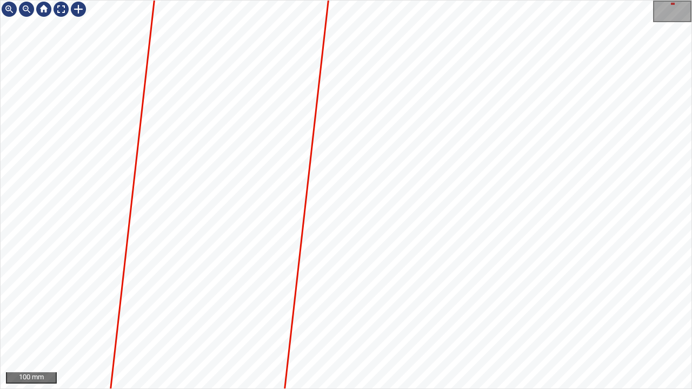
click at [404, 316] on div "100 mm" at bounding box center [346, 194] width 692 height 389
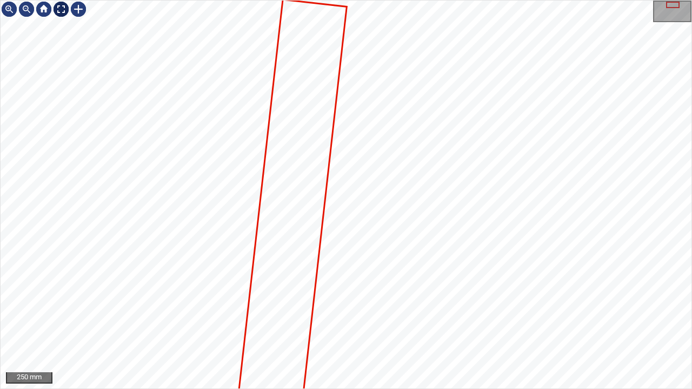
click at [62, 6] on div at bounding box center [60, 9] width 17 height 17
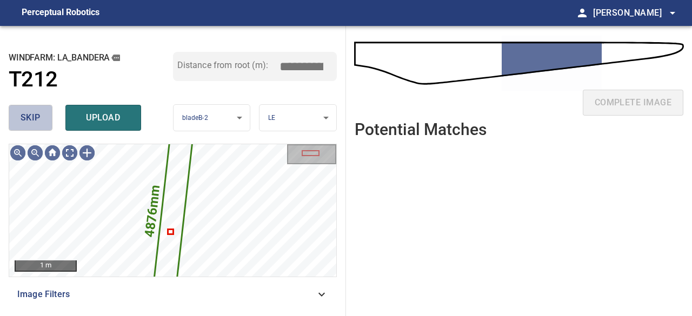
click at [32, 115] on span "skip" at bounding box center [31, 117] width 20 height 15
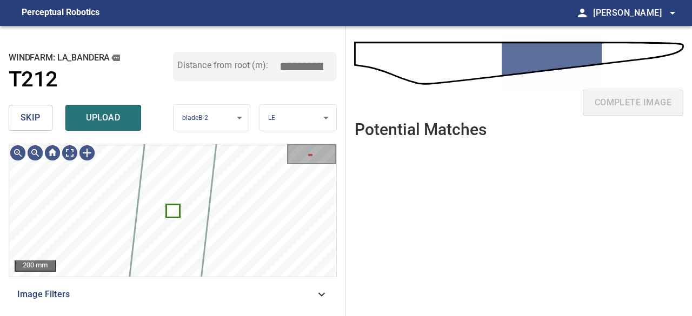
click at [24, 114] on span "skip" at bounding box center [31, 117] width 20 height 15
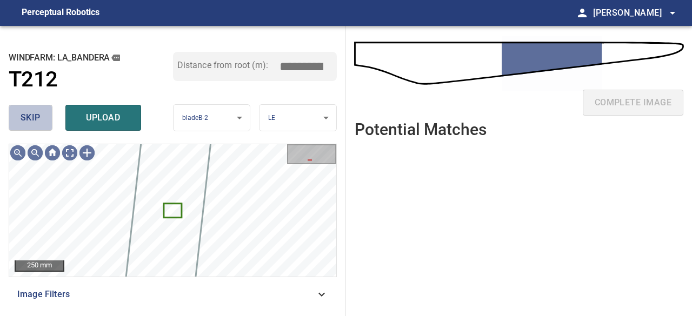
click at [25, 113] on span "skip" at bounding box center [31, 117] width 20 height 15
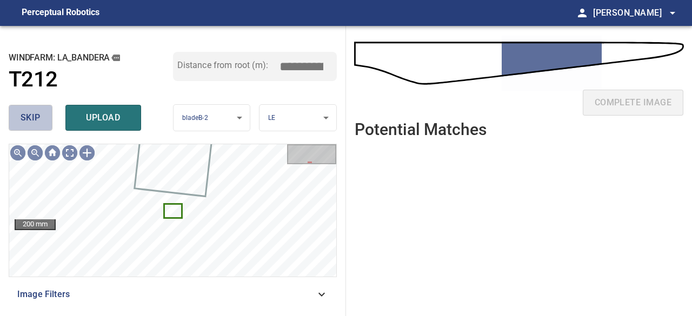
click at [27, 113] on span "skip" at bounding box center [31, 117] width 20 height 15
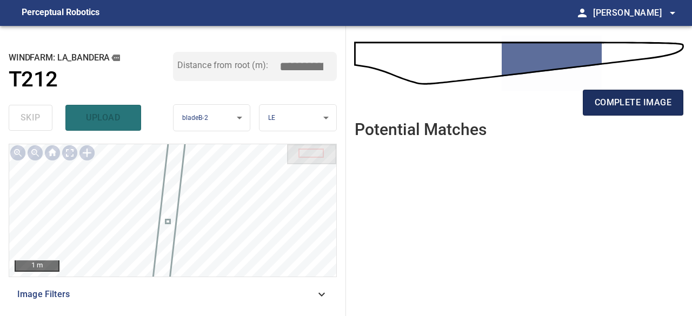
click at [628, 106] on span "complete image" at bounding box center [633, 102] width 77 height 15
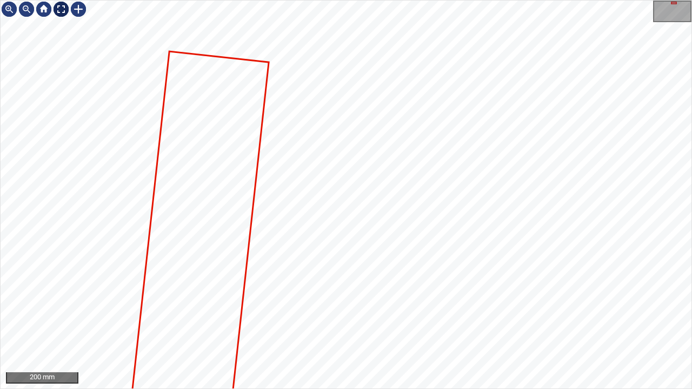
click at [58, 9] on div at bounding box center [60, 9] width 17 height 17
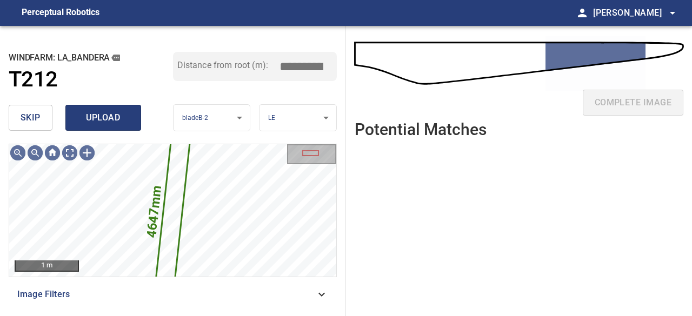
click at [105, 116] on span "upload" at bounding box center [103, 117] width 52 height 15
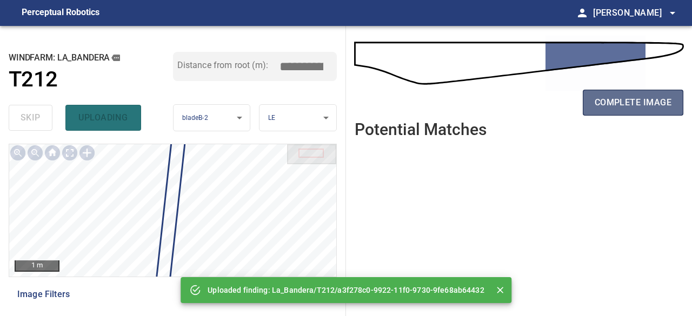
click at [617, 106] on span "complete image" at bounding box center [633, 102] width 77 height 15
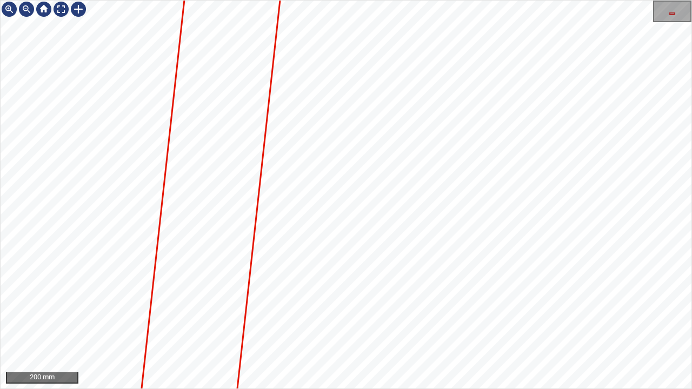
click at [294, 316] on div "200 mm" at bounding box center [346, 194] width 692 height 389
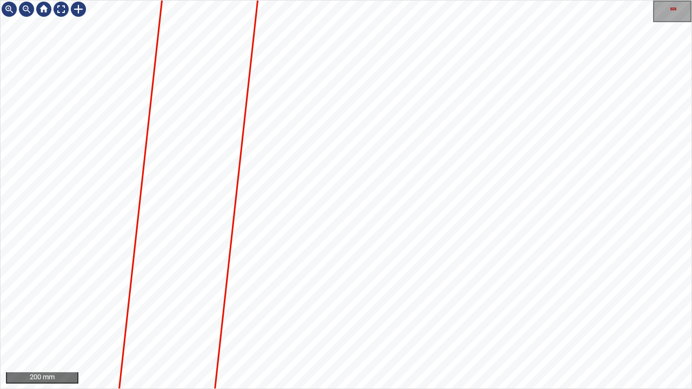
click at [269, 316] on div "200 mm" at bounding box center [346, 194] width 692 height 389
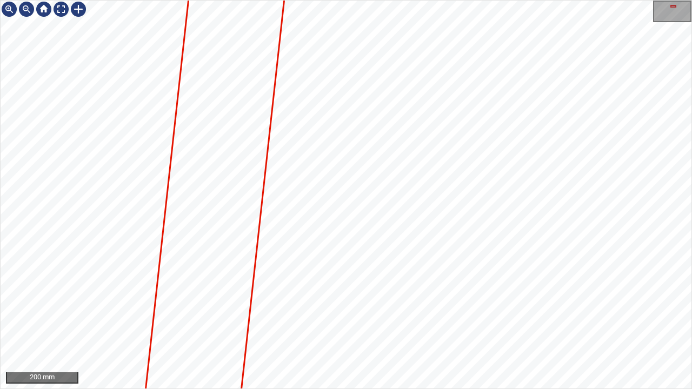
click at [290, 316] on div "200 mm" at bounding box center [346, 194] width 692 height 389
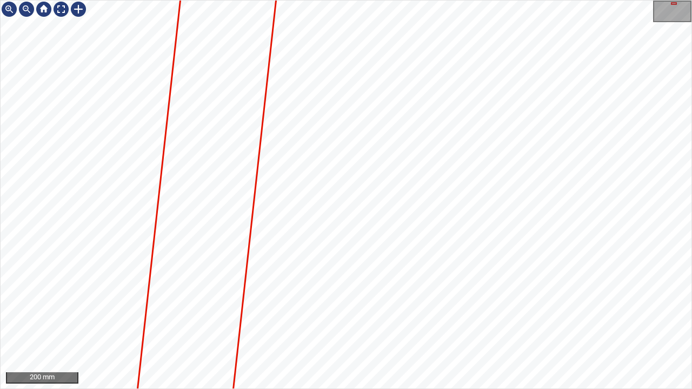
click at [299, 316] on div "200 mm" at bounding box center [346, 194] width 692 height 389
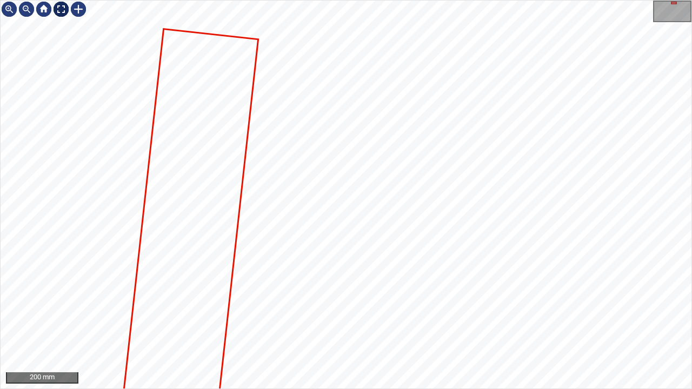
click at [65, 8] on div at bounding box center [60, 9] width 17 height 17
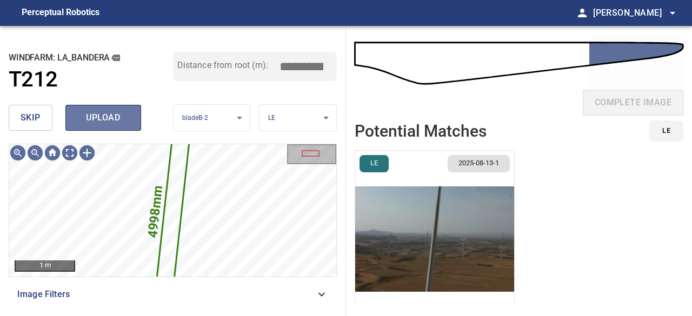
click at [100, 112] on span "upload" at bounding box center [103, 117] width 52 height 15
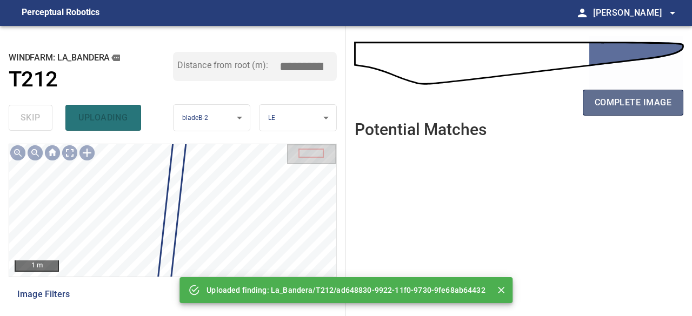
click at [606, 101] on span "complete image" at bounding box center [633, 102] width 77 height 15
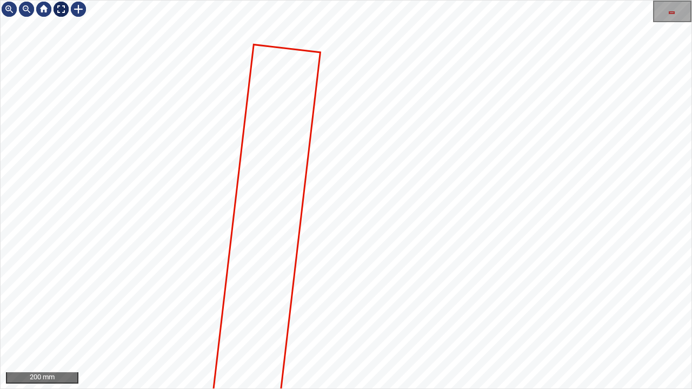
click at [61, 6] on div at bounding box center [60, 9] width 17 height 17
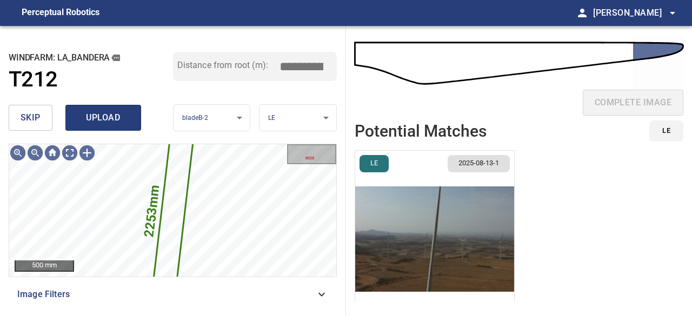
click at [87, 117] on span "upload" at bounding box center [103, 117] width 52 height 15
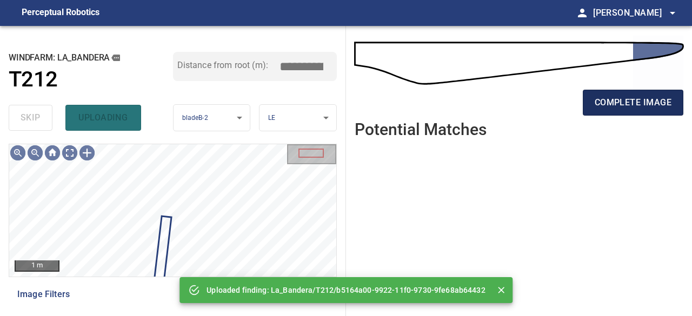
click at [641, 106] on span "complete image" at bounding box center [633, 102] width 77 height 15
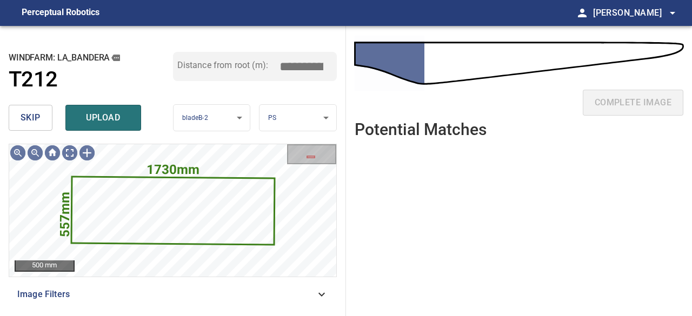
click at [31, 115] on span "skip" at bounding box center [31, 117] width 20 height 15
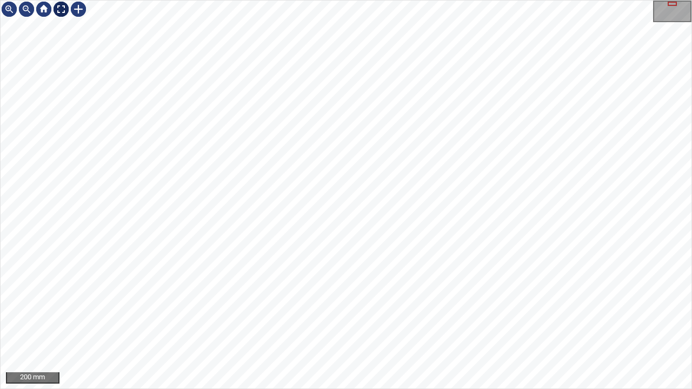
click at [61, 7] on div at bounding box center [60, 9] width 17 height 17
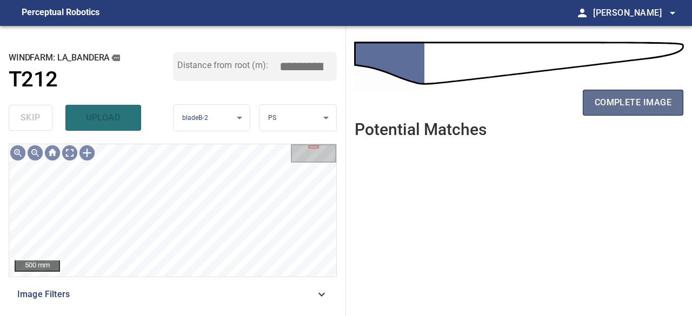
click at [634, 97] on span "complete image" at bounding box center [633, 102] width 77 height 15
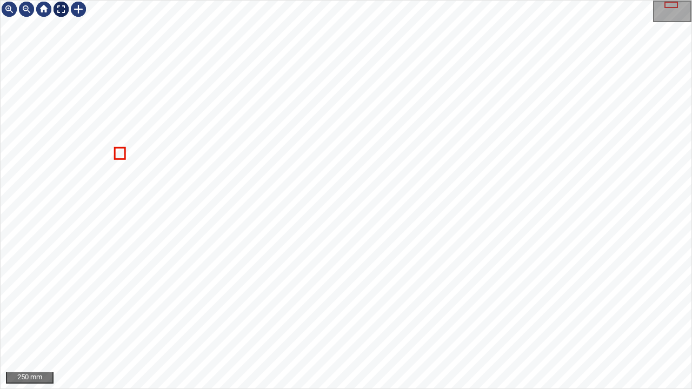
click at [62, 6] on div at bounding box center [60, 9] width 17 height 17
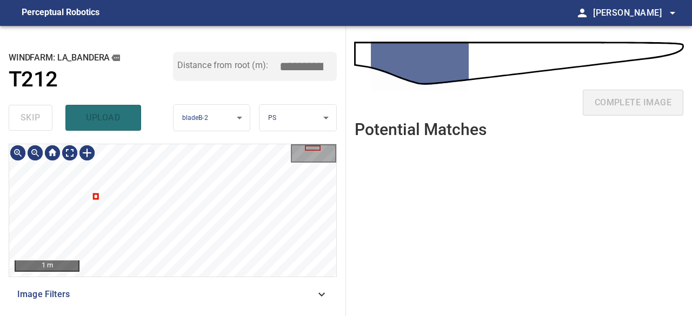
click at [97, 195] on div at bounding box center [172, 210] width 327 height 133
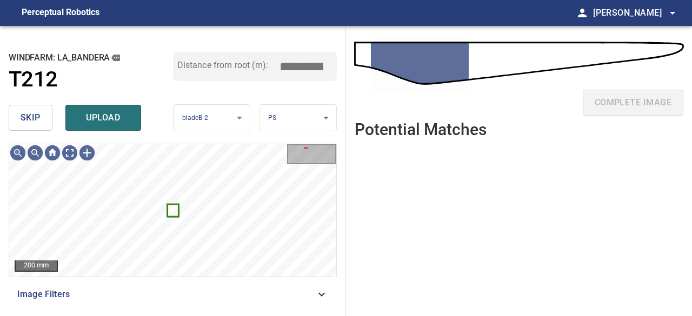
click at [33, 117] on span "skip" at bounding box center [31, 117] width 20 height 15
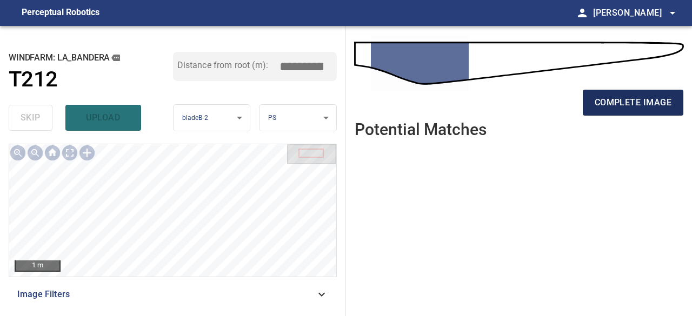
click at [630, 104] on span "complete image" at bounding box center [633, 102] width 77 height 15
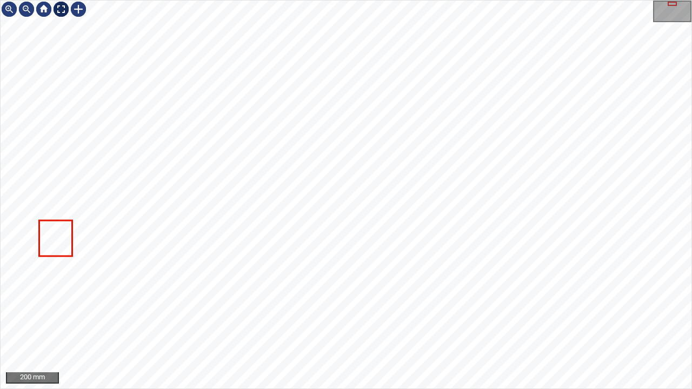
click at [63, 10] on div at bounding box center [60, 9] width 17 height 17
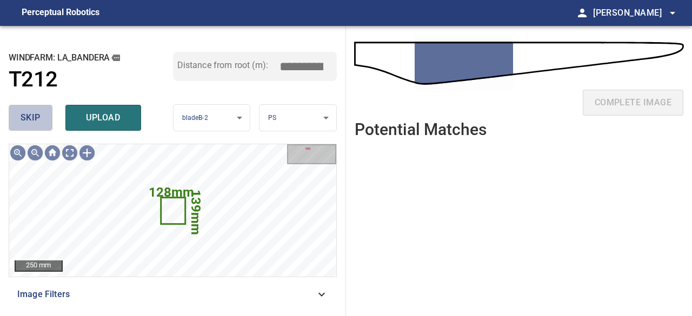
click at [25, 116] on span "skip" at bounding box center [31, 117] width 20 height 15
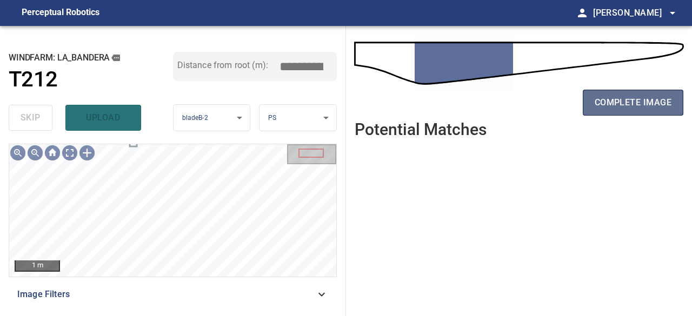
click at [620, 105] on span "complete image" at bounding box center [633, 102] width 77 height 15
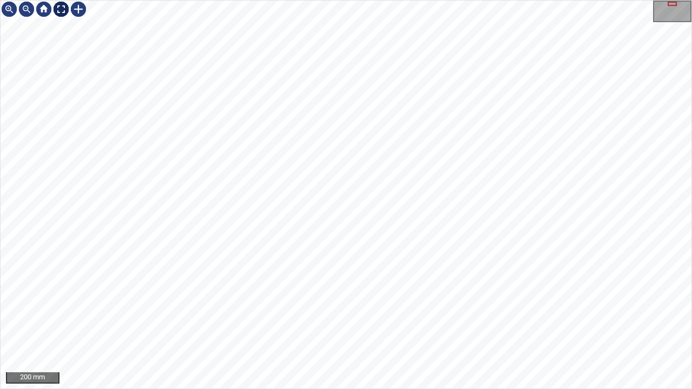
click at [65, 8] on div at bounding box center [60, 9] width 17 height 17
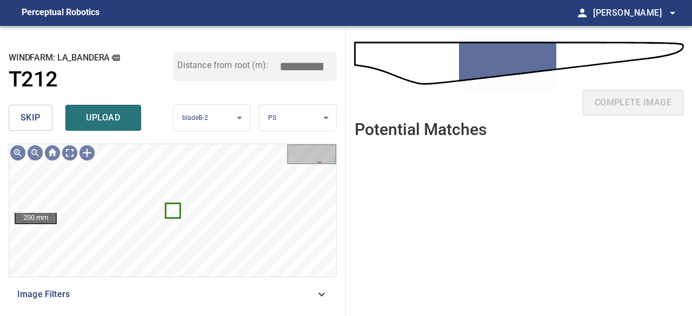
click at [35, 120] on span "skip" at bounding box center [31, 117] width 20 height 15
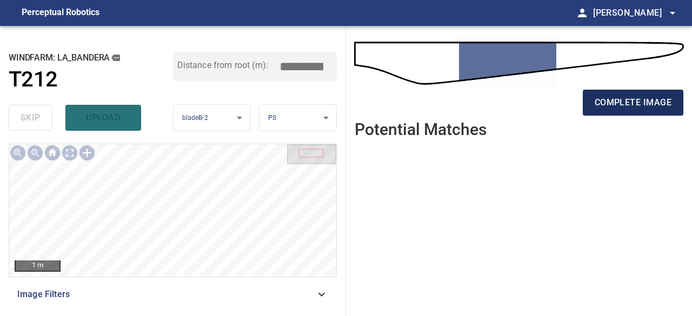
click at [654, 107] on span "complete image" at bounding box center [633, 102] width 77 height 15
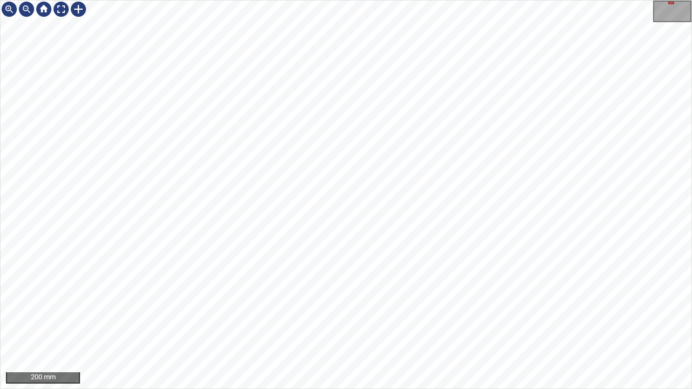
click at [285, 316] on div "200 mm" at bounding box center [346, 194] width 692 height 389
click at [284, 316] on div "200 mm" at bounding box center [346, 194] width 692 height 389
click at [61, 11] on div at bounding box center [60, 9] width 17 height 17
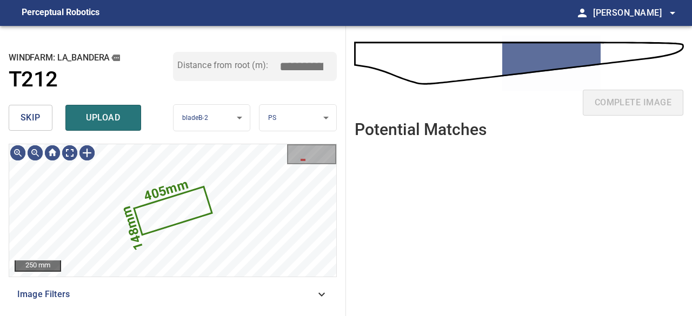
click at [35, 117] on span "skip" at bounding box center [31, 117] width 20 height 15
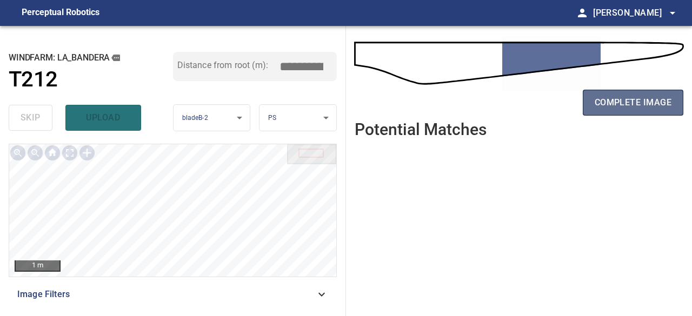
click at [643, 100] on span "complete image" at bounding box center [633, 102] width 77 height 15
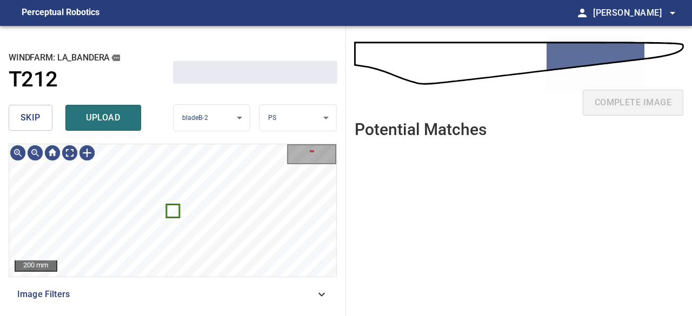
click at [37, 116] on span "skip" at bounding box center [31, 117] width 20 height 15
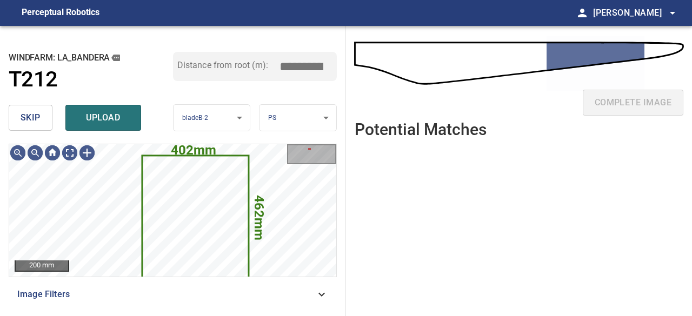
click at [37, 119] on span "skip" at bounding box center [31, 117] width 20 height 15
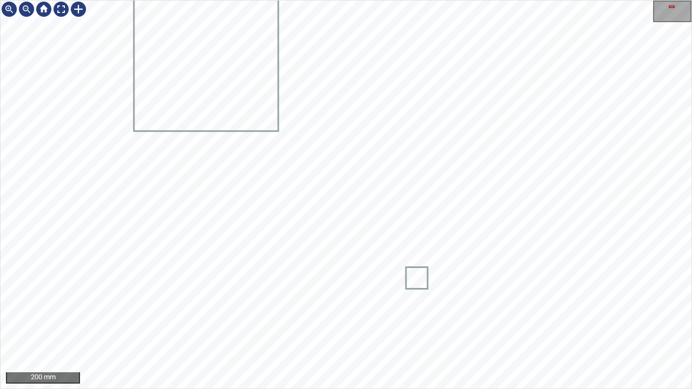
click at [266, 316] on div "200 mm" at bounding box center [346, 194] width 692 height 389
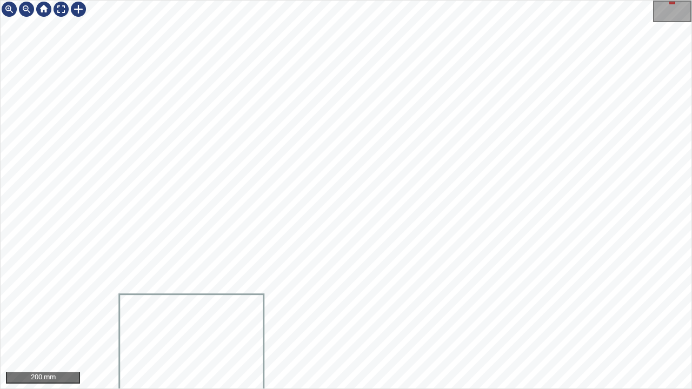
click at [202, 296] on div at bounding box center [346, 195] width 691 height 388
click at [62, 9] on div at bounding box center [60, 9] width 17 height 17
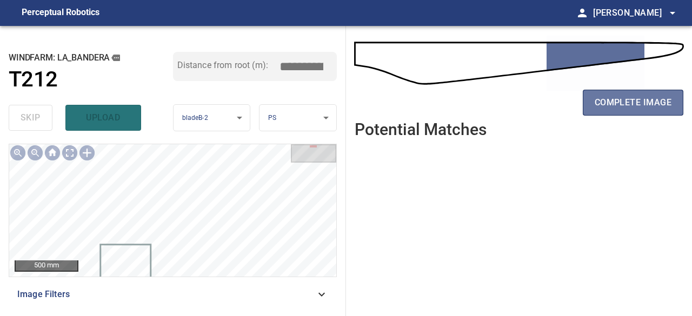
drag, startPoint x: 617, startPoint y: 103, endPoint x: 547, endPoint y: 131, distance: 75.4
click at [617, 102] on span "complete image" at bounding box center [633, 102] width 77 height 15
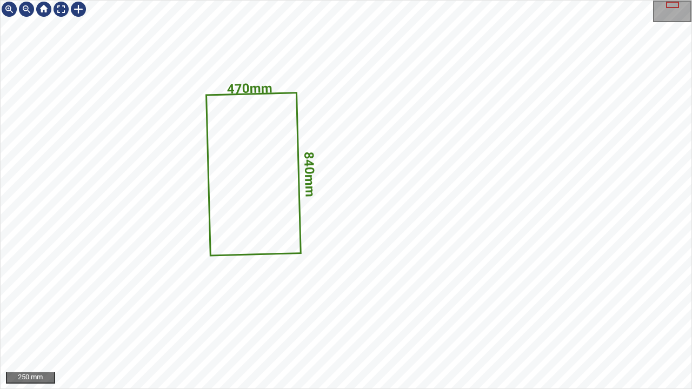
click at [272, 243] on div "840mm 470mm" at bounding box center [346, 195] width 691 height 388
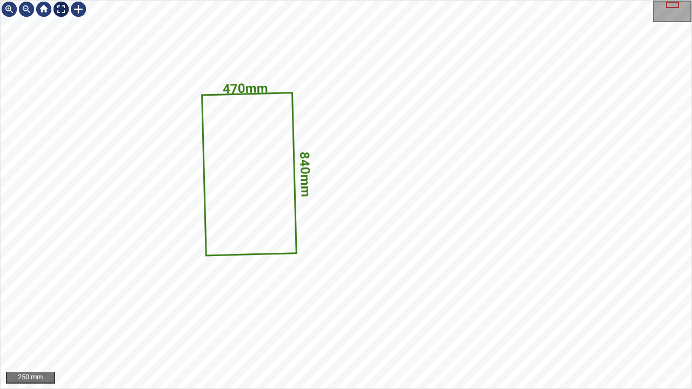
click at [61, 9] on div at bounding box center [60, 9] width 17 height 17
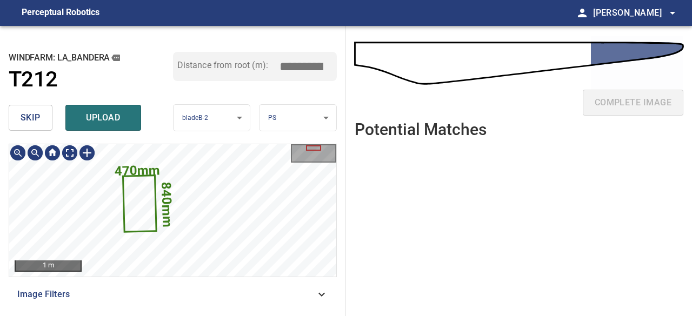
click at [125, 203] on icon at bounding box center [140, 203] width 32 height 55
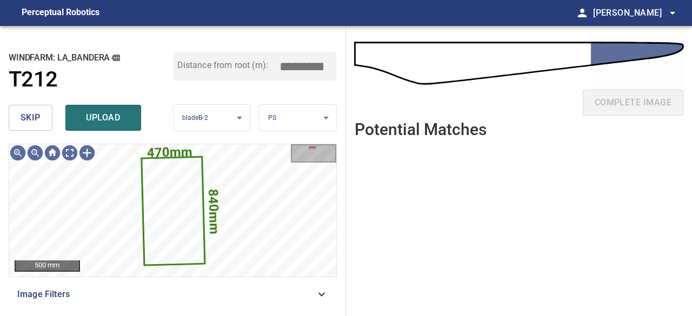
click at [34, 117] on span "skip" at bounding box center [31, 117] width 20 height 15
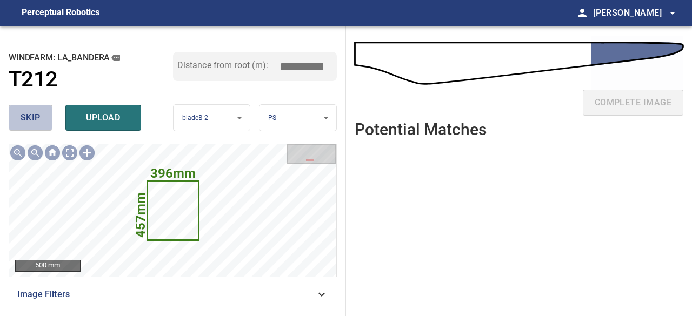
click at [37, 122] on span "skip" at bounding box center [31, 117] width 20 height 15
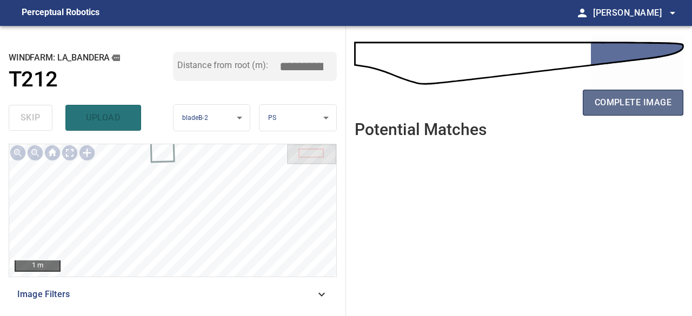
click at [616, 100] on span "complete image" at bounding box center [633, 102] width 77 height 15
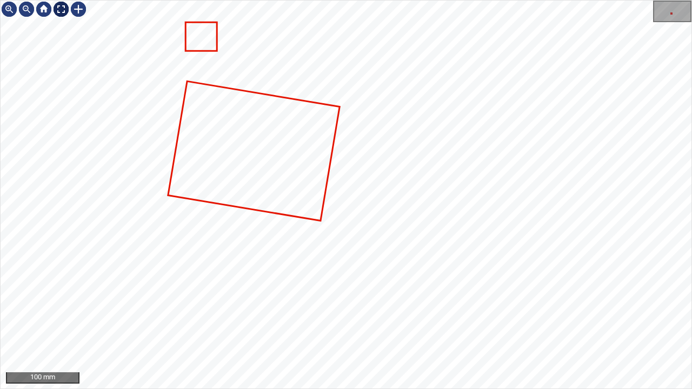
click at [59, 6] on div at bounding box center [60, 9] width 17 height 17
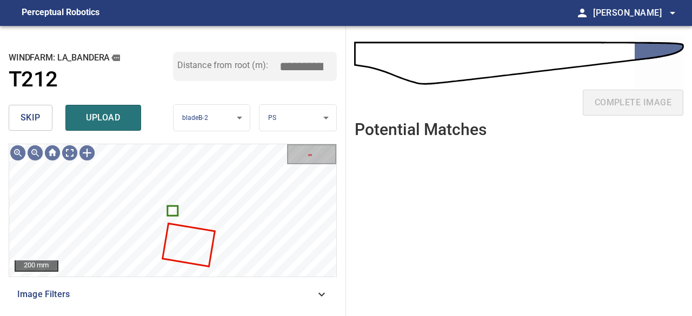
click at [34, 118] on span "skip" at bounding box center [31, 117] width 20 height 15
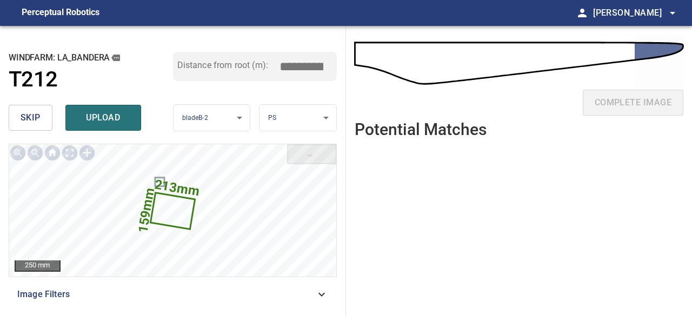
click at [98, 117] on span "upload" at bounding box center [103, 117] width 52 height 15
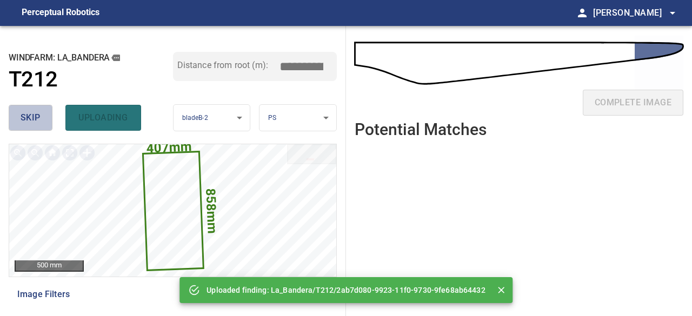
click at [32, 116] on span "skip" at bounding box center [31, 117] width 20 height 15
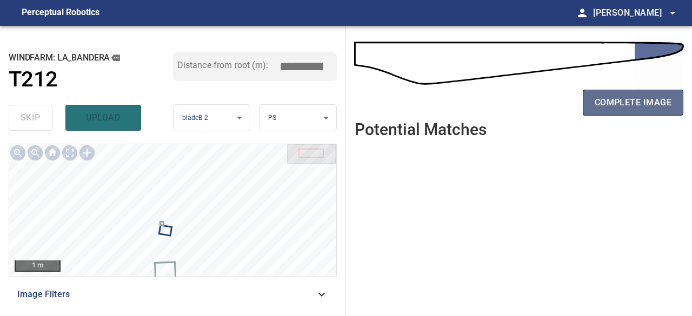
click at [609, 108] on span "complete image" at bounding box center [633, 102] width 77 height 15
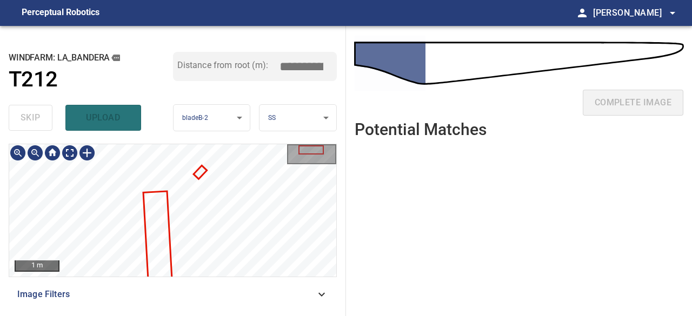
click at [263, 277] on div "1 m" at bounding box center [173, 211] width 328 height 134
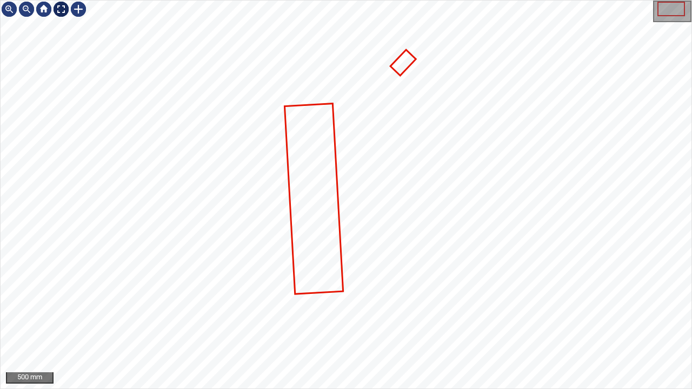
click at [56, 5] on div at bounding box center [60, 9] width 17 height 17
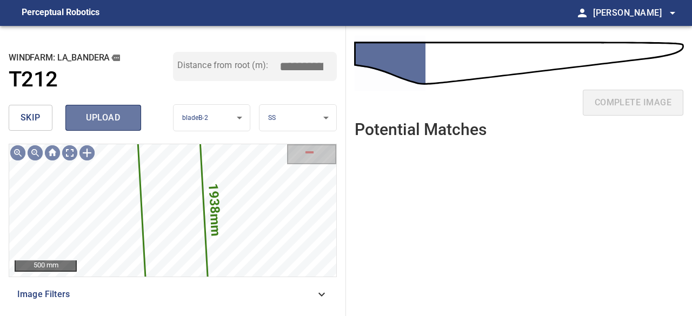
click at [102, 121] on span "upload" at bounding box center [103, 117] width 52 height 15
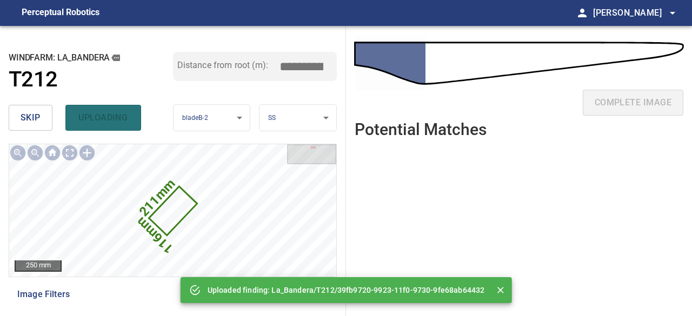
click at [25, 117] on span "skip" at bounding box center [31, 117] width 20 height 15
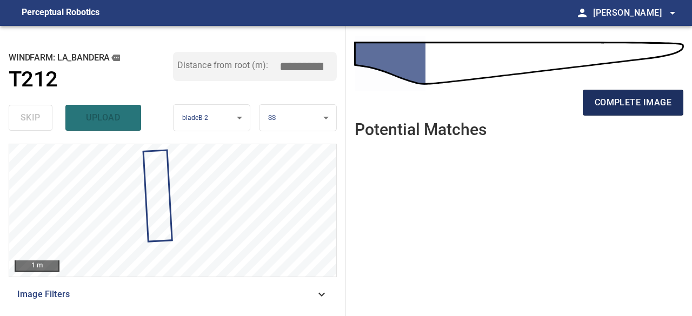
click at [621, 100] on span "complete image" at bounding box center [633, 102] width 77 height 15
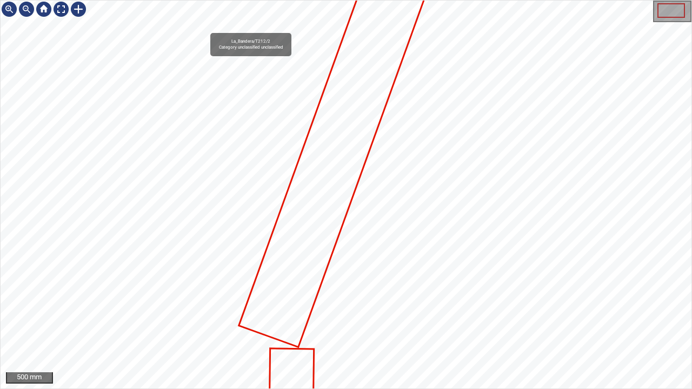
click at [304, 230] on icon at bounding box center [335, 154] width 190 height 386
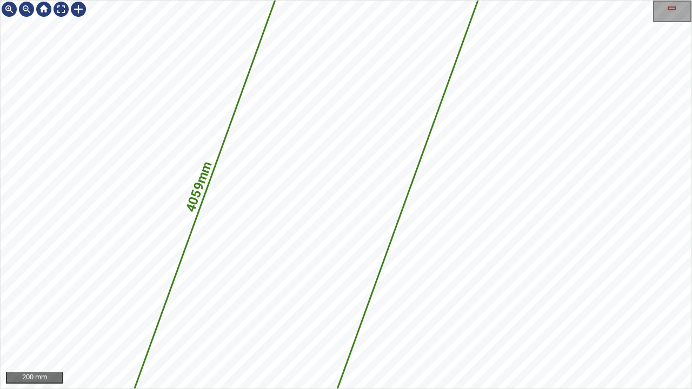
click at [428, 316] on div "4059mm 648mm 200 mm" at bounding box center [346, 194] width 692 height 389
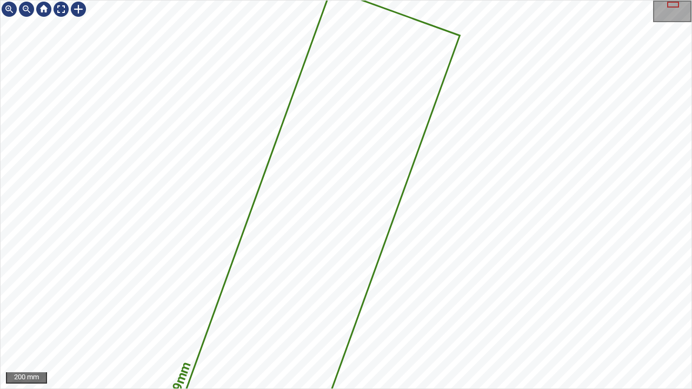
click at [418, 316] on div "4059mm 648mm 200 mm" at bounding box center [346, 194] width 692 height 389
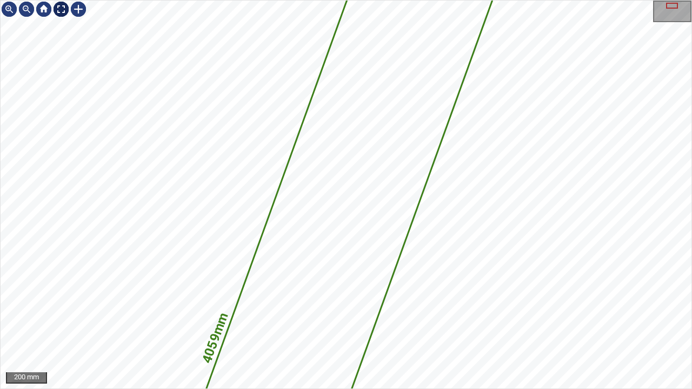
click at [62, 10] on div at bounding box center [60, 9] width 17 height 17
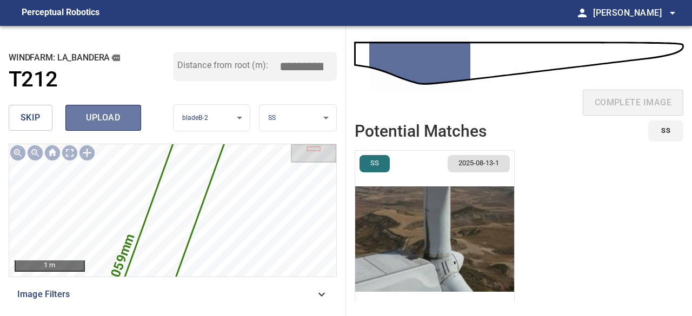
click at [120, 117] on span "upload" at bounding box center [103, 117] width 52 height 15
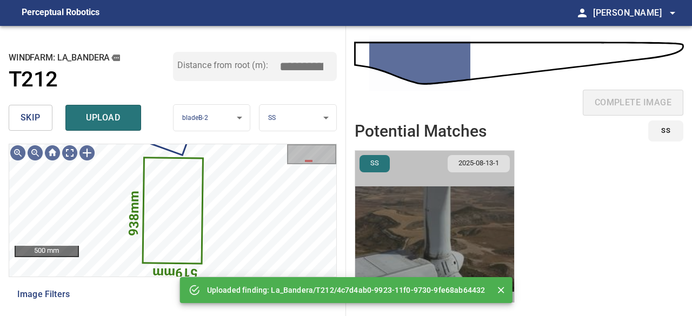
click at [396, 228] on img "button" at bounding box center [434, 239] width 159 height 177
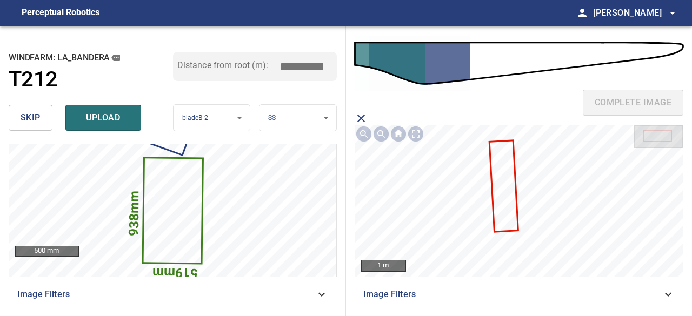
click at [504, 207] on icon at bounding box center [504, 186] width 27 height 90
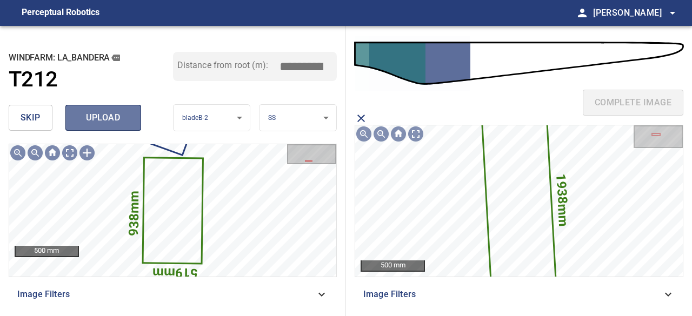
click at [120, 116] on span "upload" at bounding box center [103, 117] width 52 height 15
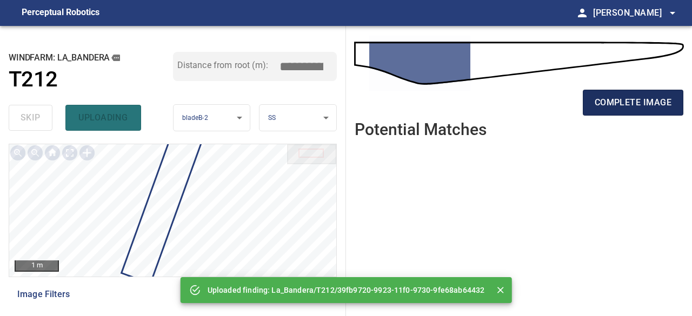
click at [593, 94] on button "complete image" at bounding box center [633, 103] width 101 height 26
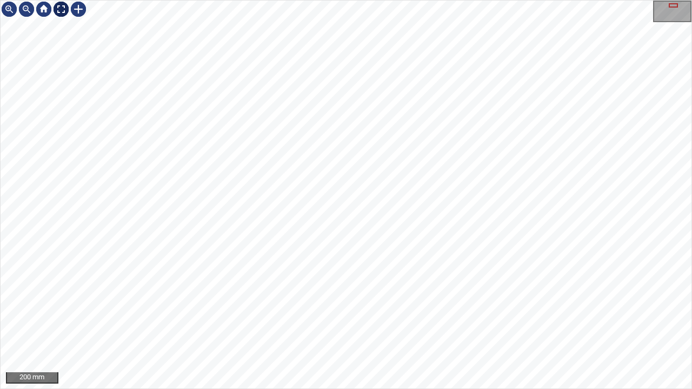
click at [60, 5] on div at bounding box center [60, 9] width 17 height 17
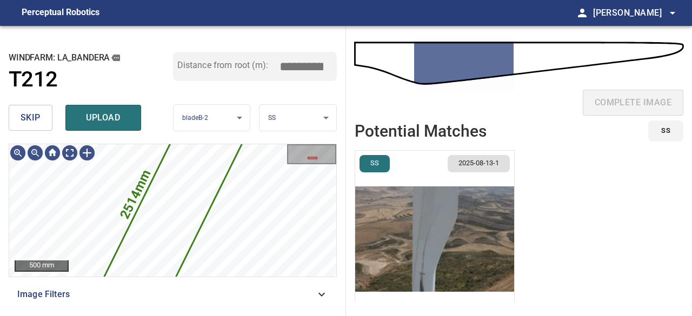
click at [418, 229] on img "button" at bounding box center [434, 239] width 159 height 177
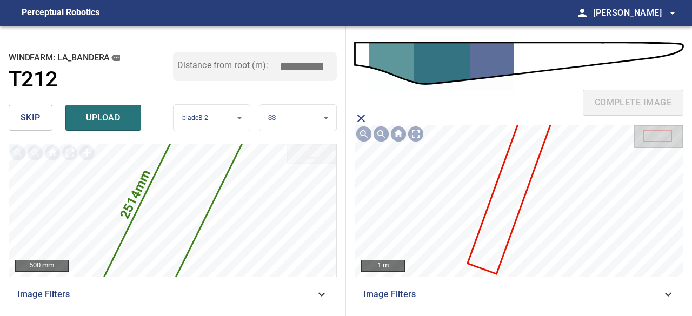
click at [511, 180] on icon at bounding box center [514, 181] width 90 height 183
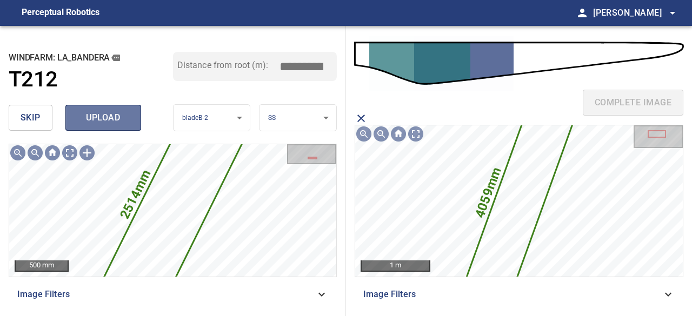
click at [103, 116] on span "upload" at bounding box center [103, 117] width 52 height 15
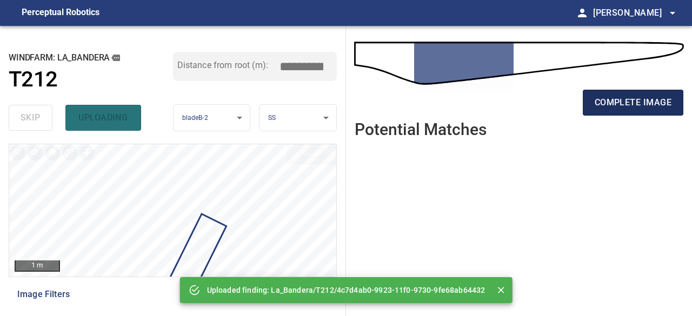
click at [629, 107] on span "complete image" at bounding box center [633, 102] width 77 height 15
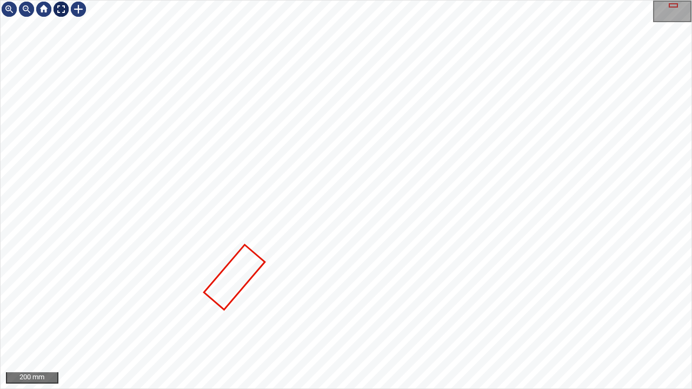
click at [62, 9] on div at bounding box center [60, 9] width 17 height 17
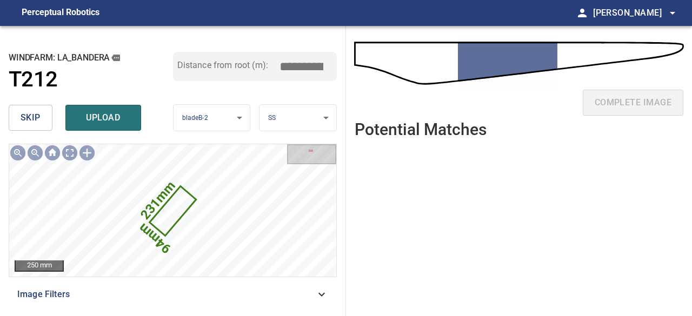
click at [36, 122] on span "skip" at bounding box center [31, 117] width 20 height 15
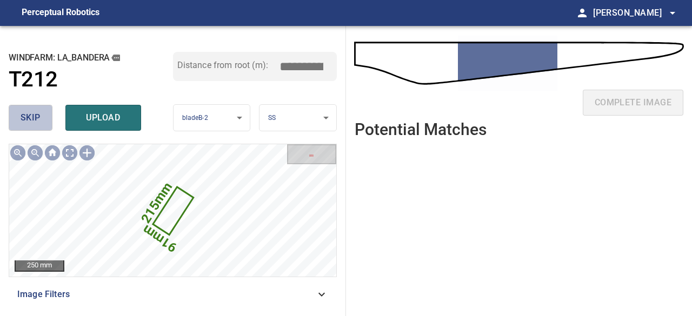
click at [35, 121] on span "skip" at bounding box center [31, 117] width 20 height 15
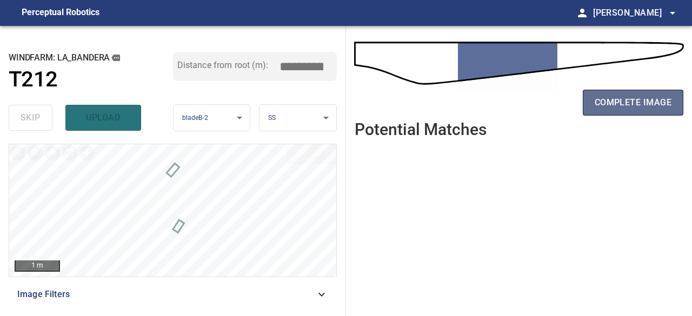
click at [603, 102] on span "complete image" at bounding box center [633, 102] width 77 height 15
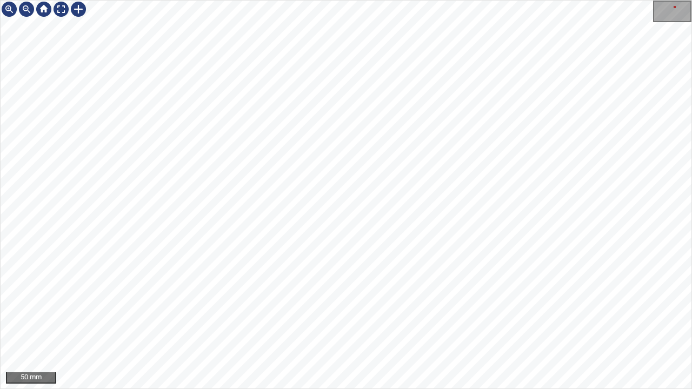
click at [355, 316] on div "50 mm" at bounding box center [346, 194] width 692 height 389
click at [78, 8] on div at bounding box center [78, 9] width 17 height 17
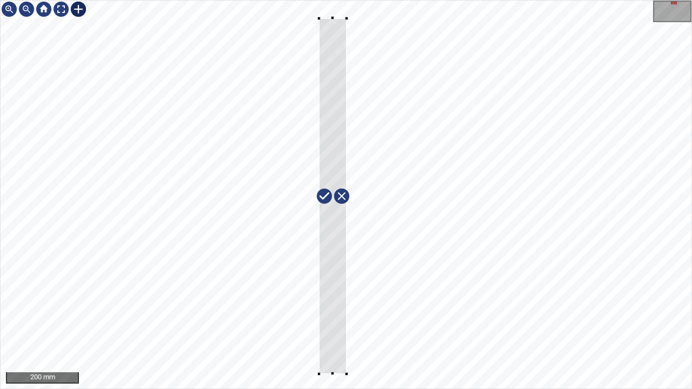
click at [346, 316] on div at bounding box center [346, 195] width 691 height 388
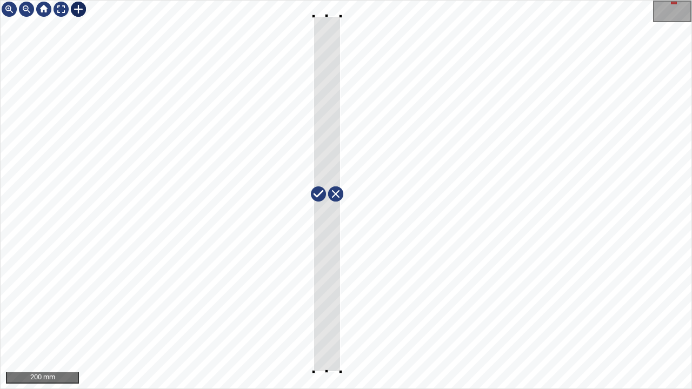
click at [338, 316] on div at bounding box center [328, 194] width 28 height 356
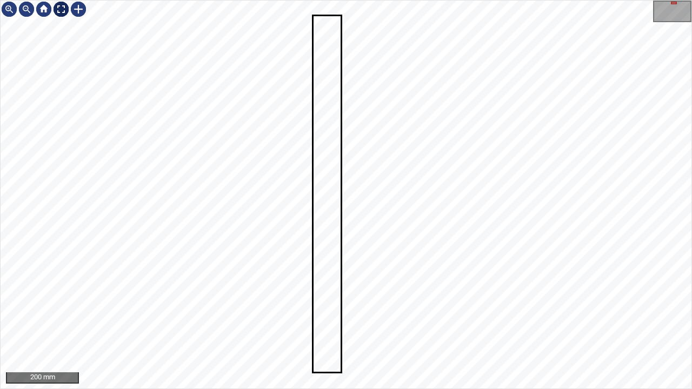
click at [65, 8] on div at bounding box center [60, 9] width 17 height 17
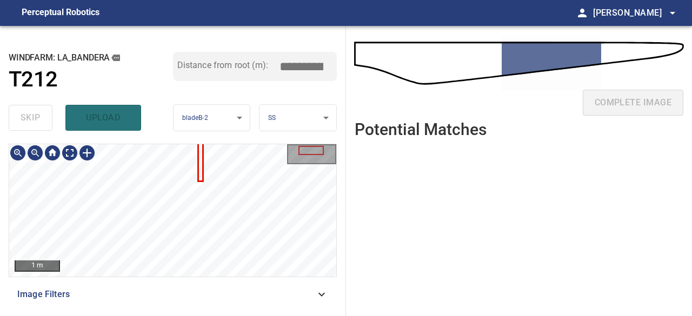
click at [220, 286] on div "1 m Image Filters" at bounding box center [173, 226] width 328 height 164
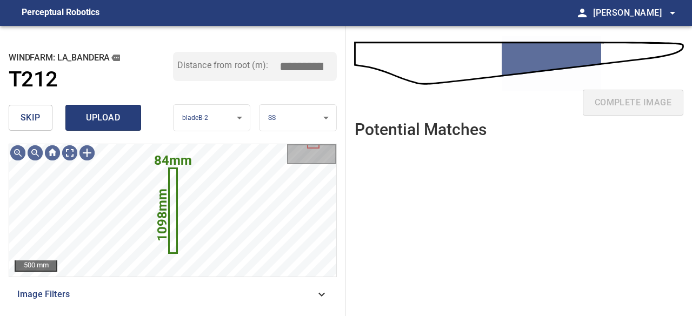
click at [104, 117] on span "upload" at bounding box center [103, 117] width 52 height 15
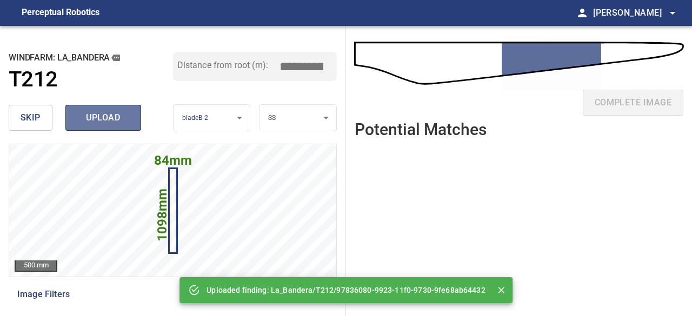
click at [104, 117] on span "upload" at bounding box center [103, 117] width 52 height 15
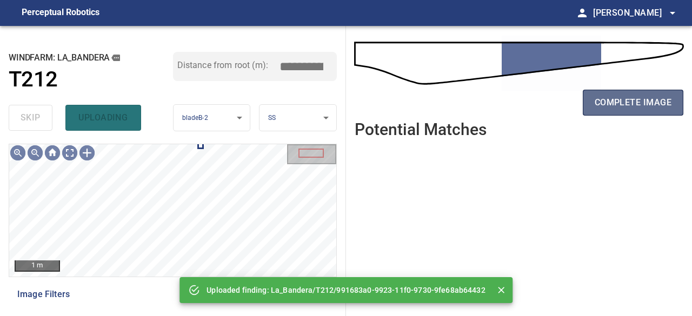
click at [634, 93] on button "complete image" at bounding box center [633, 103] width 101 height 26
